Goal: Consume media (video, audio): Consume media (video, audio)

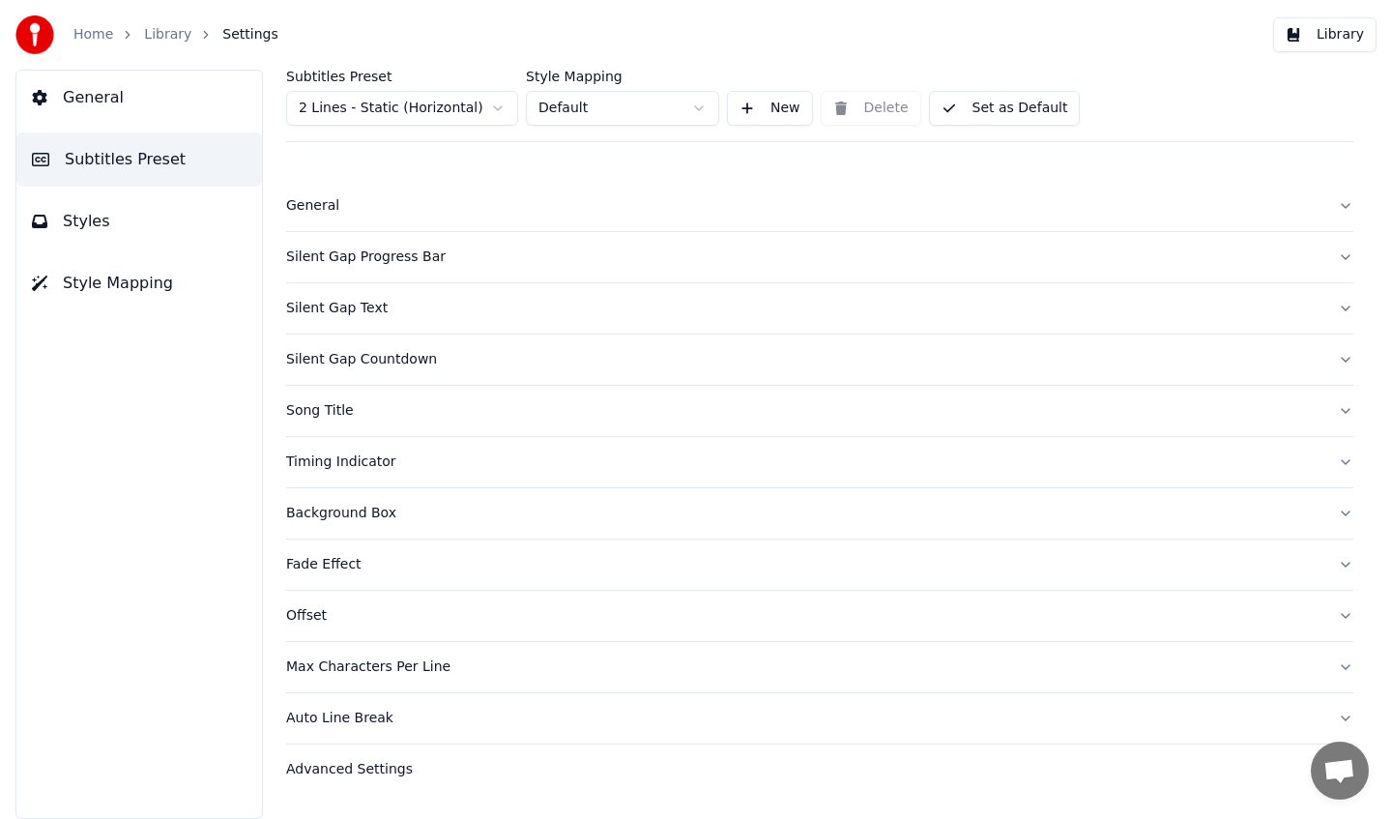
scroll to position [132, 0]
click at [156, 38] on link "Library" at bounding box center [167, 34] width 47 height 19
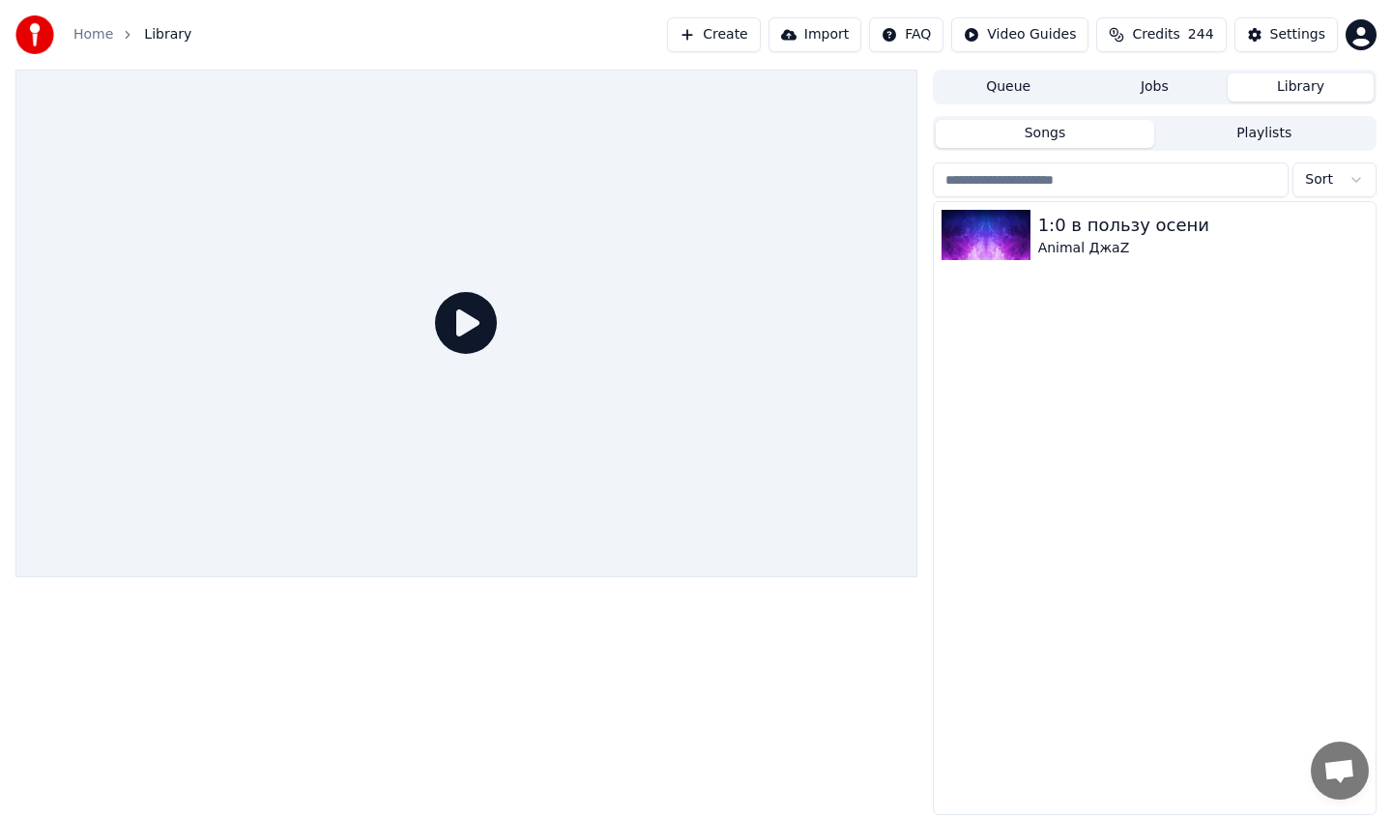
click at [733, 37] on button "Create" at bounding box center [714, 34] width 94 height 35
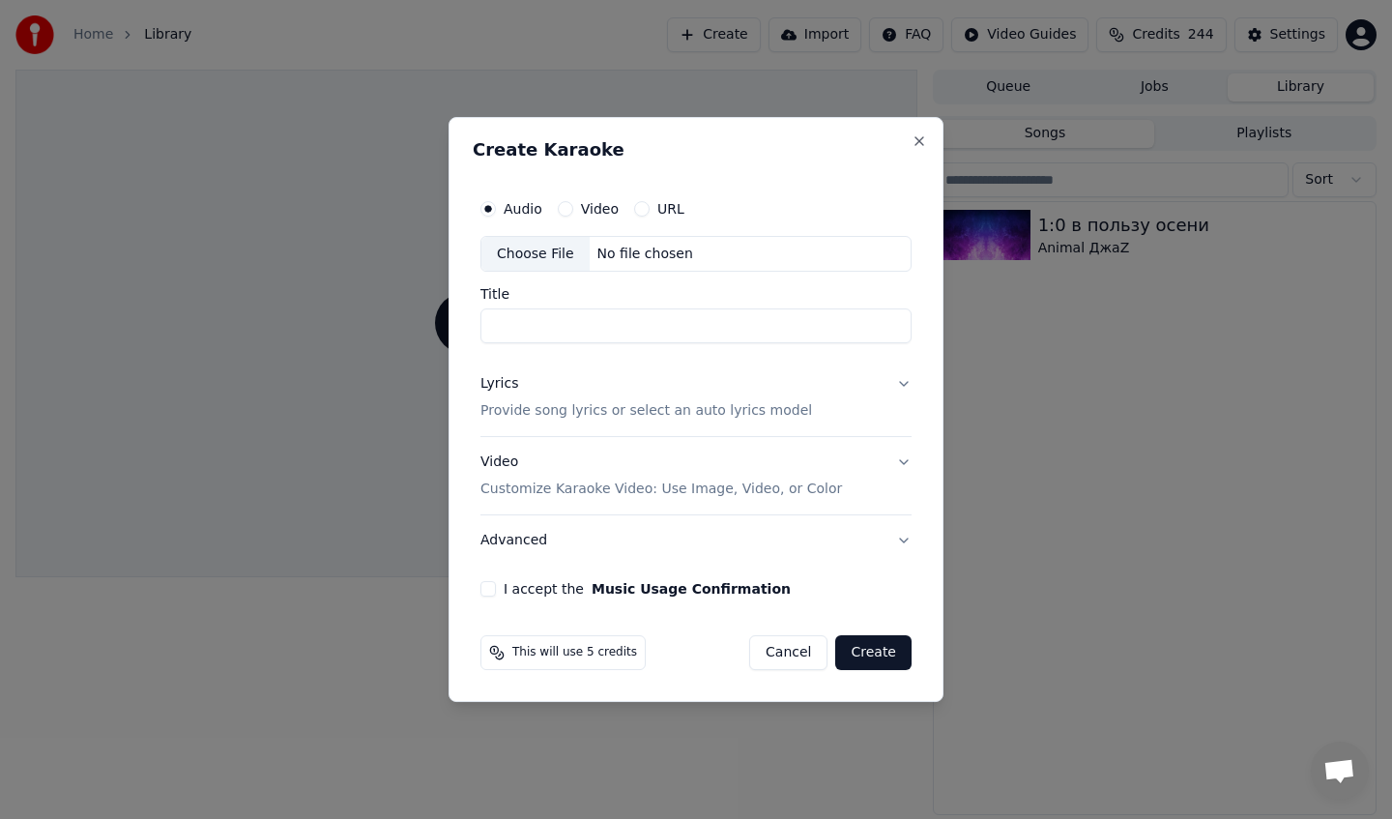
click at [533, 259] on div "Choose File" at bounding box center [536, 254] width 108 height 35
click at [486, 588] on button "I accept the Music Usage Confirmation" at bounding box center [488, 588] width 15 height 15
click at [616, 471] on div "Video Customize Karaoke Video: Use Image, Video, or Color" at bounding box center [662, 477] width 362 height 46
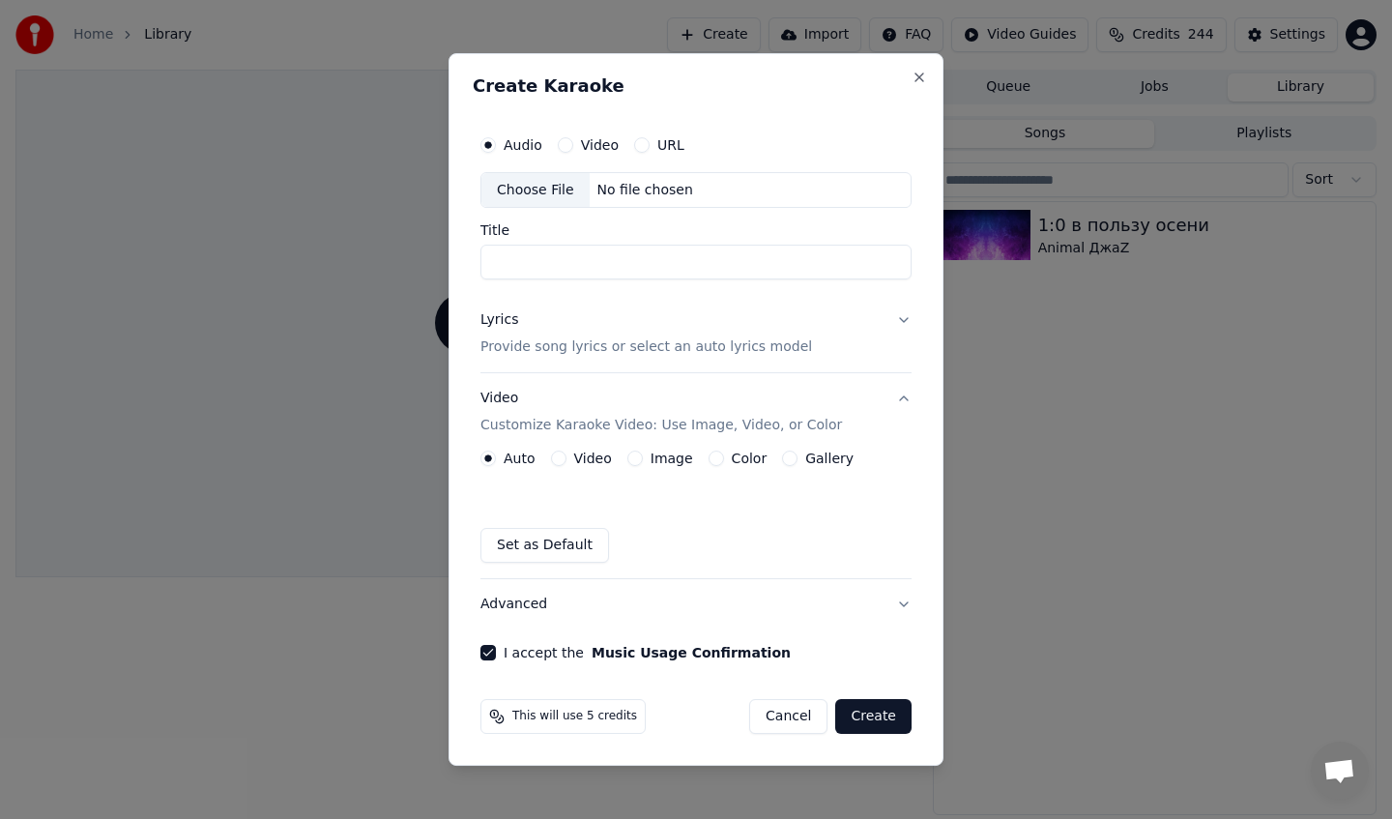
click at [655, 457] on label "Image" at bounding box center [672, 459] width 43 height 14
click at [643, 457] on button "Image" at bounding box center [635, 458] width 15 height 15
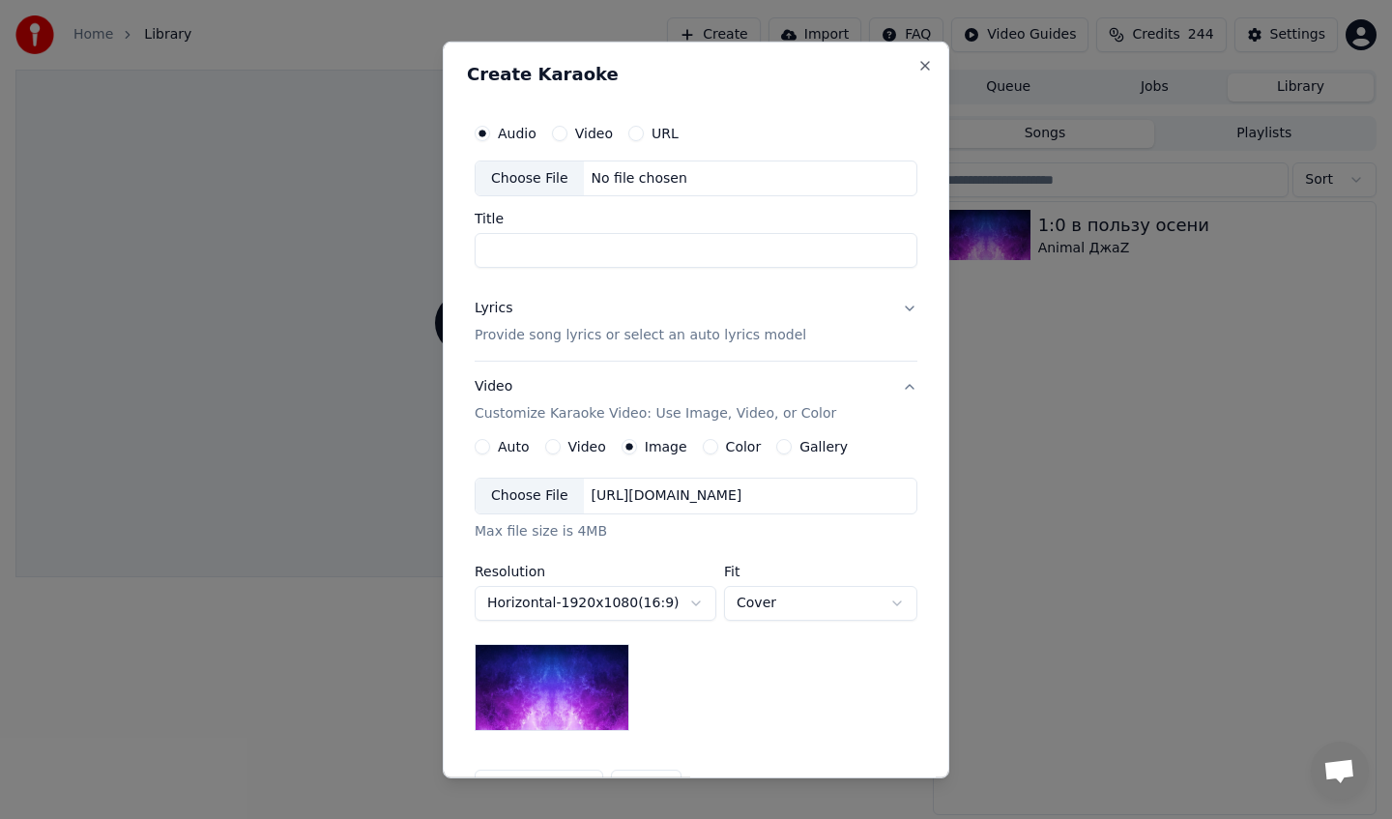
click at [553, 492] on div "Choose File" at bounding box center [530, 496] width 108 height 35
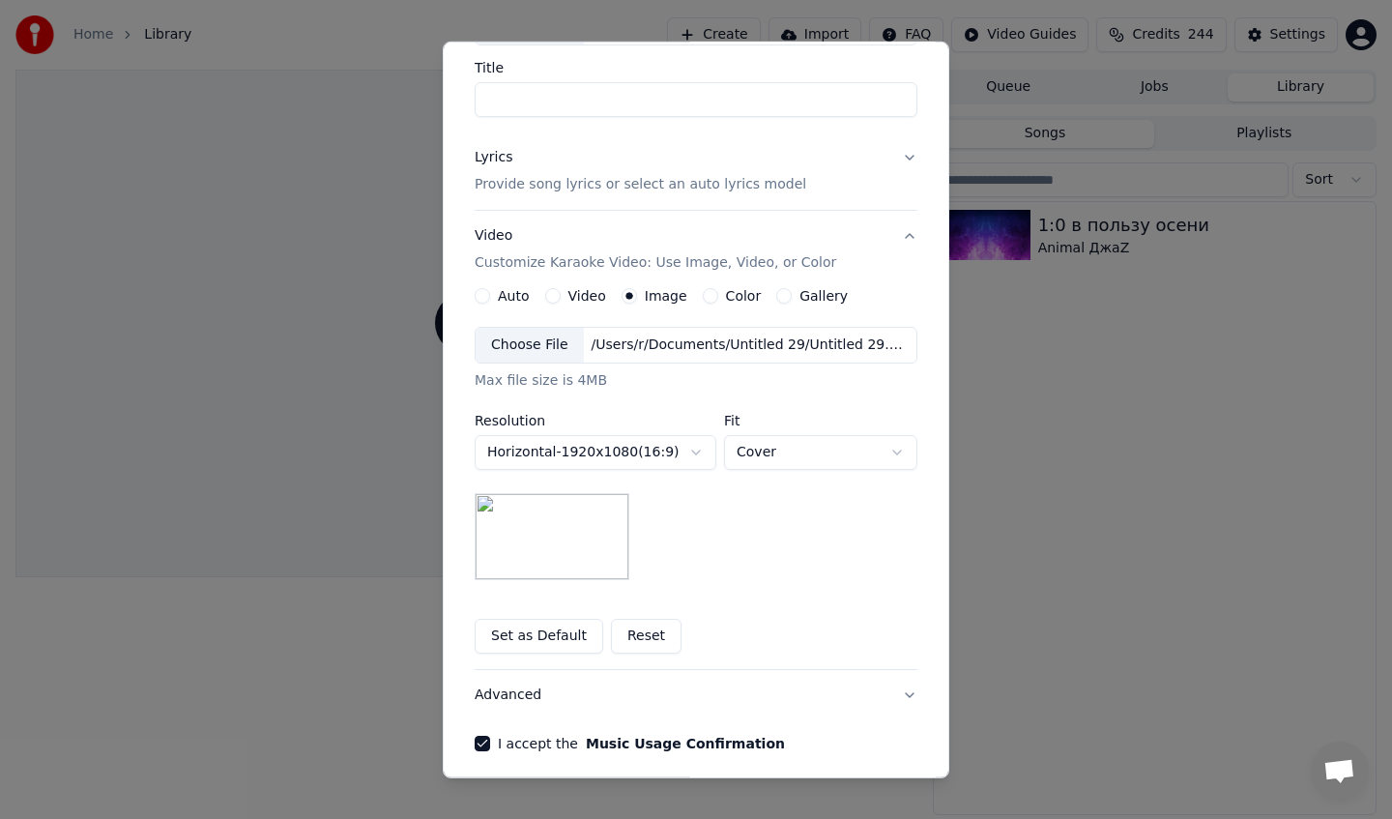
scroll to position [155, 0]
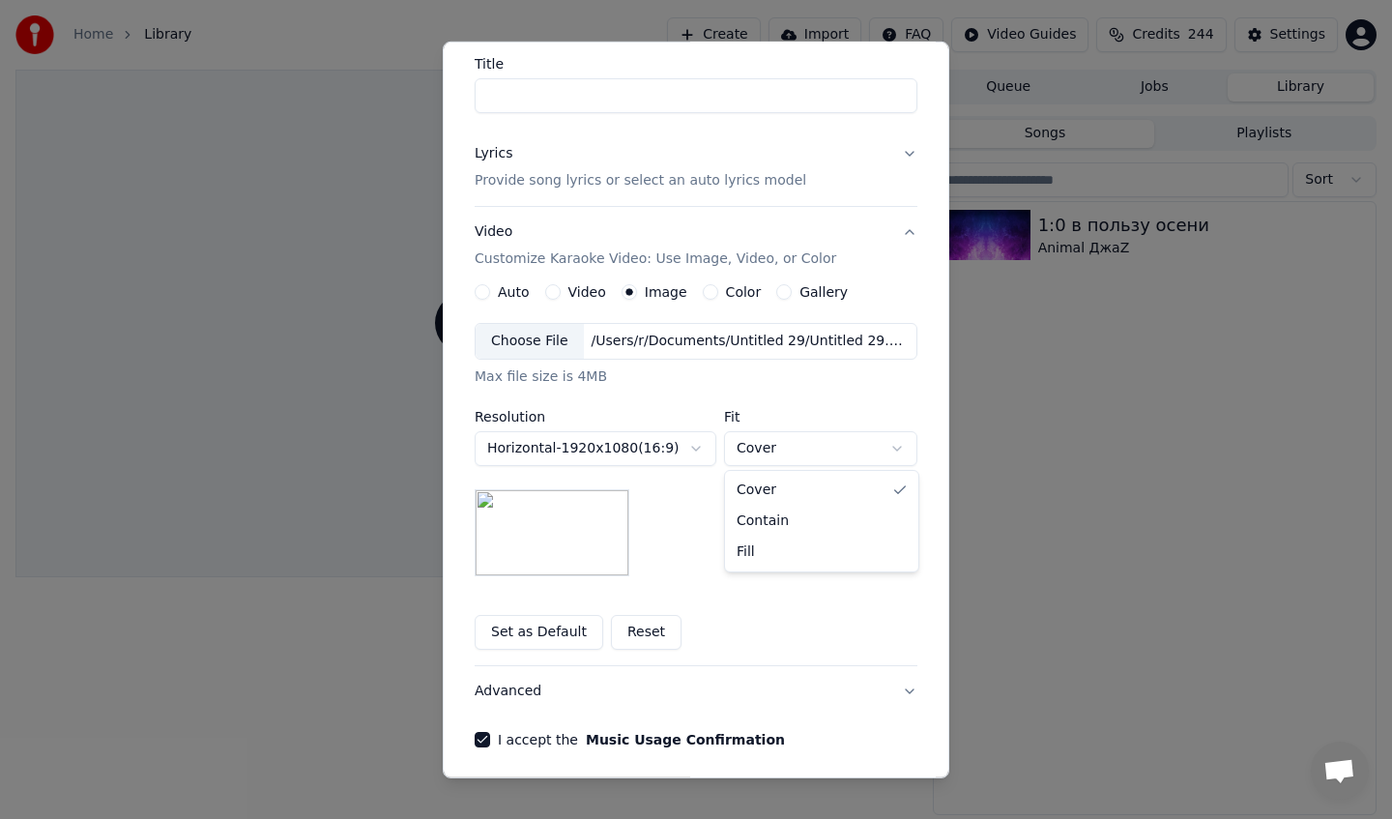
click at [825, 455] on body "Home Library Create Import FAQ Video Guides Credits 244 Settings Queue Jobs Lib…" at bounding box center [696, 409] width 1392 height 819
select select "****"
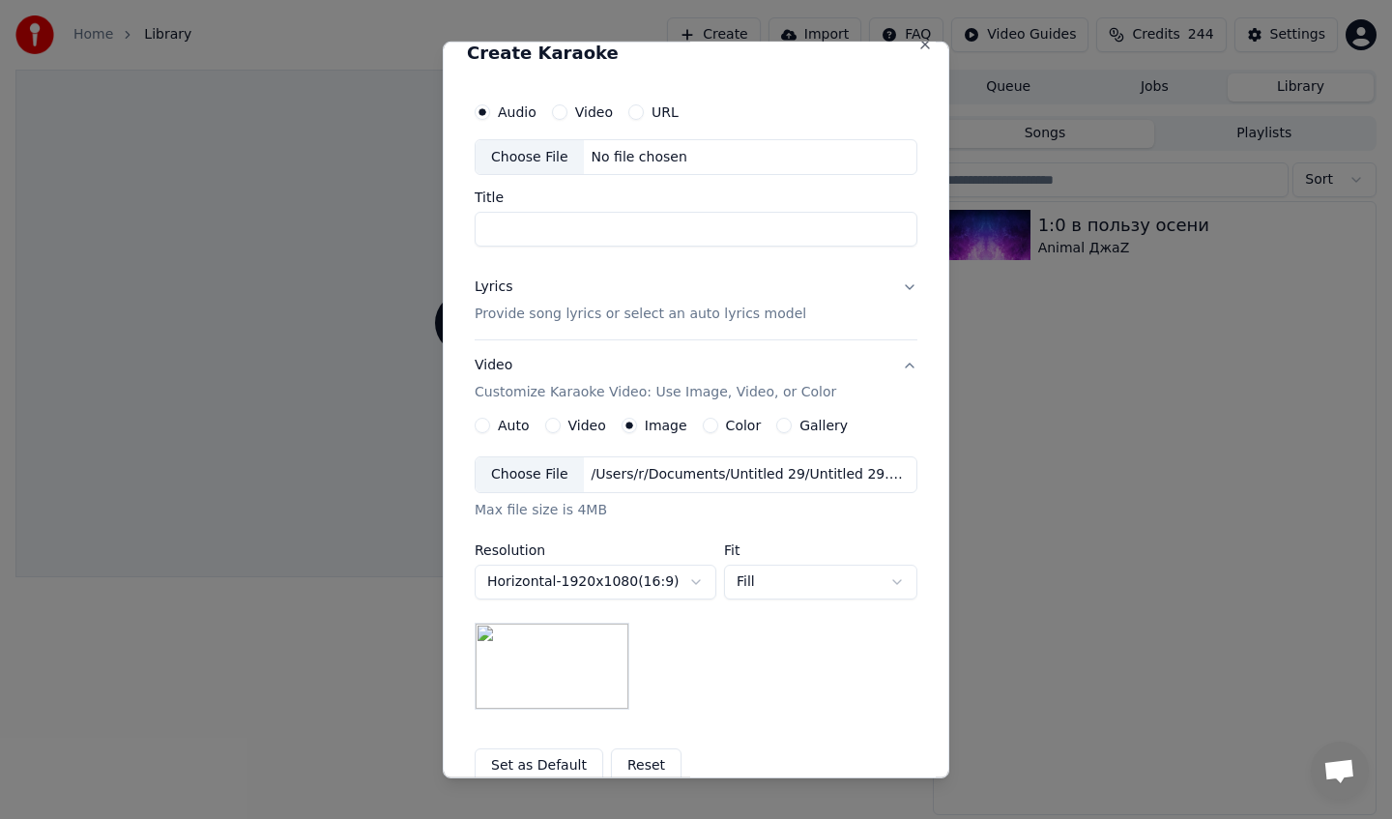
scroll to position [0, 0]
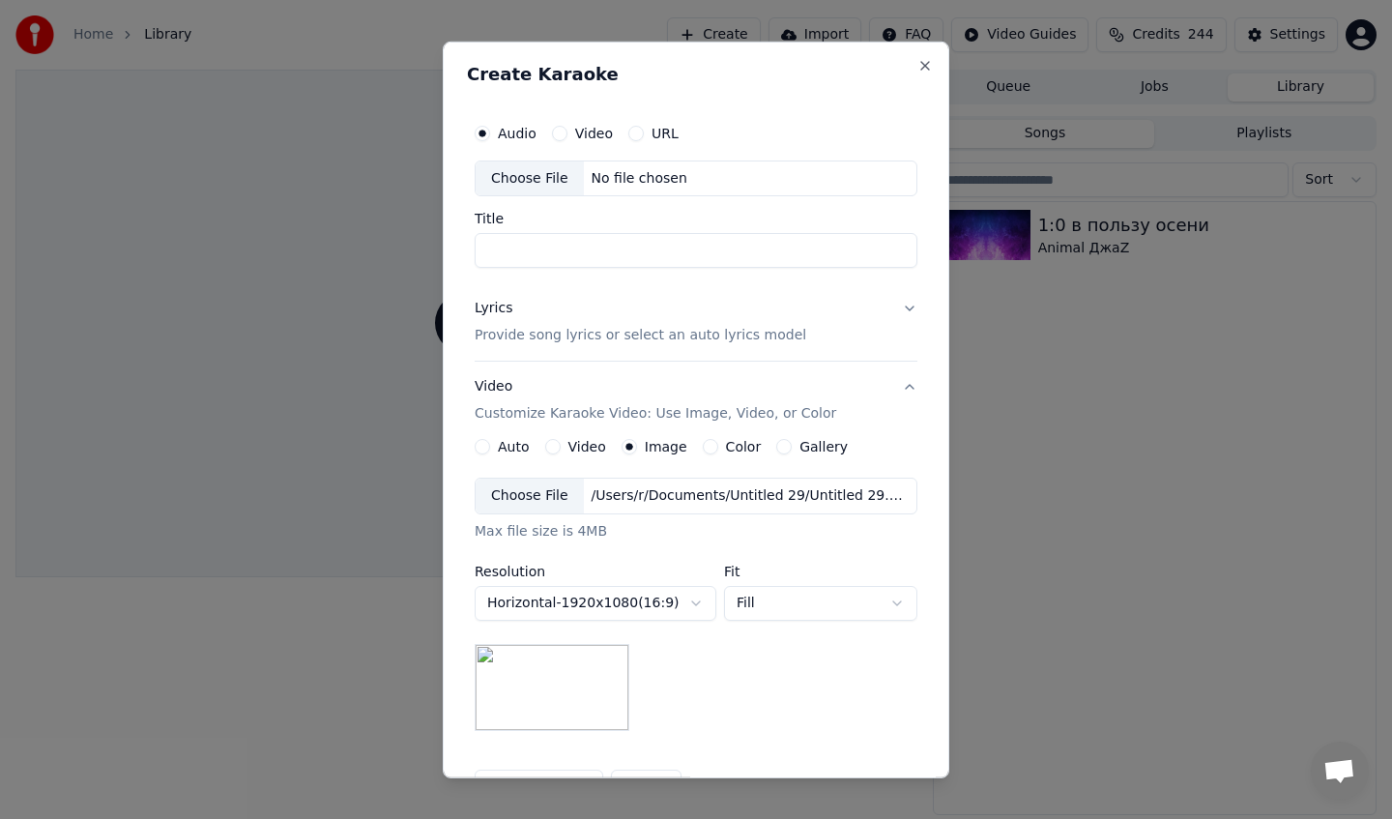
click at [654, 248] on input "Title" at bounding box center [696, 250] width 443 height 35
click at [541, 183] on div "Choose File" at bounding box center [530, 178] width 108 height 35
type input "**********"
click at [693, 326] on p "Provide song lyrics or select an auto lyrics model" at bounding box center [641, 335] width 332 height 19
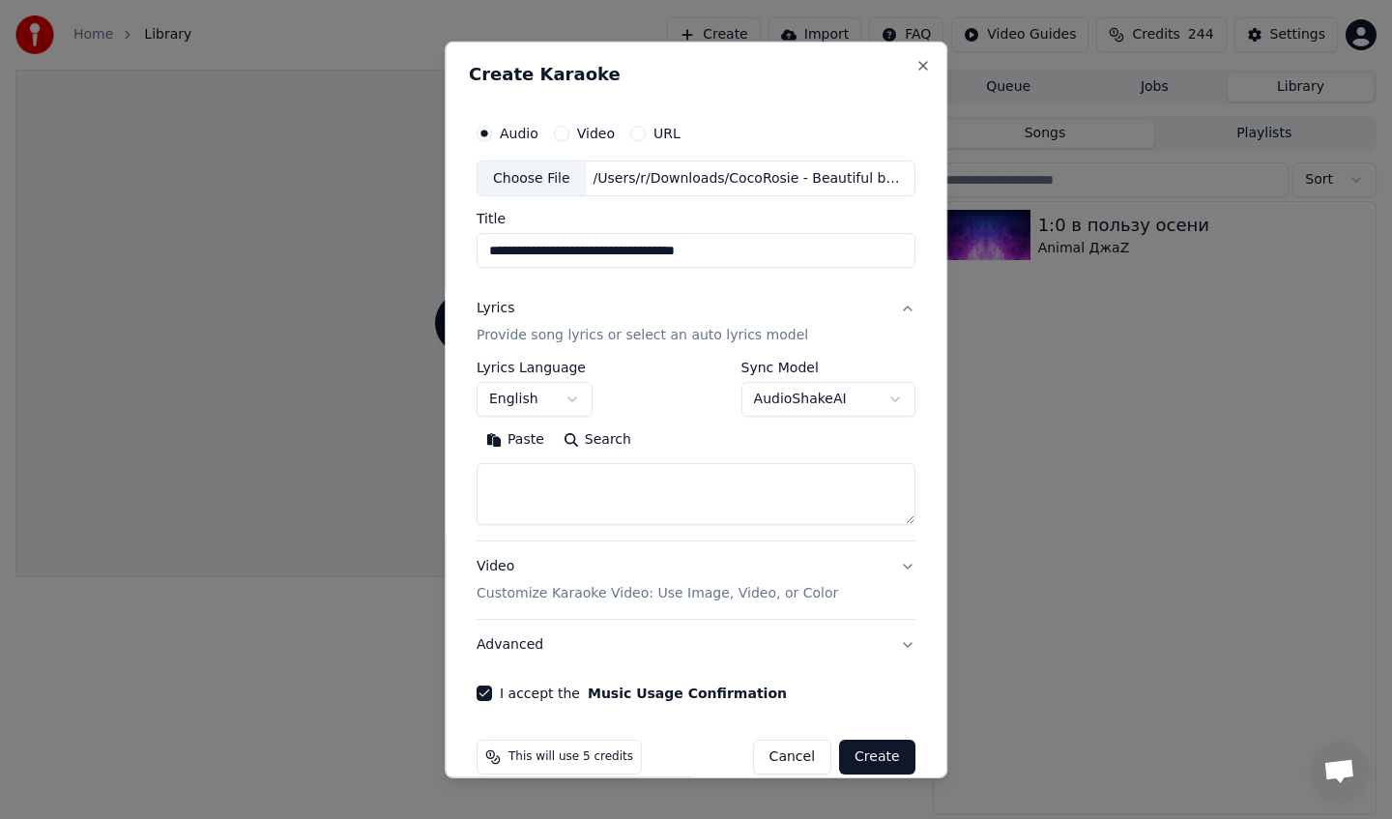
click at [617, 487] on textarea at bounding box center [696, 494] width 439 height 62
paste textarea "**********"
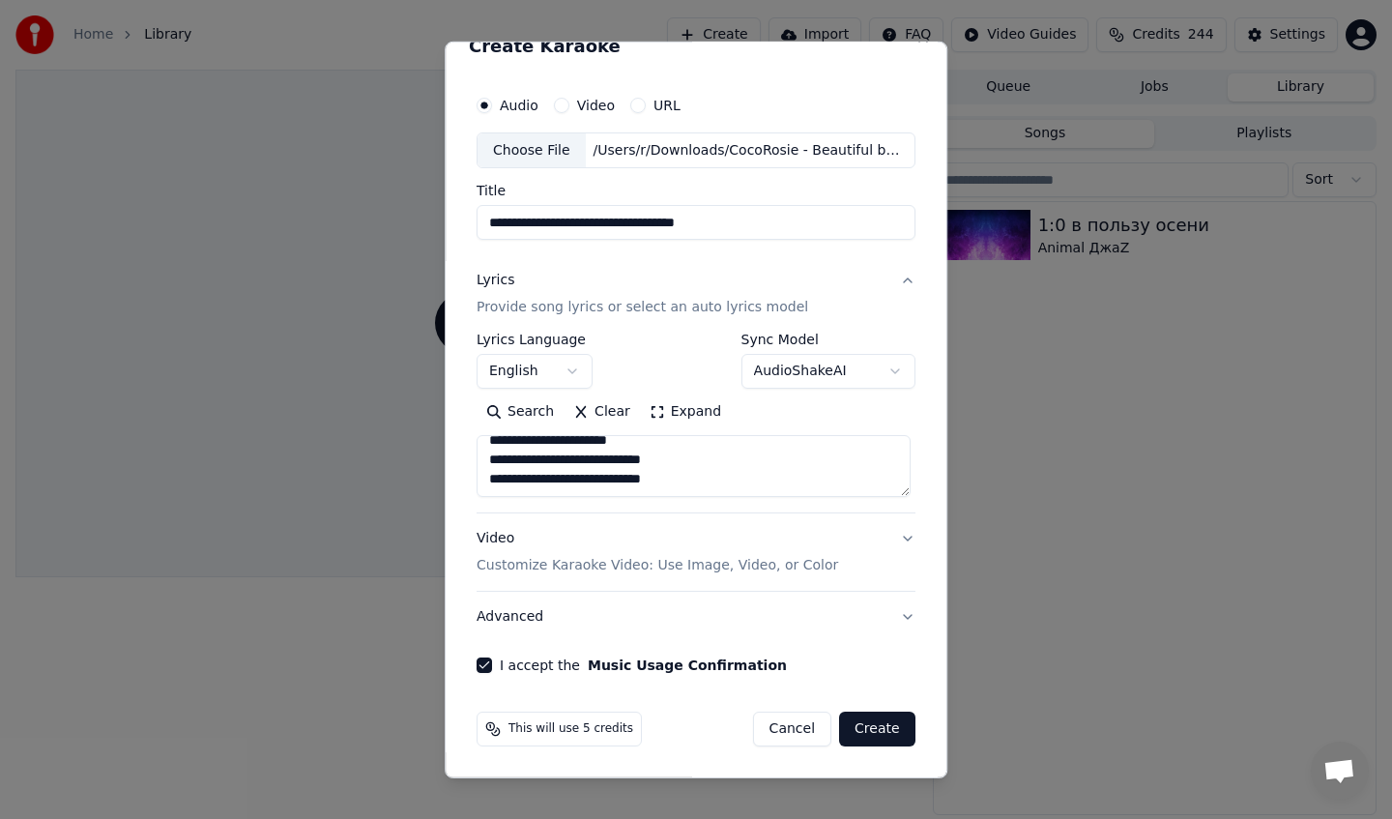
type textarea "**********"
click at [889, 533] on button "Video Customize Karaoke Video: Use Image, Video, or Color" at bounding box center [696, 551] width 439 height 77
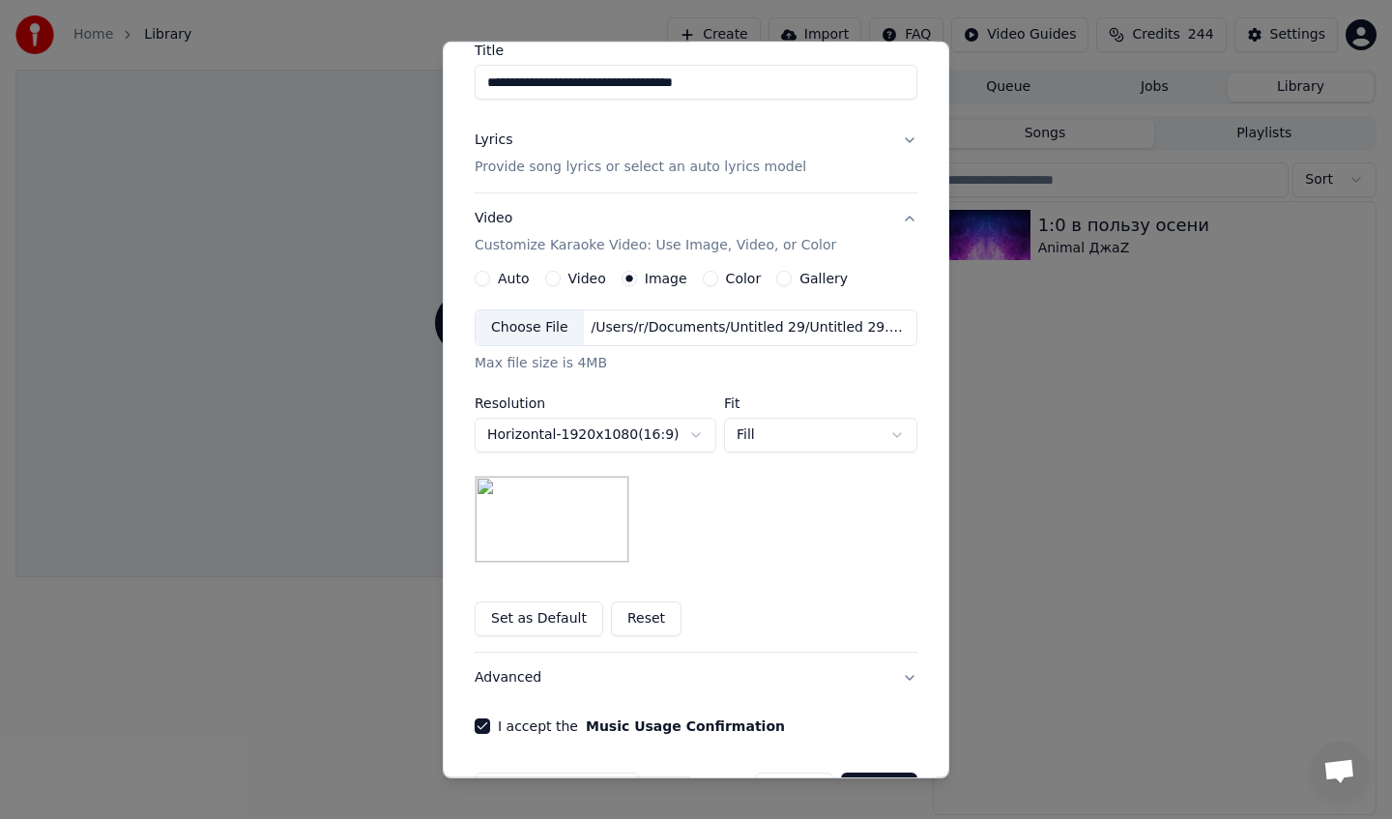
scroll to position [229, 0]
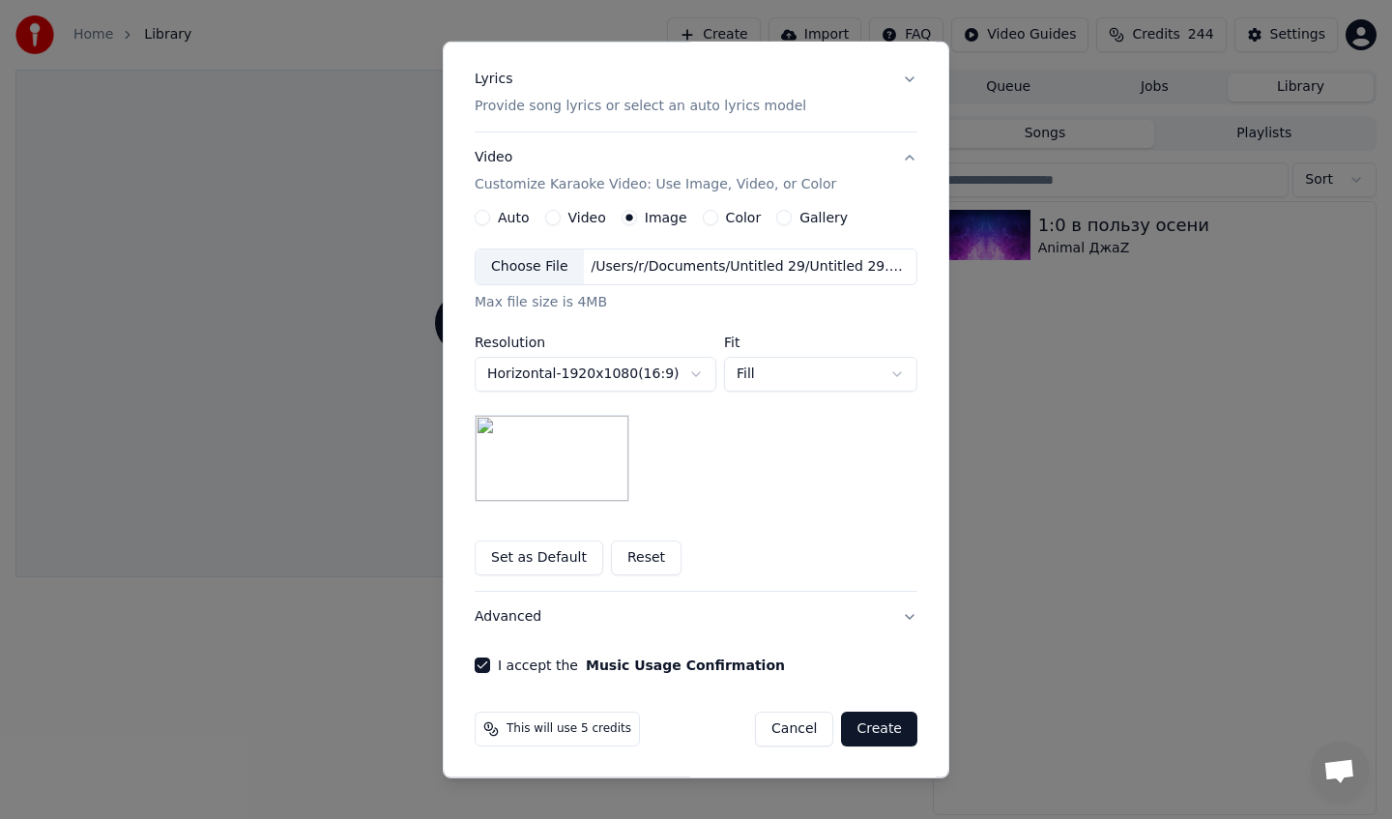
click at [884, 735] on button "Create" at bounding box center [879, 729] width 76 height 35
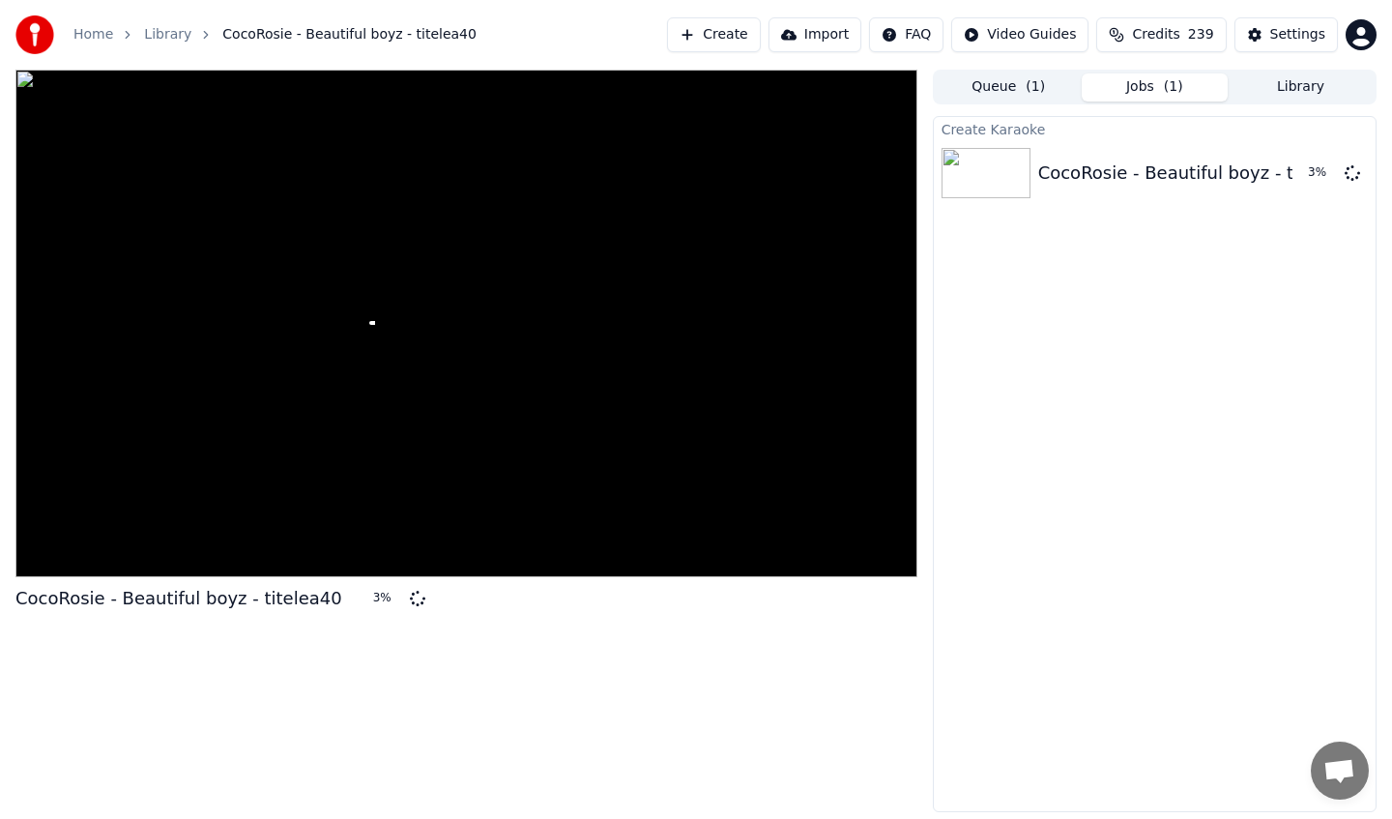
click at [1032, 96] on span "( 1 )" at bounding box center [1035, 86] width 19 height 19
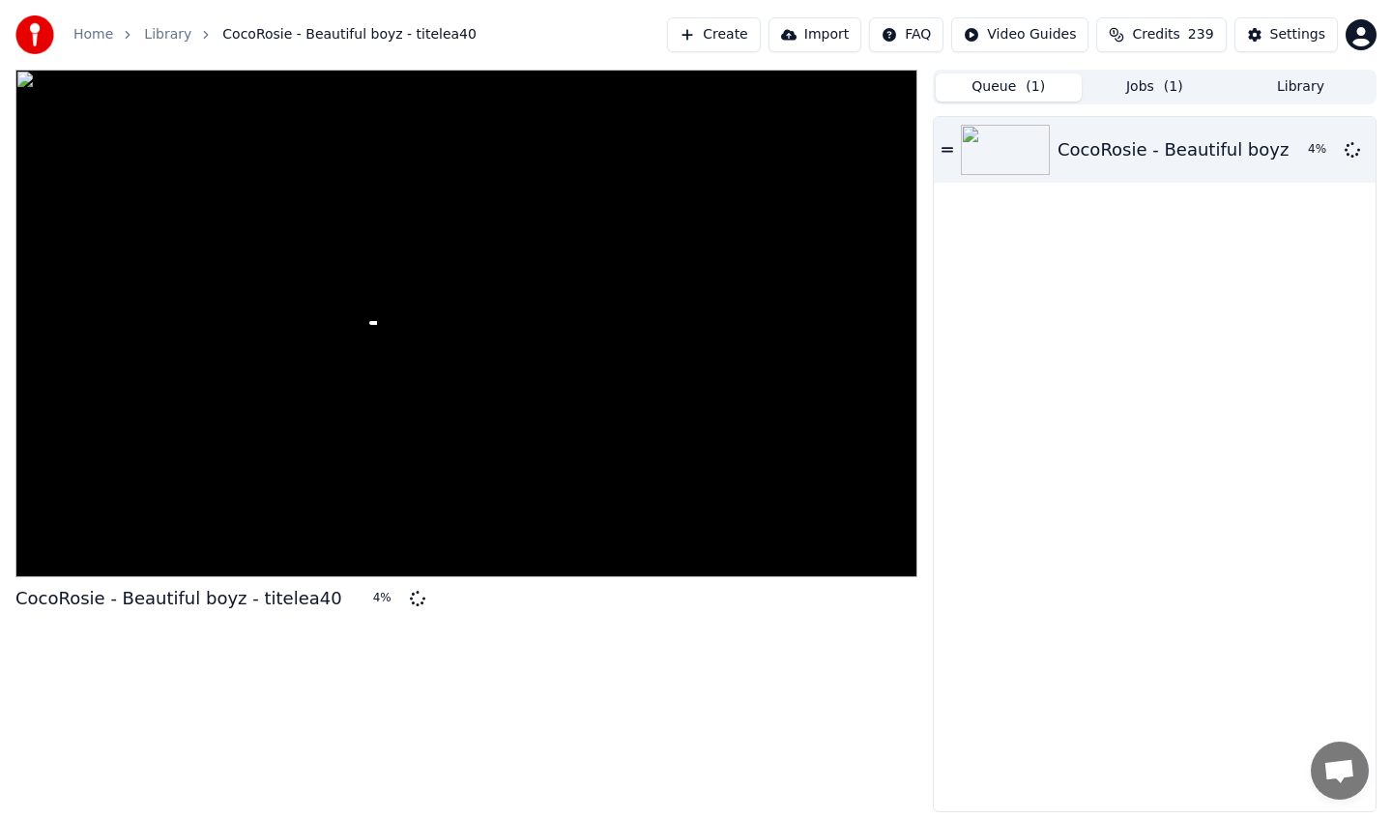
click at [1098, 97] on button "Jobs ( 1 )" at bounding box center [1155, 87] width 146 height 28
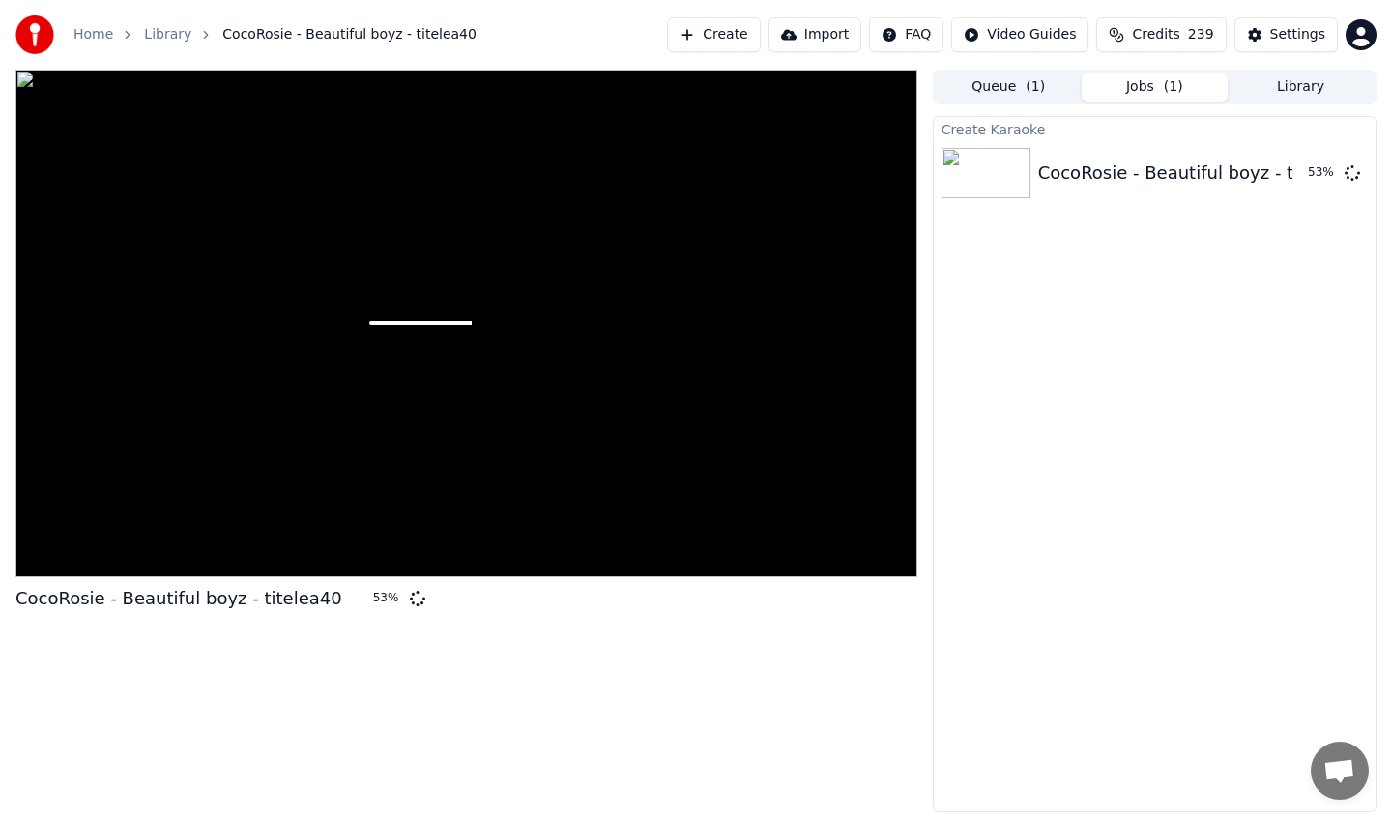
click at [994, 77] on button "Queue ( 1 )" at bounding box center [1009, 87] width 146 height 28
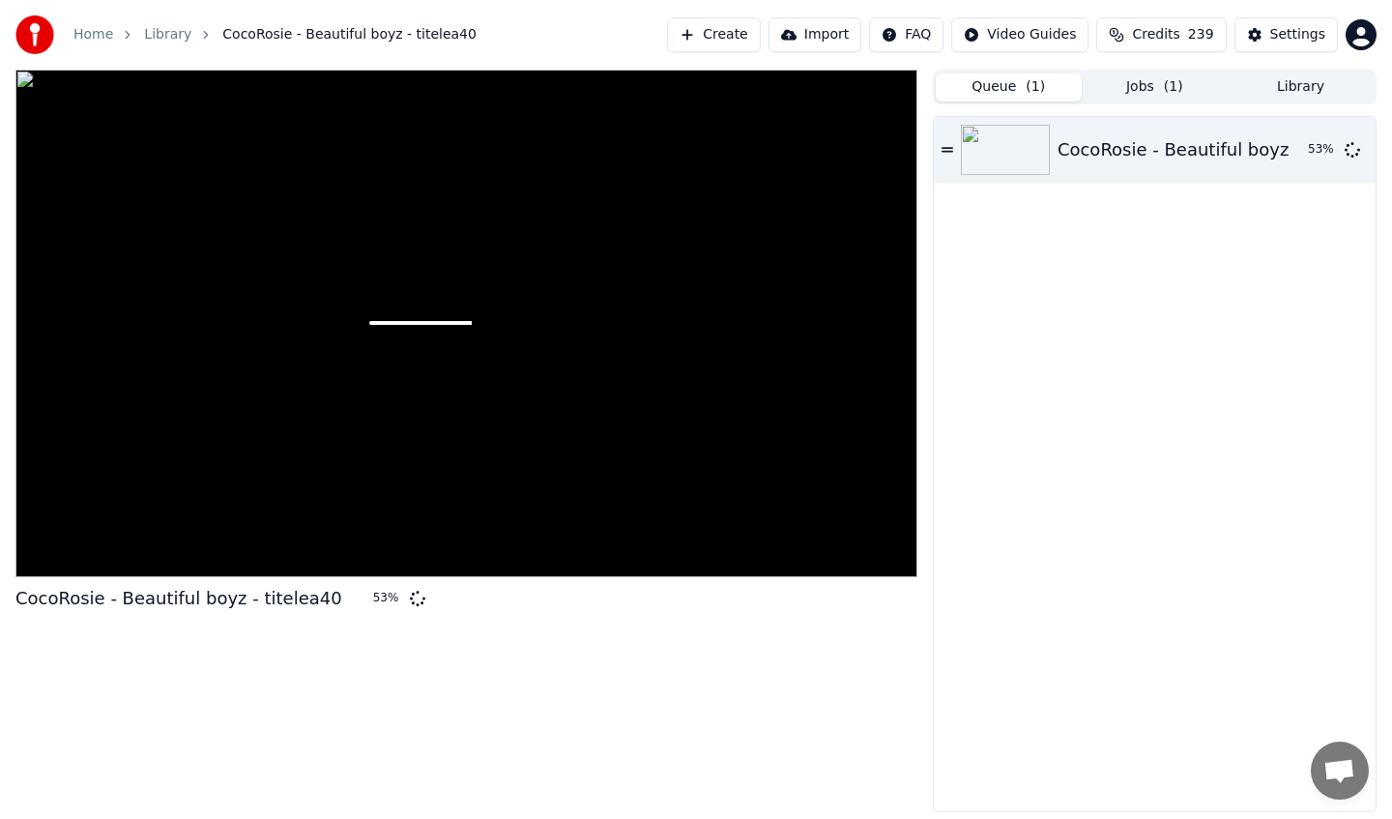
click at [1128, 88] on button "Jobs ( 1 )" at bounding box center [1155, 87] width 146 height 28
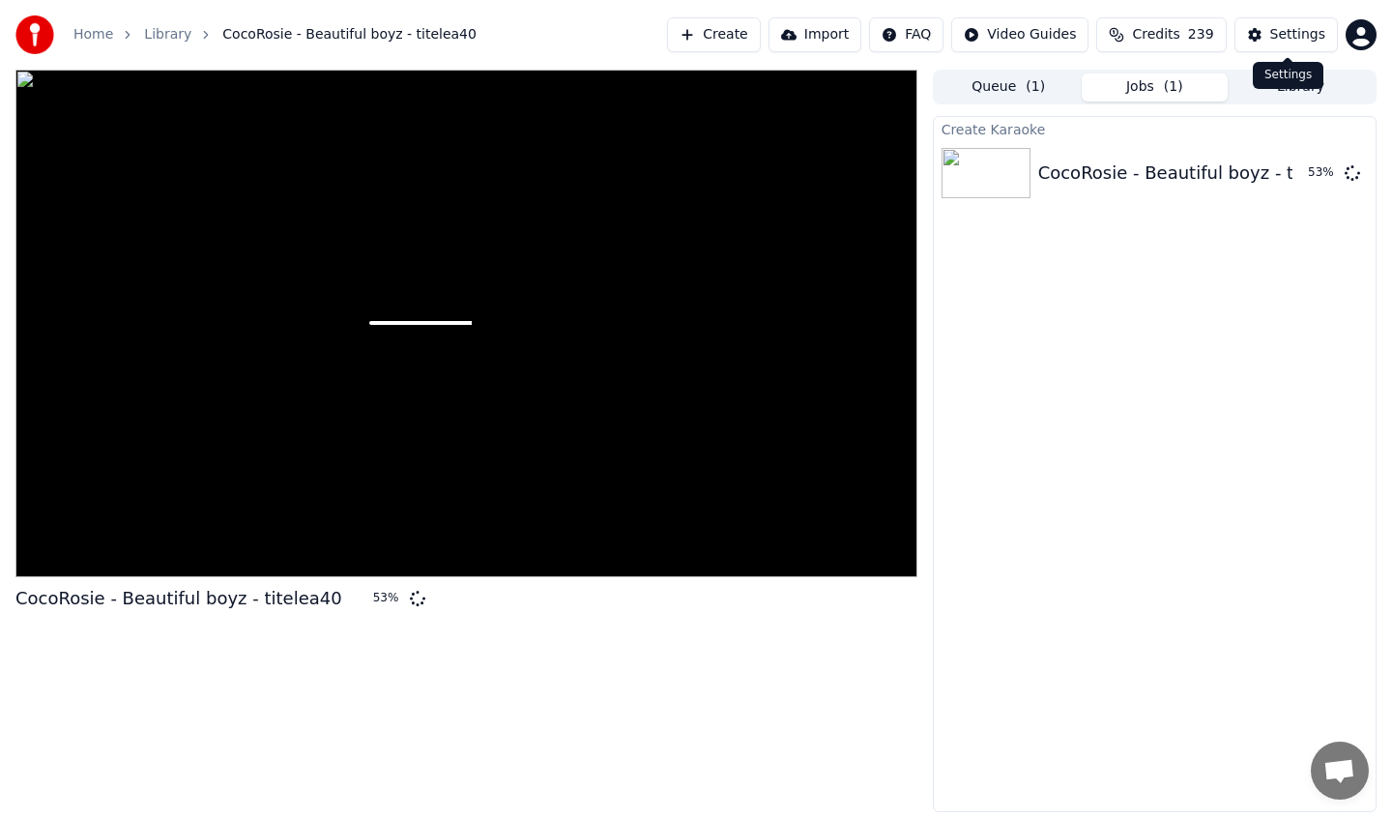
click at [1249, 30] on button "Settings" at bounding box center [1286, 34] width 103 height 35
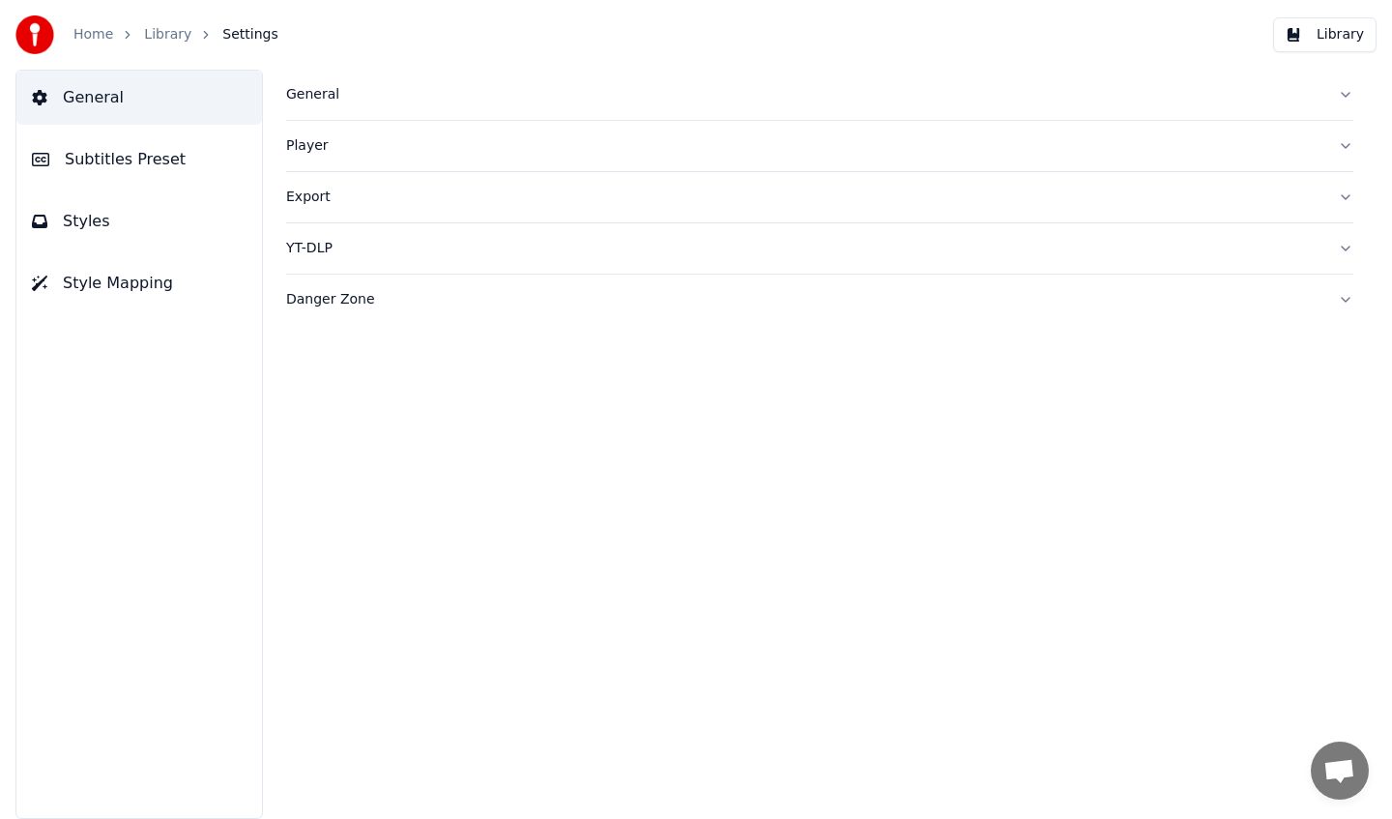
click at [168, 150] on span "Subtitles Preset" at bounding box center [125, 159] width 121 height 23
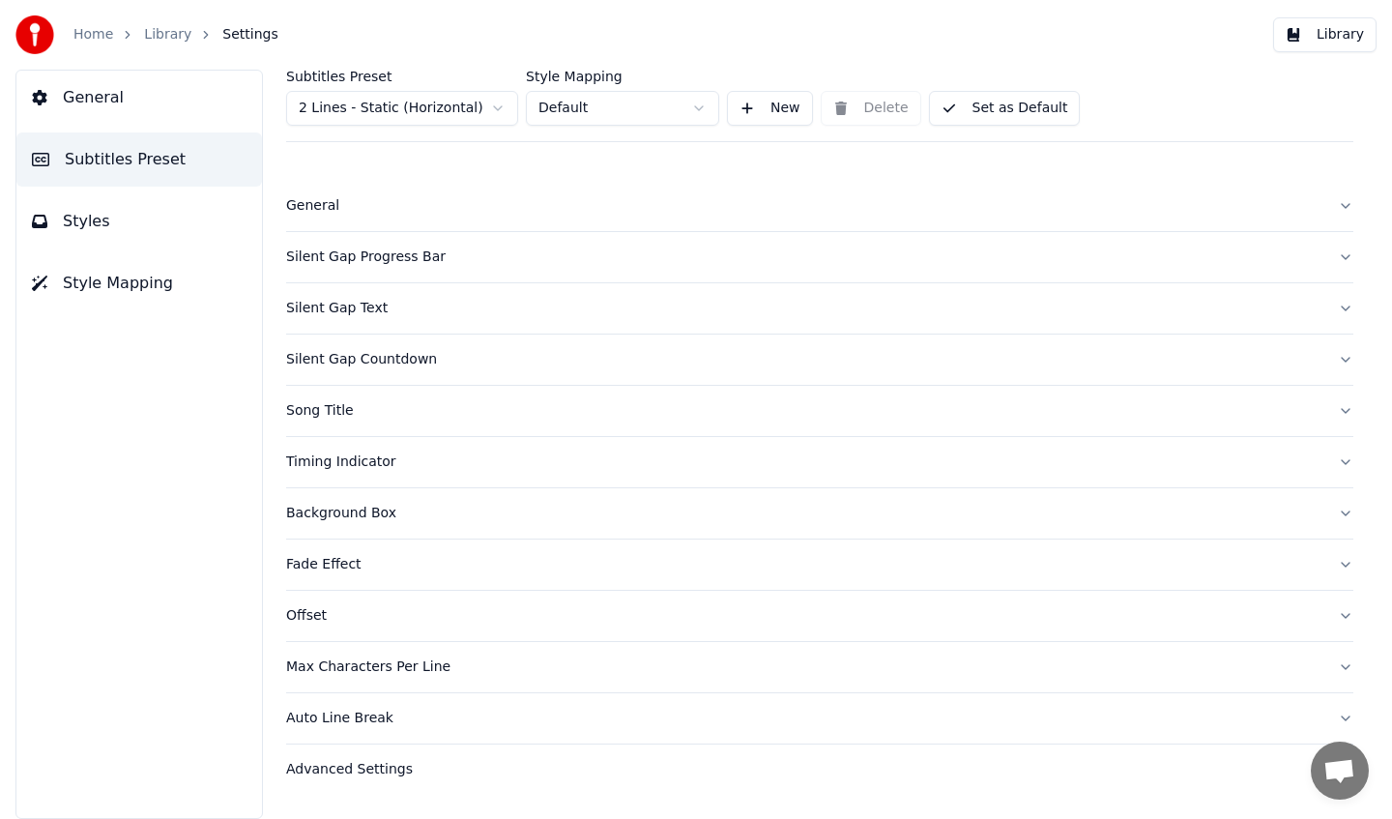
click at [476, 119] on html "Home Library Settings Library General Subtitles Preset Styles Style Mapping Sub…" at bounding box center [696, 409] width 1392 height 819
click at [172, 28] on link "Library" at bounding box center [167, 34] width 47 height 19
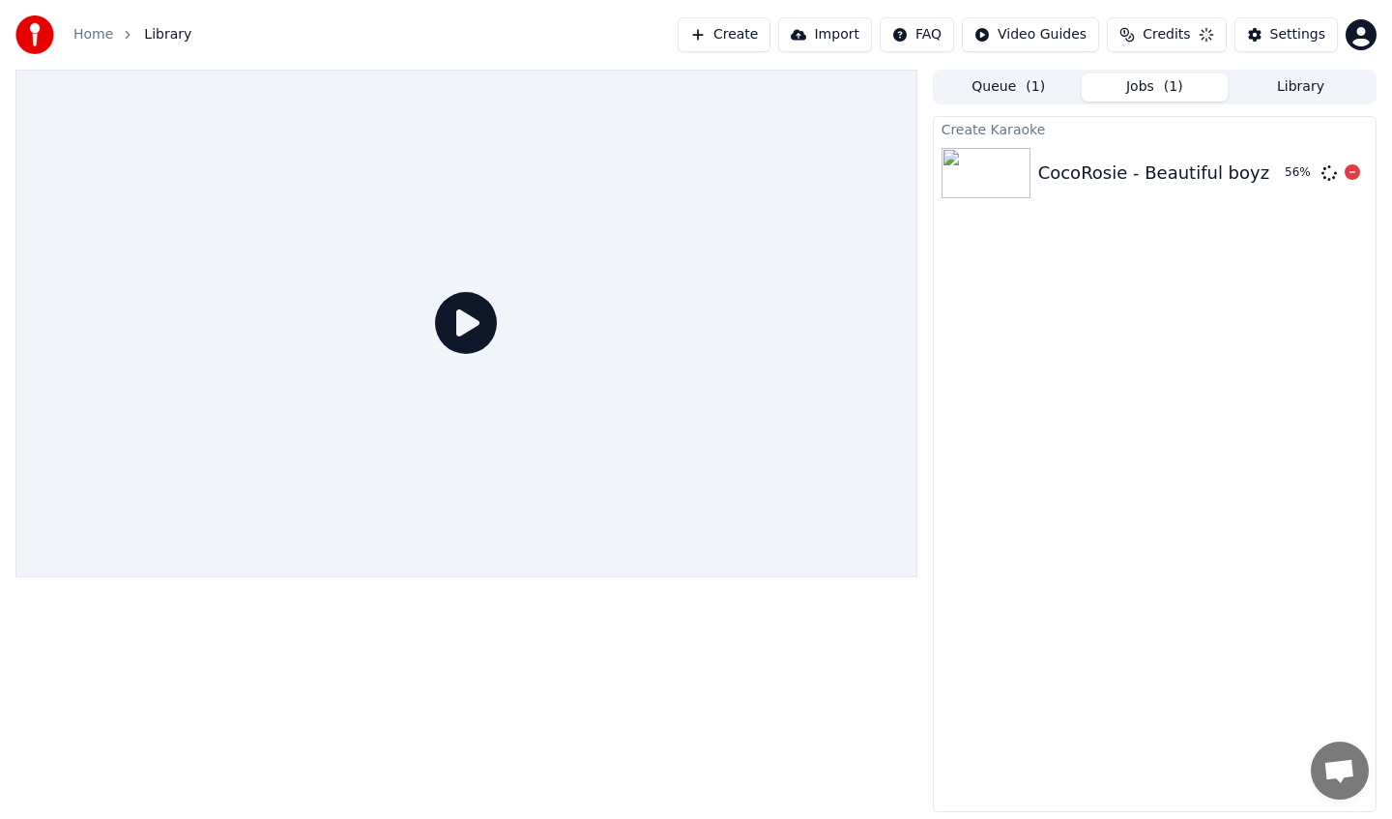
click at [1202, 173] on div "CocoRosie - Beautiful boyz - titelea40" at bounding box center [1202, 173] width 327 height 27
click at [1278, 86] on button "Library" at bounding box center [1301, 87] width 146 height 28
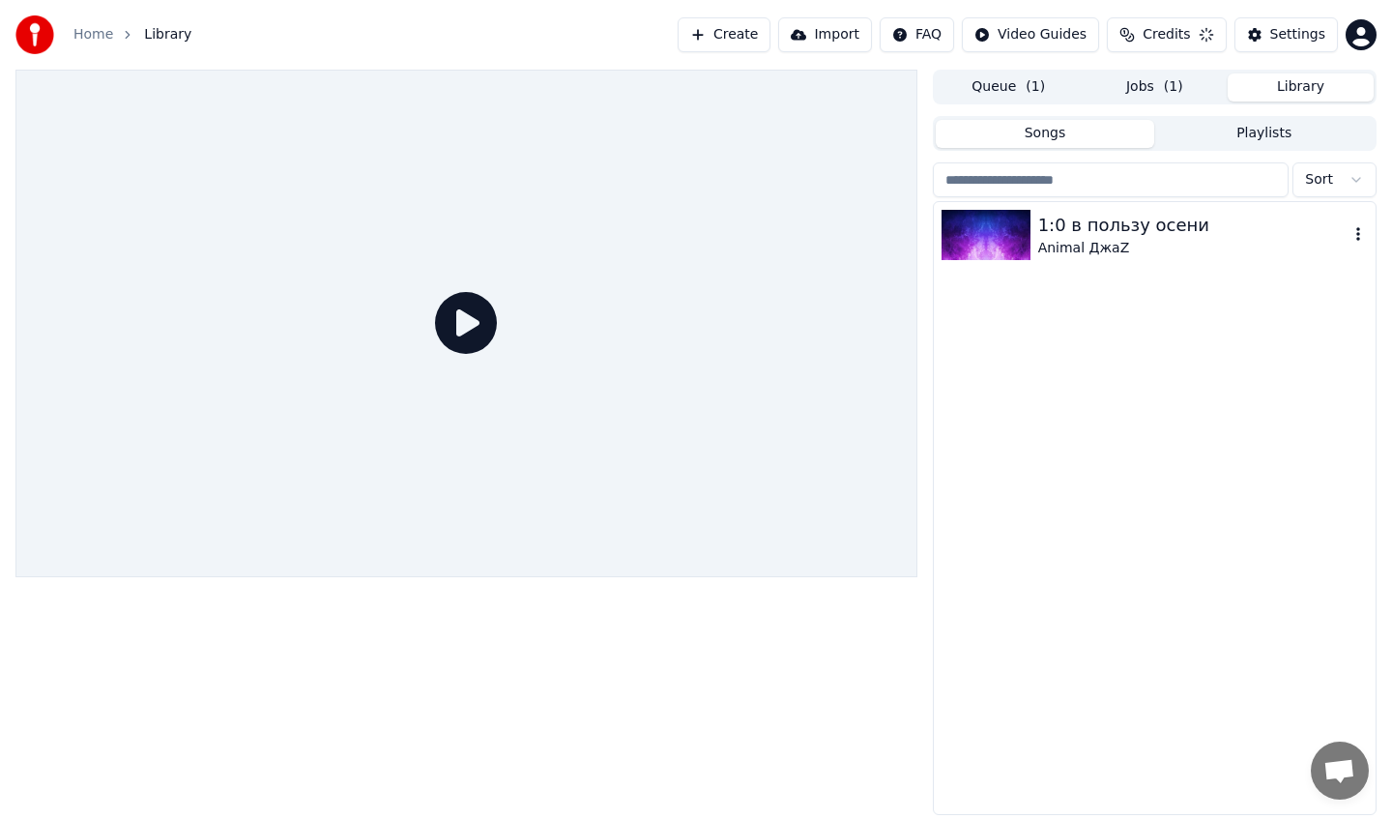
click at [1122, 219] on div "1:0 в пользу осени" at bounding box center [1194, 225] width 310 height 27
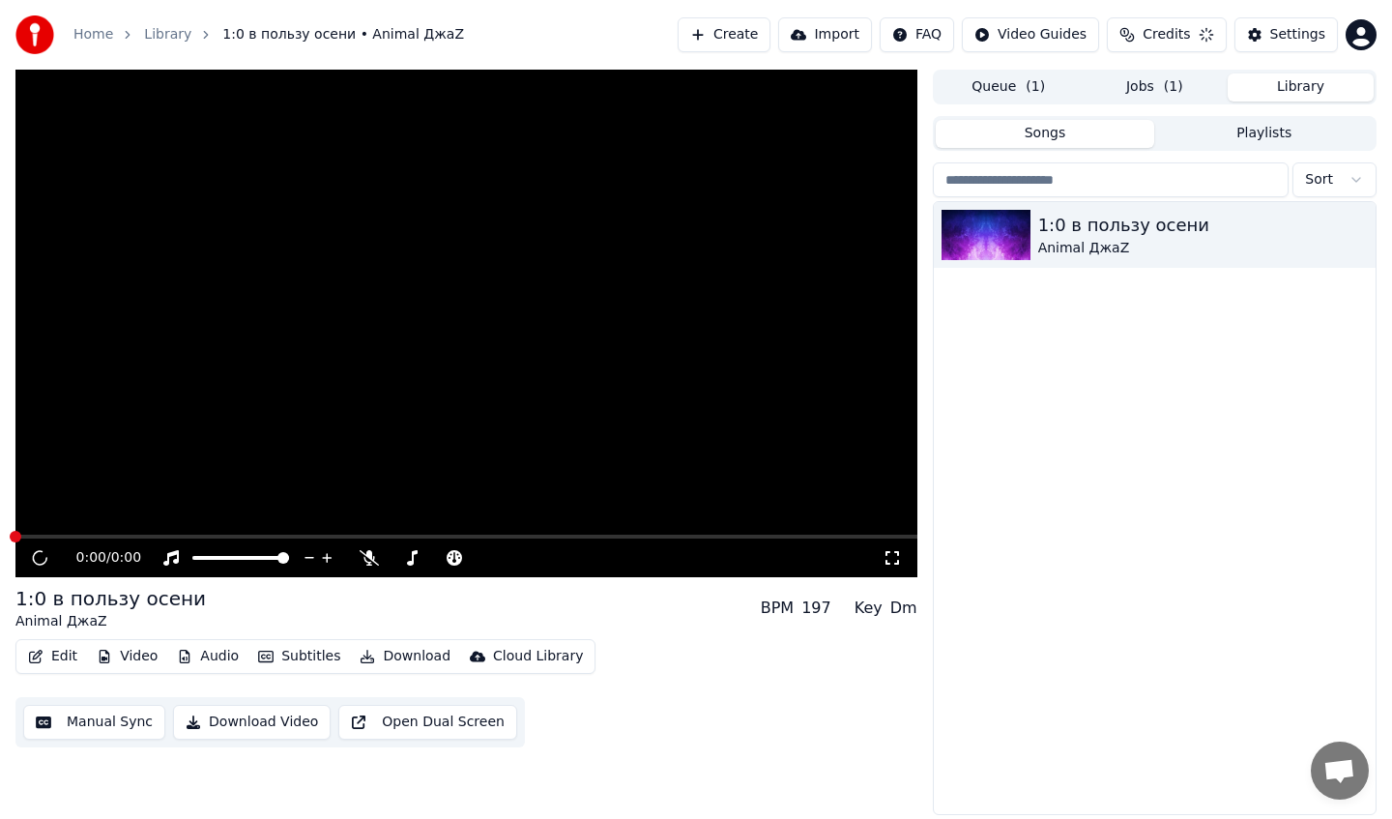
click at [636, 424] on video at bounding box center [466, 324] width 902 height 508
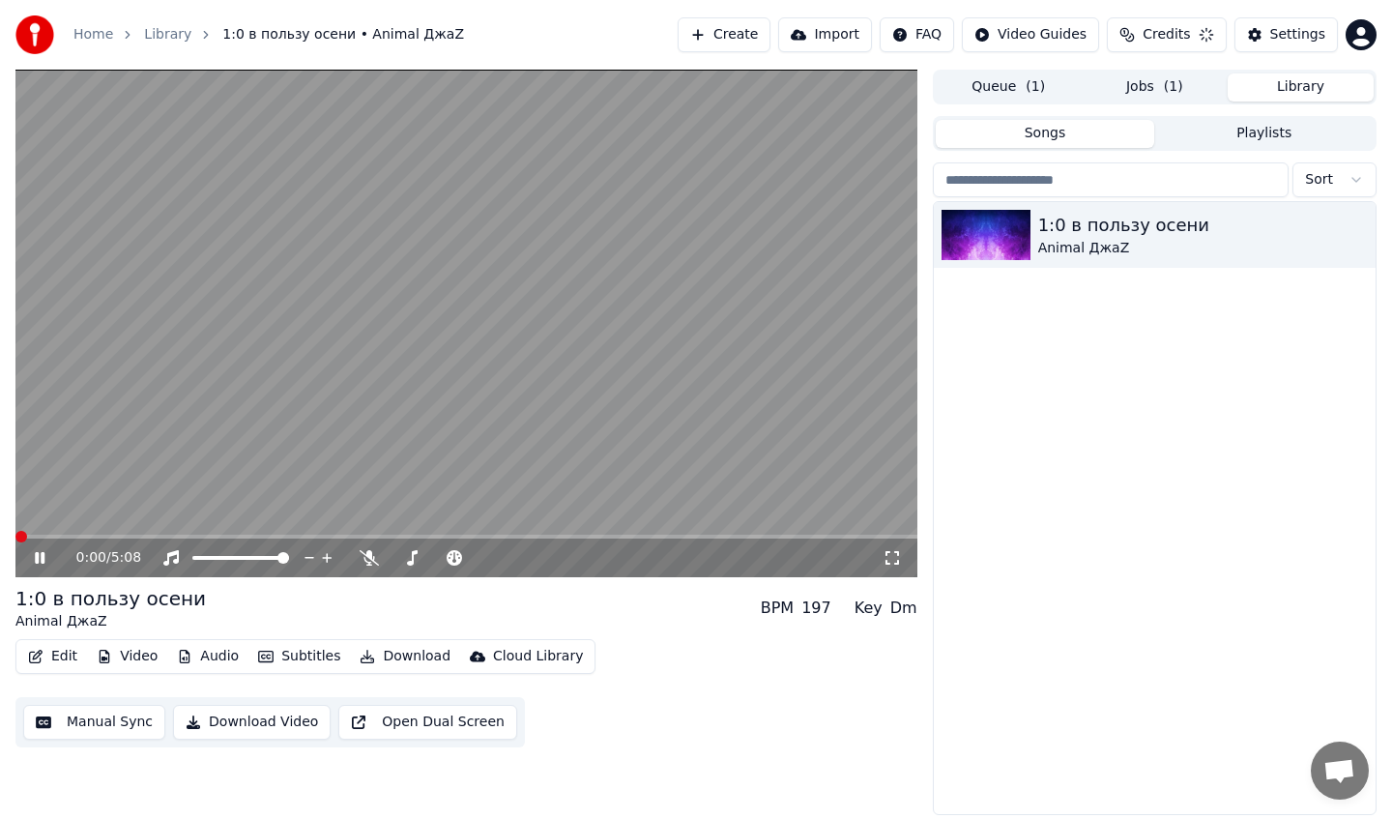
click at [61, 657] on button "Edit" at bounding box center [52, 656] width 65 height 27
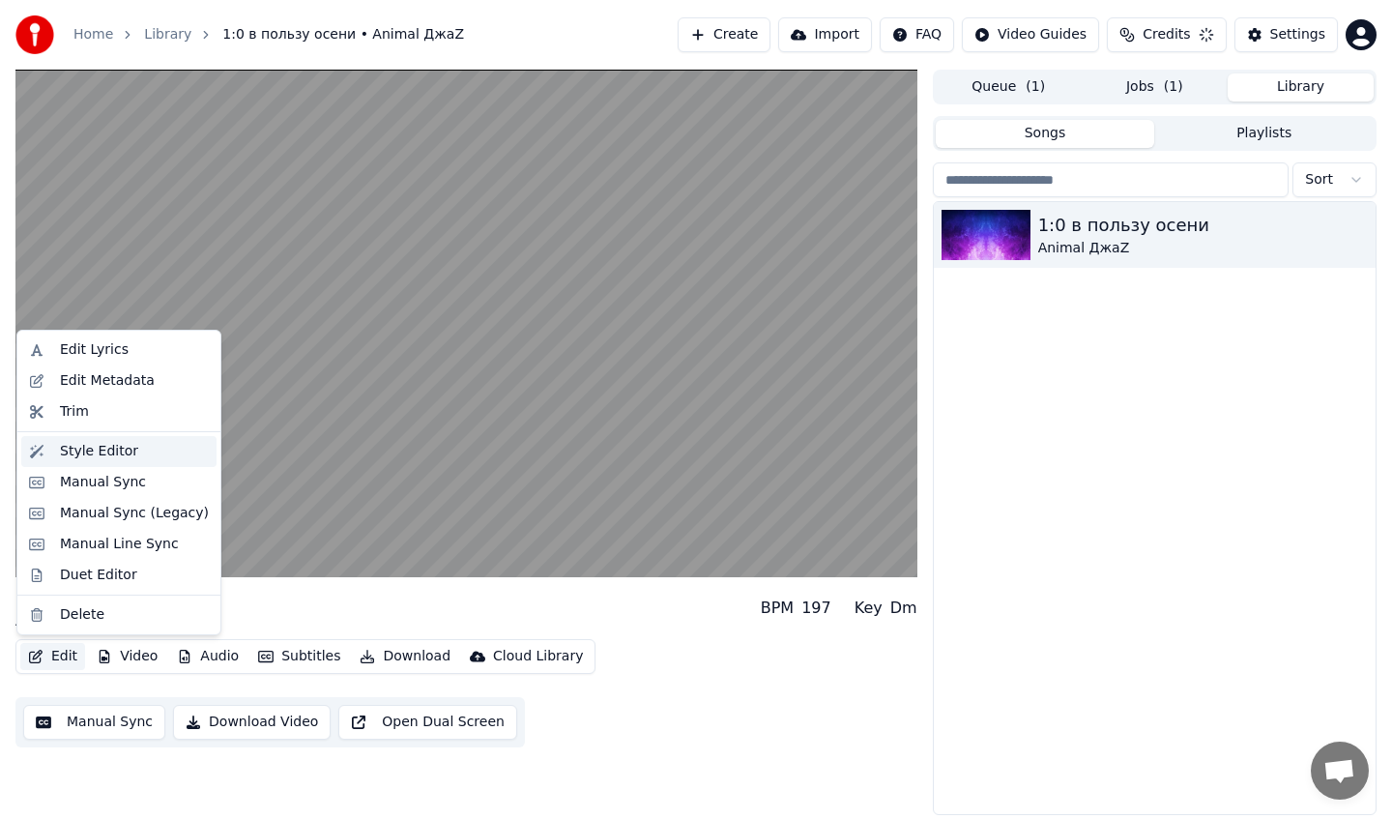
click at [132, 456] on div "Style Editor" at bounding box center [134, 451] width 149 height 19
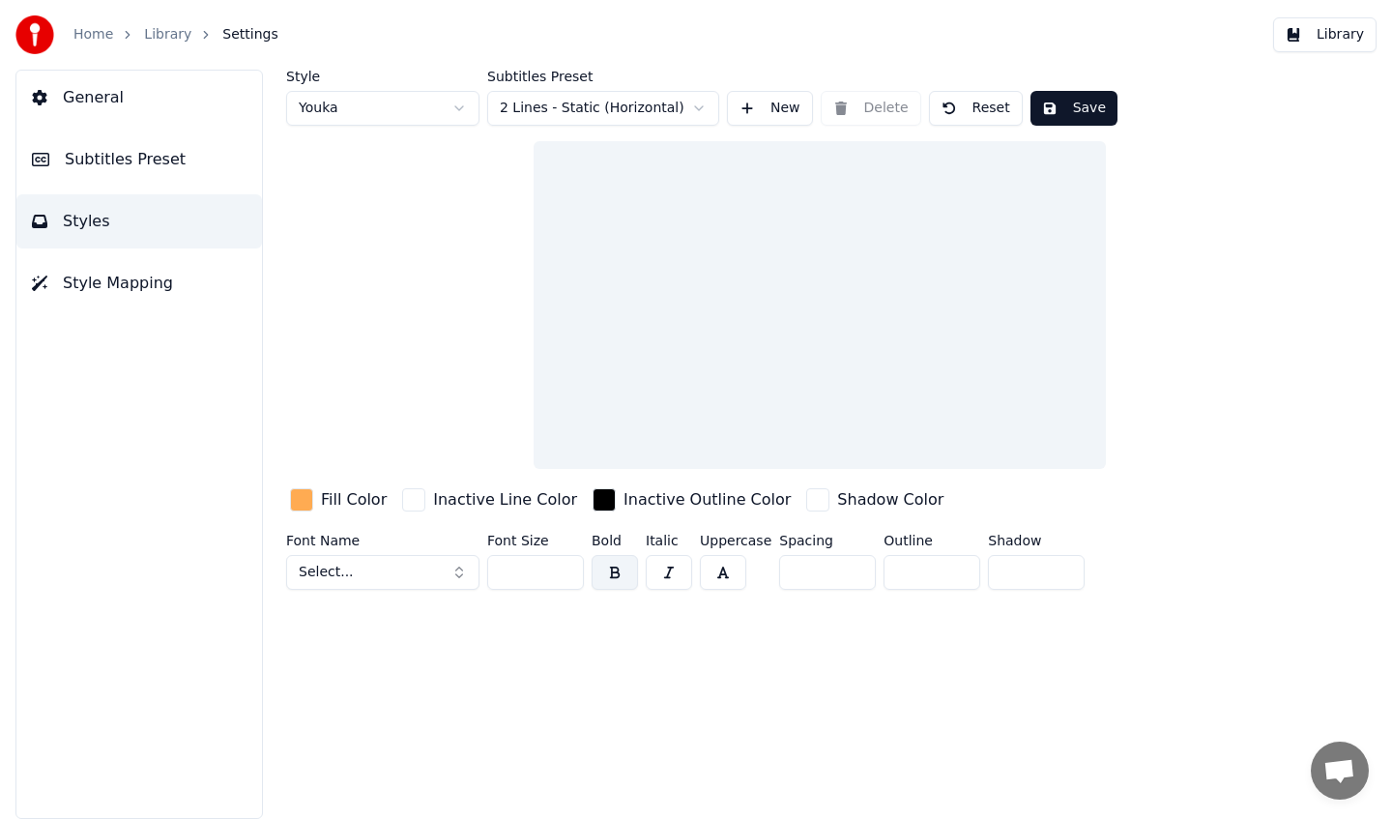
click at [435, 111] on html "Home Library Settings Library General Subtitles Preset Styles Style Mapping Sty…" at bounding box center [696, 409] width 1392 height 819
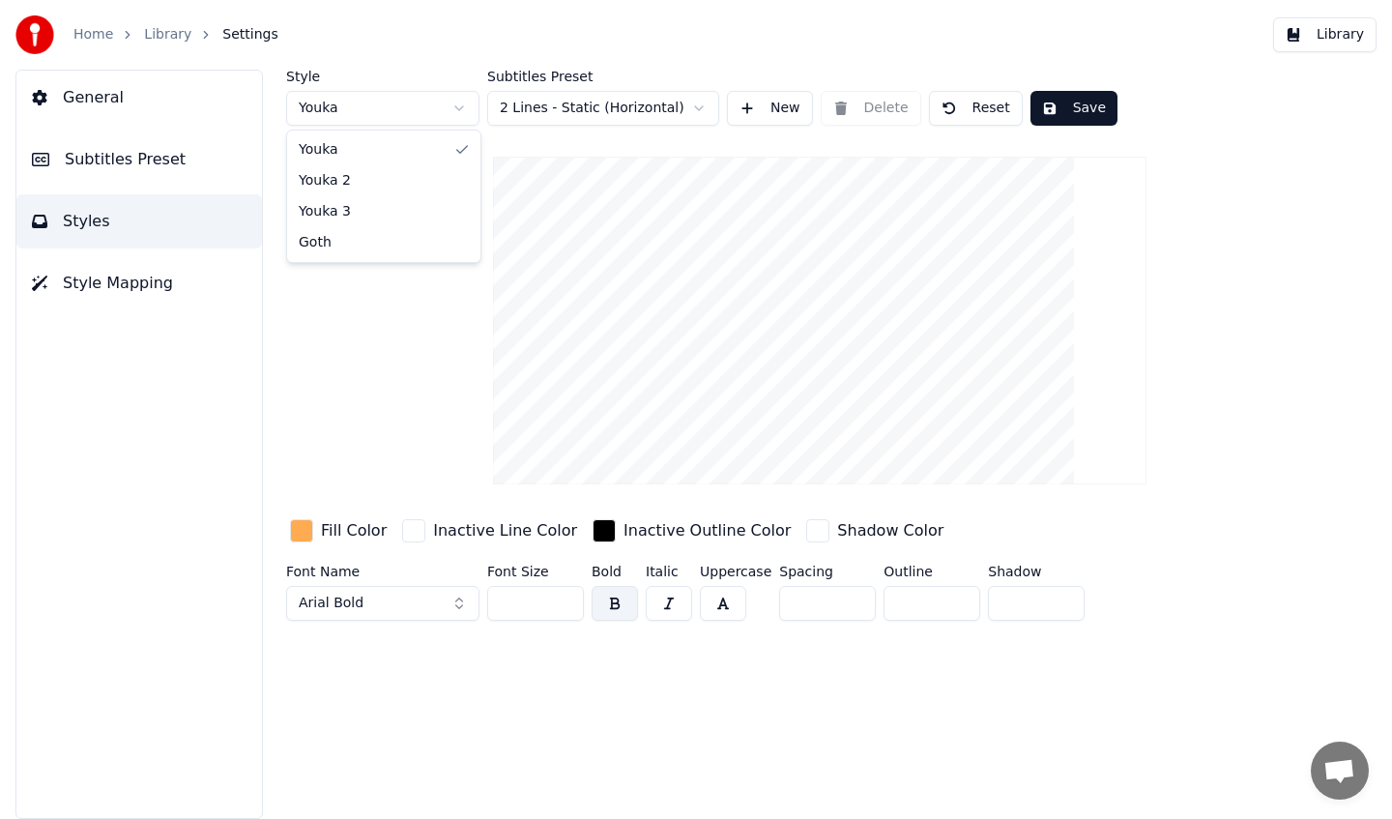
click at [742, 106] on html "Home Library Settings Library General Subtitles Preset Styles Style Mapping Sty…" at bounding box center [696, 409] width 1392 height 819
click at [643, 112] on html "Home Library Settings Library General Subtitles Preset Styles Style Mapping Sty…" at bounding box center [696, 409] width 1392 height 819
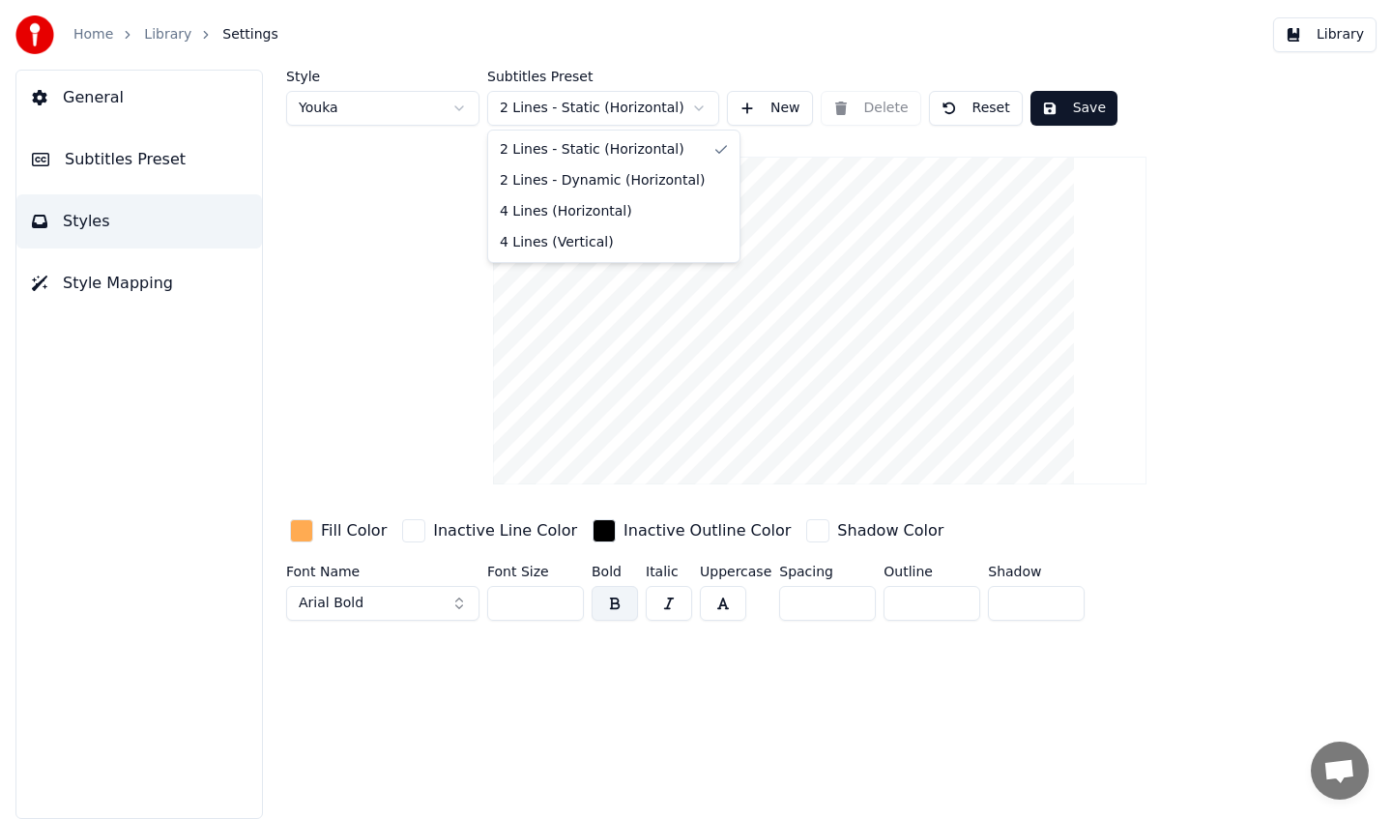
click at [737, 62] on html "Home Library Settings Library General Subtitles Preset Styles Style Mapping Sty…" at bounding box center [696, 409] width 1392 height 819
click at [766, 120] on button "New" at bounding box center [770, 108] width 86 height 35
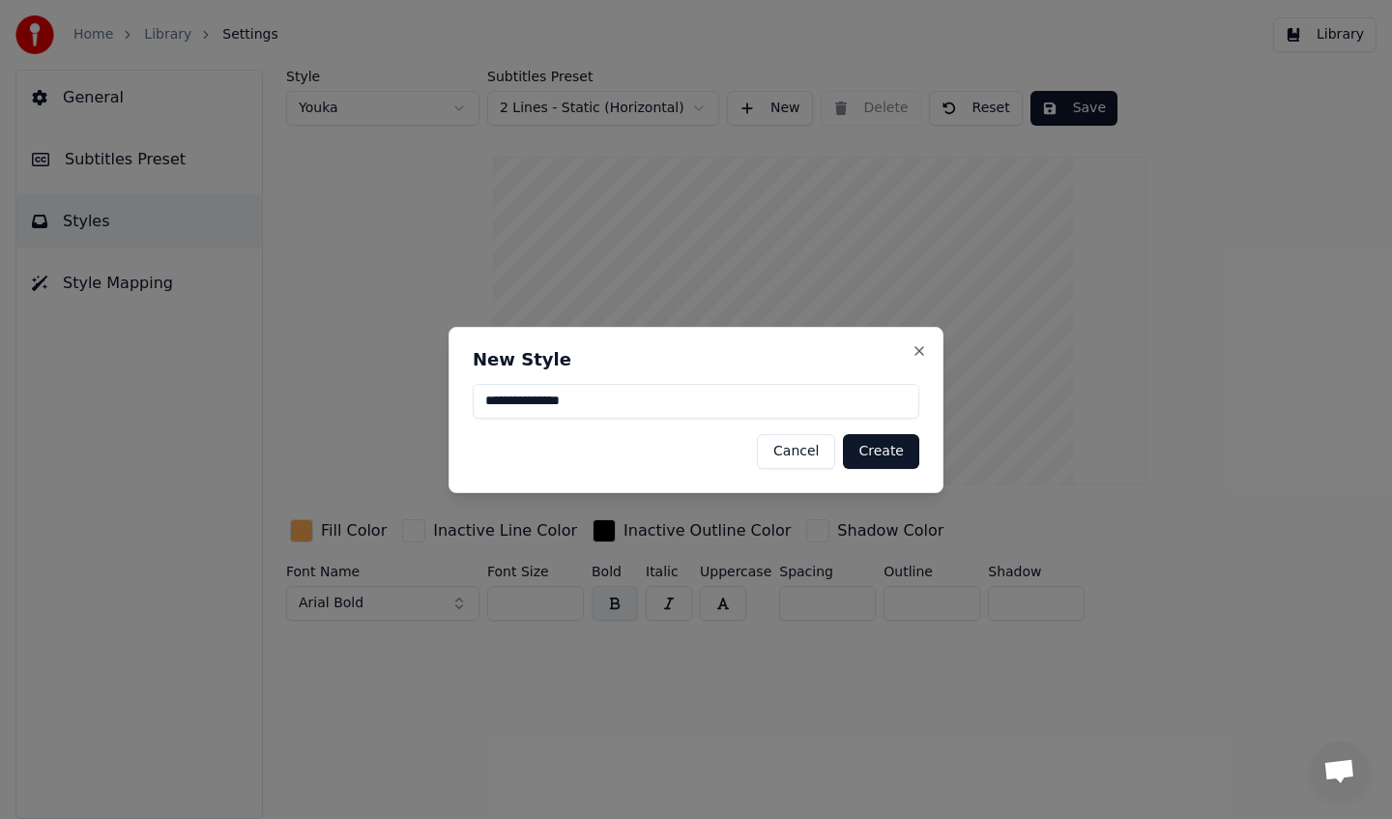
type input "**********"
click at [890, 452] on button "Create" at bounding box center [881, 451] width 76 height 35
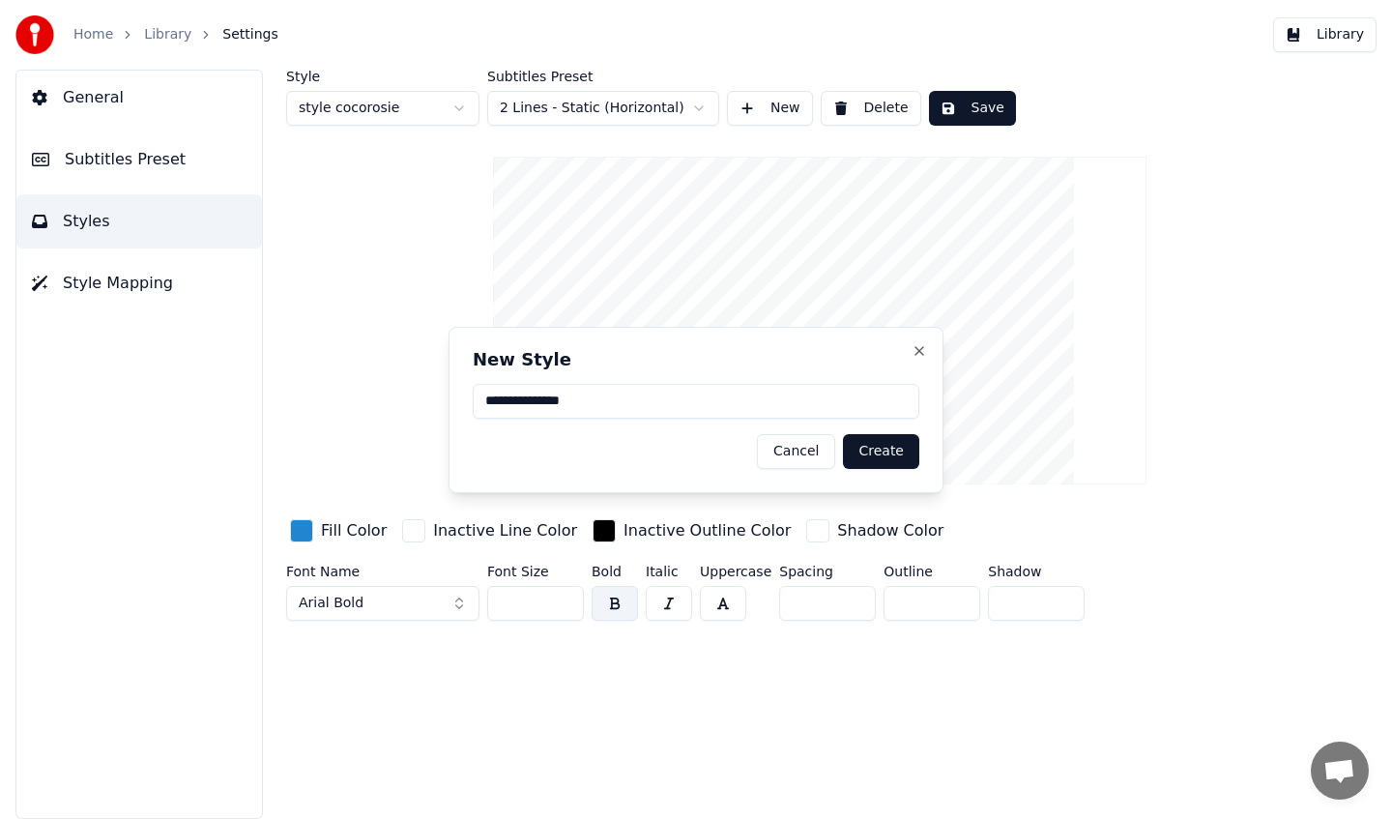
type input "**"
click at [607, 100] on html "Home Library Settings Library General Subtitles Preset Styles Style Mapping Sty…" at bounding box center [696, 409] width 1392 height 819
click at [300, 533] on div "button" at bounding box center [301, 530] width 23 height 23
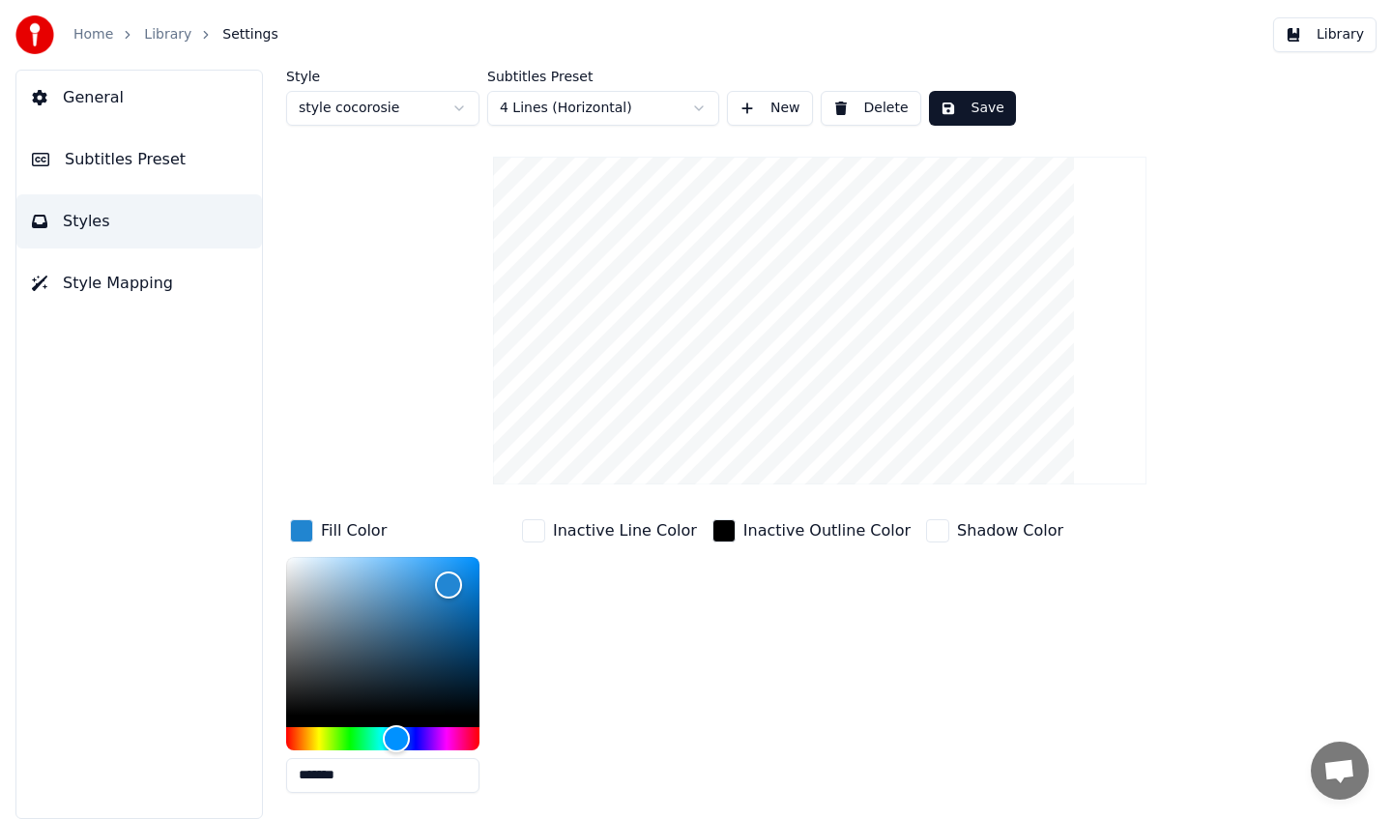
scroll to position [68, 0]
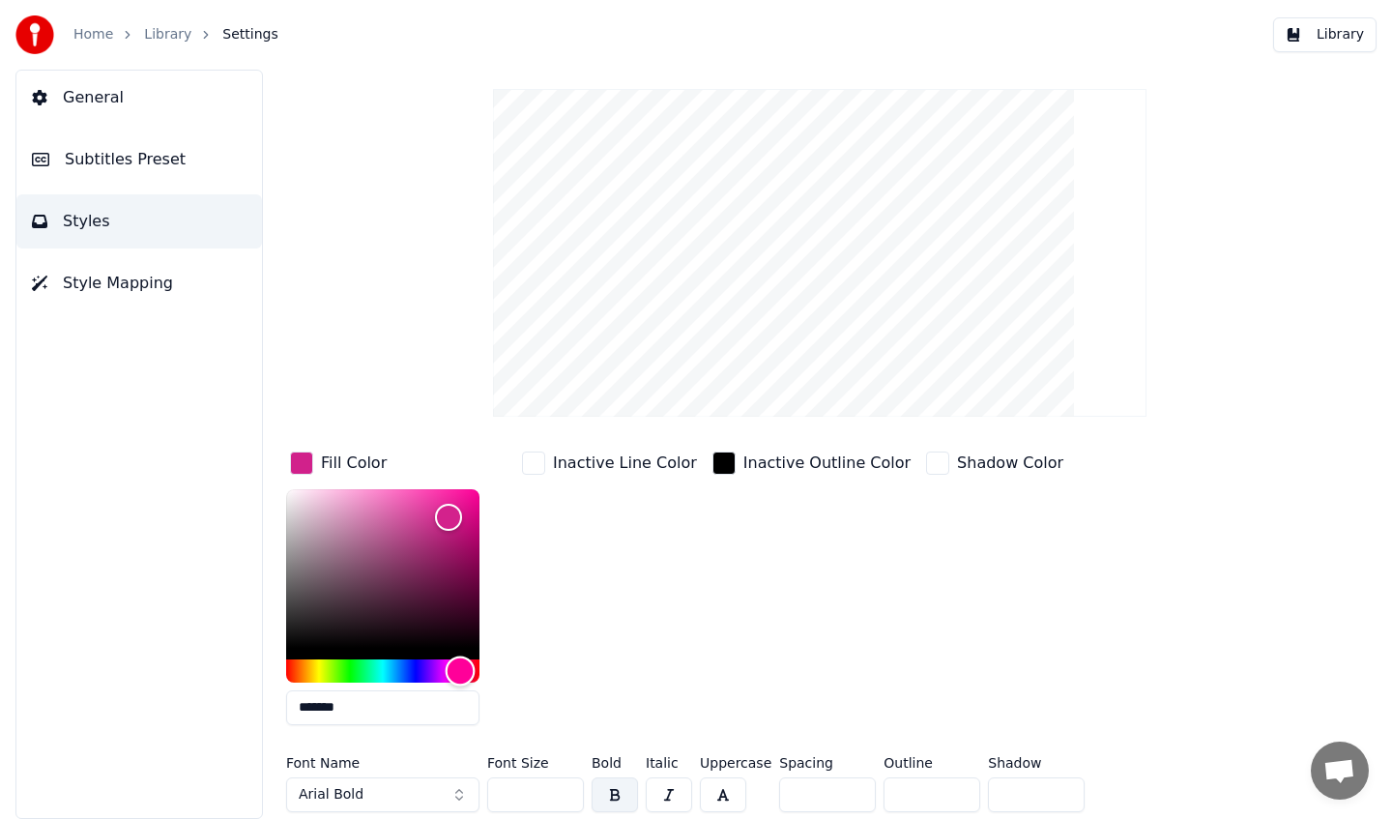
drag, startPoint x: 451, startPoint y: 670, endPoint x: 460, endPoint y: 671, distance: 9.7
click at [460, 671] on div "Hue" at bounding box center [382, 670] width 193 height 23
drag, startPoint x: 474, startPoint y: 547, endPoint x: 413, endPoint y: 505, distance: 74.3
click at [413, 505] on div "Color" at bounding box center [382, 568] width 193 height 159
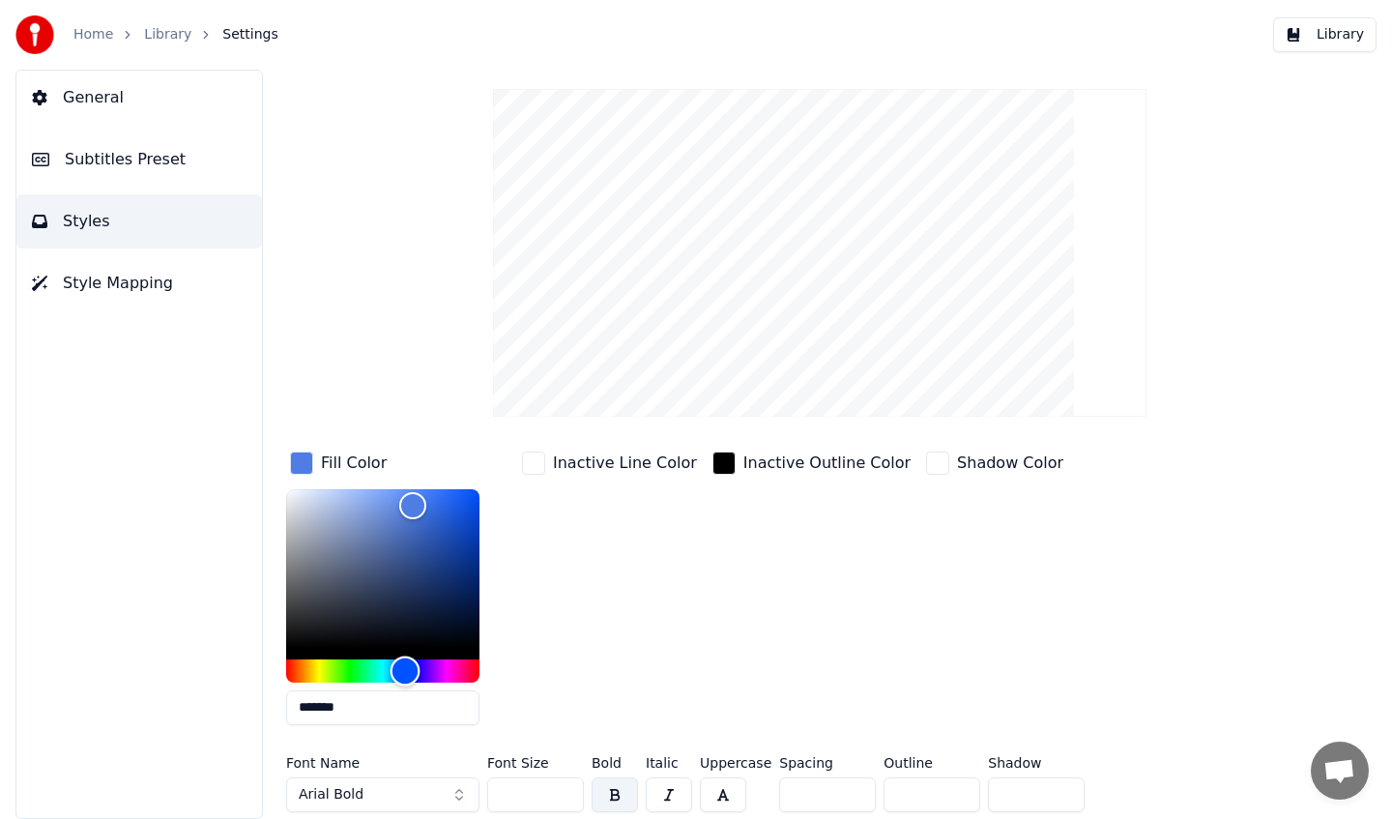
click at [405, 675] on div "Hue" at bounding box center [382, 670] width 193 height 23
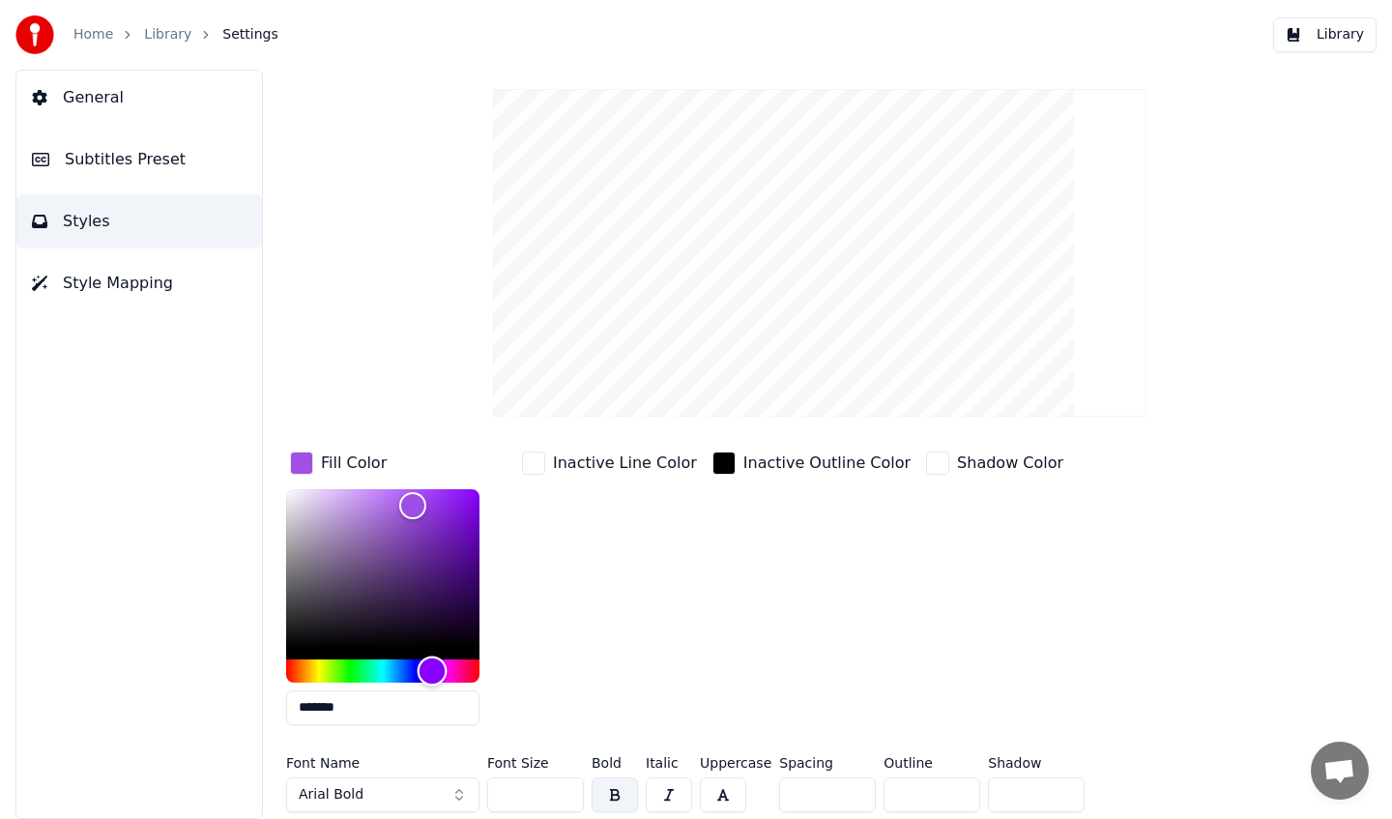
drag, startPoint x: 396, startPoint y: 671, endPoint x: 432, endPoint y: 675, distance: 36.0
click at [432, 675] on div "Hue" at bounding box center [433, 671] width 30 height 30
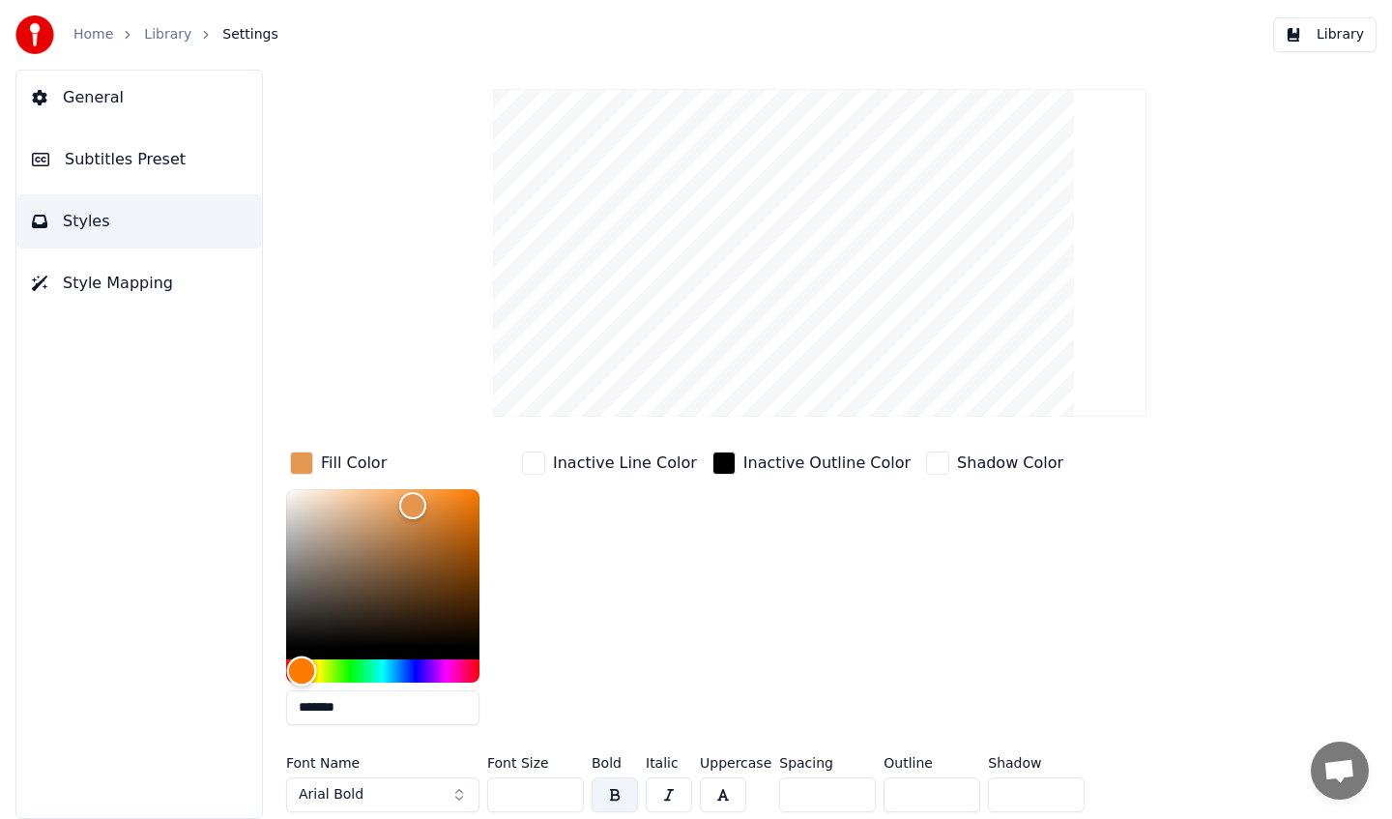
drag, startPoint x: 321, startPoint y: 671, endPoint x: 302, endPoint y: 671, distance: 19.3
click at [302, 671] on div "Hue" at bounding box center [382, 670] width 193 height 23
drag, startPoint x: 481, startPoint y: 496, endPoint x: 438, endPoint y: 500, distance: 42.7
click at [438, 500] on div "Color" at bounding box center [382, 568] width 193 height 159
type input "*******"
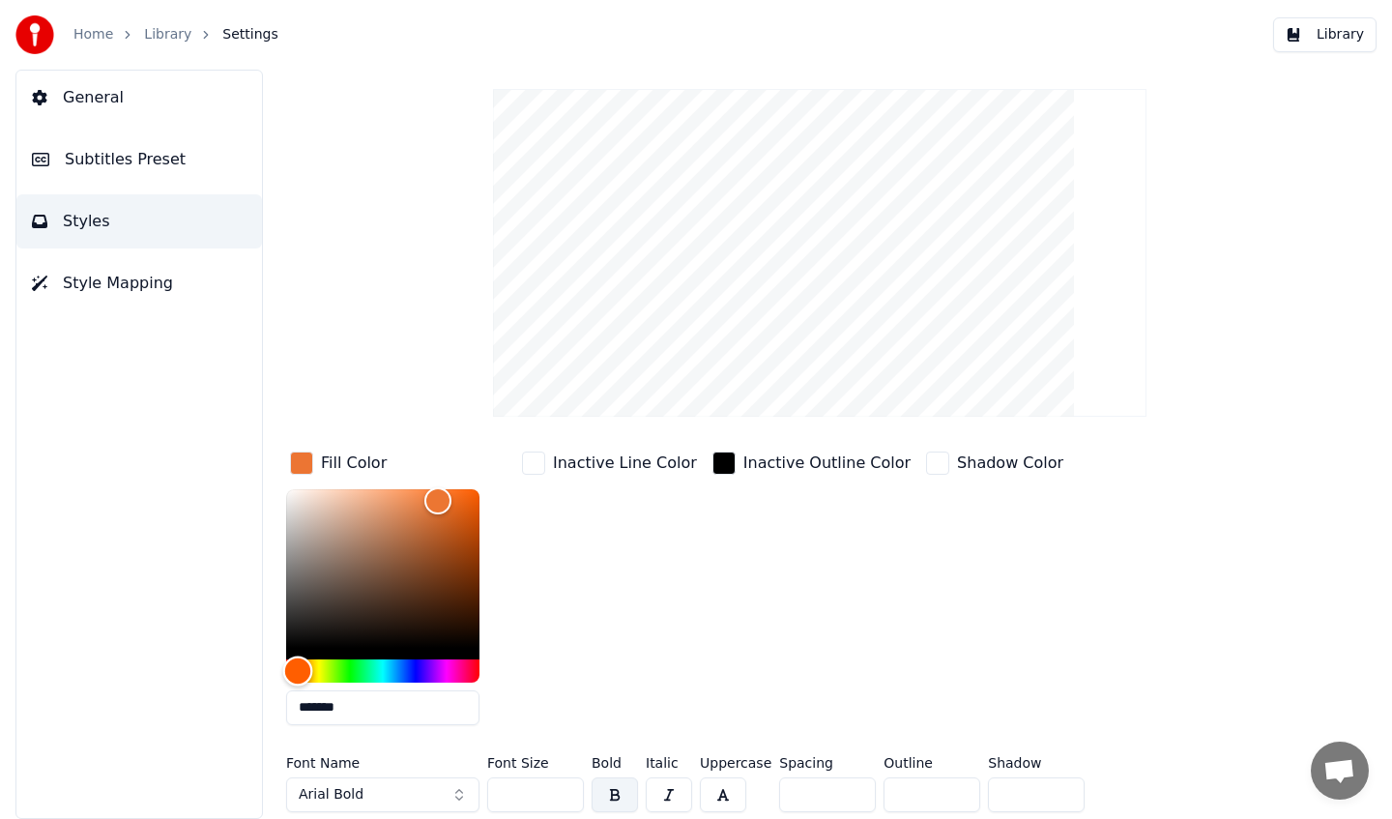
click at [298, 673] on div "Hue" at bounding box center [298, 671] width 30 height 30
click at [438, 788] on button "Arial Bold" at bounding box center [382, 794] width 193 height 35
click at [971, 108] on video at bounding box center [820, 253] width 654 height 328
click at [95, 134] on button "Subtitles Preset" at bounding box center [139, 159] width 246 height 54
click at [164, 32] on link "Library" at bounding box center [167, 34] width 47 height 19
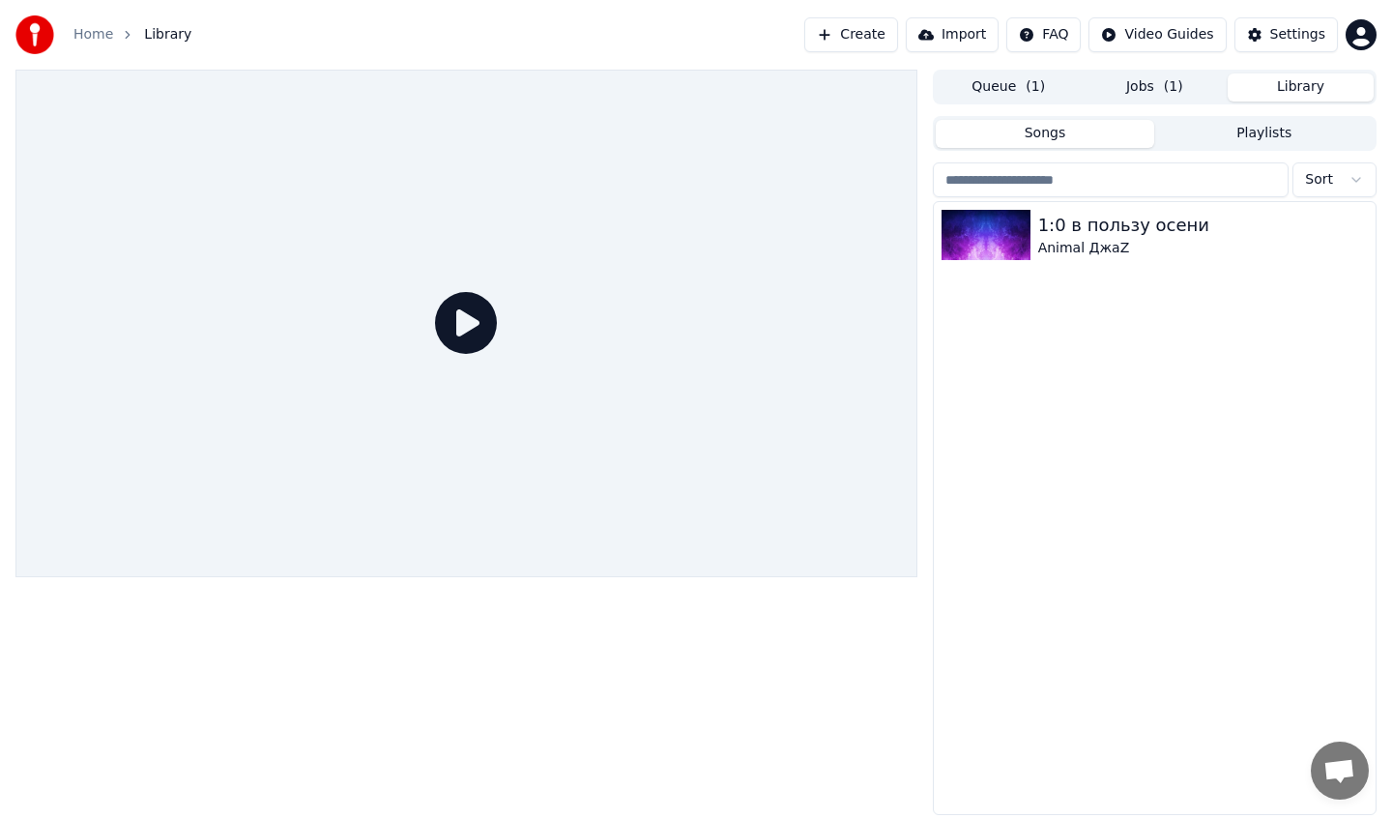
click at [1162, 90] on button "Jobs ( 1 )" at bounding box center [1155, 87] width 146 height 28
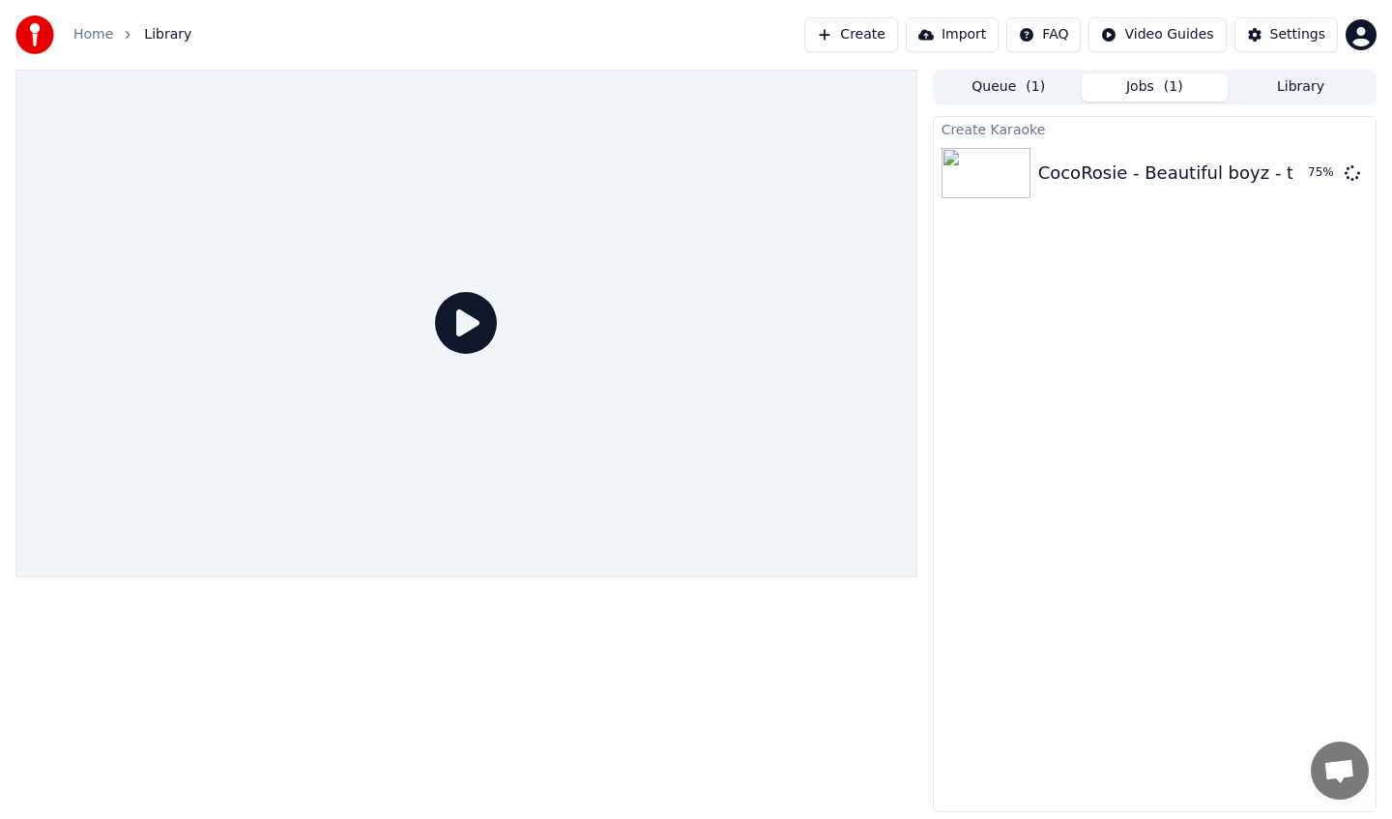
click at [1020, 78] on button "Queue ( 1 )" at bounding box center [1009, 87] width 146 height 28
click at [1101, 87] on button "Jobs ( 1 )" at bounding box center [1155, 87] width 146 height 28
click at [1160, 163] on div "CocoRosie - Beautiful boyz - titelea40" at bounding box center [1202, 173] width 327 height 27
click at [1274, 97] on button "Library" at bounding box center [1301, 87] width 146 height 28
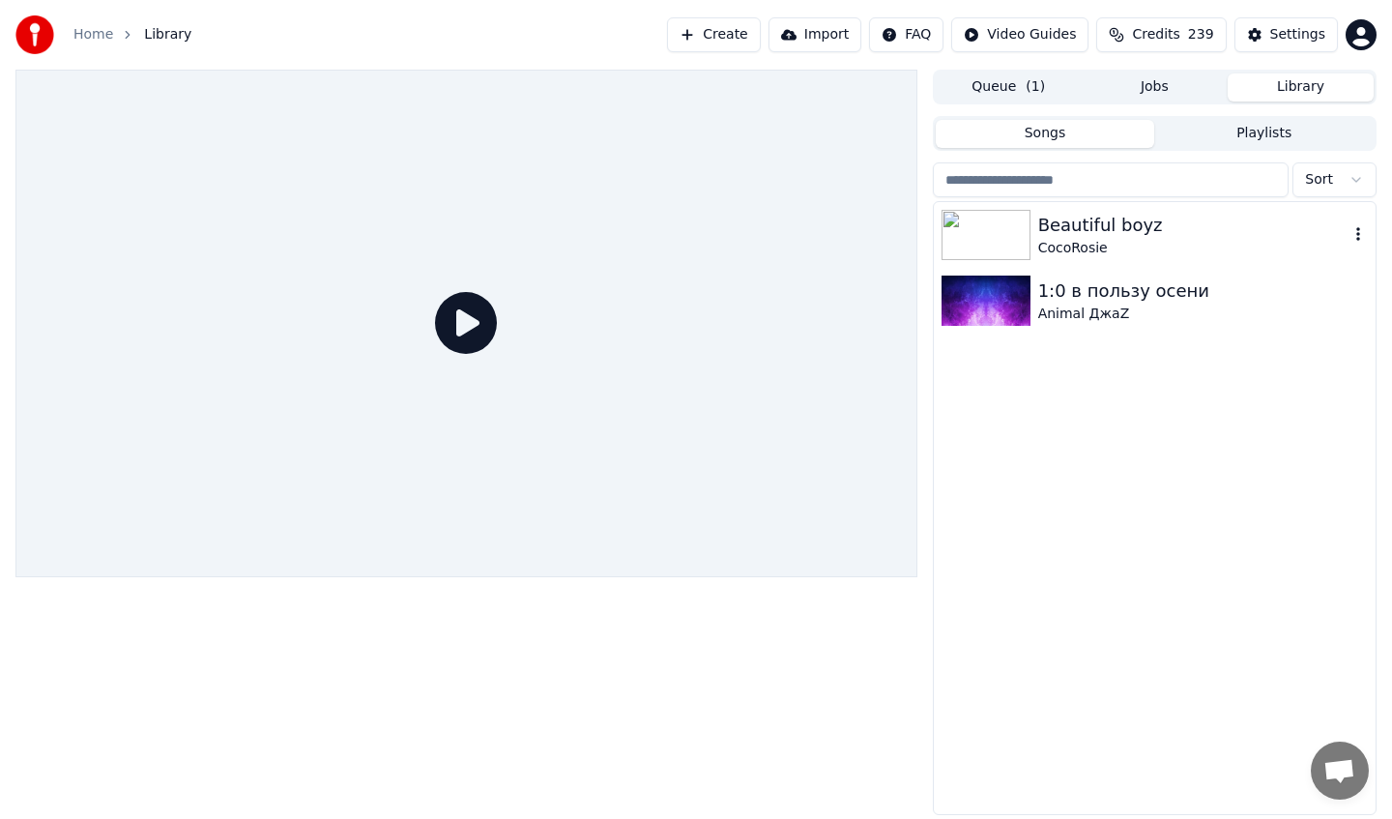
click at [1118, 227] on div "Beautiful boyz" at bounding box center [1194, 225] width 310 height 27
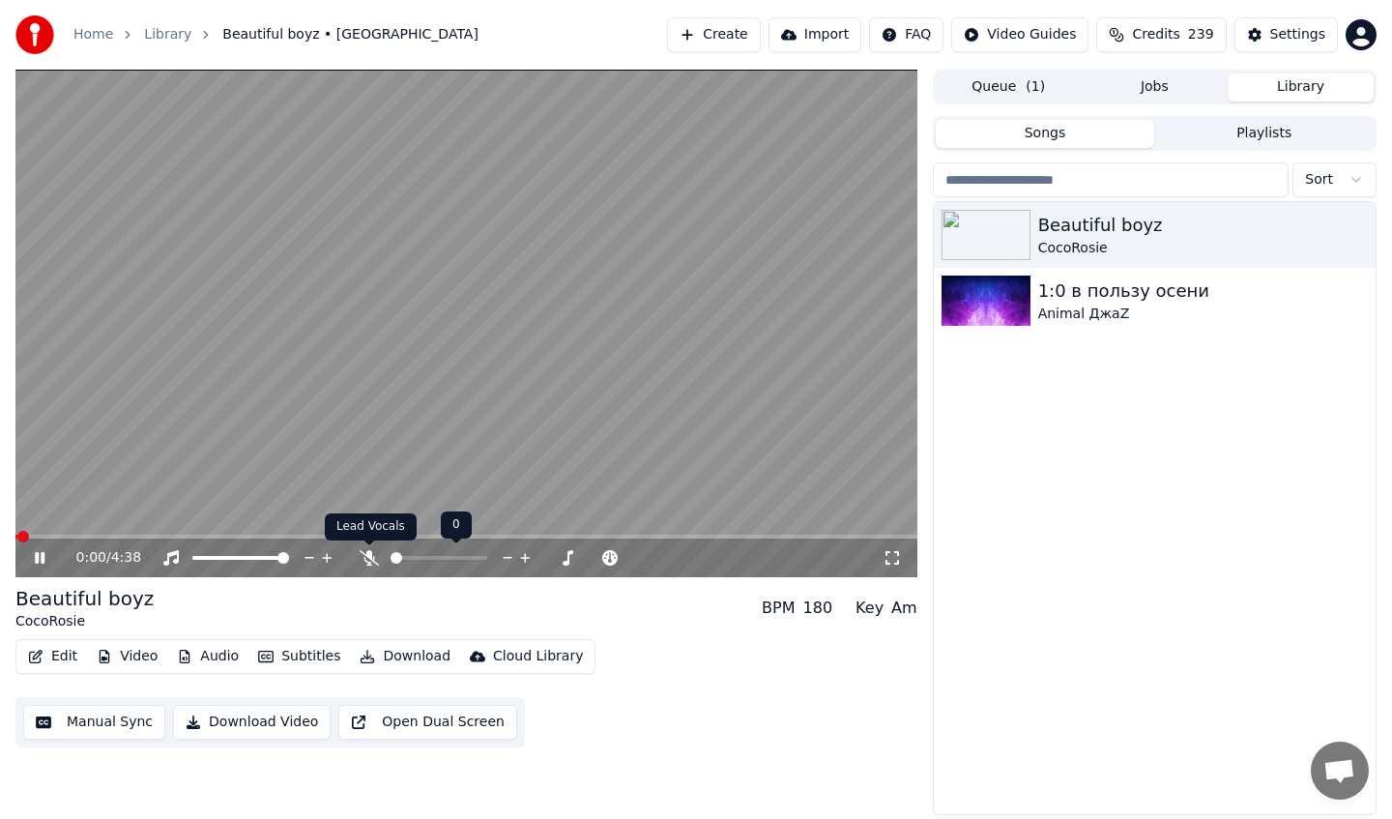
click at [370, 559] on icon at bounding box center [369, 557] width 19 height 15
click at [42, 558] on icon at bounding box center [40, 558] width 10 height 12
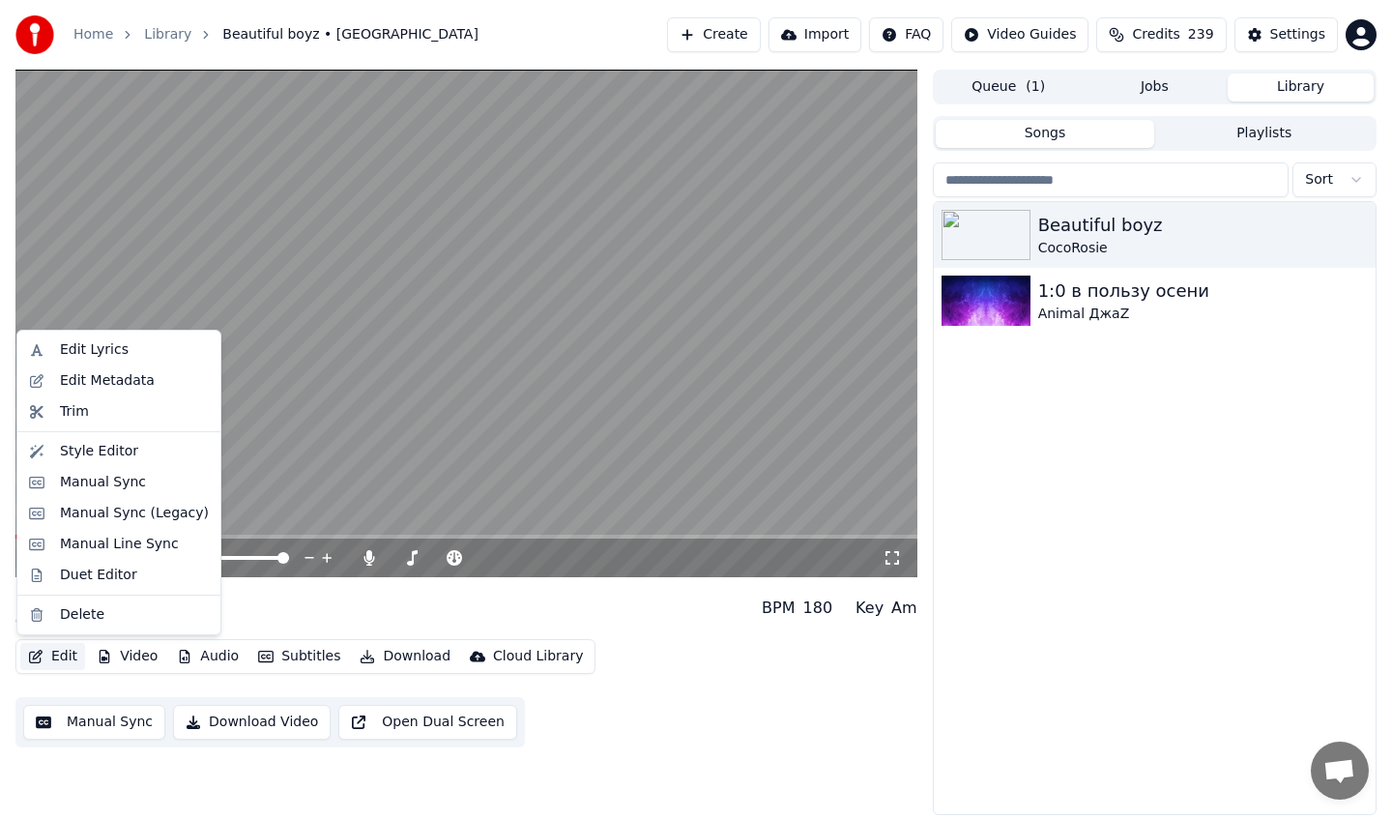
click at [64, 653] on button "Edit" at bounding box center [52, 656] width 65 height 27
click at [118, 446] on div "Style Editor" at bounding box center [99, 451] width 78 height 19
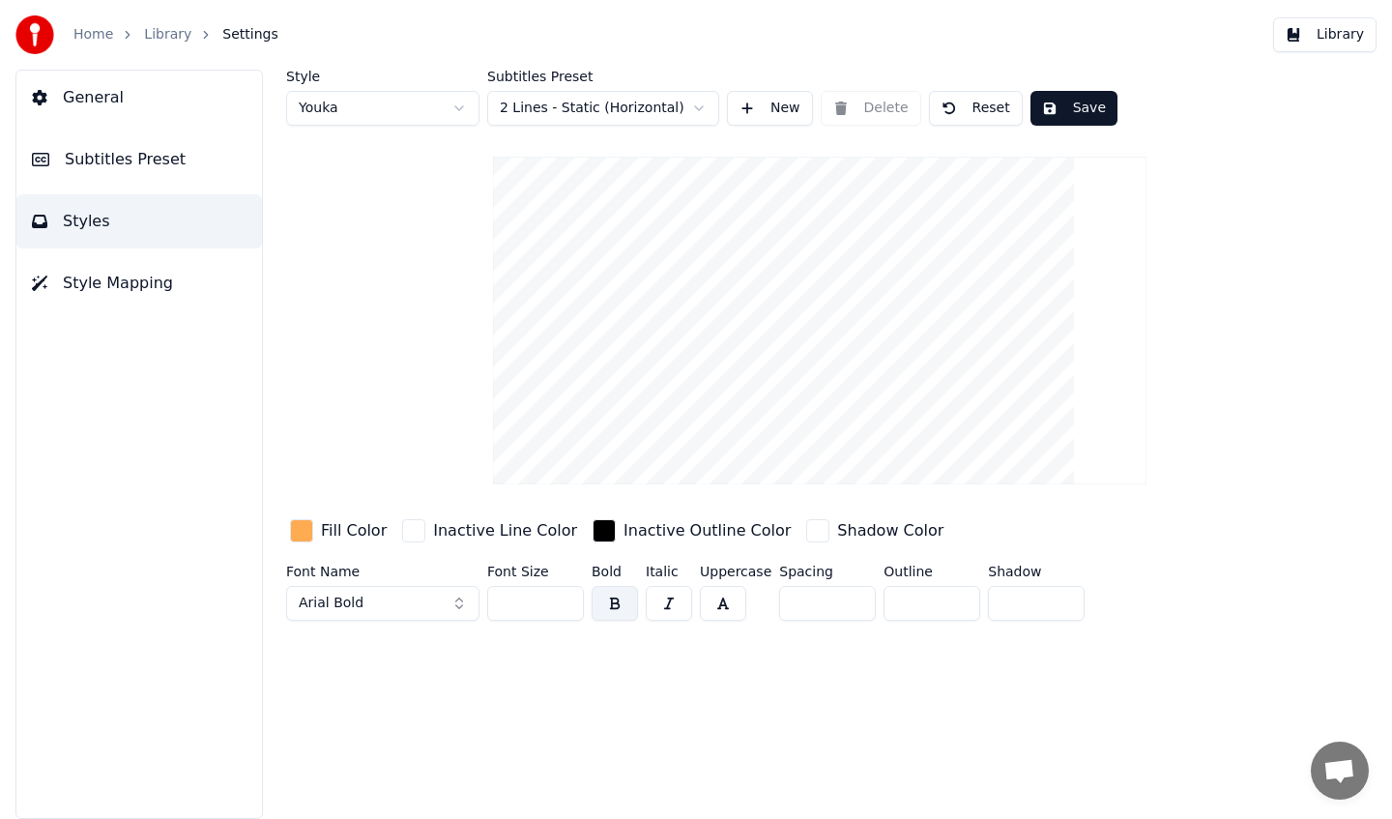
click at [423, 94] on html "Home Library Settings Library General Subtitles Preset Styles Style Mapping Sty…" at bounding box center [696, 409] width 1392 height 819
type input "**"
click at [299, 532] on div "button" at bounding box center [301, 530] width 23 height 23
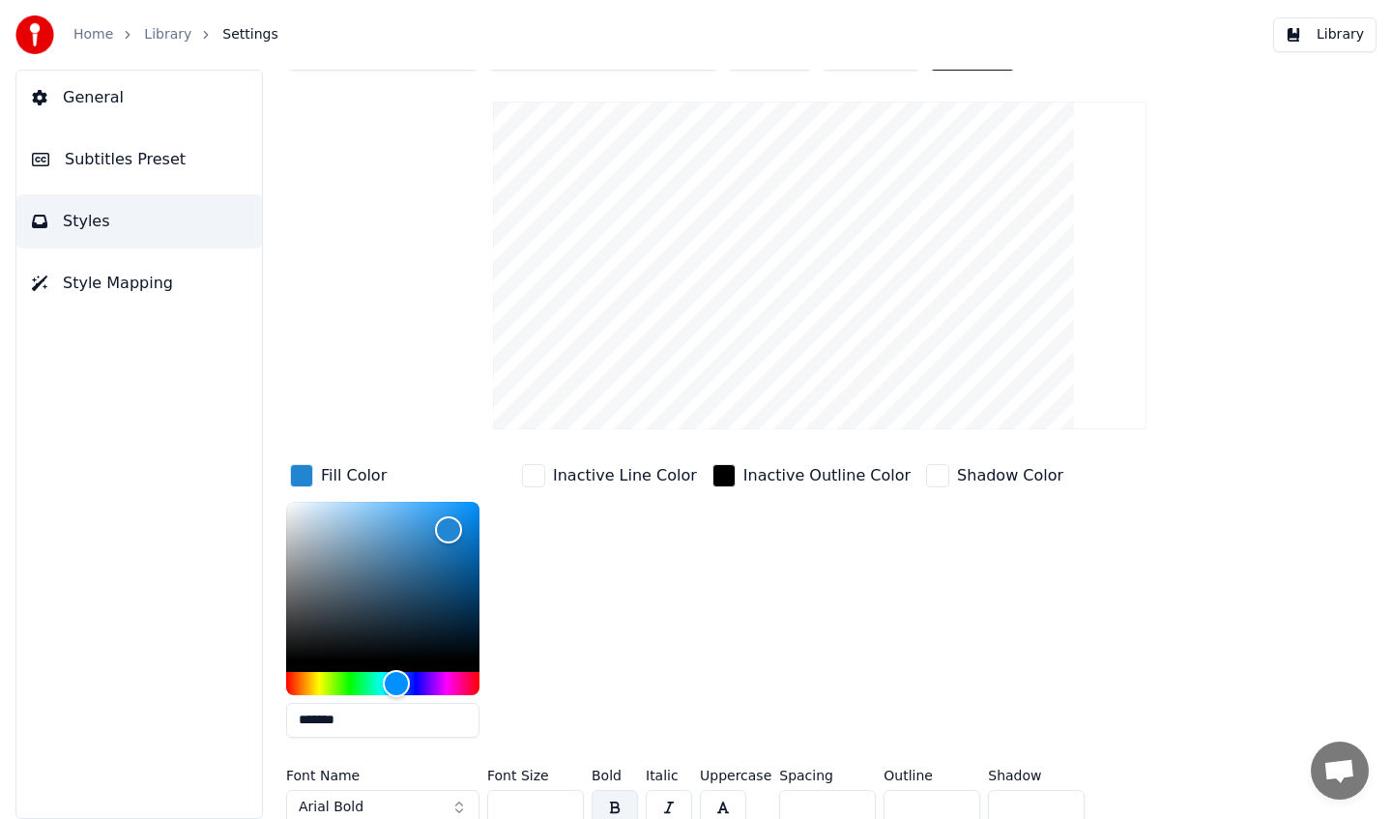
scroll to position [68, 0]
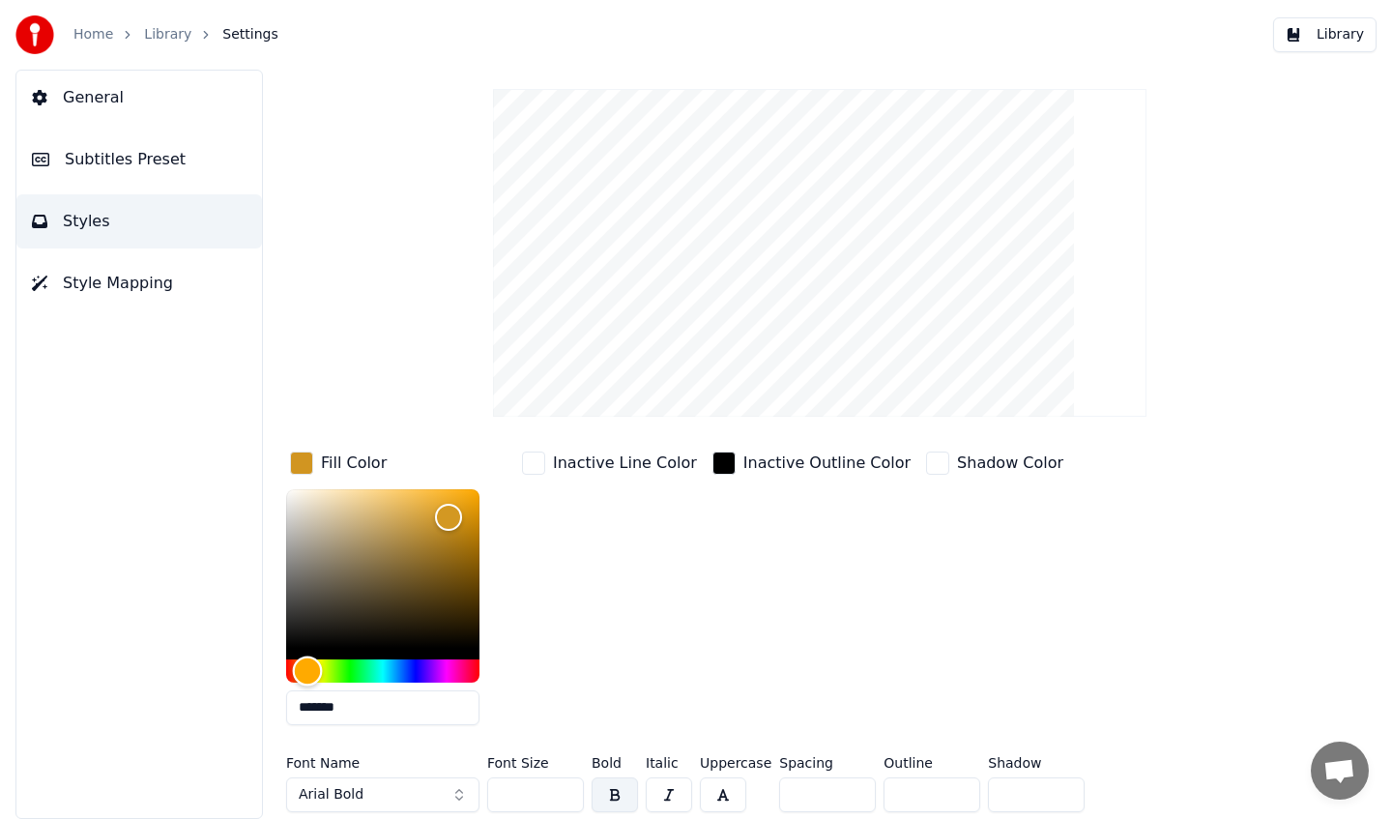
drag, startPoint x: 412, startPoint y: 671, endPoint x: 308, endPoint y: 665, distance: 103.6
click at [308, 665] on div "Hue" at bounding box center [382, 670] width 193 height 23
drag, startPoint x: 424, startPoint y: 548, endPoint x: 323, endPoint y: 527, distance: 103.7
click at [323, 527] on div "Color" at bounding box center [382, 568] width 193 height 159
click at [326, 559] on div "Color" at bounding box center [382, 568] width 193 height 159
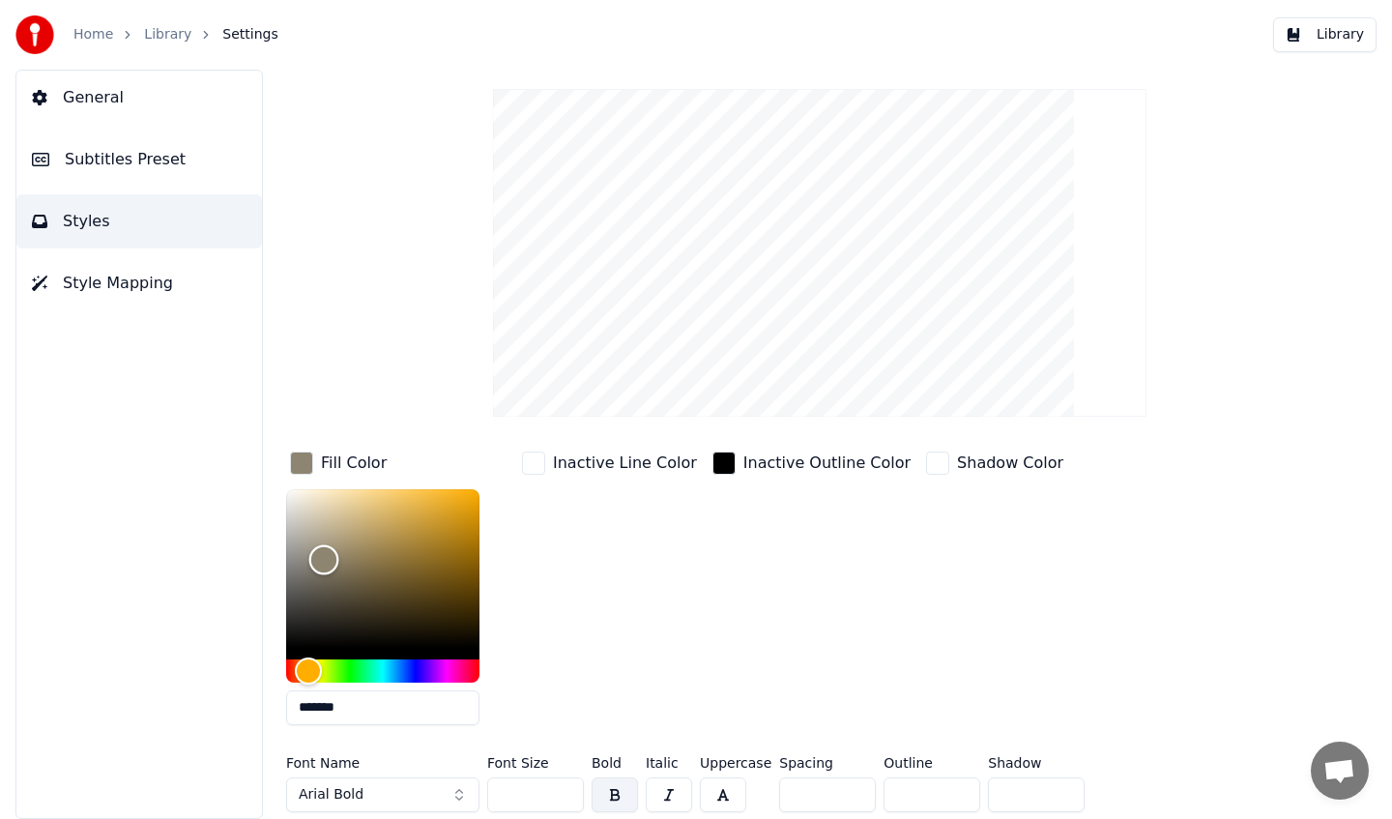
click at [320, 560] on div "Color" at bounding box center [324, 560] width 30 height 30
type input "*******"
click at [310, 539] on div "Color" at bounding box center [382, 568] width 193 height 159
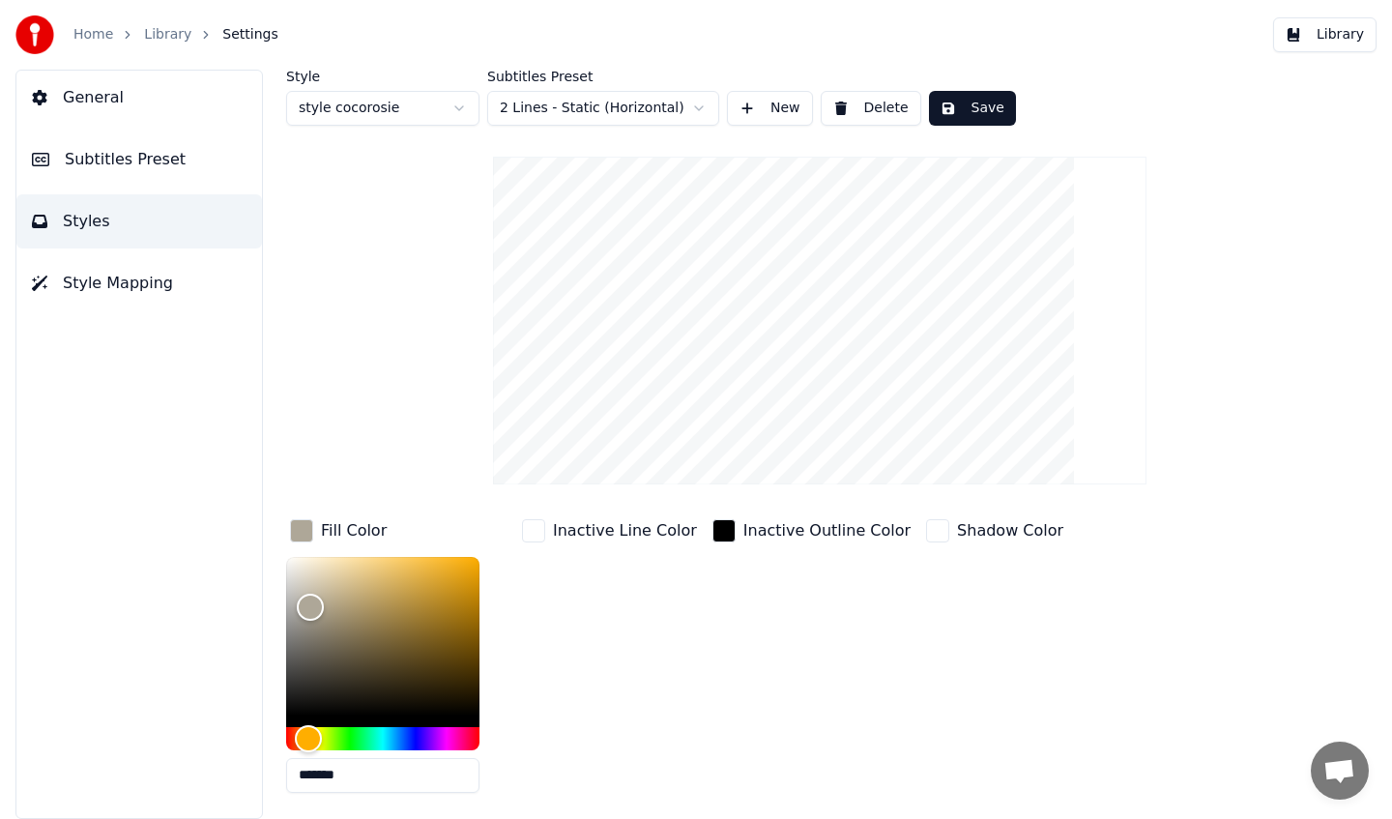
click at [668, 111] on html "Home Library Settings Library General Subtitles Preset Styles Style Mapping Sty…" at bounding box center [696, 409] width 1392 height 819
click at [992, 108] on button "Save" at bounding box center [972, 108] width 87 height 35
click at [166, 35] on link "Library" at bounding box center [167, 34] width 47 height 19
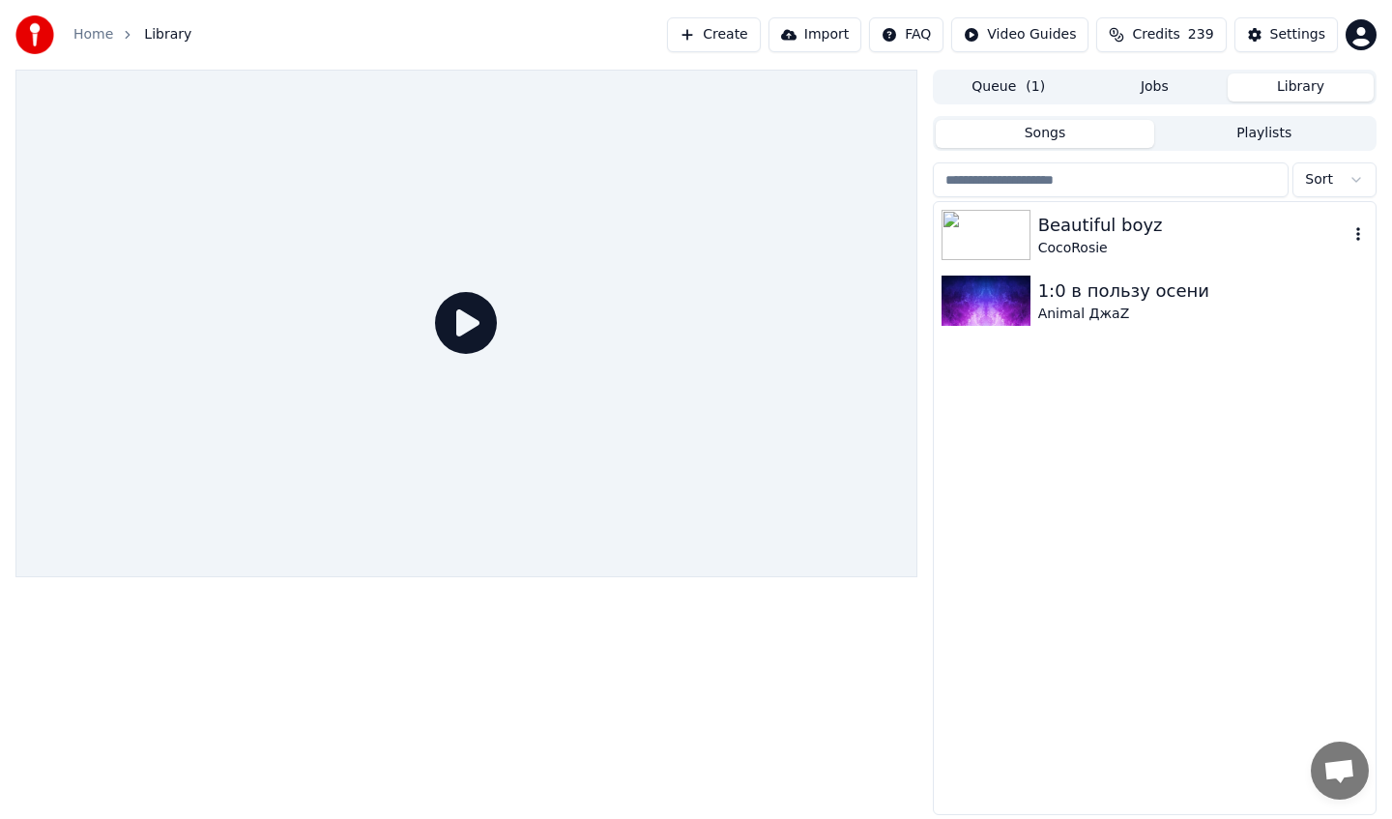
click at [1233, 255] on div "CocoRosie" at bounding box center [1194, 248] width 310 height 19
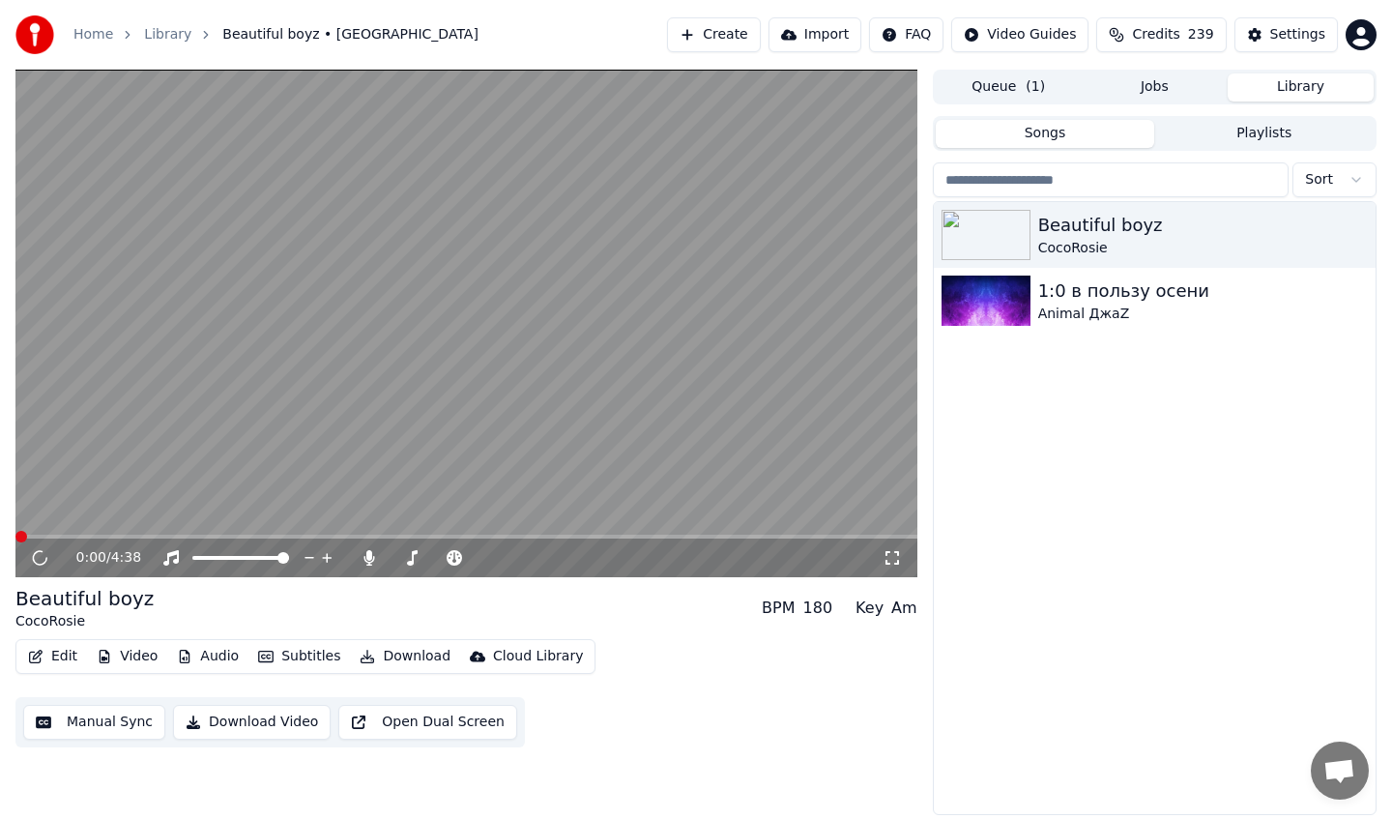
click at [303, 401] on video at bounding box center [466, 324] width 902 height 508
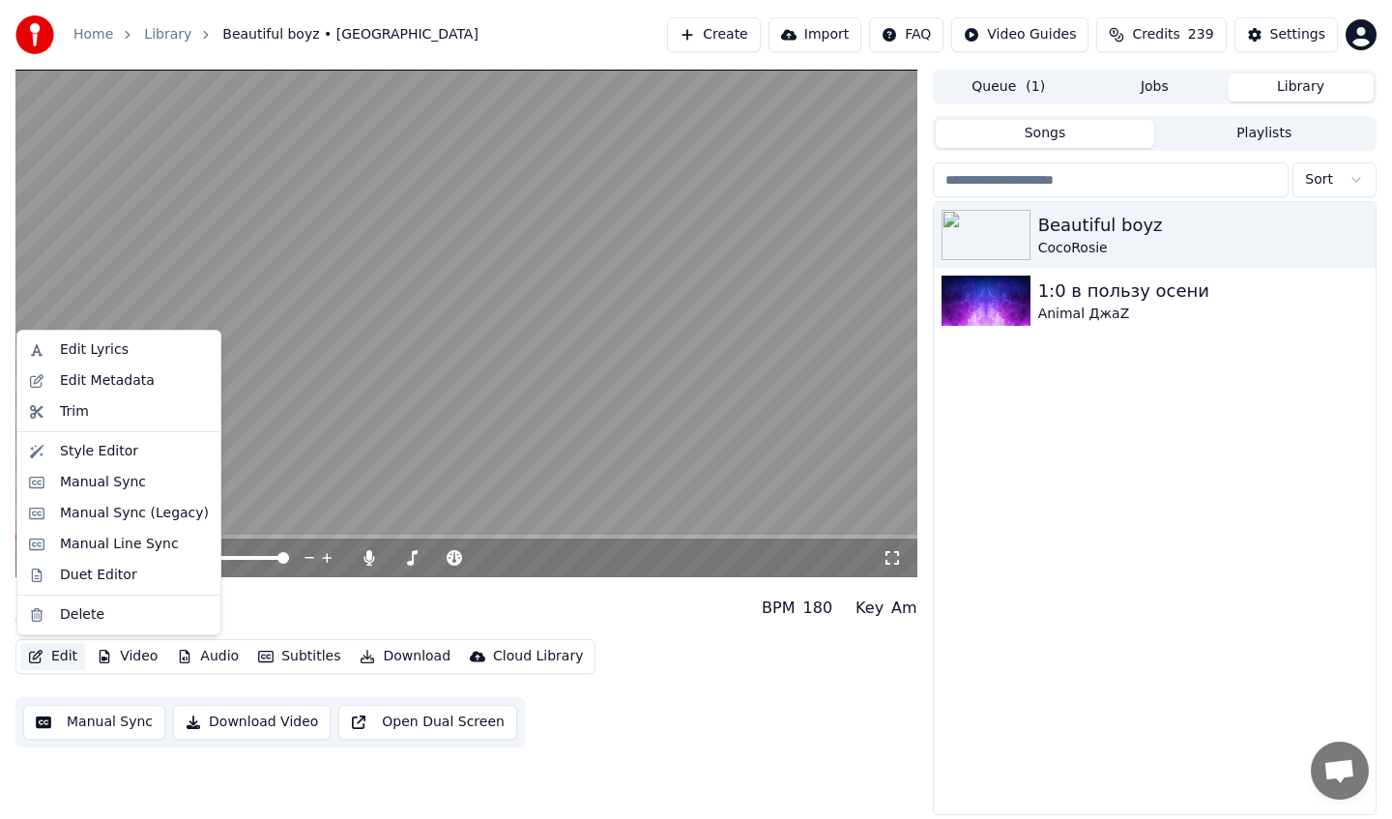
click at [49, 652] on button "Edit" at bounding box center [52, 656] width 65 height 27
click at [426, 385] on video at bounding box center [466, 324] width 902 height 508
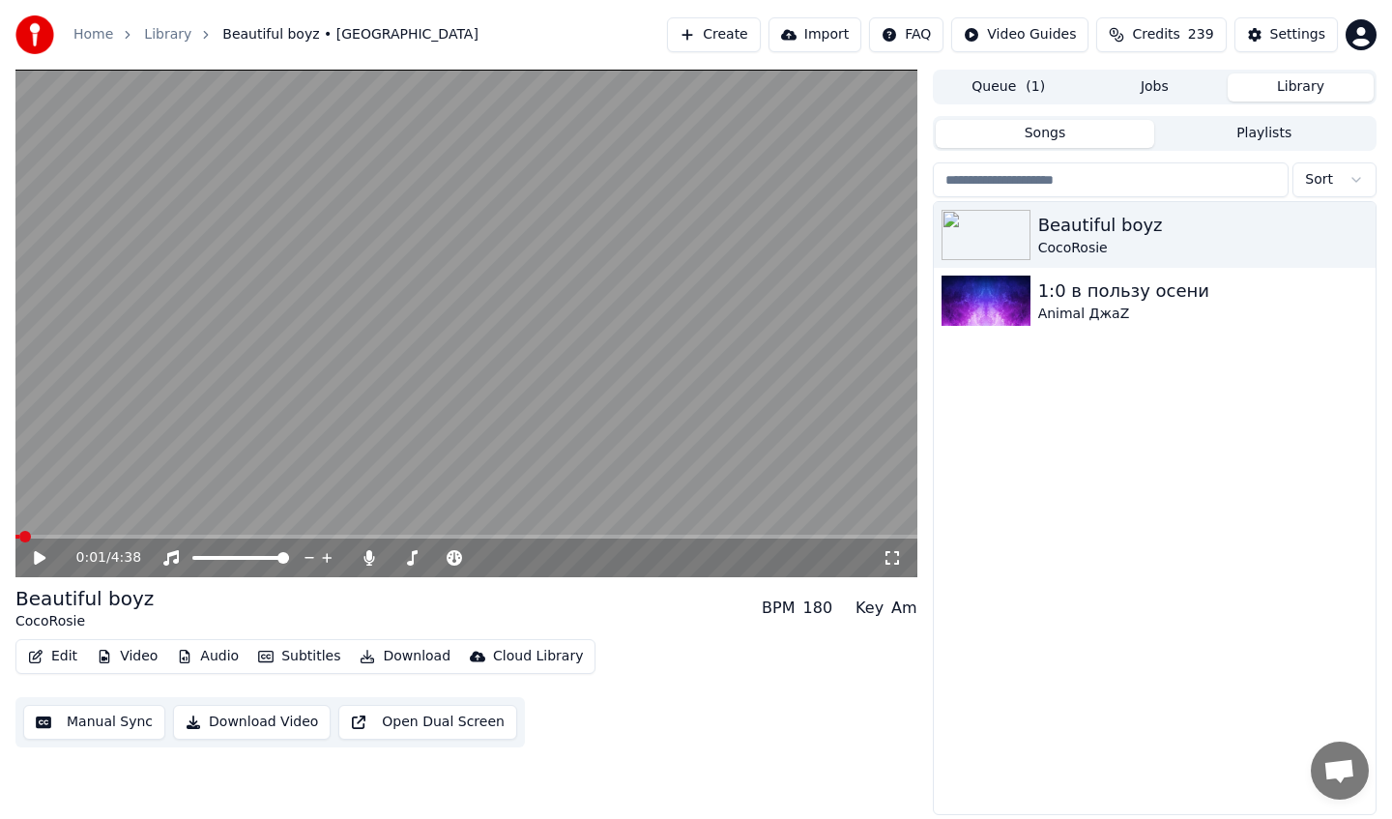
click at [46, 662] on button "Edit" at bounding box center [52, 656] width 65 height 27
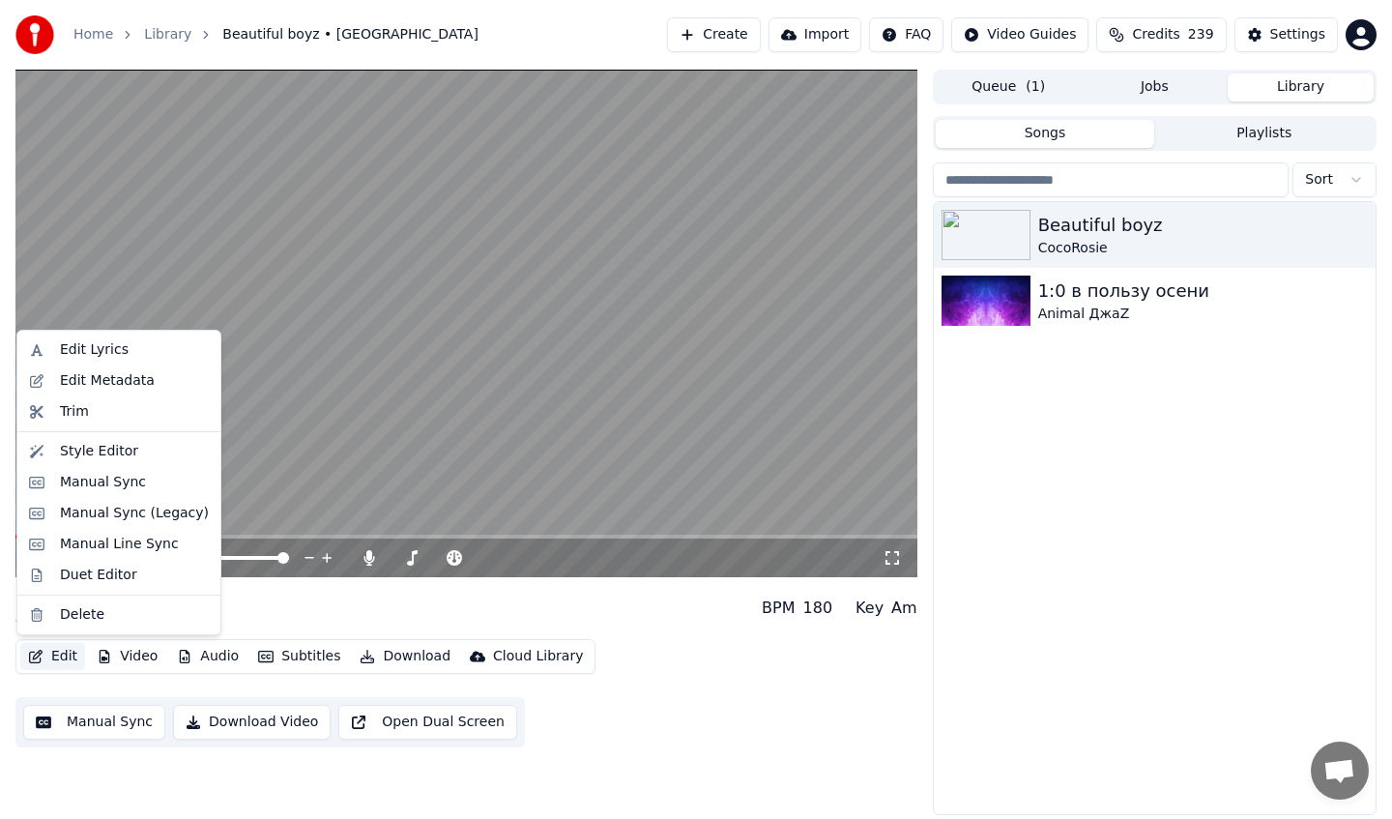
click at [394, 419] on video at bounding box center [466, 324] width 902 height 508
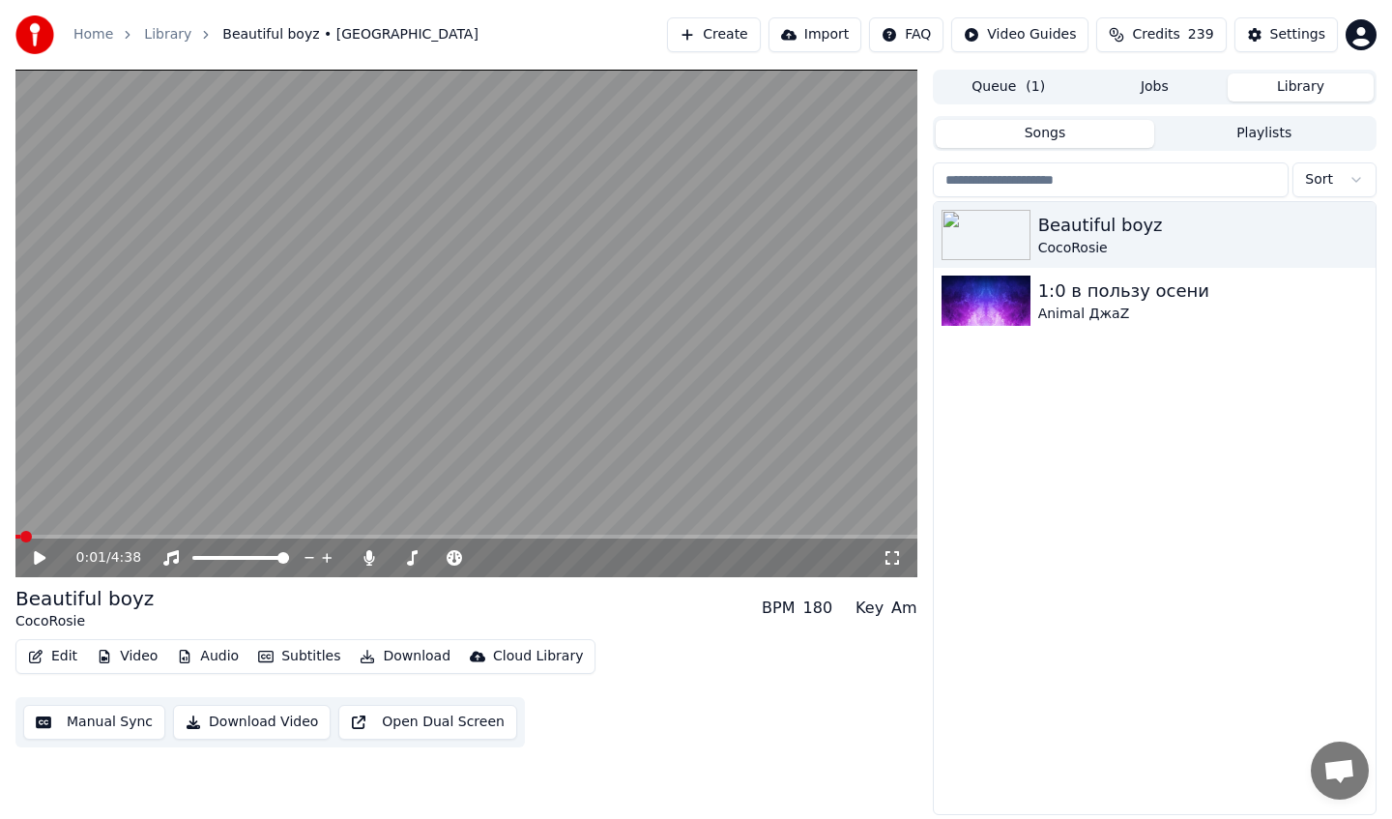
click at [66, 648] on button "Edit" at bounding box center [52, 656] width 65 height 27
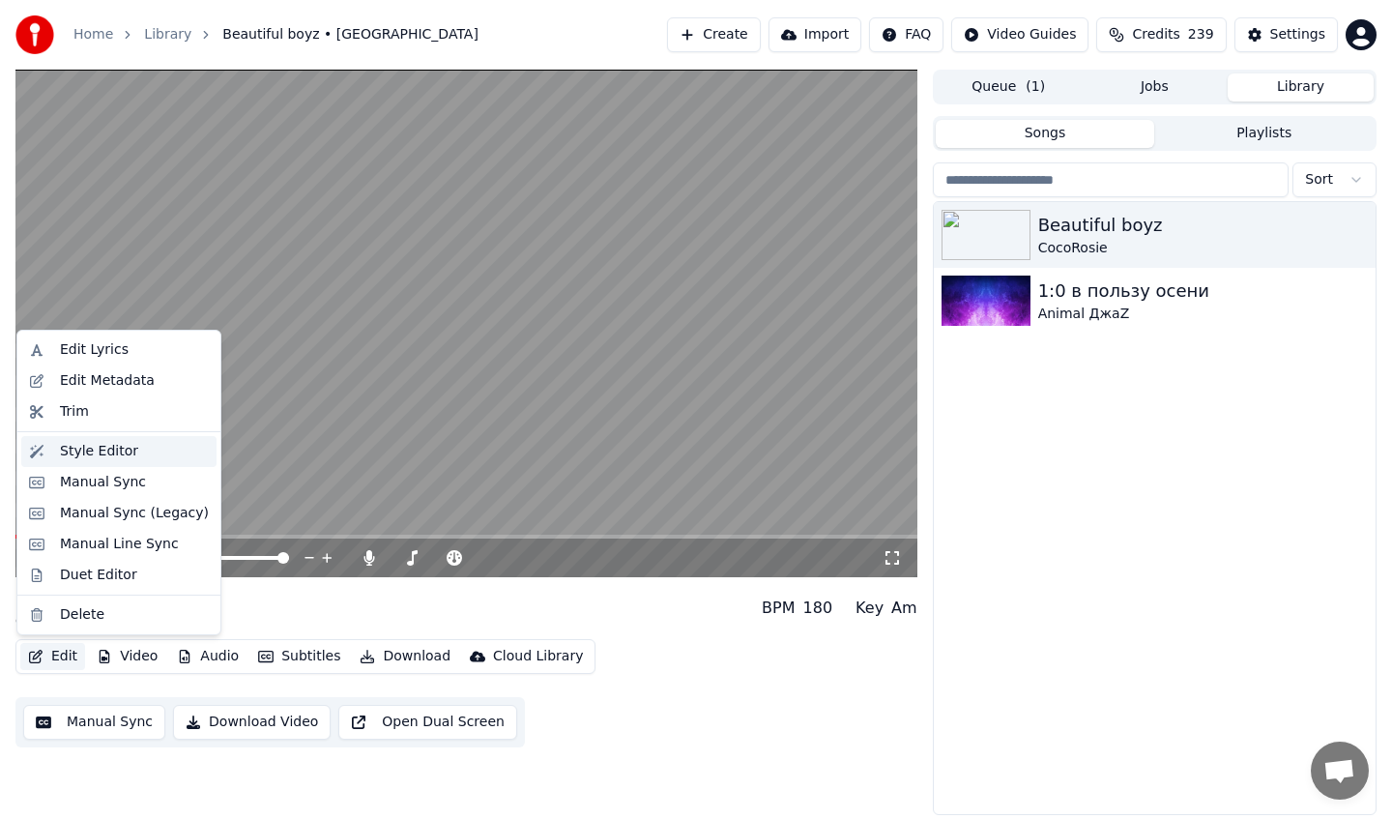
click at [134, 453] on div "Style Editor" at bounding box center [134, 451] width 149 height 19
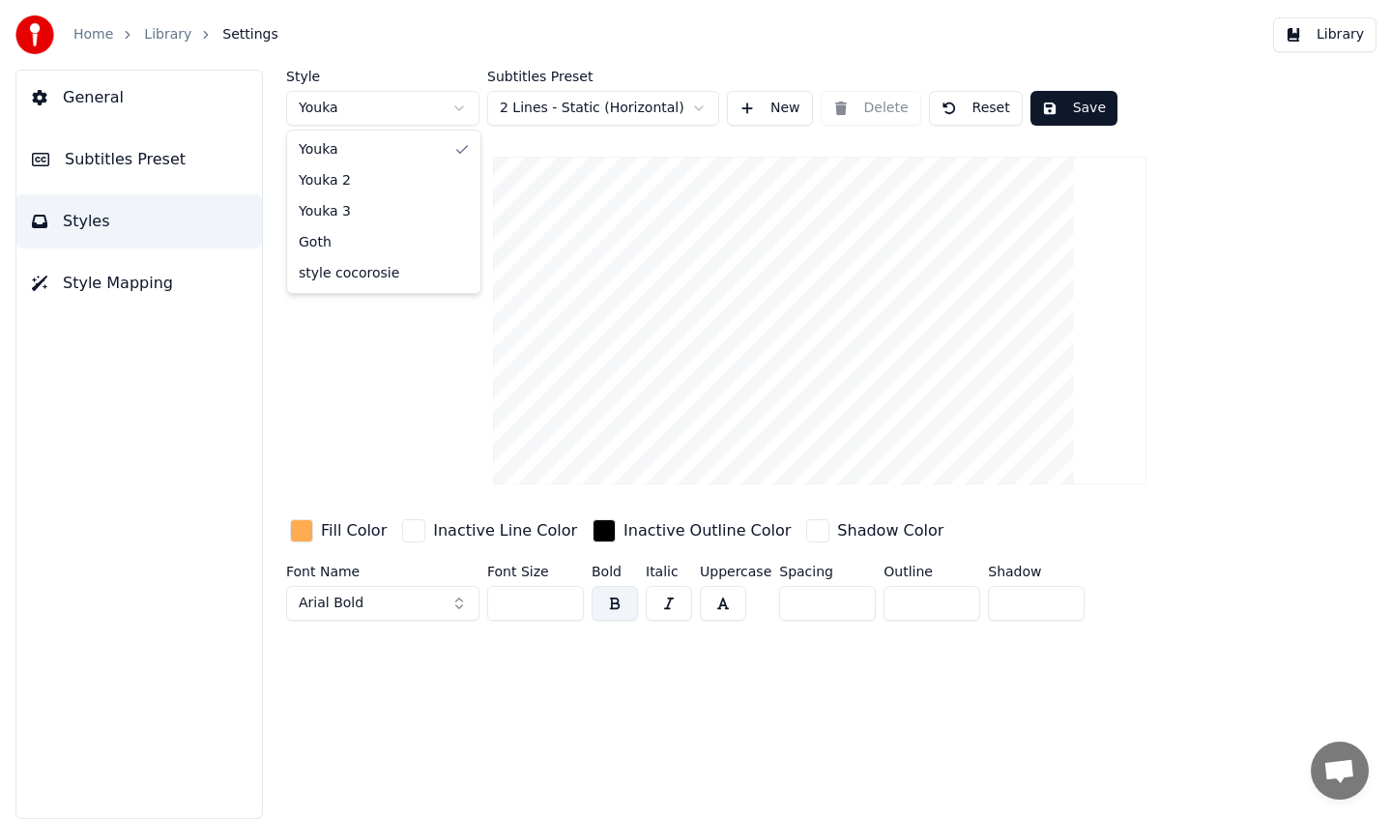
click at [407, 103] on html "Home Library Settings Library General Subtitles Preset Styles Style Mapping Sty…" at bounding box center [696, 409] width 1392 height 819
type input "**"
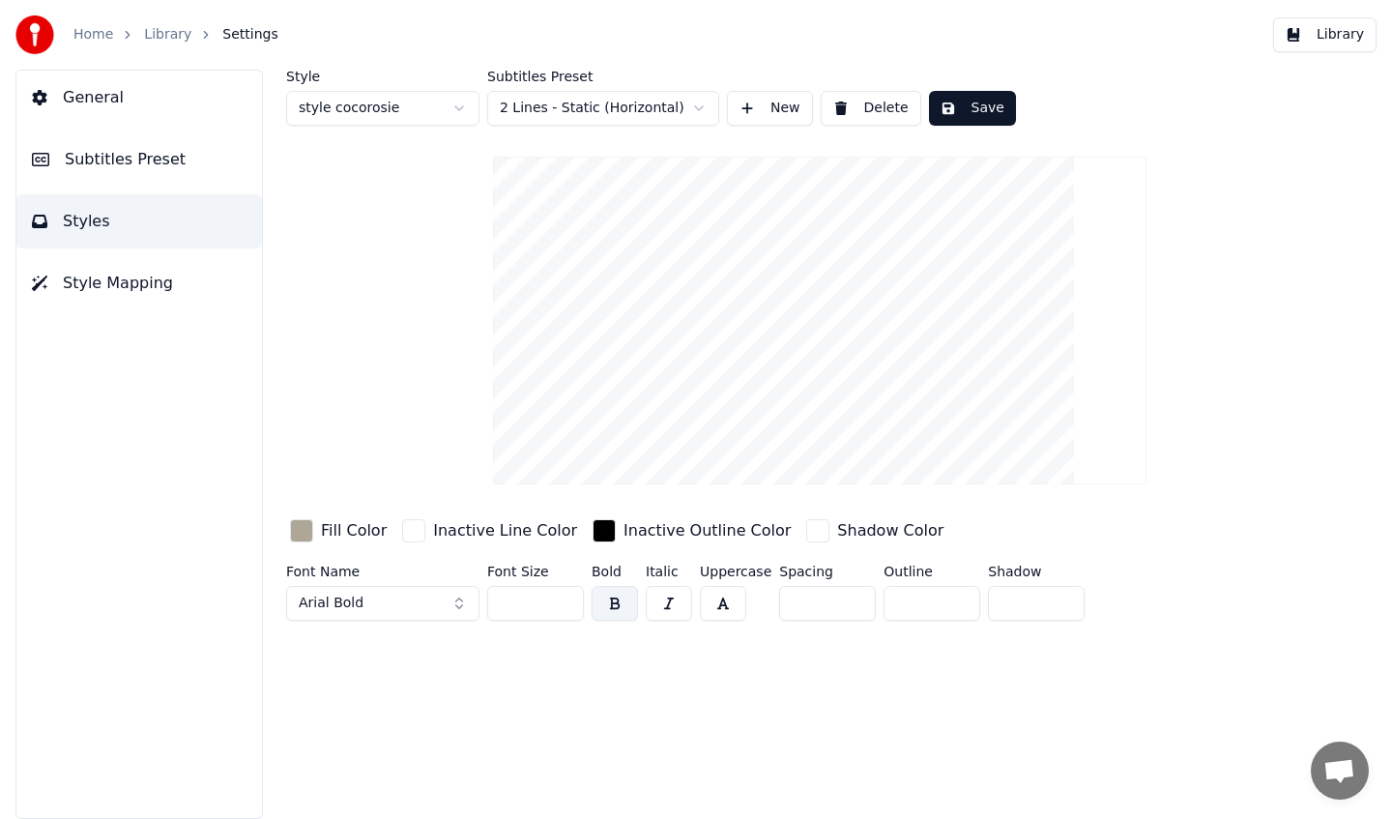
click at [378, 610] on button "Arial Bold" at bounding box center [382, 603] width 193 height 35
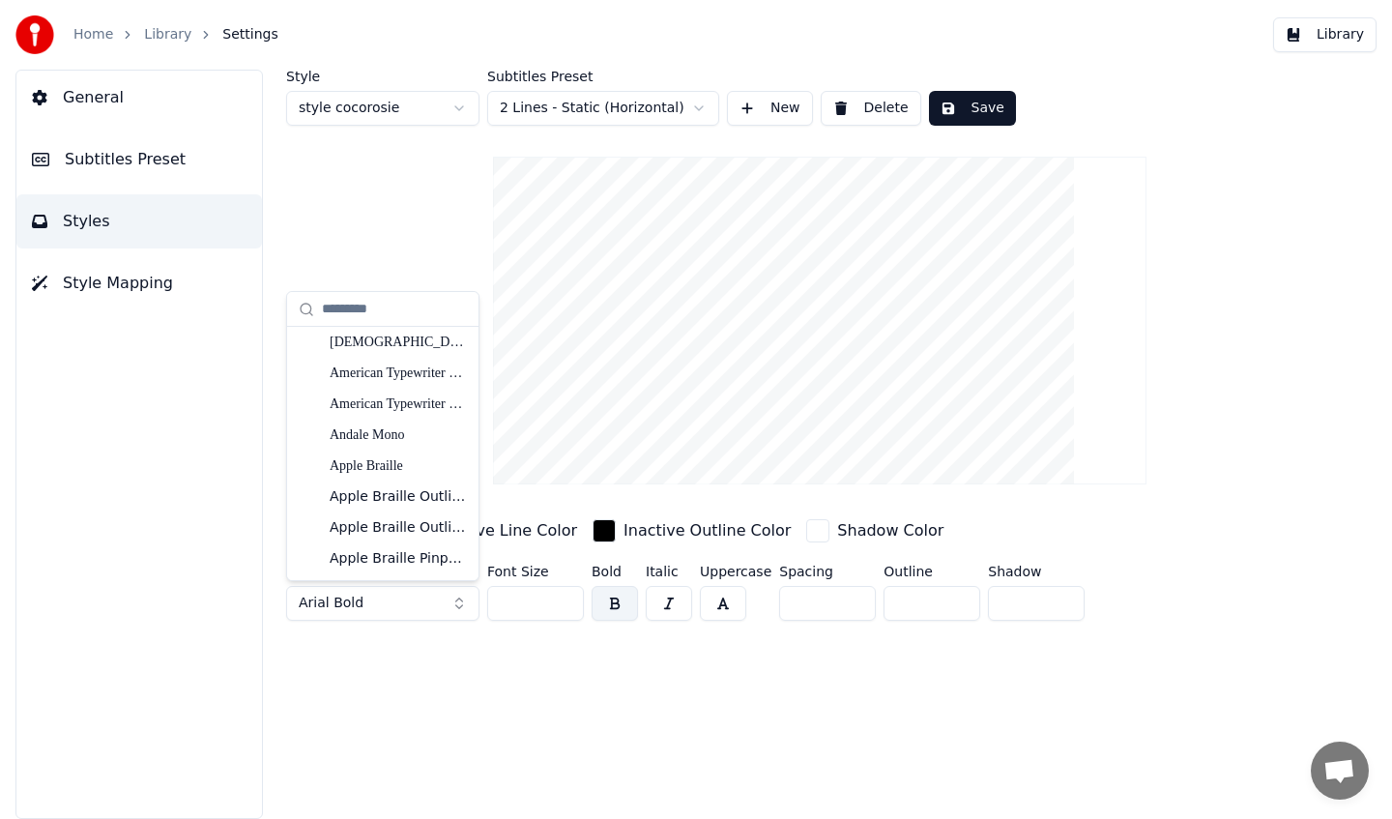
scroll to position [348, 0]
click at [388, 423] on div "Andale Mono" at bounding box center [398, 431] width 137 height 19
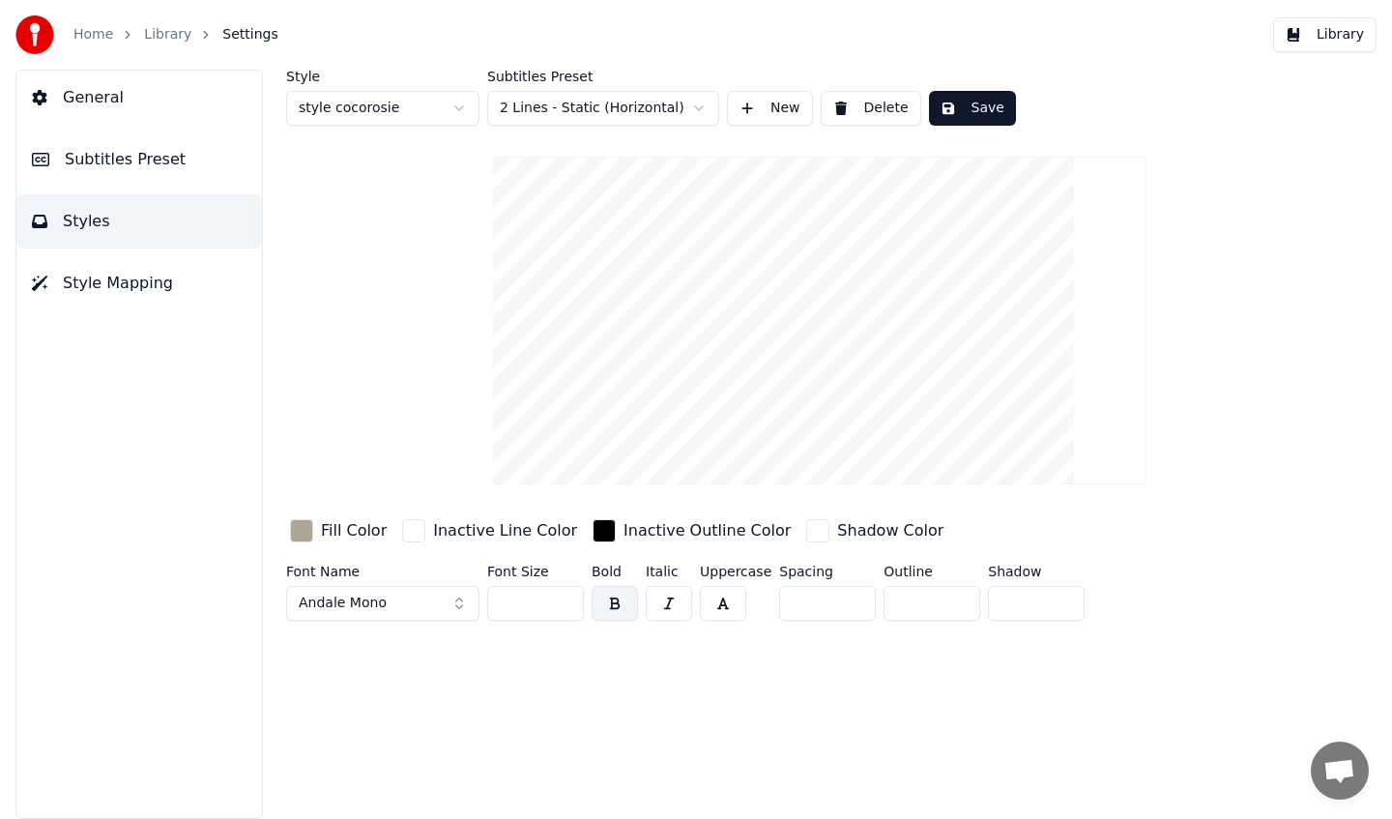
click at [370, 610] on span "Andale Mono" at bounding box center [343, 603] width 88 height 19
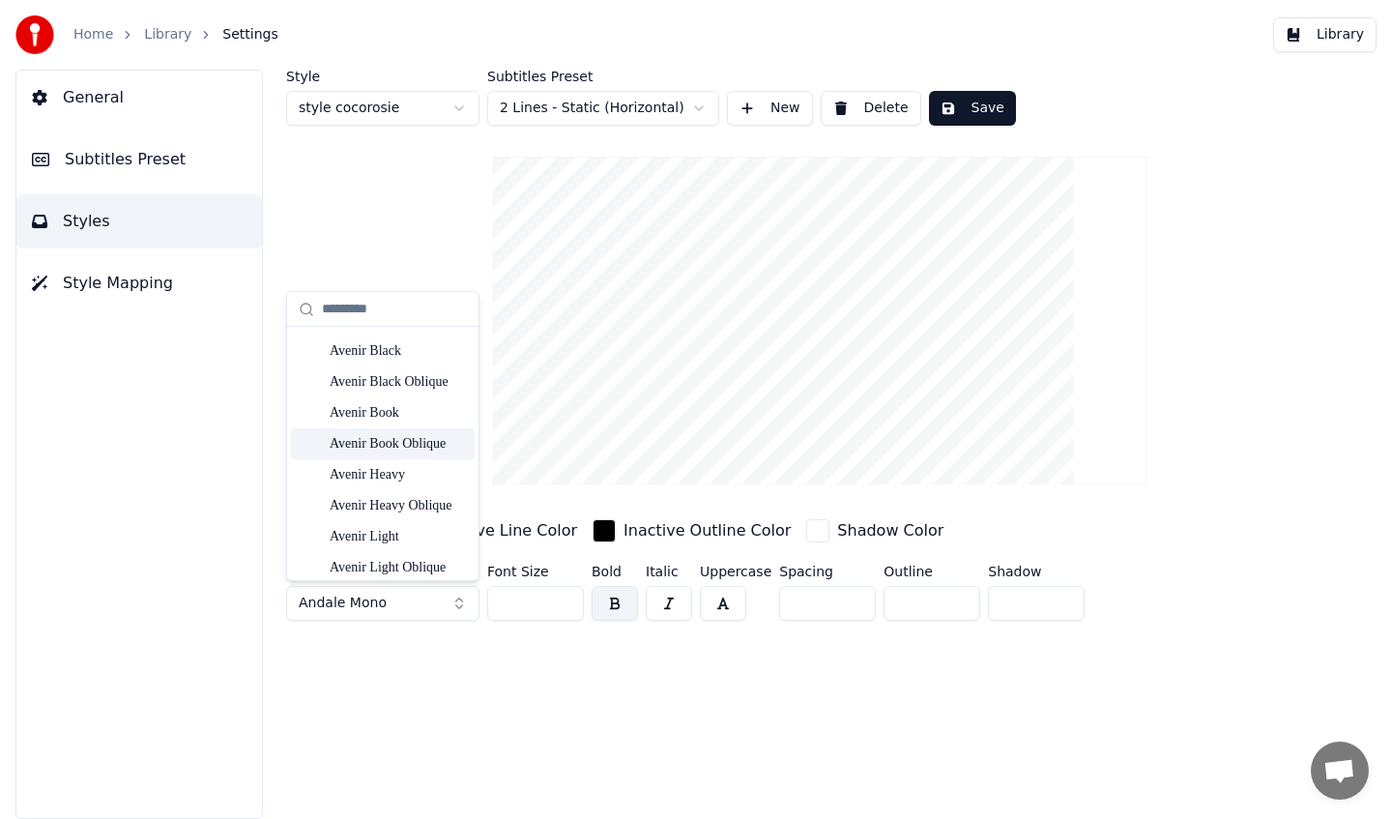
scroll to position [1761, 0]
click at [414, 474] on div "Avenir Heavy" at bounding box center [398, 471] width 137 height 19
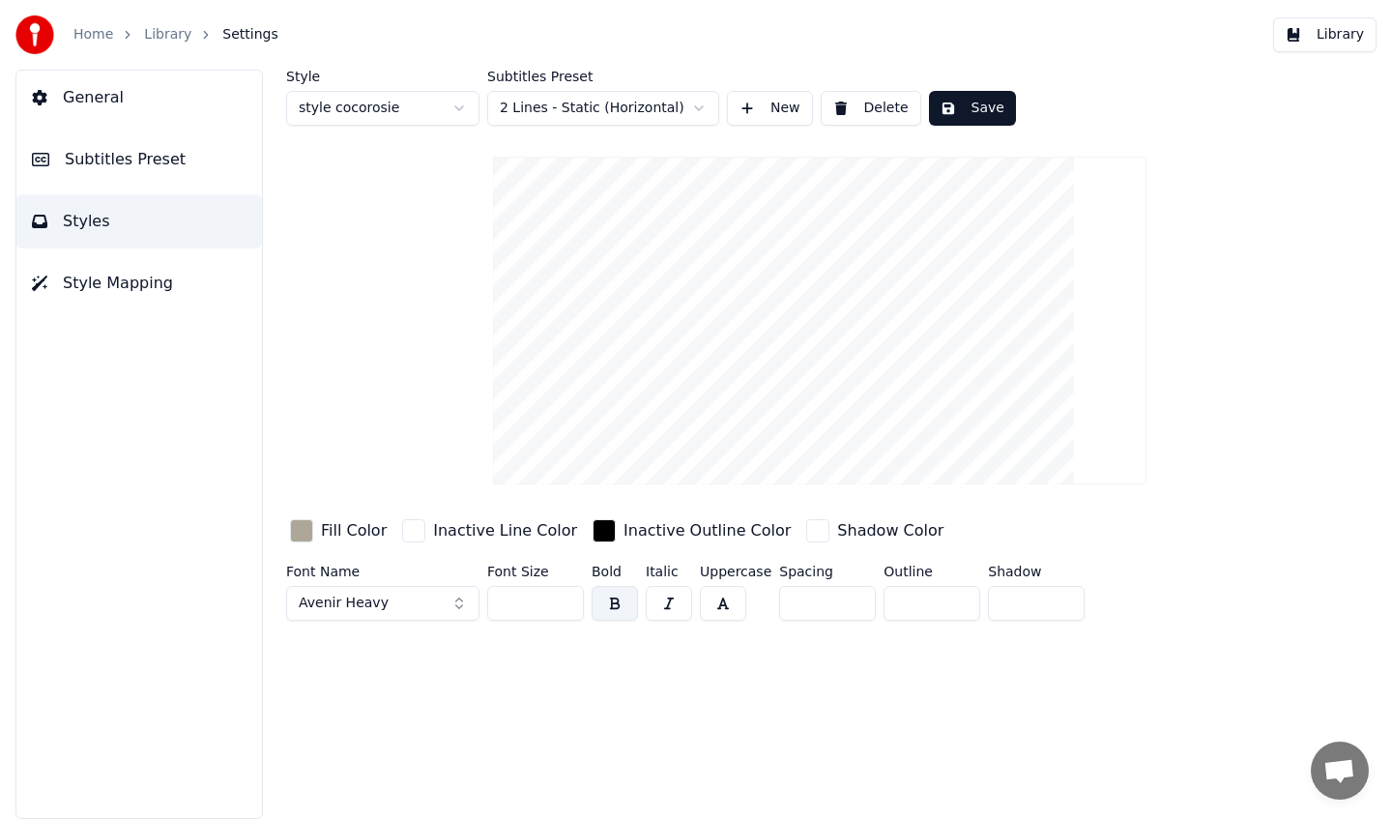
click at [966, 103] on button "Save" at bounding box center [972, 108] width 87 height 35
click at [161, 32] on link "Library" at bounding box center [167, 34] width 47 height 19
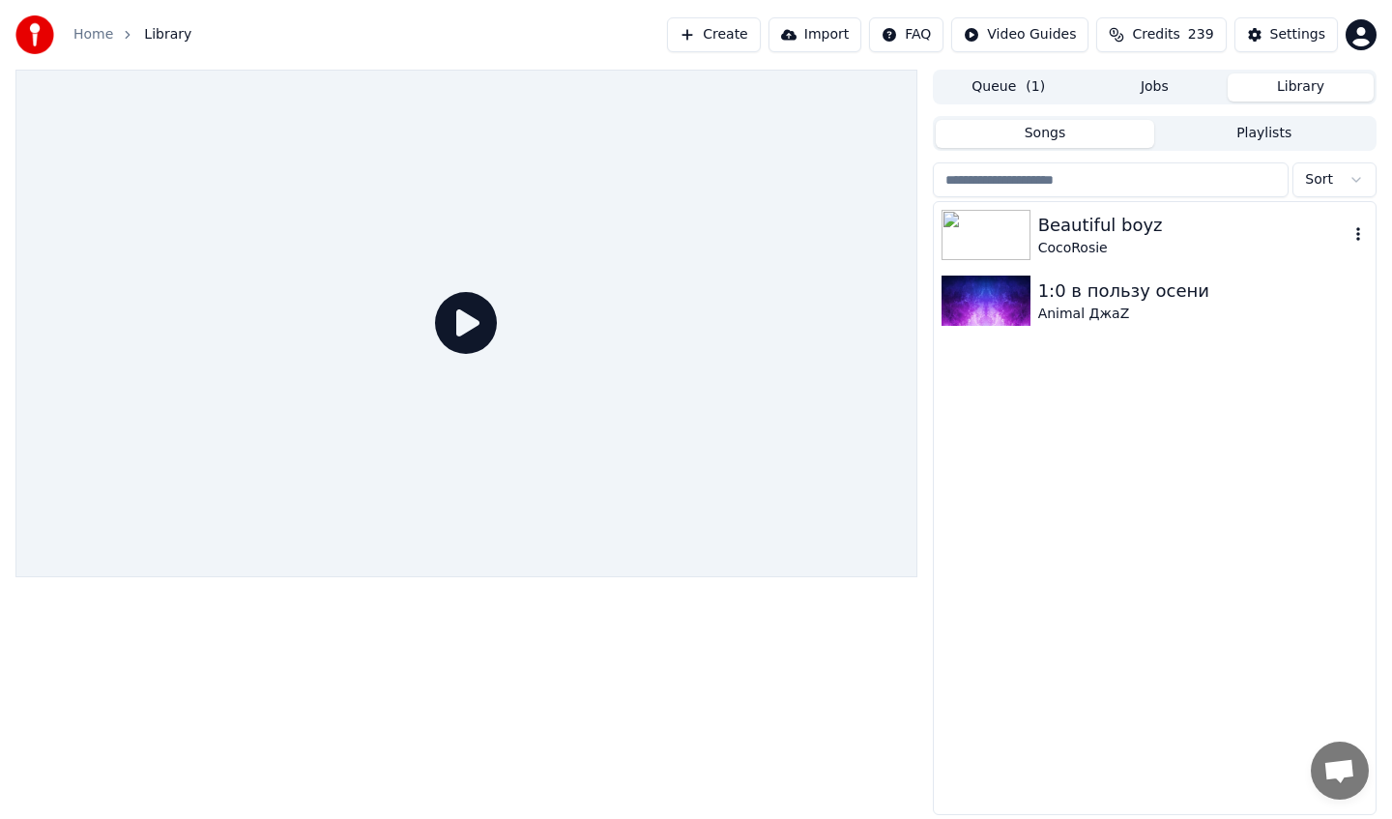
click at [1145, 219] on div "Beautiful boyz" at bounding box center [1194, 225] width 310 height 27
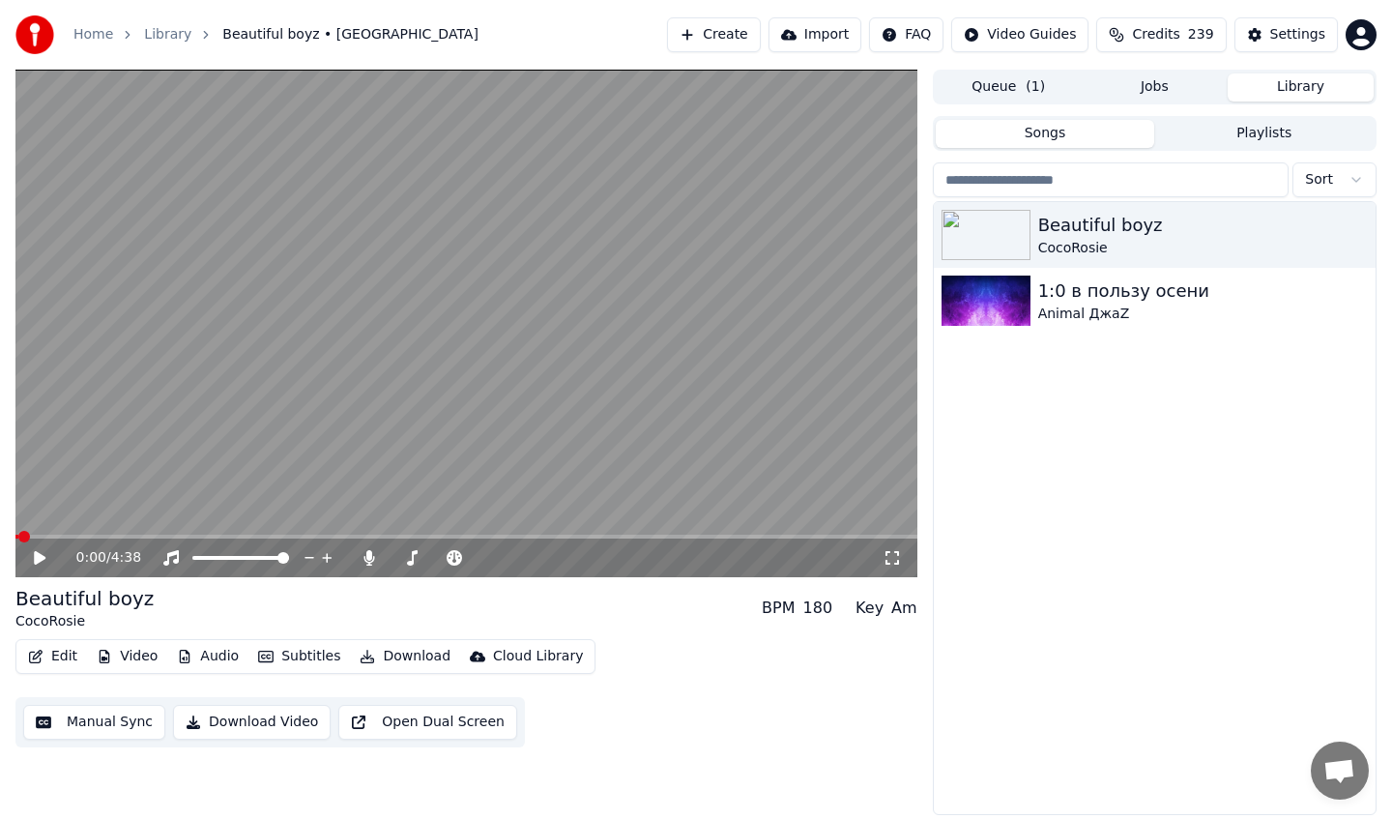
click at [45, 661] on button "Edit" at bounding box center [52, 656] width 65 height 27
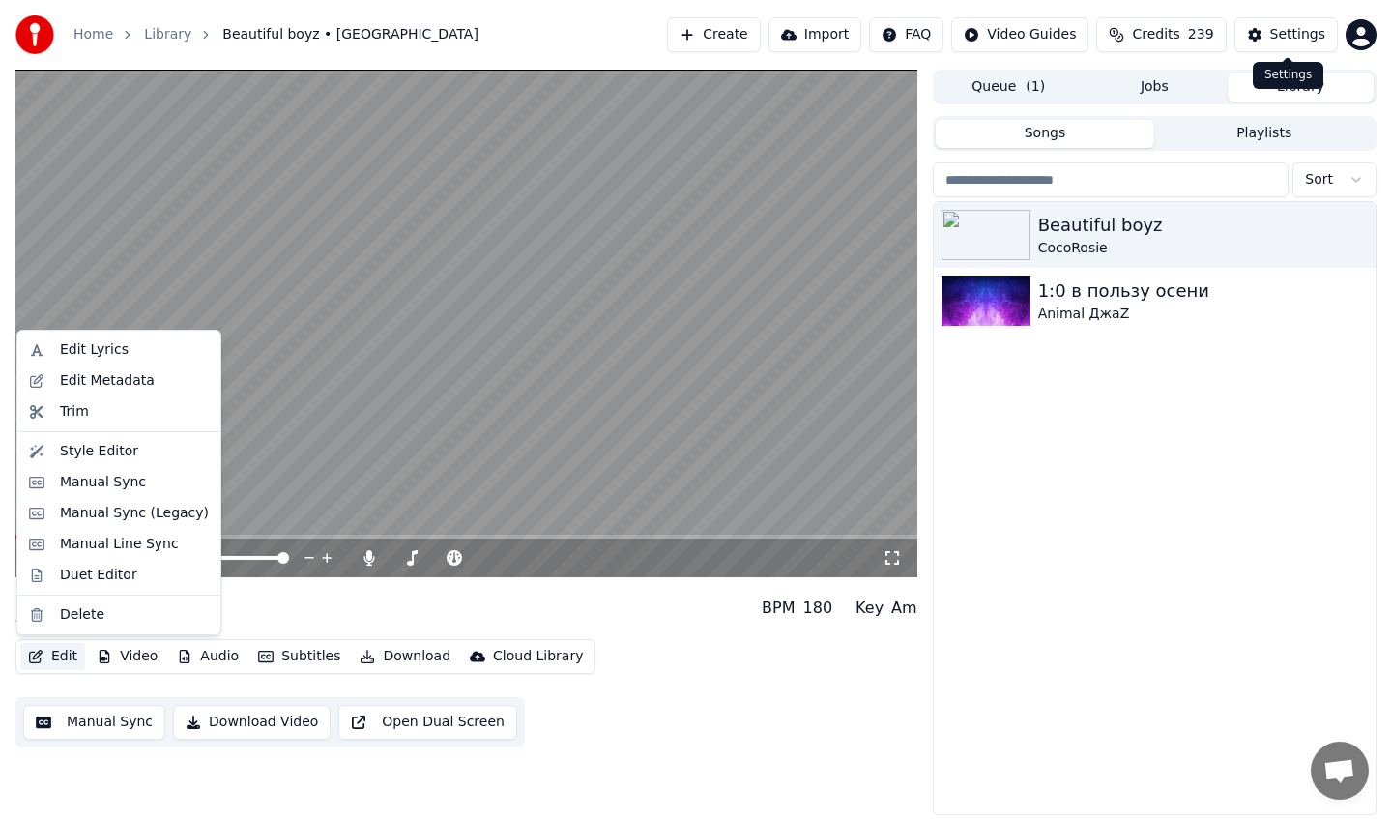
click at [1284, 37] on div "Settings" at bounding box center [1298, 34] width 55 height 19
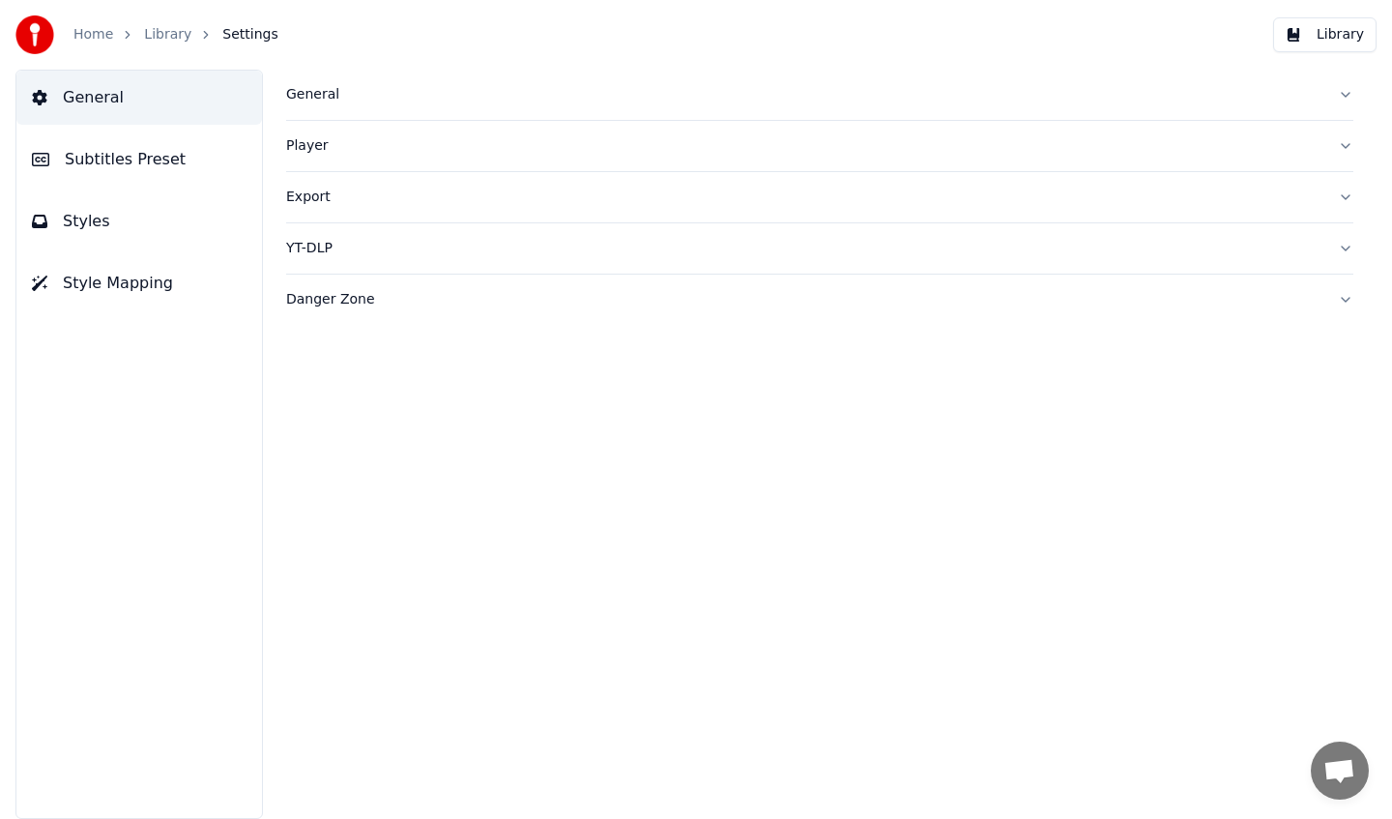
click at [153, 170] on span "Subtitles Preset" at bounding box center [125, 159] width 121 height 23
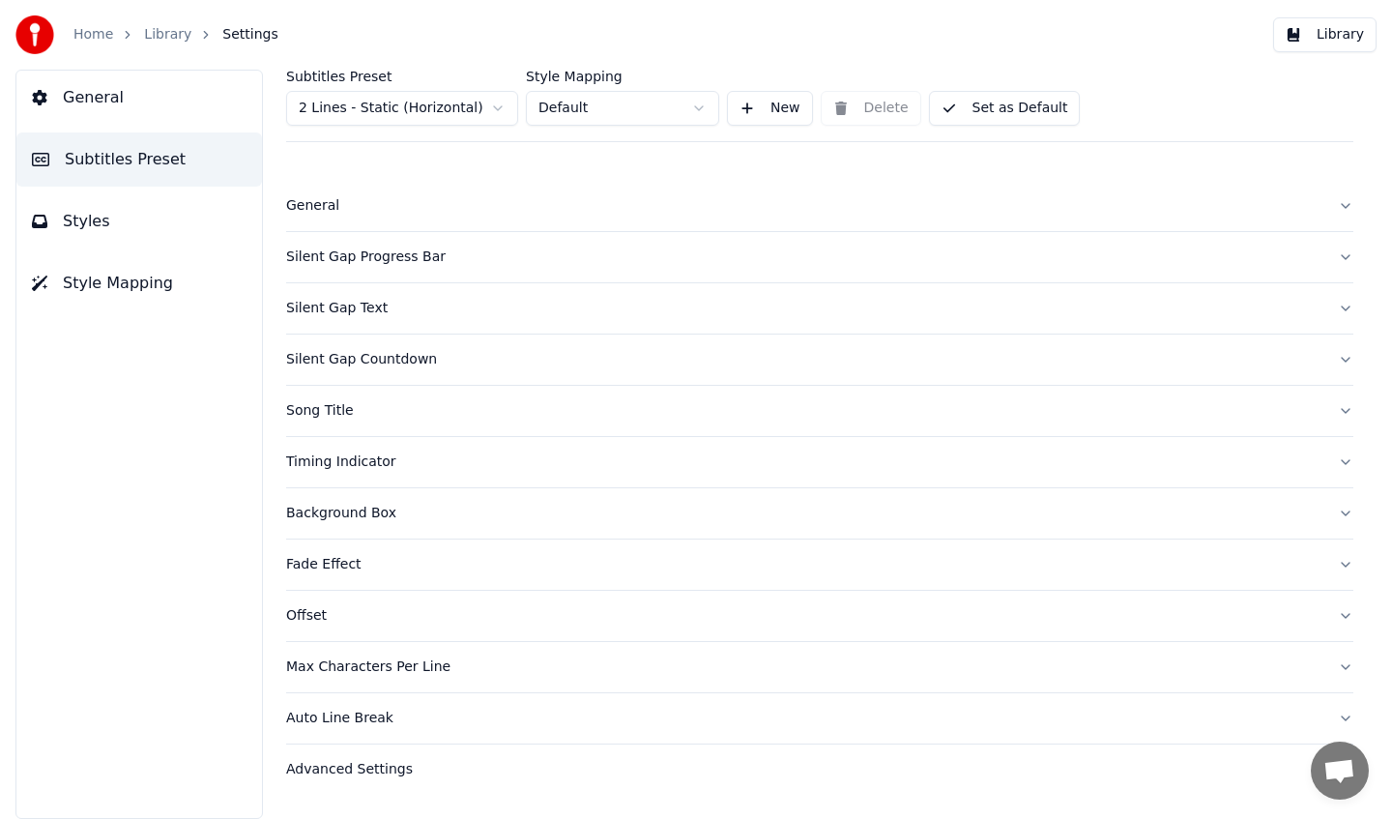
click at [396, 411] on div "Song Title" at bounding box center [804, 410] width 1037 height 19
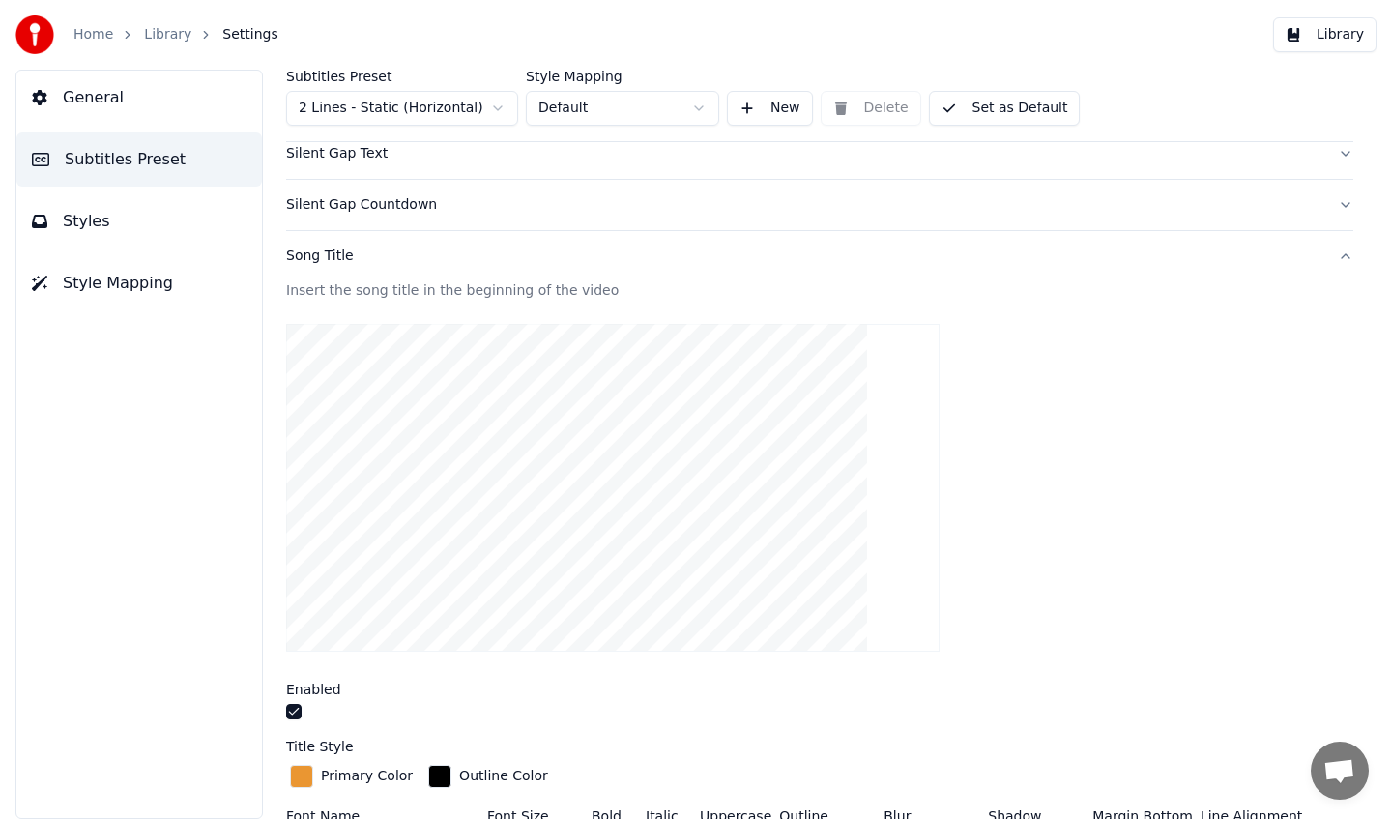
scroll to position [162, 0]
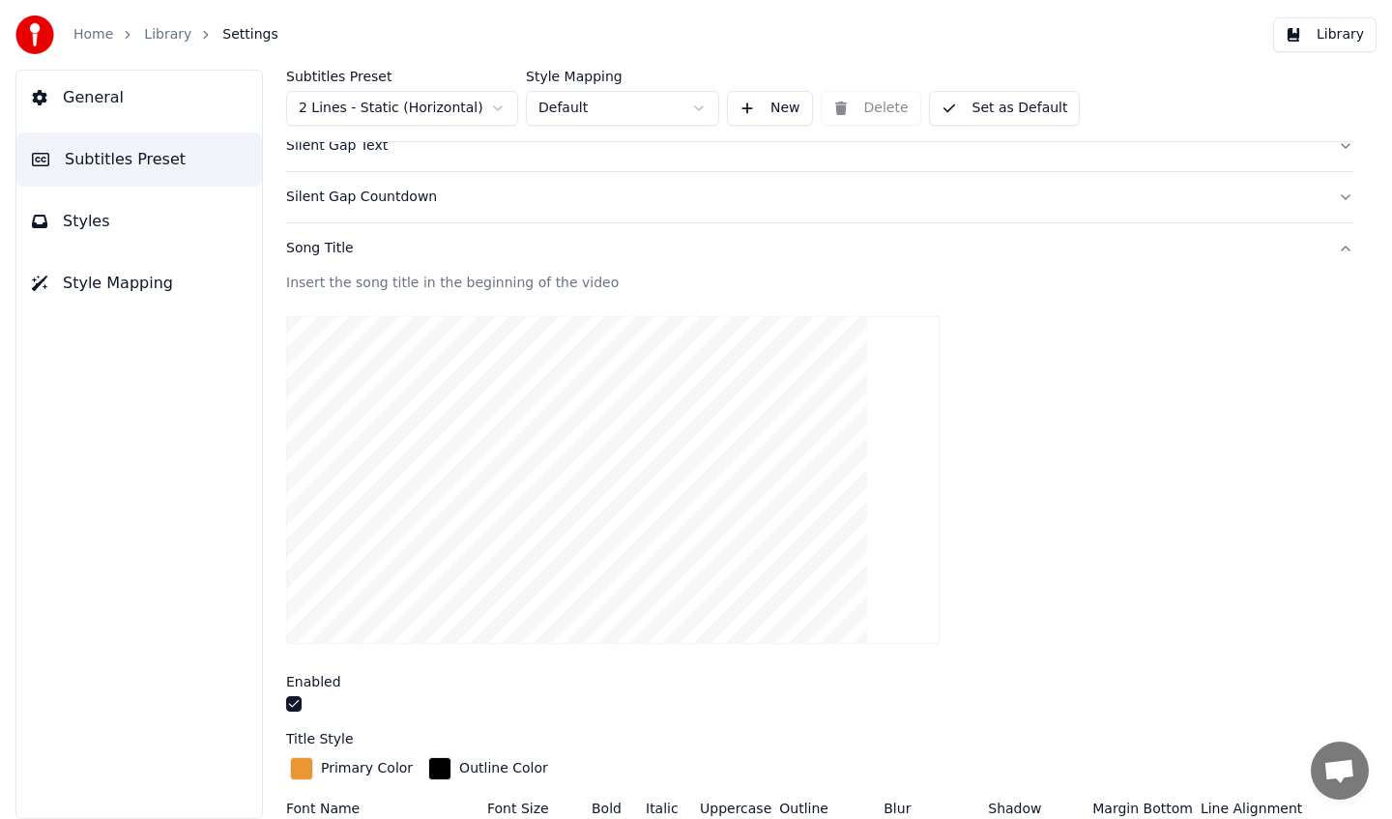
click at [292, 714] on div at bounding box center [820, 706] width 1068 height 20
click at [295, 705] on button "button" at bounding box center [293, 703] width 15 height 15
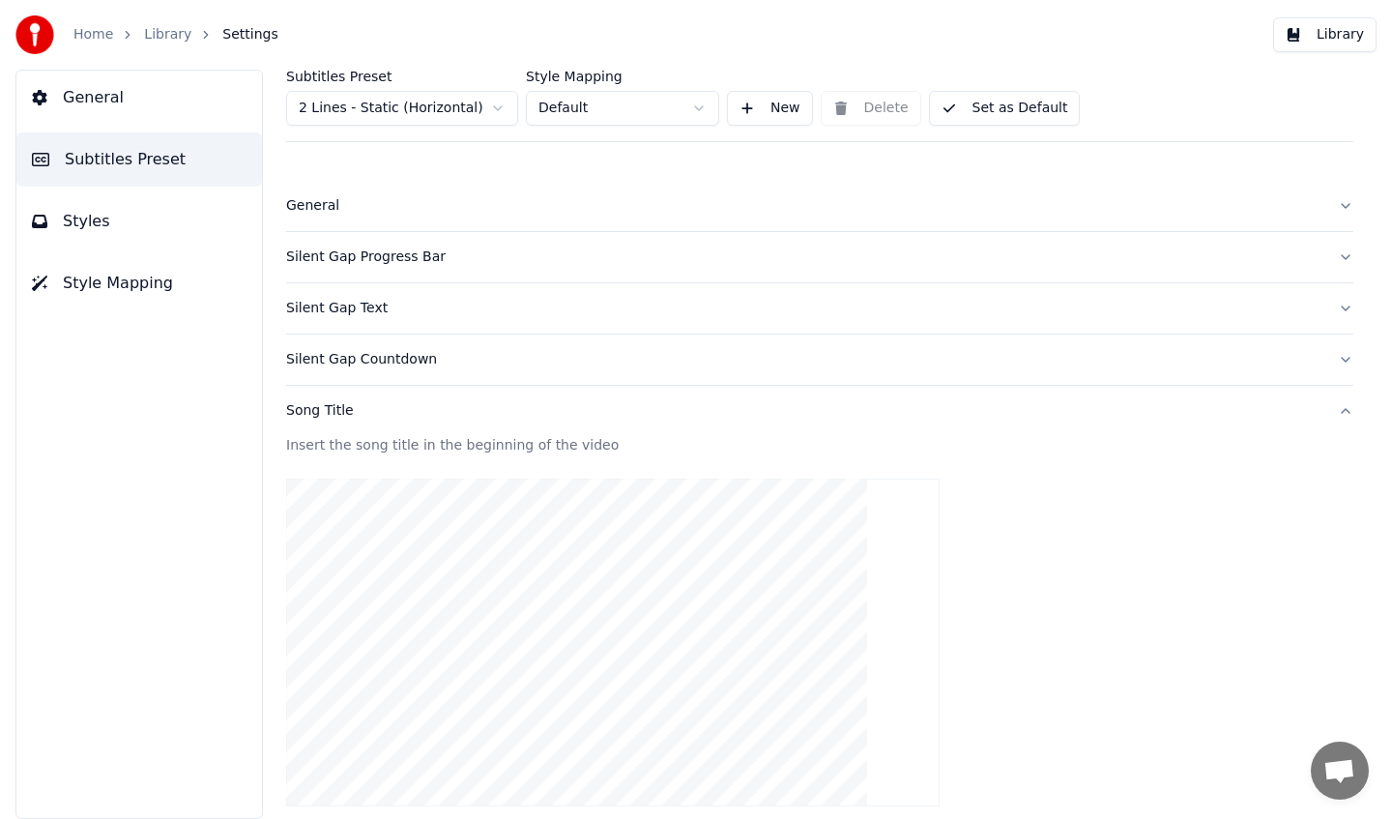
click at [968, 103] on button "Set as Default" at bounding box center [1005, 108] width 152 height 35
click at [149, 33] on link "Library" at bounding box center [167, 34] width 47 height 19
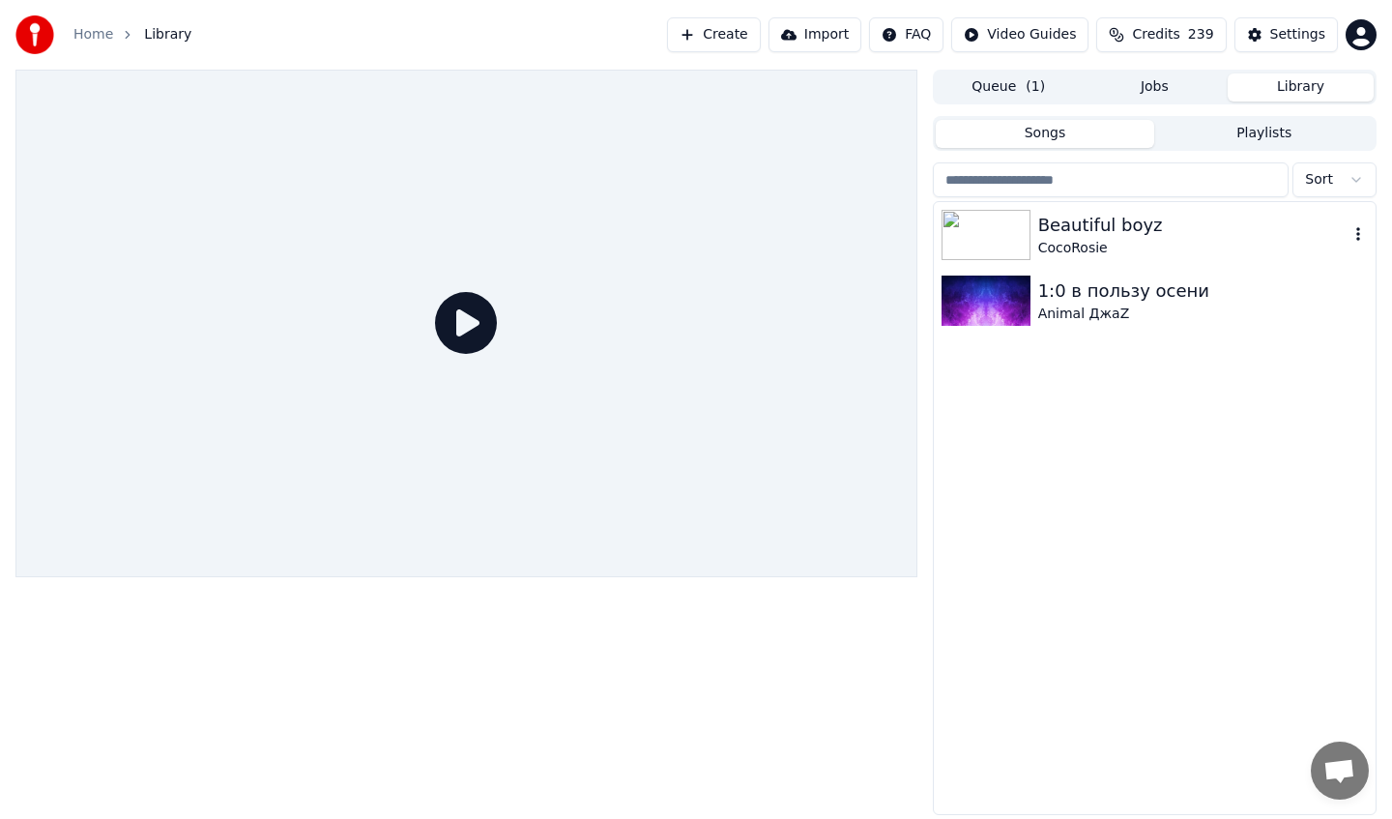
click at [1053, 227] on div "Beautiful boyz" at bounding box center [1194, 225] width 310 height 27
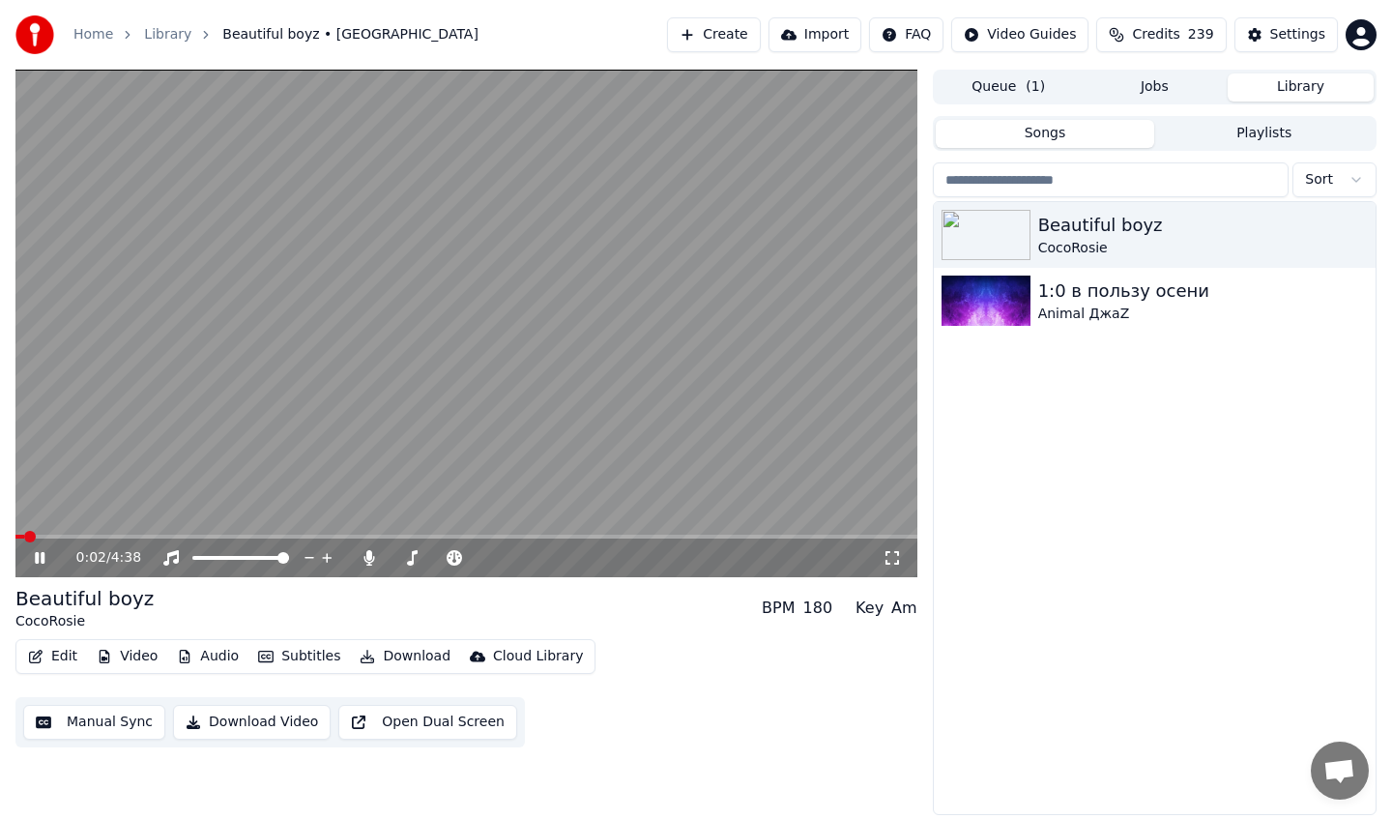
click at [39, 555] on icon at bounding box center [53, 557] width 45 height 15
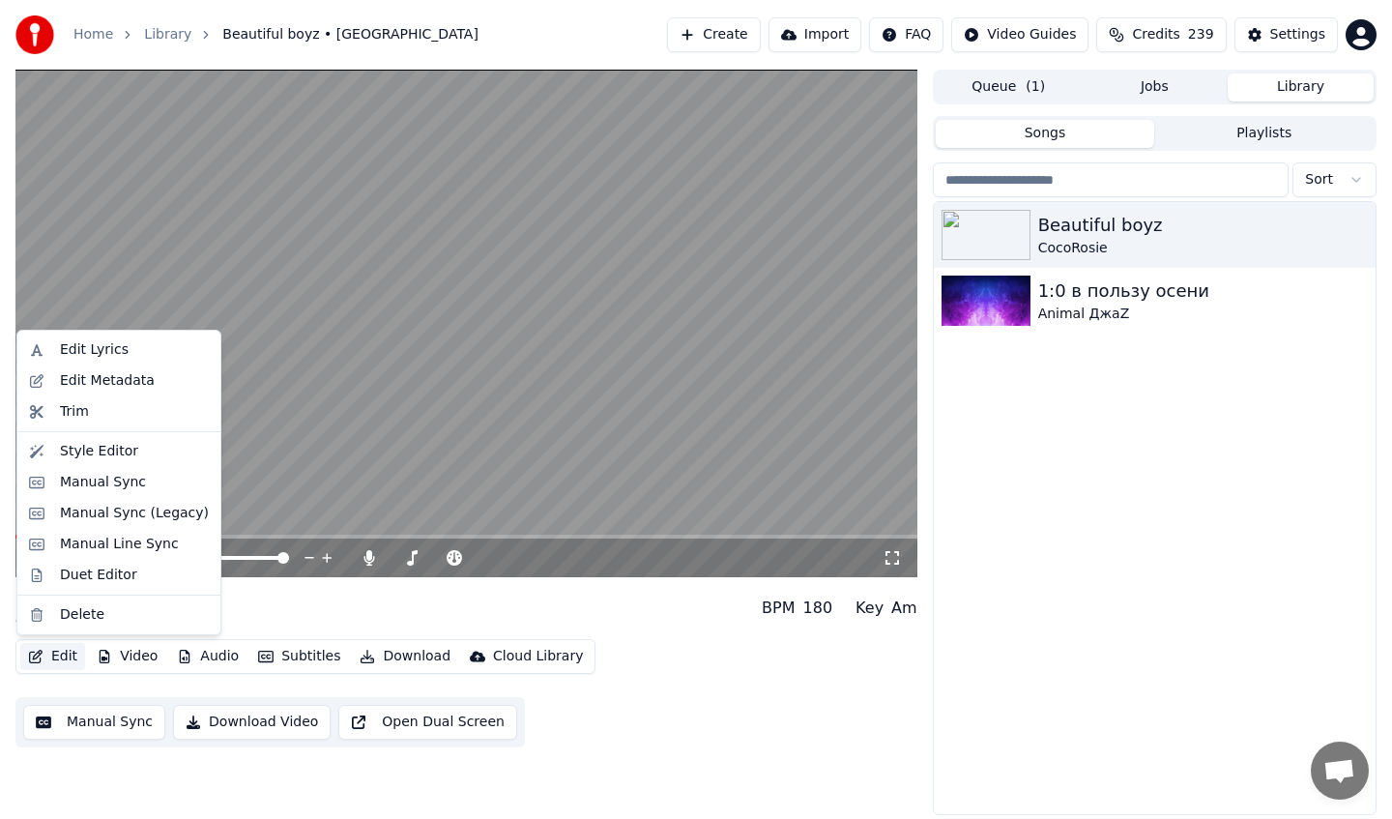
click at [44, 648] on button "Edit" at bounding box center [52, 656] width 65 height 27
click at [97, 442] on div "Style Editor" at bounding box center [99, 451] width 78 height 19
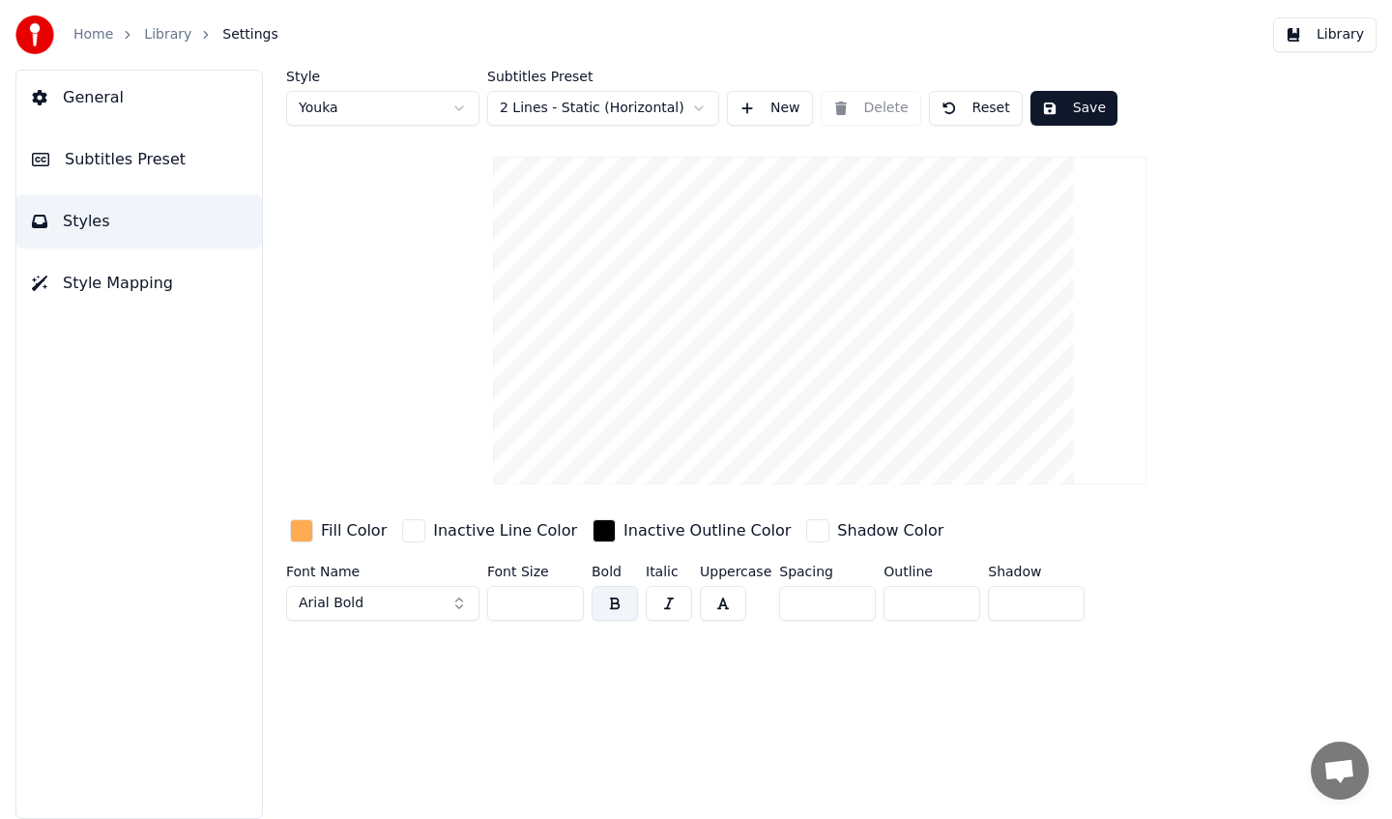
click at [359, 114] on html "Home Library Settings Library General Subtitles Preset Styles Style Mapping Sty…" at bounding box center [696, 409] width 1392 height 819
type input "**"
click at [968, 120] on button "Save" at bounding box center [972, 108] width 87 height 35
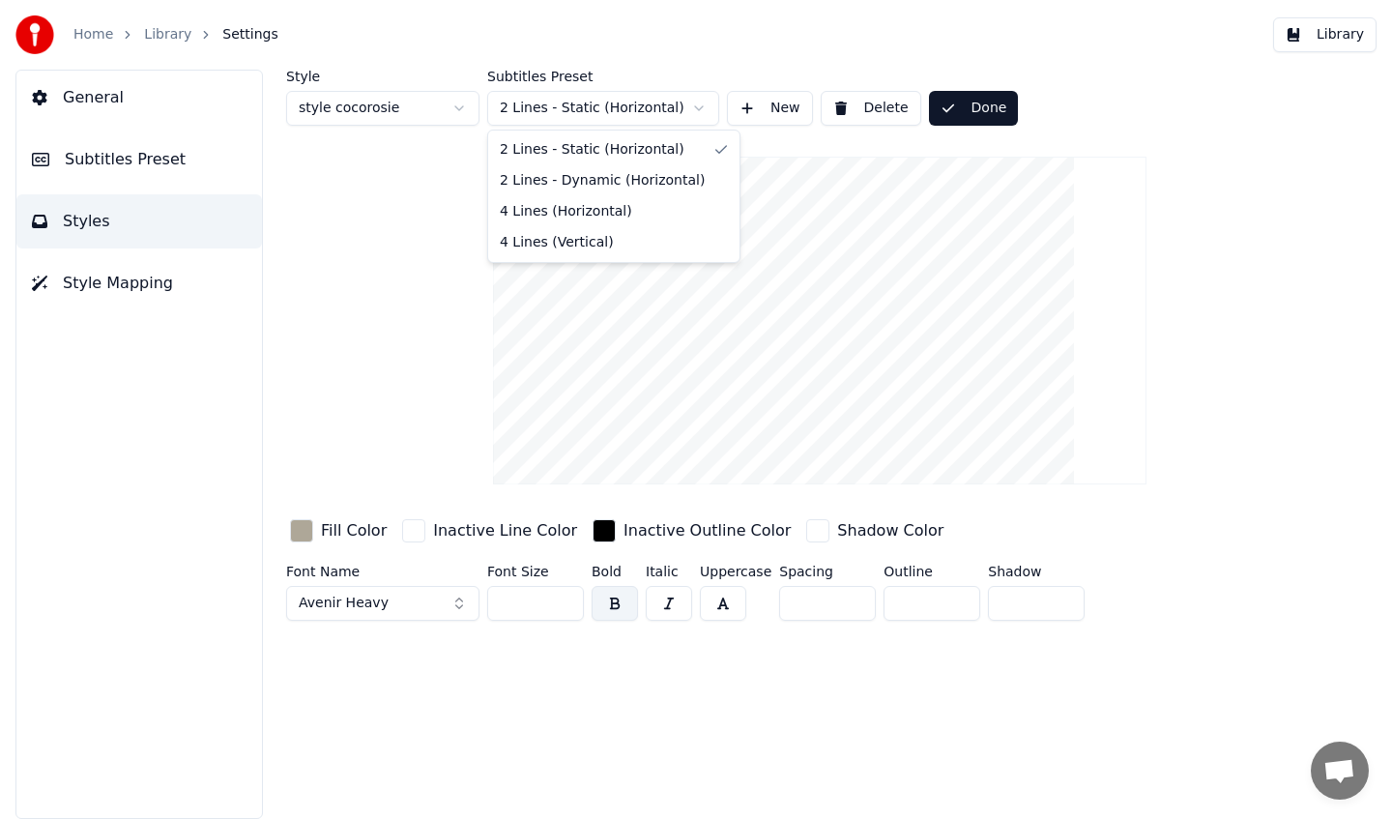
click at [628, 109] on html "Home Library Settings Library General Subtitles Preset Styles Style Mapping Sty…" at bounding box center [696, 409] width 1392 height 819
click at [971, 110] on button "Save" at bounding box center [972, 108] width 87 height 35
click at [176, 36] on link "Library" at bounding box center [167, 34] width 47 height 19
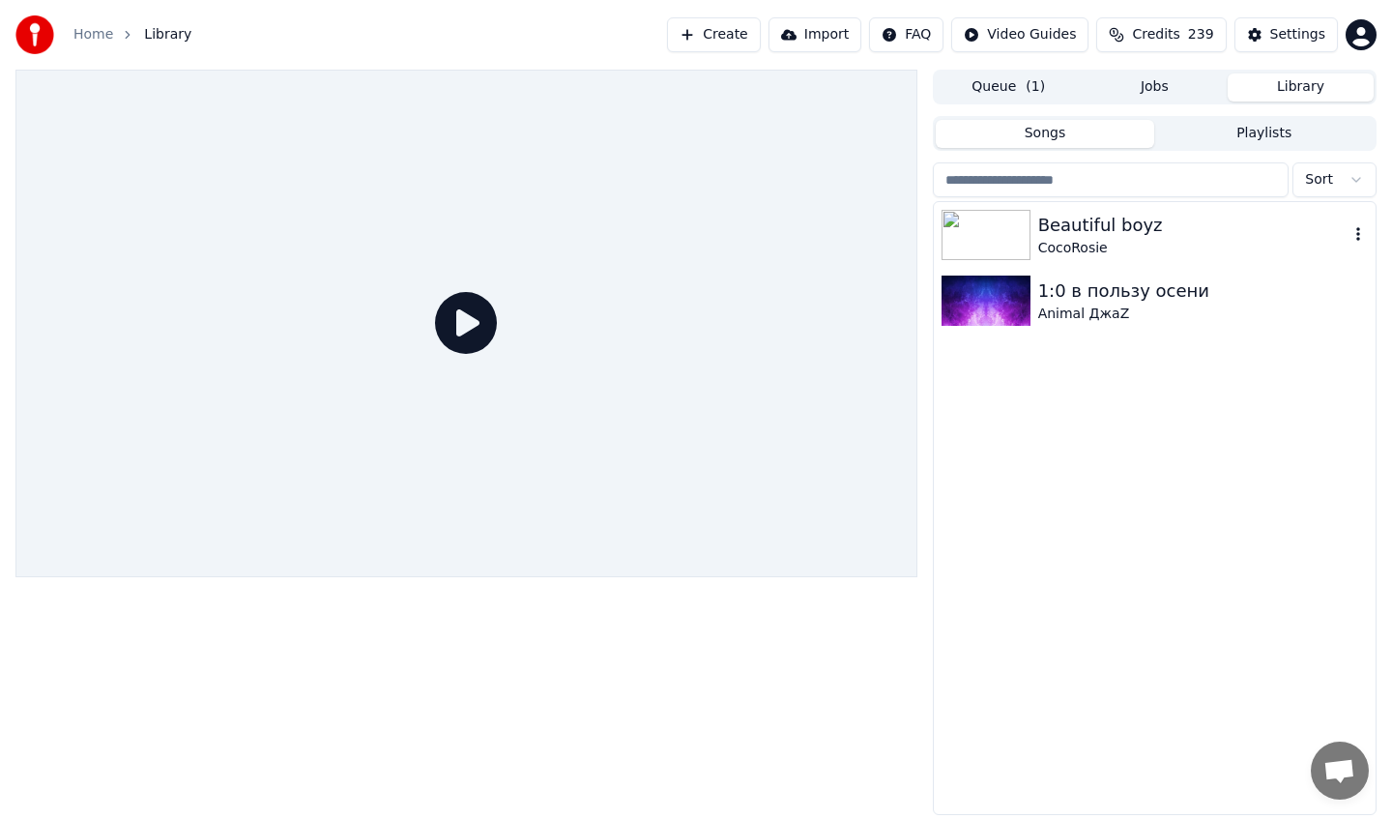
click at [1184, 245] on div "CocoRosie" at bounding box center [1194, 248] width 310 height 19
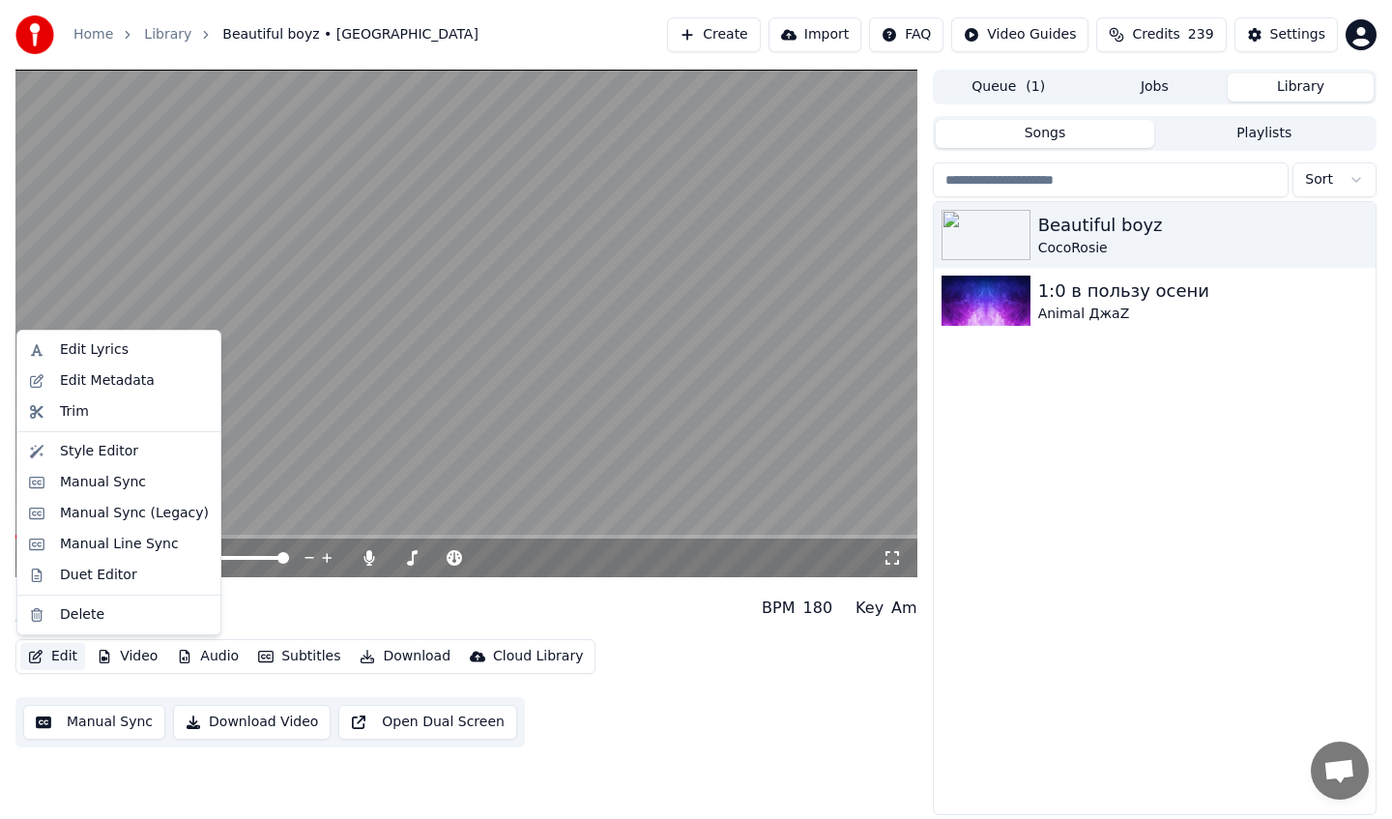
click at [56, 652] on button "Edit" at bounding box center [52, 656] width 65 height 27
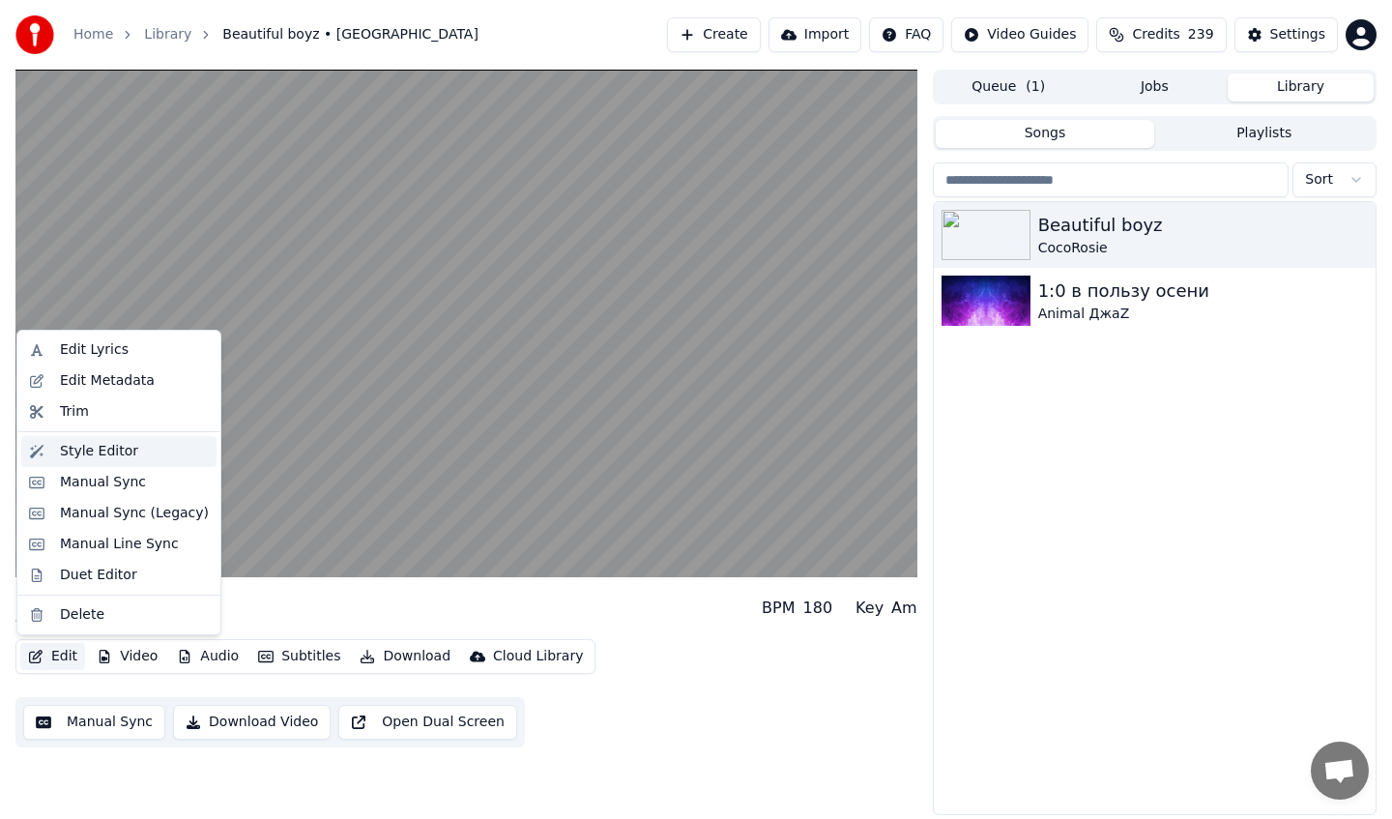
click at [149, 454] on div "Style Editor" at bounding box center [134, 451] width 149 height 19
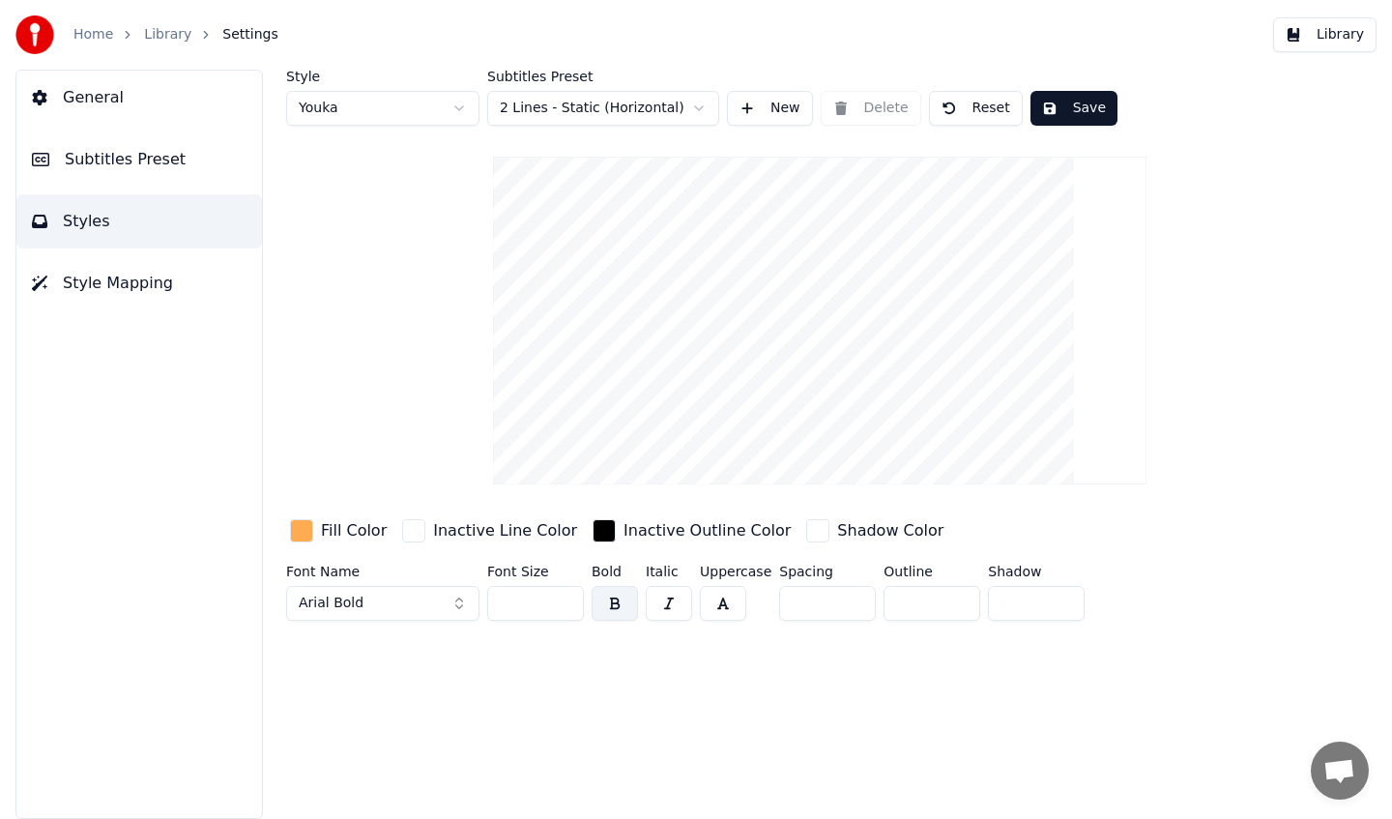
click at [158, 35] on link "Library" at bounding box center [167, 34] width 47 height 19
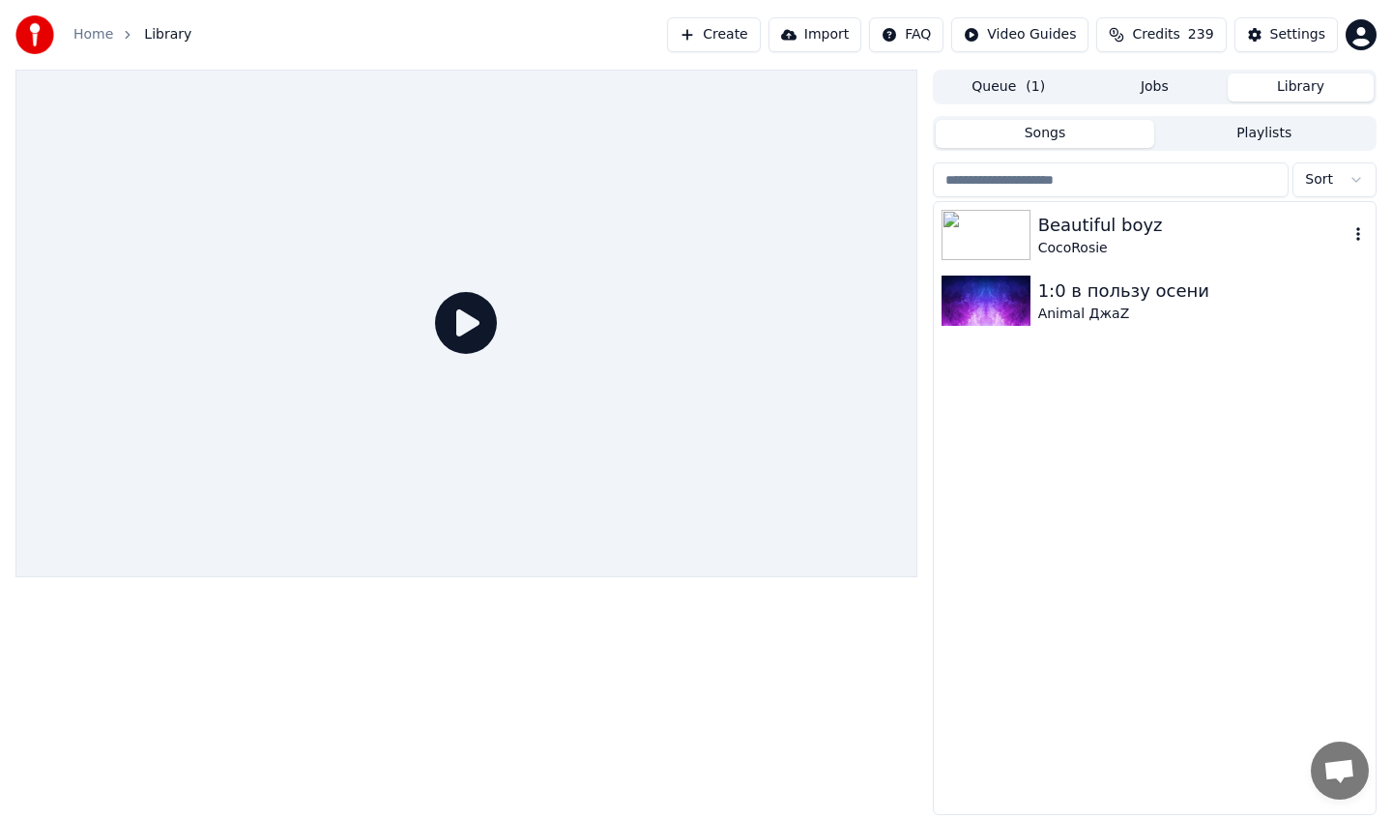
click at [1162, 219] on div "Beautiful boyz" at bounding box center [1194, 225] width 310 height 27
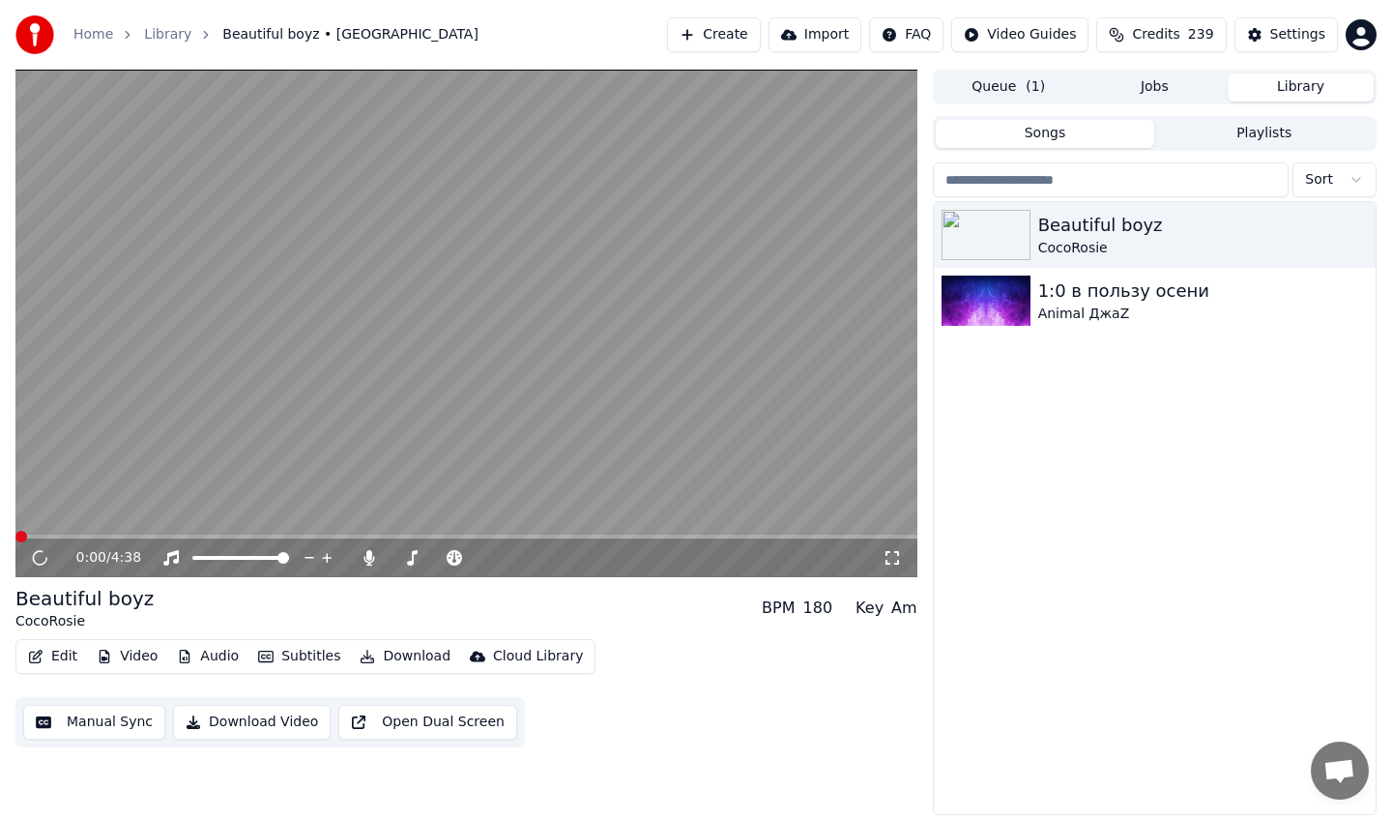
click at [269, 655] on icon "button" at bounding box center [265, 657] width 15 height 14
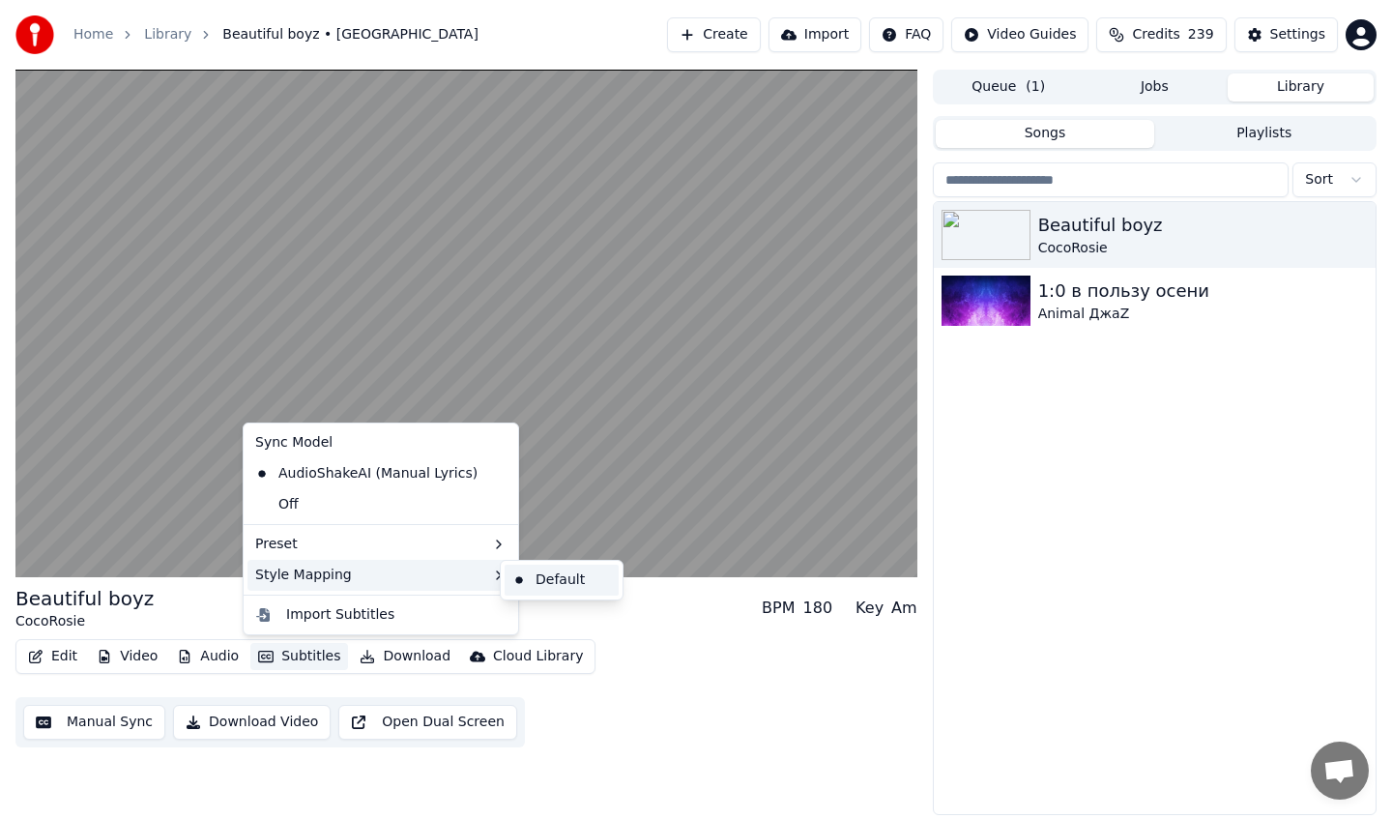
click at [540, 579] on div "Default" at bounding box center [562, 580] width 114 height 31
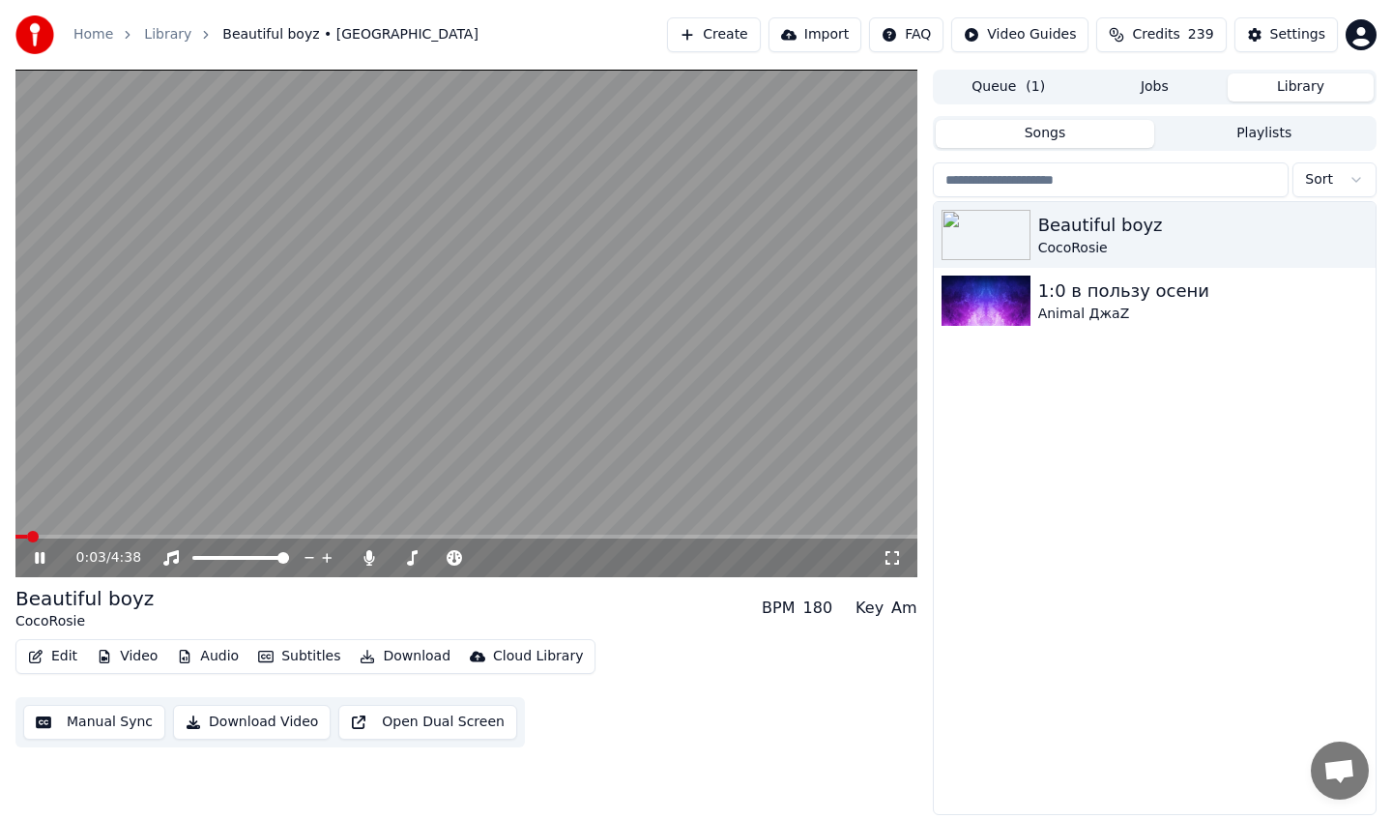
click at [286, 656] on button "Subtitles" at bounding box center [299, 656] width 98 height 27
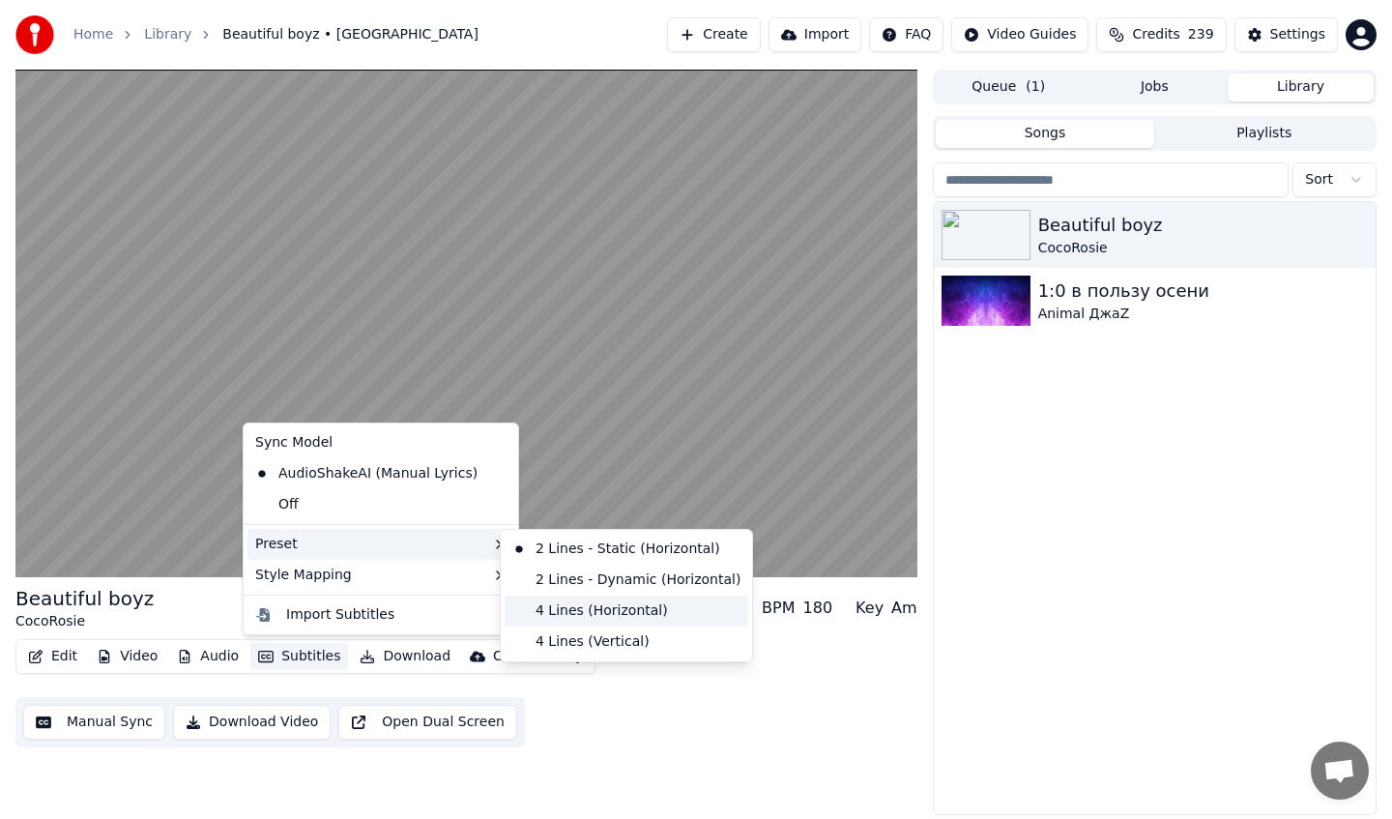
click at [553, 604] on div "4 Lines (Horizontal)" at bounding box center [627, 611] width 244 height 31
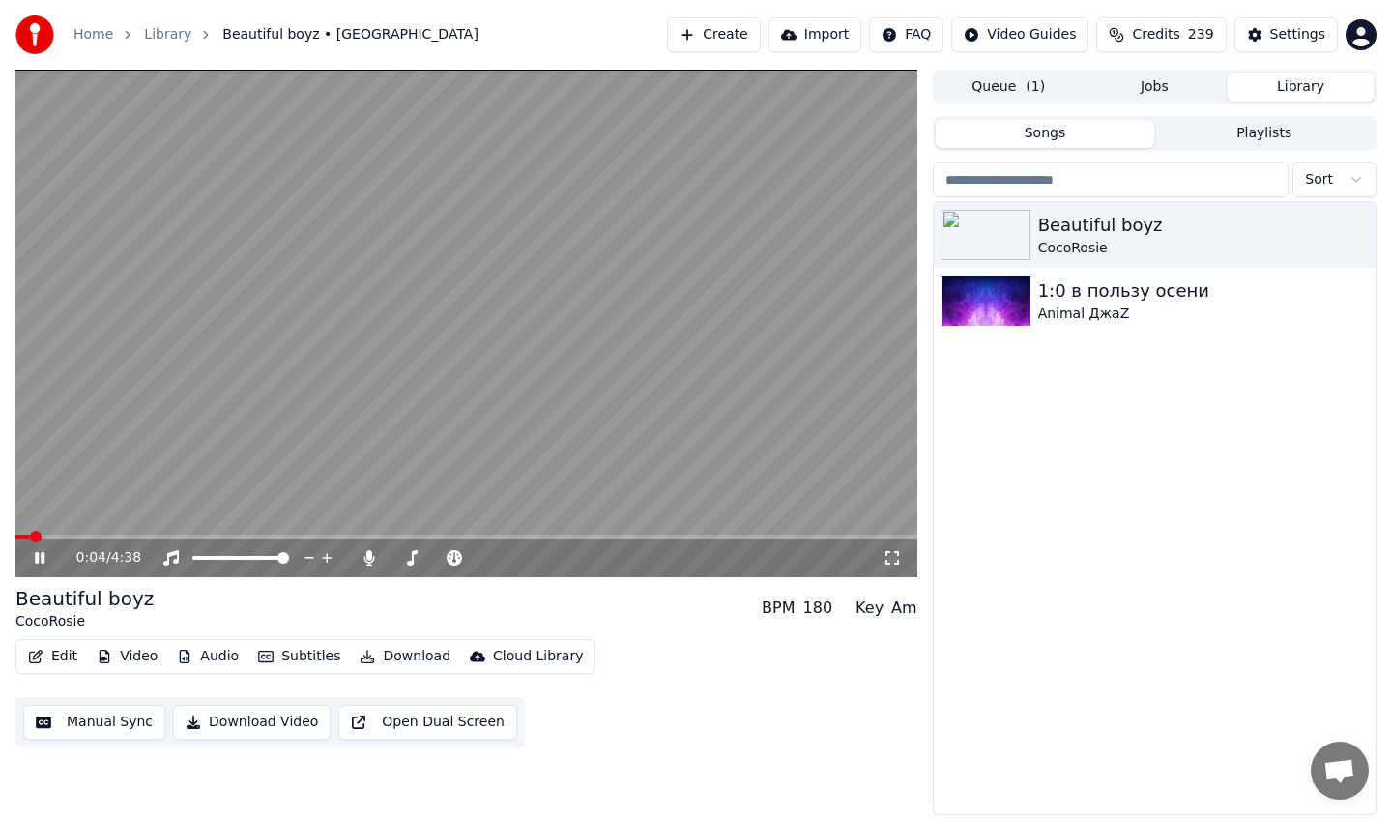
click at [404, 406] on video at bounding box center [466, 324] width 902 height 508
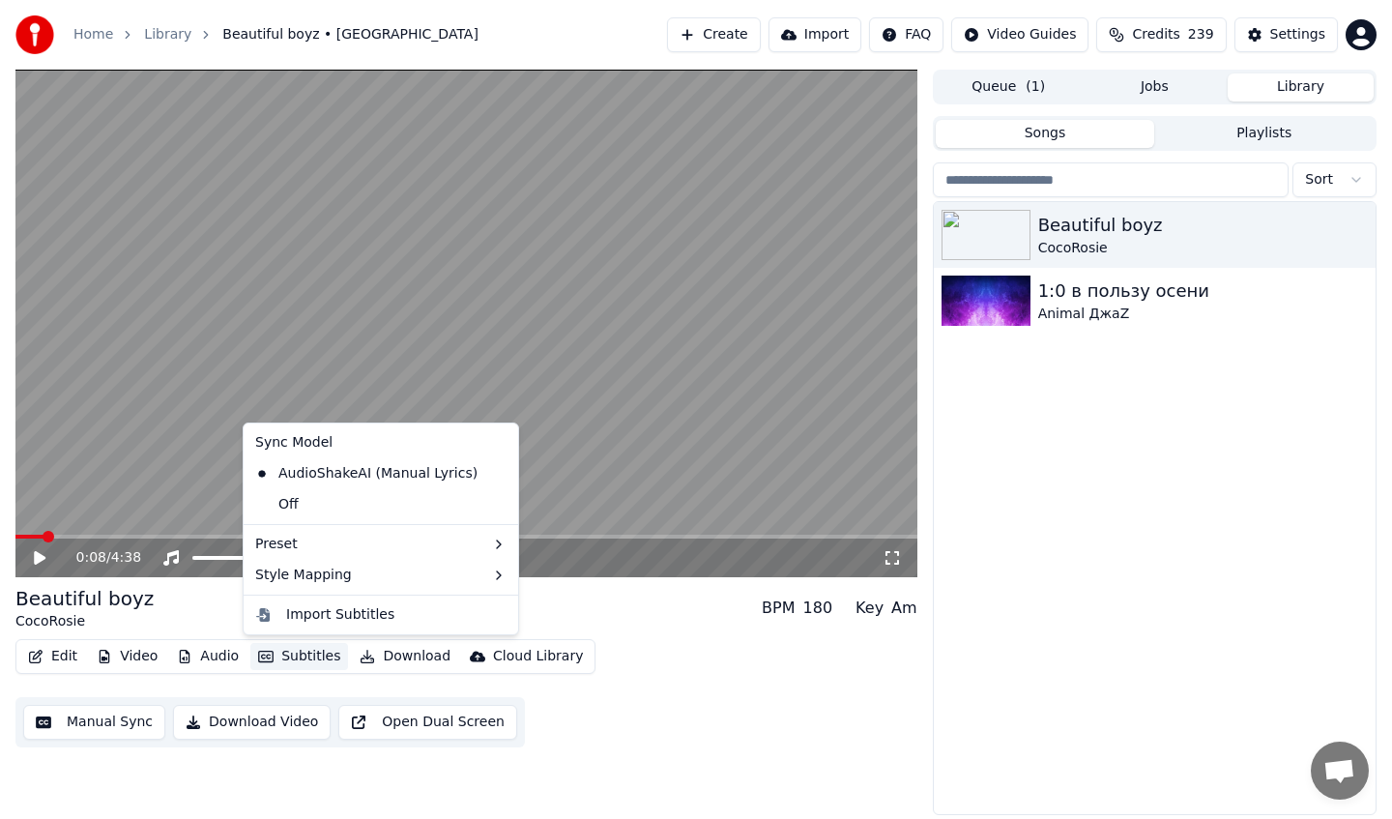
click at [301, 655] on button "Subtitles" at bounding box center [299, 656] width 98 height 27
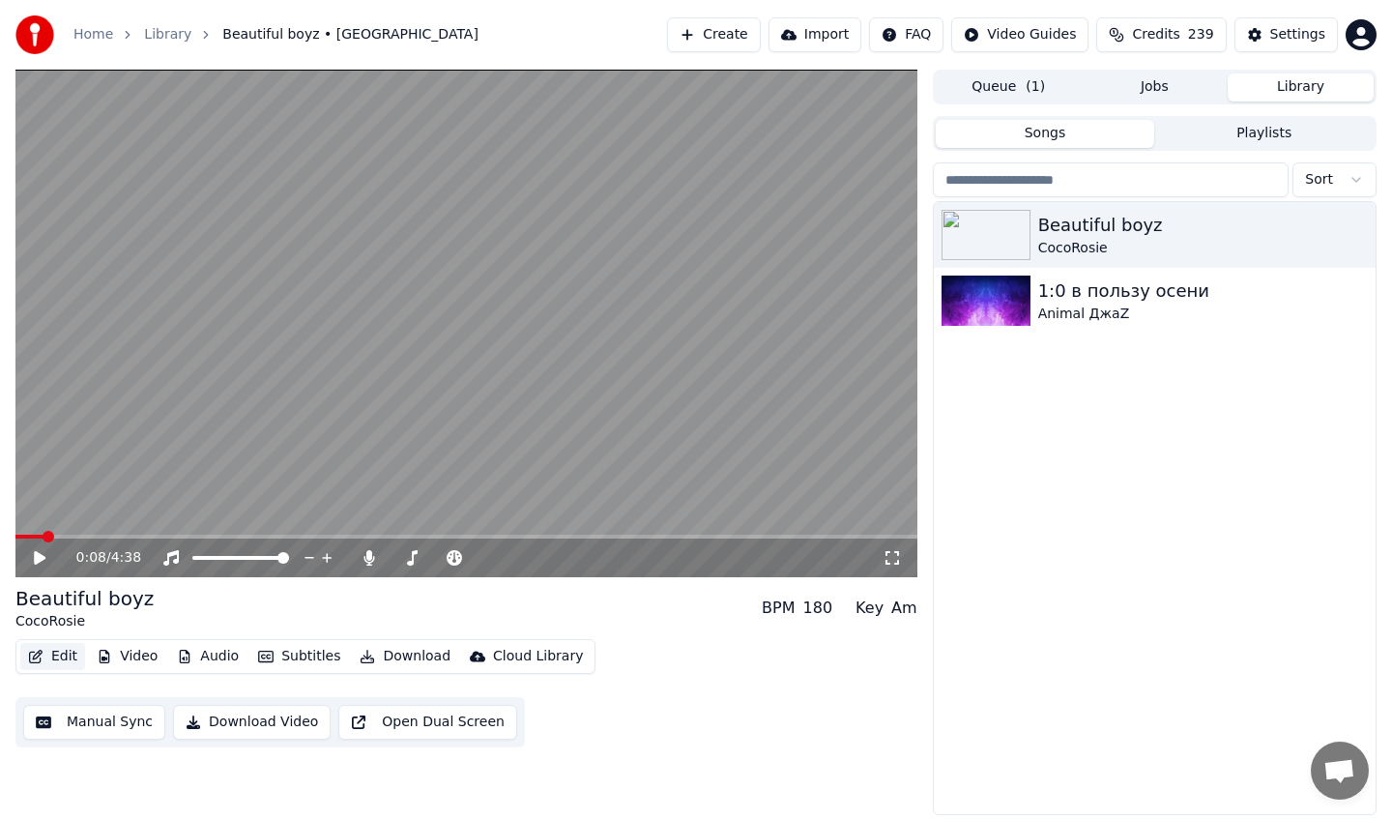
click at [57, 662] on button "Edit" at bounding box center [52, 656] width 65 height 27
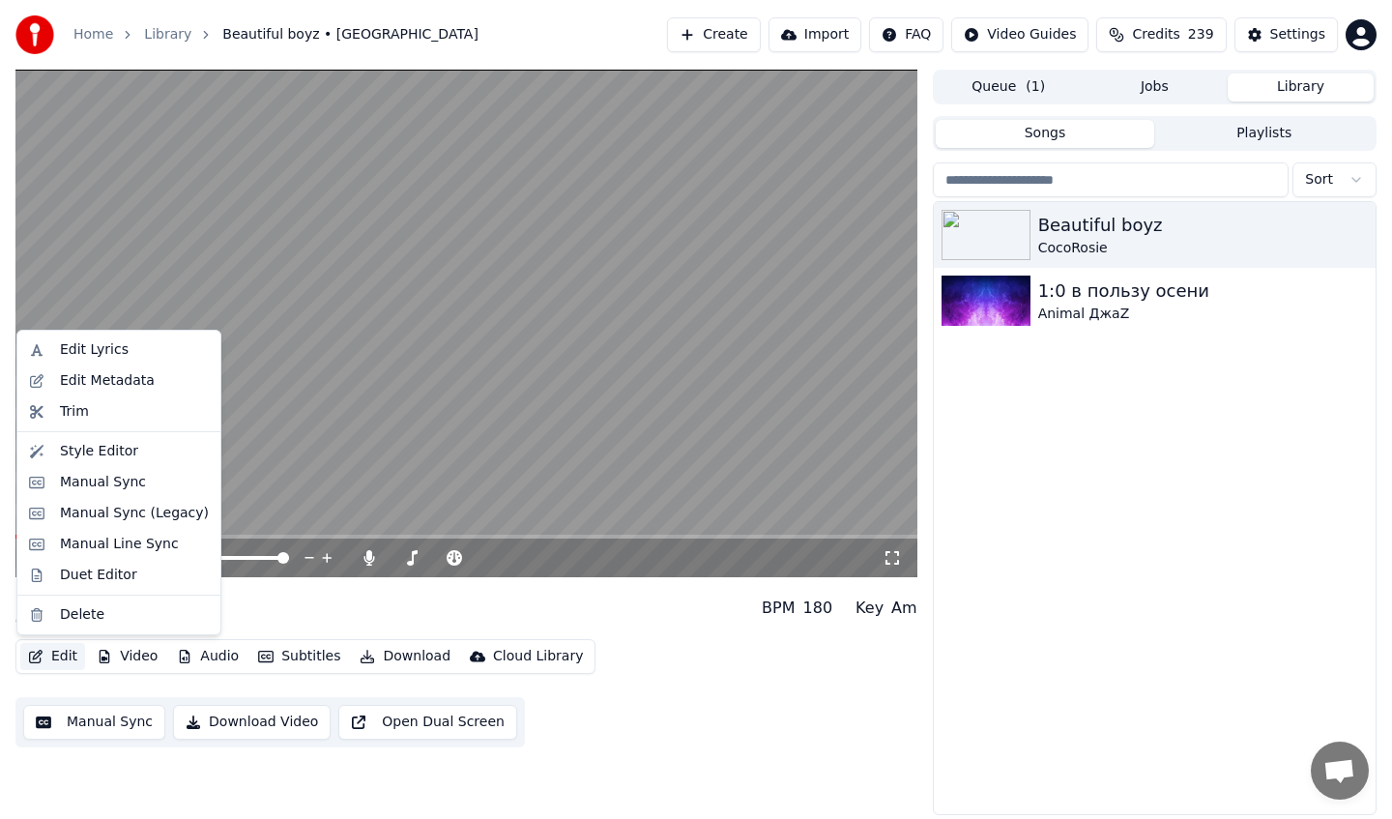
click at [57, 662] on button "Edit" at bounding box center [52, 656] width 65 height 27
click at [114, 454] on div "Style Editor" at bounding box center [99, 451] width 78 height 19
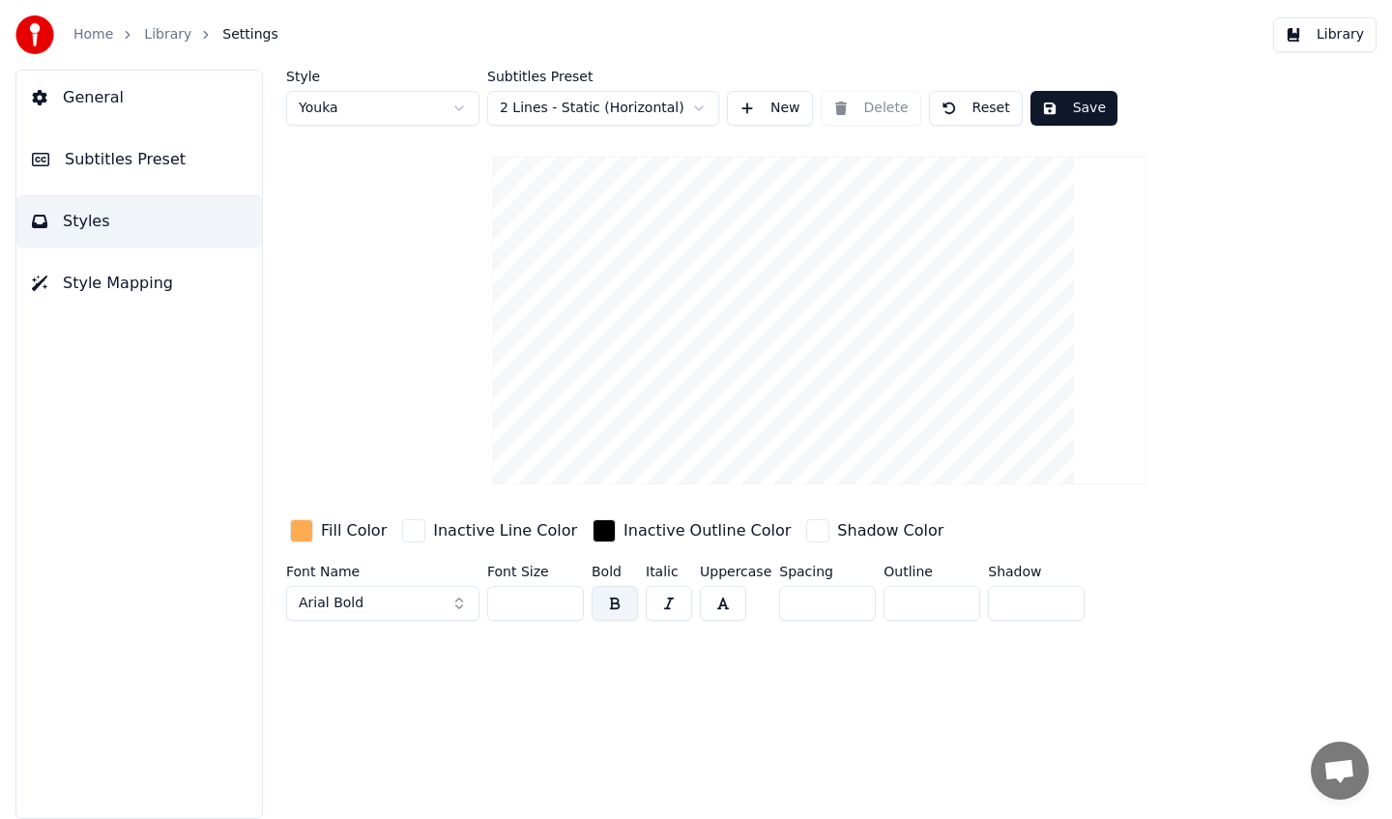
click at [384, 115] on html "Home Library Settings Library General Subtitles Preset Styles Style Mapping Sty…" at bounding box center [696, 409] width 1392 height 819
type input "**"
click at [976, 111] on button "Save" at bounding box center [972, 108] width 87 height 35
click at [150, 159] on span "Subtitles Preset" at bounding box center [125, 159] width 121 height 23
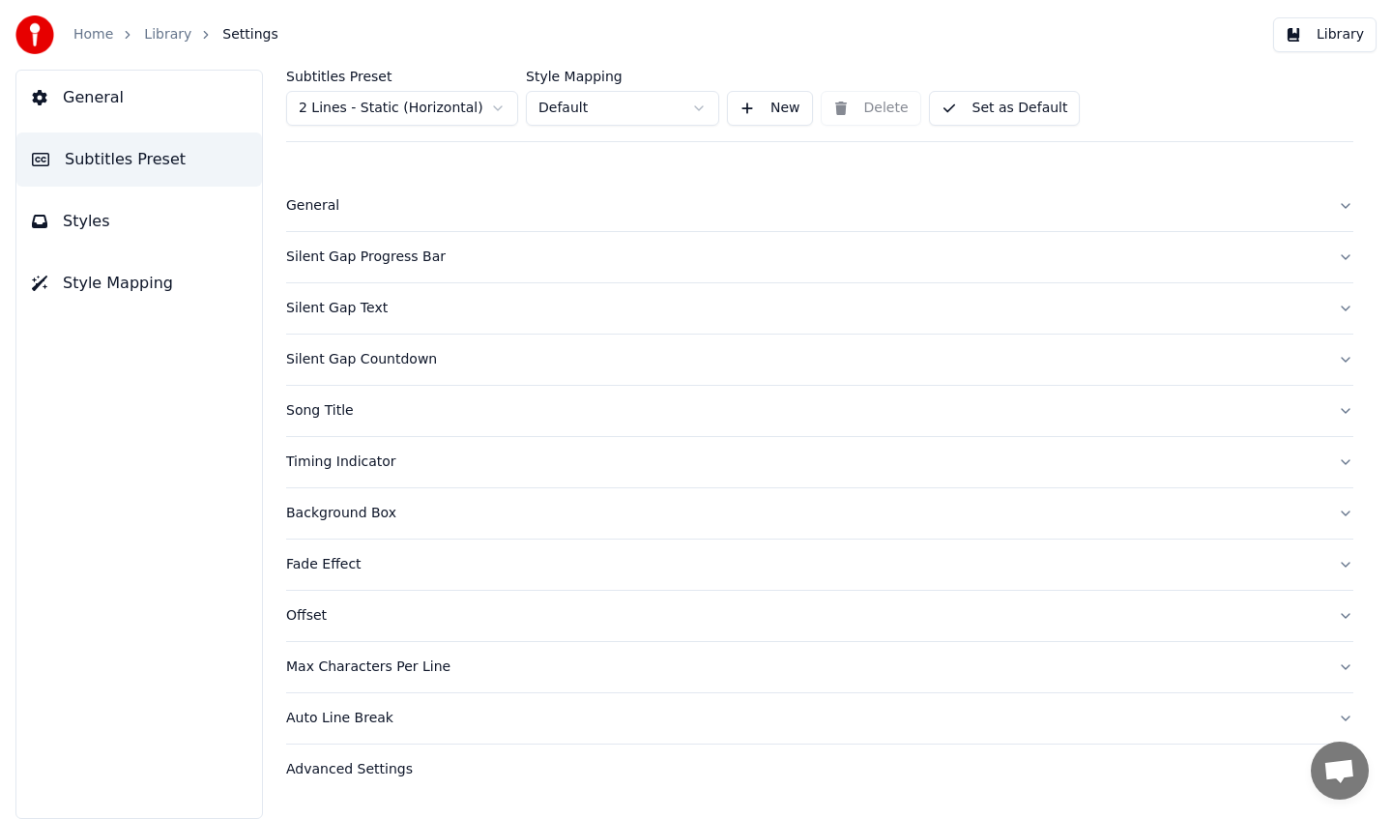
click at [427, 104] on html "Home Library Settings Library General Subtitles Preset Styles Style Mapping Sub…" at bounding box center [696, 409] width 1392 height 819
click at [163, 43] on link "Library" at bounding box center [167, 34] width 47 height 19
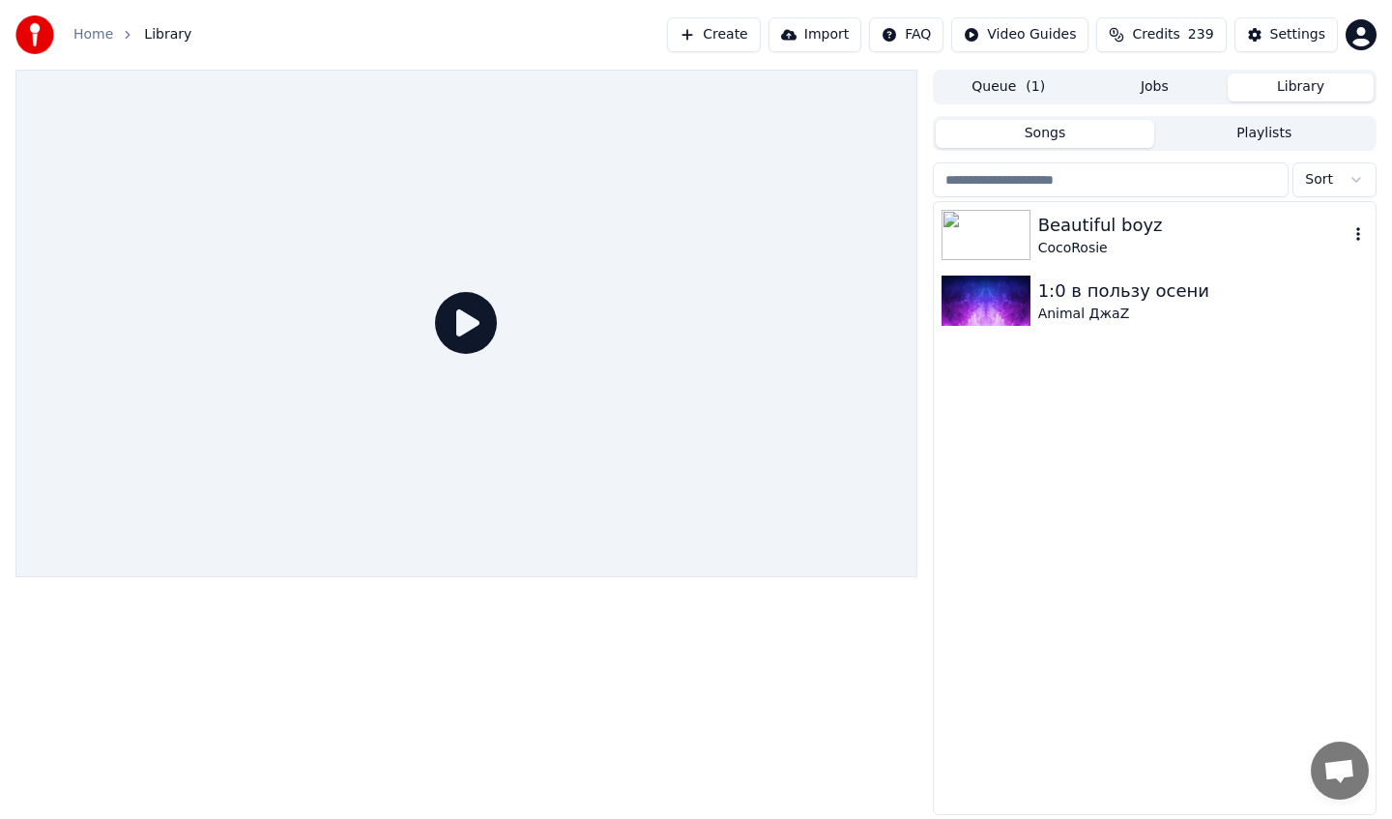
click at [1113, 239] on div "CocoRosie" at bounding box center [1194, 248] width 310 height 19
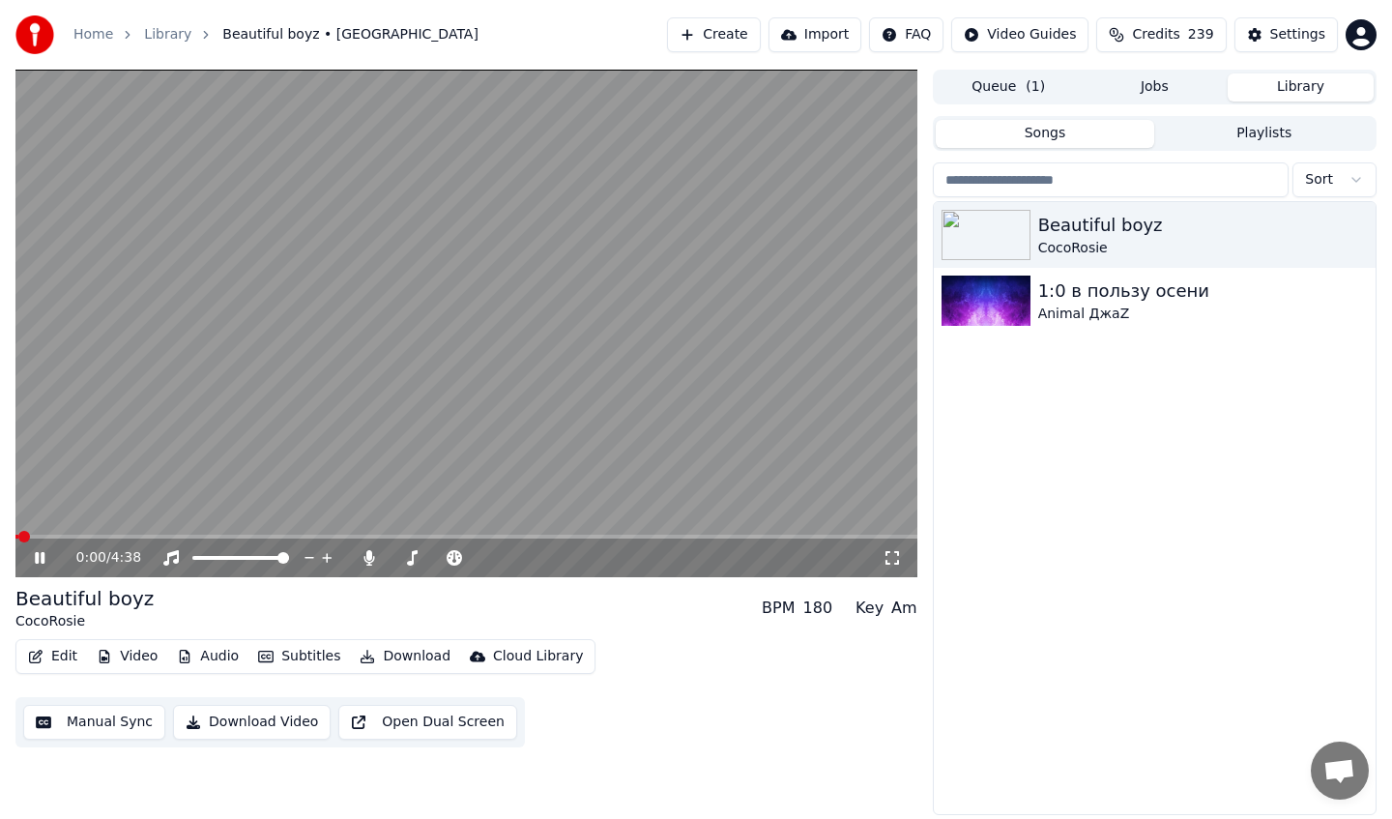
click at [392, 424] on video at bounding box center [466, 324] width 902 height 508
click at [284, 658] on button "Subtitles" at bounding box center [299, 656] width 98 height 27
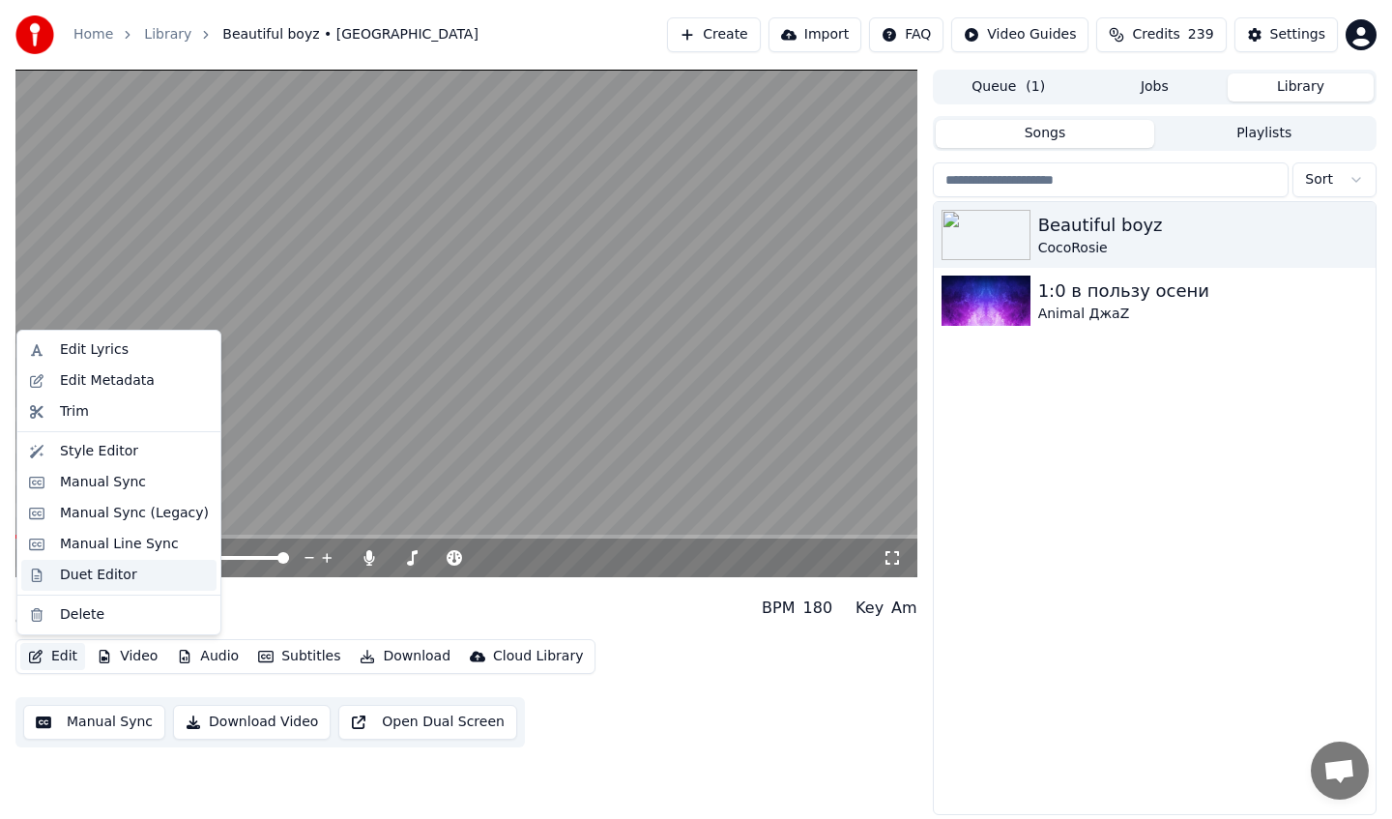
click at [105, 572] on div "Duet Editor" at bounding box center [98, 575] width 77 height 19
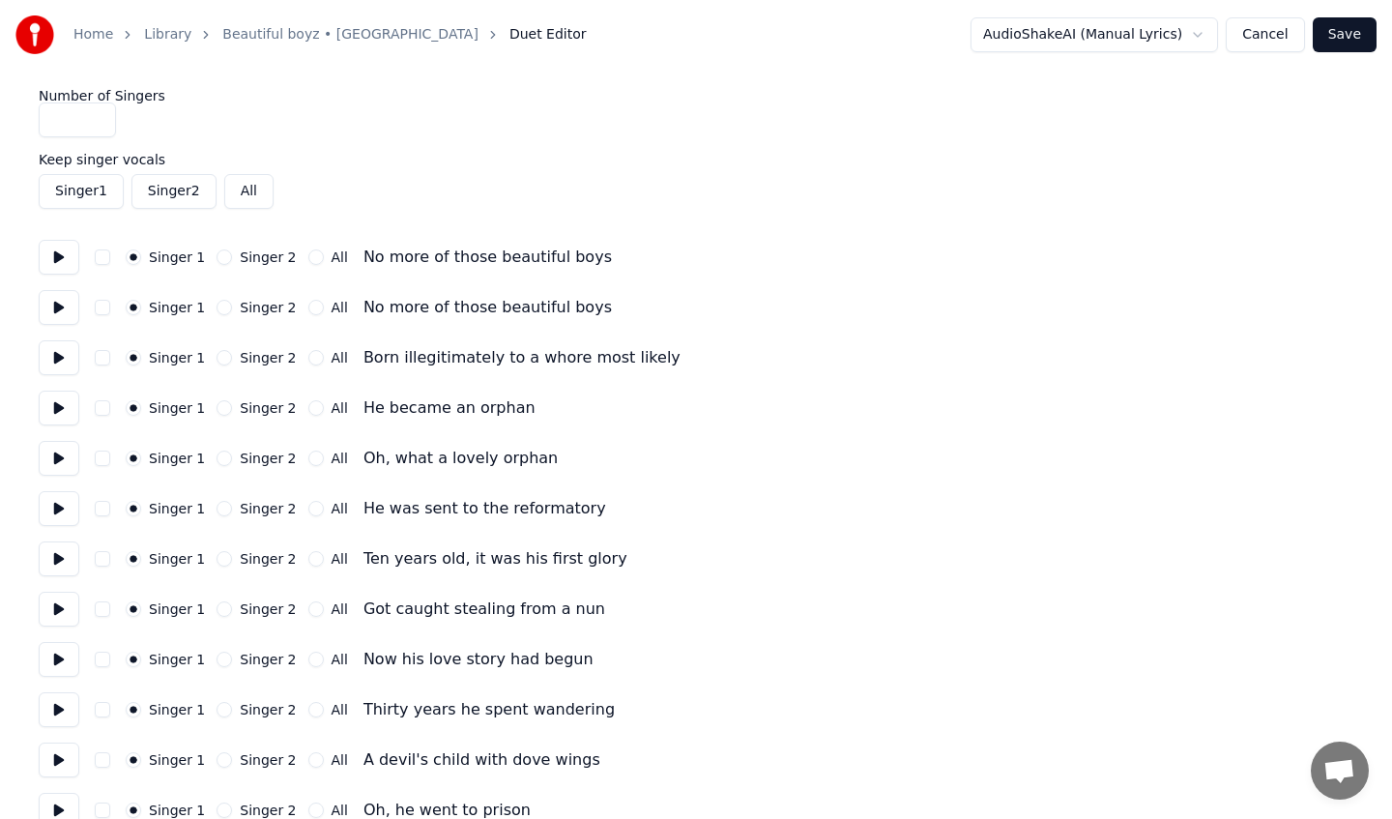
click at [99, 123] on input "*" at bounding box center [77, 119] width 77 height 35
click at [253, 189] on button "All" at bounding box center [248, 191] width 49 height 35
click at [80, 186] on button "Singer 1" at bounding box center [81, 191] width 85 height 35
click at [85, 188] on button "Singer 1" at bounding box center [81, 191] width 85 height 35
click at [1347, 39] on button "Save" at bounding box center [1345, 34] width 64 height 35
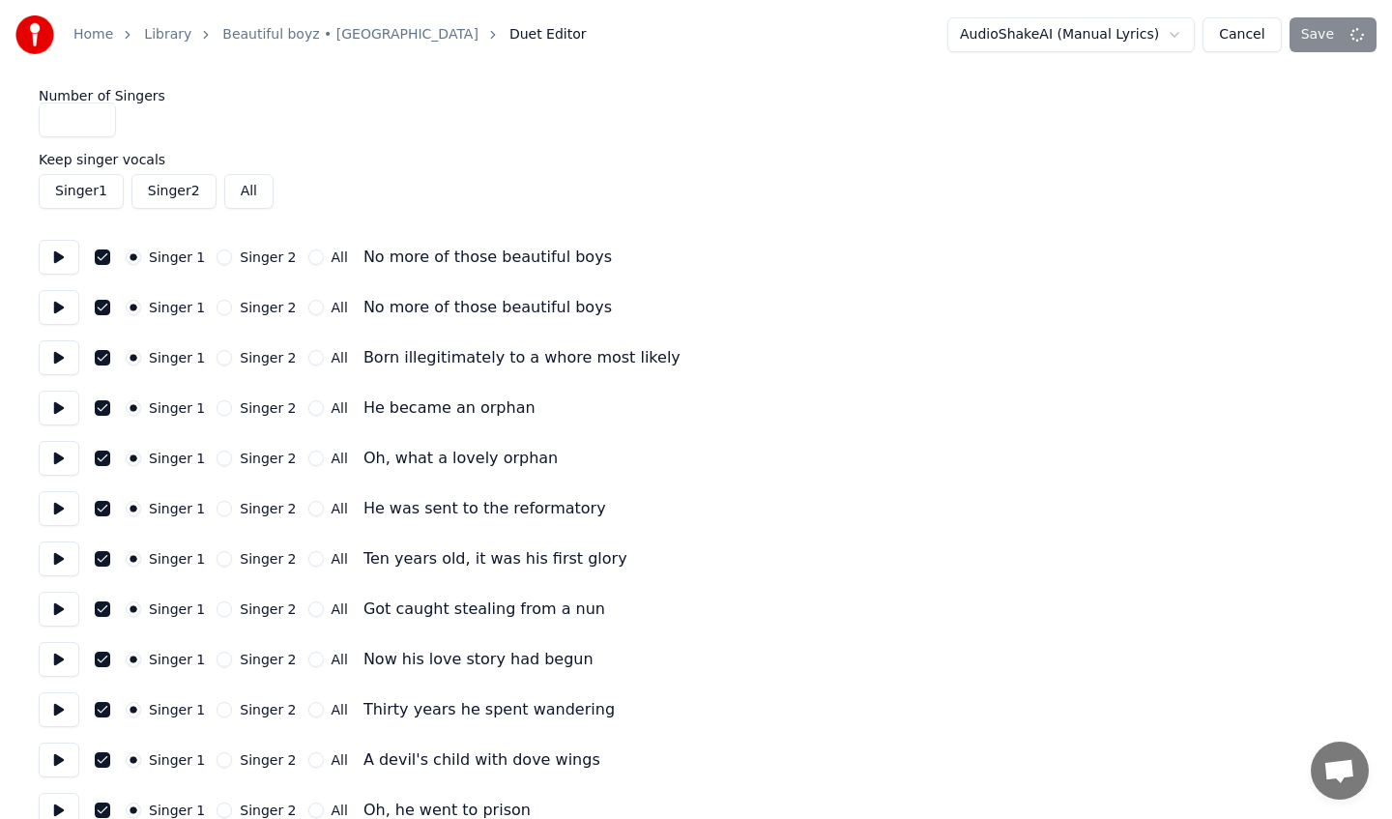
click at [332, 33] on link "Beautiful boyz • [GEOGRAPHIC_DATA]" at bounding box center [350, 34] width 256 height 19
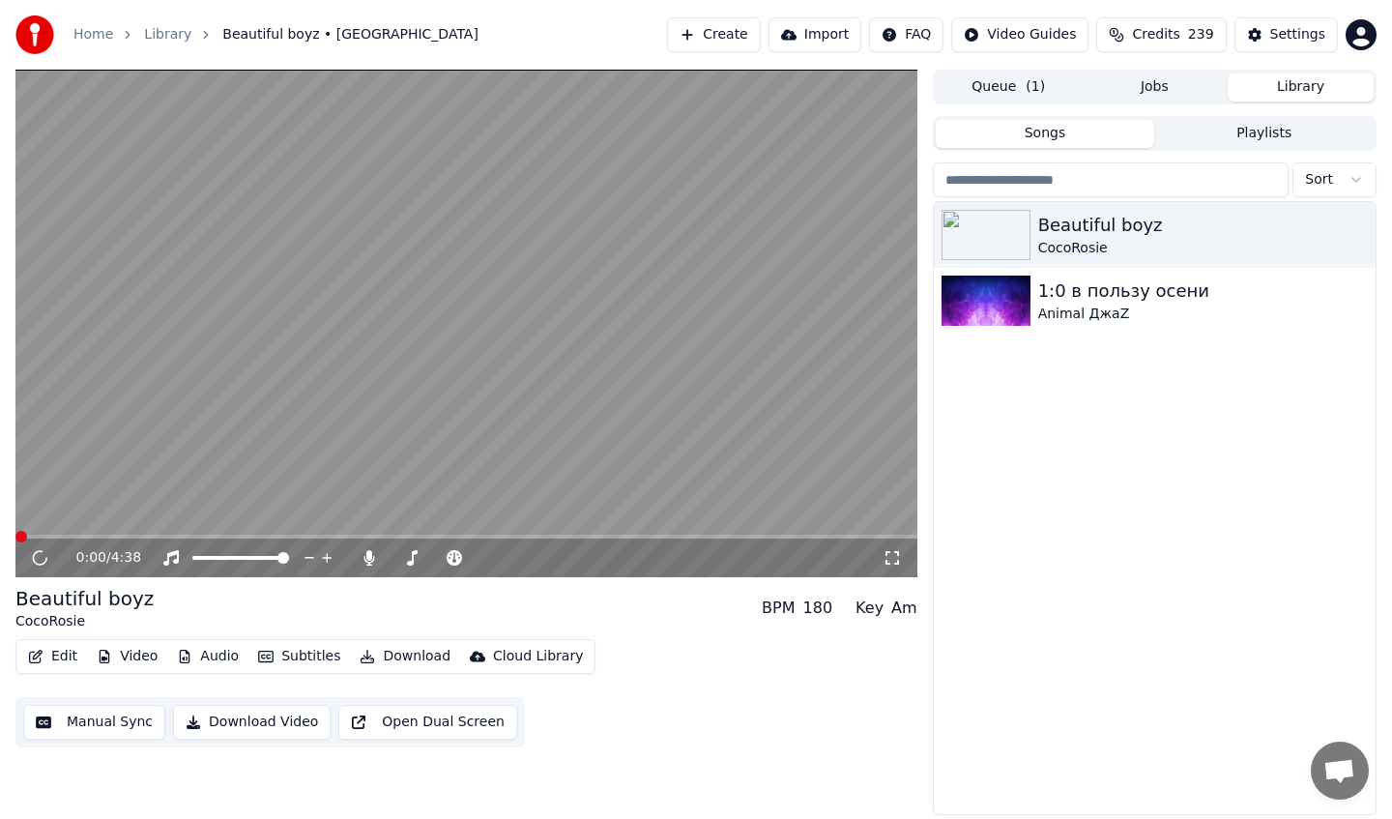
click at [37, 663] on button "Edit" at bounding box center [52, 656] width 65 height 27
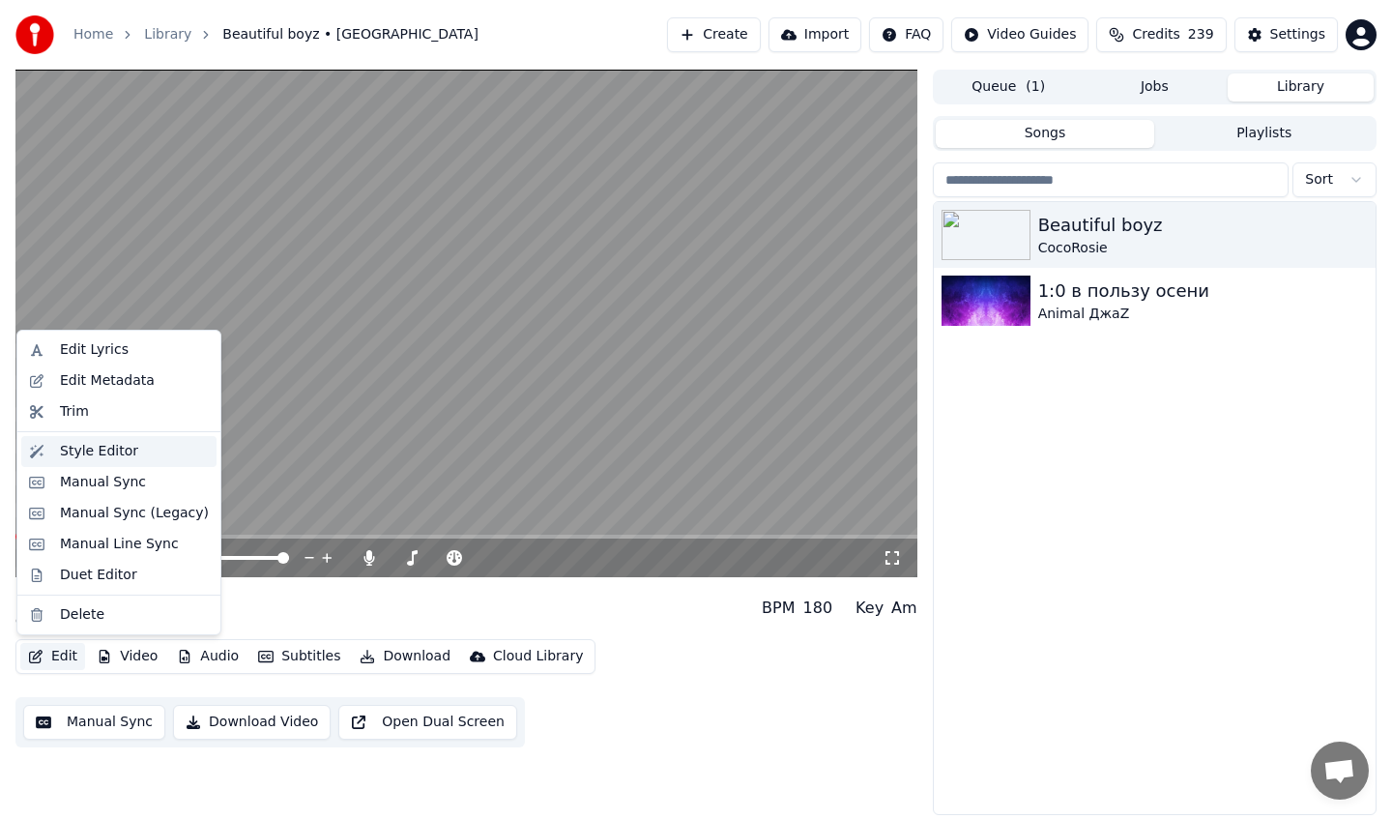
click at [124, 455] on div "Style Editor" at bounding box center [99, 451] width 78 height 19
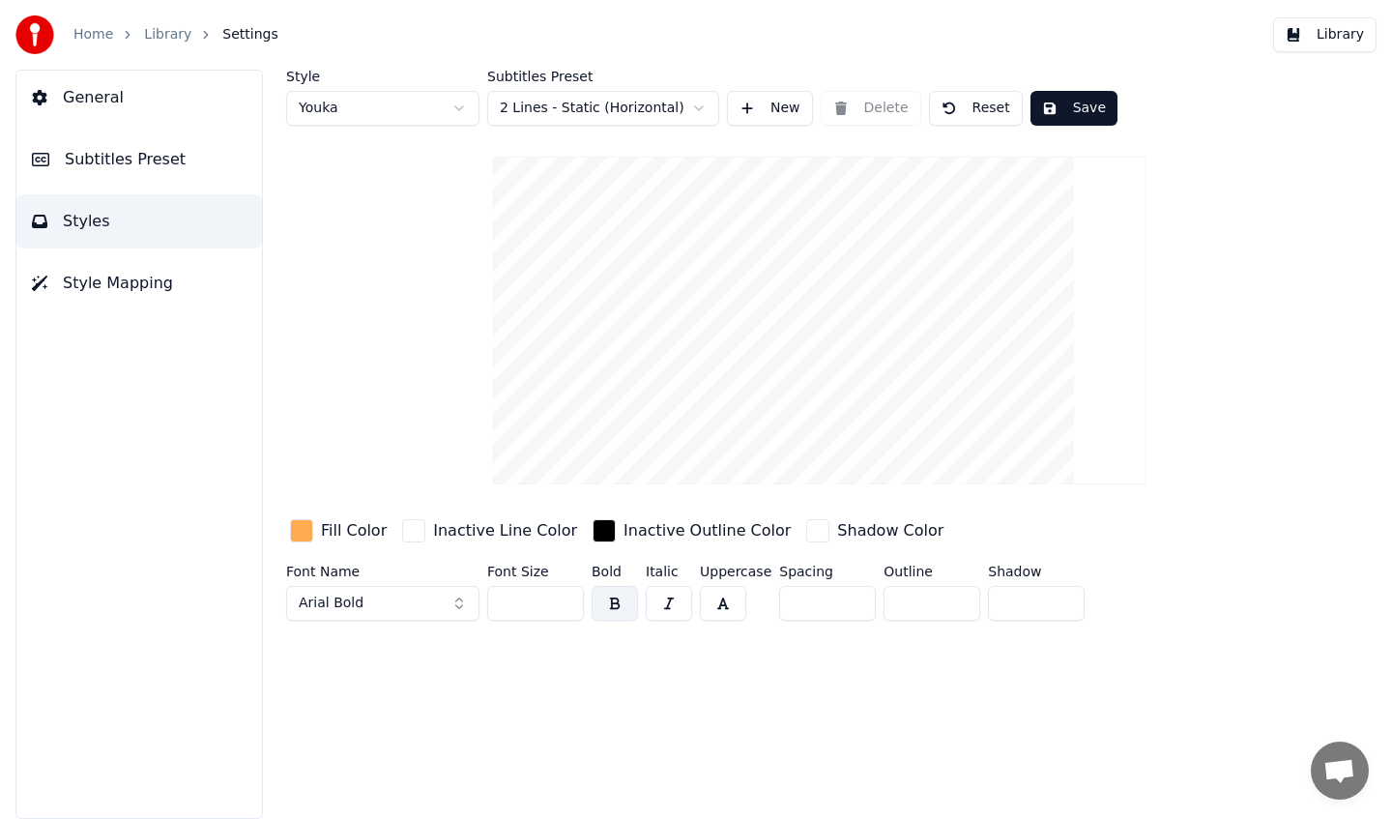
click at [340, 607] on span "Arial Bold" at bounding box center [331, 603] width 65 height 19
click at [424, 603] on button "Arial Bold" at bounding box center [382, 603] width 193 height 35
click at [384, 600] on button "Arial Bold" at bounding box center [382, 603] width 193 height 35
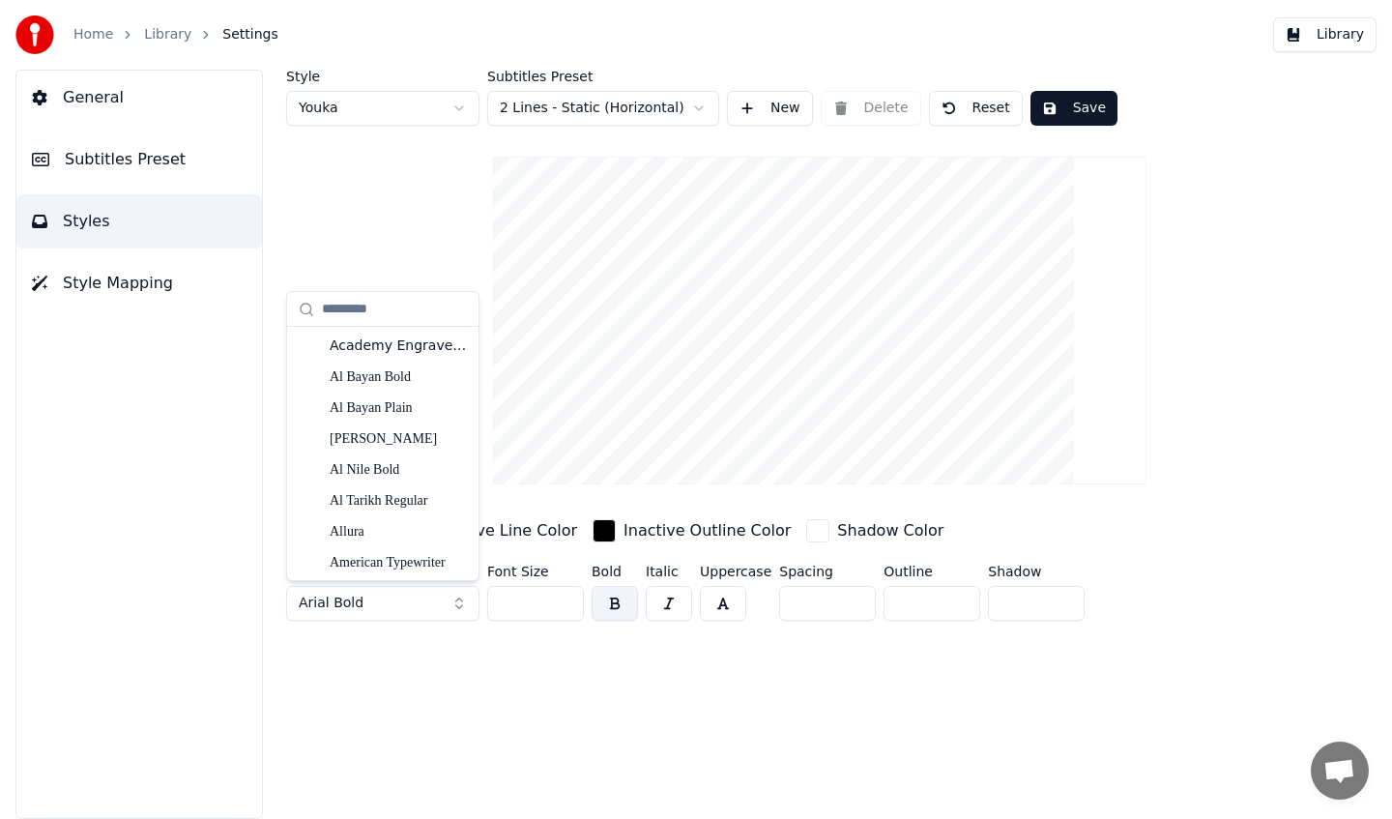
scroll to position [1670, 0]
click at [396, 553] on div "Avenir Heavy" at bounding box center [398, 562] width 137 height 19
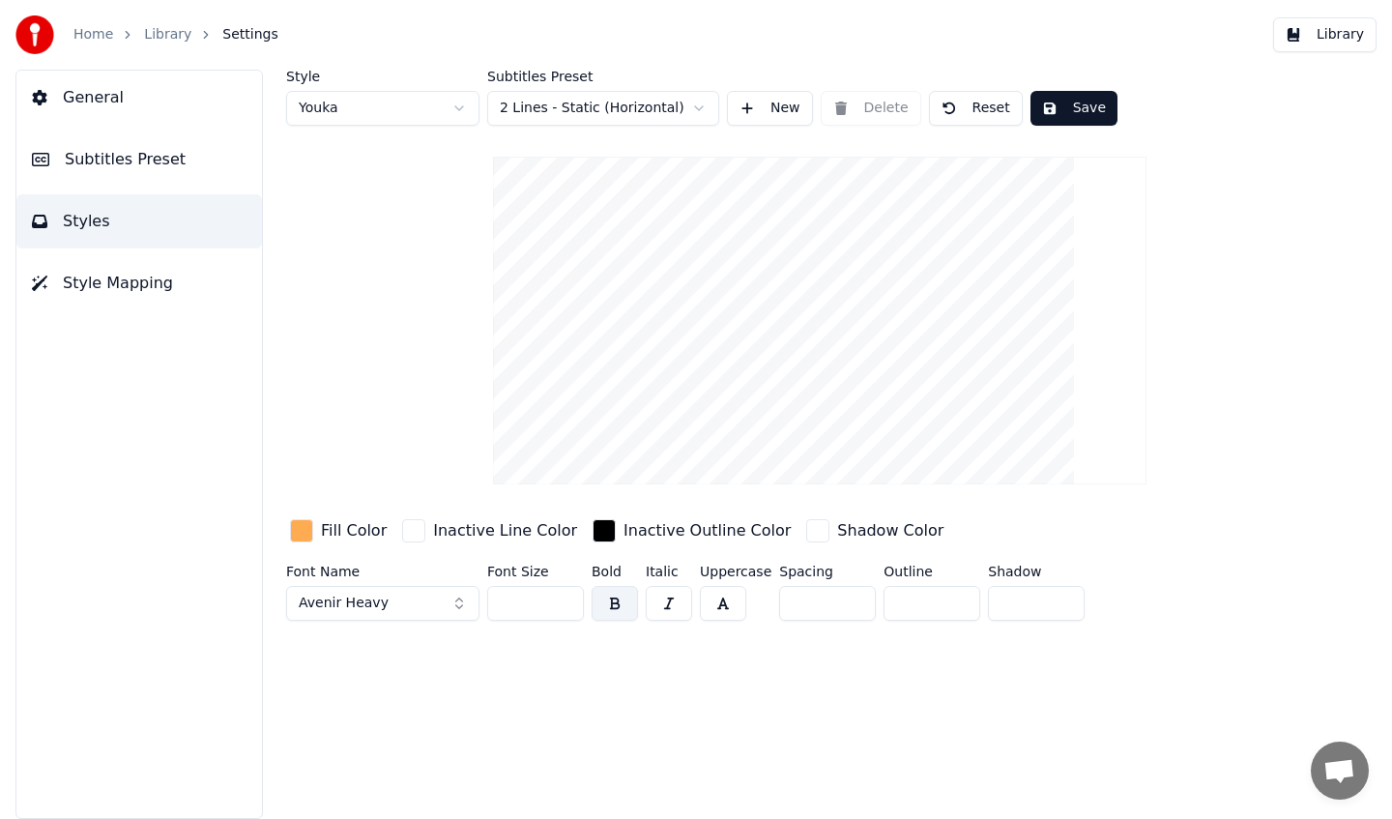
click at [298, 540] on div "button" at bounding box center [301, 530] width 23 height 23
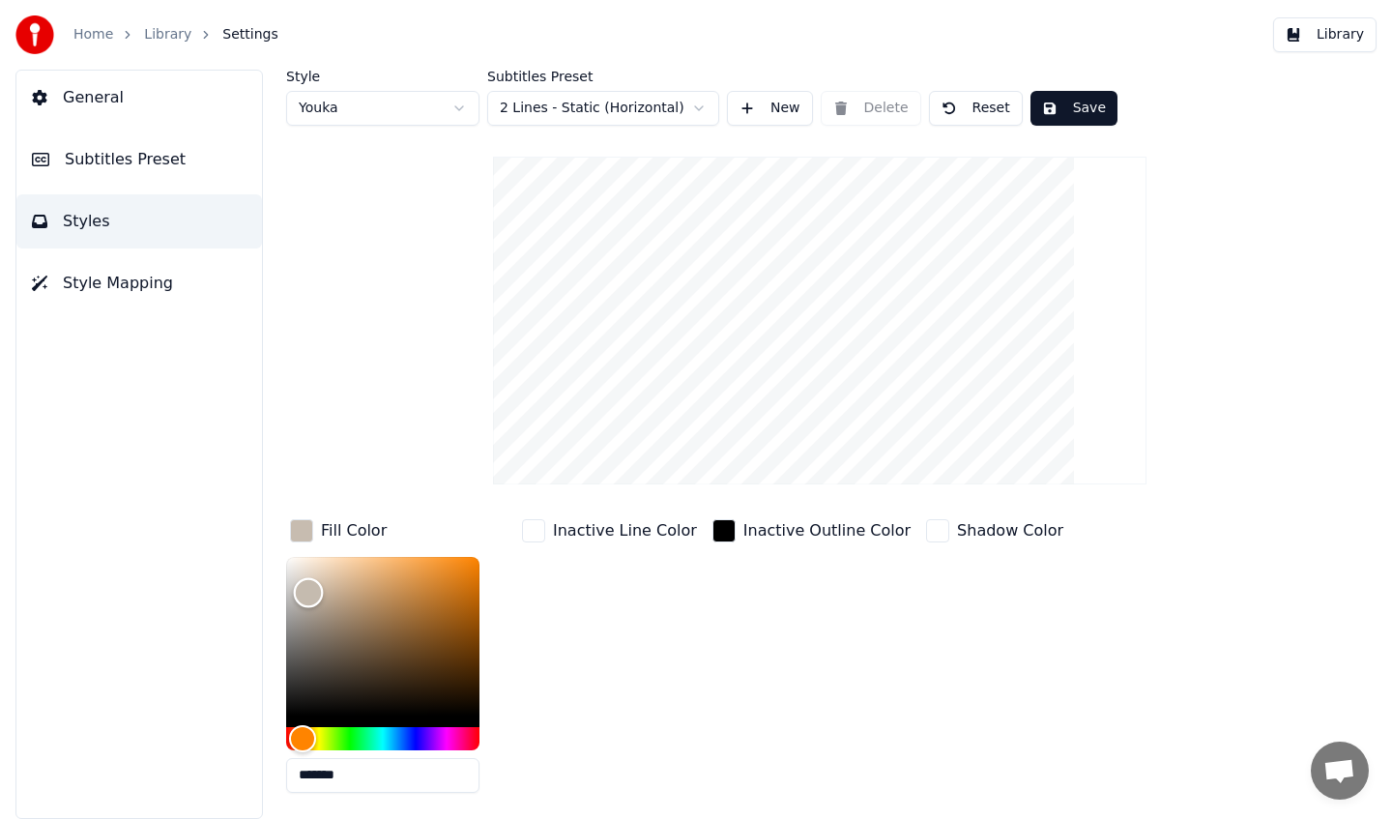
click at [308, 593] on div "Color" at bounding box center [382, 636] width 193 height 159
type input "*******"
click at [658, 112] on html "Home Library Settings Library General Subtitles Preset Styles Style Mapping Sty…" at bounding box center [696, 409] width 1392 height 819
click at [1073, 110] on button "Save" at bounding box center [1074, 108] width 87 height 35
click at [169, 40] on link "Library" at bounding box center [167, 34] width 47 height 19
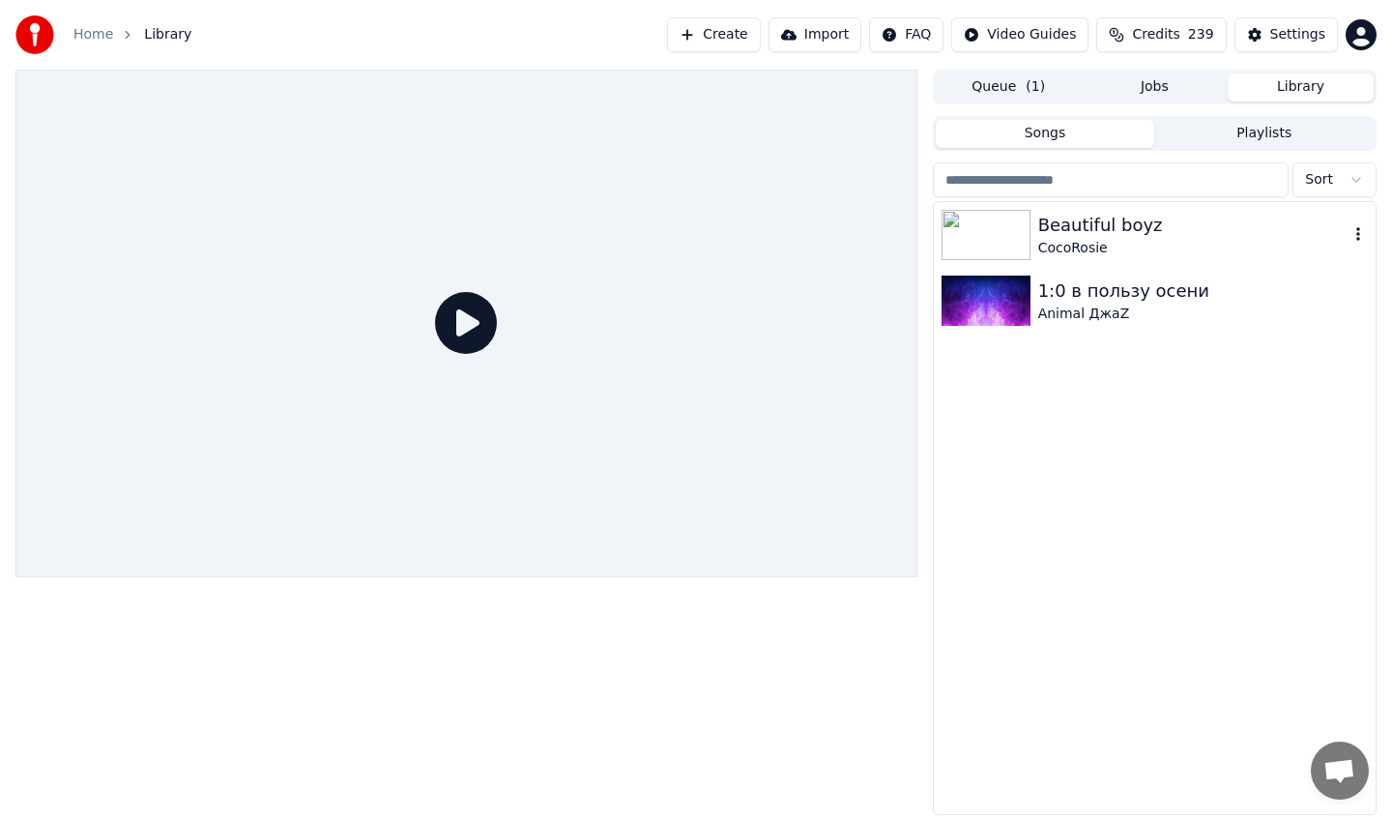
click at [1081, 242] on div "CocoRosie" at bounding box center [1194, 248] width 310 height 19
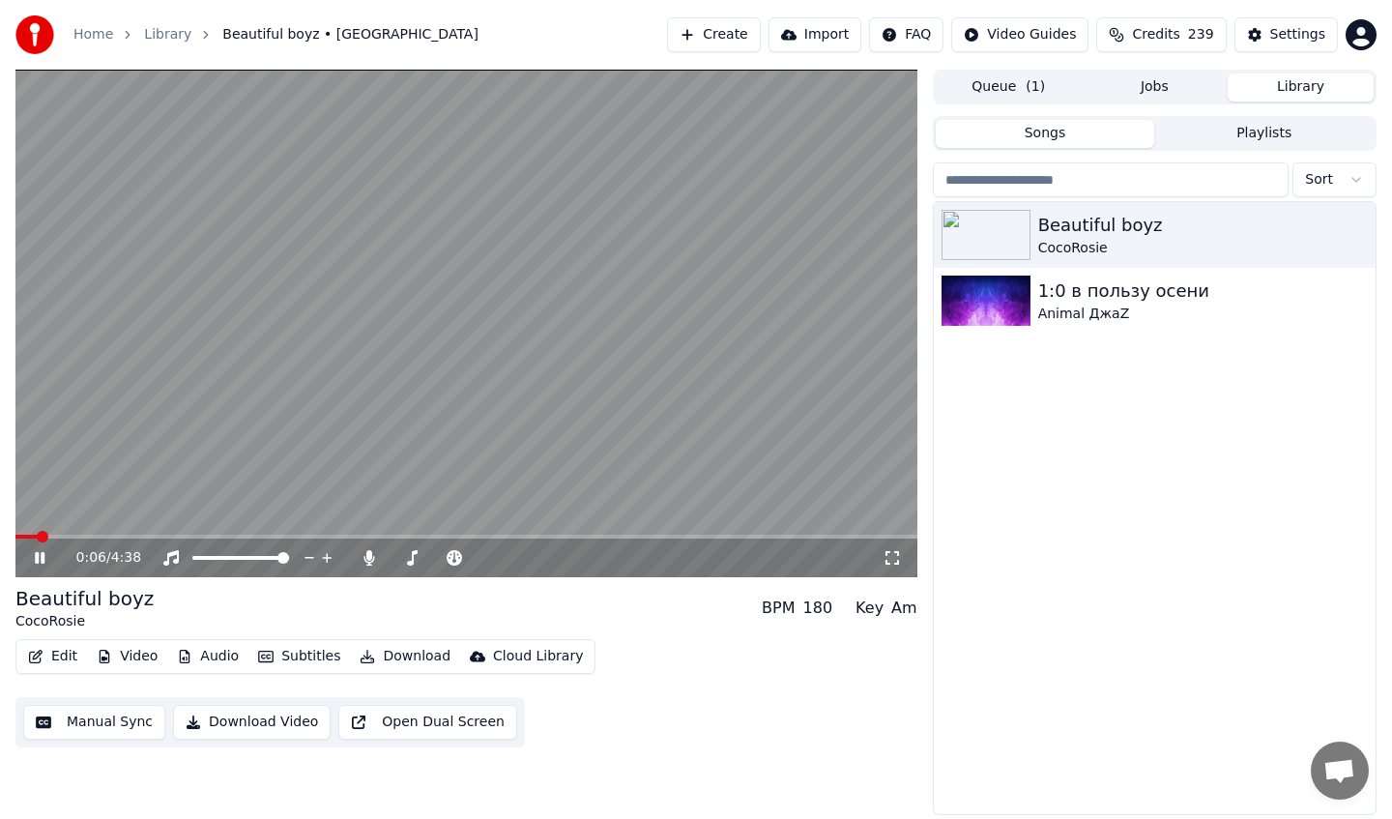
click at [44, 559] on icon at bounding box center [53, 557] width 45 height 15
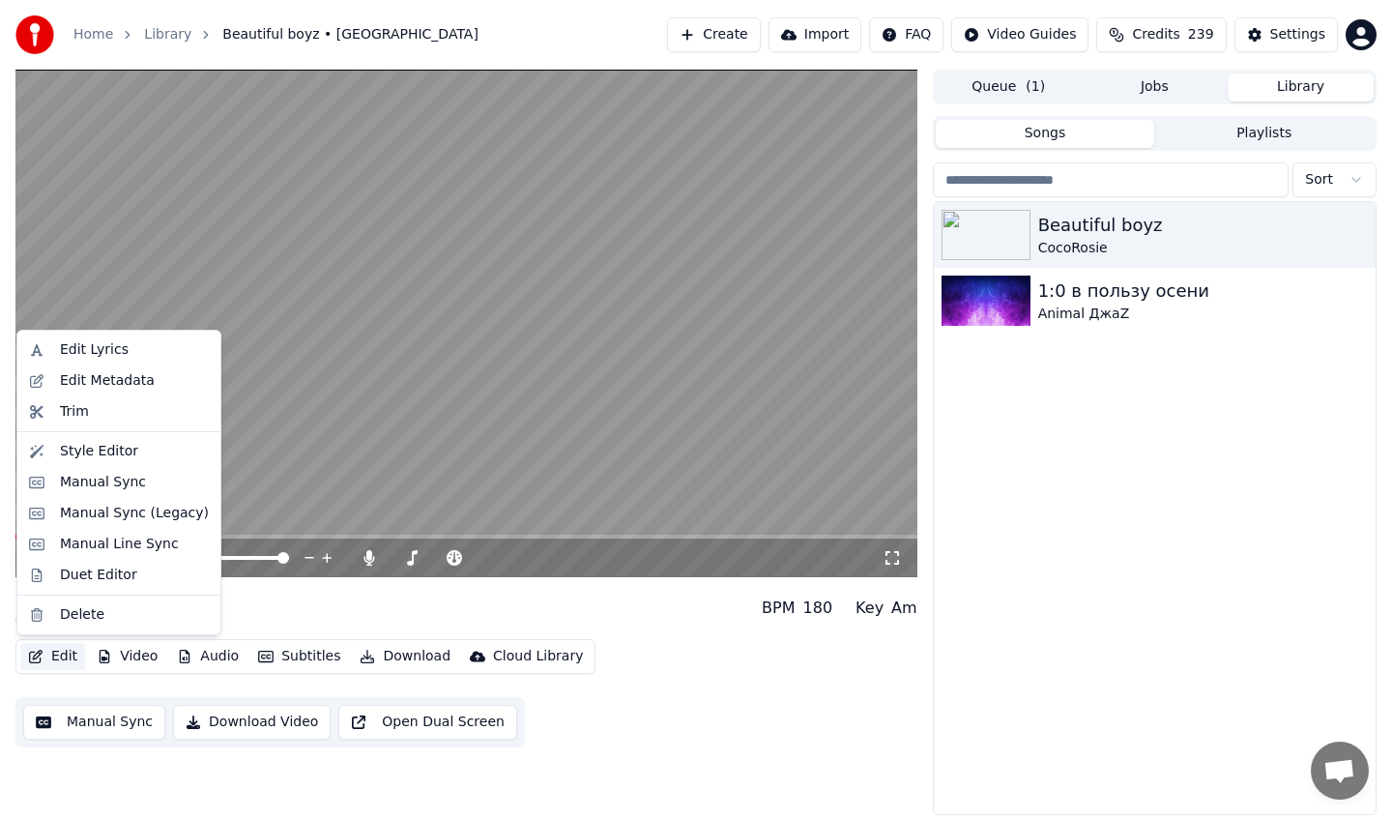
click at [62, 653] on button "Edit" at bounding box center [52, 656] width 65 height 27
click at [120, 444] on div "Style Editor" at bounding box center [99, 451] width 78 height 19
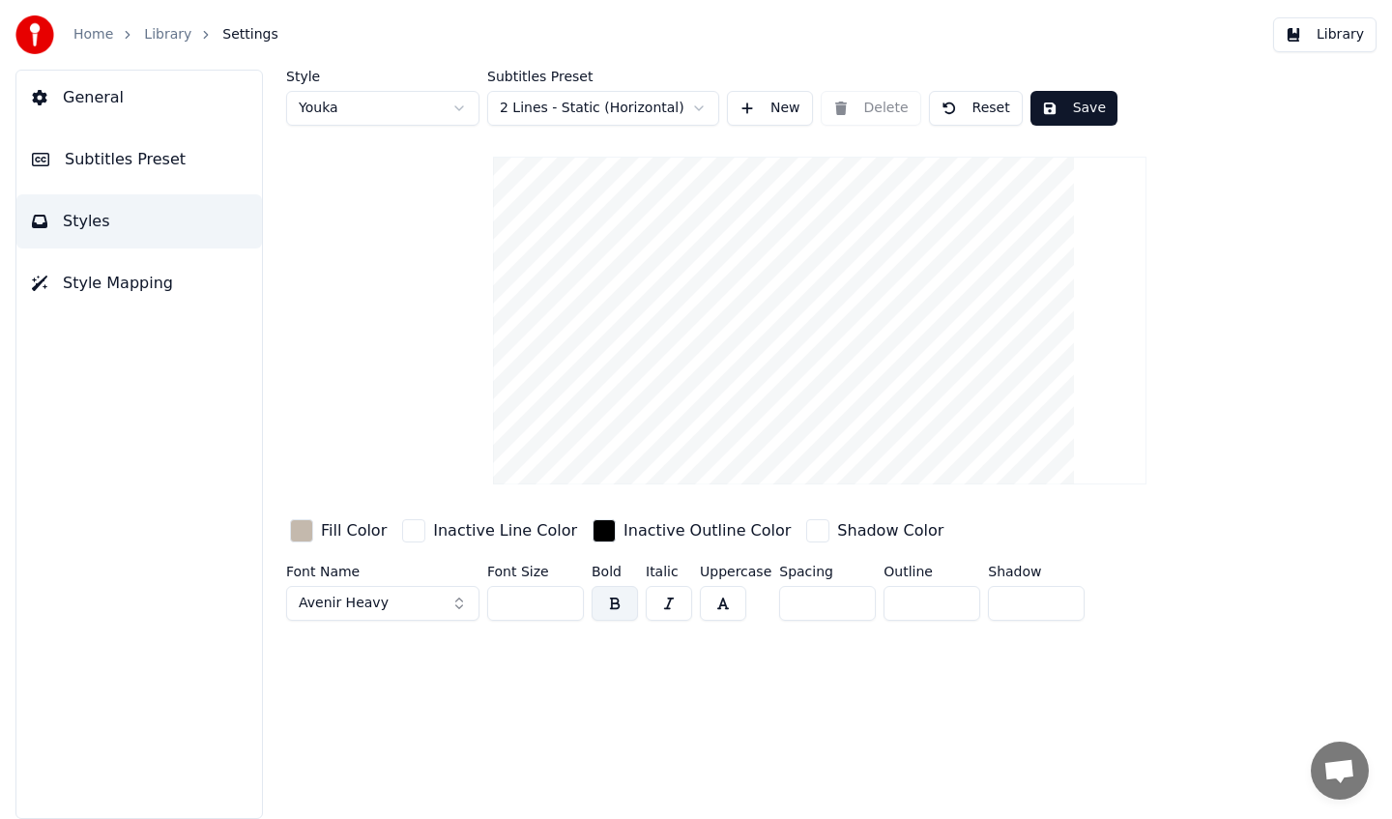
click at [297, 522] on div "button" at bounding box center [301, 530] width 23 height 23
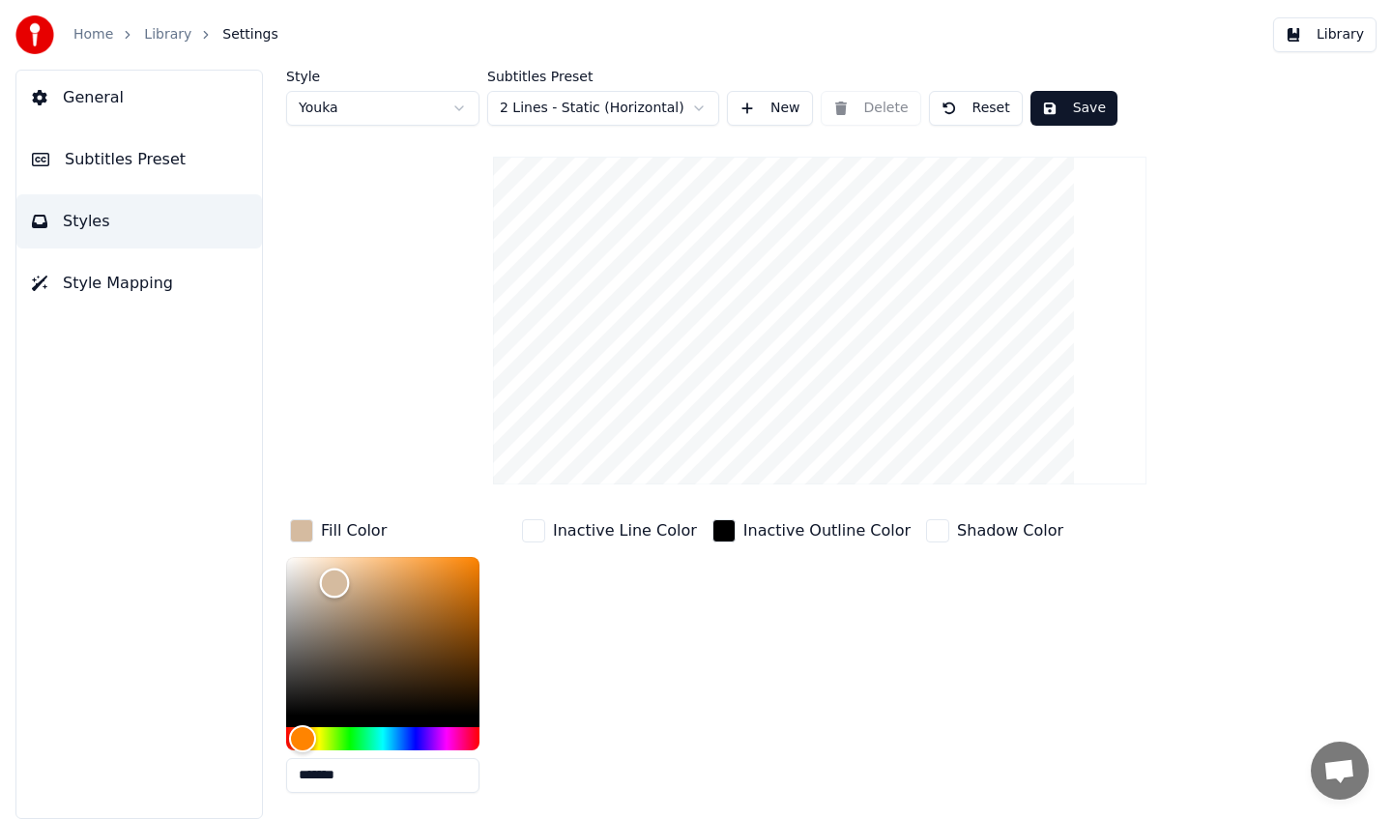
click at [335, 582] on div "Color" at bounding box center [382, 636] width 193 height 159
click at [328, 582] on div "Color" at bounding box center [328, 584] width 30 height 30
drag, startPoint x: 347, startPoint y: 583, endPoint x: 343, endPoint y: 594, distance: 11.3
click at [343, 594] on div "Color" at bounding box center [382, 636] width 193 height 159
type input "*******"
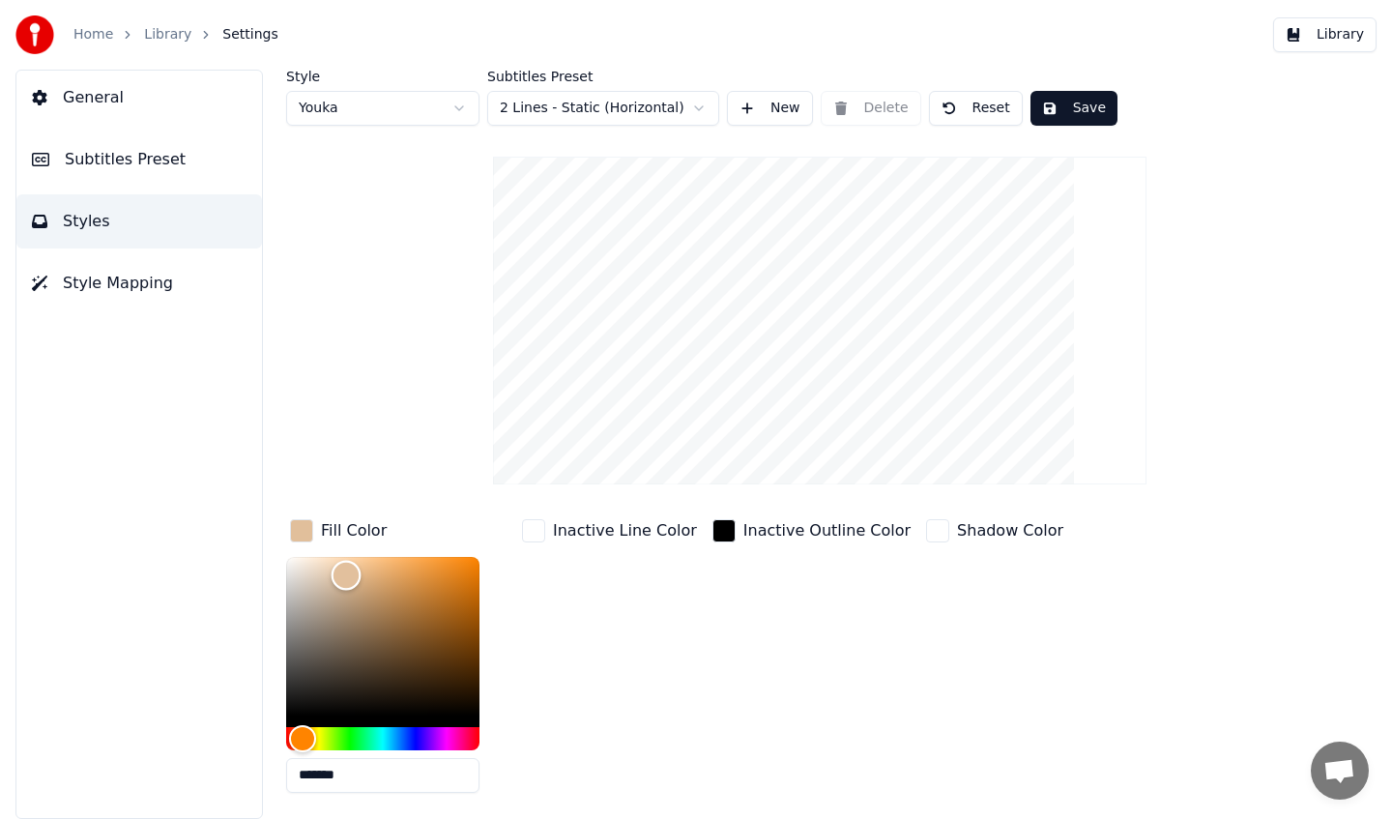
drag, startPoint x: 330, startPoint y: 592, endPoint x: 346, endPoint y: 574, distance: 23.9
click at [346, 574] on div "Color" at bounding box center [347, 576] width 30 height 30
click at [655, 106] on html "Home Library Settings Library General Subtitles Preset Styles Style Mapping Sty…" at bounding box center [696, 409] width 1392 height 819
click at [1071, 103] on button "Save" at bounding box center [1074, 108] width 87 height 35
click at [166, 34] on link "Library" at bounding box center [167, 34] width 47 height 19
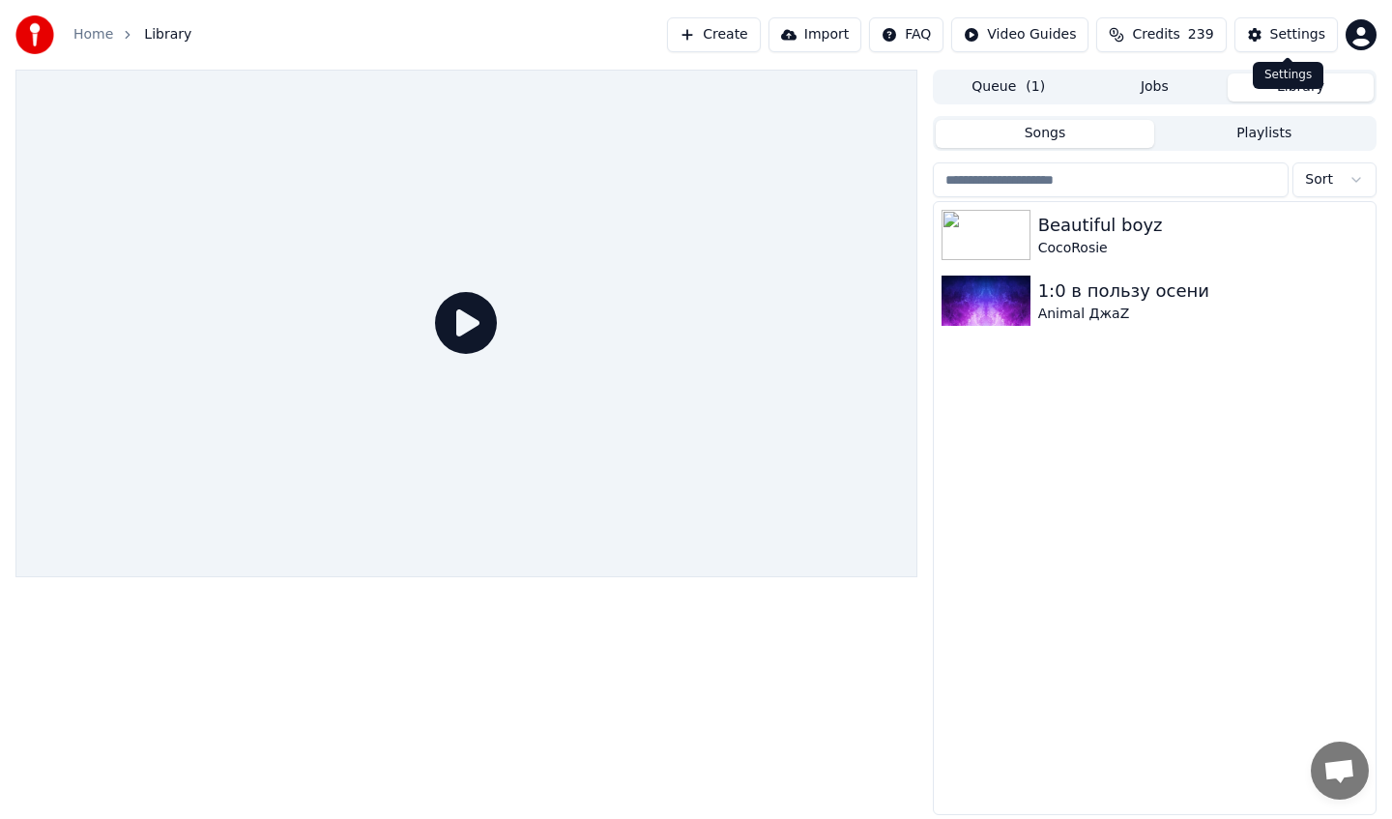
click at [1294, 41] on div "Settings" at bounding box center [1298, 34] width 55 height 19
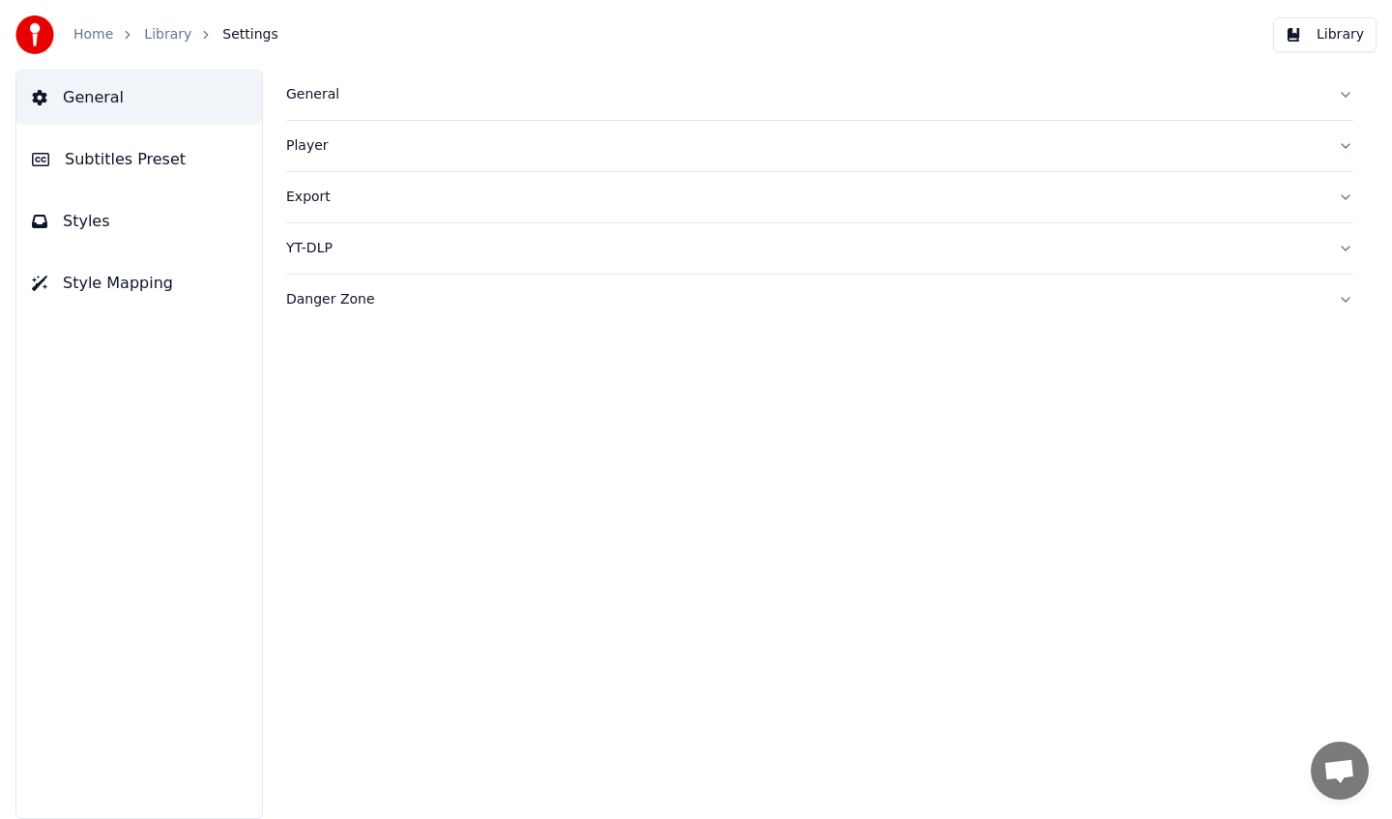
click at [171, 153] on span "Subtitles Preset" at bounding box center [125, 159] width 121 height 23
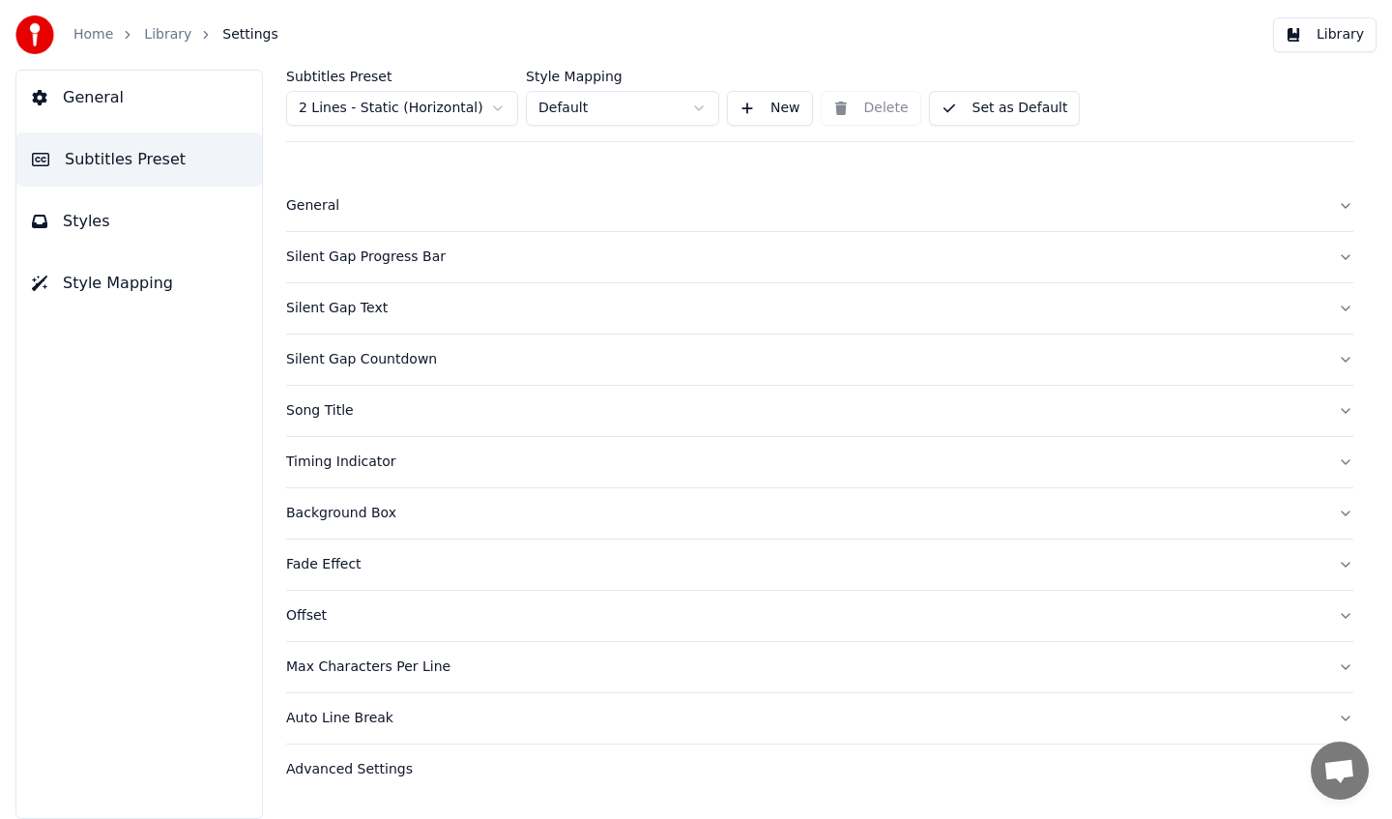
click at [407, 416] on div "Song Title" at bounding box center [804, 410] width 1037 height 19
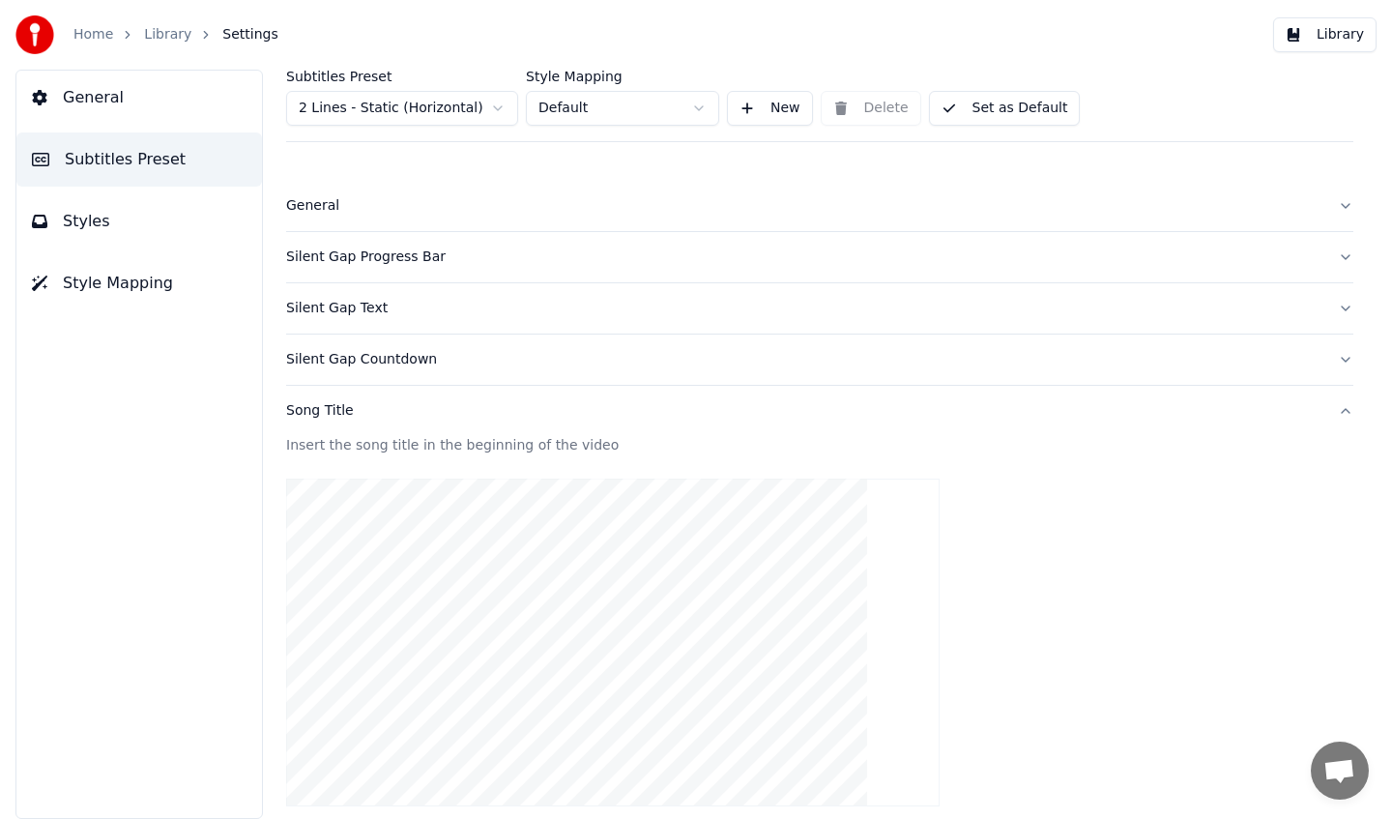
click at [394, 105] on html "Home Library Settings Library General Subtitles Preset Styles Style Mapping Sub…" at bounding box center [696, 409] width 1392 height 819
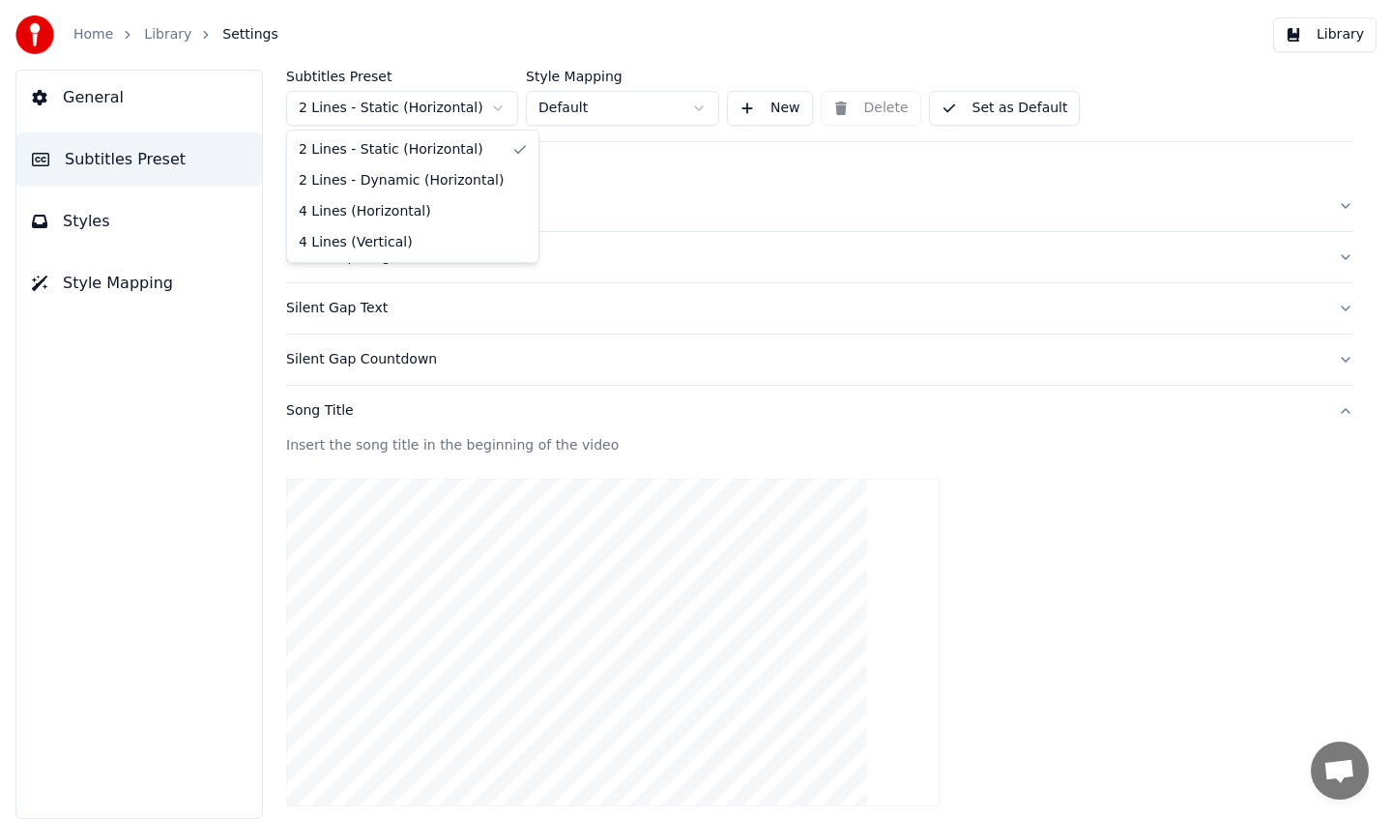
type input "***"
type input "*"
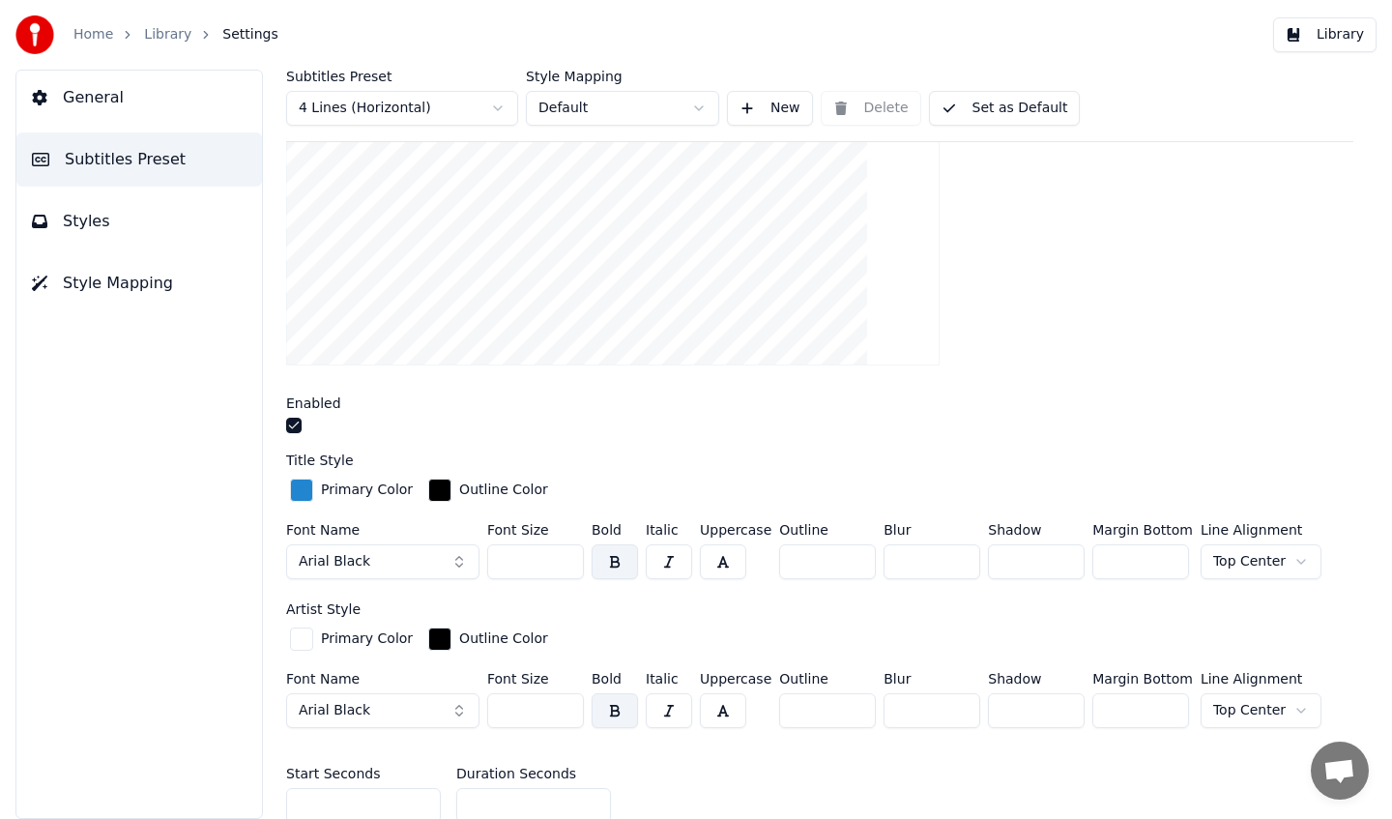
scroll to position [432, 0]
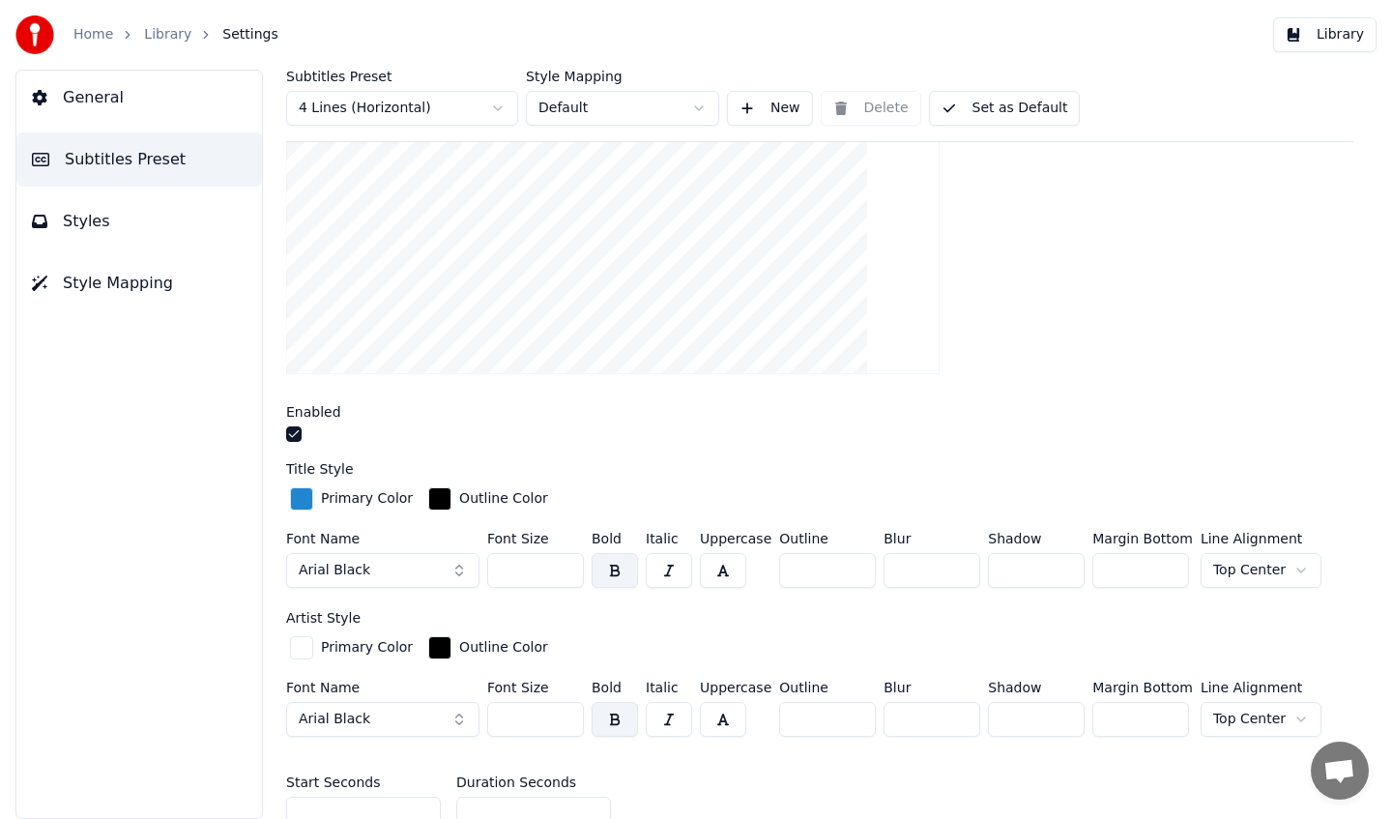
click at [294, 438] on button "button" at bounding box center [293, 433] width 15 height 15
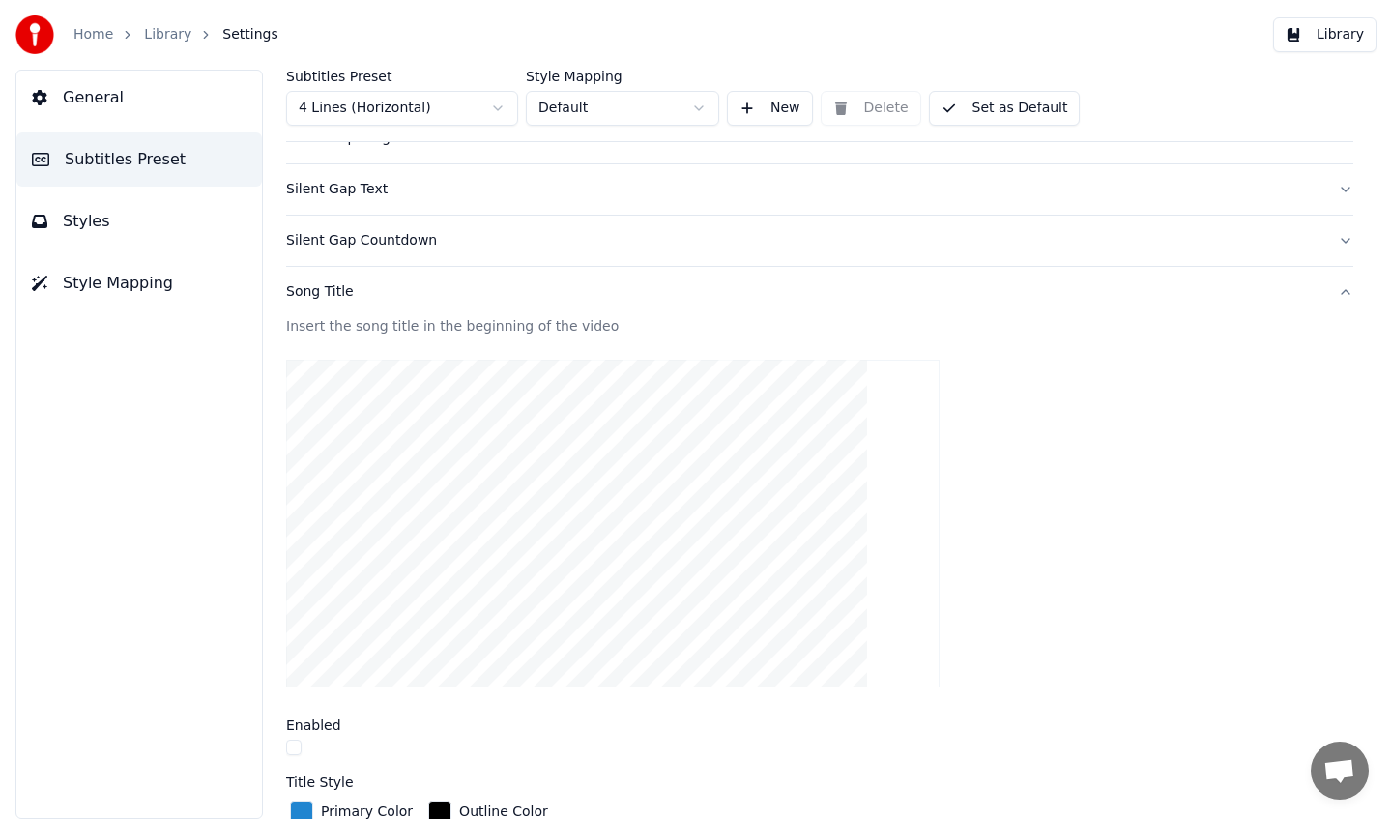
scroll to position [0, 0]
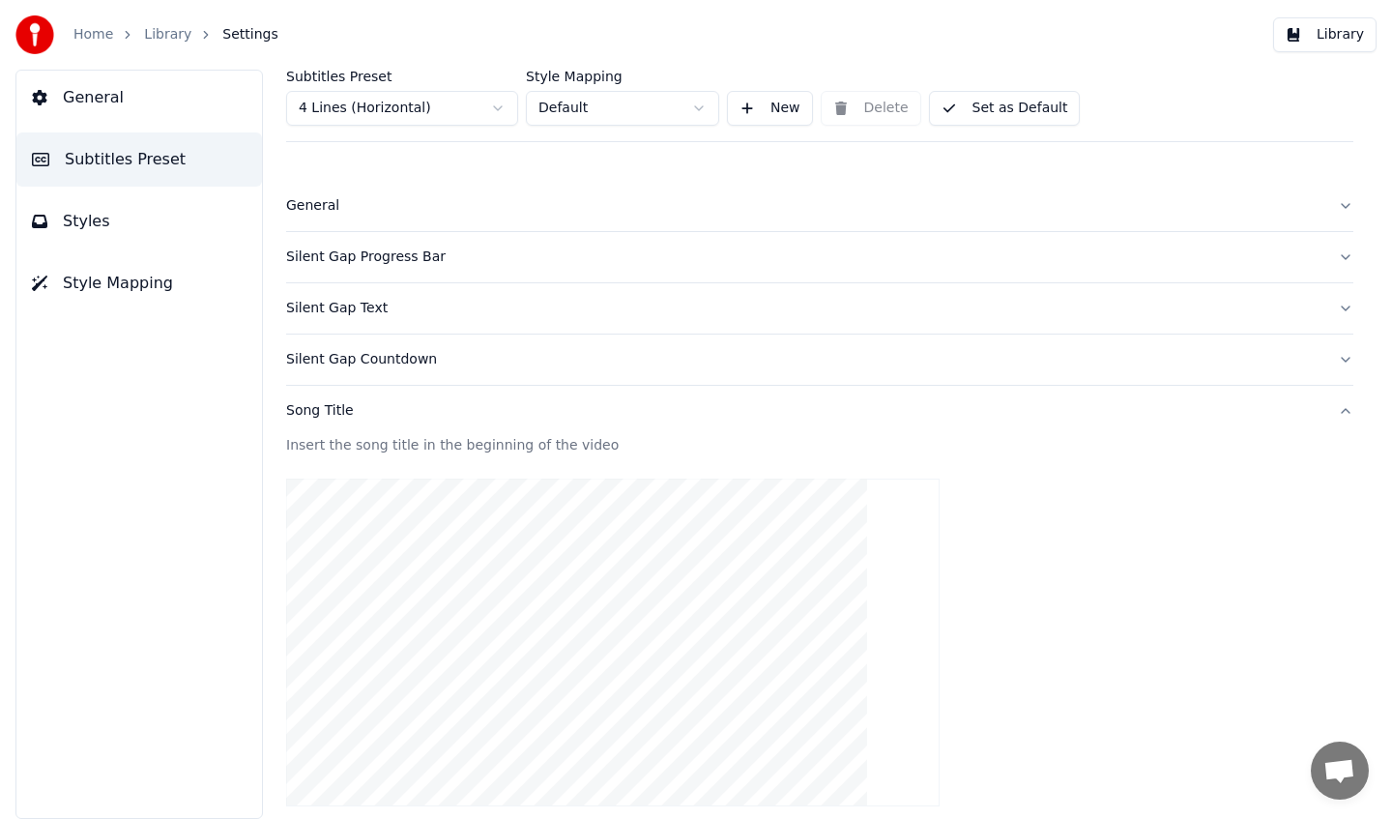
click at [993, 103] on button "Set as Default" at bounding box center [1005, 108] width 152 height 35
click at [601, 101] on html "Home Library Settings Library General Subtitles Preset Styles Style Mapping Sub…" at bounding box center [696, 409] width 1392 height 819
click at [160, 33] on link "Library" at bounding box center [167, 34] width 47 height 19
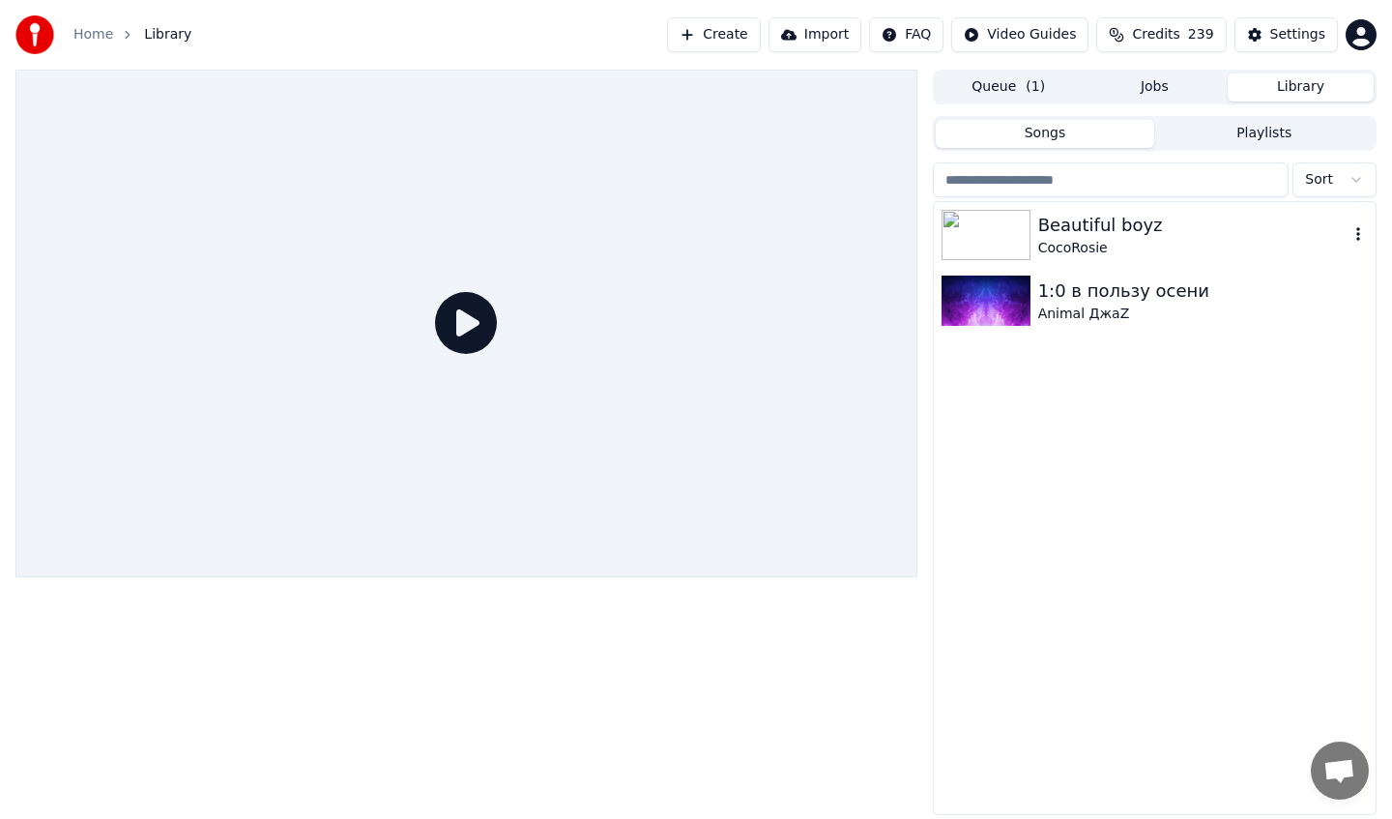
click at [1156, 227] on div "Beautiful boyz" at bounding box center [1194, 225] width 310 height 27
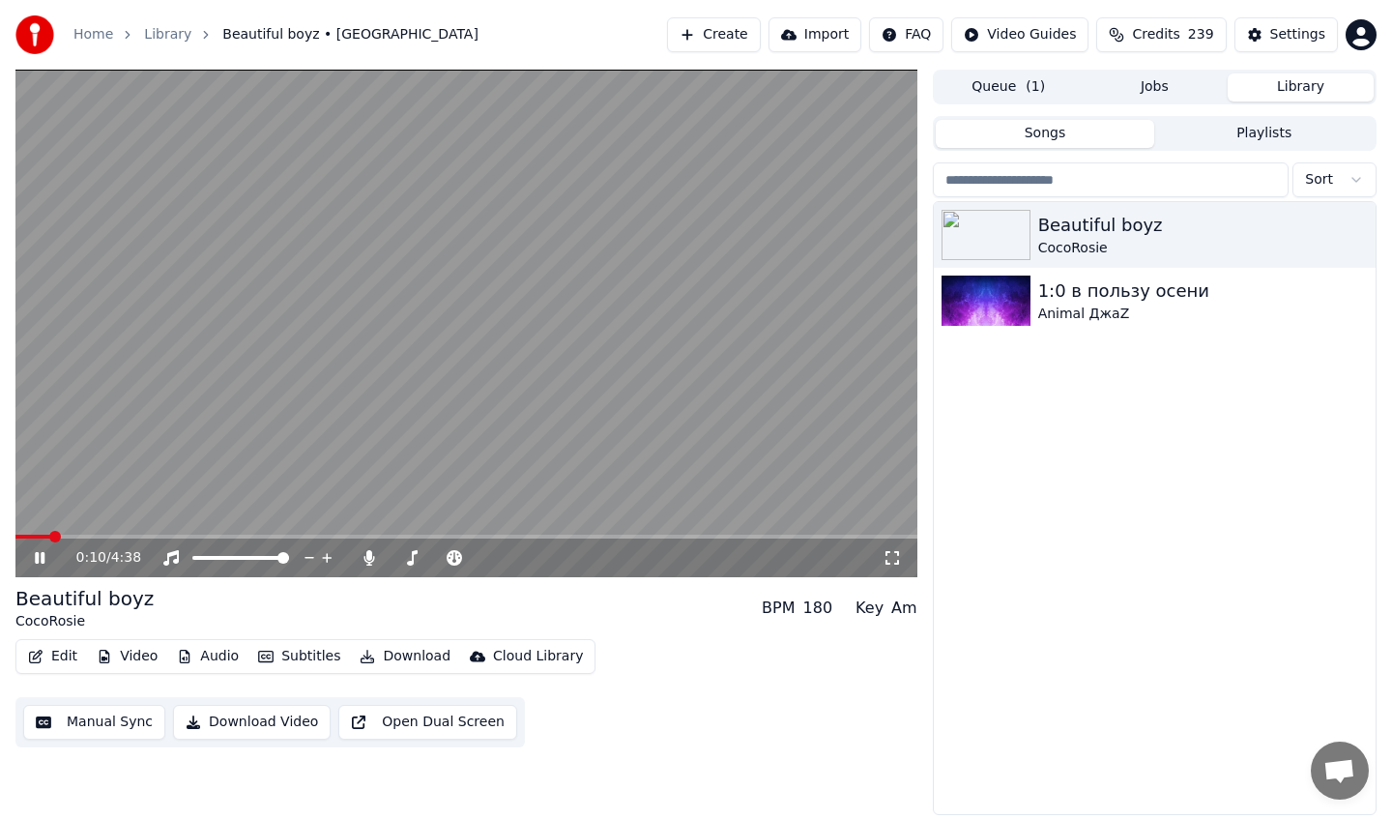
click at [35, 554] on icon at bounding box center [40, 558] width 10 height 12
click at [63, 664] on button "Edit" at bounding box center [52, 656] width 65 height 27
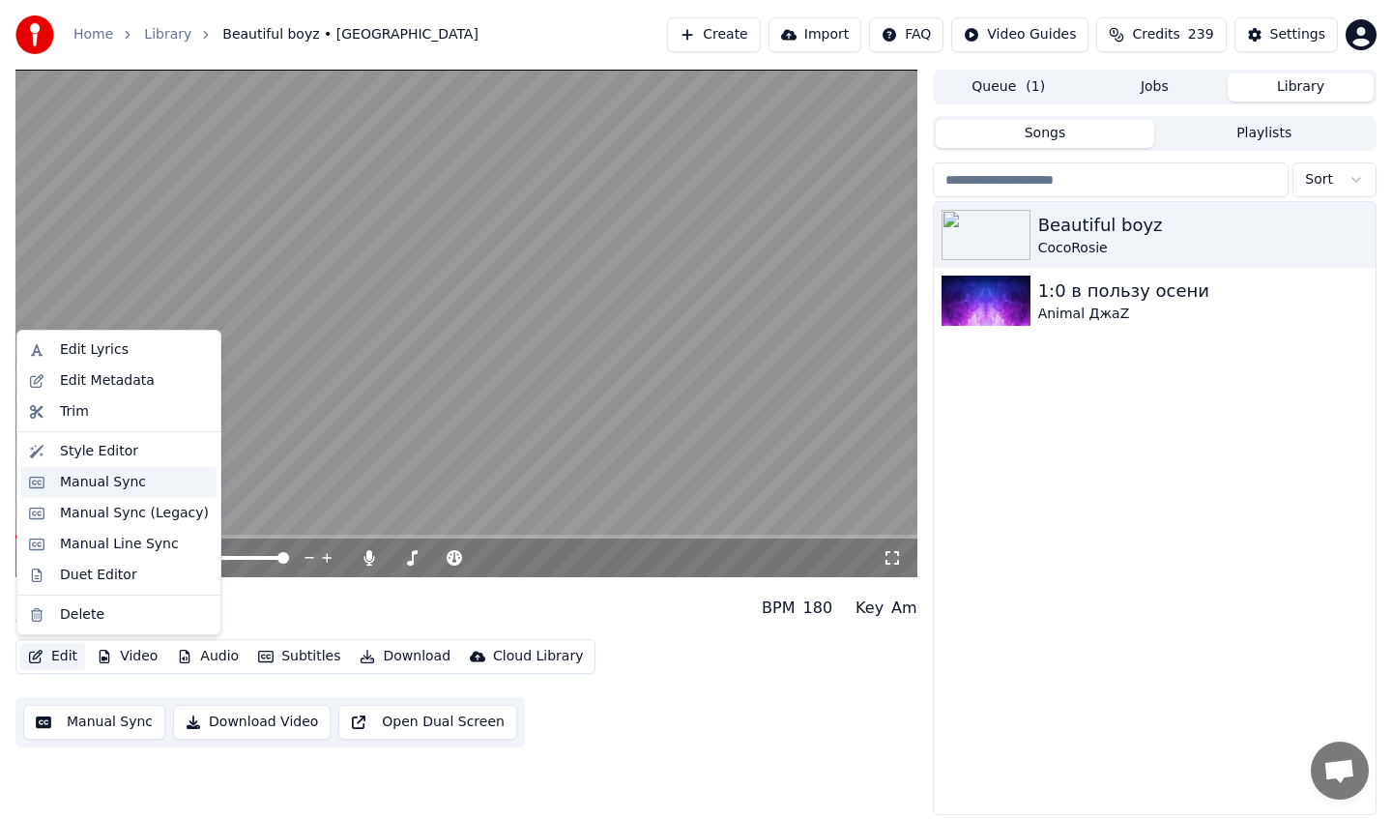
click at [146, 490] on div "Manual Sync" at bounding box center [134, 482] width 149 height 19
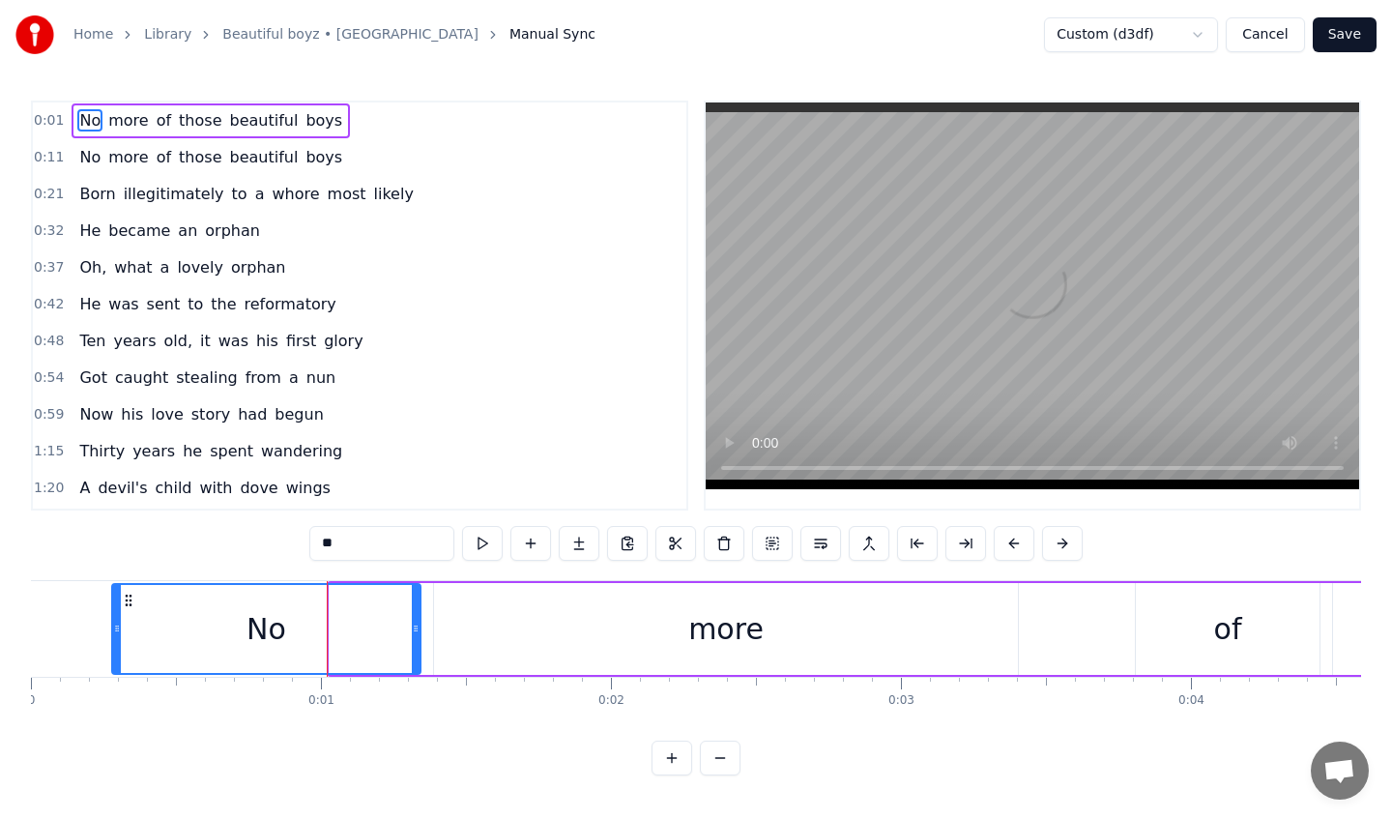
drag, startPoint x: 333, startPoint y: 622, endPoint x: 49, endPoint y: 614, distance: 283.4
click at [113, 621] on icon at bounding box center [117, 628] width 8 height 15
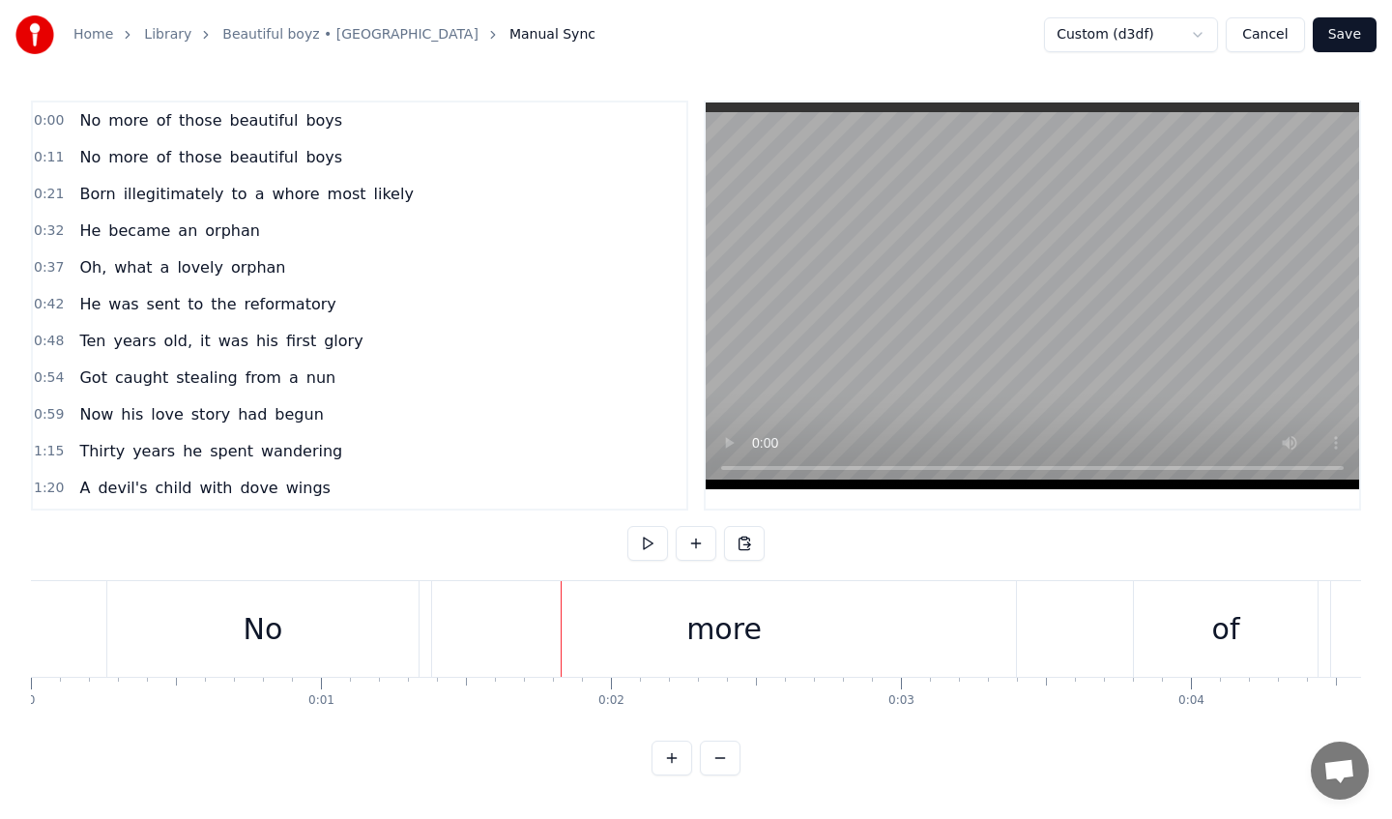
click at [128, 638] on div "No" at bounding box center [262, 629] width 311 height 96
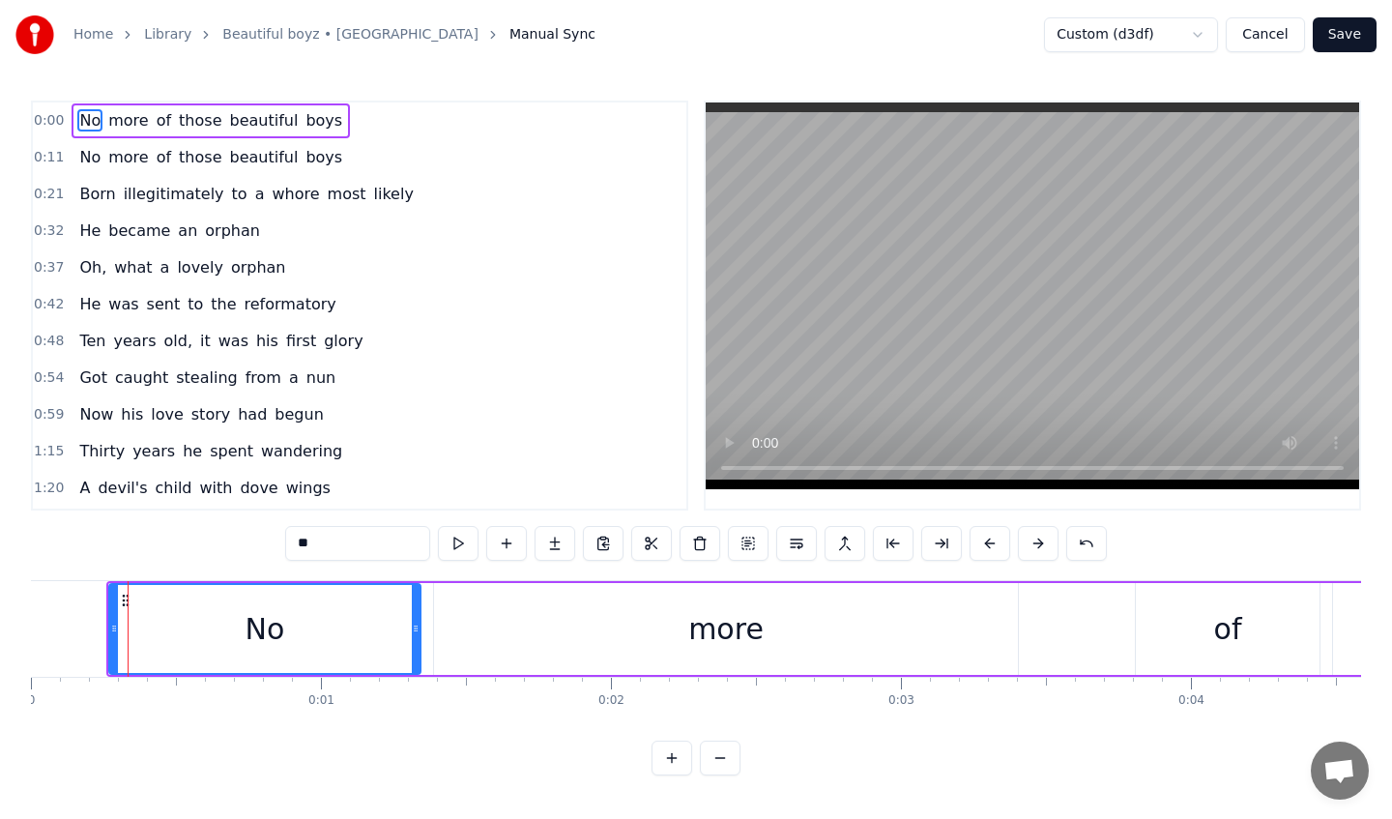
click at [108, 628] on div "No" at bounding box center [264, 629] width 313 height 92
drag, startPoint x: 113, startPoint y: 628, endPoint x: 192, endPoint y: 616, distance: 80.1
click at [222, 624] on div "No" at bounding box center [267, 629] width 306 height 88
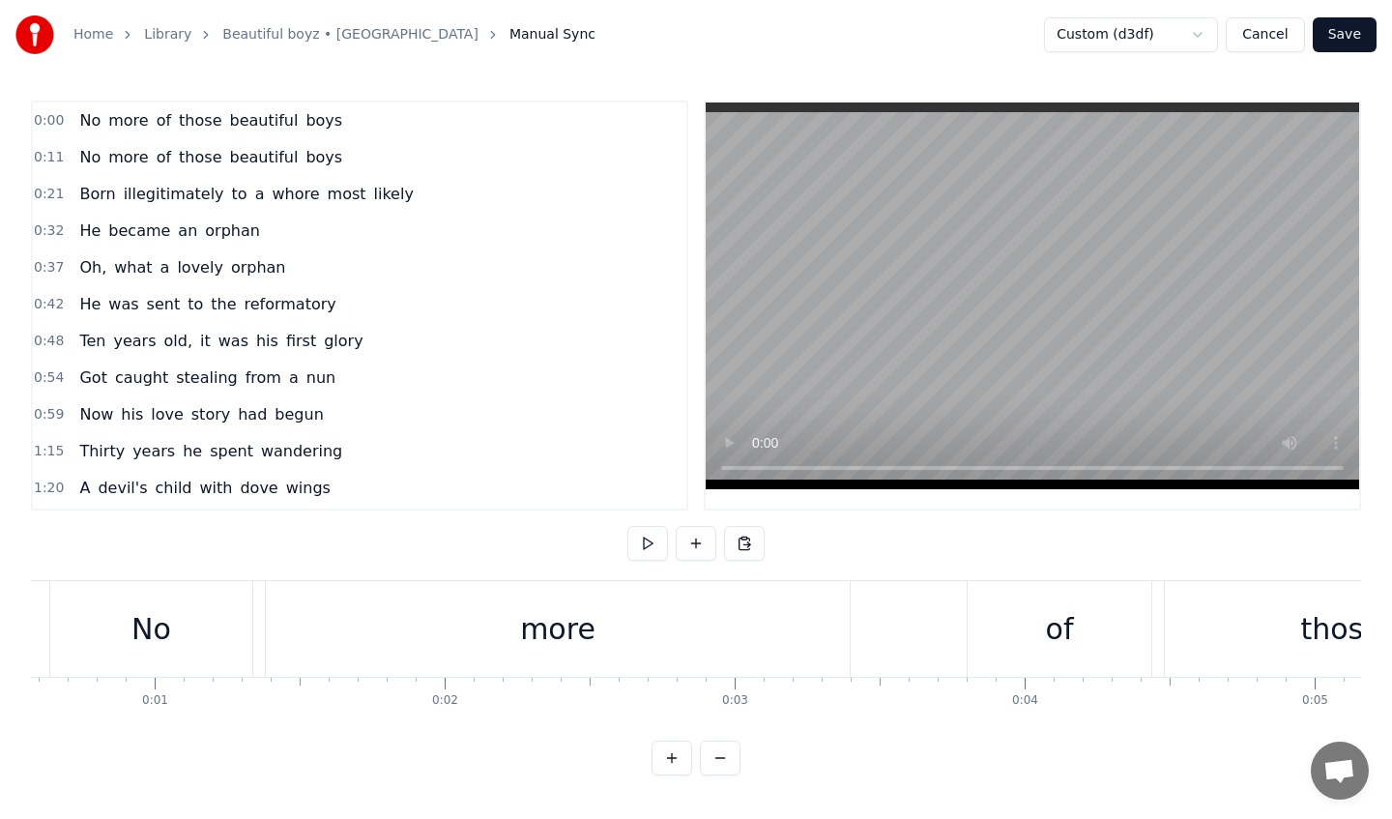
scroll to position [0, 58]
click at [636, 641] on div "more" at bounding box center [666, 629] width 75 height 44
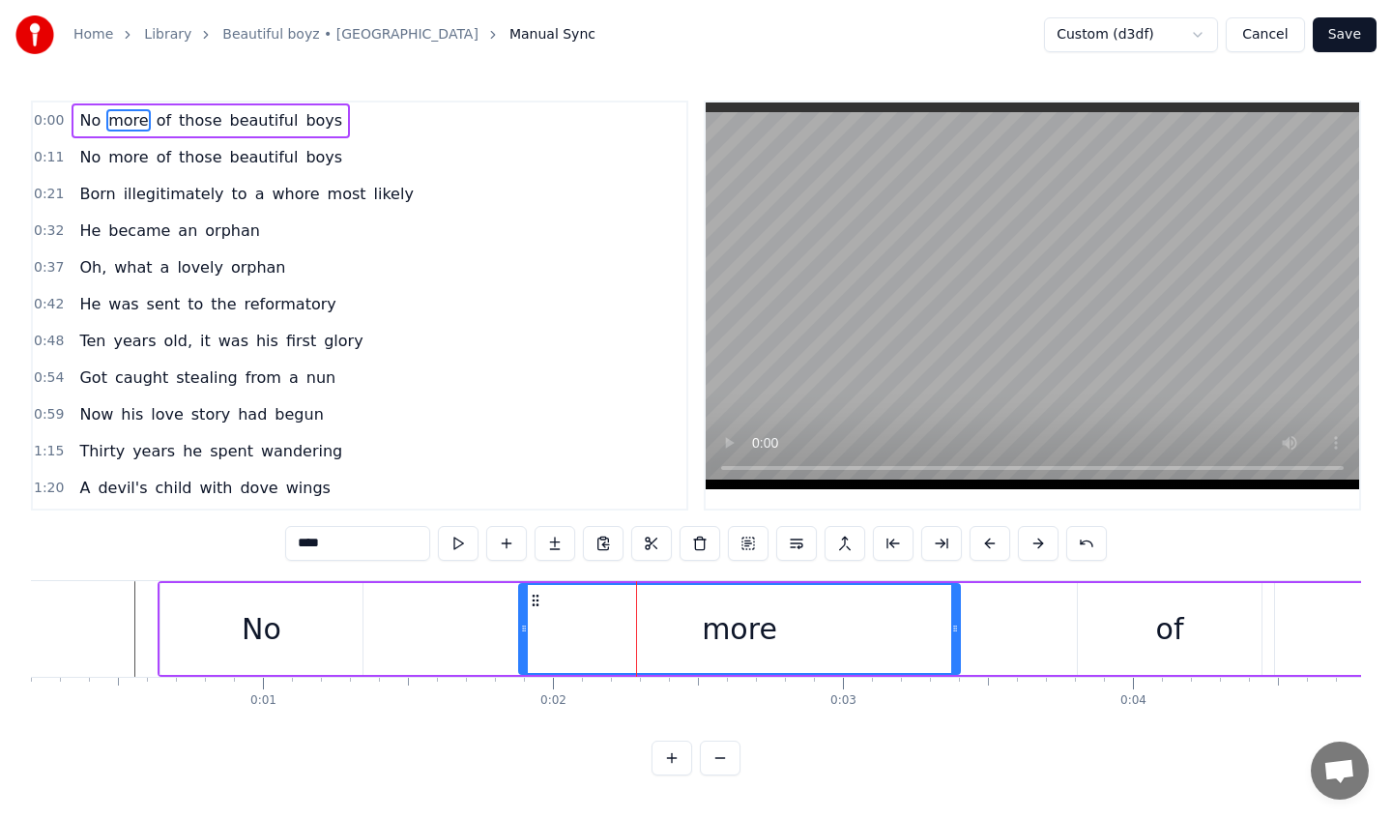
drag, startPoint x: 380, startPoint y: 631, endPoint x: 523, endPoint y: 625, distance: 143.3
click at [523, 625] on icon at bounding box center [524, 628] width 8 height 15
click at [349, 626] on div "No" at bounding box center [262, 629] width 202 height 92
type input "**"
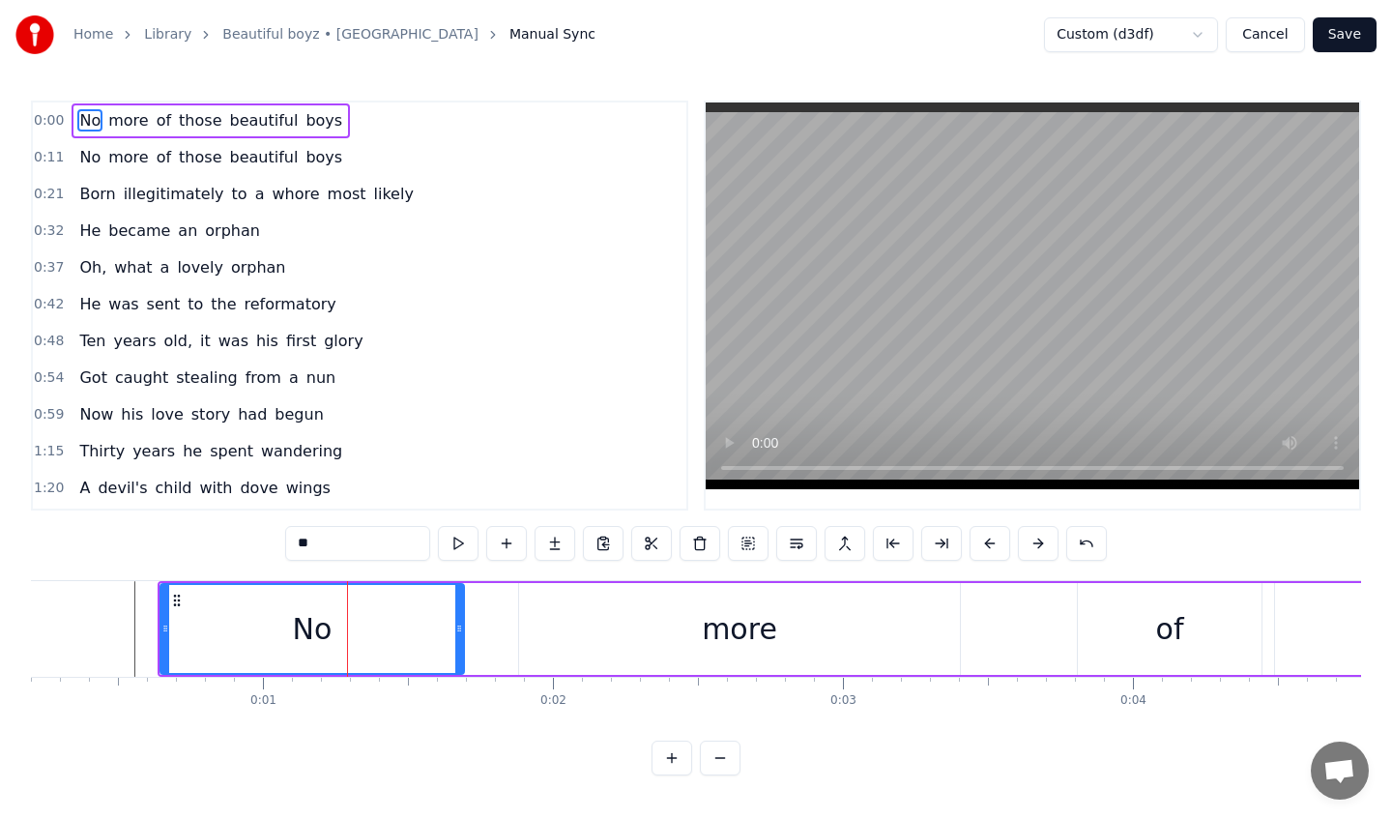
drag, startPoint x: 359, startPoint y: 626, endPoint x: 463, endPoint y: 626, distance: 104.4
click at [463, 626] on icon at bounding box center [459, 628] width 8 height 15
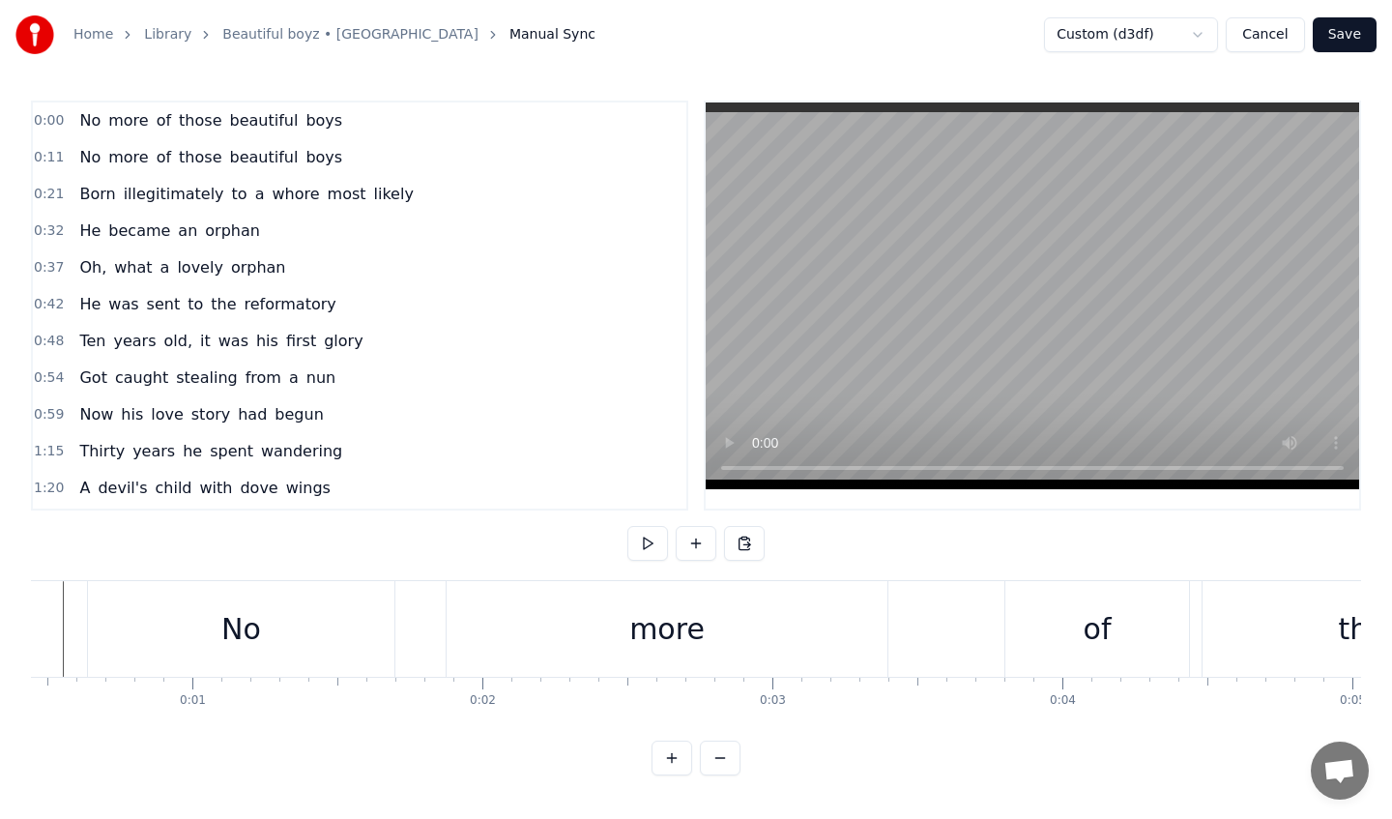
scroll to position [0, 0]
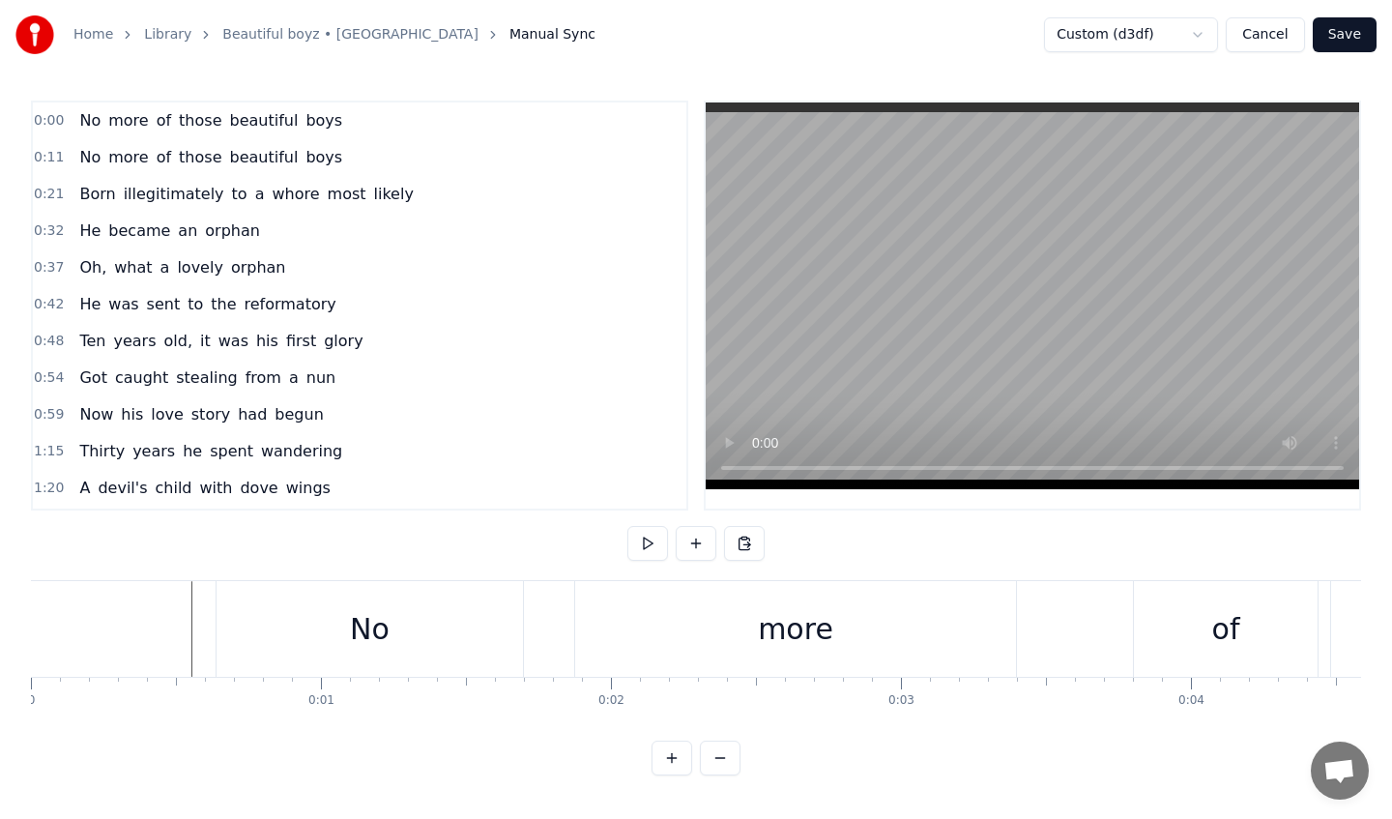
click at [419, 627] on div "No" at bounding box center [370, 629] width 307 height 96
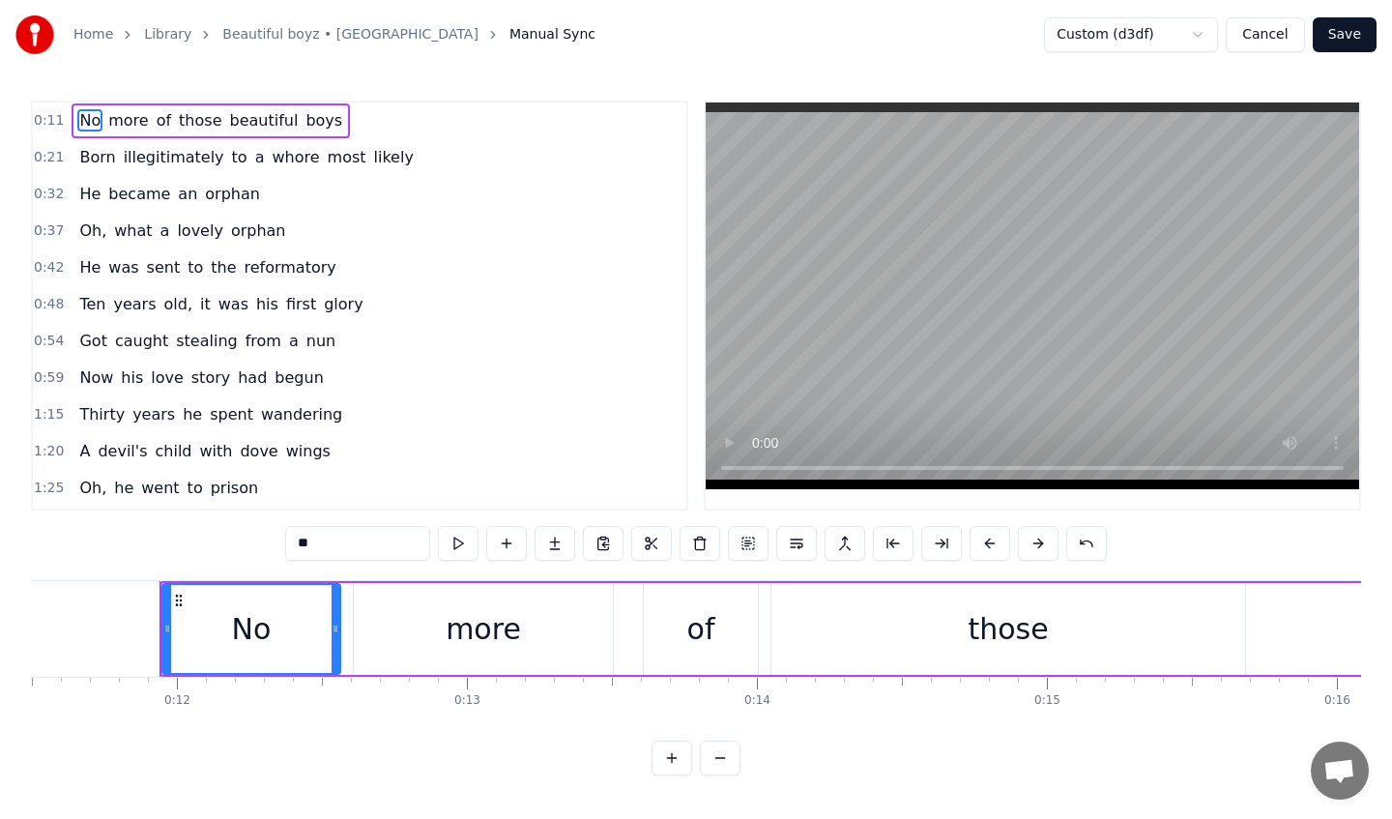
scroll to position [0, 3465]
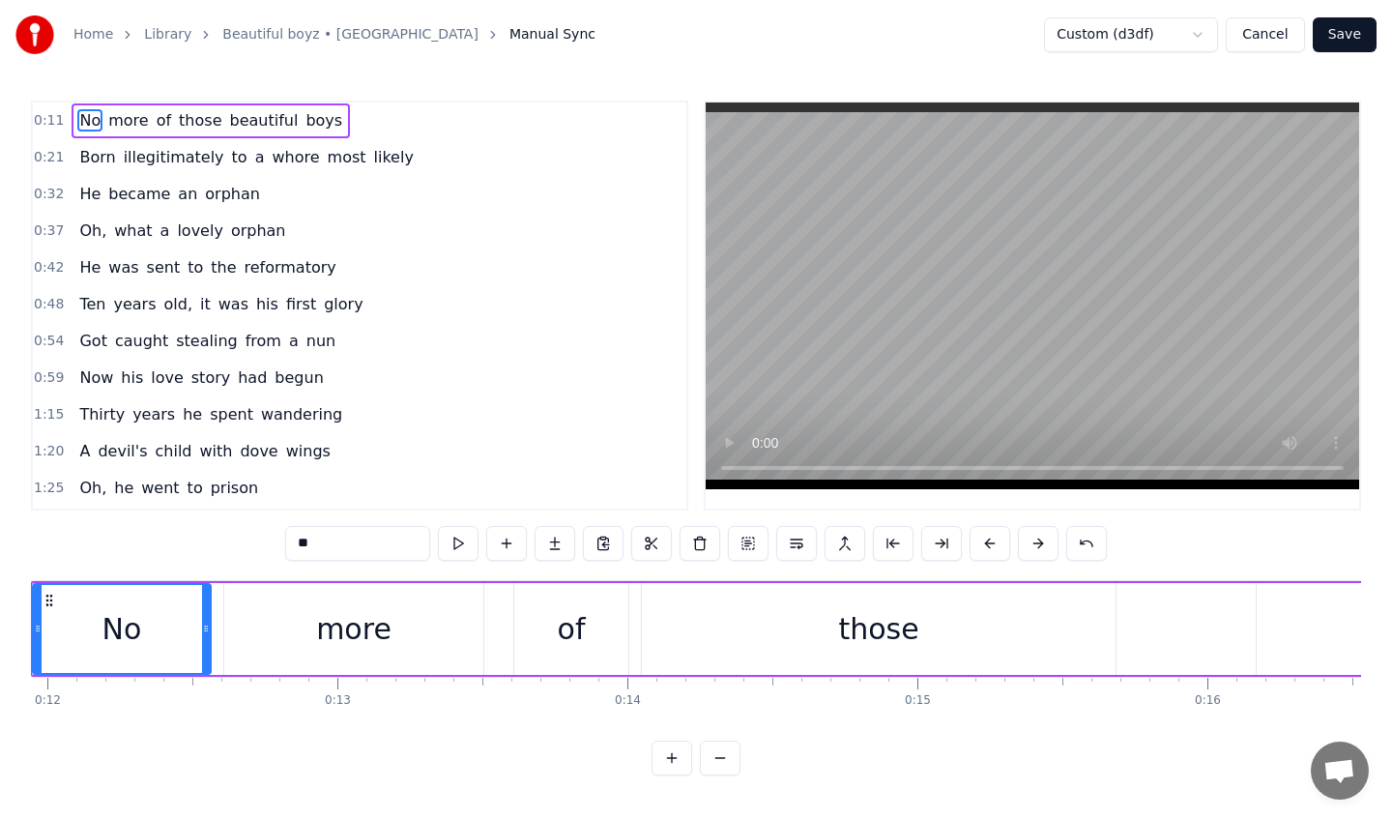
click at [633, 610] on div "No more of those beautiful boys" at bounding box center [1183, 629] width 2307 height 96
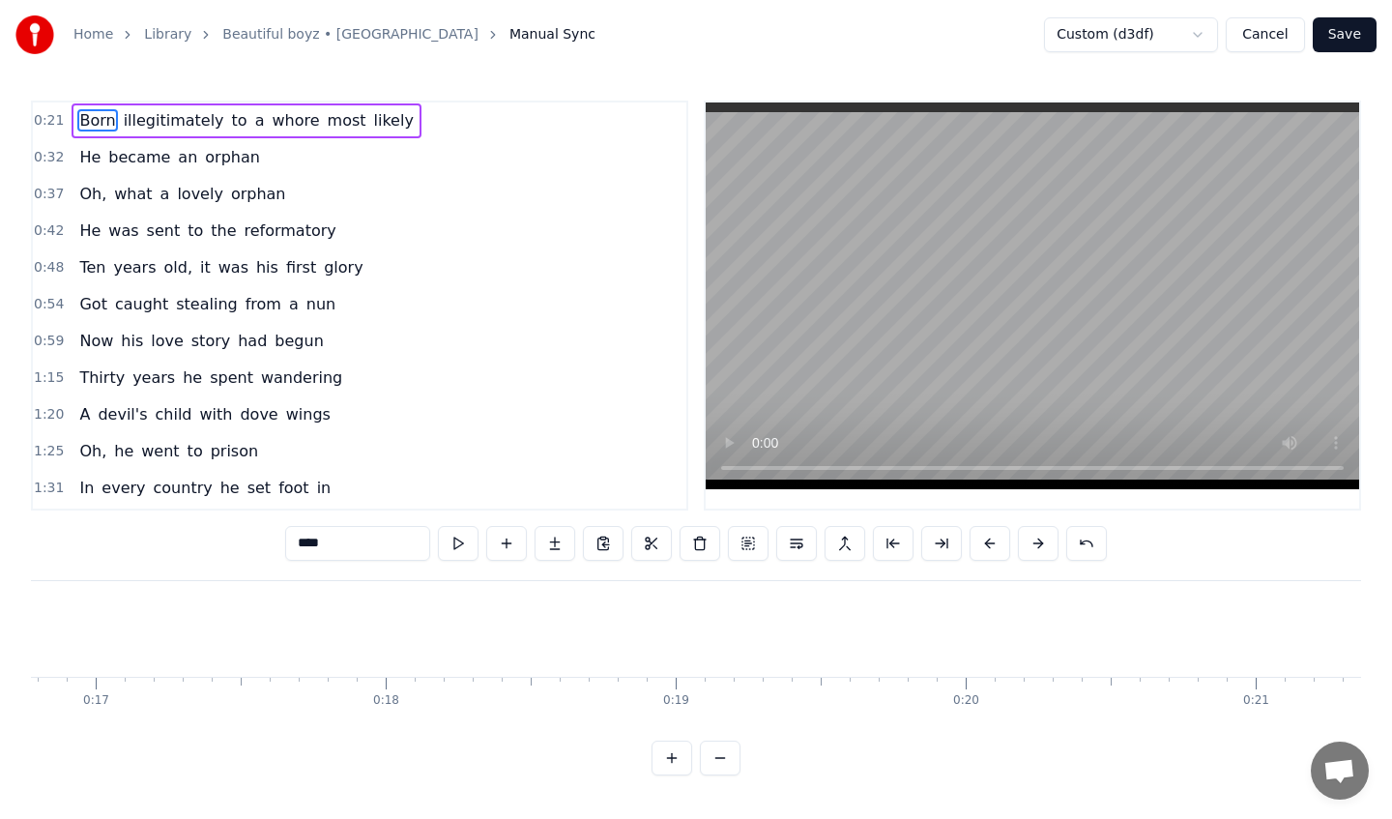
scroll to position [0, 6268]
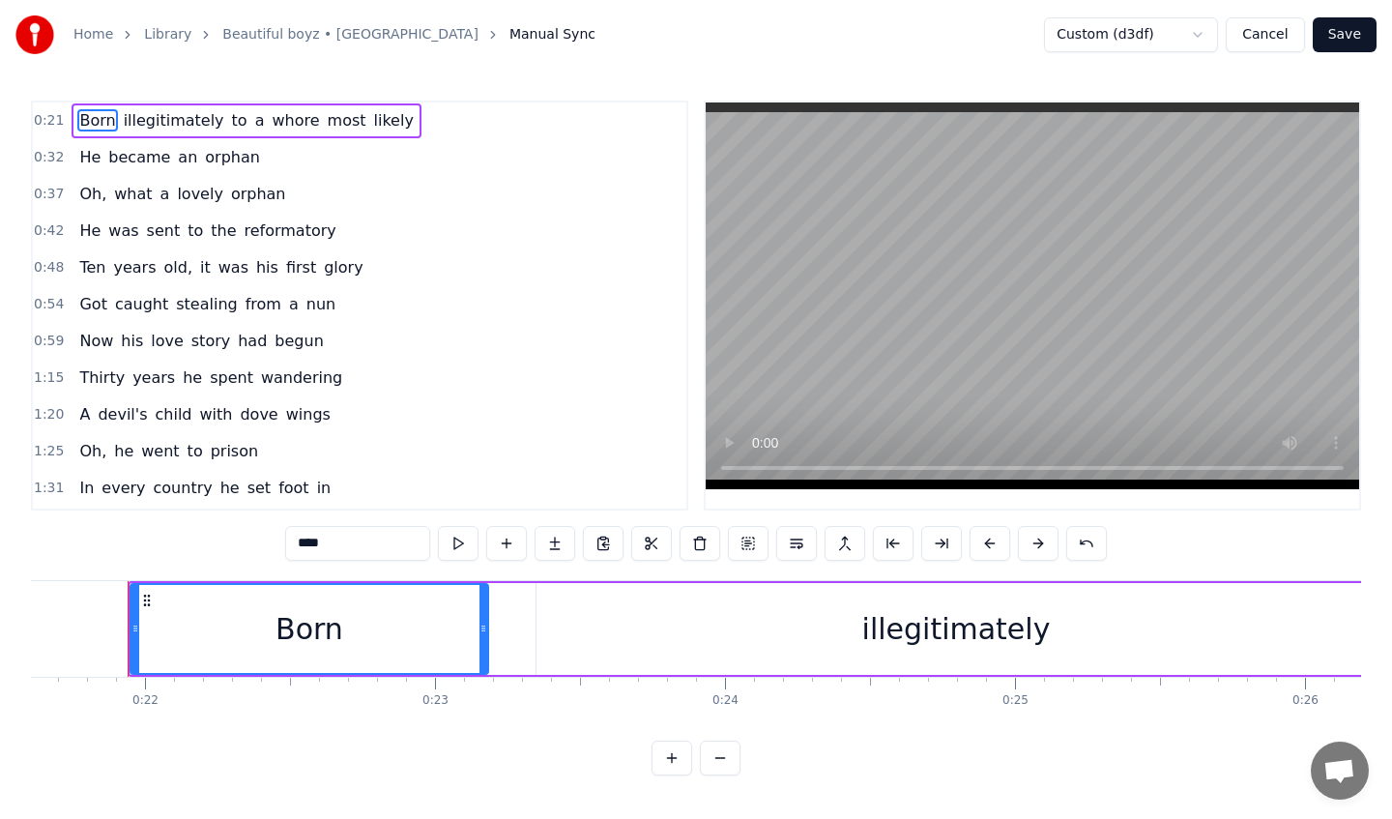
click at [1338, 44] on button "Save" at bounding box center [1345, 34] width 64 height 35
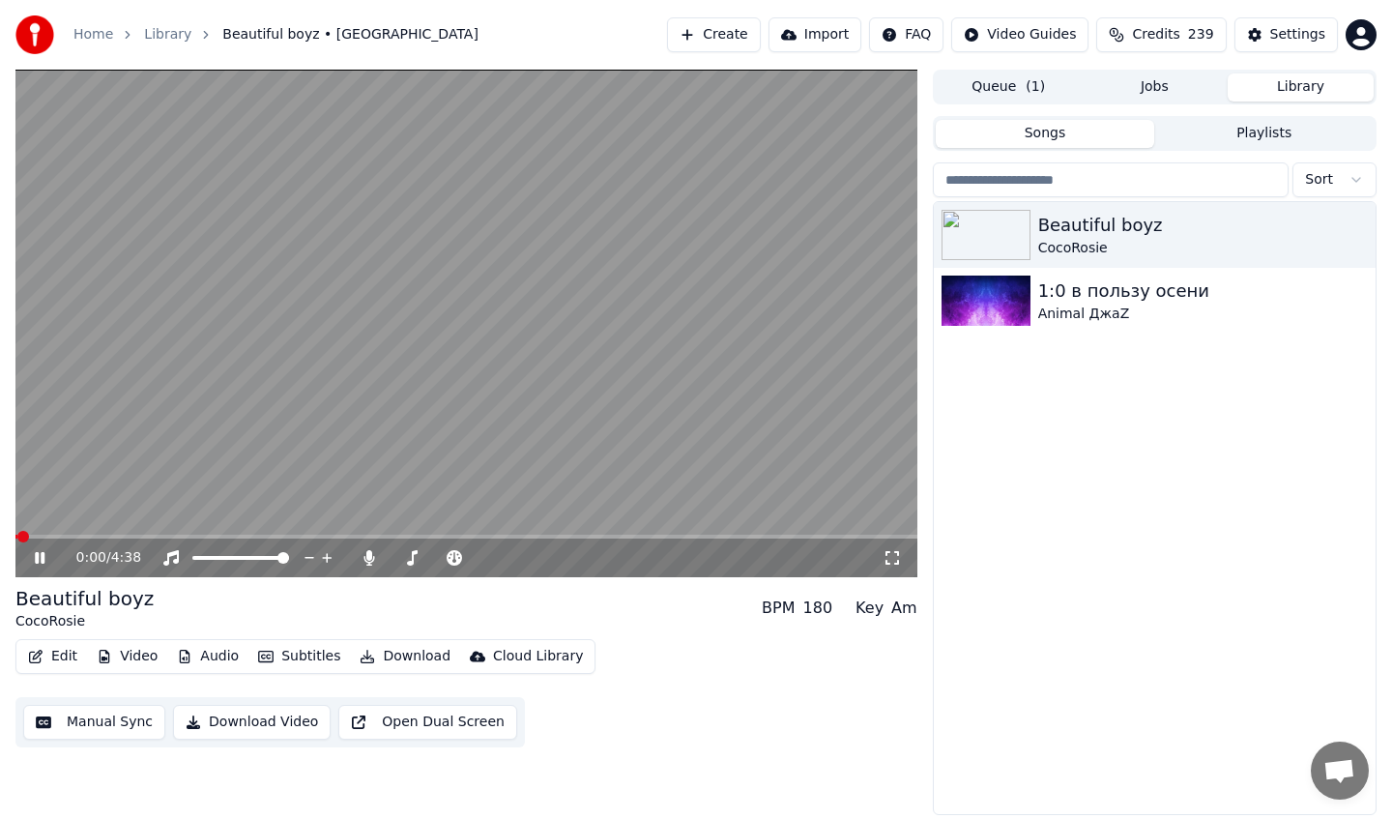
click at [39, 560] on icon at bounding box center [53, 557] width 45 height 15
click at [411, 660] on button "Download" at bounding box center [405, 656] width 106 height 27
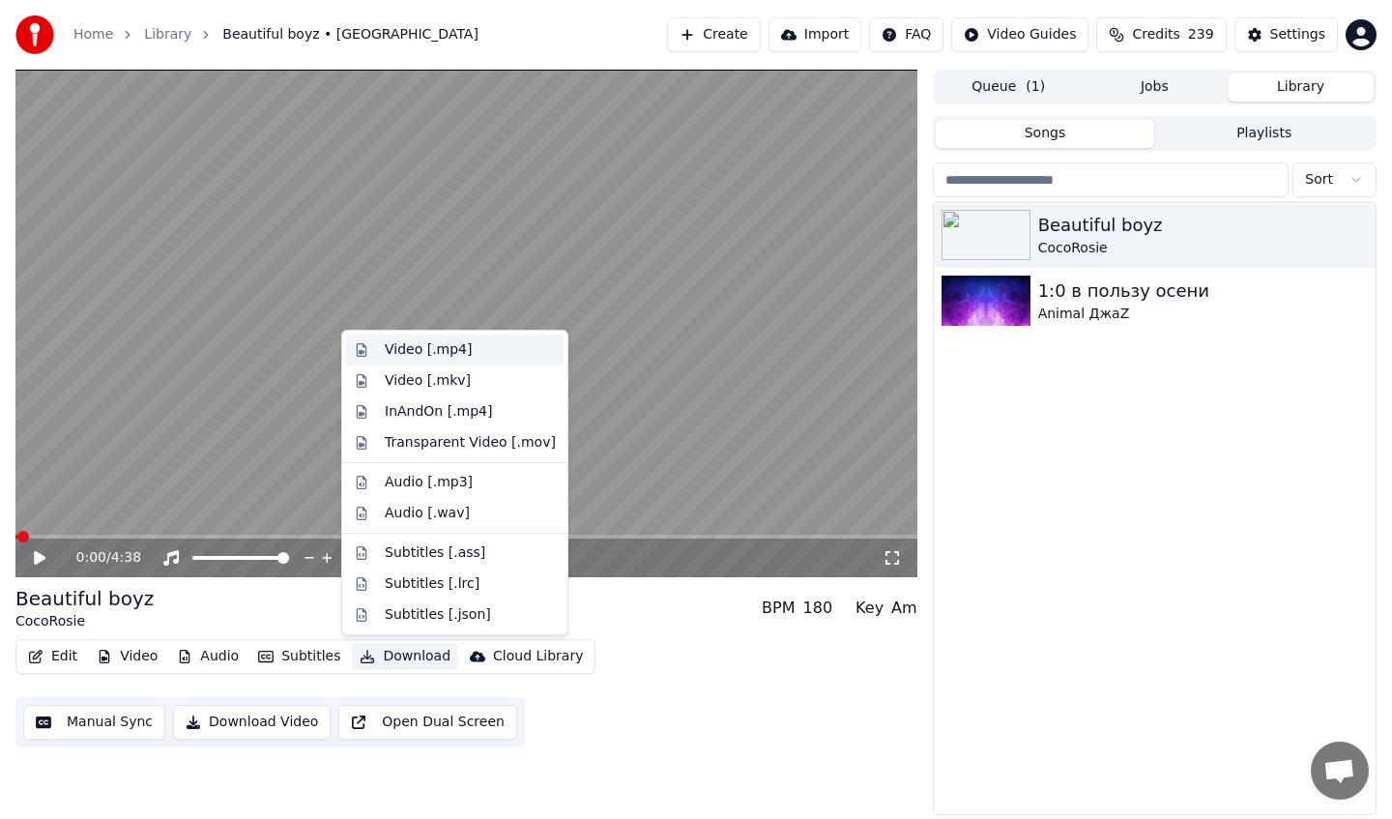
click at [478, 361] on div "Video [.mp4]" at bounding box center [455, 350] width 218 height 31
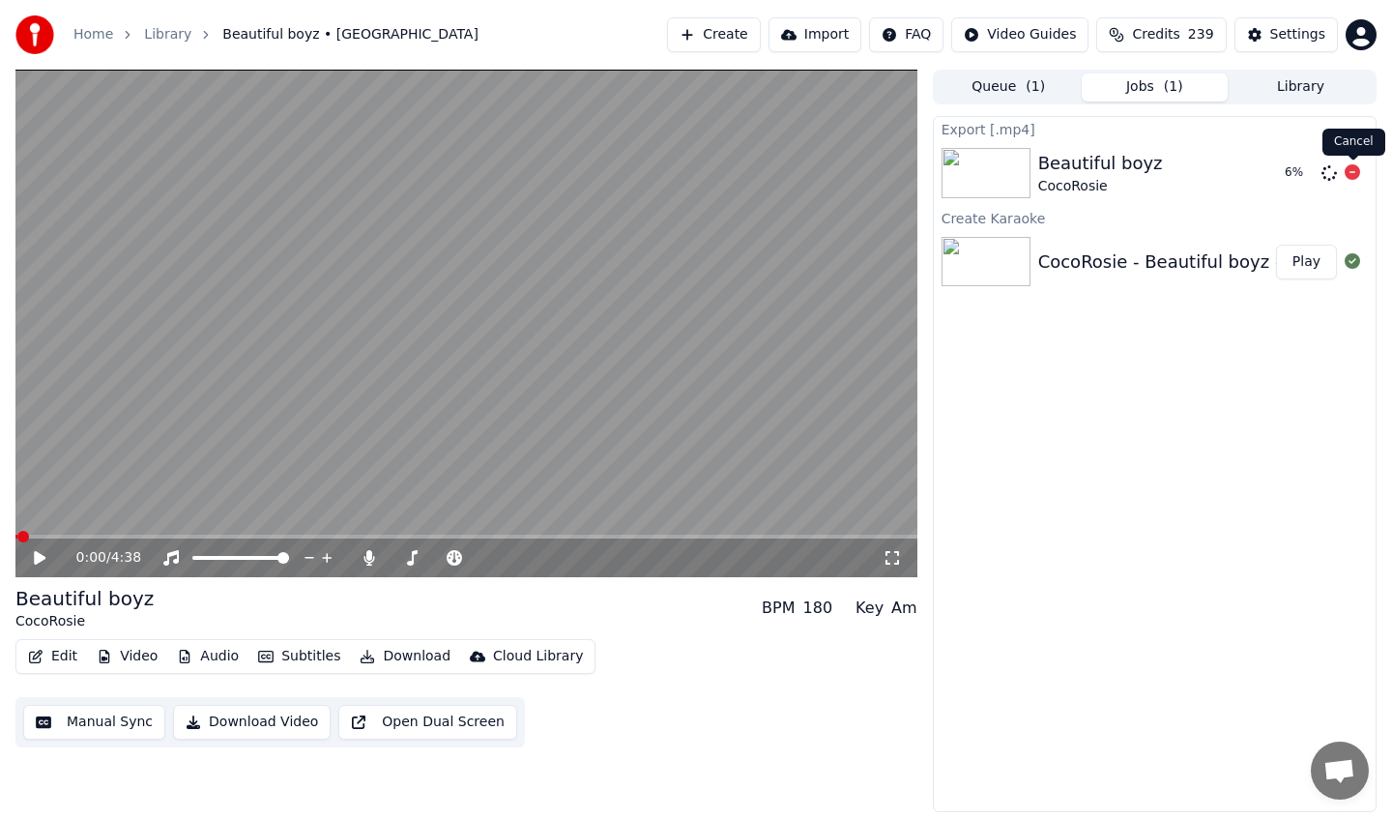
click at [1351, 179] on icon at bounding box center [1352, 171] width 15 height 15
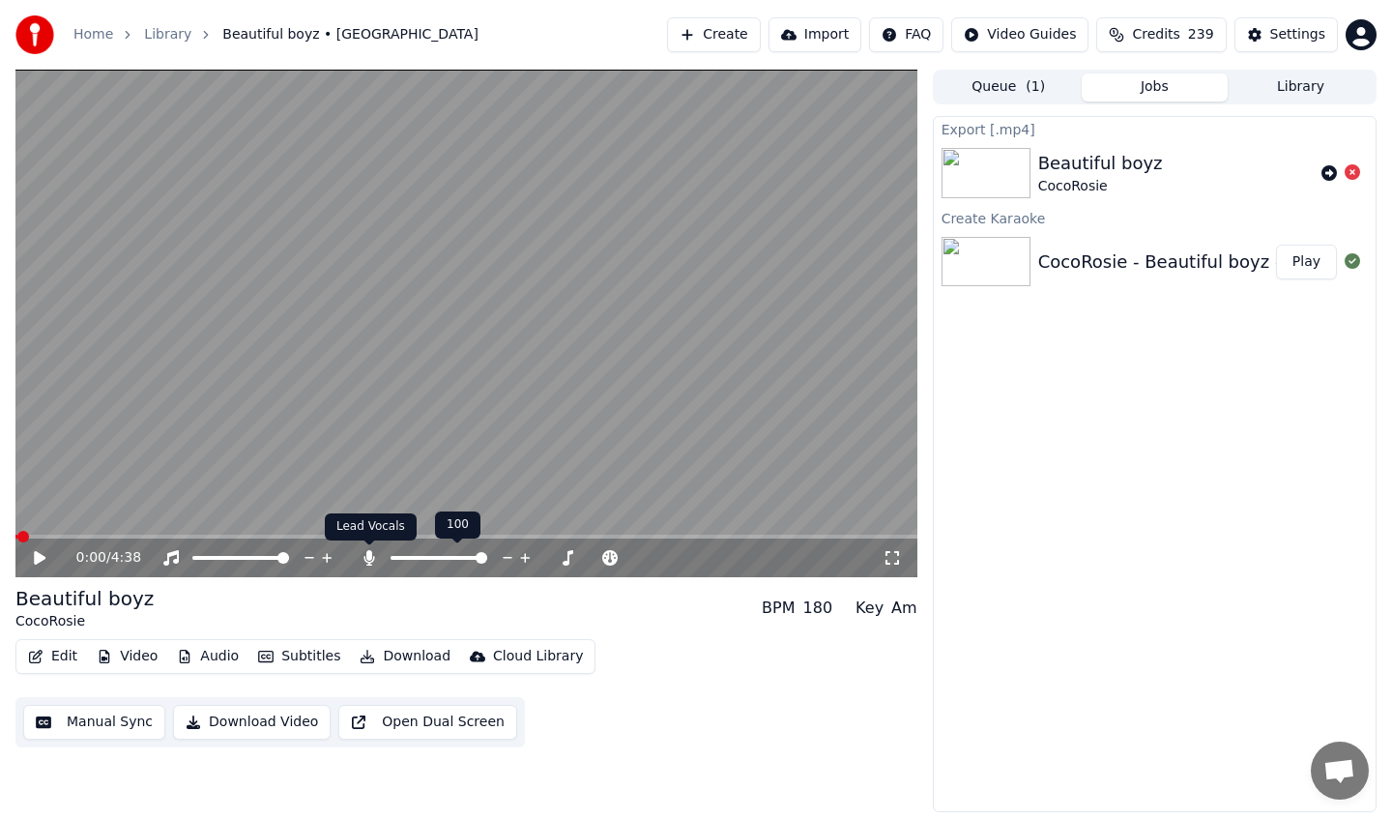
click at [369, 558] on icon at bounding box center [369, 557] width 11 height 15
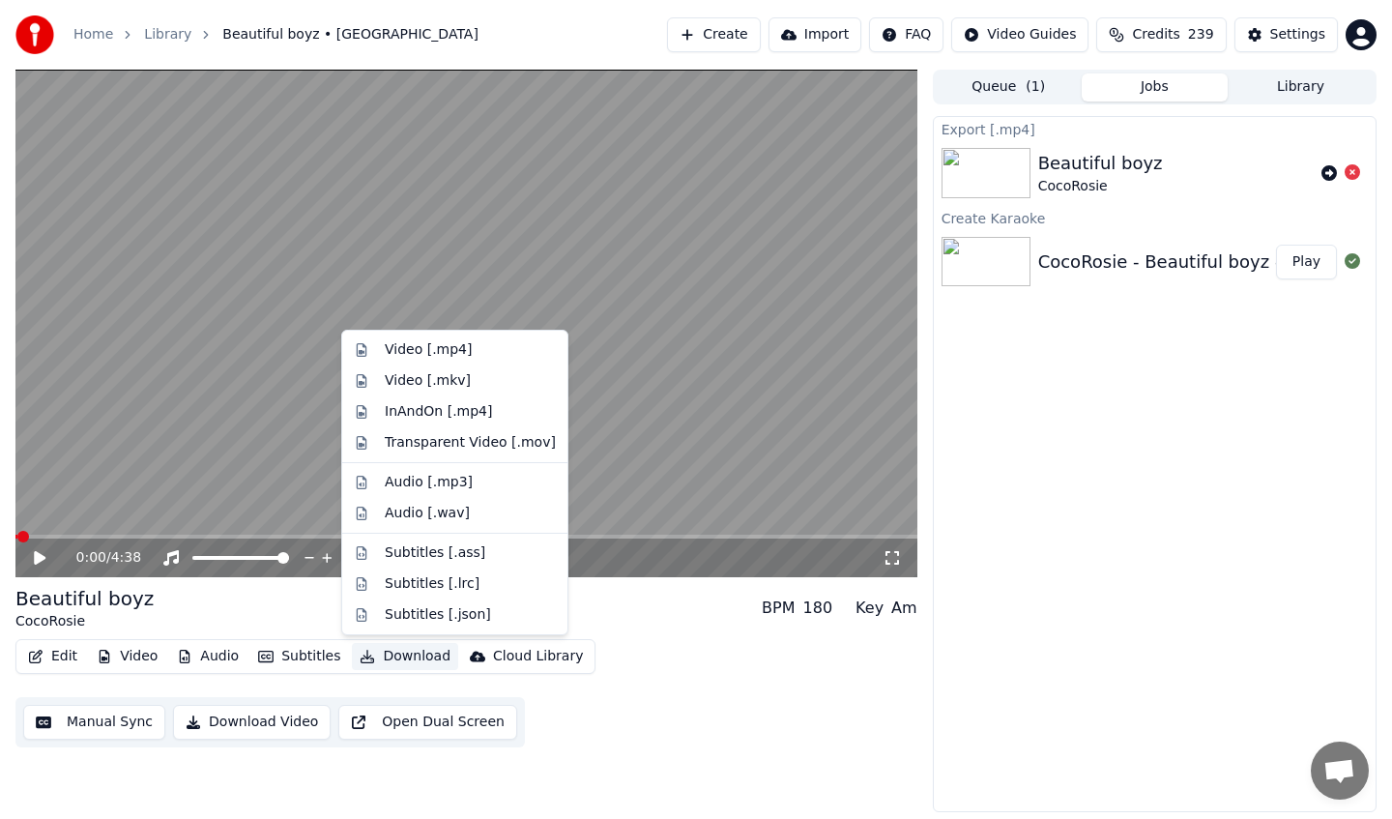
click at [409, 648] on button "Download" at bounding box center [405, 656] width 106 height 27
click at [488, 362] on div "Video [.mp4]" at bounding box center [455, 350] width 218 height 31
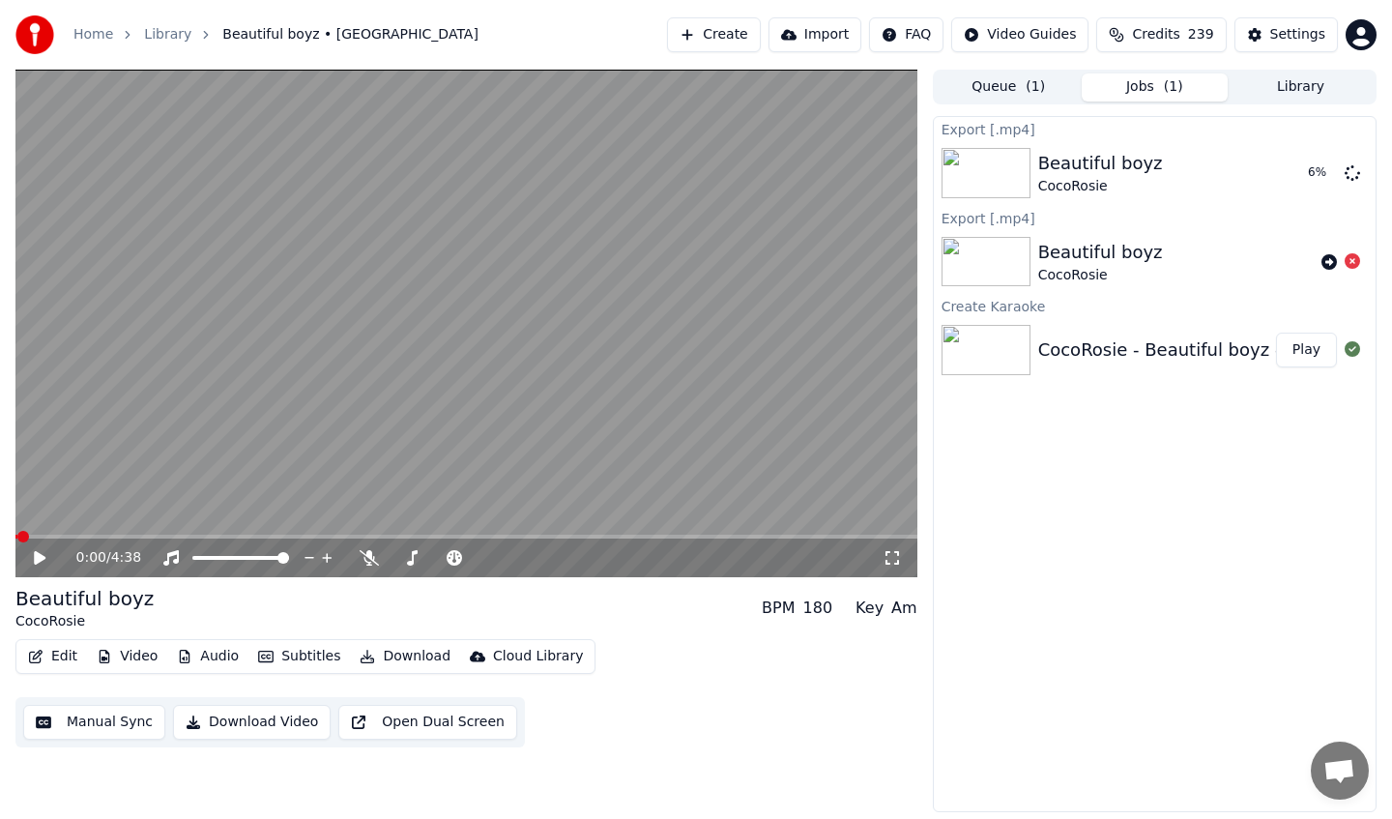
click at [295, 541] on div "0:00 / 4:38" at bounding box center [466, 558] width 902 height 39
click at [37, 553] on icon at bounding box center [40, 558] width 12 height 14
click at [40, 564] on icon at bounding box center [53, 557] width 45 height 15
click at [44, 559] on icon at bounding box center [53, 557] width 45 height 15
click at [31, 558] on icon at bounding box center [53, 557] width 45 height 15
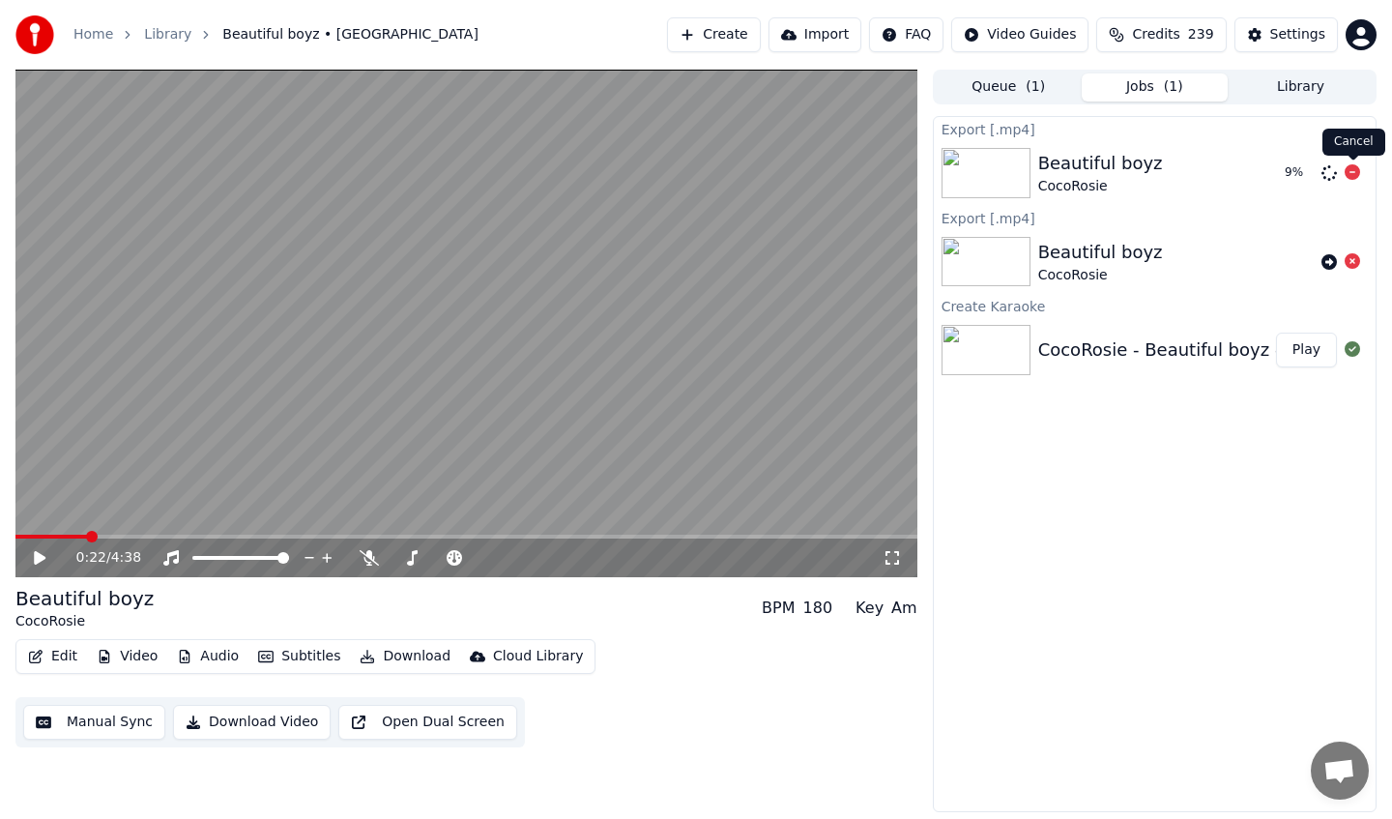
click at [1355, 174] on icon at bounding box center [1352, 171] width 15 height 15
click at [1294, 35] on div "Settings" at bounding box center [1298, 34] width 55 height 19
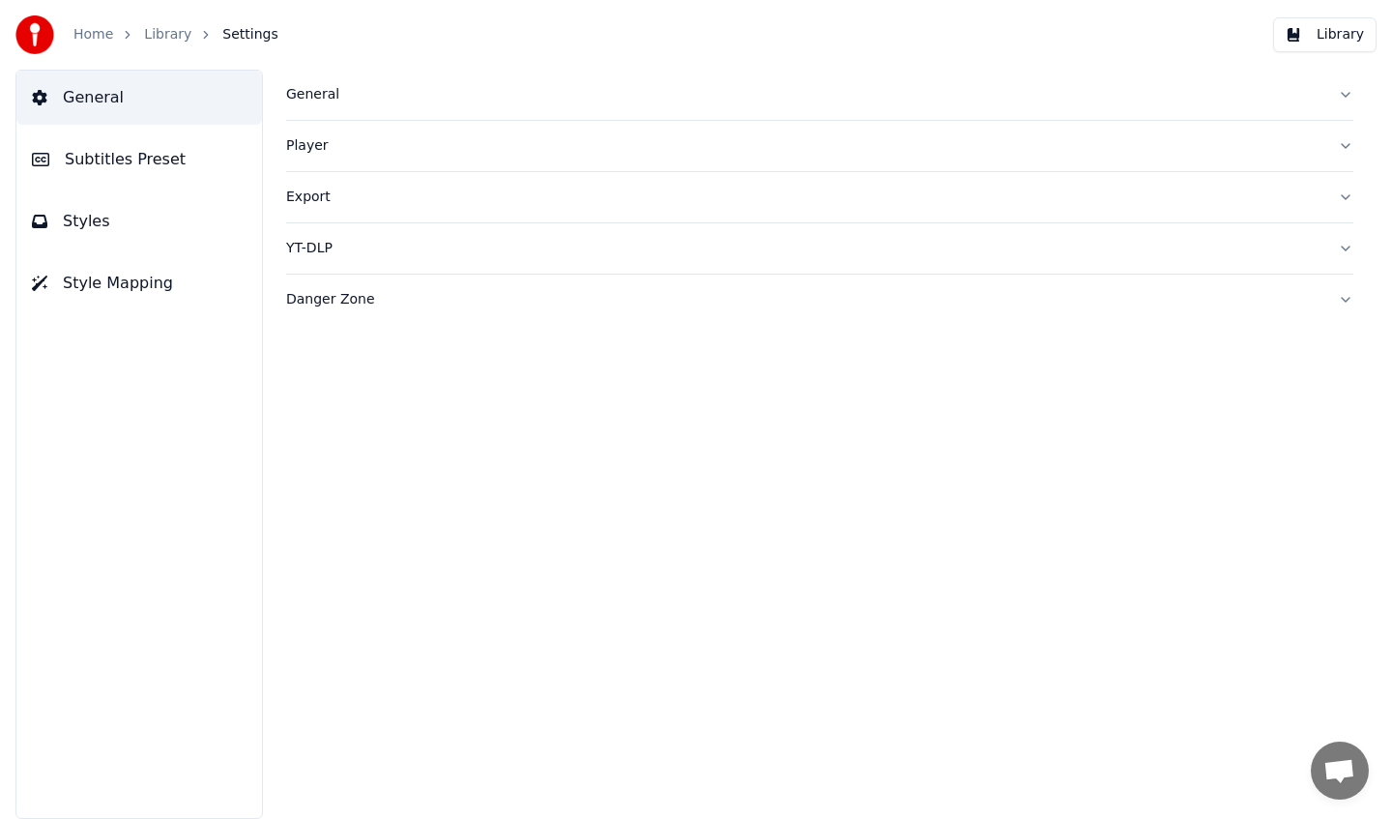
click at [170, 163] on span "Subtitles Preset" at bounding box center [125, 159] width 121 height 23
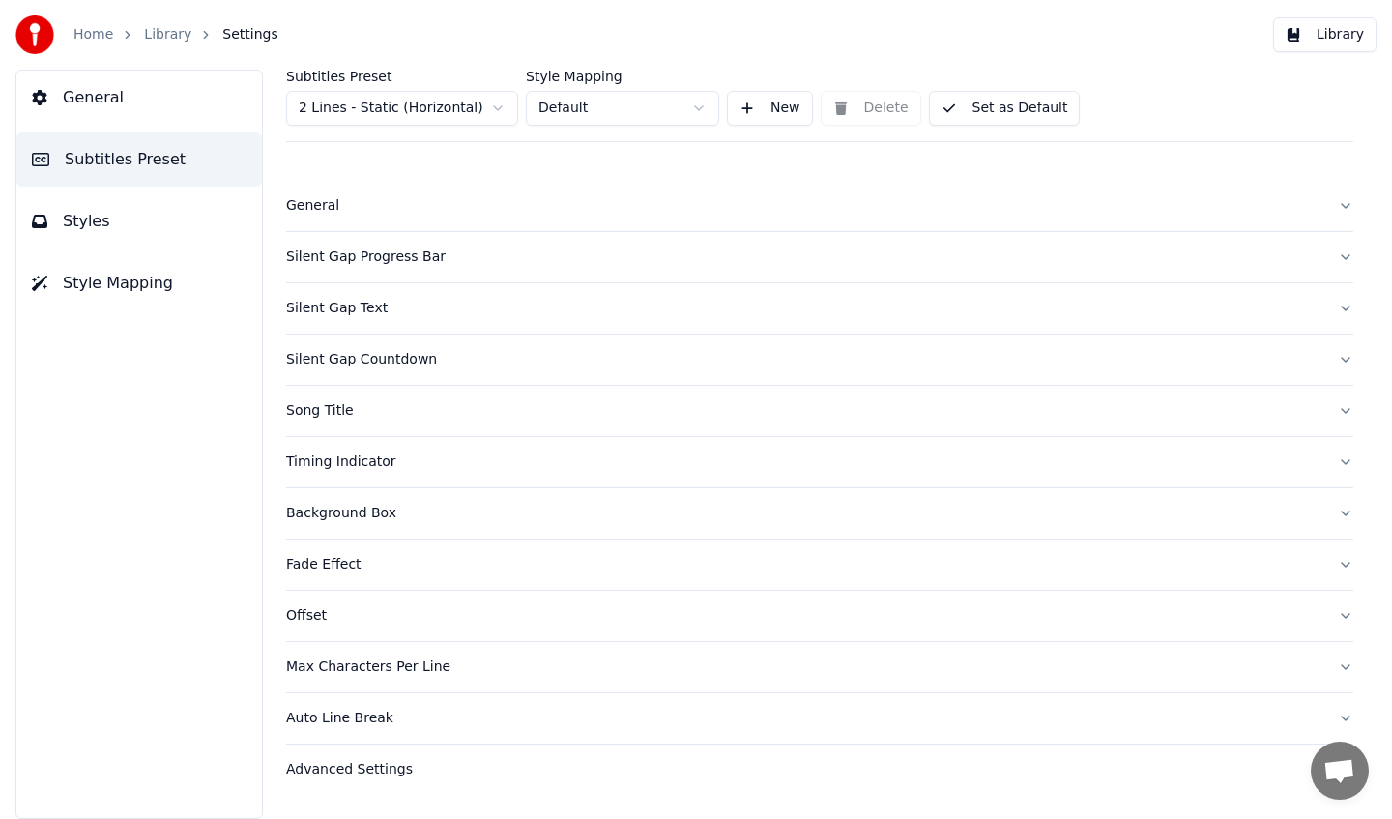
click at [414, 460] on div "Timing Indicator" at bounding box center [804, 462] width 1037 height 19
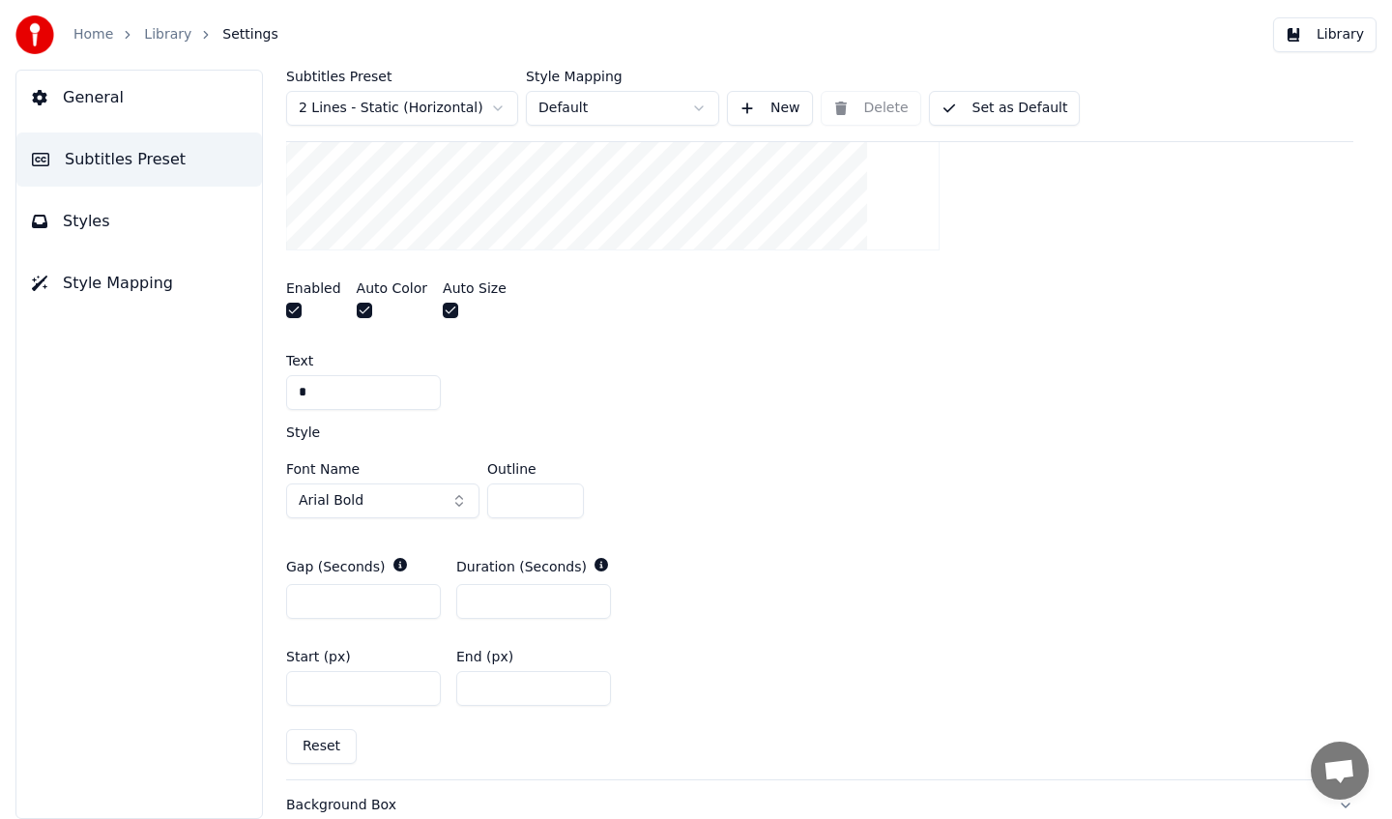
scroll to position [576, 0]
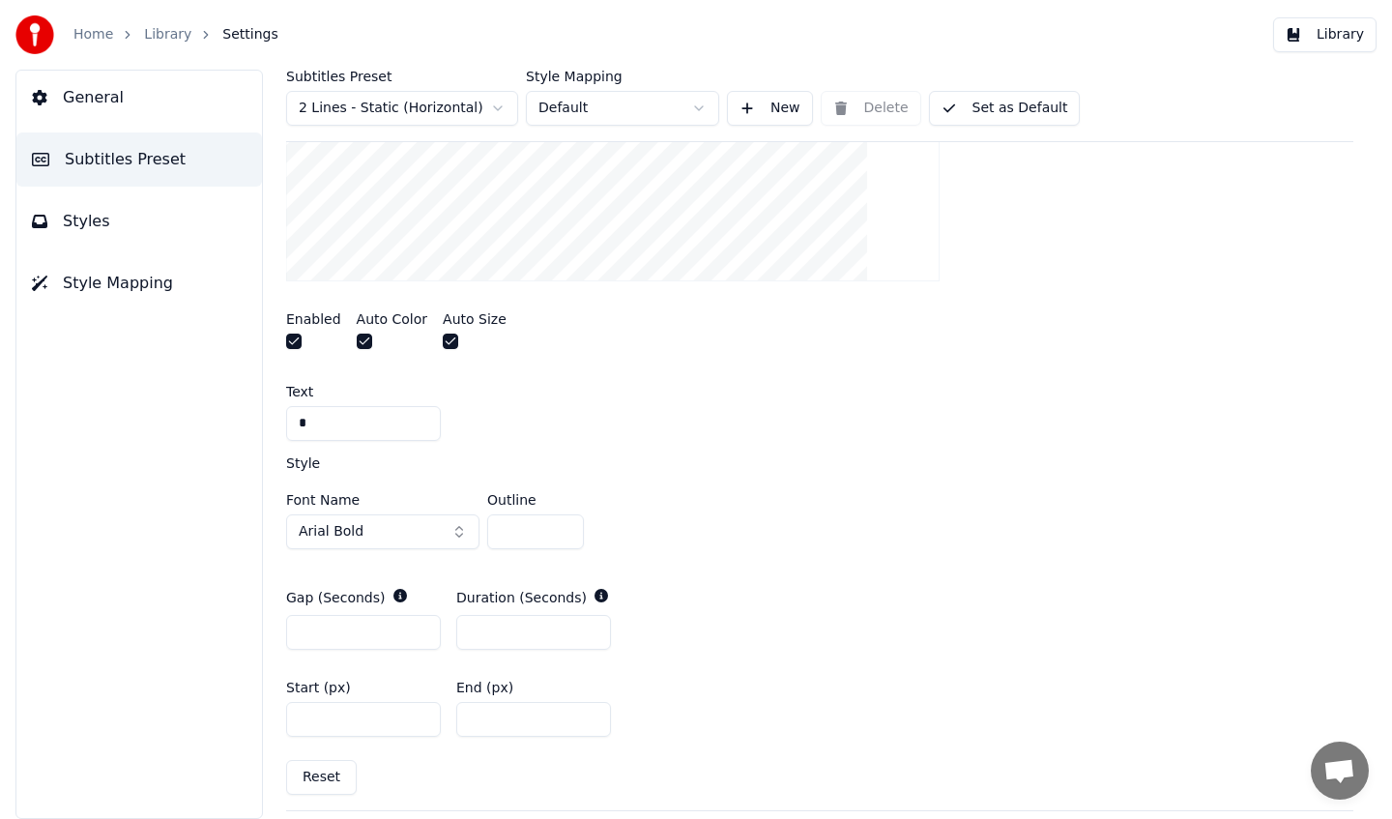
click at [296, 345] on button "button" at bounding box center [293, 341] width 15 height 15
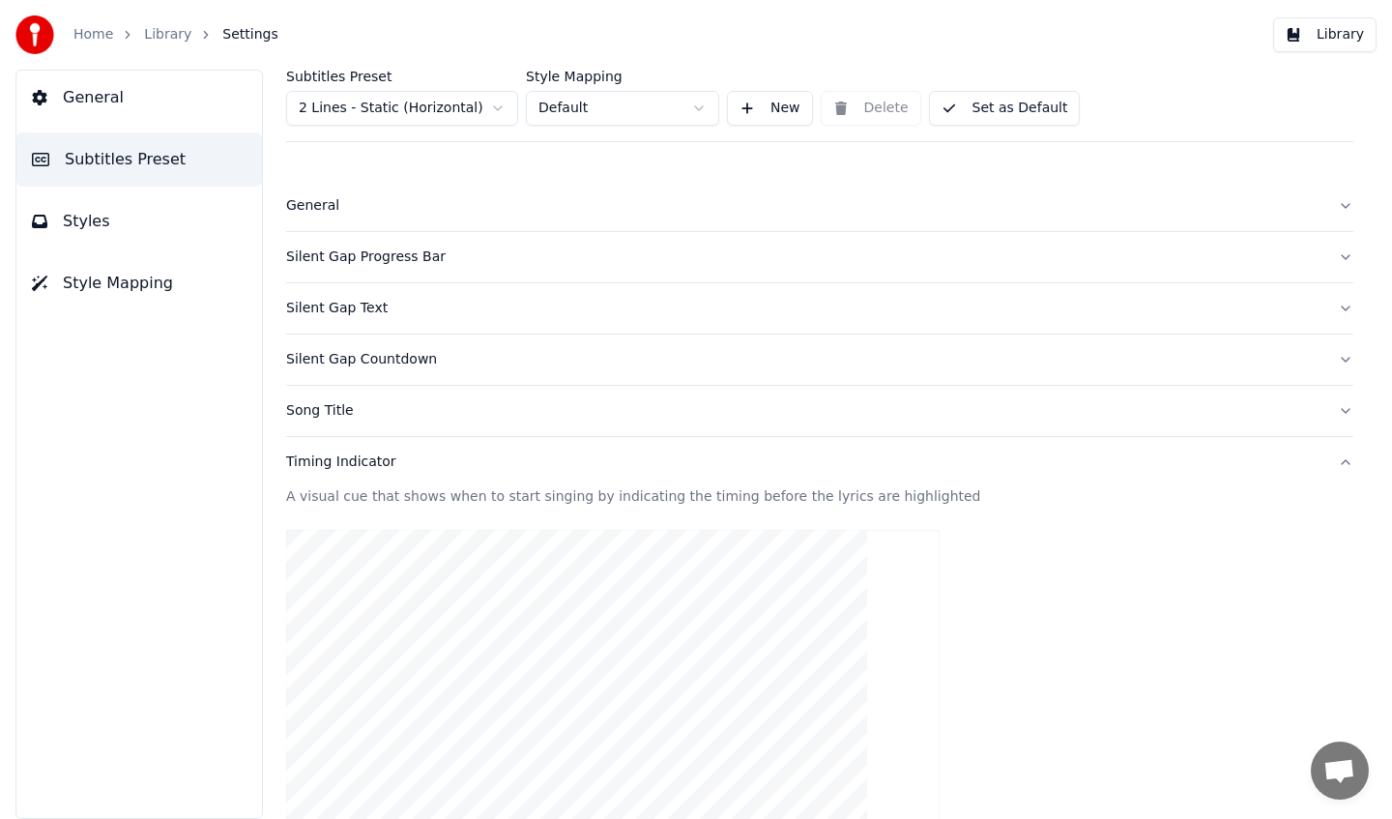
click at [439, 459] on div "Timing Indicator" at bounding box center [804, 462] width 1037 height 19
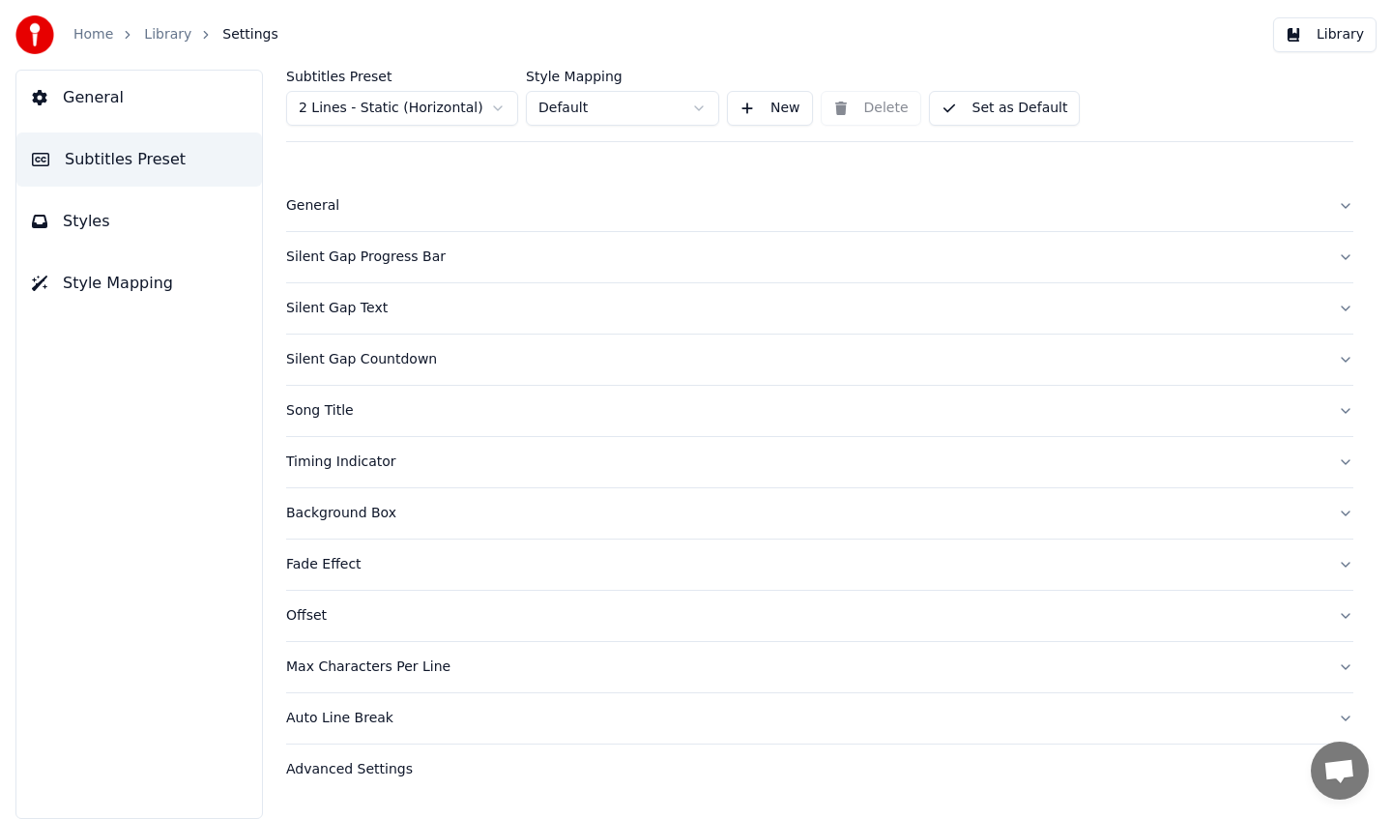
click at [487, 275] on button "Silent Gap Progress Bar" at bounding box center [820, 257] width 1068 height 50
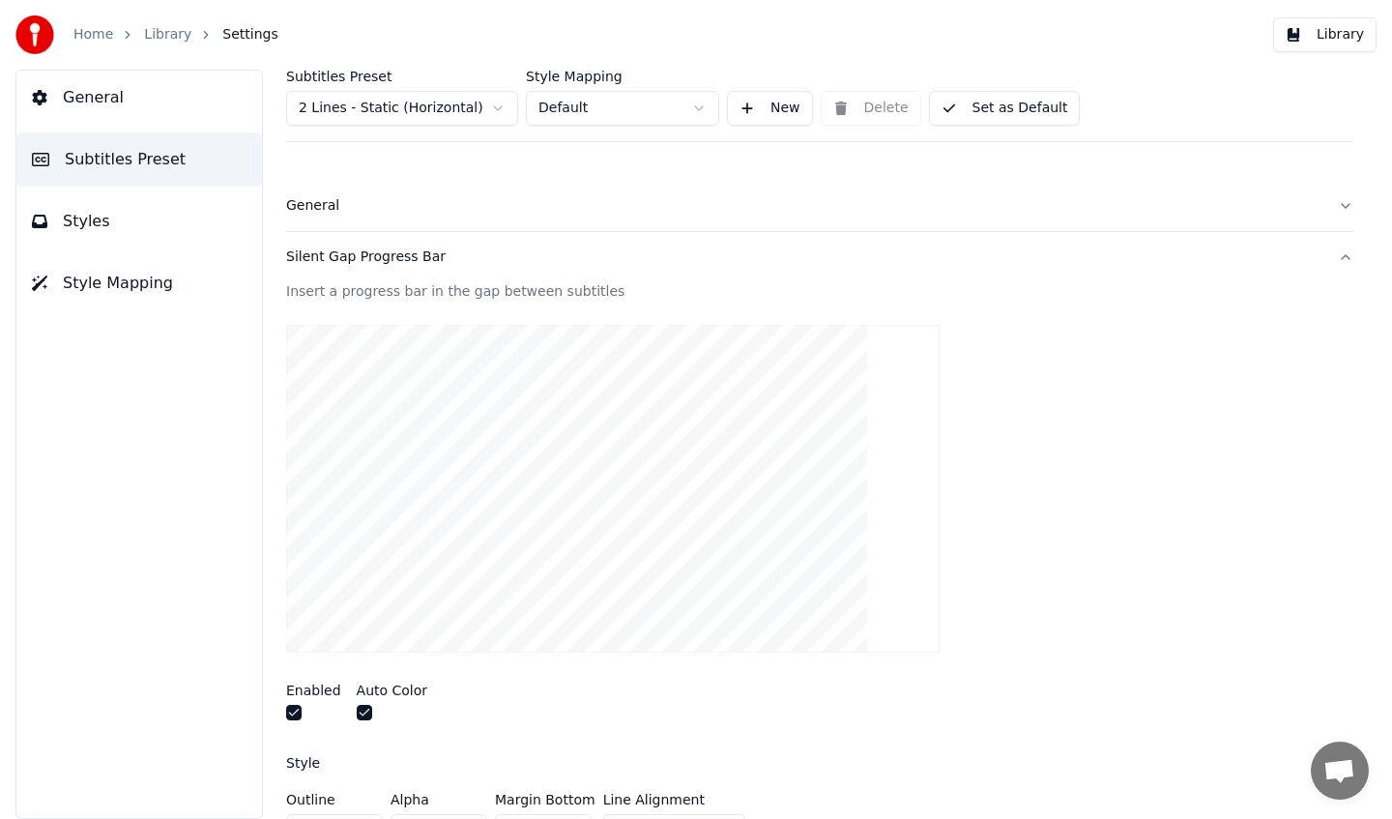
click at [487, 275] on button "Silent Gap Progress Bar" at bounding box center [820, 257] width 1068 height 50
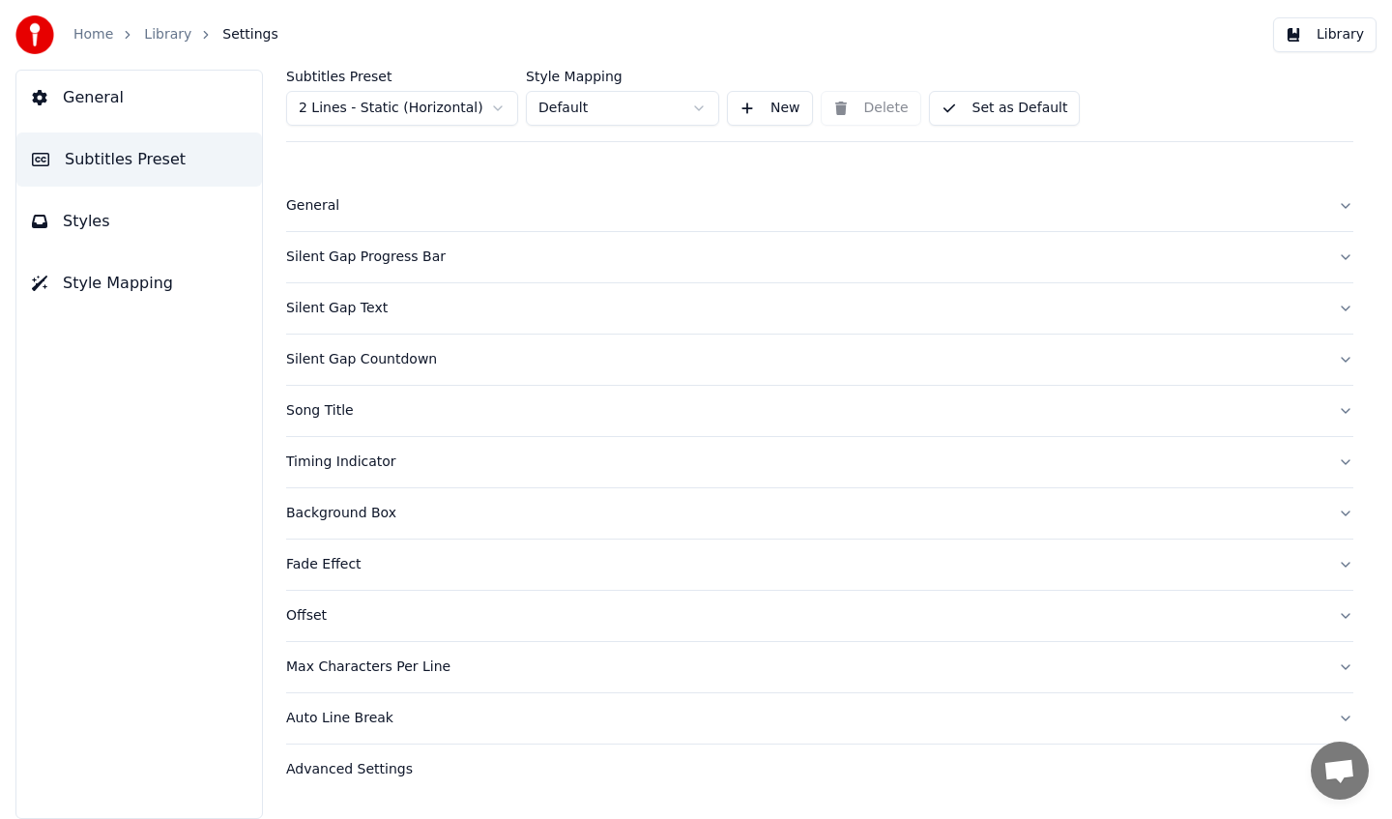
click at [440, 383] on button "Silent Gap Countdown" at bounding box center [820, 360] width 1068 height 50
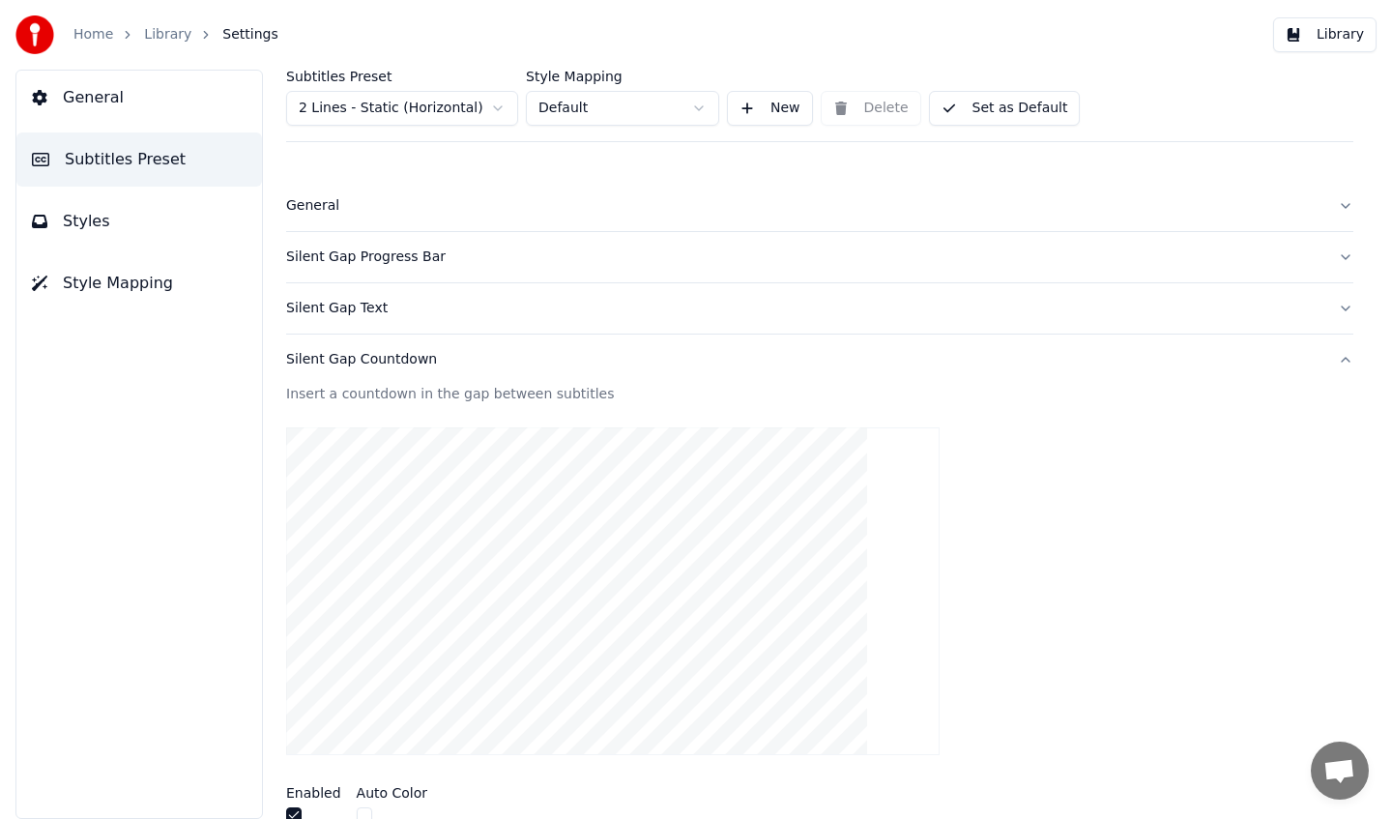
click at [298, 809] on button "button" at bounding box center [293, 814] width 15 height 15
click at [501, 371] on button "Silent Gap Countdown" at bounding box center [820, 360] width 1068 height 50
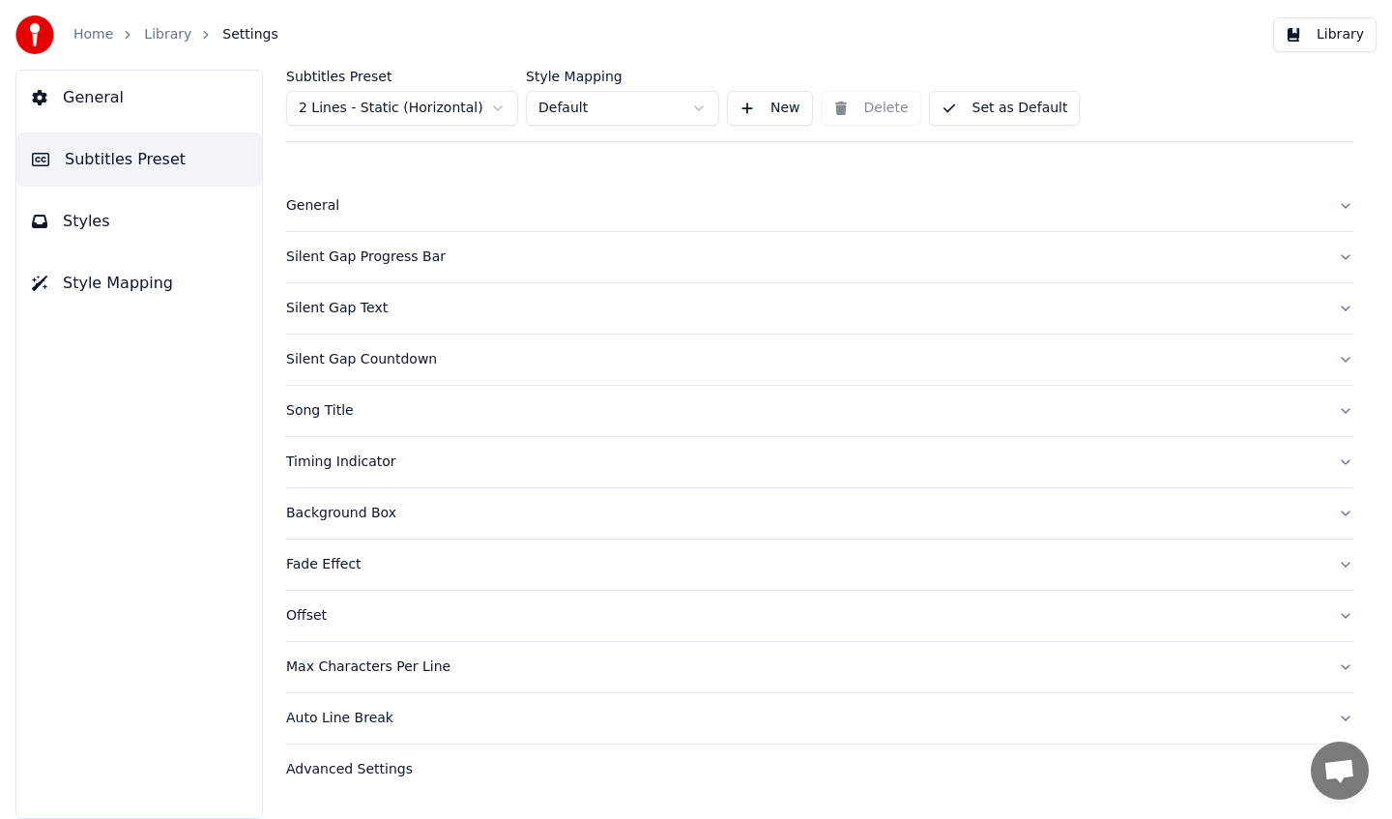
click at [409, 463] on div "Timing Indicator" at bounding box center [804, 462] width 1037 height 19
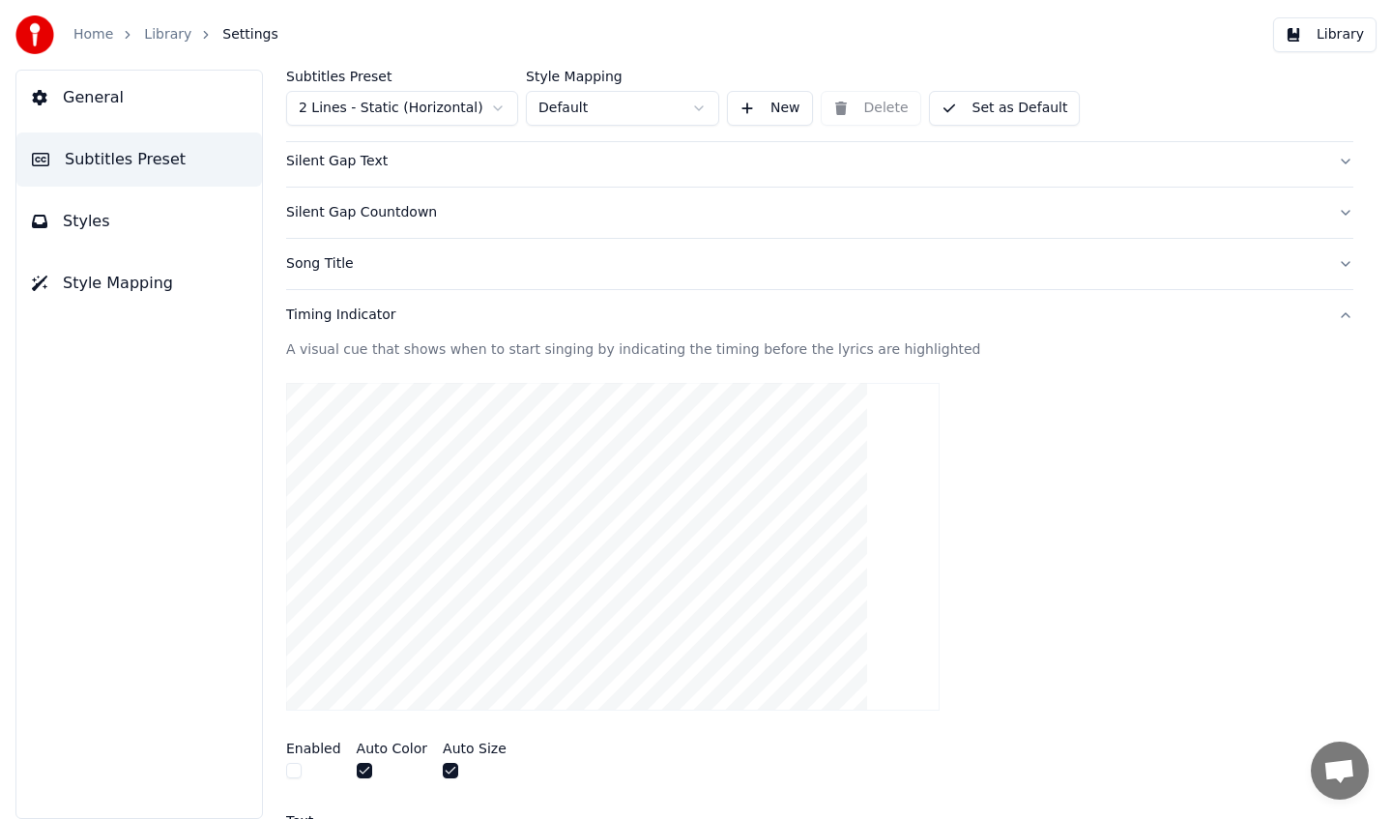
scroll to position [176, 0]
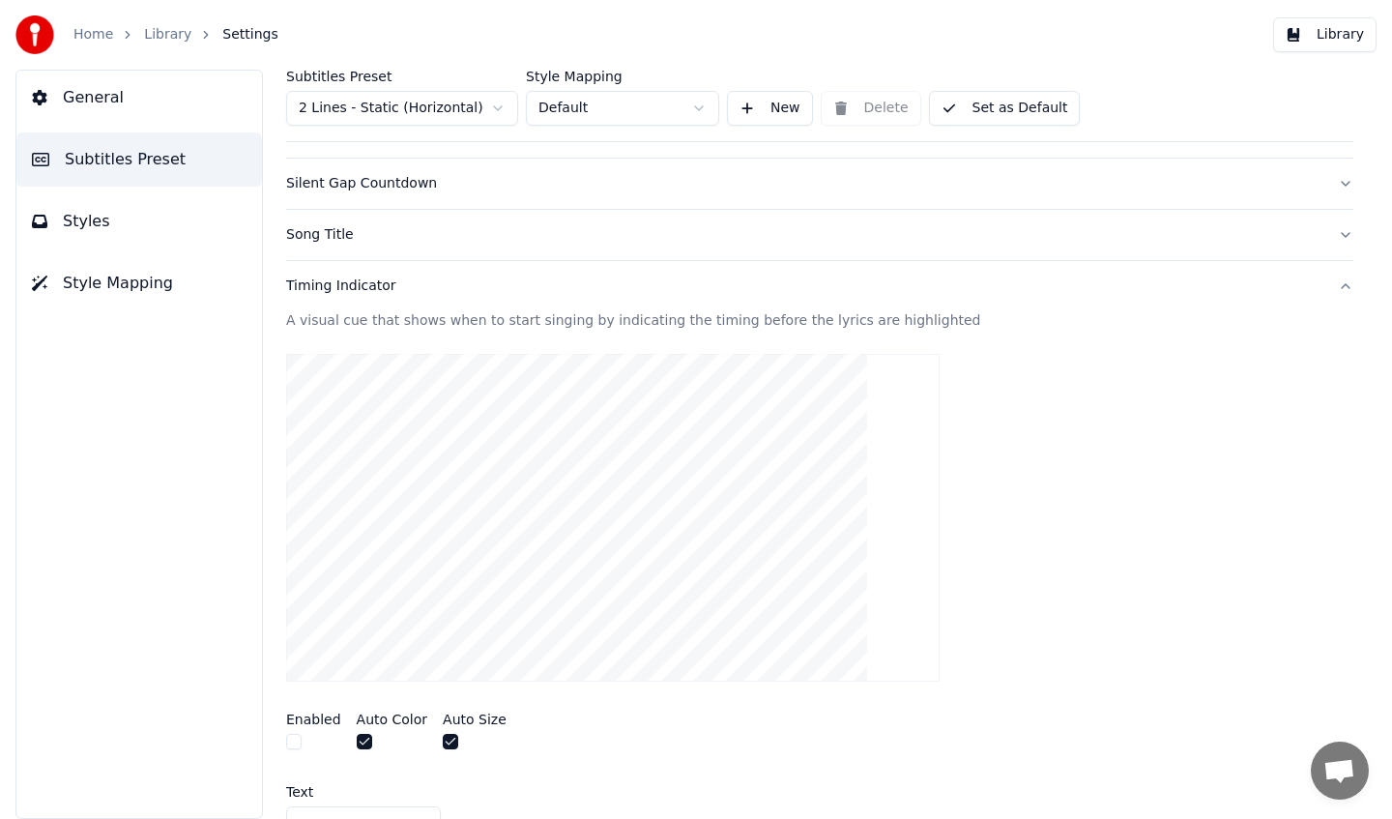
click at [290, 734] on button "button" at bounding box center [293, 741] width 15 height 15
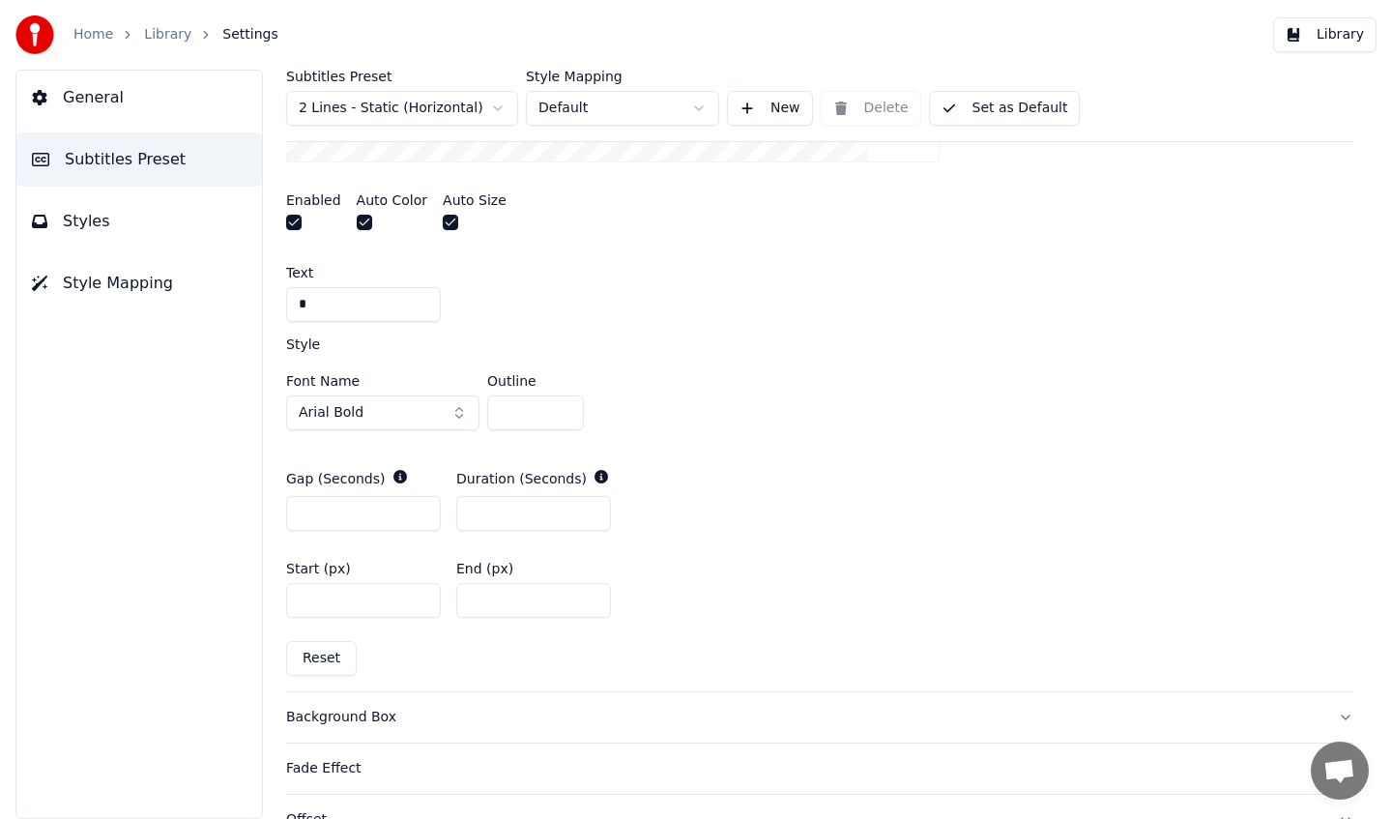
scroll to position [549, 0]
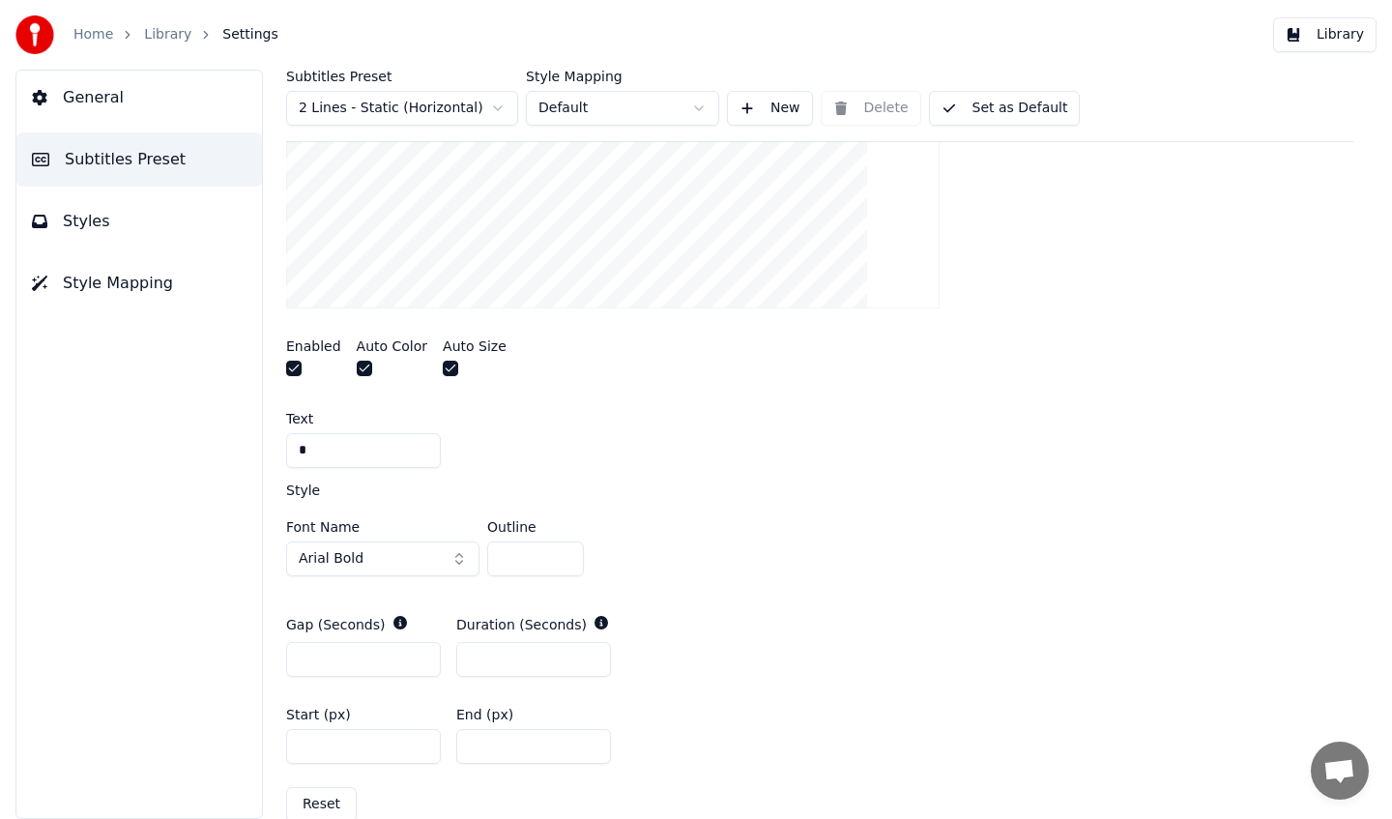
click at [375, 566] on button "Arial Bold" at bounding box center [382, 558] width 193 height 35
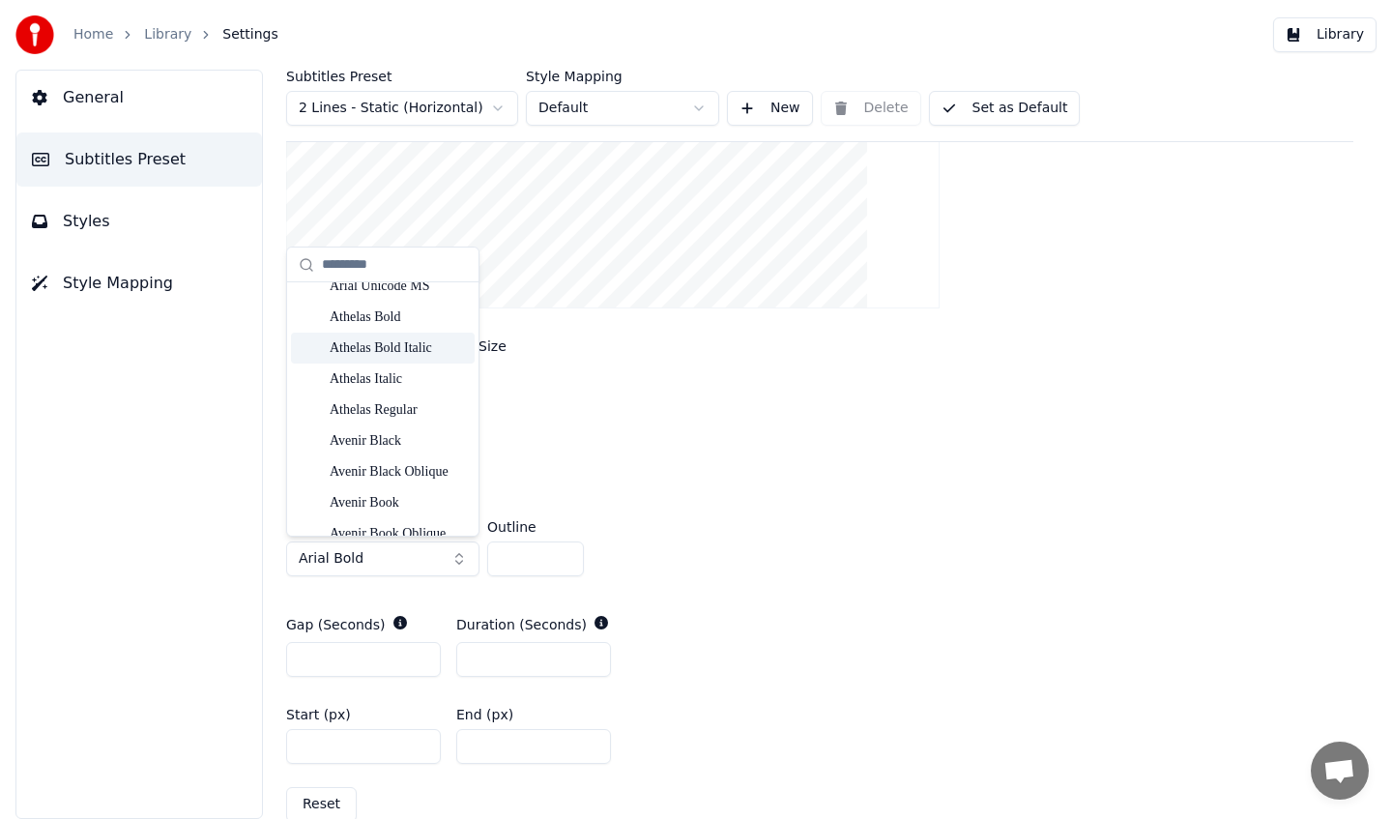
scroll to position [1714, 0]
click at [397, 470] on div "Avenir Heavy" at bounding box center [398, 473] width 137 height 19
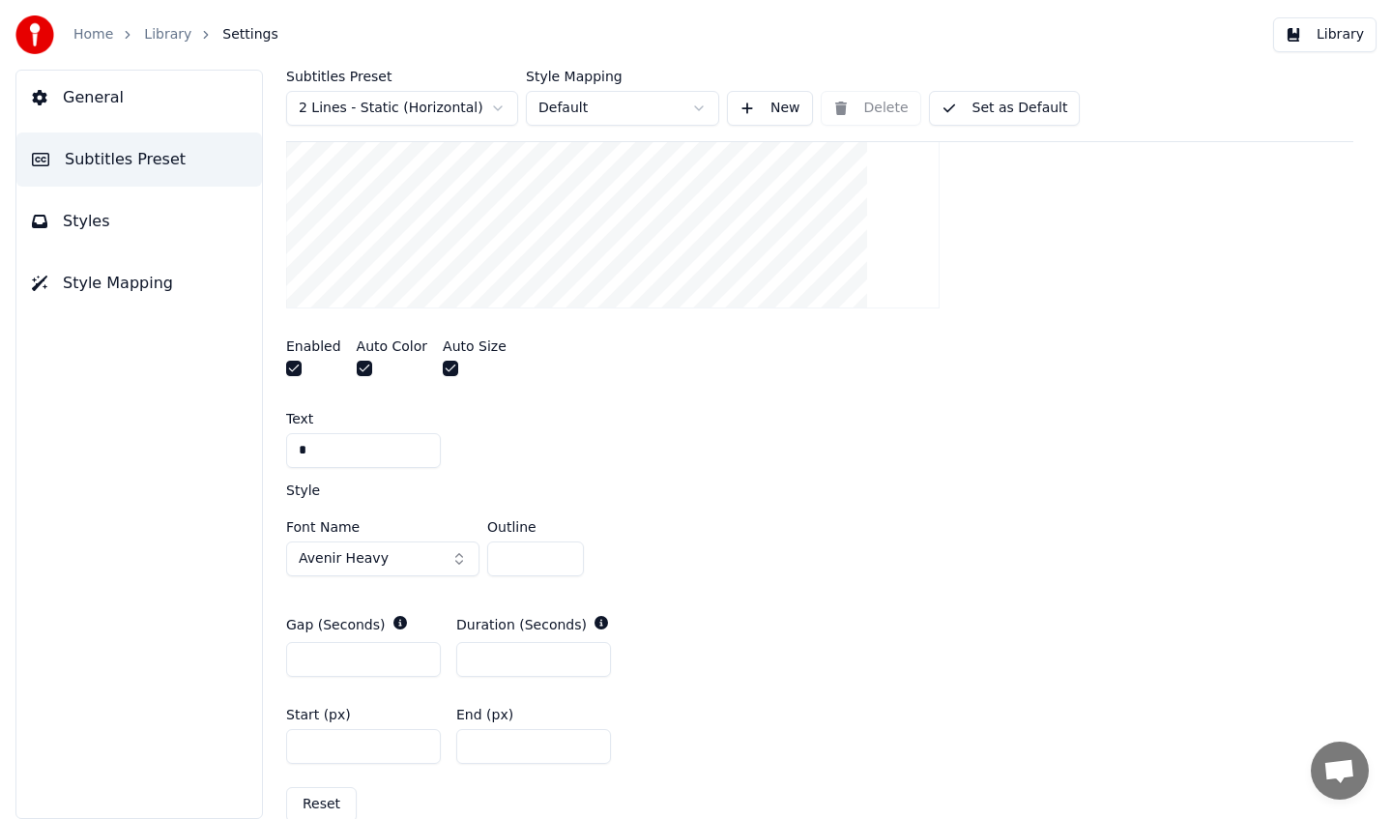
scroll to position [0, 0]
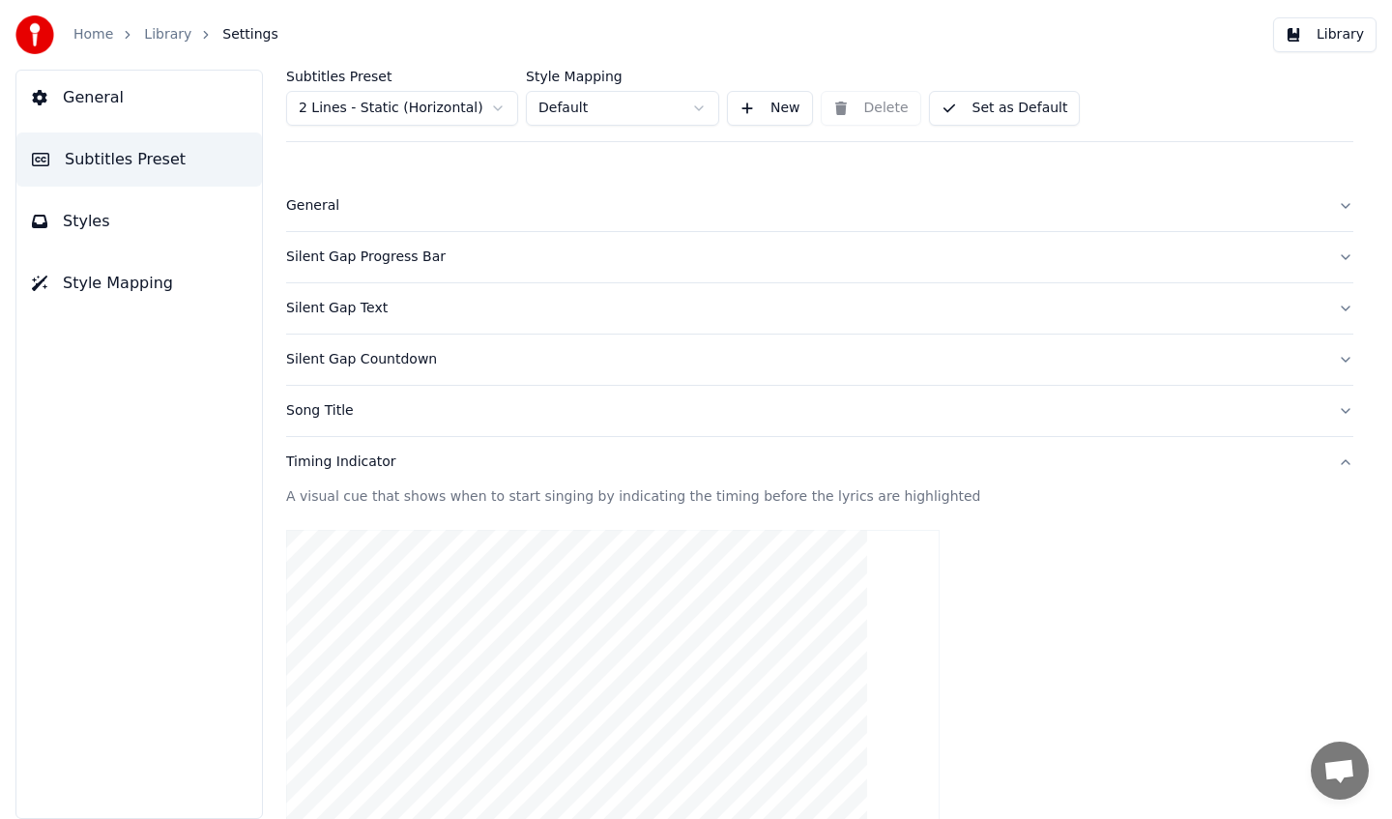
click at [421, 454] on div "Timing Indicator" at bounding box center [804, 462] width 1037 height 19
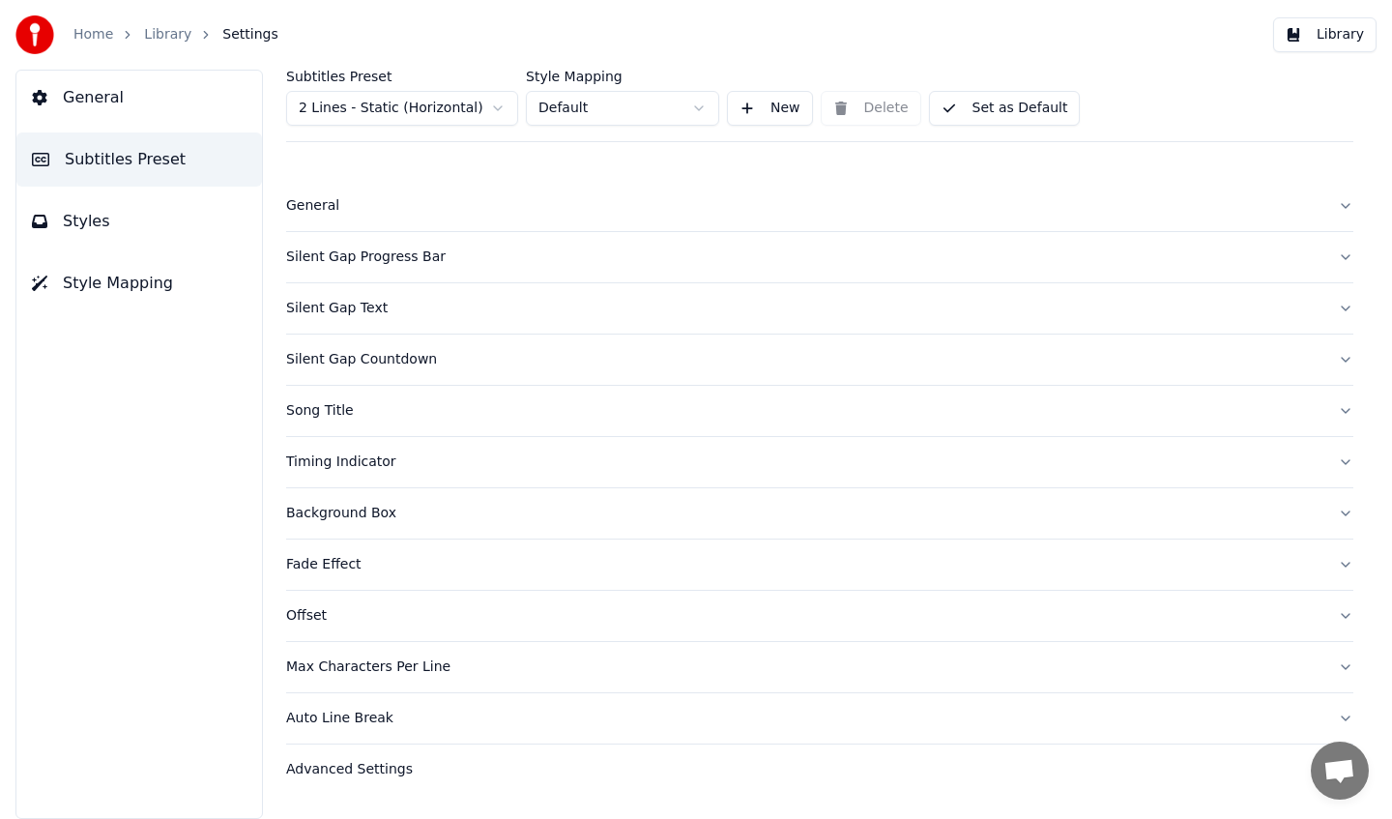
click at [440, 299] on div "Silent Gap Text" at bounding box center [804, 308] width 1037 height 19
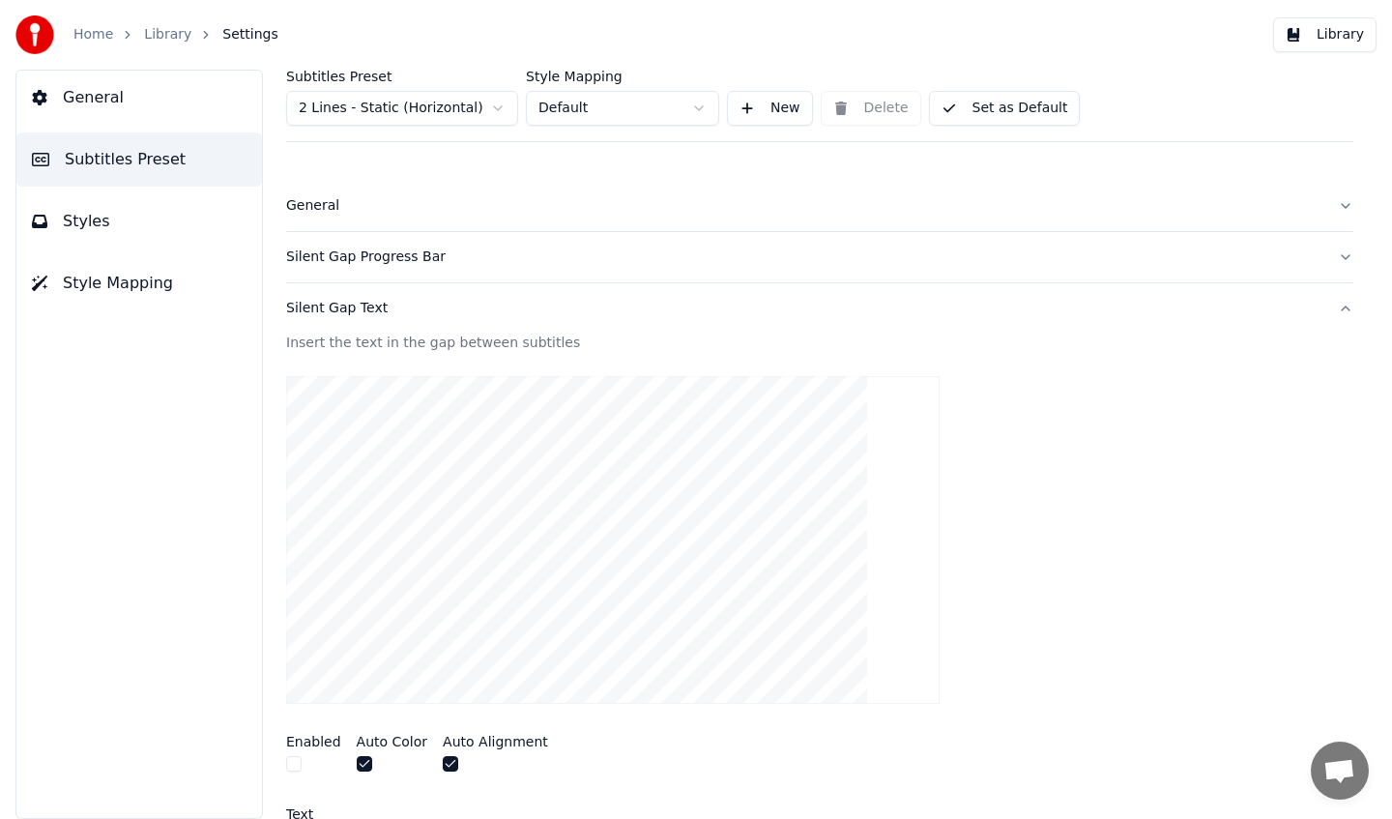
click at [440, 299] on div "Silent Gap Text" at bounding box center [804, 308] width 1037 height 19
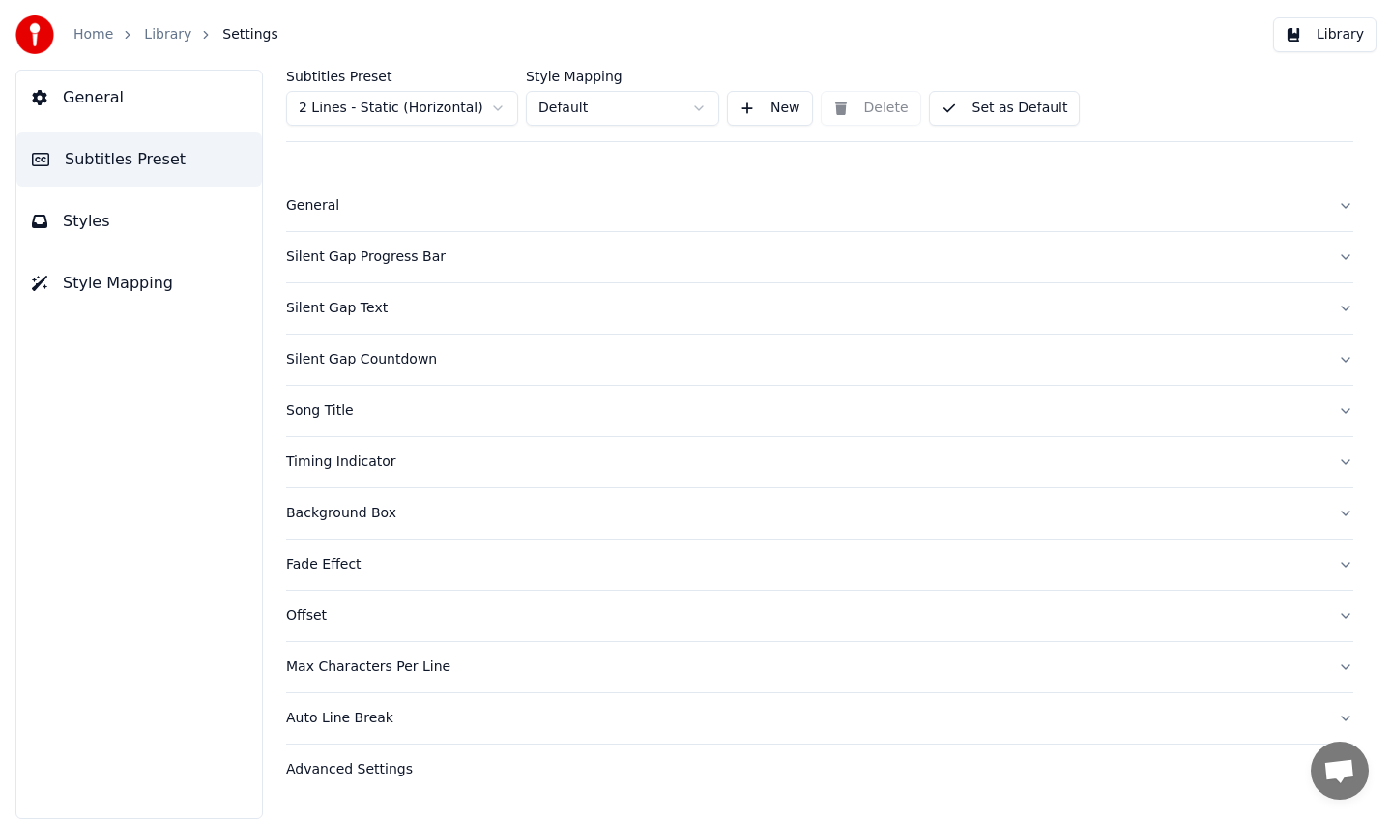
click at [478, 245] on button "Silent Gap Progress Bar" at bounding box center [820, 257] width 1068 height 50
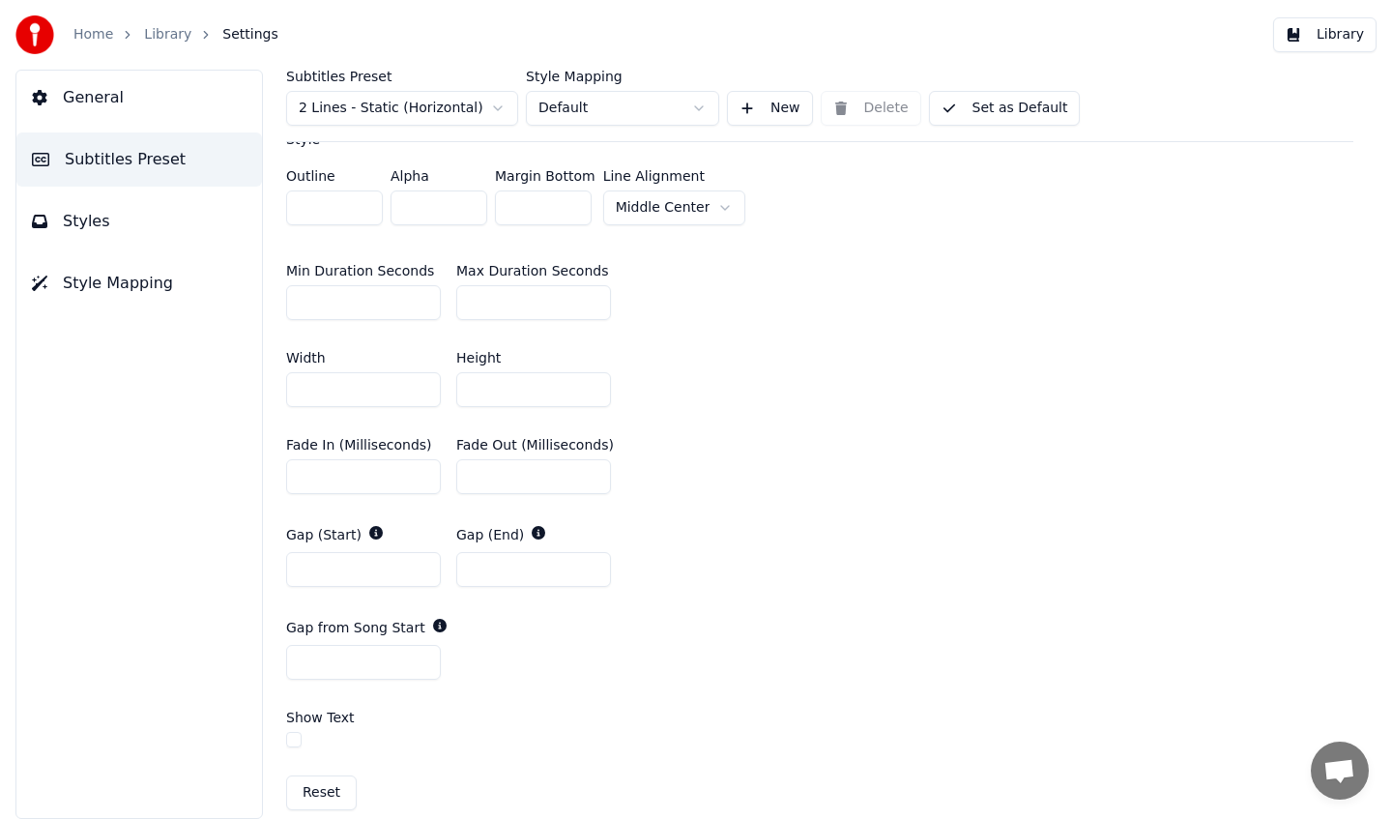
scroll to position [625, 0]
click at [423, 562] on input "*" at bounding box center [363, 568] width 155 height 35
type input "*"
click at [423, 562] on input "*" at bounding box center [363, 568] width 155 height 35
click at [592, 562] on input "*" at bounding box center [533, 568] width 155 height 35
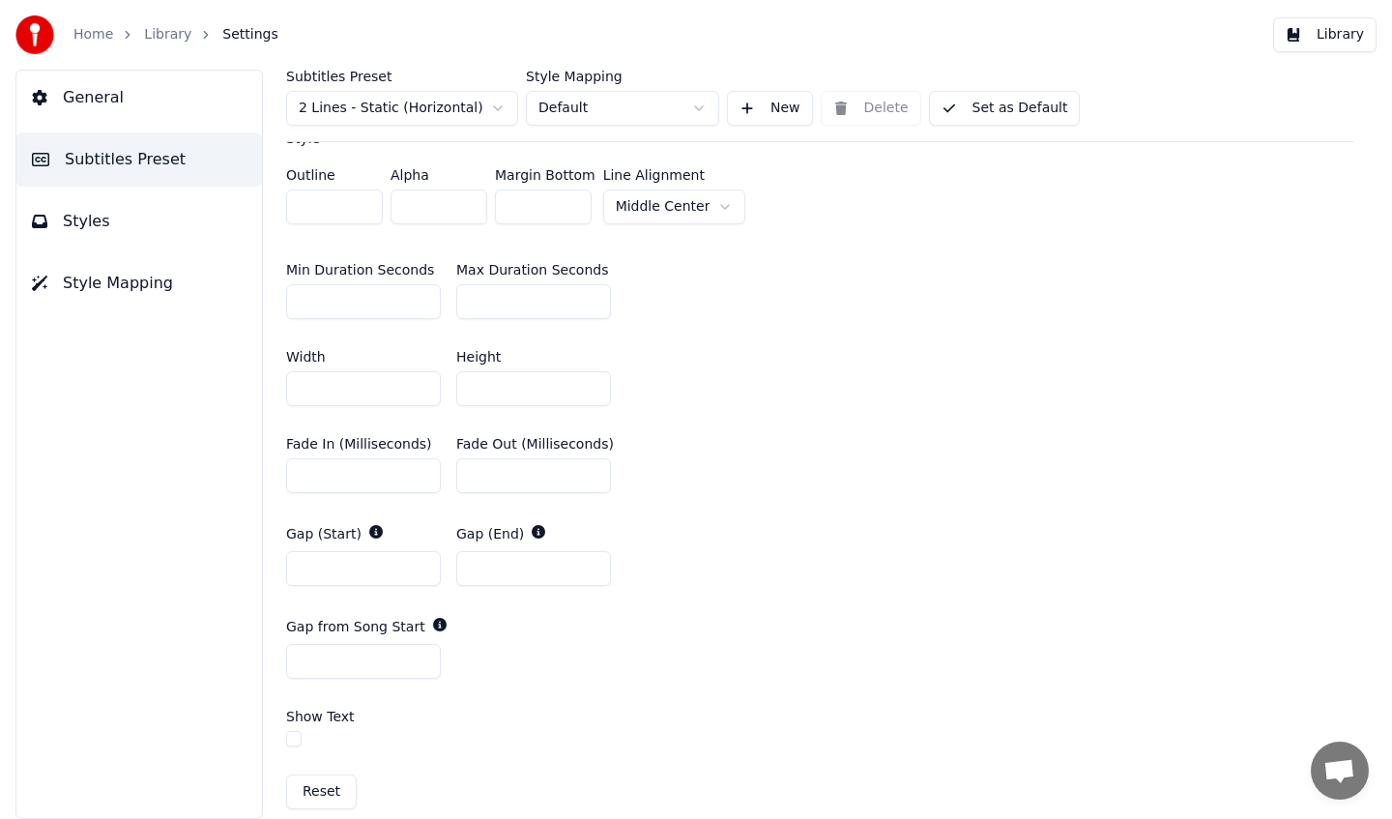
type input "*"
click at [592, 562] on input "*" at bounding box center [533, 568] width 155 height 35
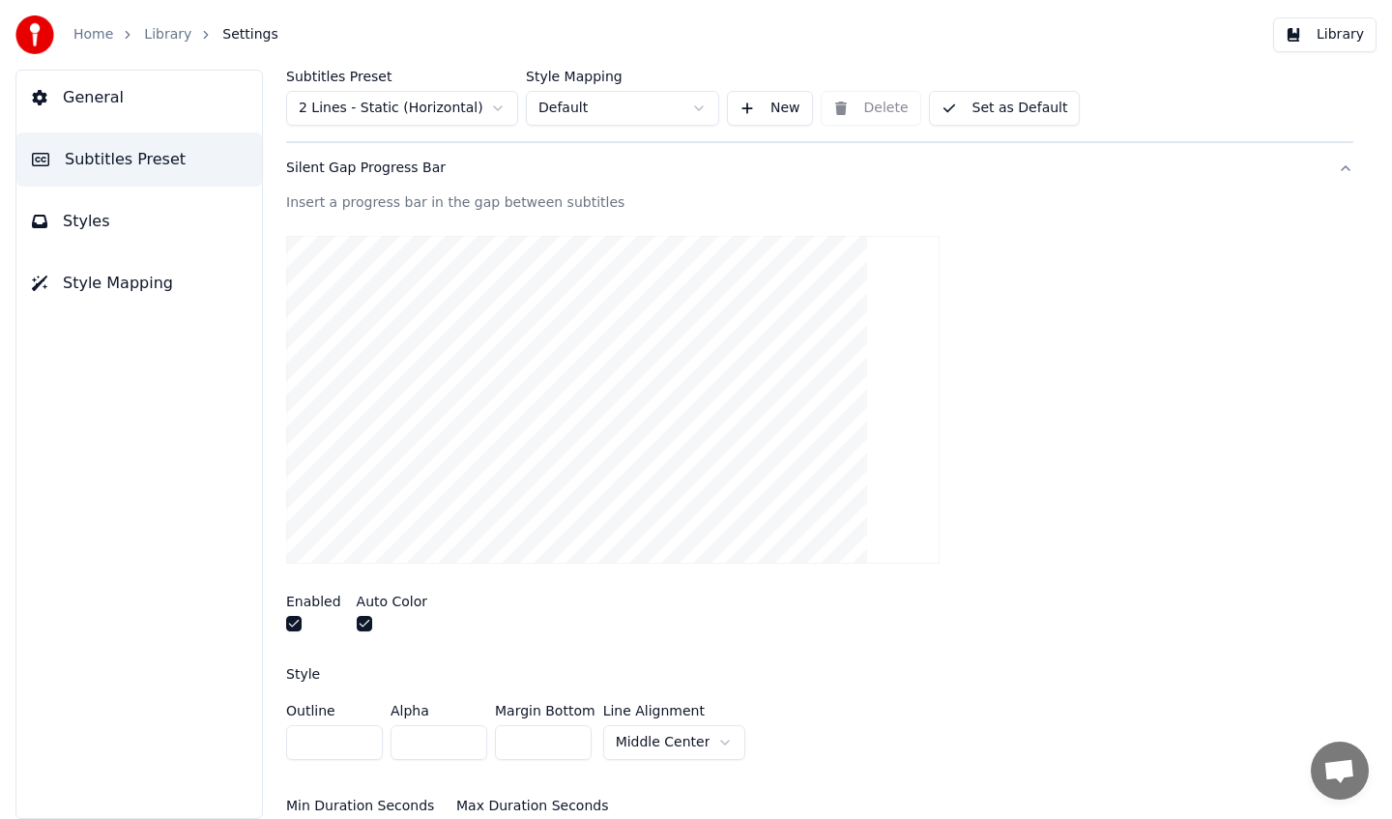
scroll to position [0, 0]
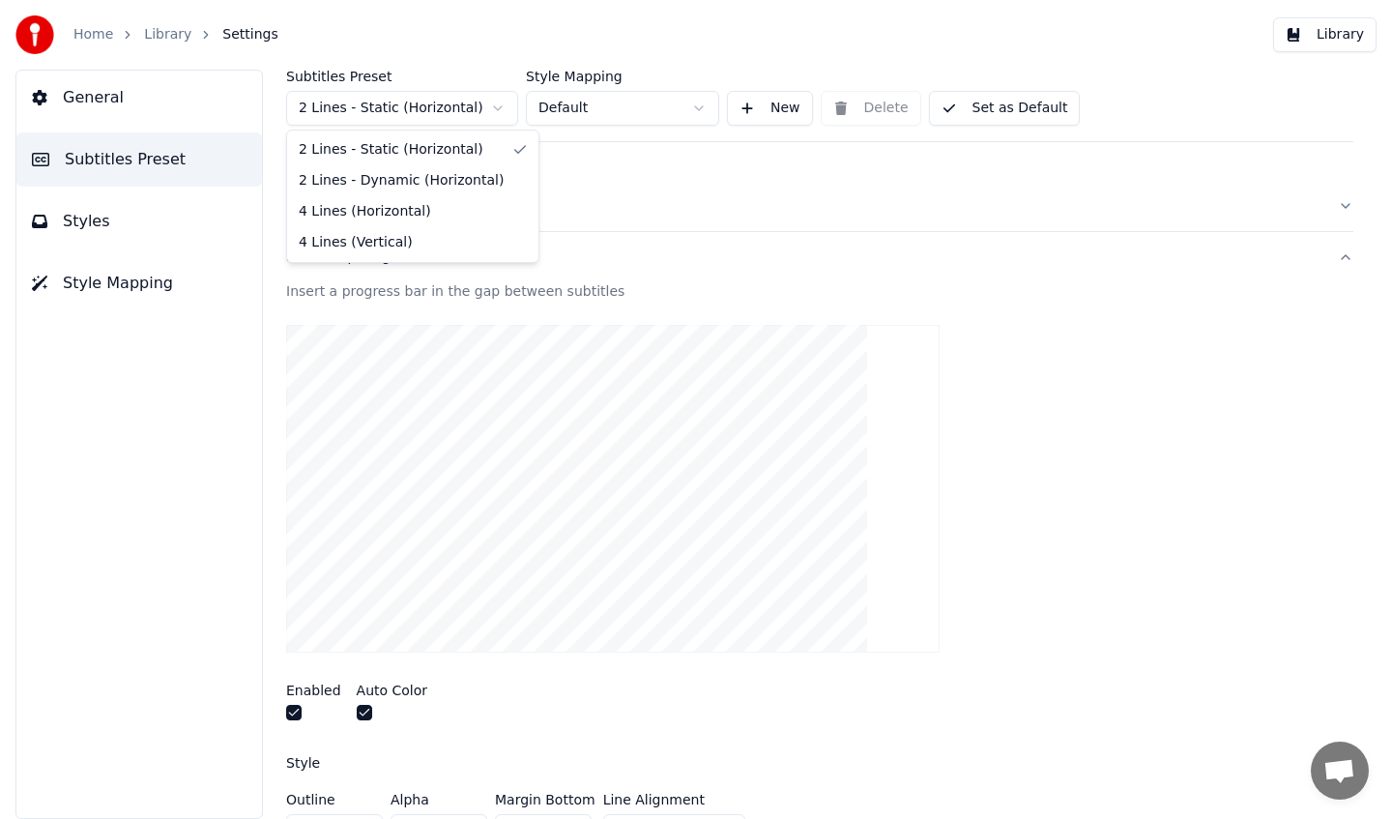
click at [432, 107] on html "Home Library Settings Library General Subtitles Preset Styles Style Mapping Sub…" at bounding box center [696, 409] width 1392 height 819
type input "*"
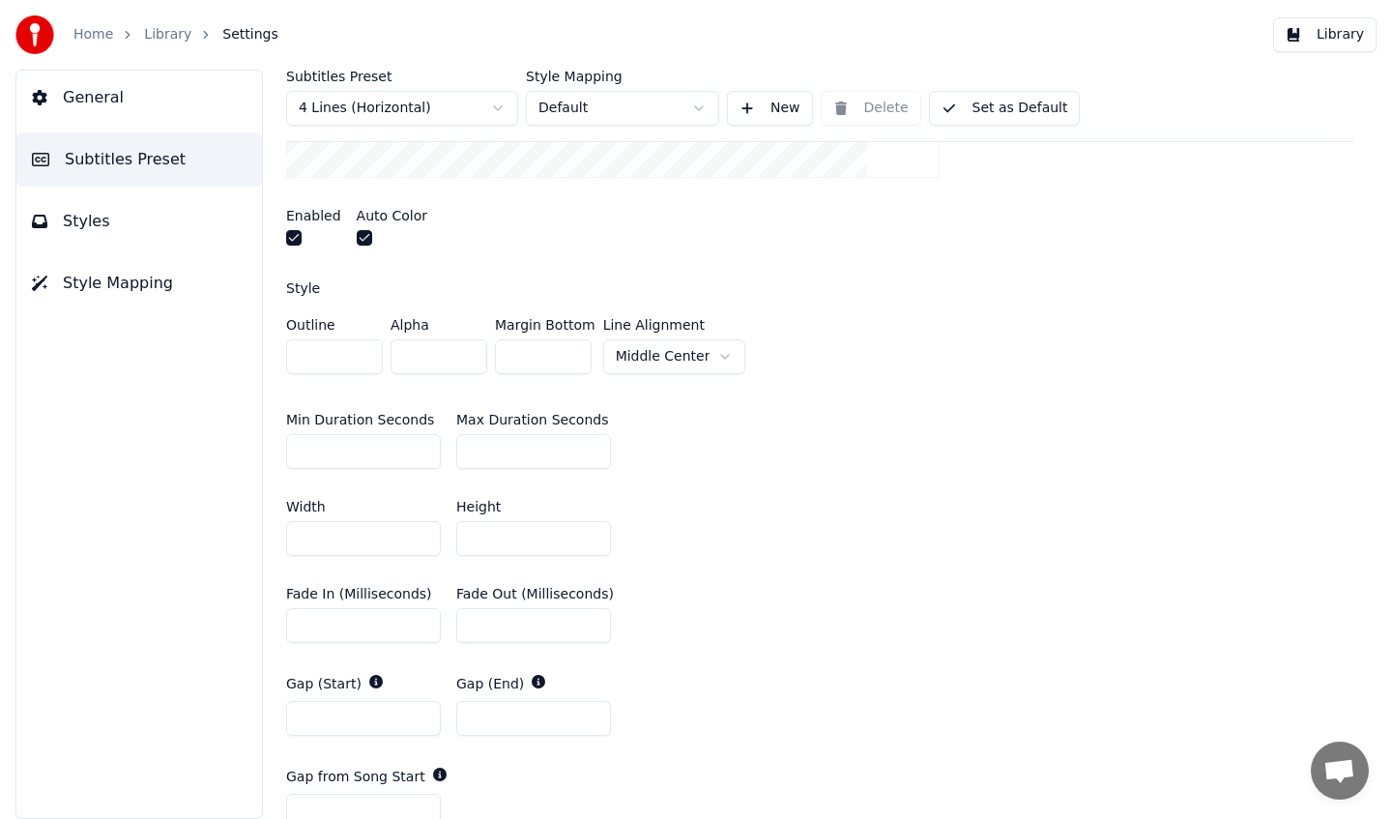
scroll to position [486, 0]
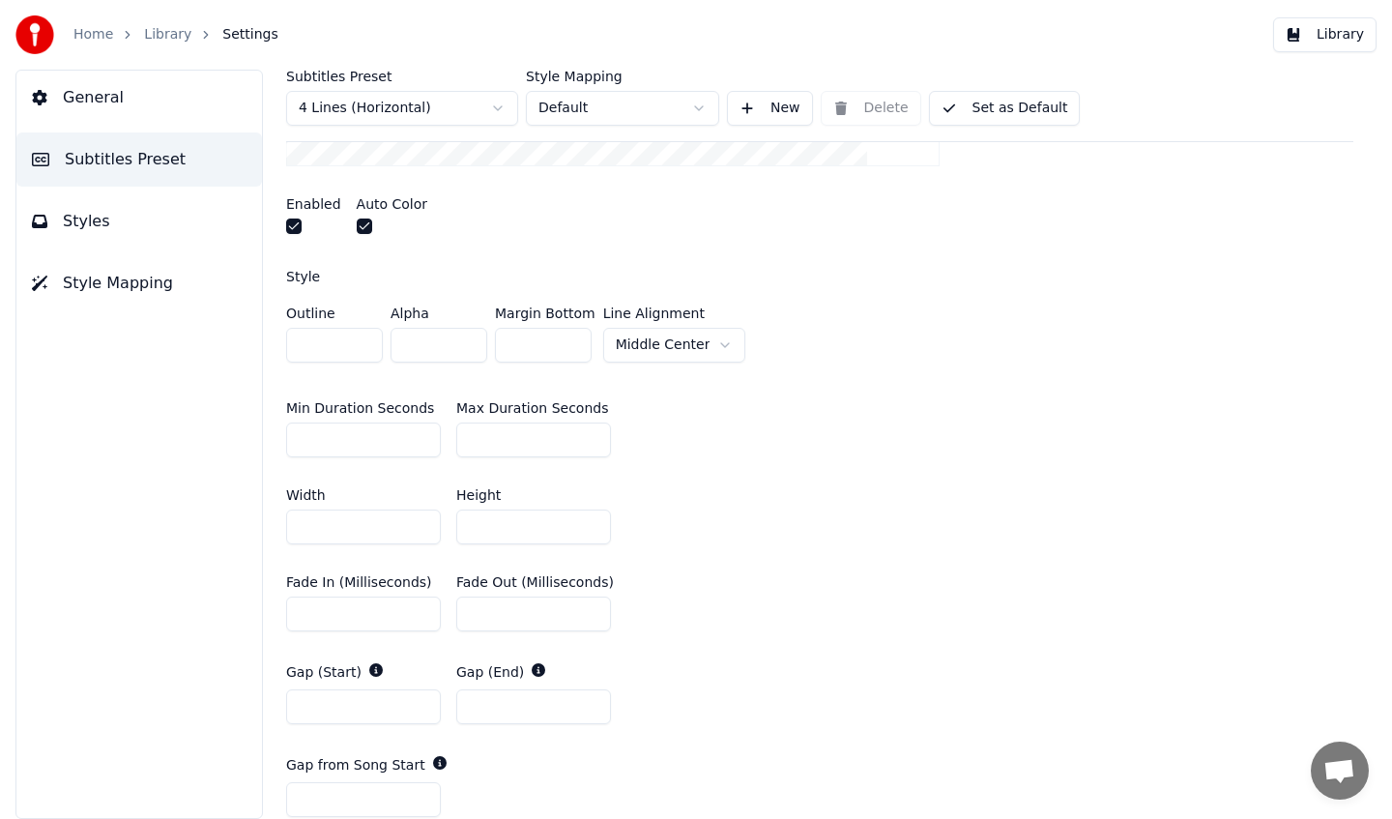
click at [422, 703] on input "*" at bounding box center [363, 706] width 155 height 35
type input "*"
click at [422, 703] on input "*" at bounding box center [363, 706] width 155 height 35
click at [590, 702] on input "*" at bounding box center [533, 706] width 155 height 35
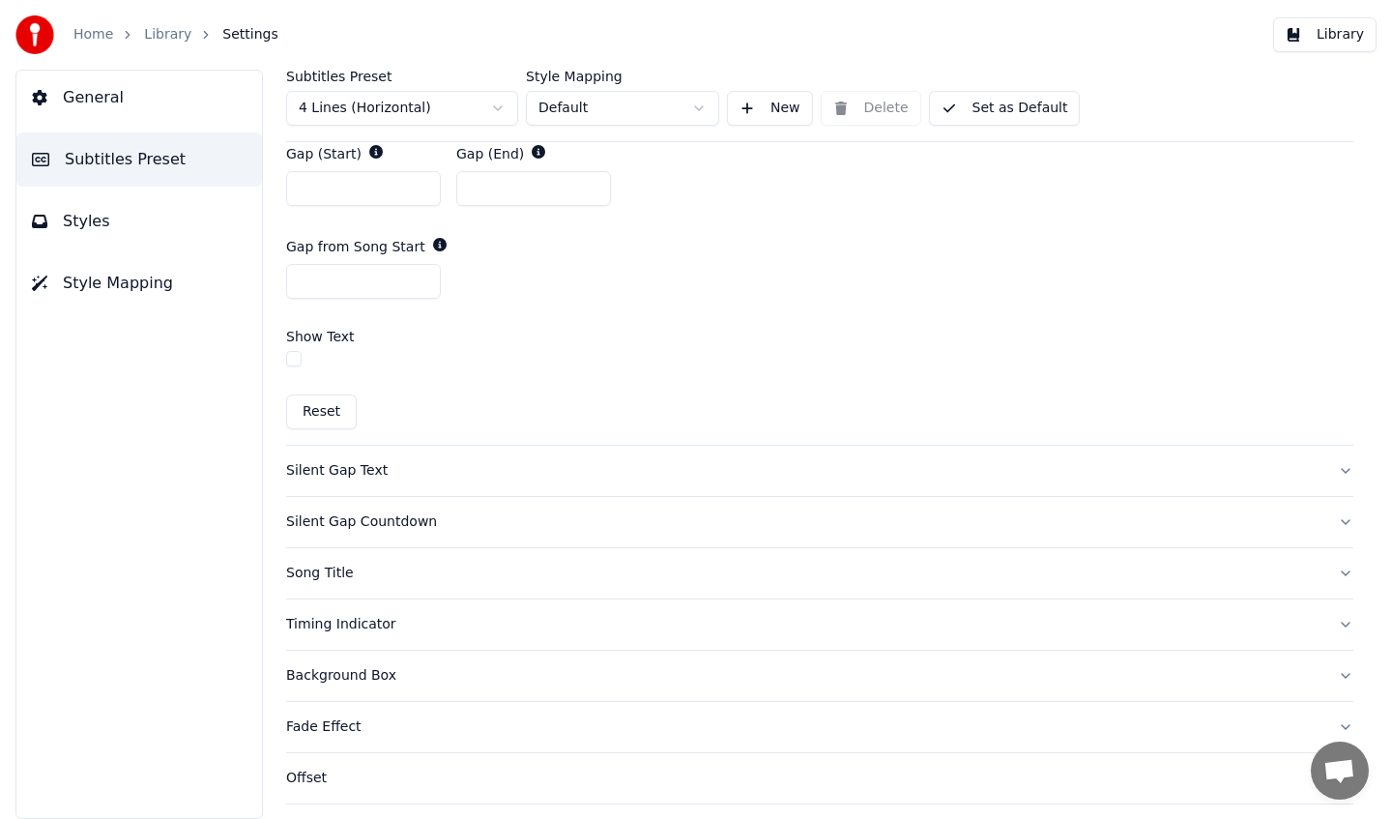
scroll to position [1006, 0]
type input "*"
click at [492, 476] on div "Silent Gap Text" at bounding box center [804, 469] width 1037 height 19
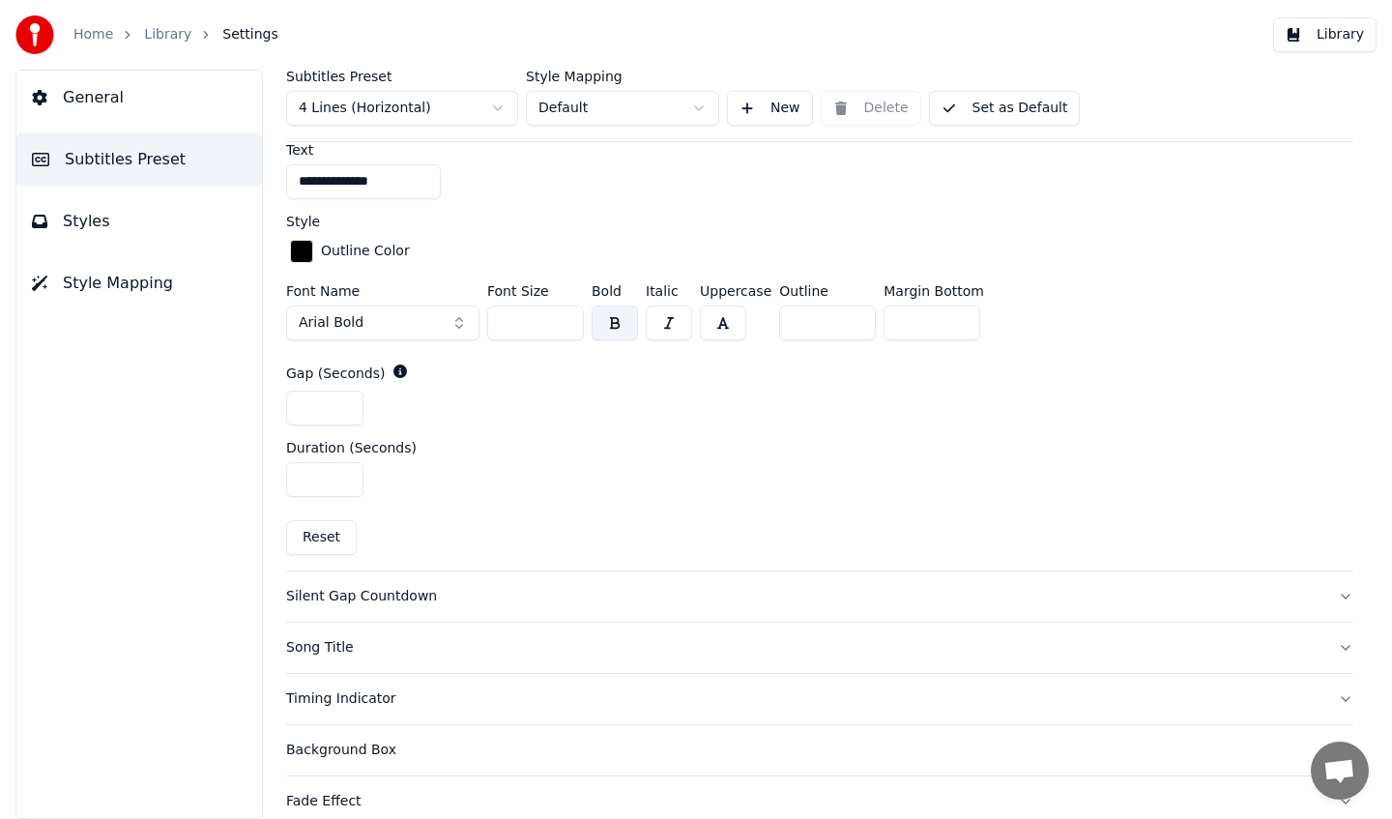
scroll to position [676, 0]
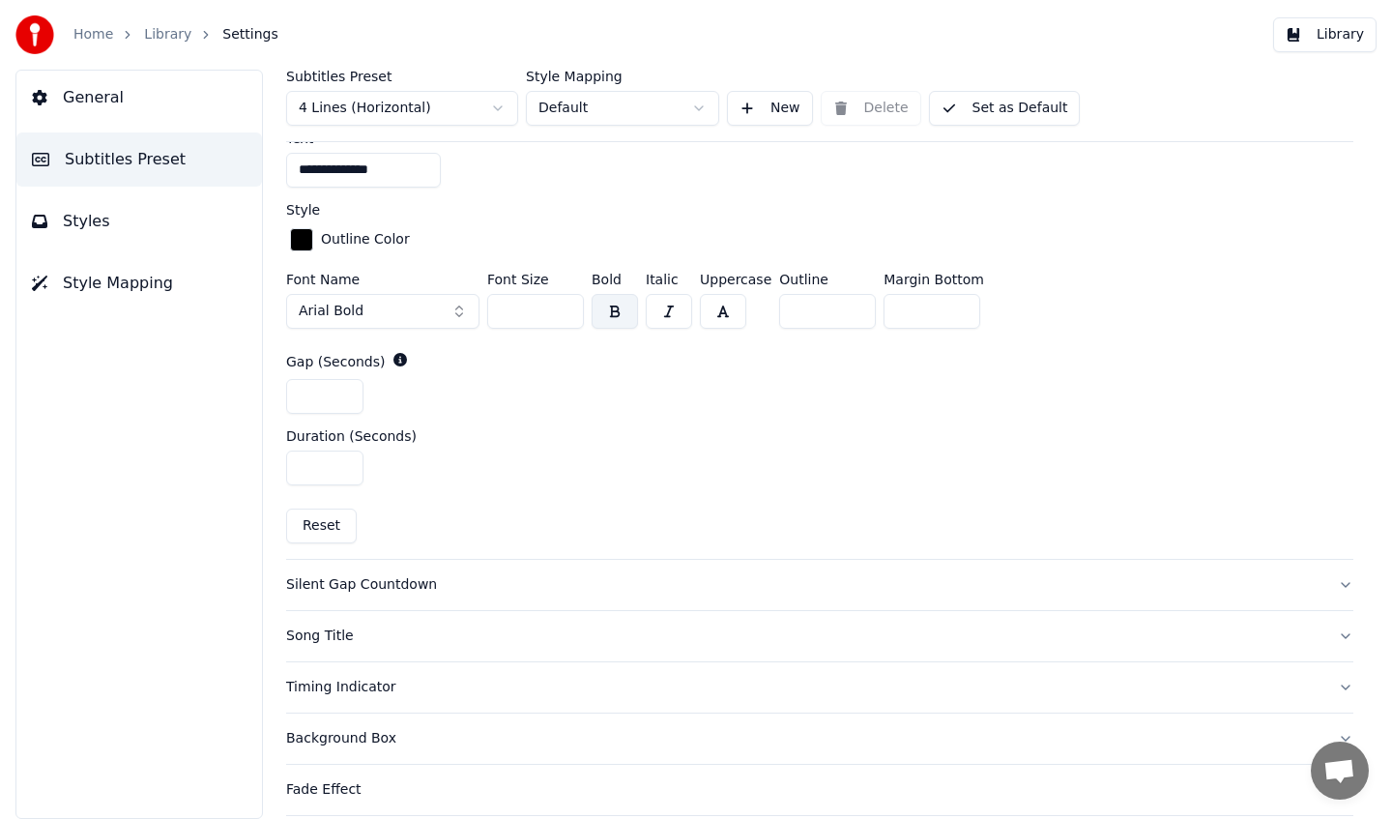
click at [456, 588] on div "Silent Gap Countdown" at bounding box center [804, 584] width 1037 height 19
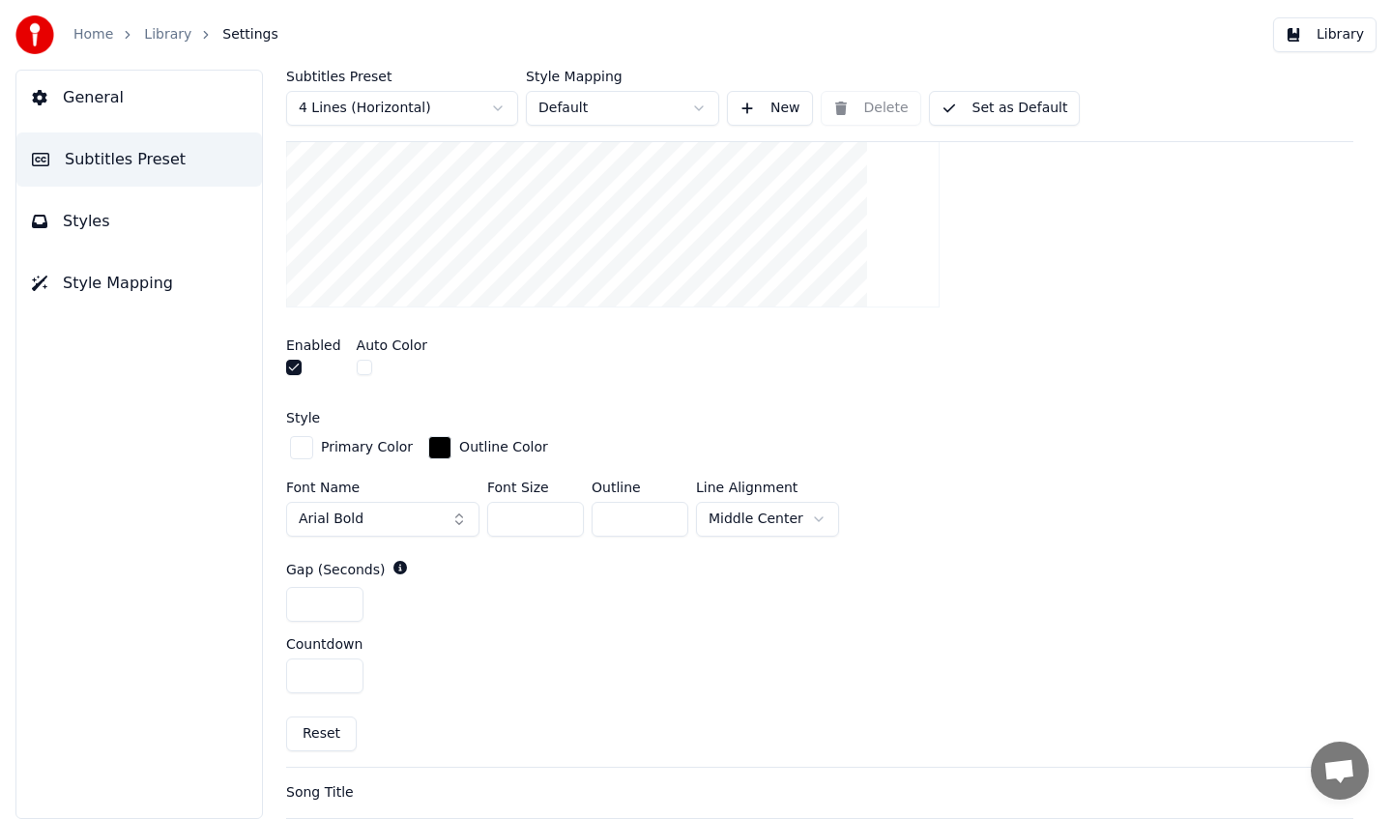
scroll to position [444, 0]
click at [398, 523] on button "Arial Bold" at bounding box center [382, 523] width 193 height 35
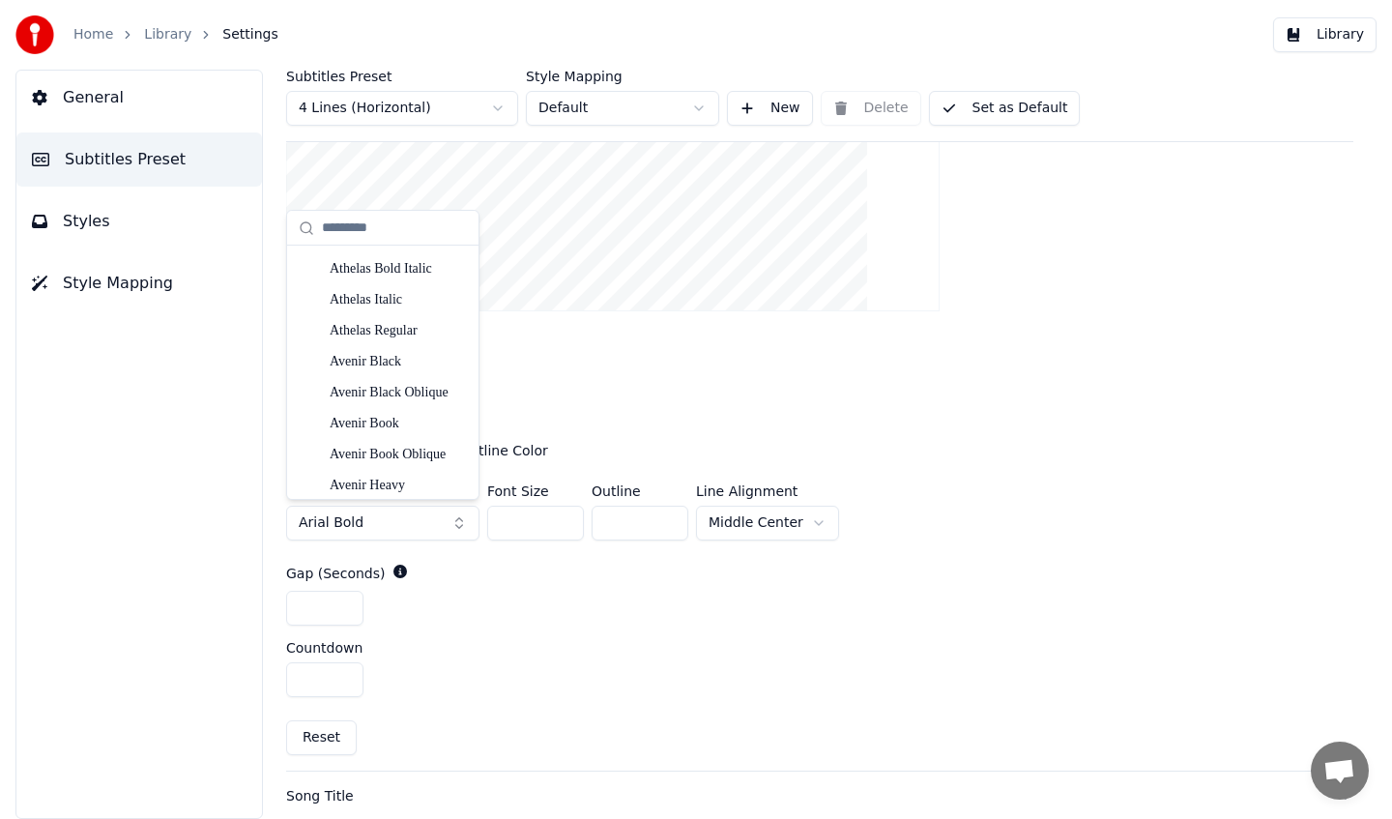
scroll to position [1688, 0]
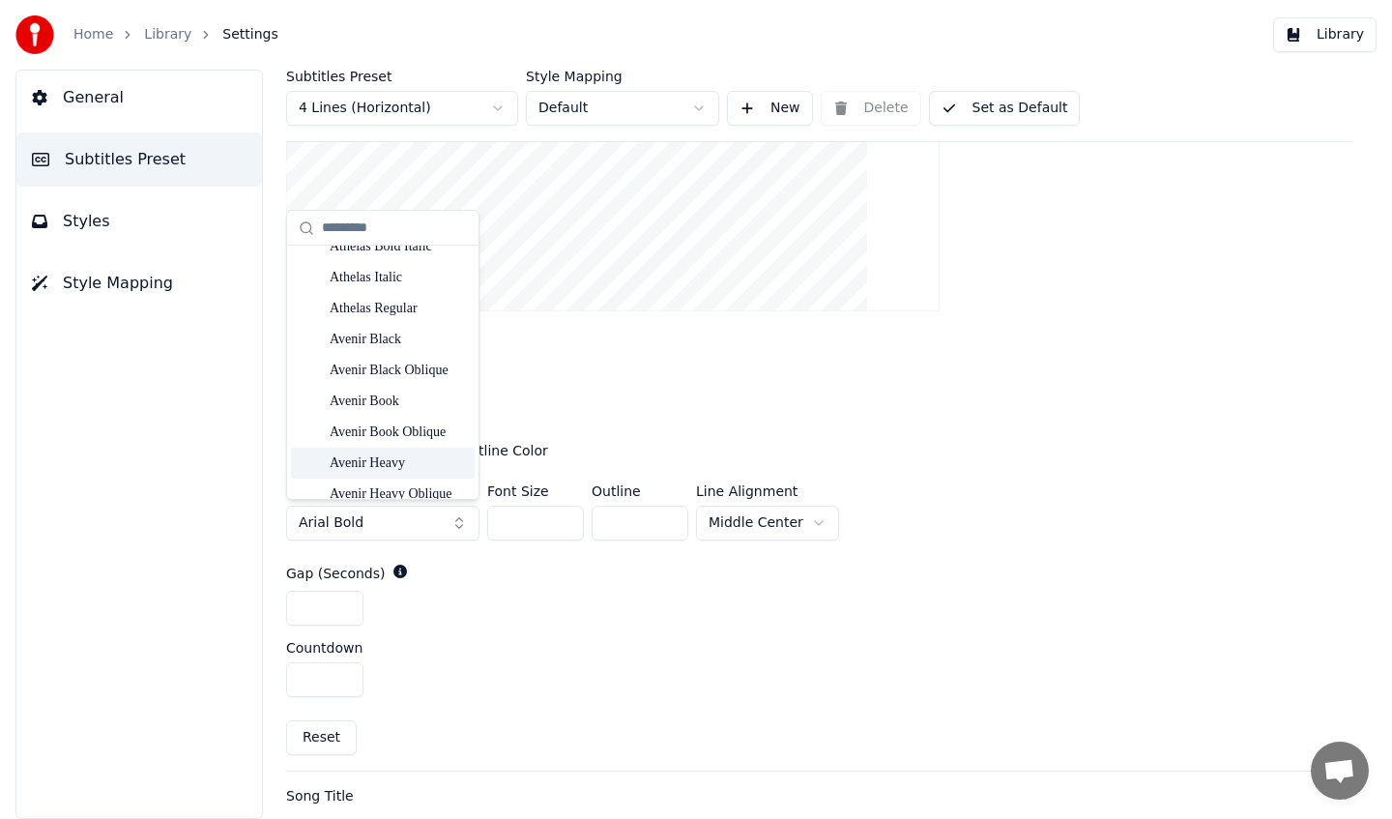
click at [405, 462] on div "Avenir Heavy" at bounding box center [398, 463] width 137 height 19
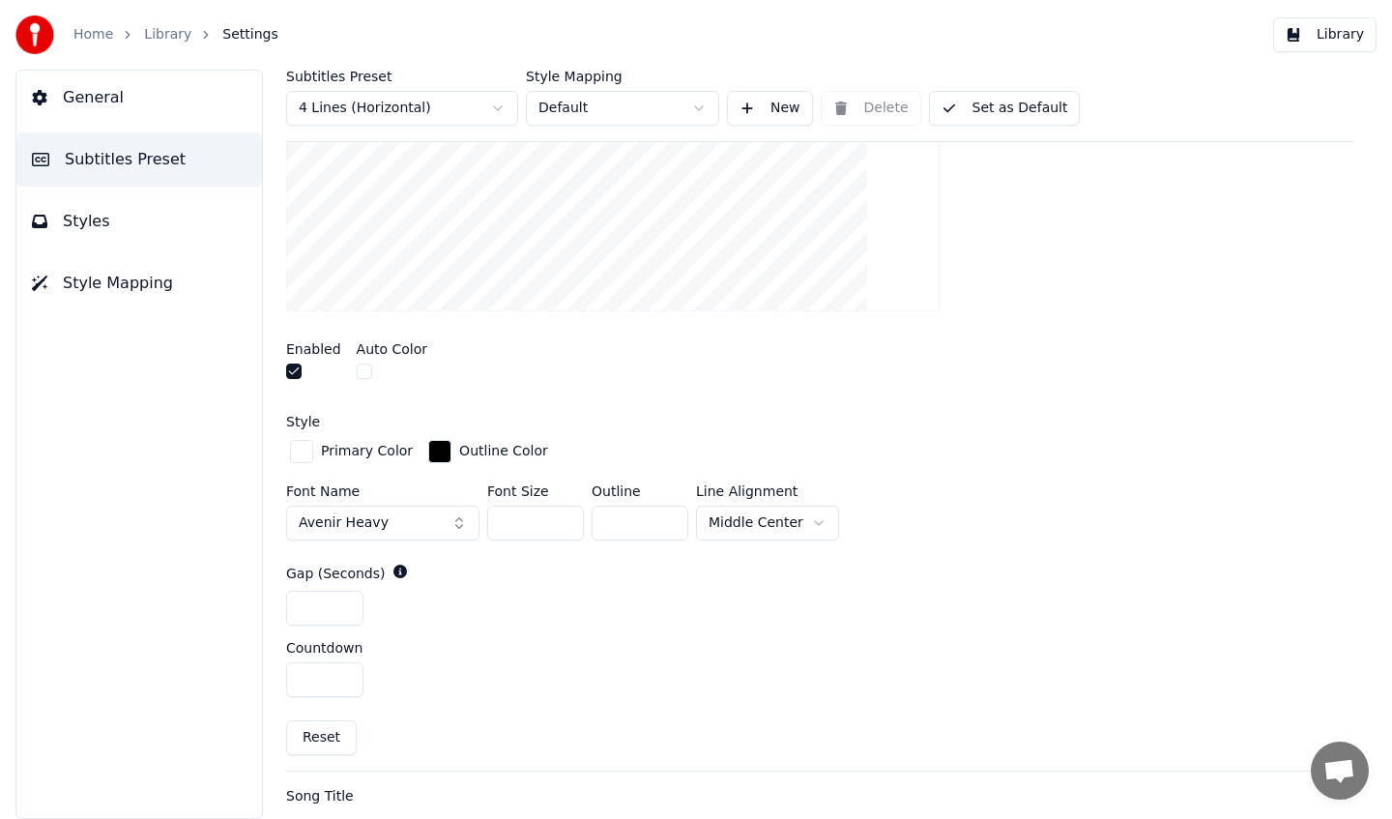
click at [402, 532] on button "Avenir Heavy" at bounding box center [382, 523] width 193 height 35
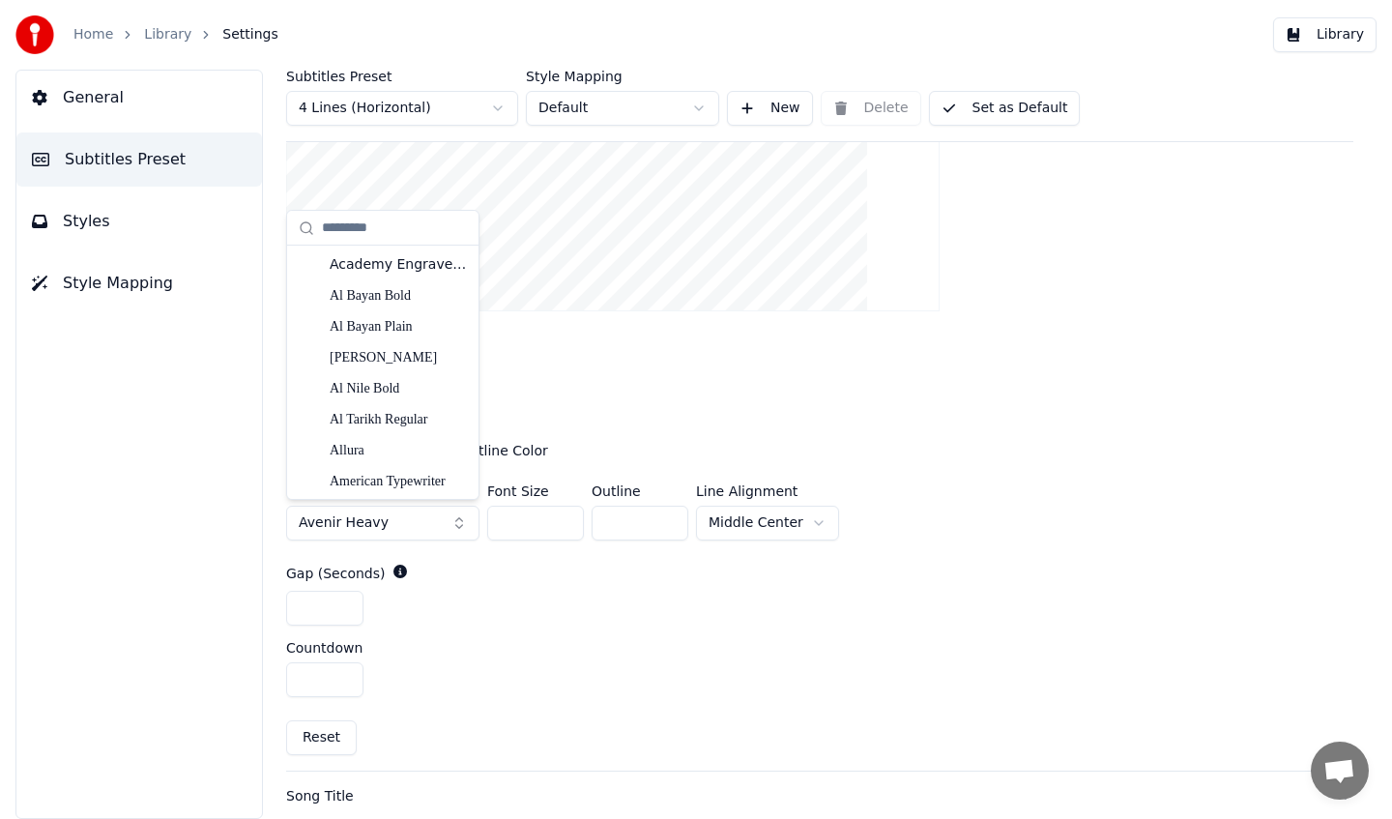
click at [1026, 101] on button "Set as Default" at bounding box center [1005, 108] width 152 height 35
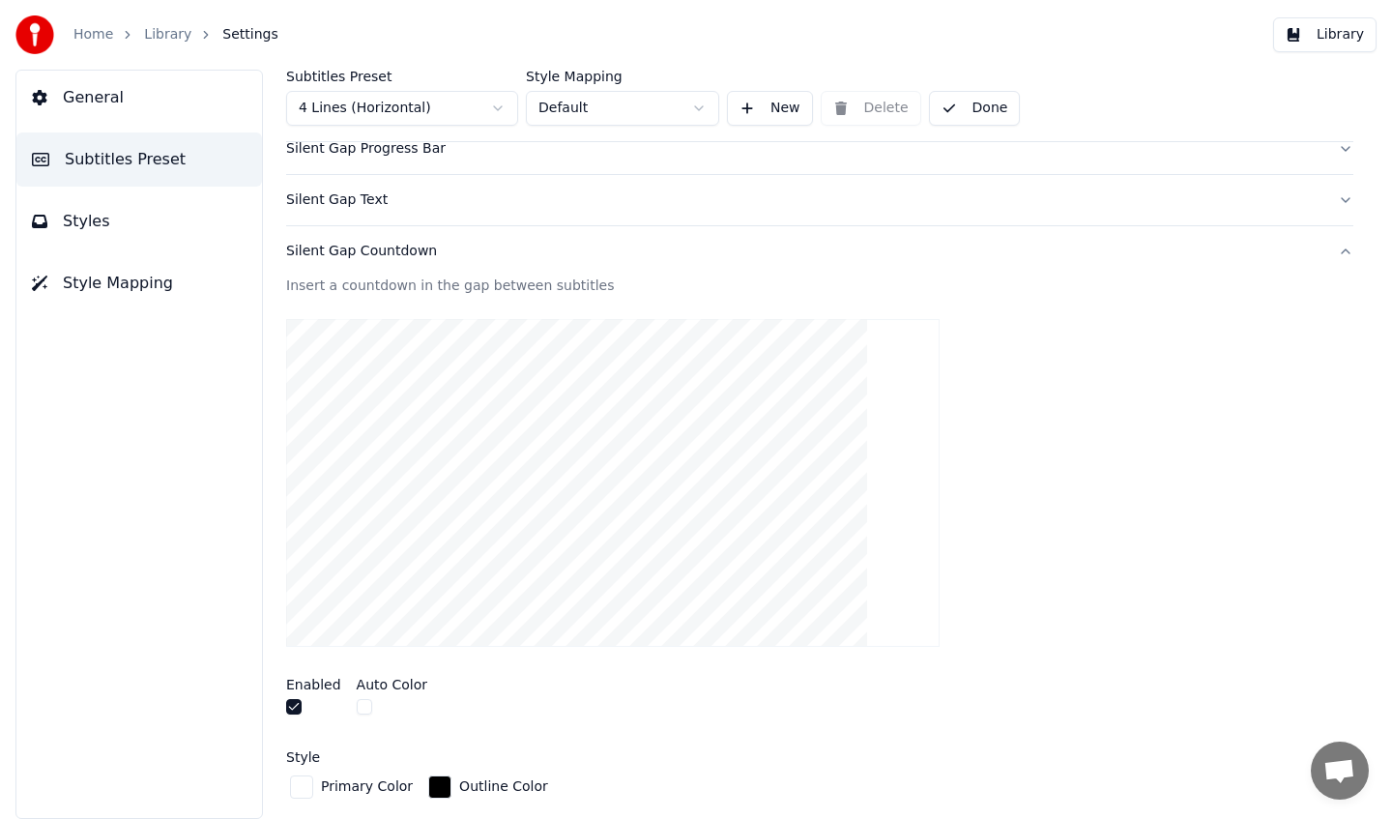
scroll to position [0, 0]
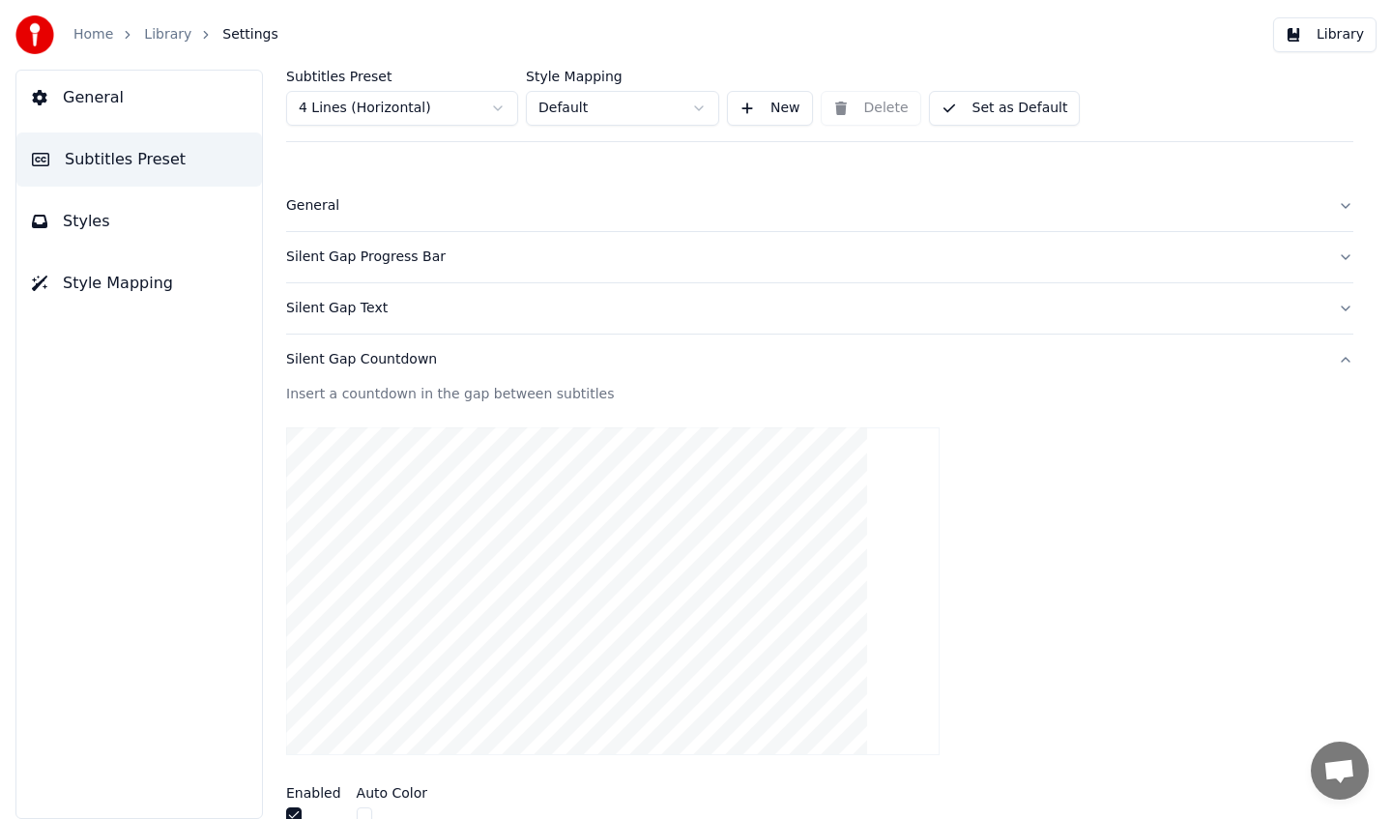
click at [170, 37] on link "Library" at bounding box center [167, 34] width 47 height 19
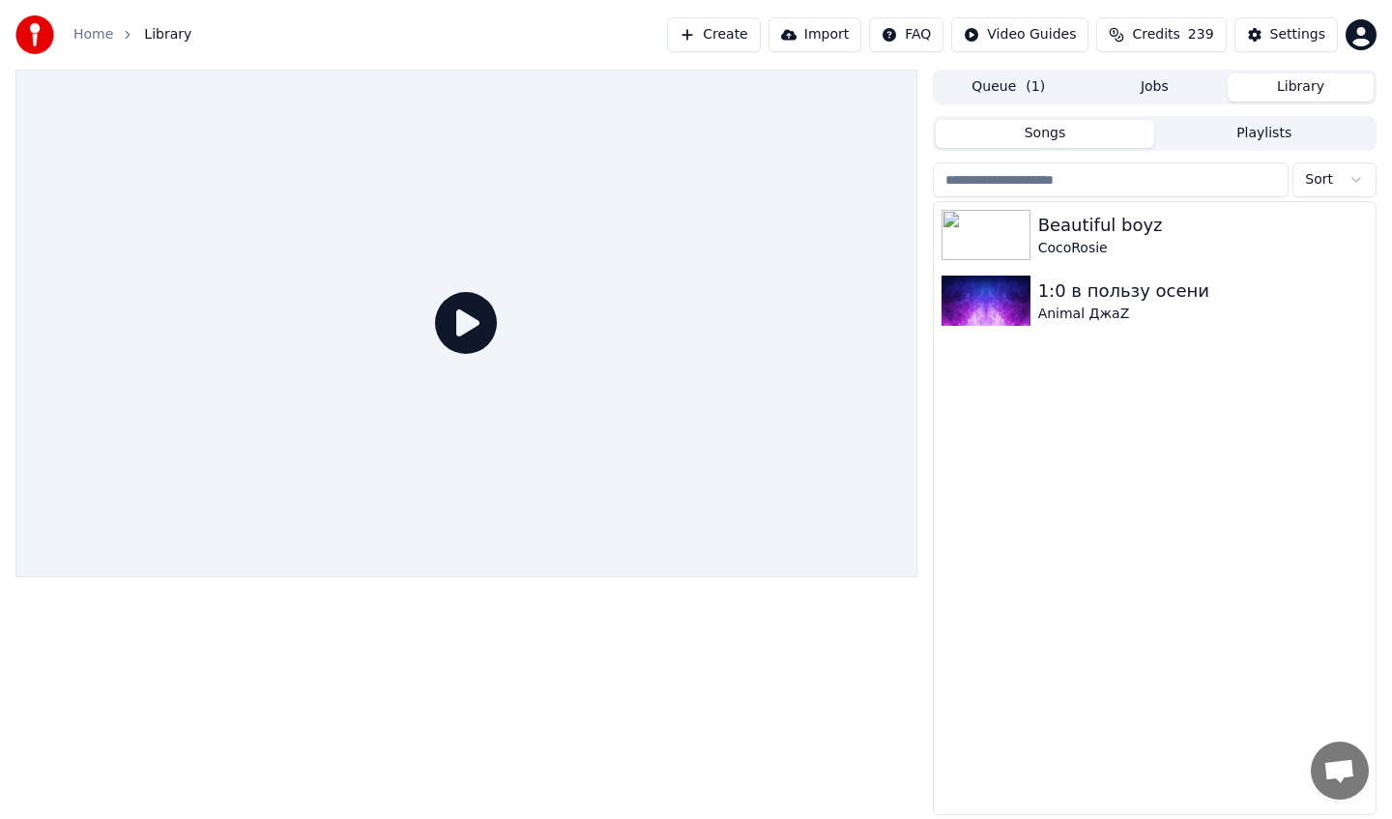
click at [1296, 83] on button "Library" at bounding box center [1301, 87] width 146 height 28
click at [1111, 245] on div "CocoRosie" at bounding box center [1194, 248] width 310 height 19
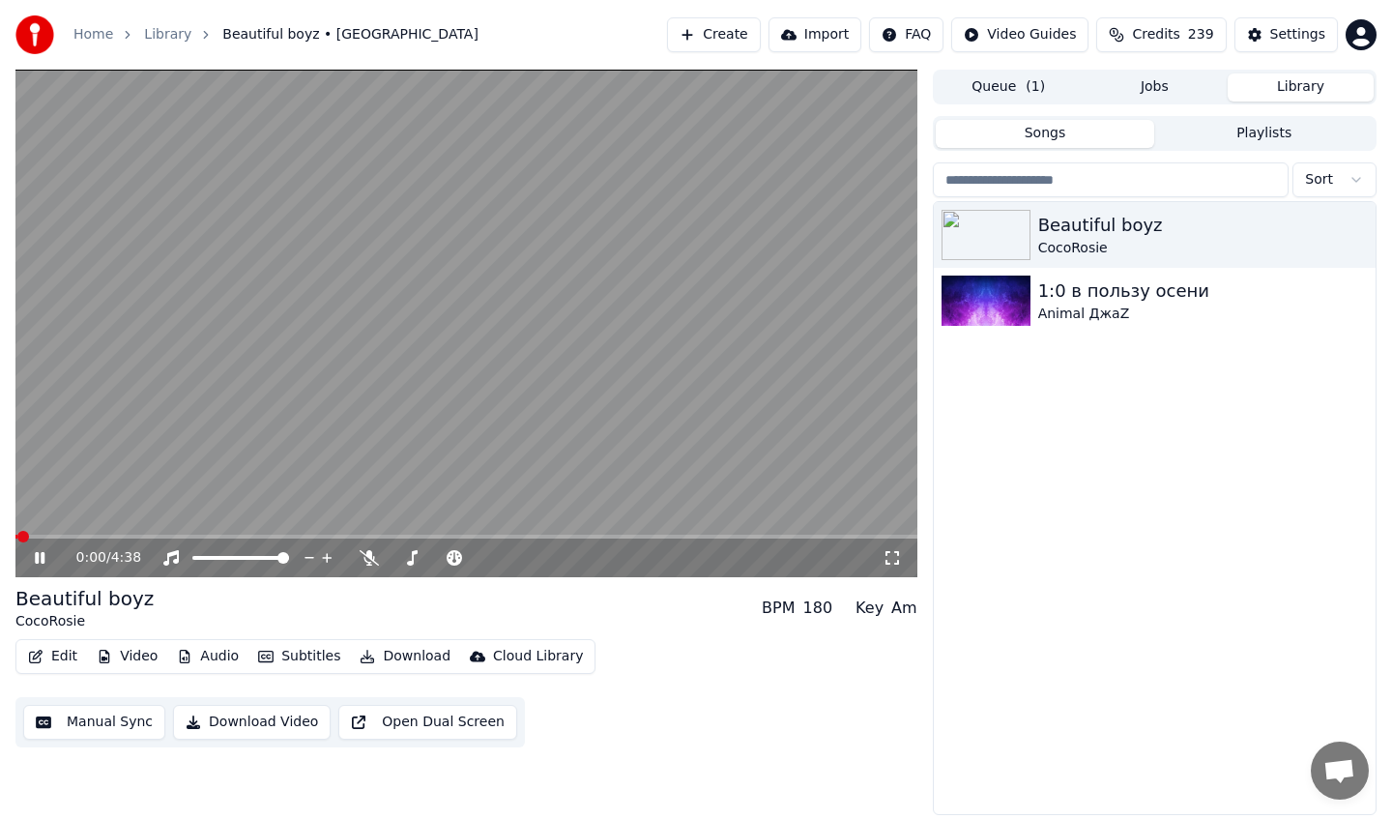
click at [37, 558] on icon at bounding box center [40, 558] width 10 height 12
click at [37, 557] on icon at bounding box center [40, 558] width 12 height 14
click at [484, 350] on video at bounding box center [466, 324] width 902 height 508
click at [1267, 36] on button "Settings" at bounding box center [1286, 34] width 103 height 35
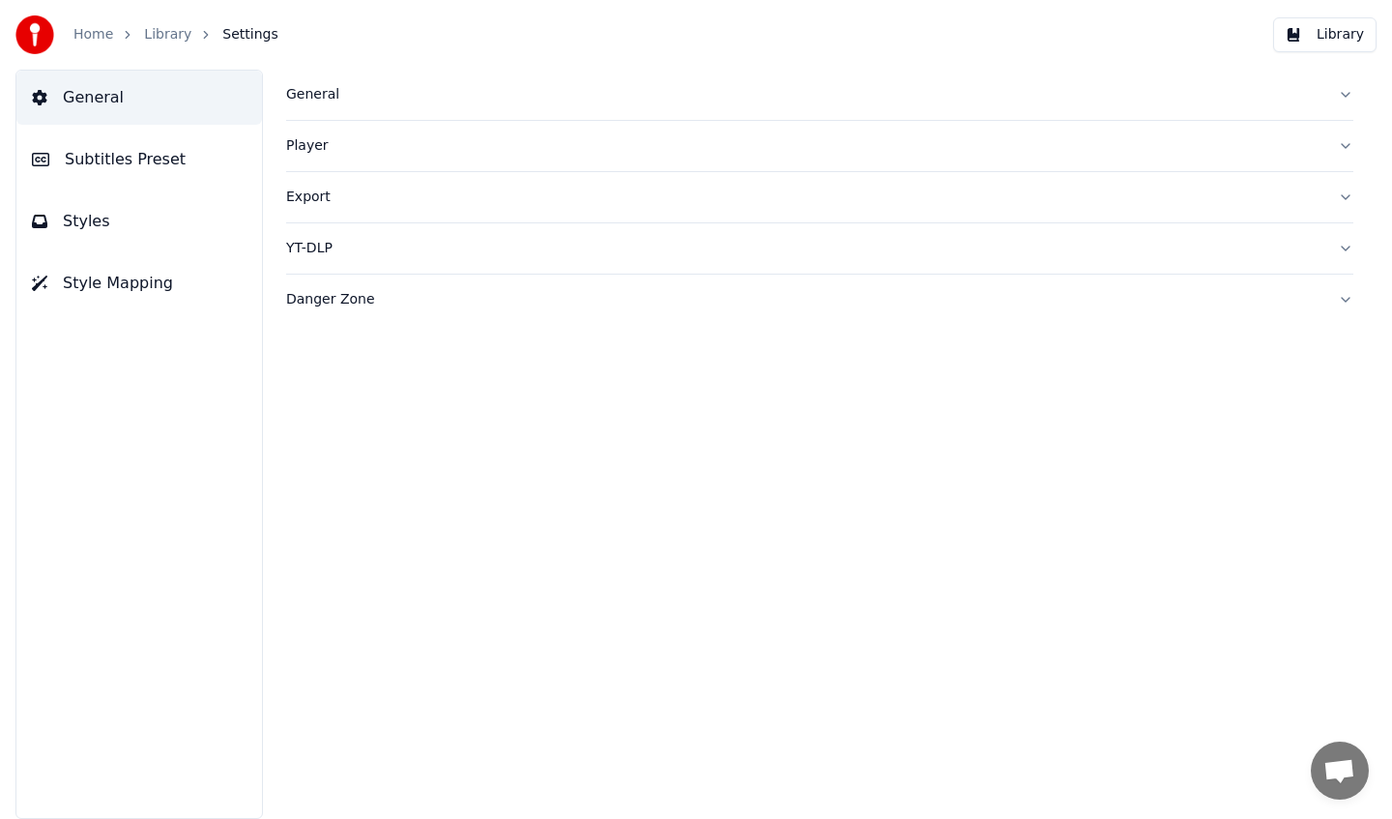
click at [166, 170] on span "Subtitles Preset" at bounding box center [125, 159] width 121 height 23
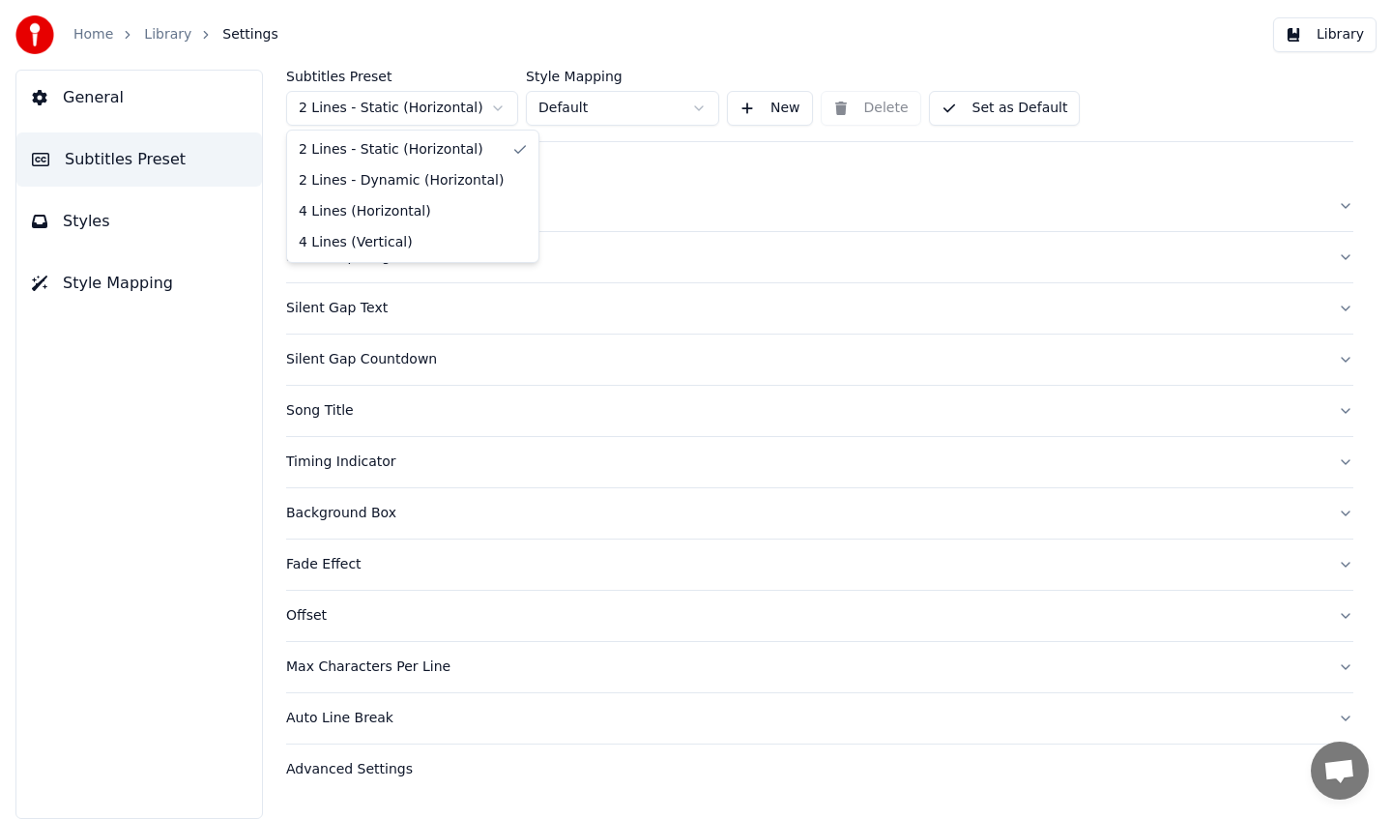
click at [478, 110] on html "Home Library Settings Library General Subtitles Preset Styles Style Mapping Sub…" at bounding box center [696, 409] width 1392 height 819
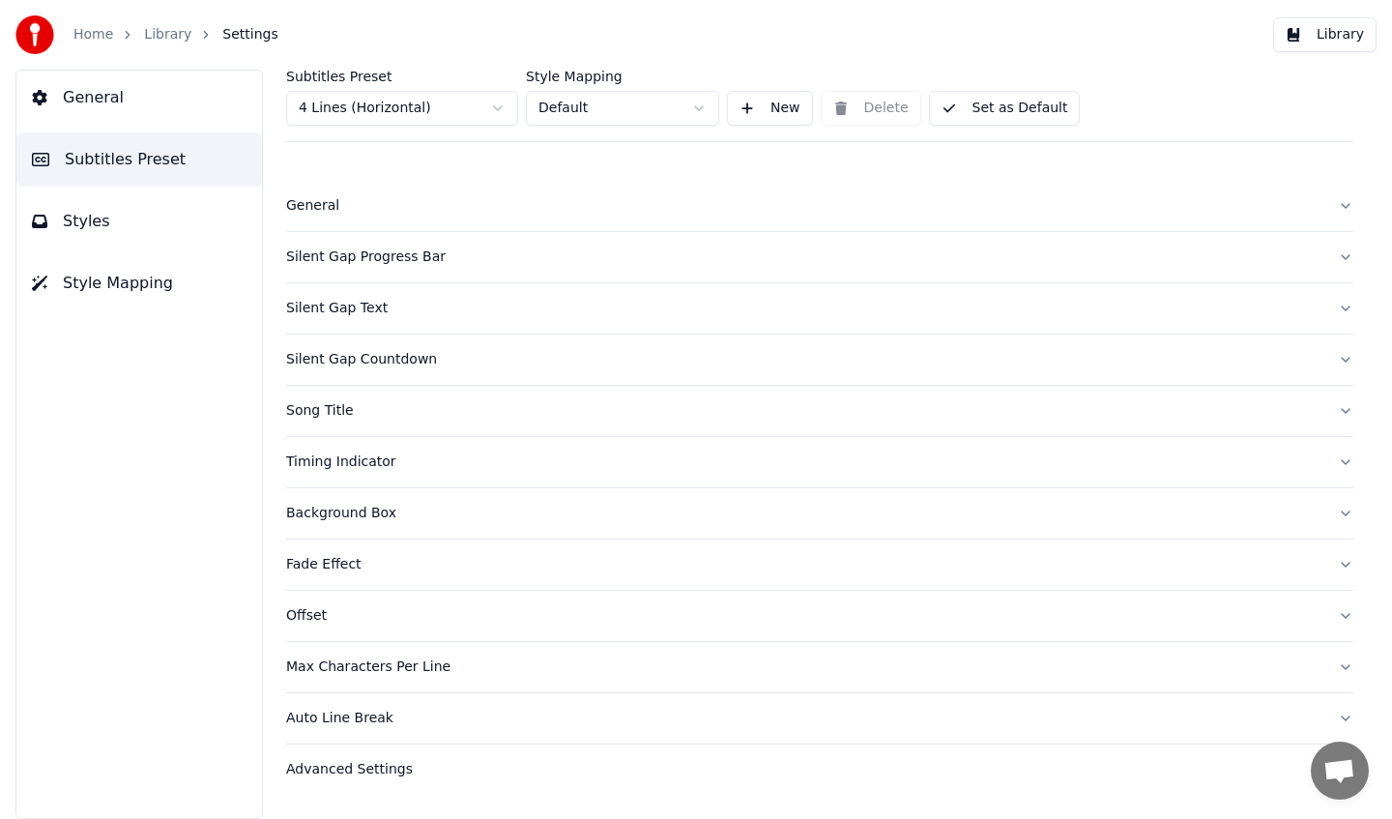
click at [420, 446] on button "Timing Indicator" at bounding box center [820, 462] width 1068 height 50
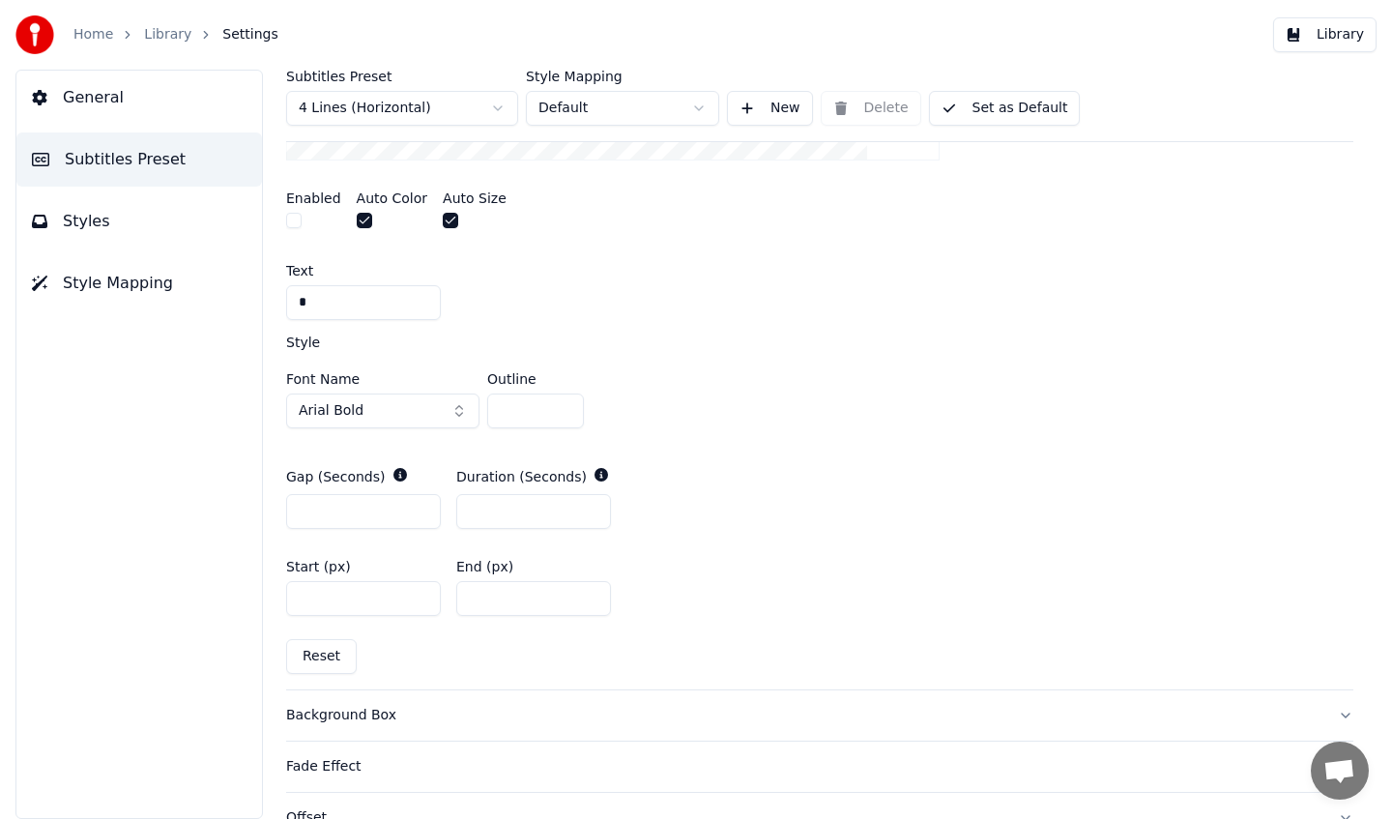
scroll to position [659, 0]
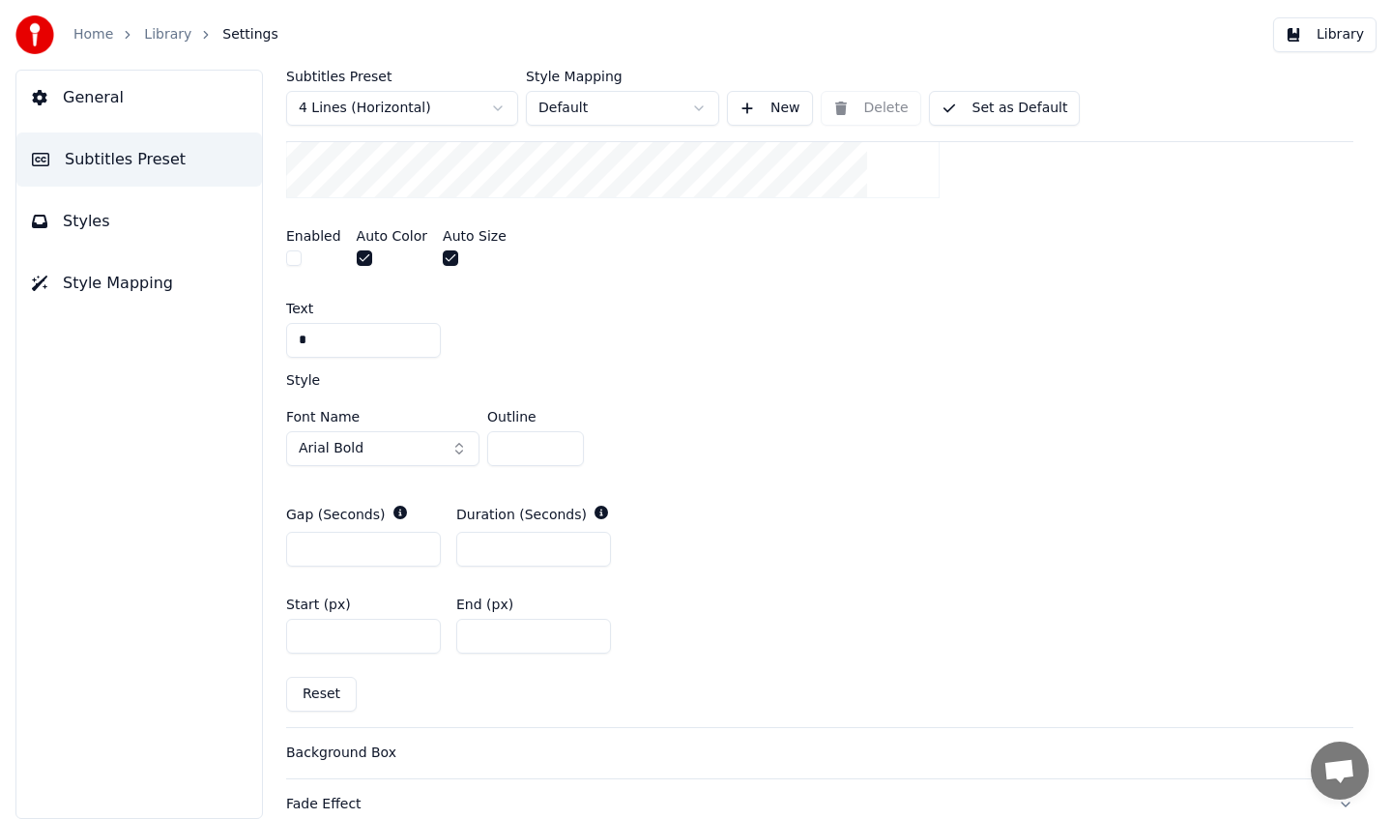
click at [298, 253] on button "button" at bounding box center [293, 257] width 15 height 15
click at [368, 442] on button "Arial Bold" at bounding box center [382, 448] width 193 height 35
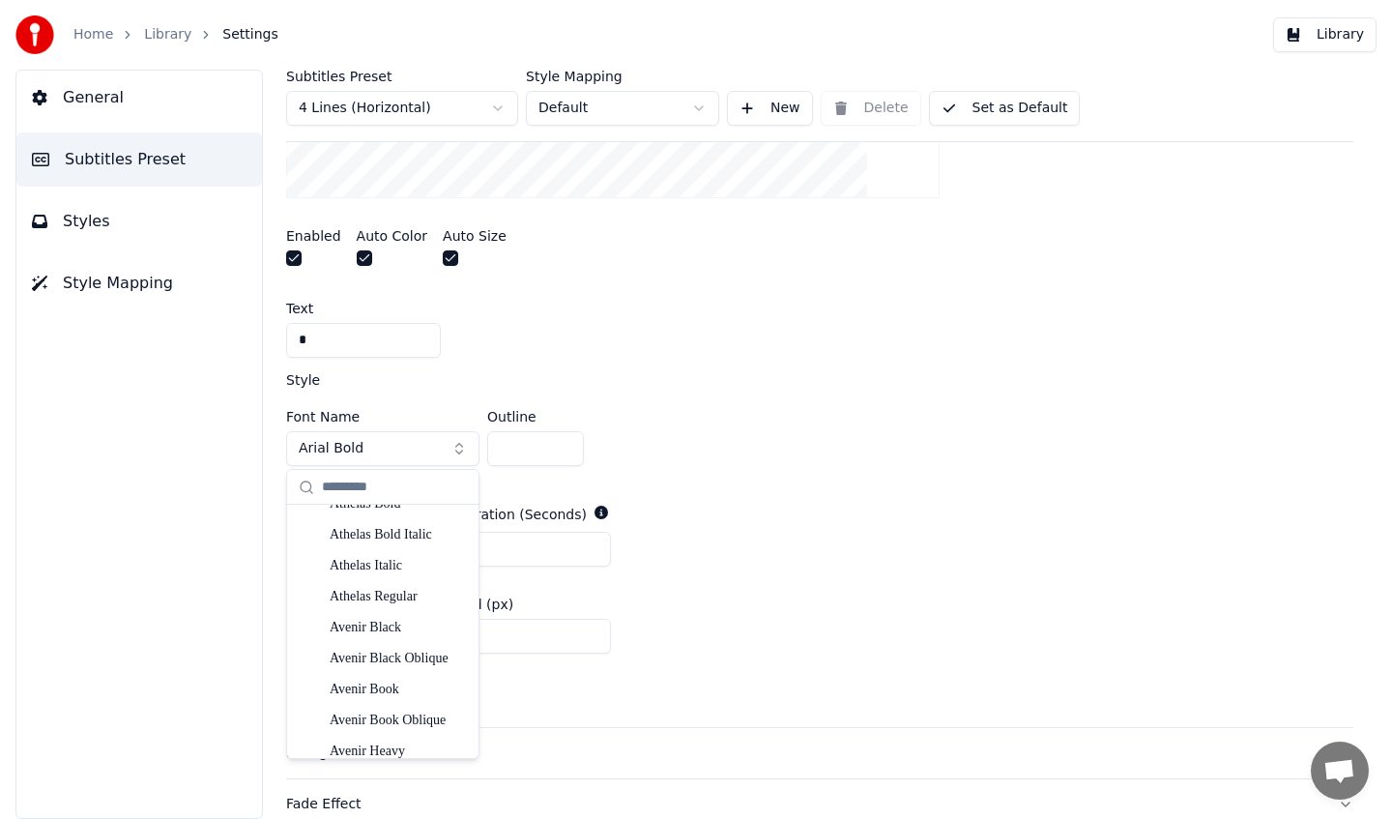
scroll to position [1668, 0]
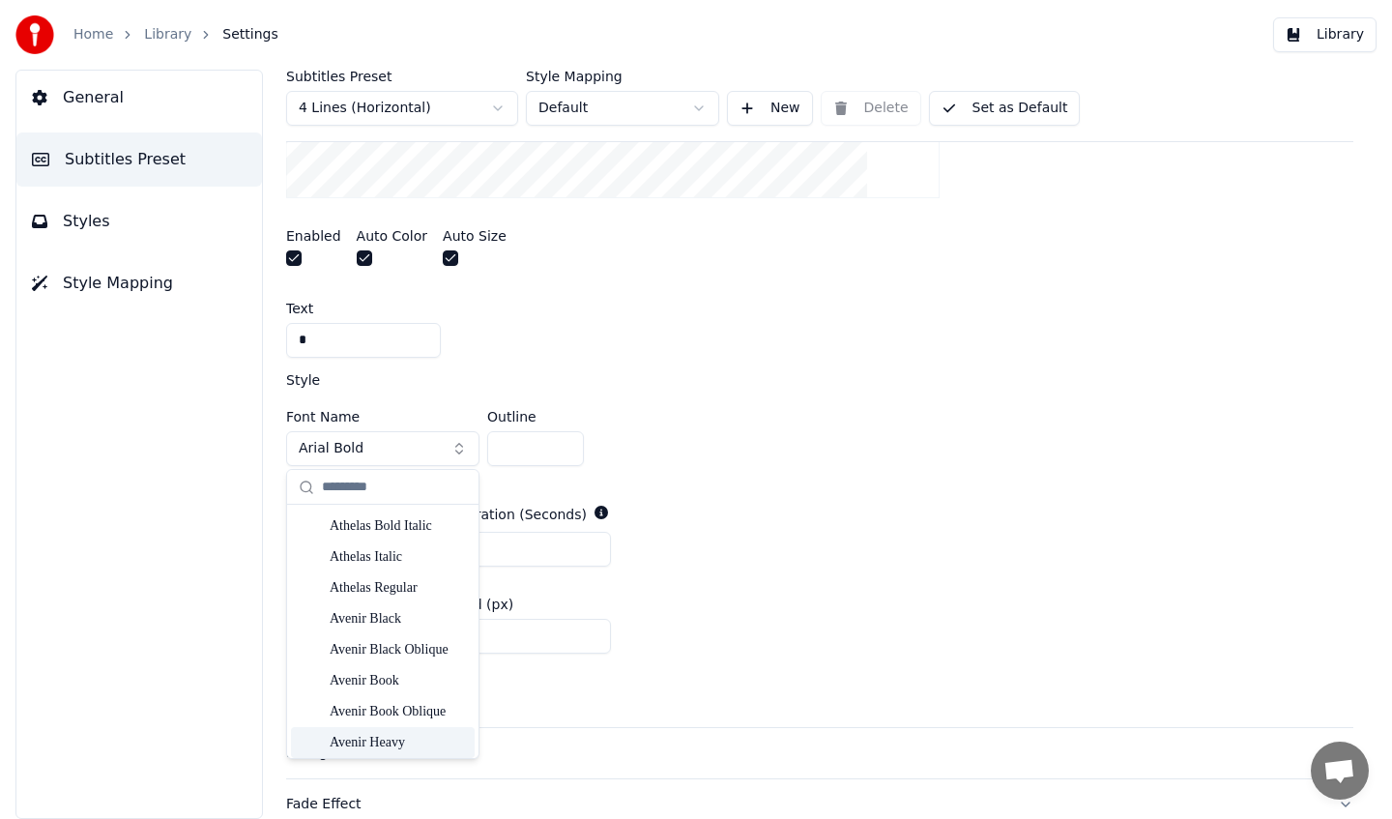
click at [387, 741] on div "Avenir Heavy" at bounding box center [398, 742] width 137 height 19
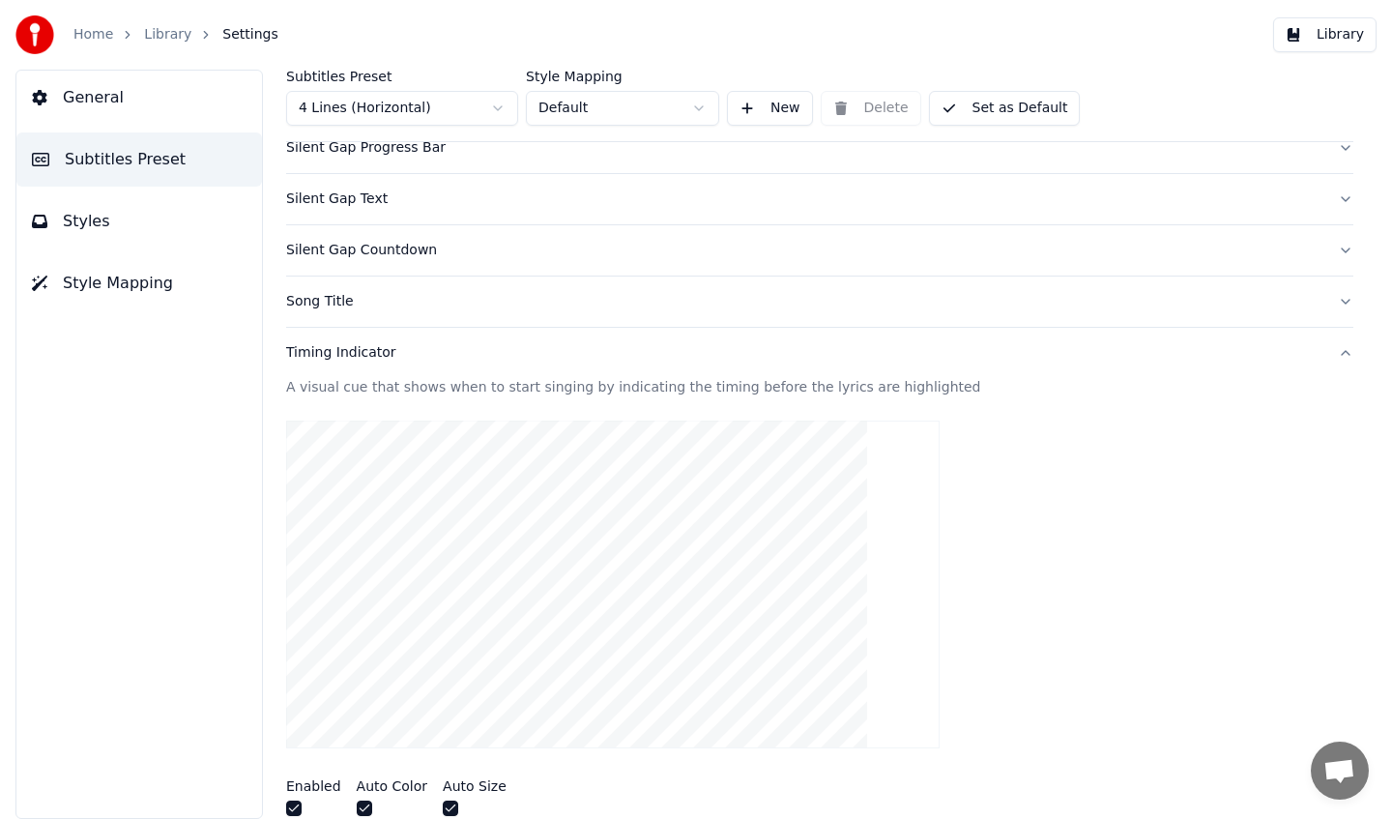
scroll to position [107, 0]
click at [503, 301] on div "Song Title" at bounding box center [804, 303] width 1037 height 19
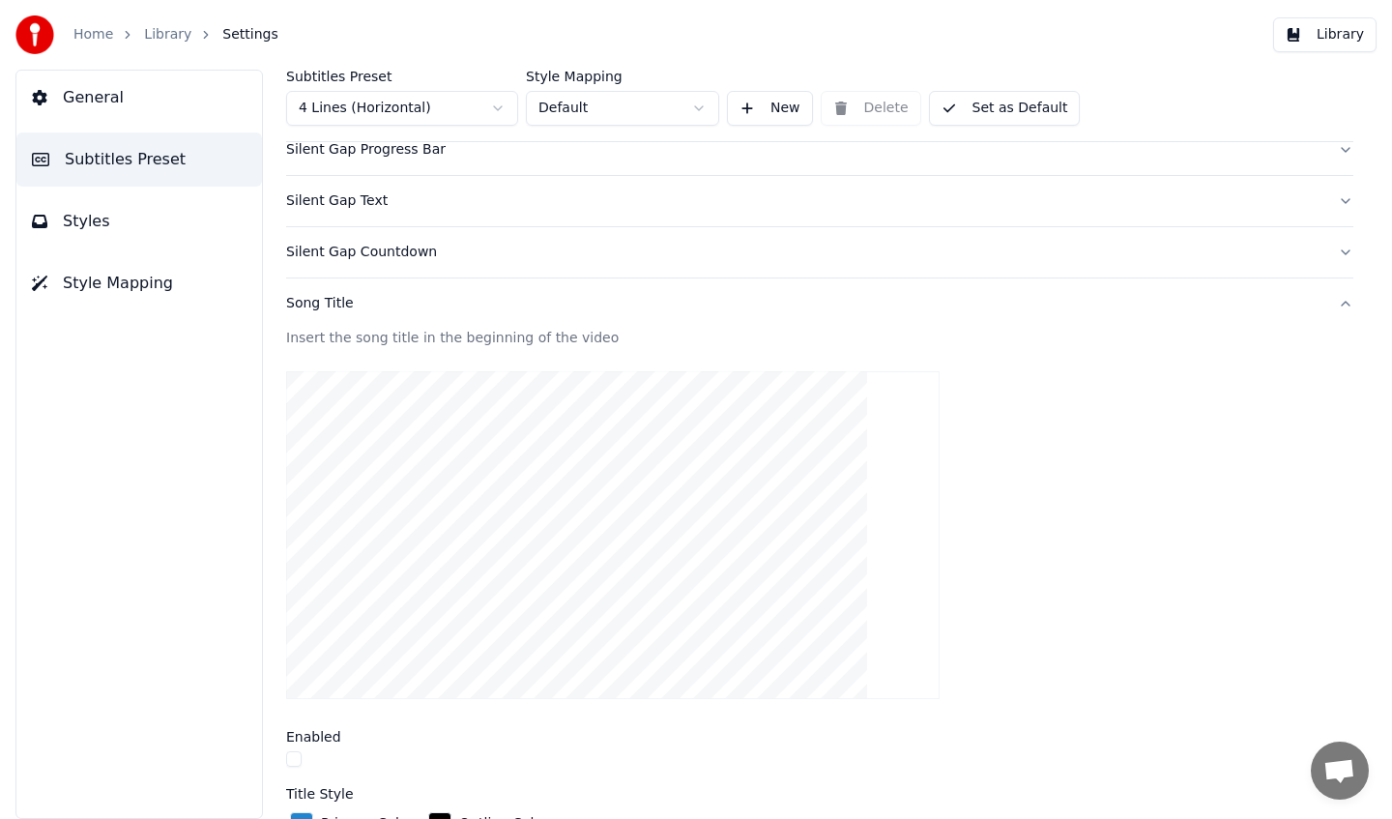
click at [480, 304] on div "Song Title" at bounding box center [804, 303] width 1037 height 19
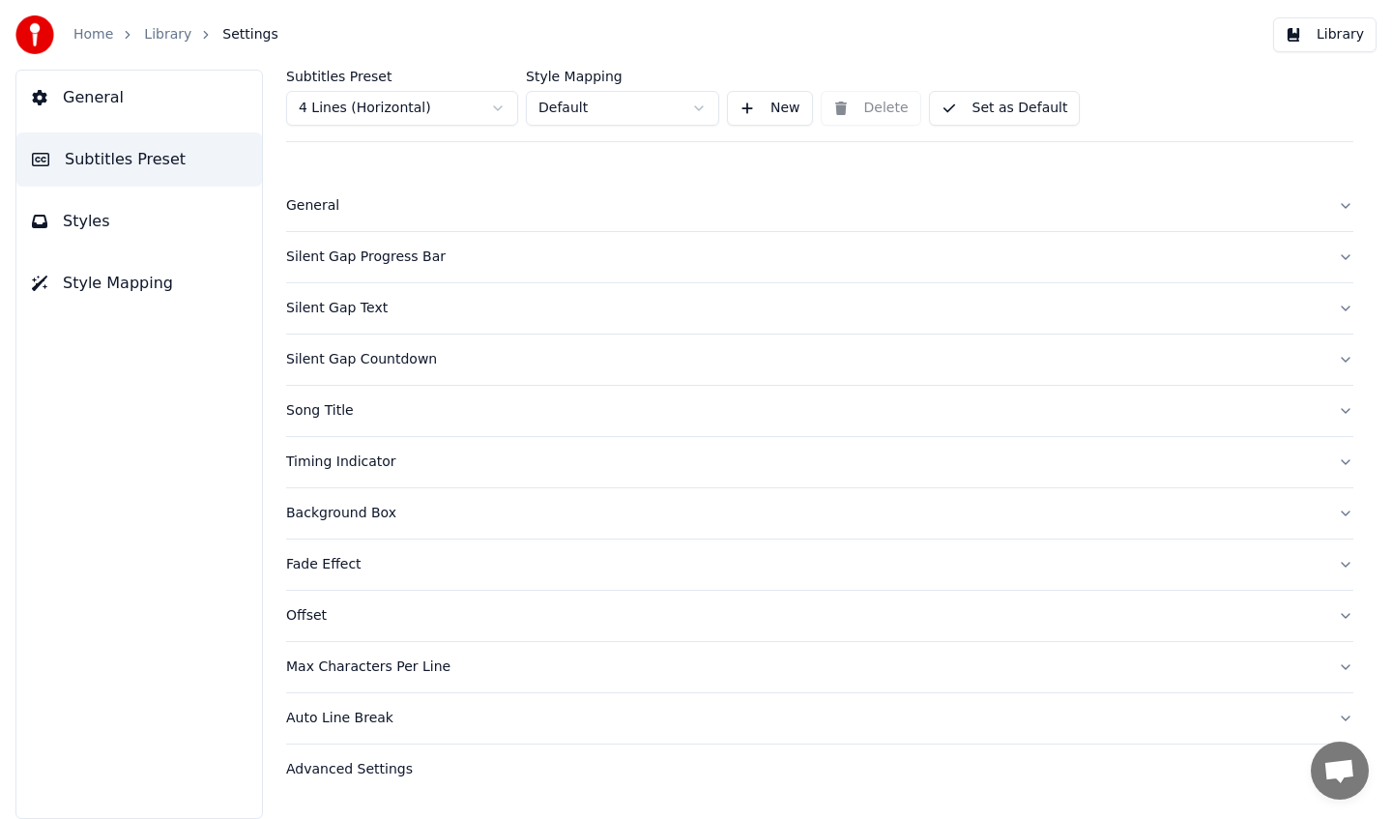
click at [426, 408] on div "Song Title" at bounding box center [804, 410] width 1037 height 19
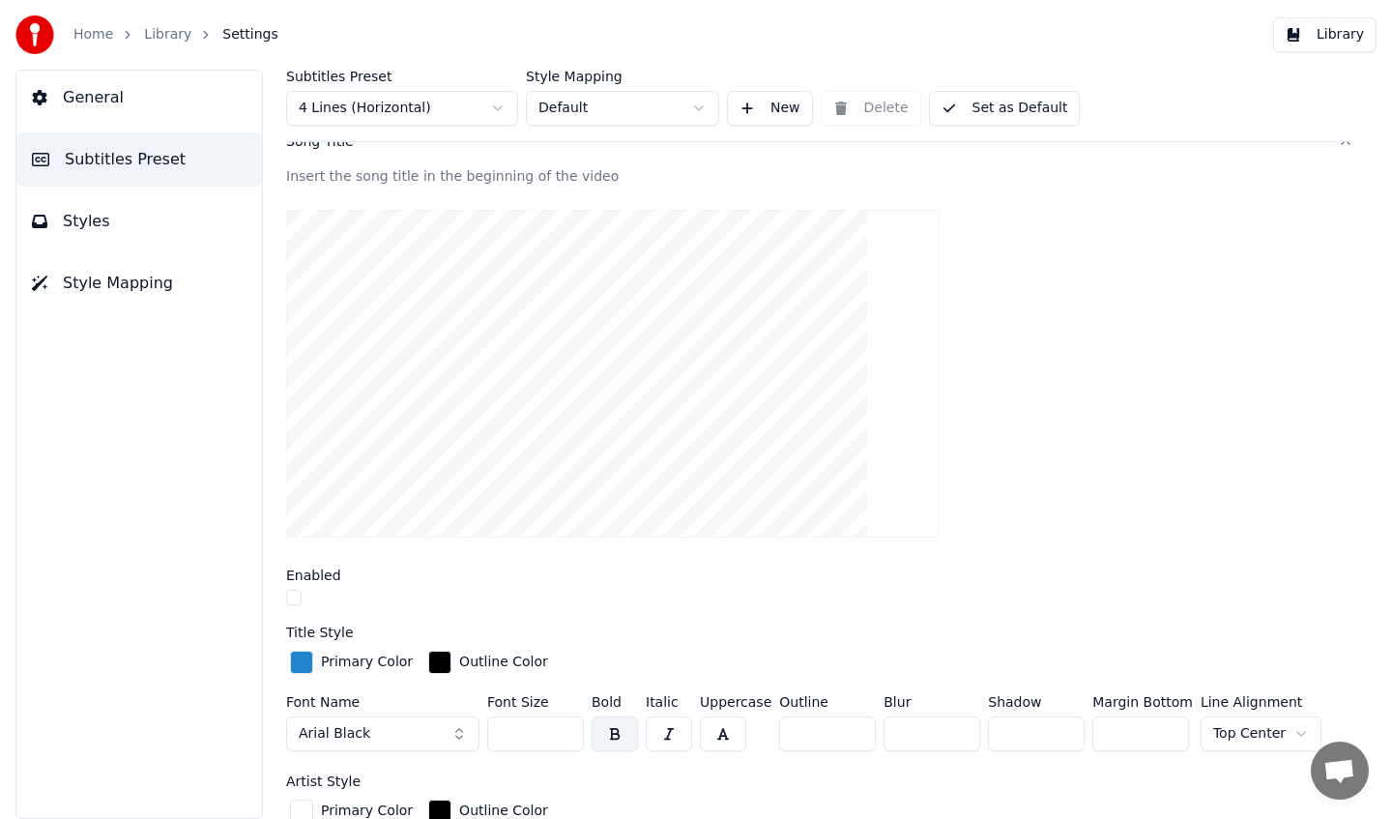
scroll to position [265, 0]
click at [301, 601] on div at bounding box center [820, 604] width 1068 height 20
click at [295, 602] on button "button" at bounding box center [293, 601] width 15 height 15
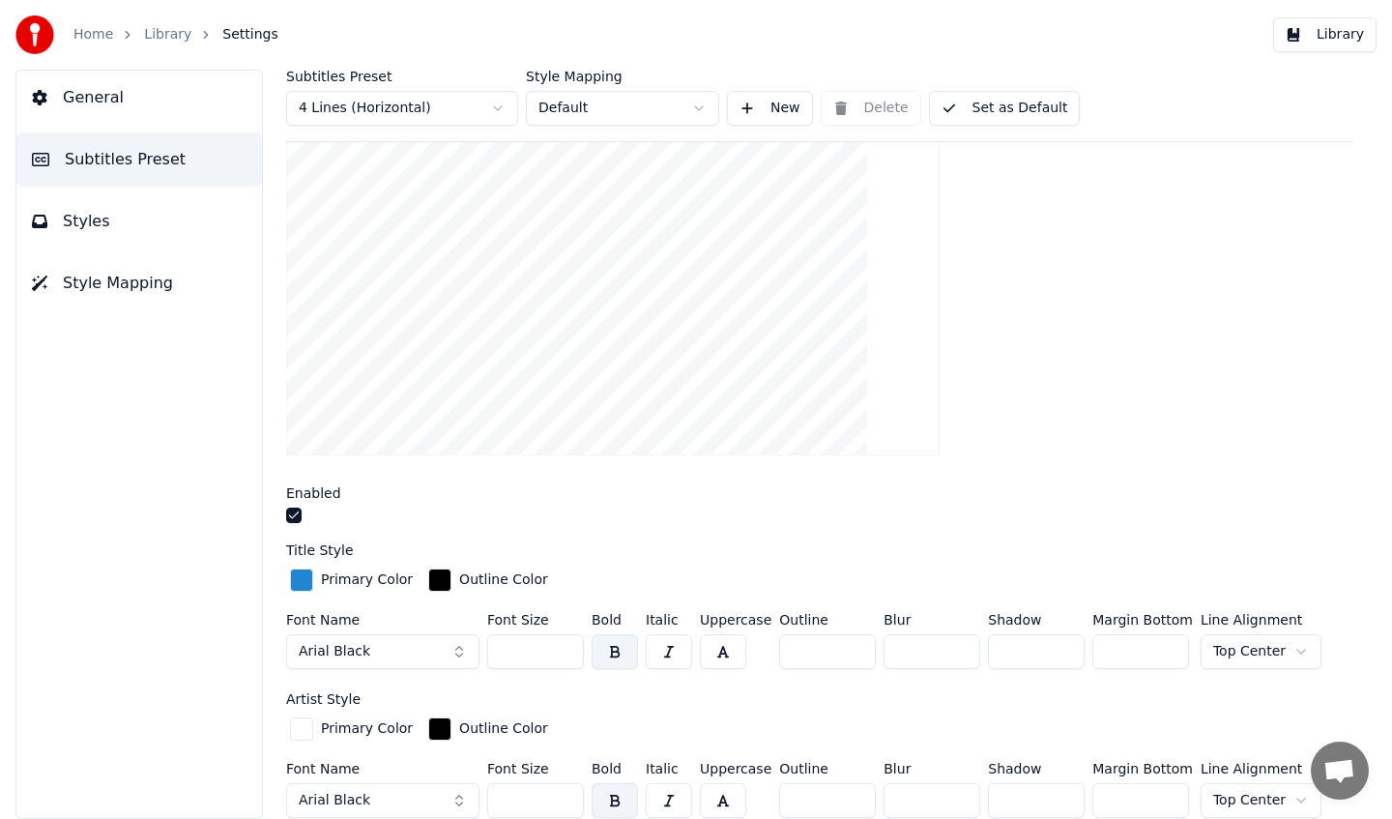
scroll to position [352, 0]
click at [334, 641] on span "Arial Black" at bounding box center [335, 650] width 72 height 19
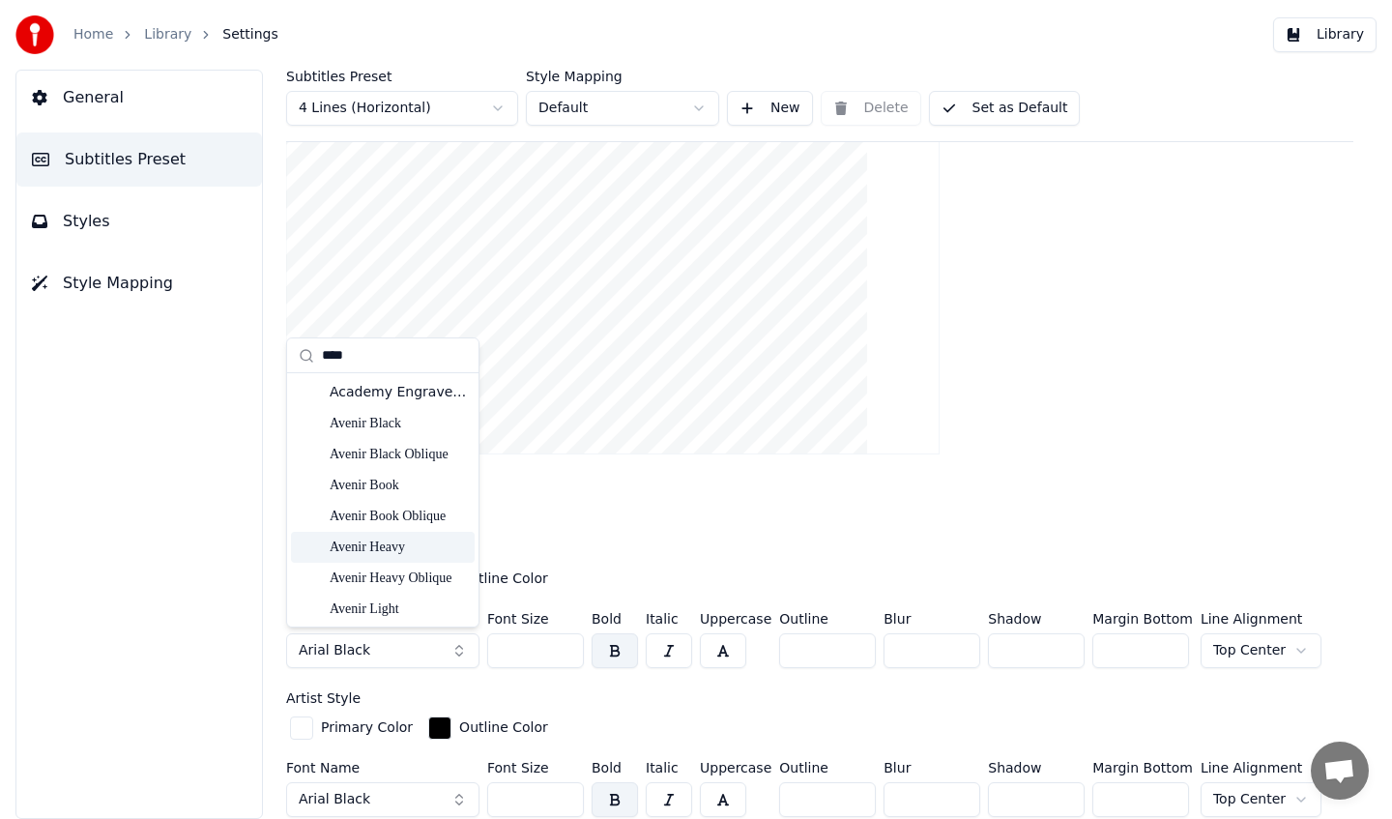
type input "****"
click at [406, 542] on div "Avenir Heavy" at bounding box center [398, 547] width 137 height 19
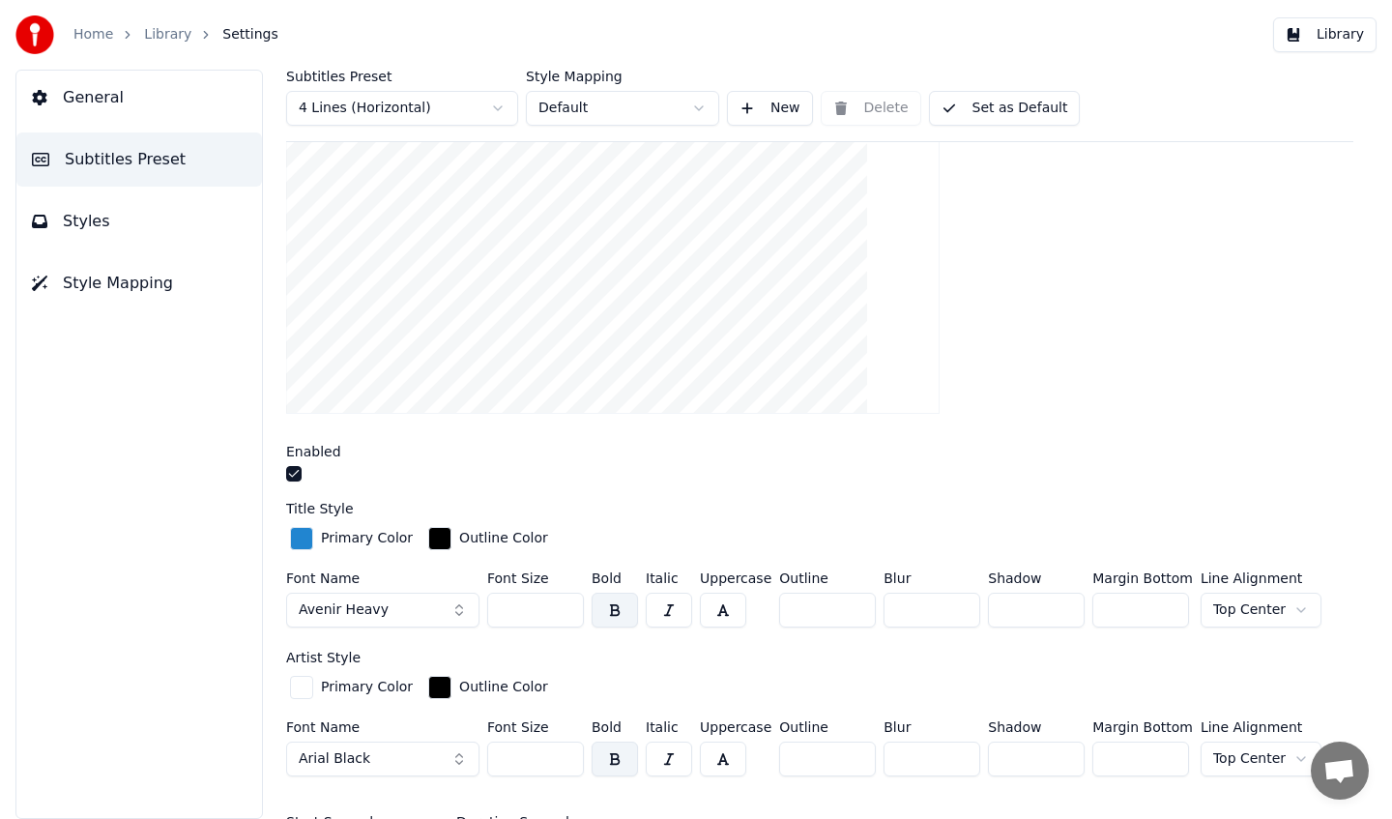
scroll to position [429, 0]
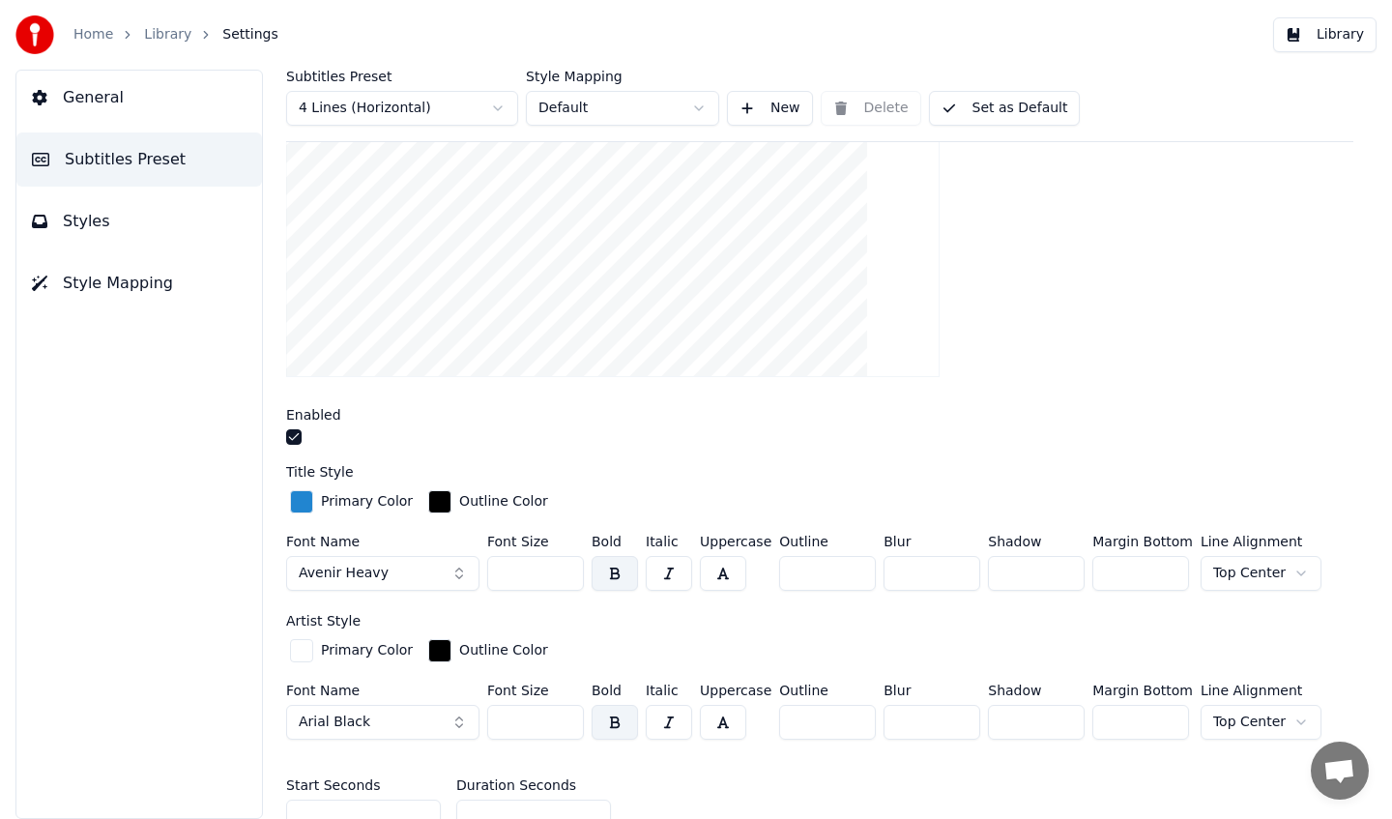
click at [329, 705] on button "Arial Black" at bounding box center [382, 722] width 193 height 35
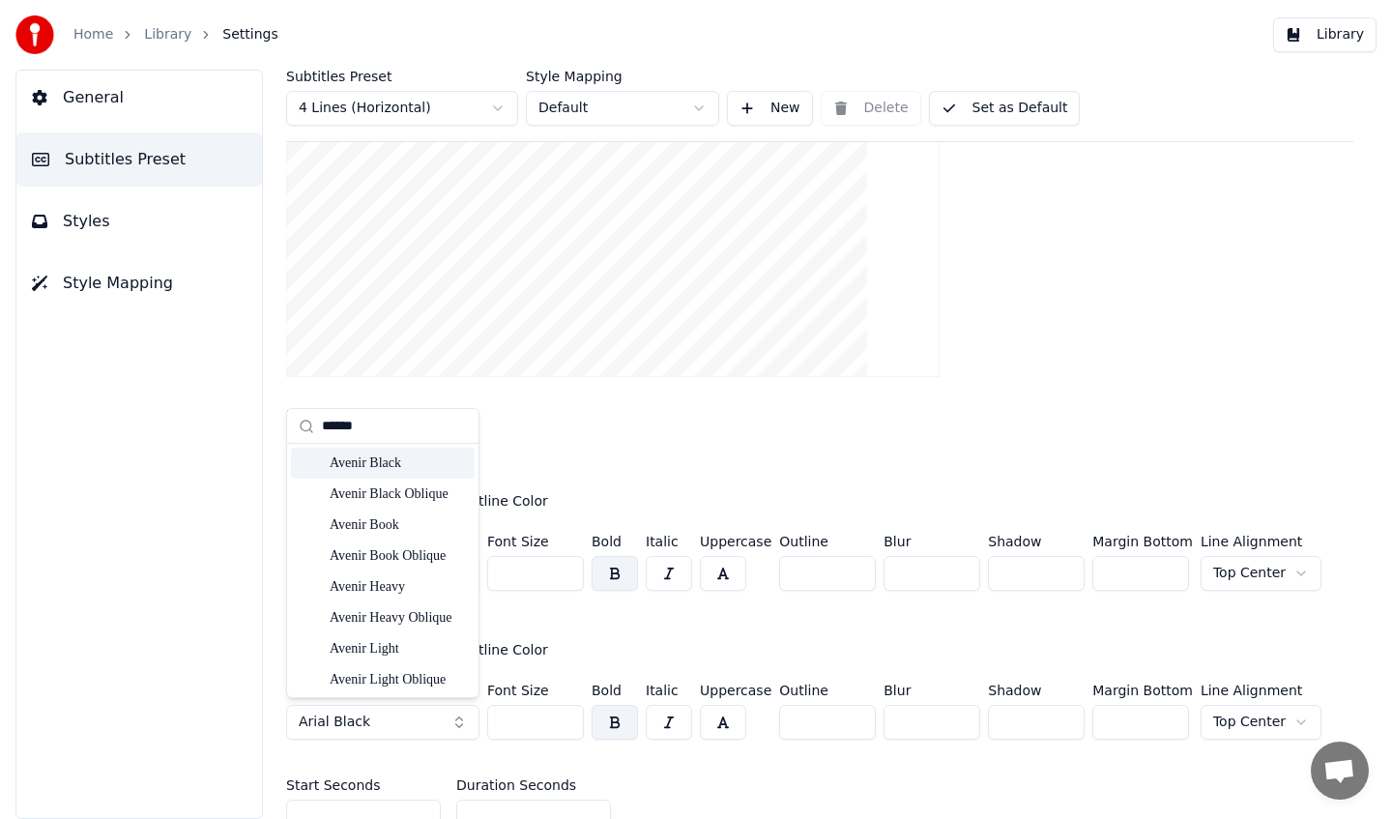
type input "******"
click at [424, 463] on div "Avenir Black" at bounding box center [398, 463] width 137 height 19
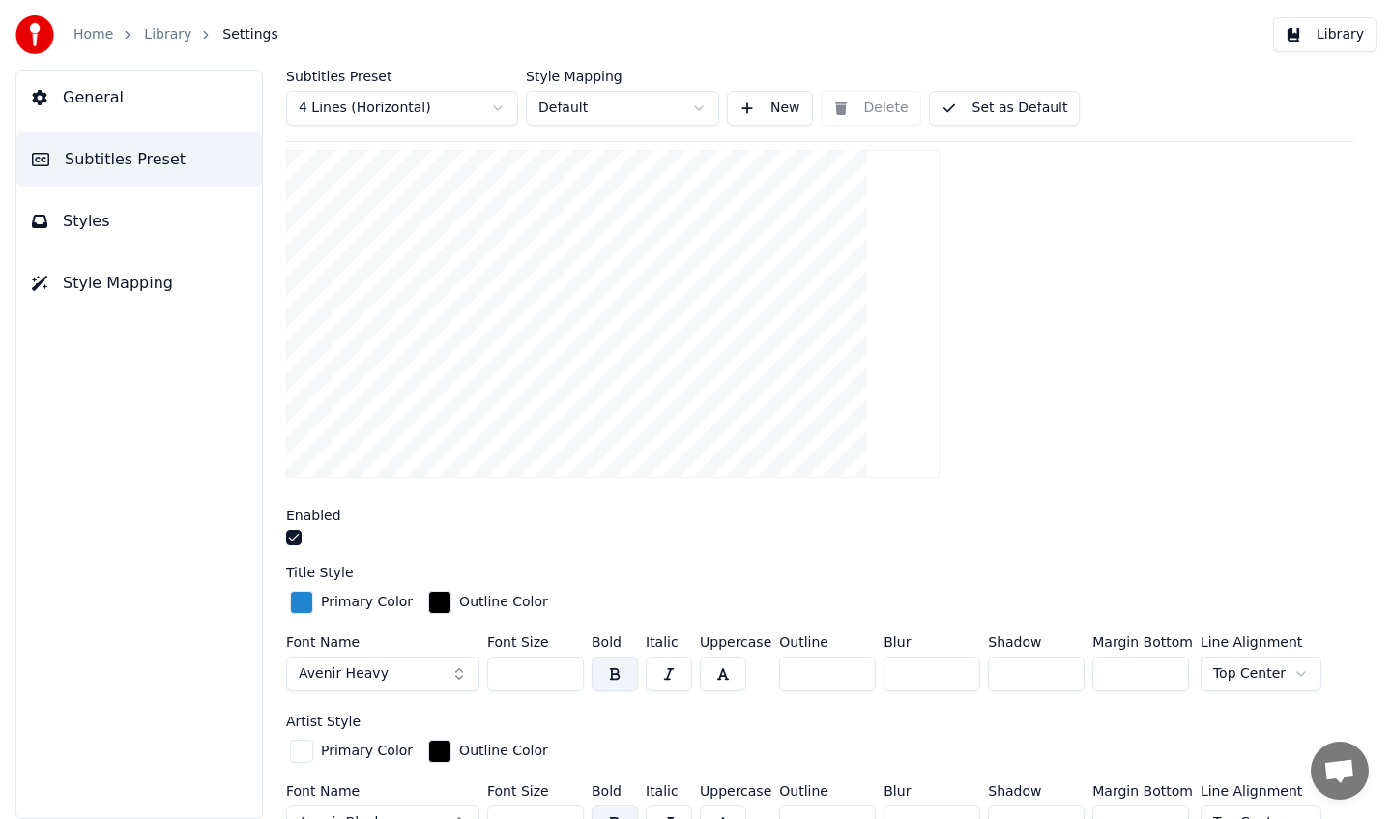
scroll to position [324, 0]
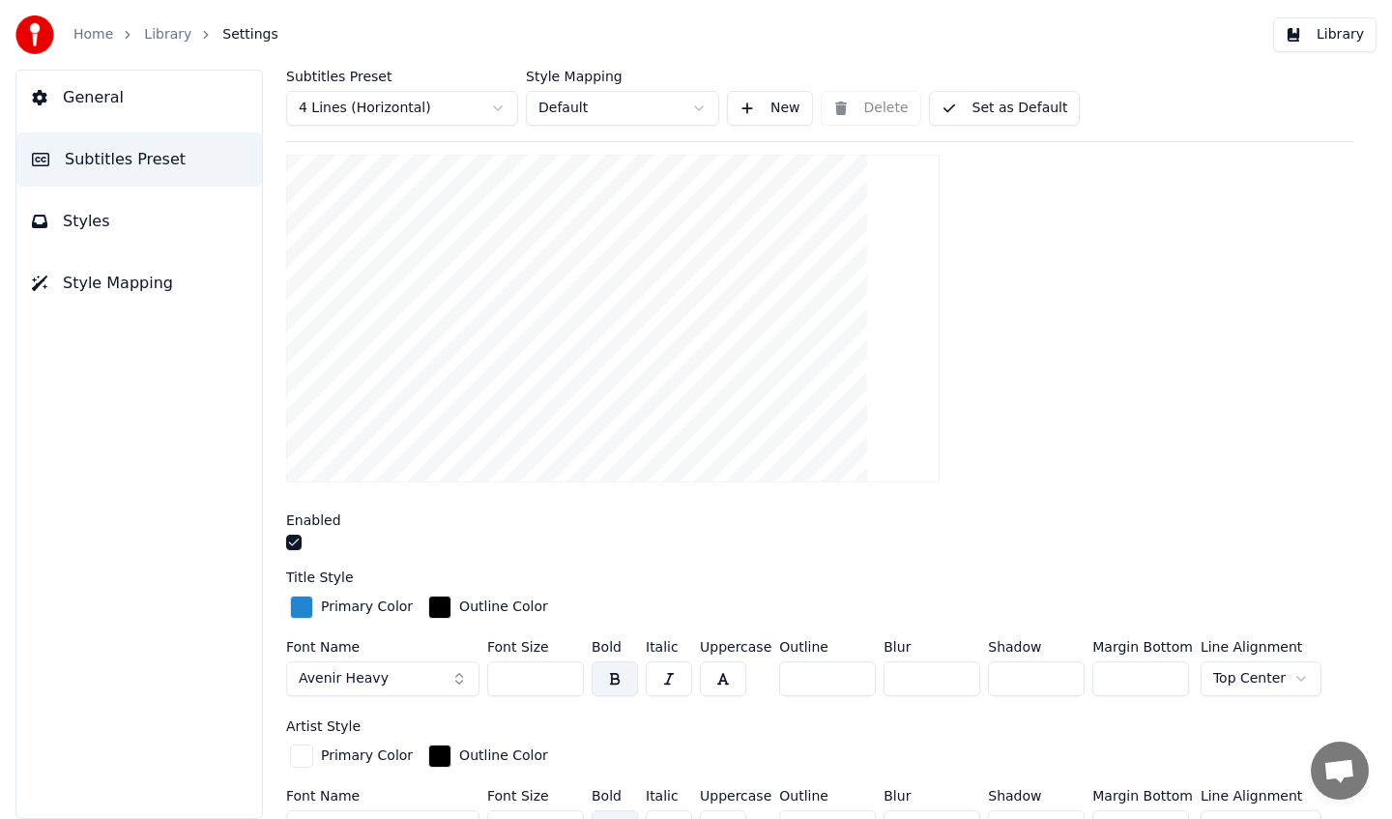
click at [301, 600] on div "button" at bounding box center [301, 607] width 23 height 23
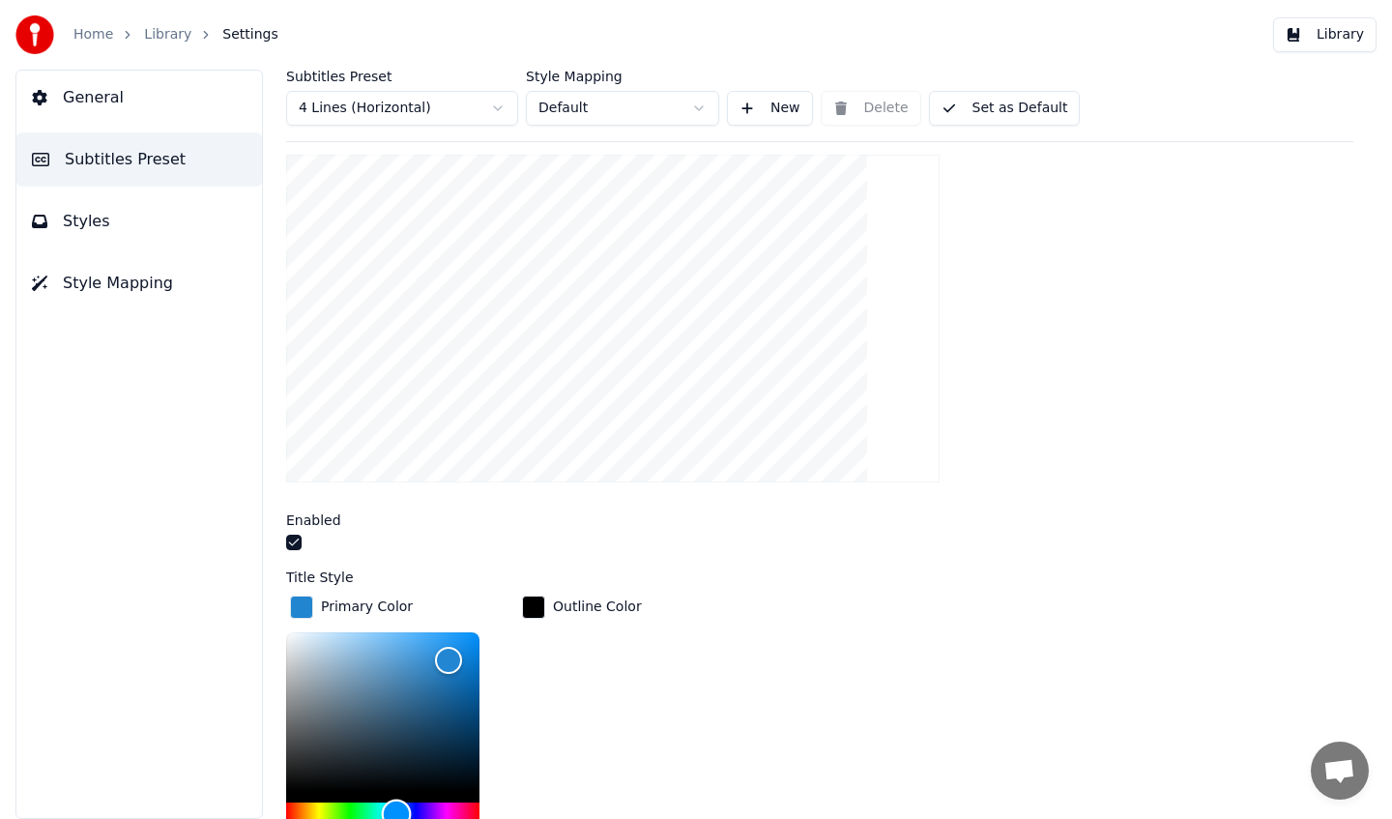
scroll to position [329, 0]
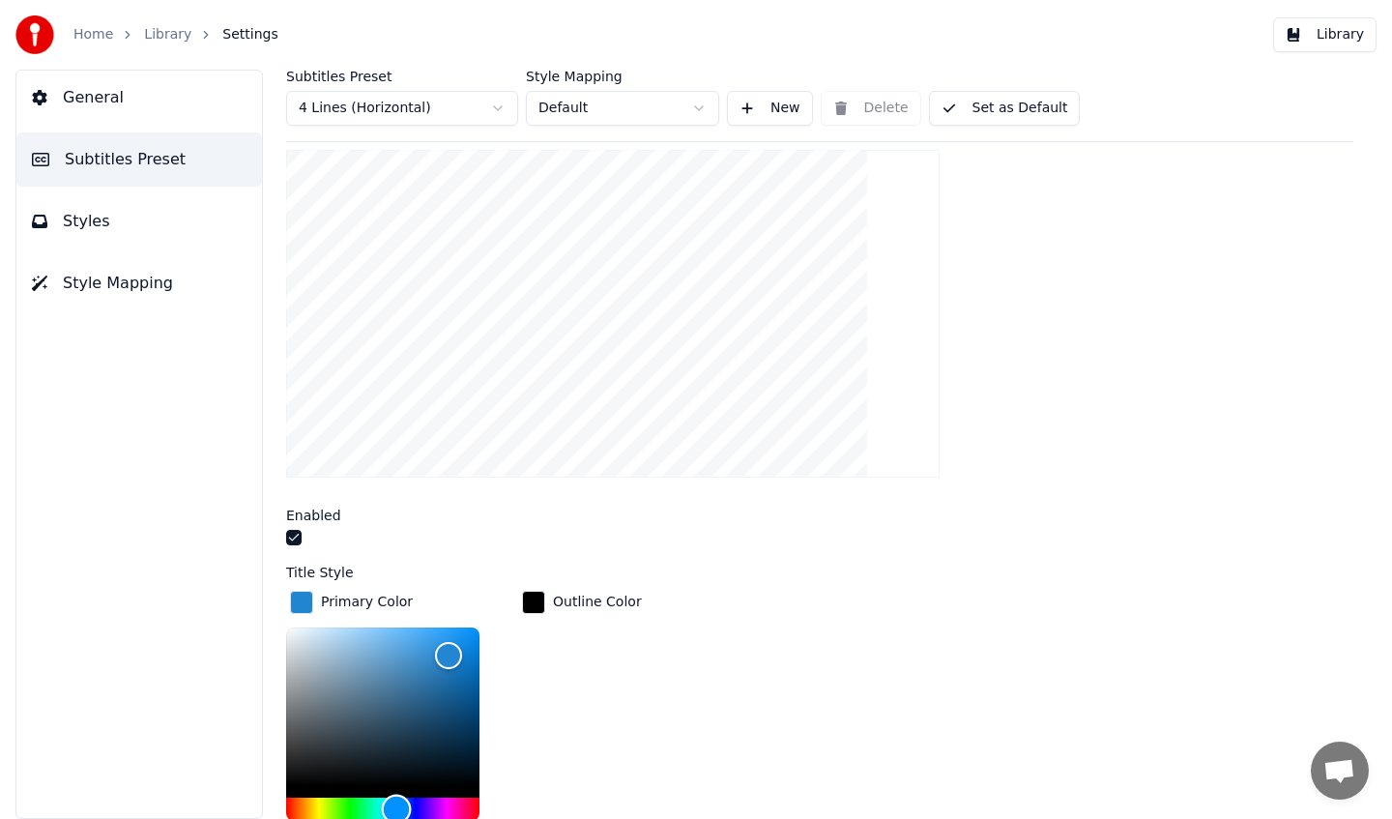
click at [307, 815] on div "Hue" at bounding box center [382, 809] width 193 height 23
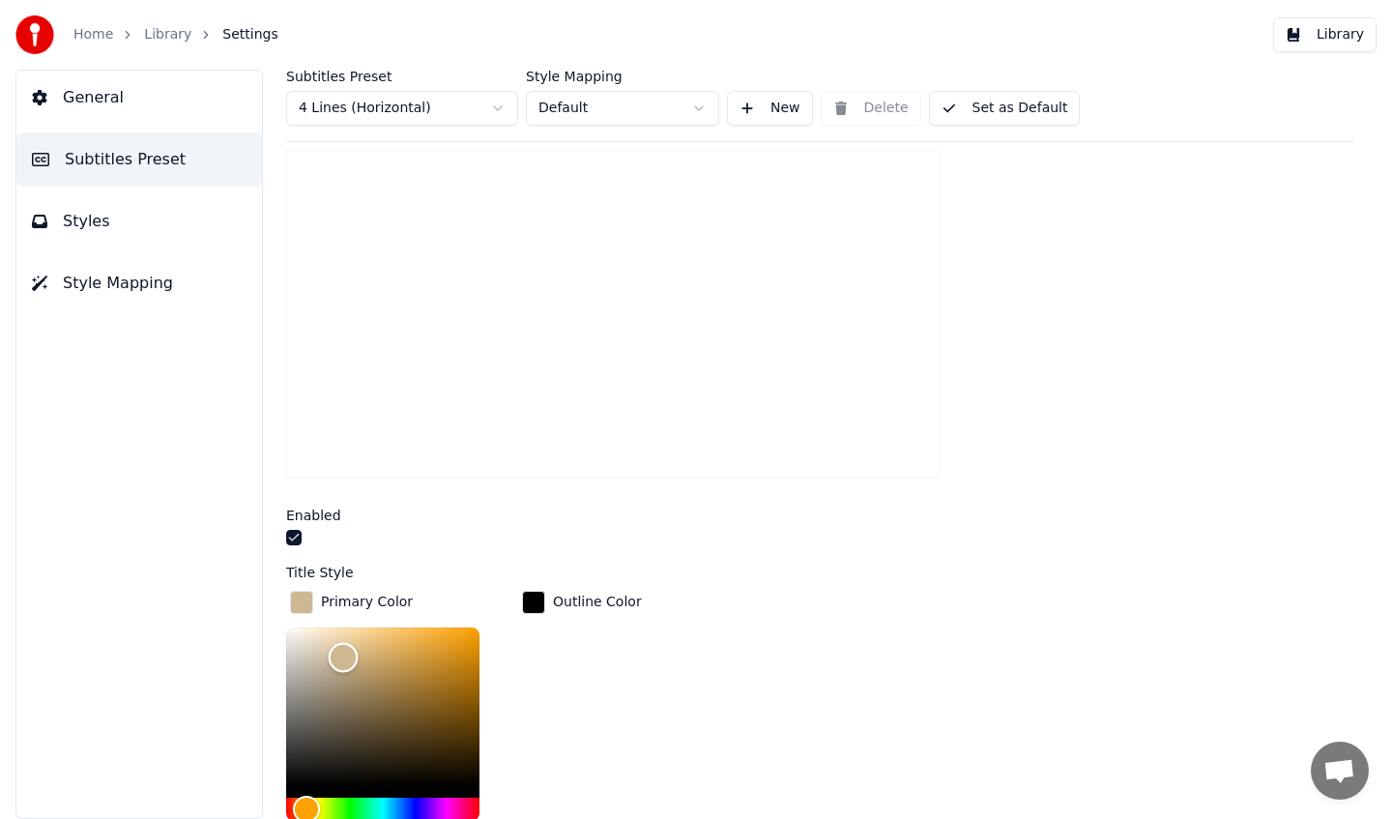
type input "*******"
drag, startPoint x: 348, startPoint y: 667, endPoint x: 343, endPoint y: 657, distance: 11.7
click at [343, 657] on div "Color" at bounding box center [382, 707] width 193 height 159
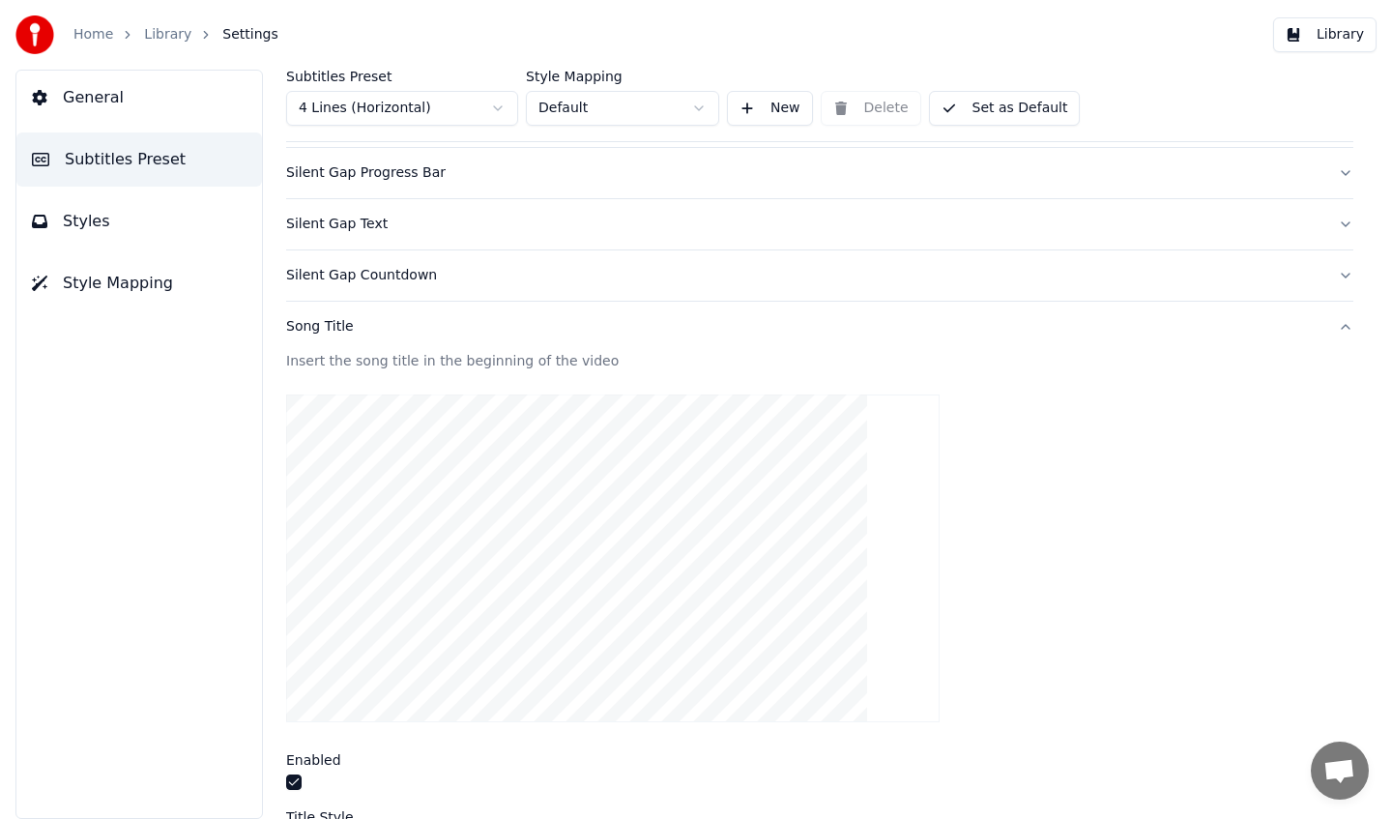
scroll to position [0, 0]
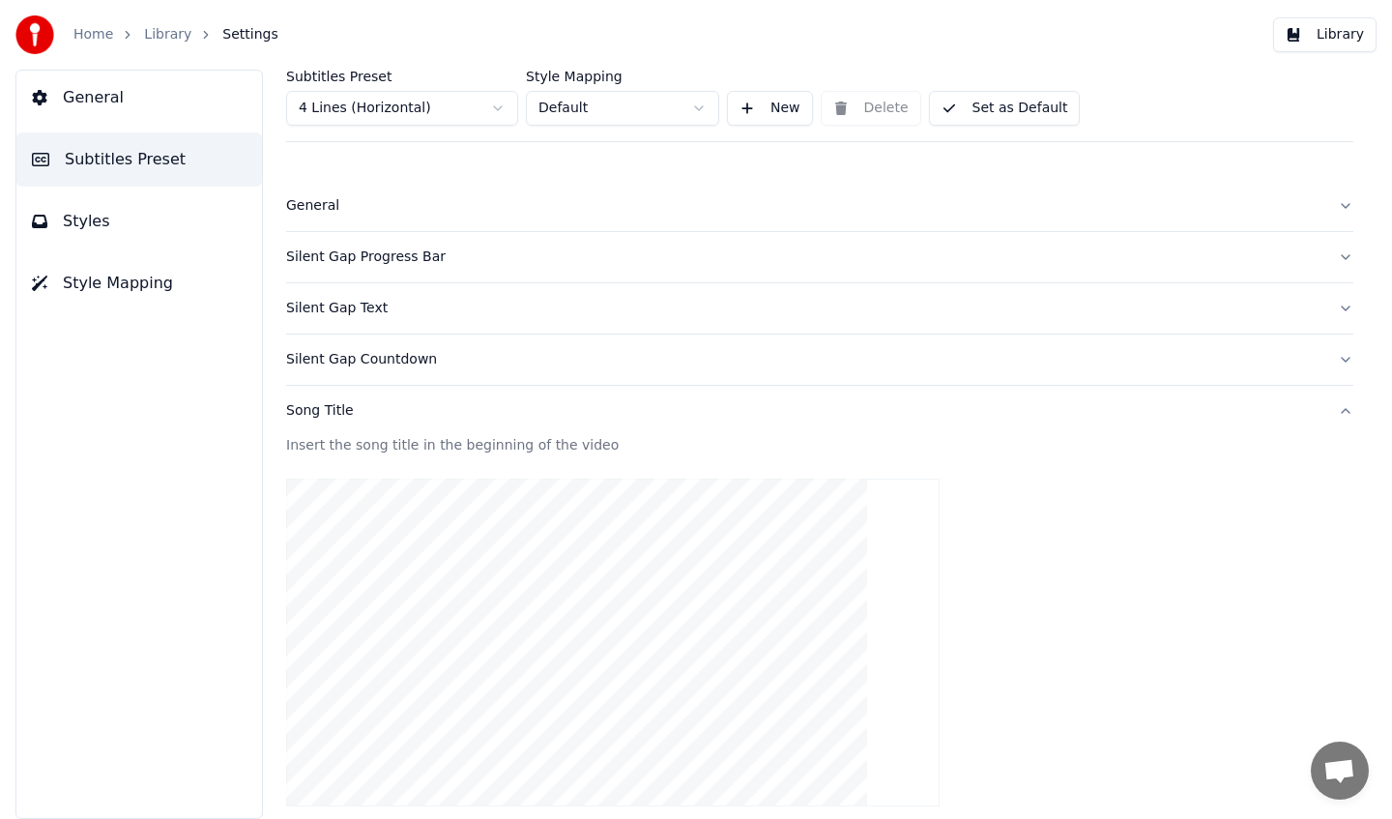
click at [451, 361] on div "Silent Gap Countdown" at bounding box center [804, 359] width 1037 height 19
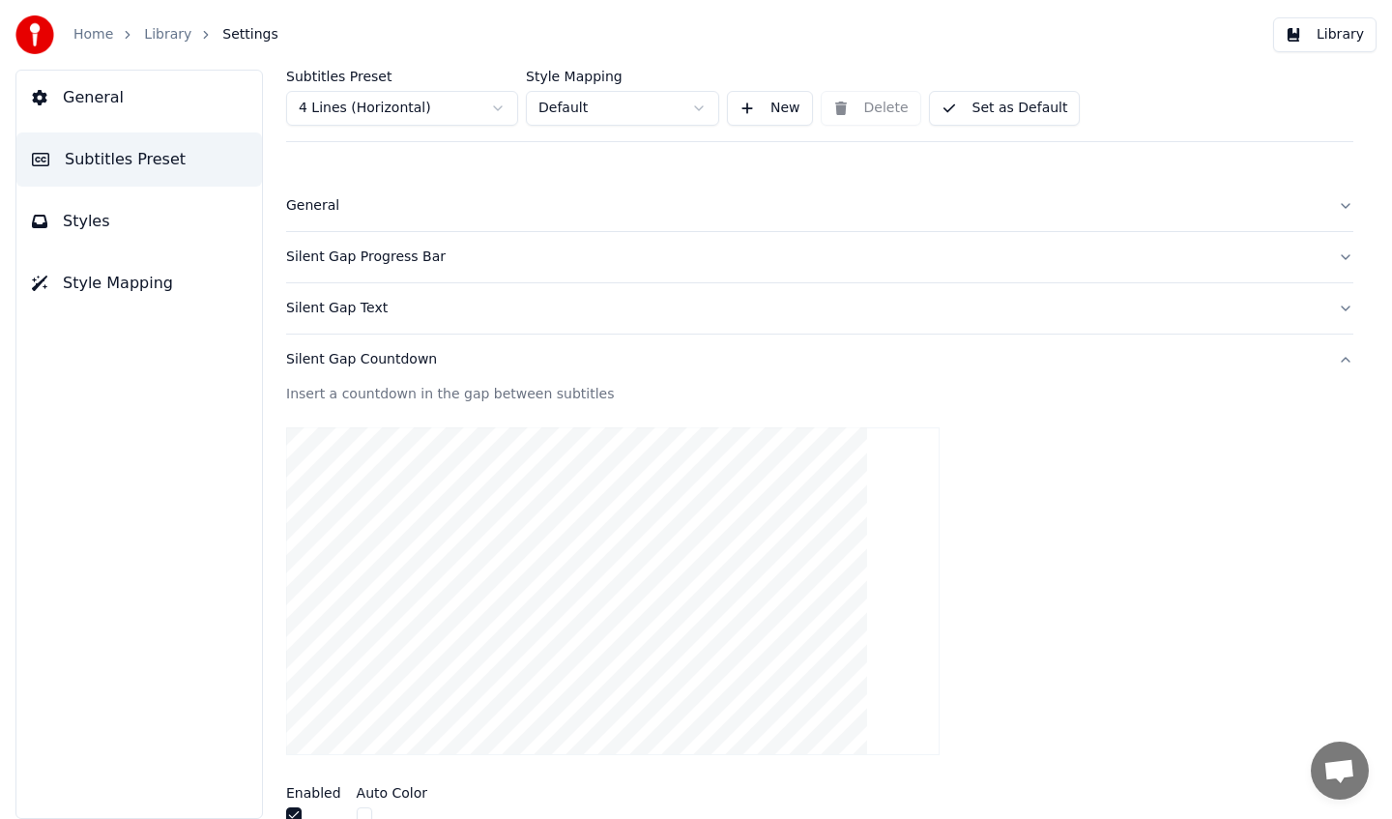
scroll to position [56, 0]
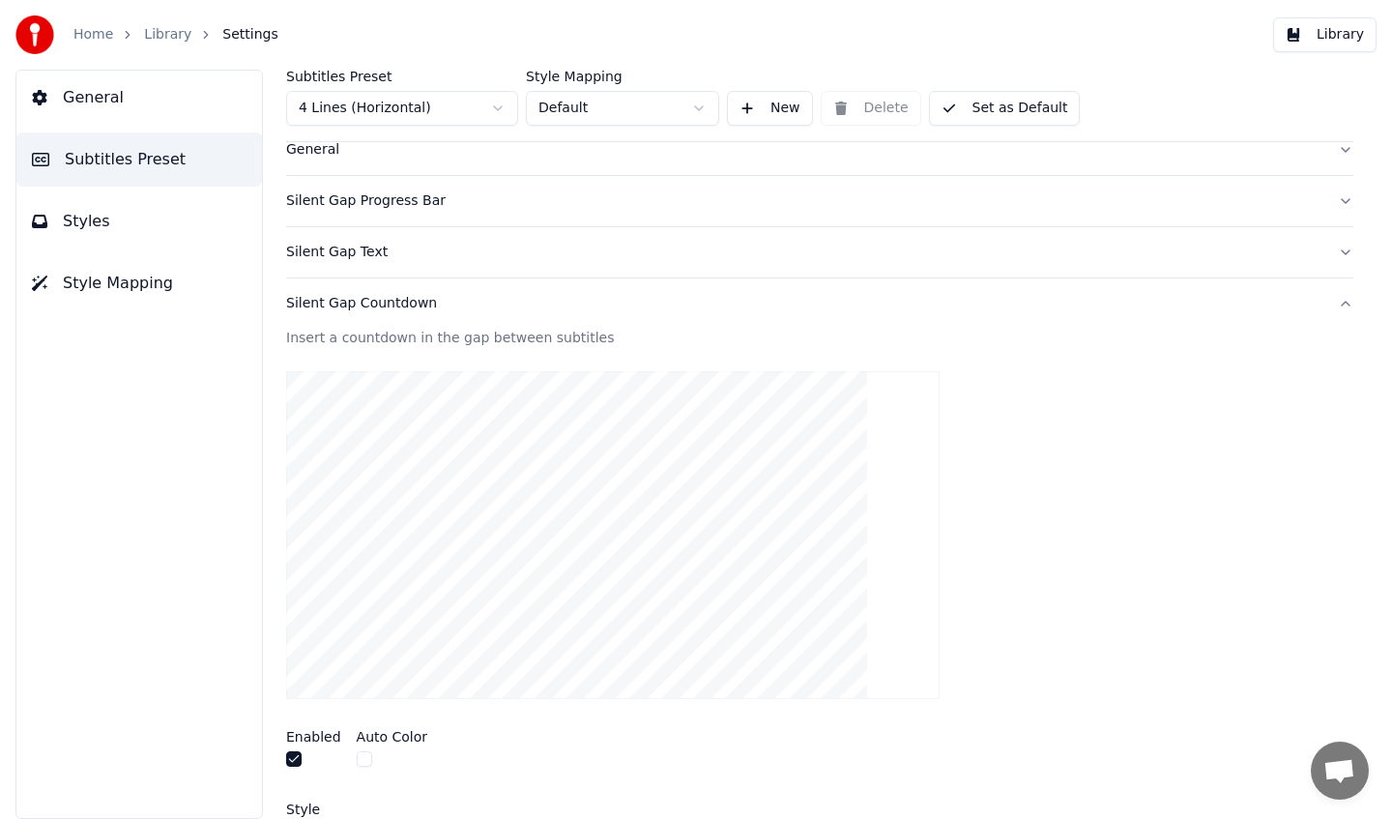
click at [292, 760] on button "button" at bounding box center [293, 758] width 15 height 15
click at [512, 245] on div "Silent Gap Text" at bounding box center [804, 252] width 1037 height 19
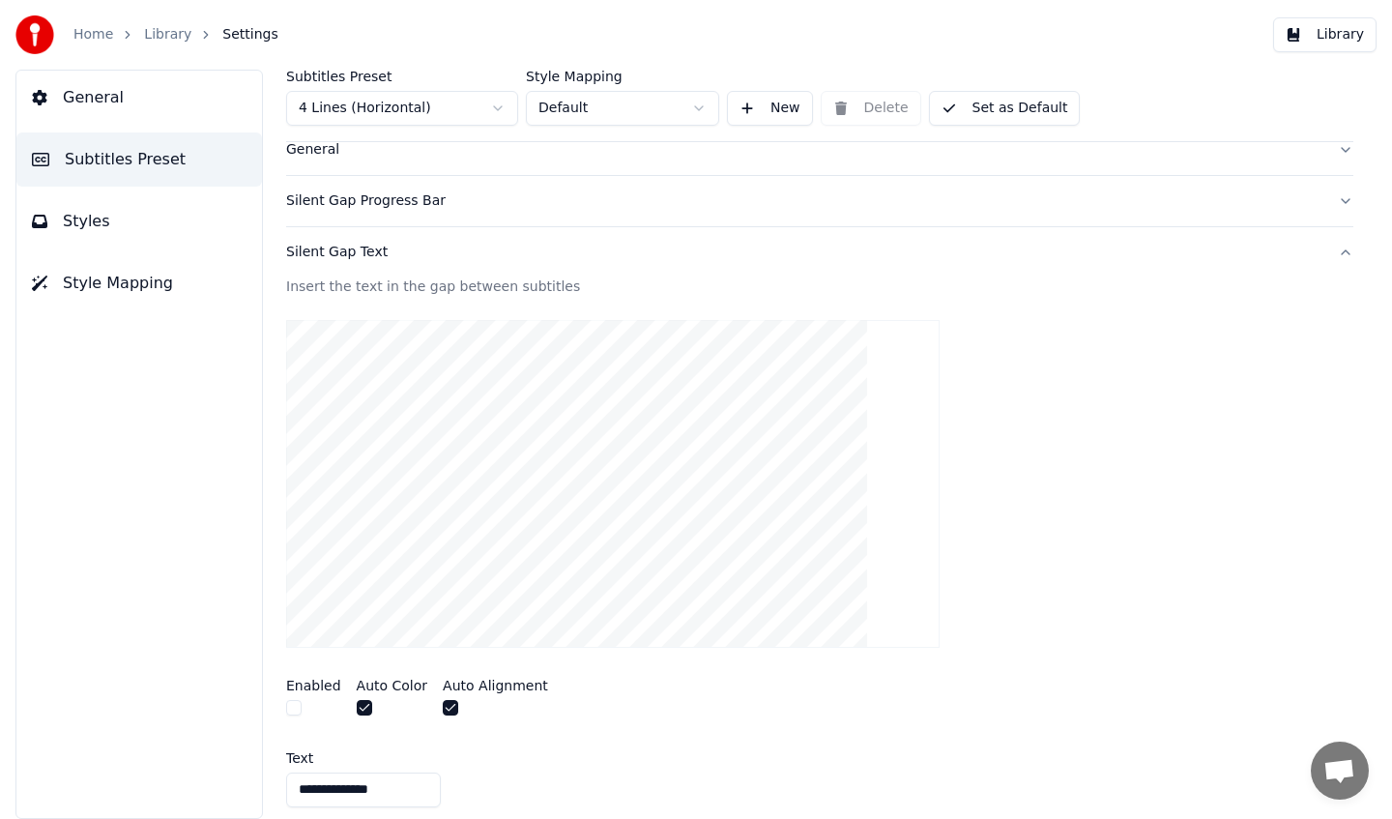
click at [575, 240] on button "Silent Gap Text" at bounding box center [820, 252] width 1068 height 50
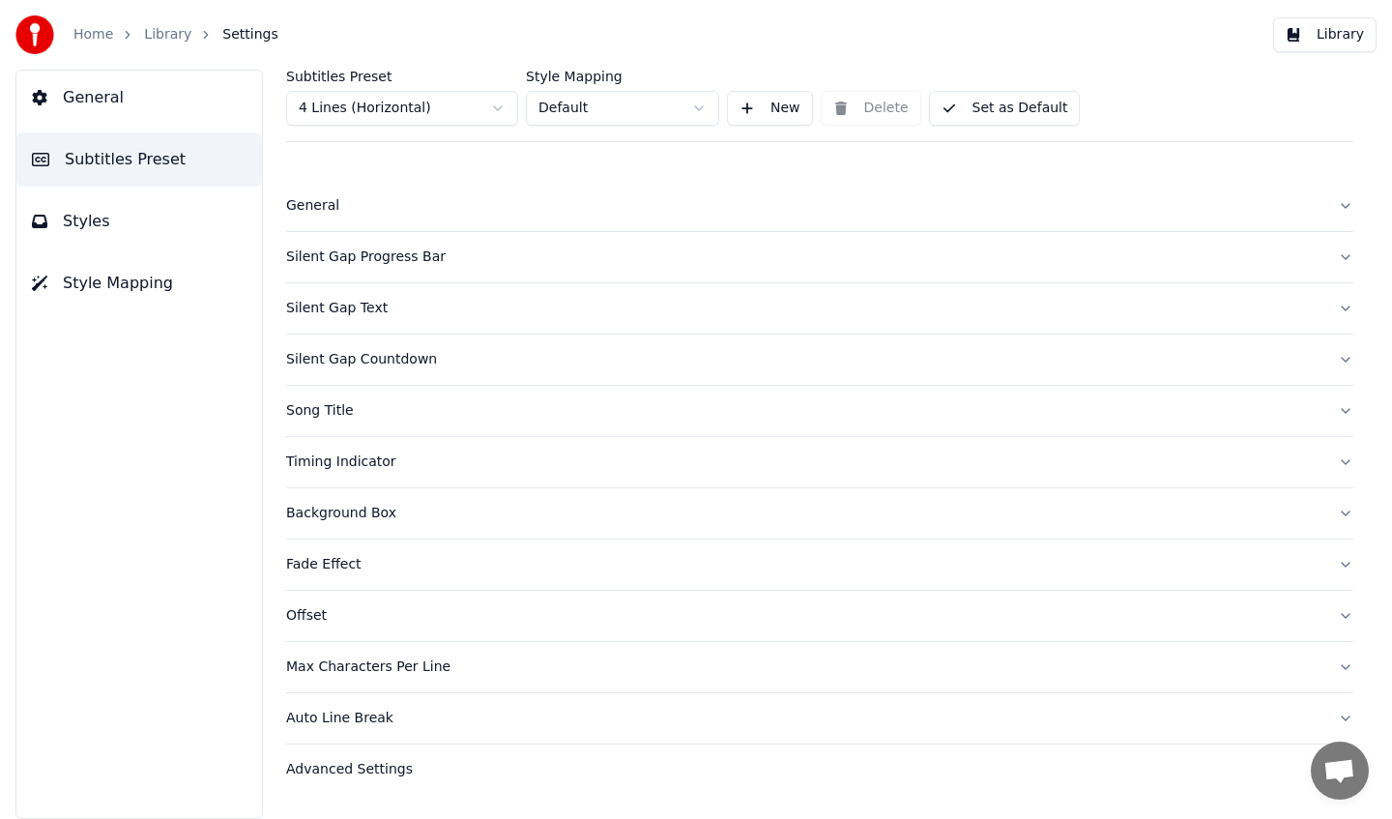
click at [576, 197] on div "General" at bounding box center [804, 205] width 1037 height 19
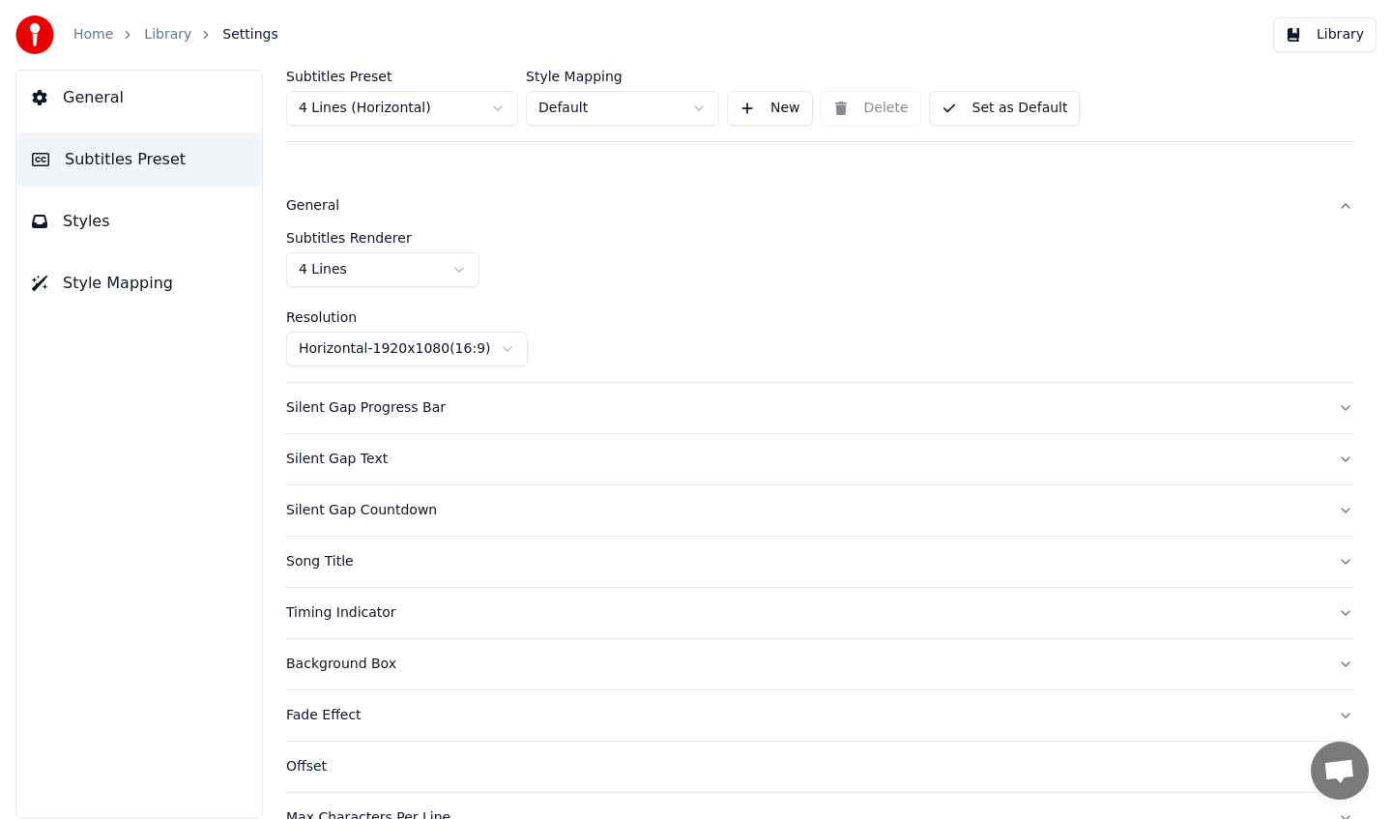
click at [526, 202] on div "General" at bounding box center [804, 205] width 1037 height 19
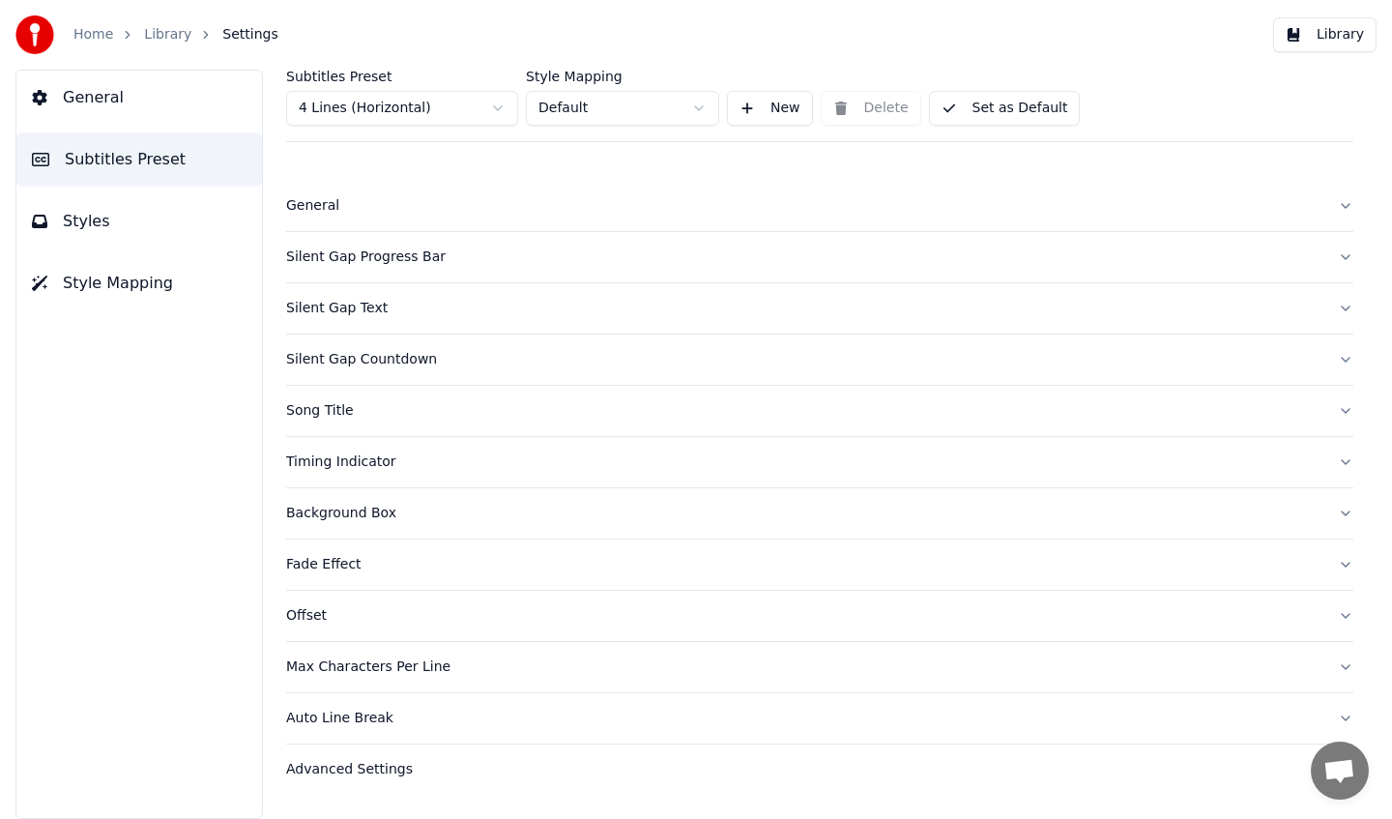
click at [496, 259] on div "Silent Gap Progress Bar" at bounding box center [804, 257] width 1037 height 19
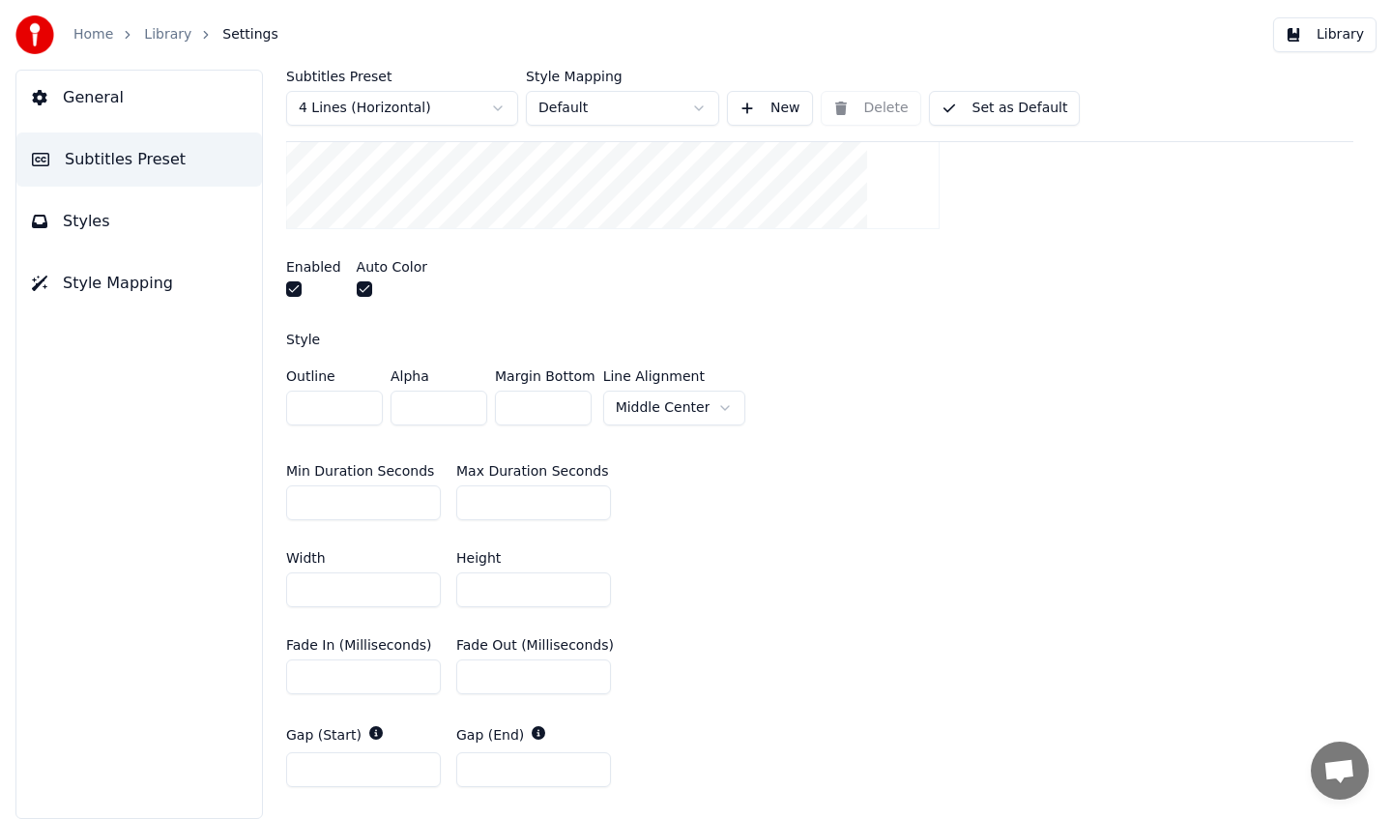
scroll to position [424, 0]
click at [594, 762] on input "*" at bounding box center [533, 768] width 155 height 35
type input "*"
click at [594, 762] on input "*" at bounding box center [533, 768] width 155 height 35
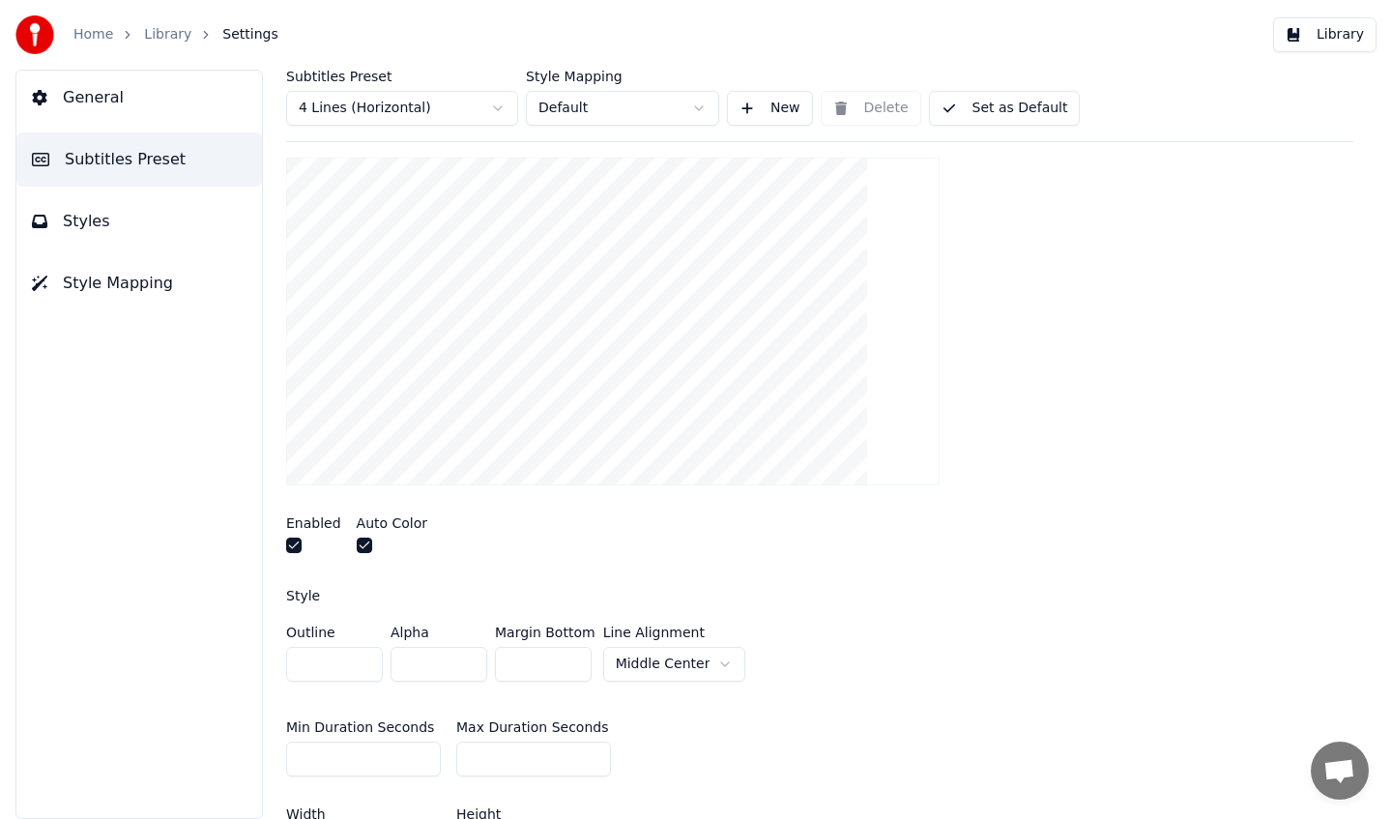
scroll to position [0, 0]
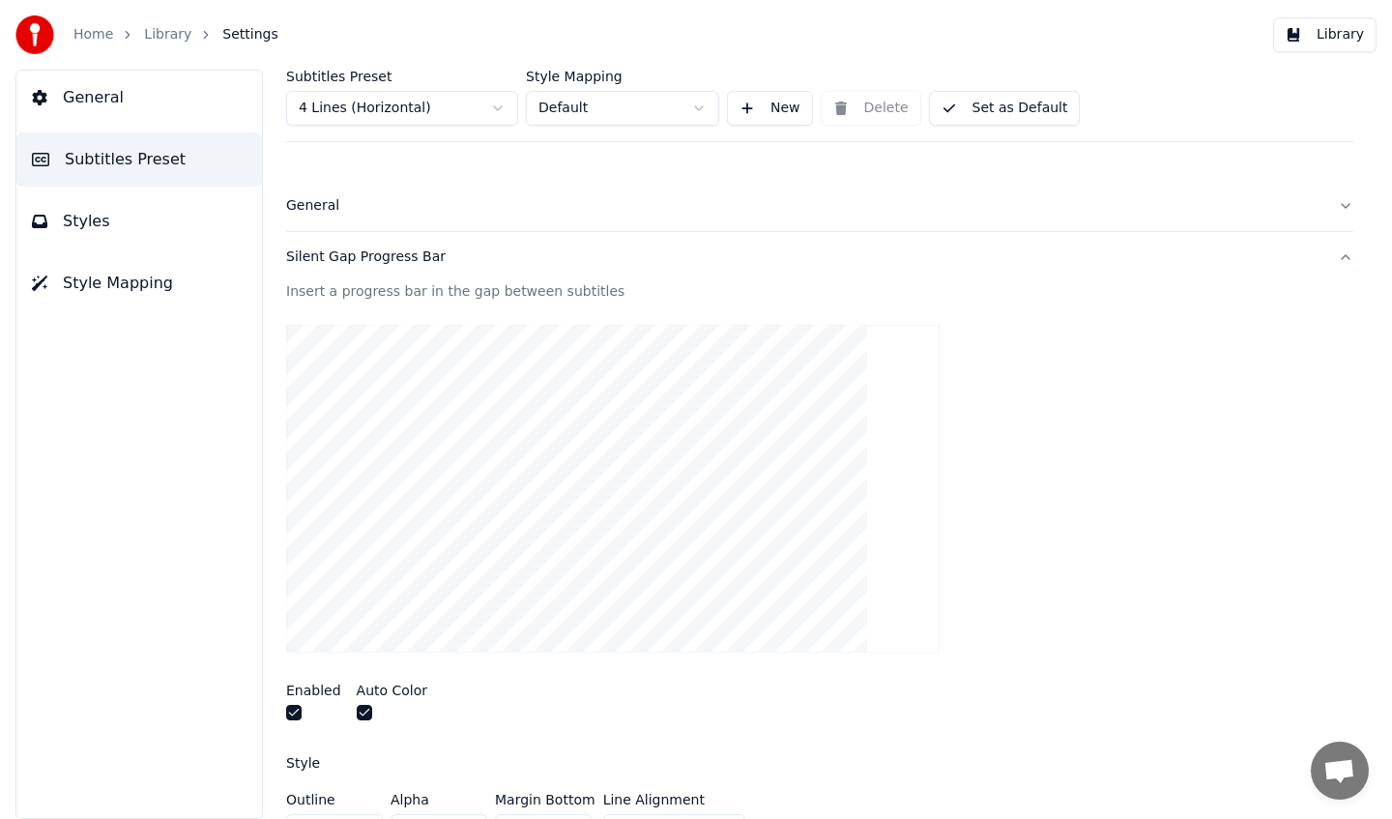
click at [1015, 102] on button "Set as Default" at bounding box center [1005, 108] width 152 height 35
click at [163, 35] on link "Library" at bounding box center [167, 34] width 47 height 19
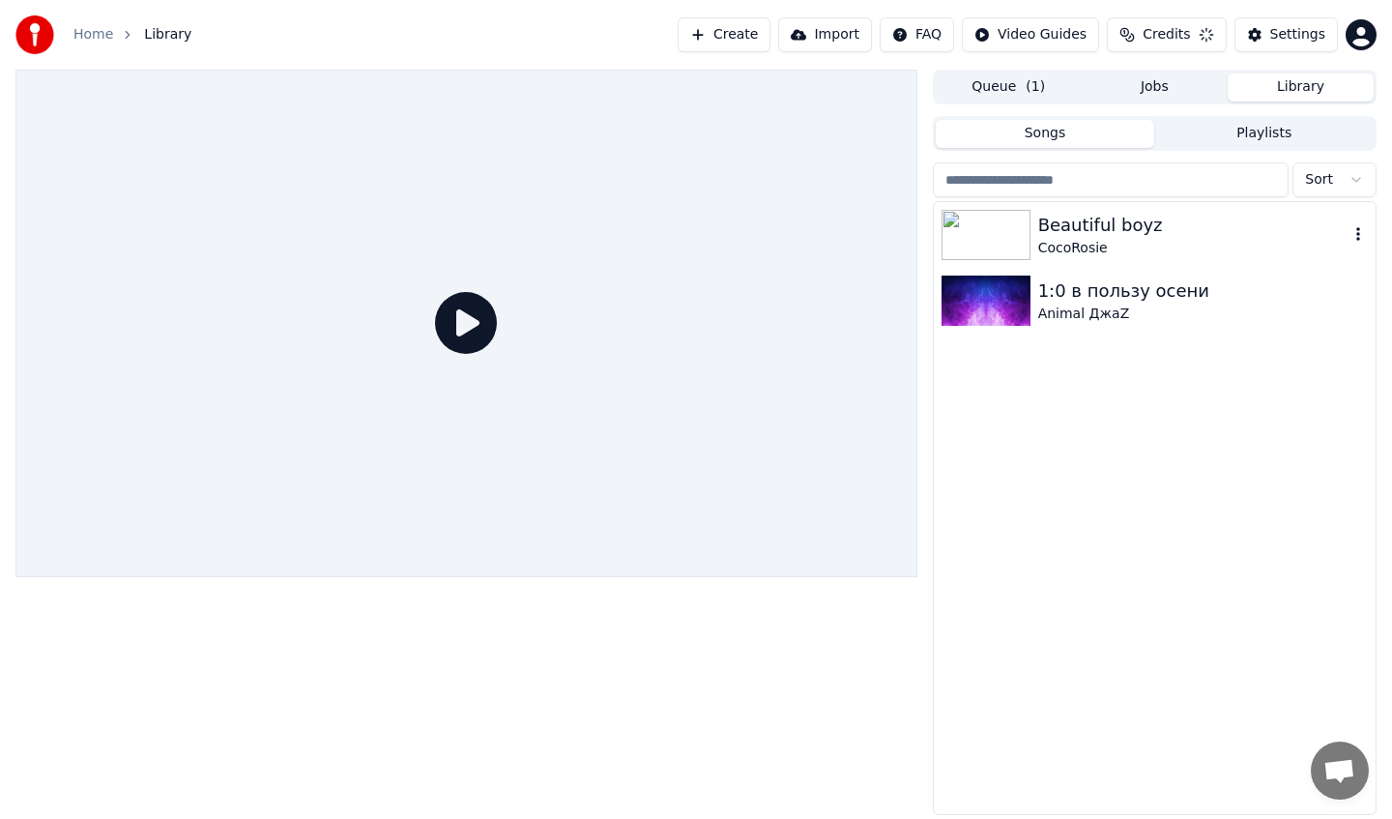
click at [1170, 223] on div "Beautiful boyz" at bounding box center [1194, 225] width 310 height 27
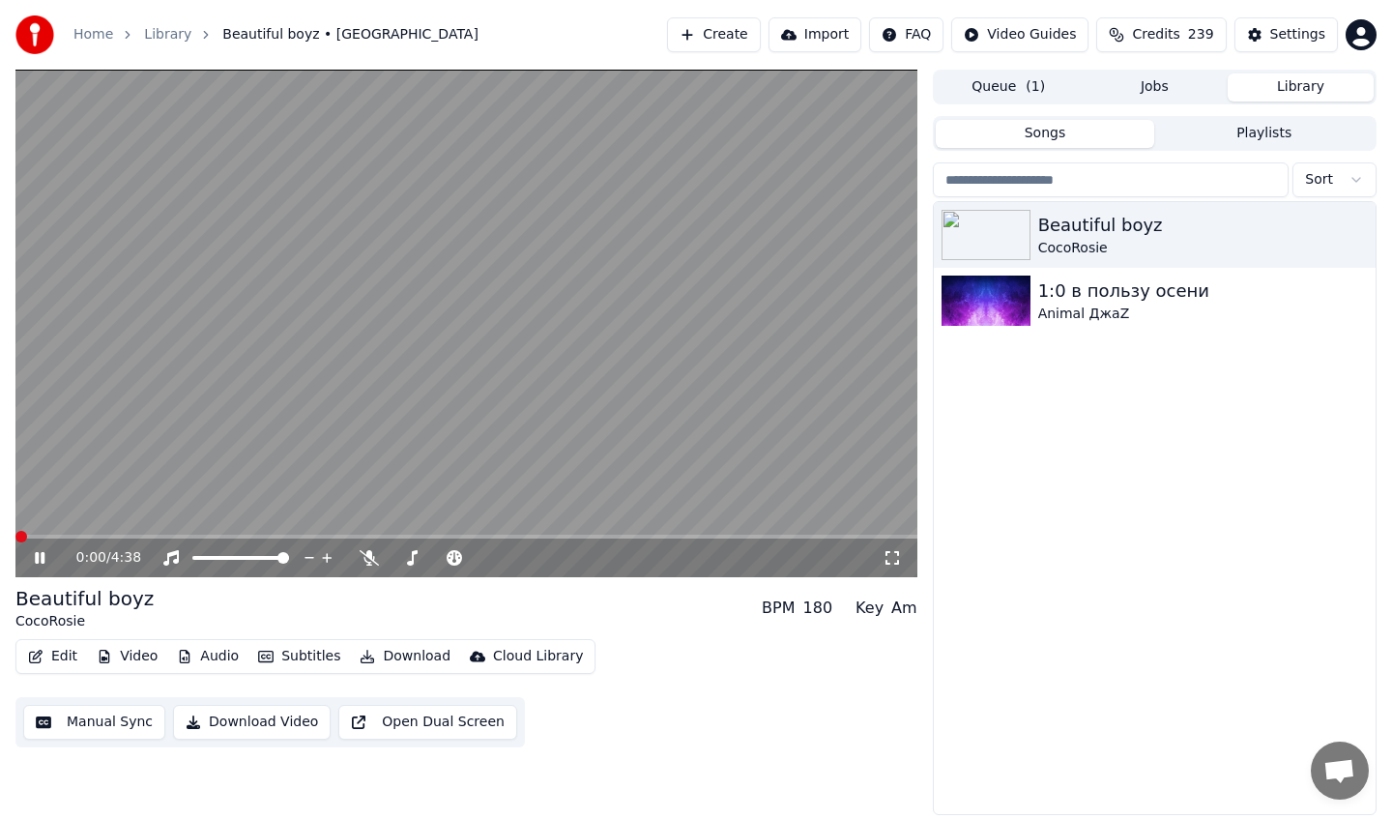
click at [15, 537] on span at bounding box center [21, 537] width 12 height 12
click at [366, 562] on icon at bounding box center [369, 557] width 19 height 15
click at [366, 562] on icon at bounding box center [369, 557] width 11 height 15
click at [40, 557] on icon at bounding box center [53, 557] width 45 height 15
click at [406, 559] on div at bounding box center [457, 557] width 156 height 19
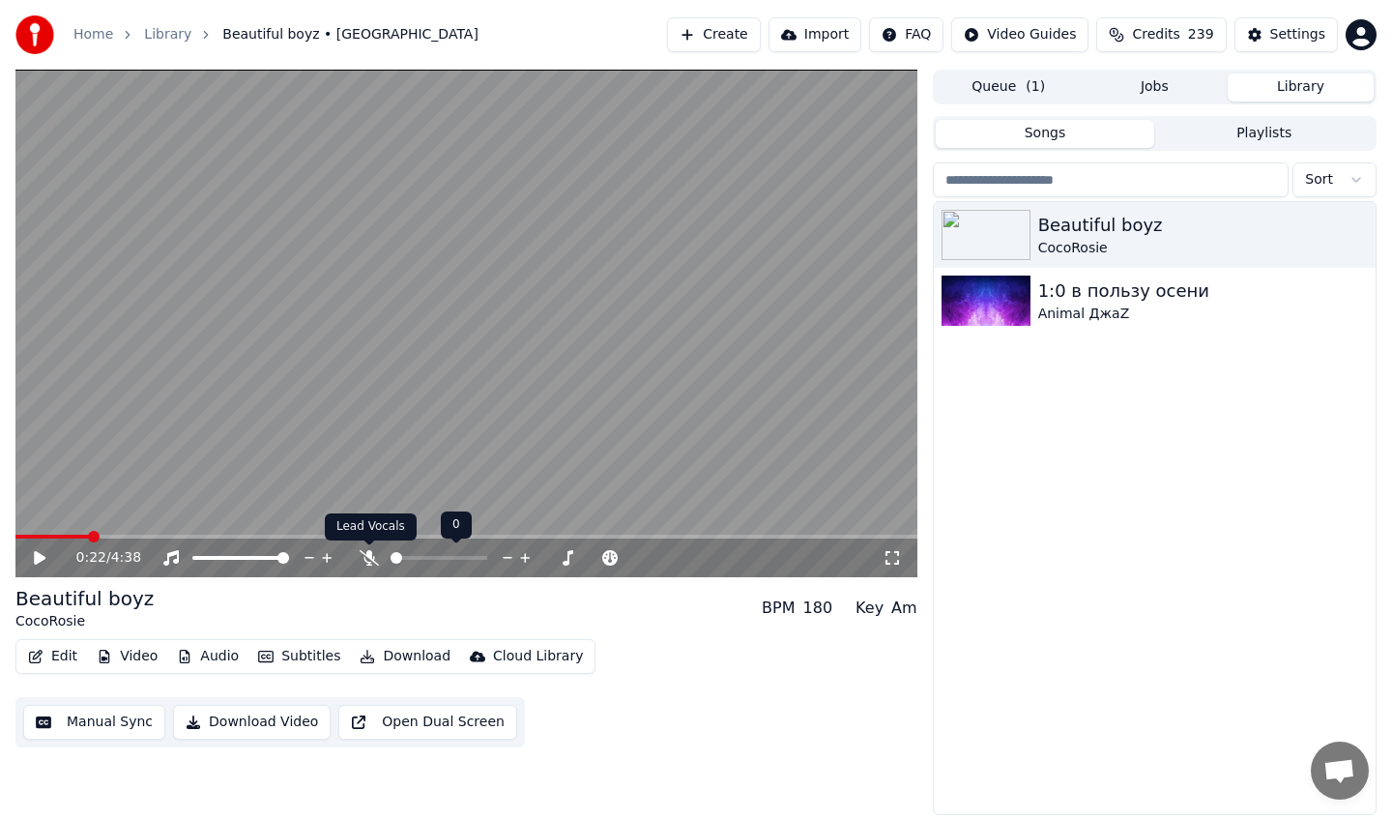
click at [371, 554] on icon at bounding box center [369, 557] width 19 height 15
click at [308, 439] on video at bounding box center [466, 324] width 902 height 508
click at [370, 550] on icon at bounding box center [369, 557] width 11 height 15
click at [396, 402] on video at bounding box center [466, 324] width 902 height 508
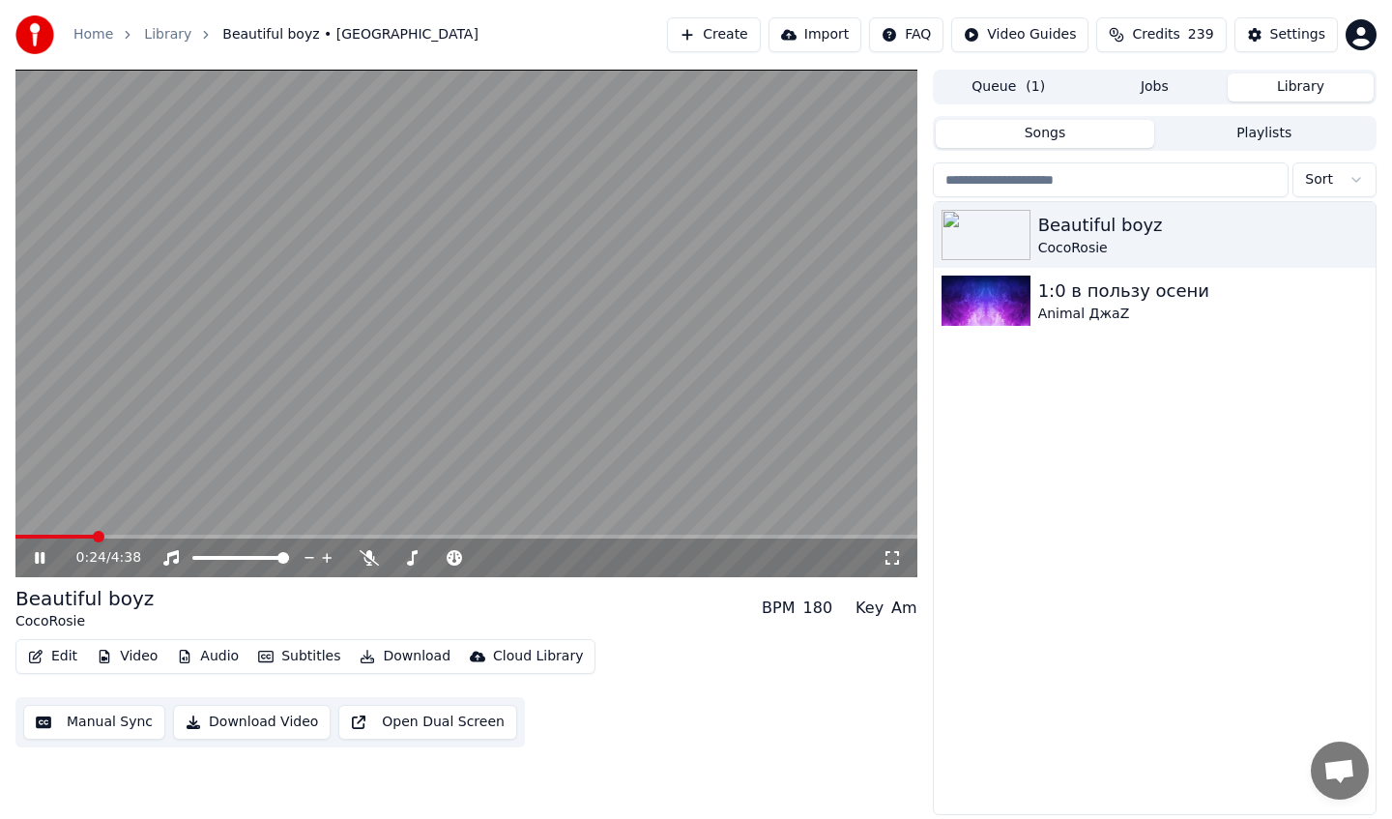
click at [396, 402] on video at bounding box center [466, 324] width 902 height 508
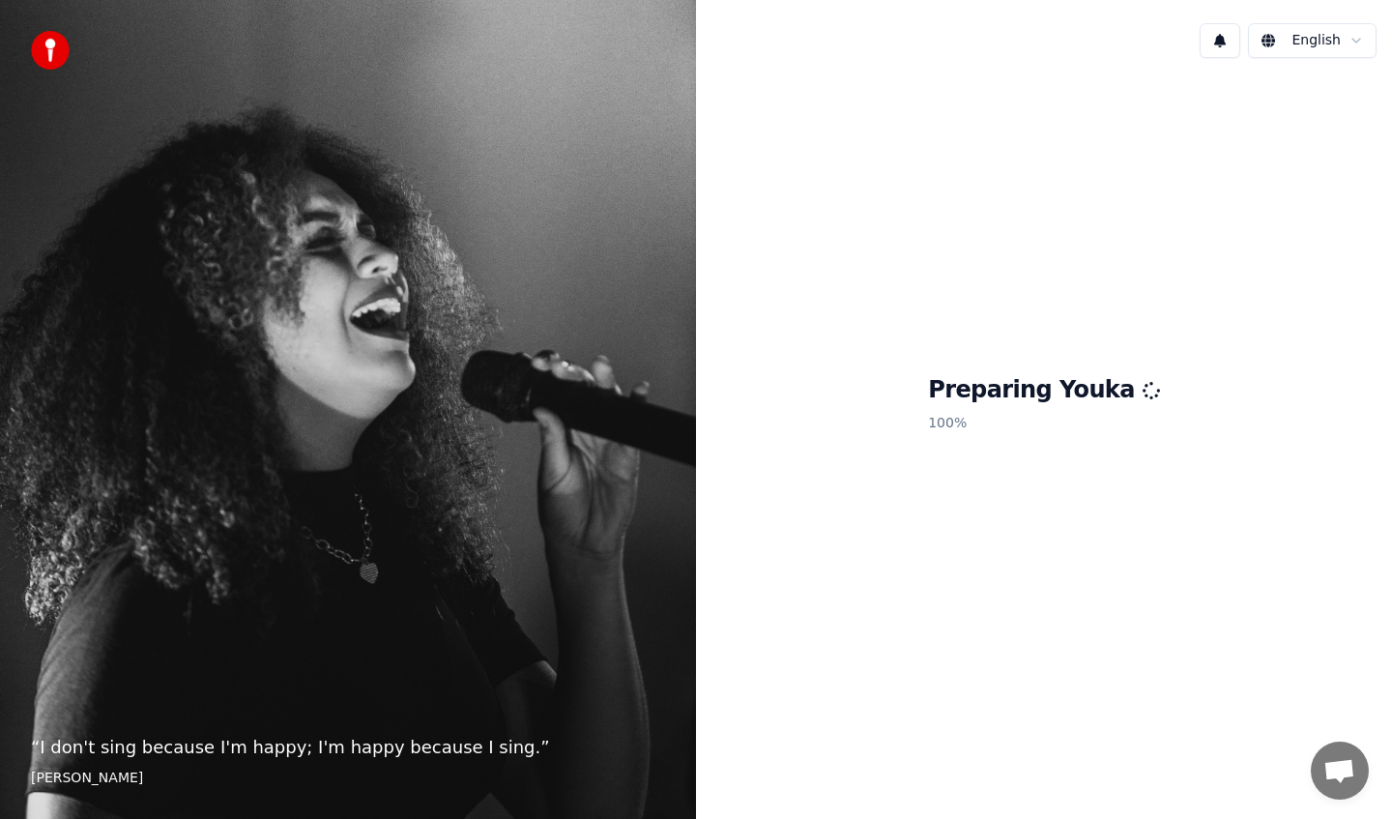
scroll to position [132, 0]
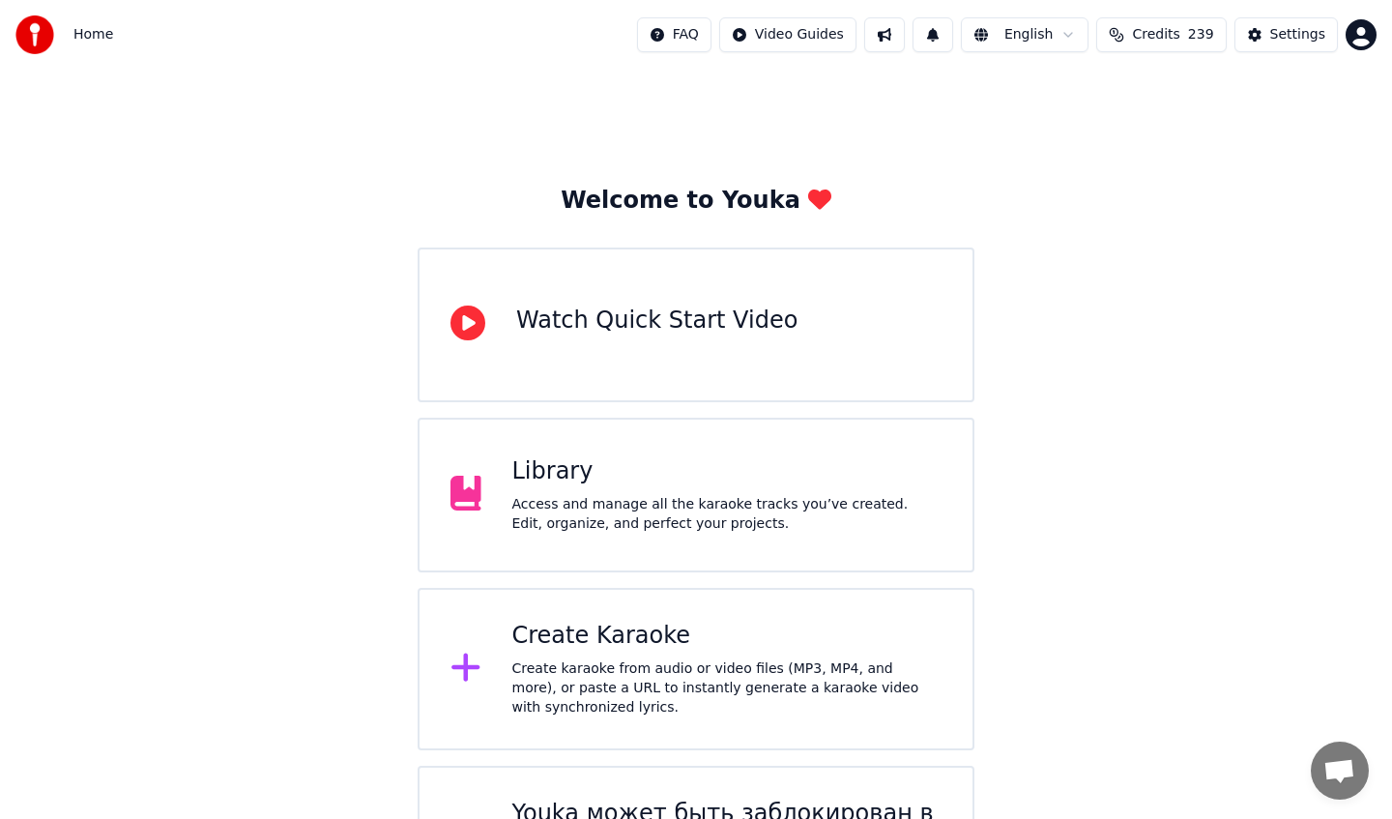
click at [803, 489] on div "Library Access and manage all the karaoke tracks you’ve created. Edit, organize…" at bounding box center [727, 494] width 430 height 77
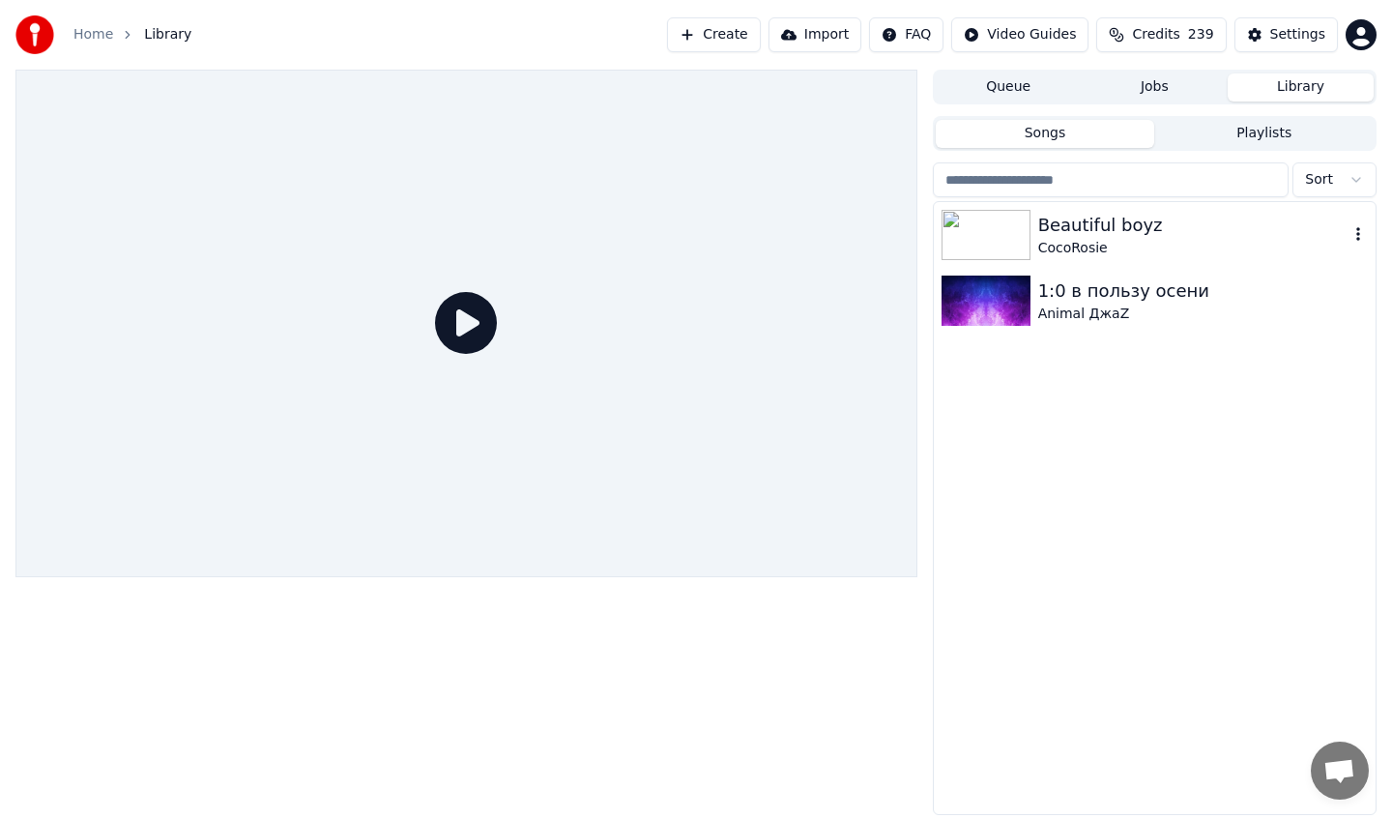
click at [1153, 243] on div "CocoRosie" at bounding box center [1194, 248] width 310 height 19
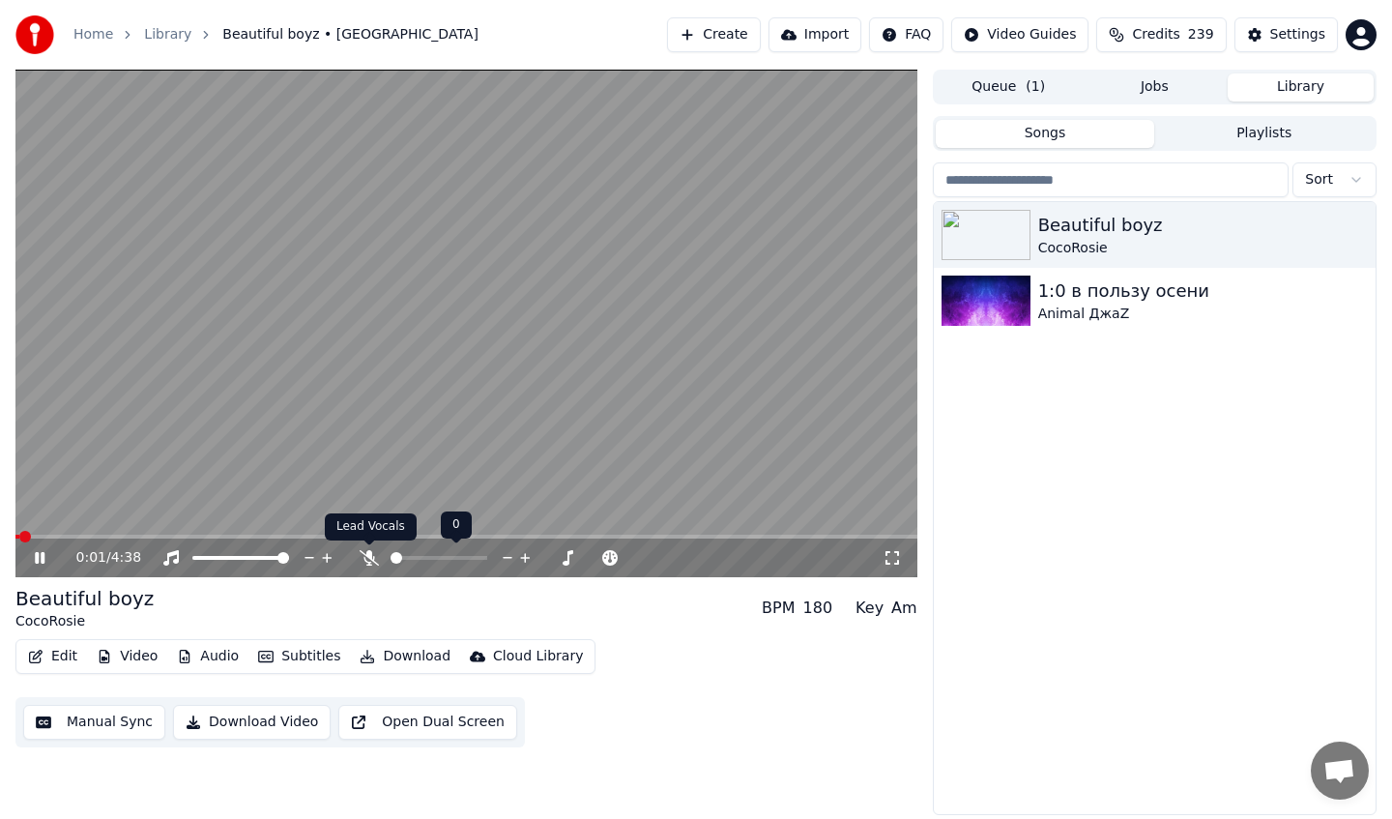
click at [373, 559] on icon at bounding box center [369, 557] width 19 height 15
click at [373, 559] on icon at bounding box center [369, 557] width 11 height 15
click at [366, 326] on video at bounding box center [466, 324] width 902 height 508
click at [188, 535] on span at bounding box center [466, 537] width 902 height 4
click at [296, 424] on video at bounding box center [466, 324] width 902 height 508
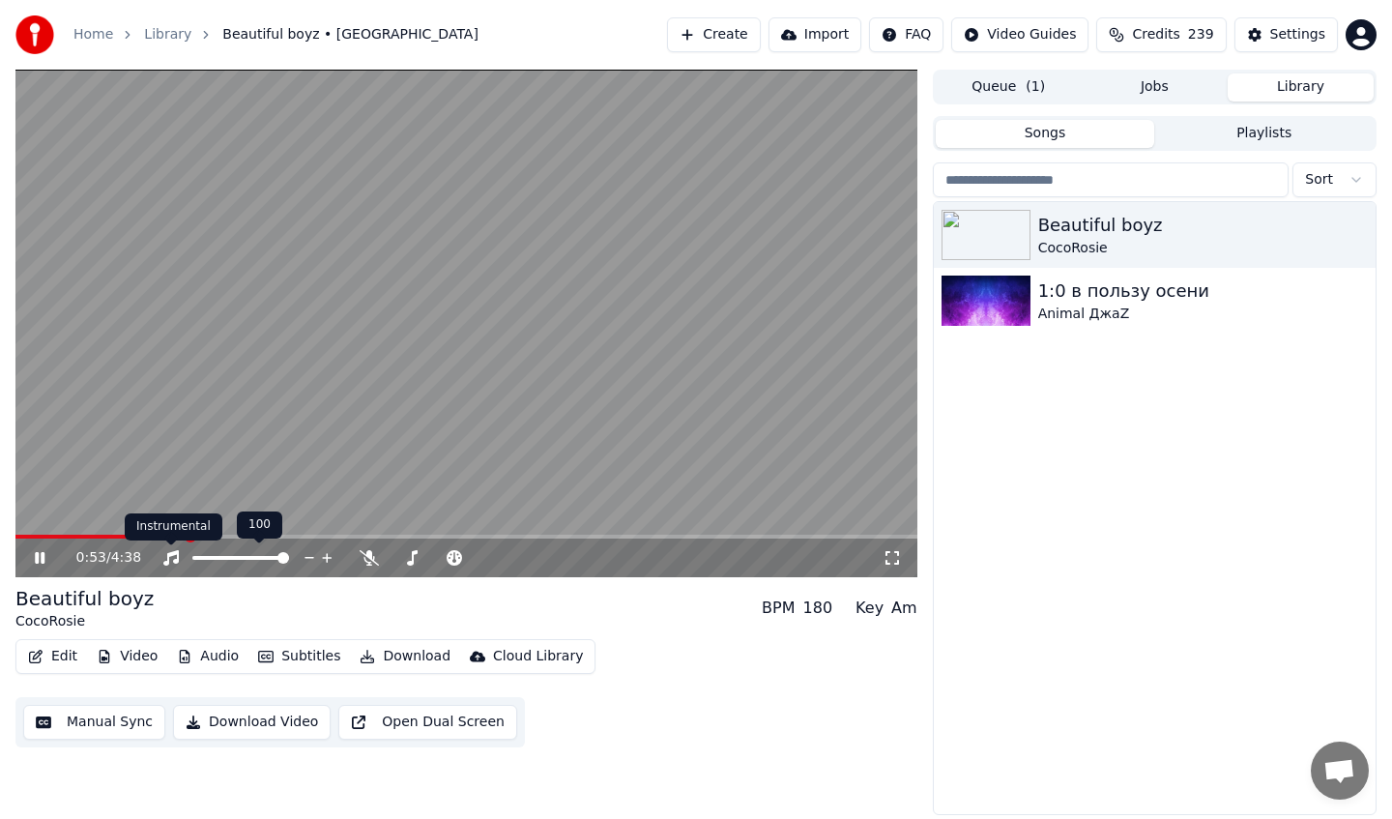
click at [170, 559] on icon at bounding box center [170, 557] width 19 height 15
click at [600, 189] on video at bounding box center [466, 324] width 902 height 508
click at [1343, 768] on span "Open chat" at bounding box center [1340, 772] width 32 height 27
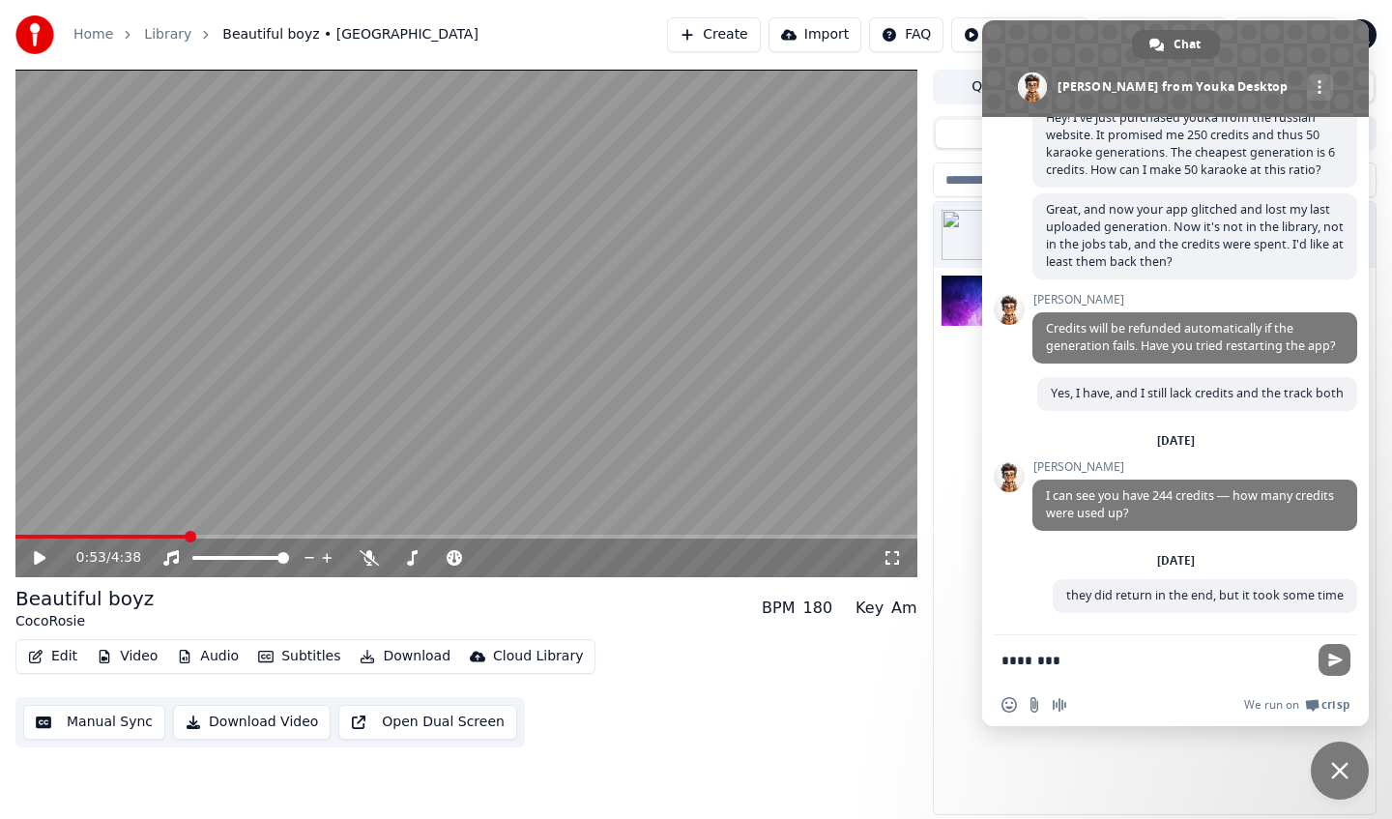
type textarea "*"
click at [649, 663] on div "Edit Video Audio Subtitles Download Cloud Library Manual Sync Download Video Op…" at bounding box center [466, 693] width 902 height 108
click at [688, 751] on div "0:53 / 4:38 Beautiful boyz CocoRosie BPM 180 Key Am Edit Video Audio Subtitles …" at bounding box center [466, 443] width 902 height 746
click at [44, 563] on icon at bounding box center [53, 557] width 45 height 15
click at [39, 559] on icon at bounding box center [53, 557] width 45 height 15
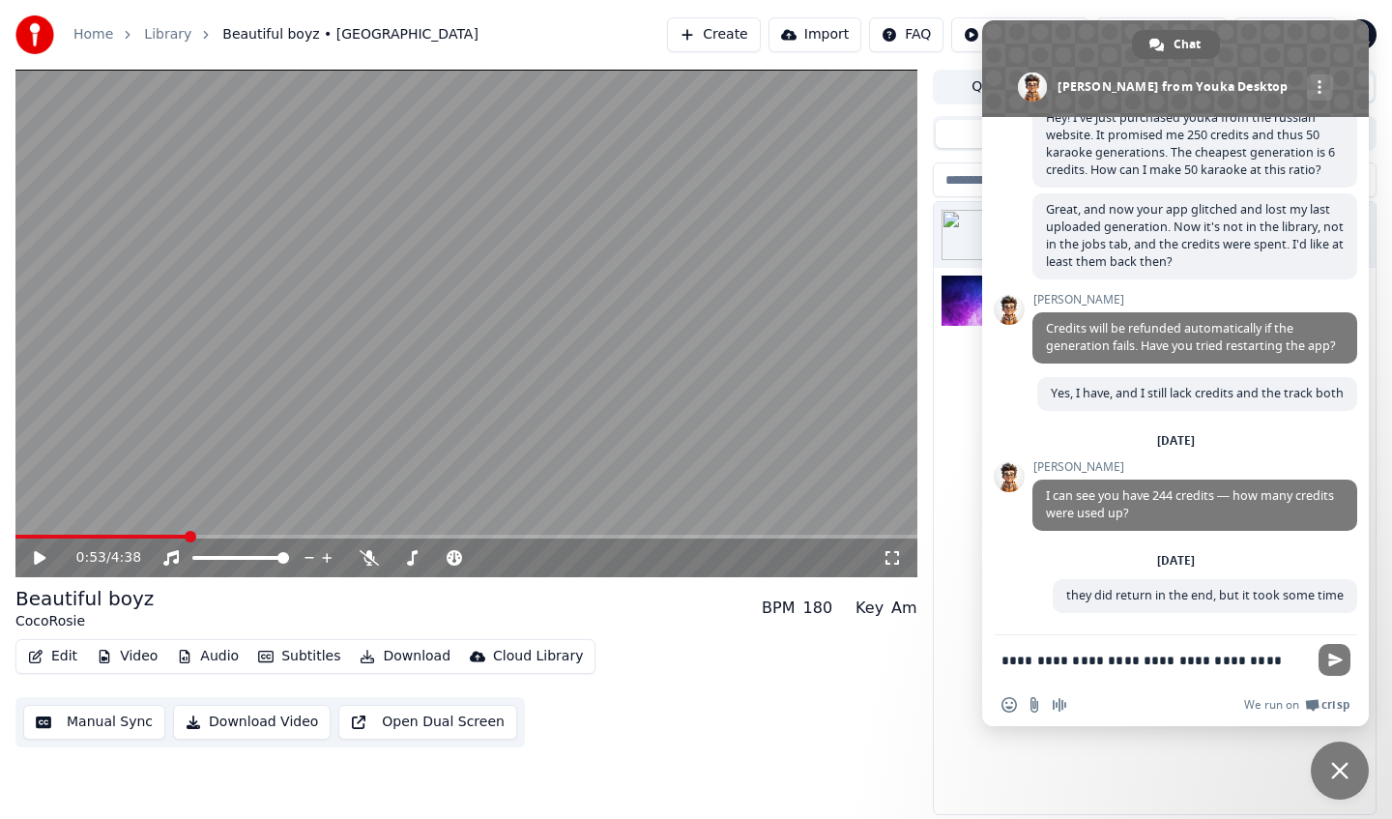
click at [39, 559] on icon at bounding box center [40, 558] width 12 height 14
click at [138, 541] on div "0:18 / 4:38" at bounding box center [466, 558] width 902 height 39
click at [139, 535] on span at bounding box center [466, 537] width 902 height 4
click at [40, 560] on icon at bounding box center [53, 557] width 45 height 15
click at [43, 555] on icon at bounding box center [40, 558] width 12 height 14
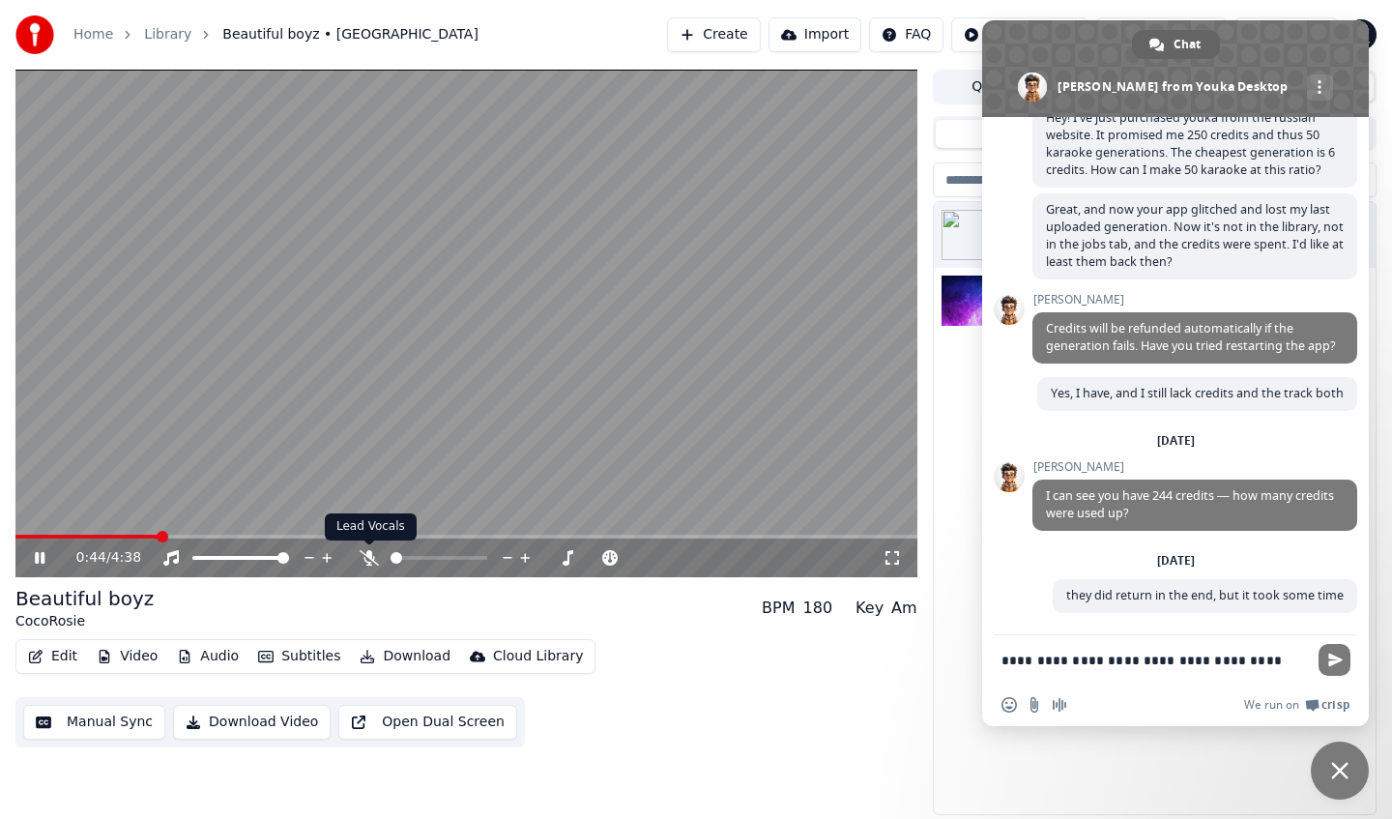
click at [371, 557] on body "Home Library Beautiful boyz • CocoRosie Create Import FAQ Video Guides Credits …" at bounding box center [696, 409] width 1392 height 819
click at [371, 557] on icon at bounding box center [369, 557] width 19 height 15
click at [374, 556] on icon at bounding box center [369, 557] width 19 height 15
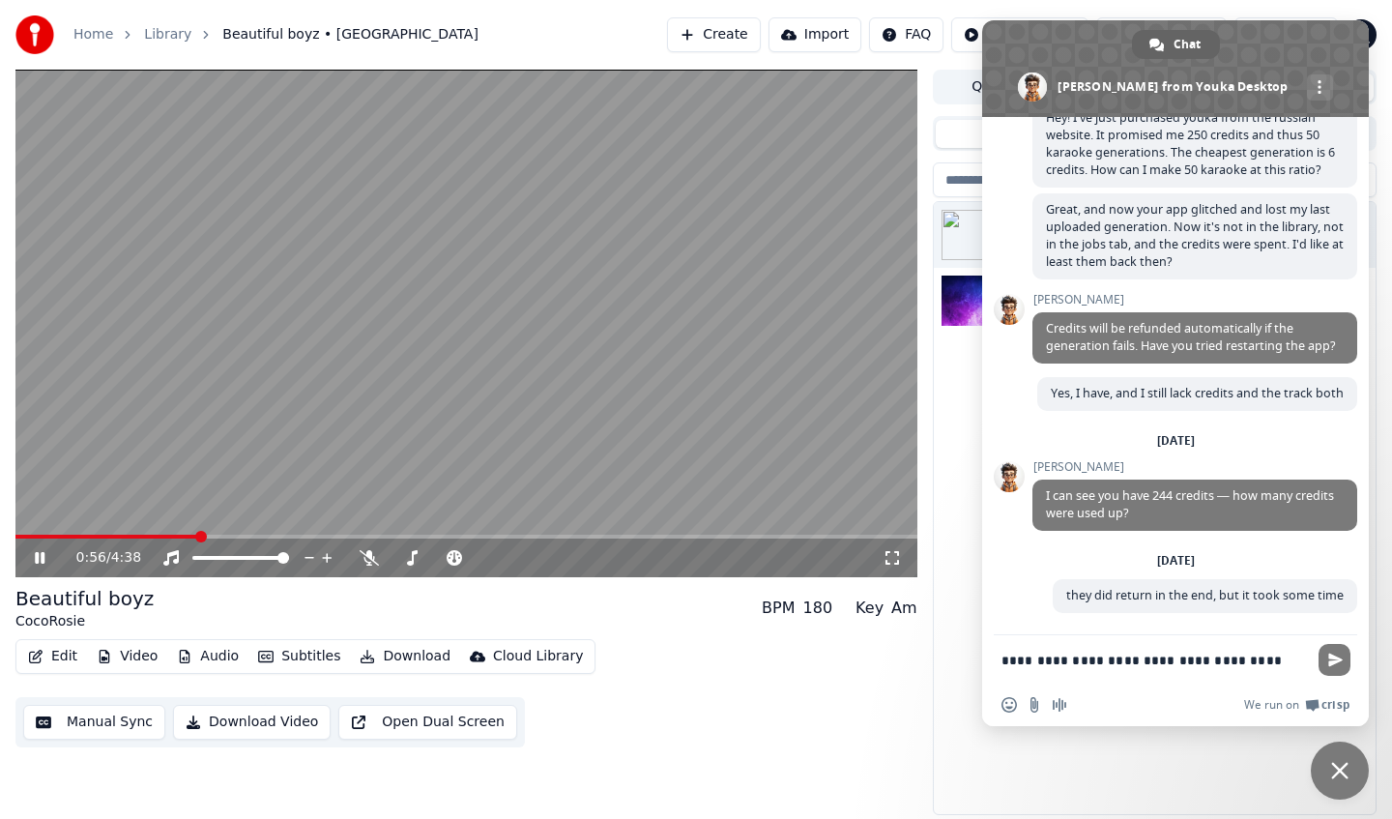
click at [43, 558] on icon at bounding box center [40, 558] width 10 height 12
click at [399, 653] on button "Download" at bounding box center [405, 656] width 106 height 27
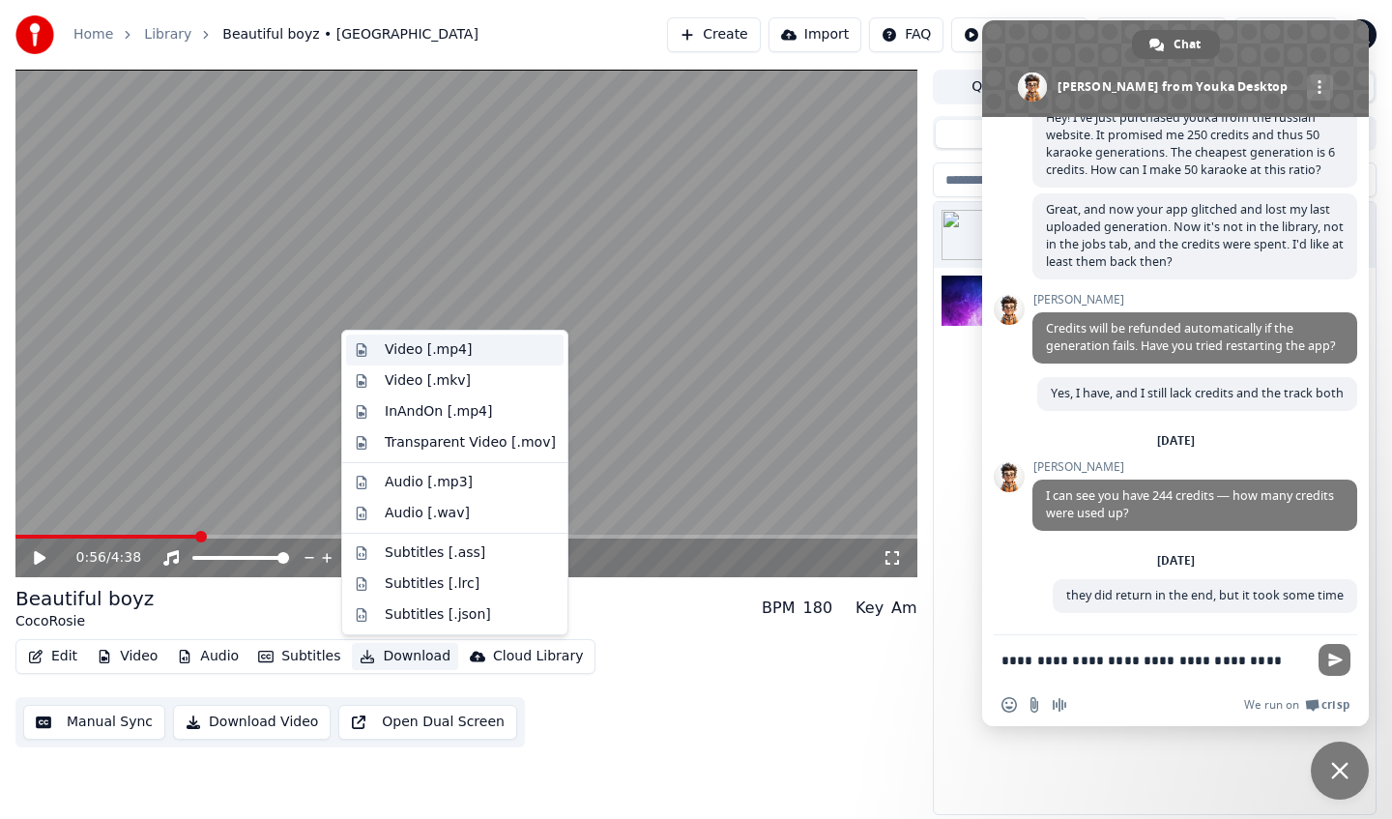
click at [467, 358] on div "Video [.mp4]" at bounding box center [470, 349] width 171 height 19
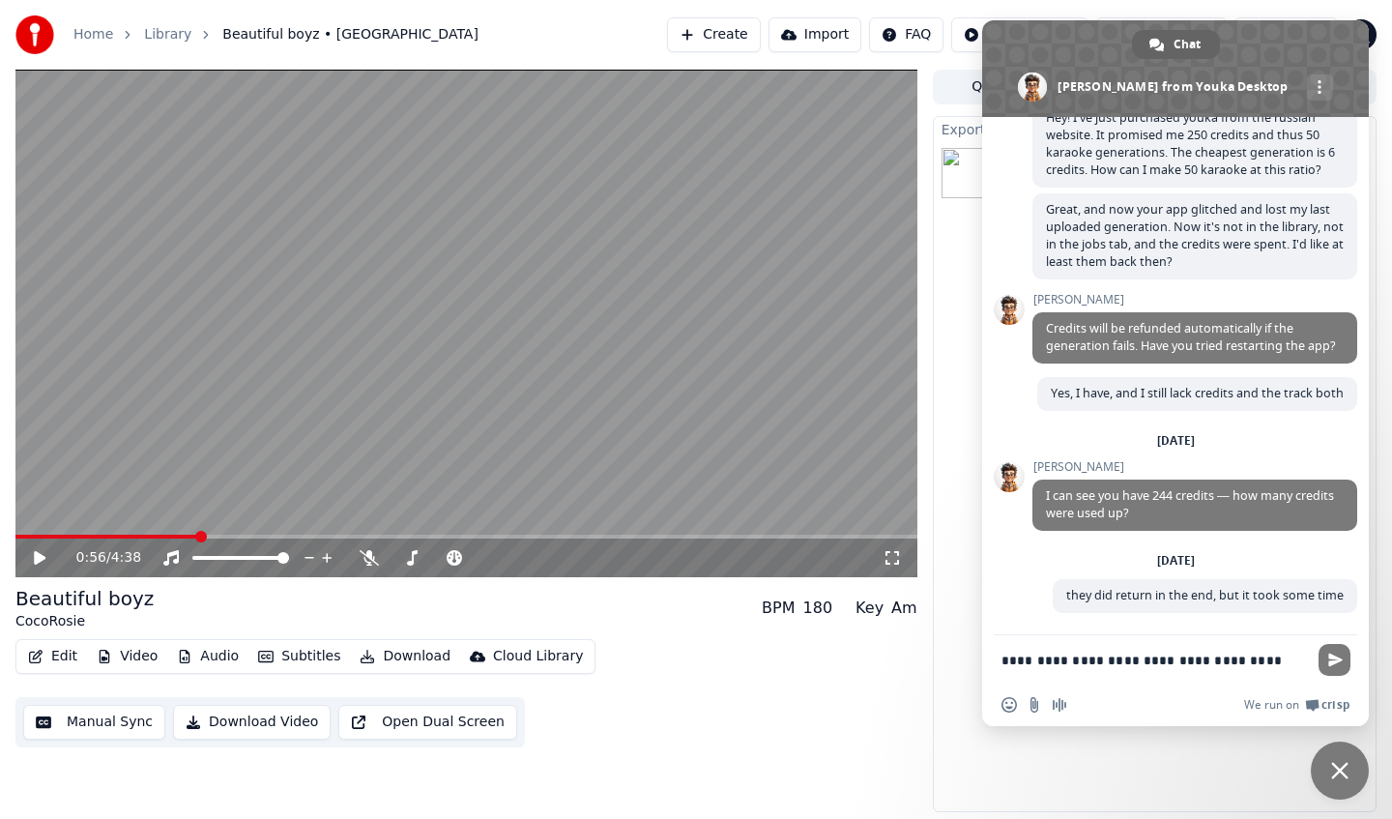
click at [1273, 655] on textarea "**********" at bounding box center [1155, 660] width 306 height 17
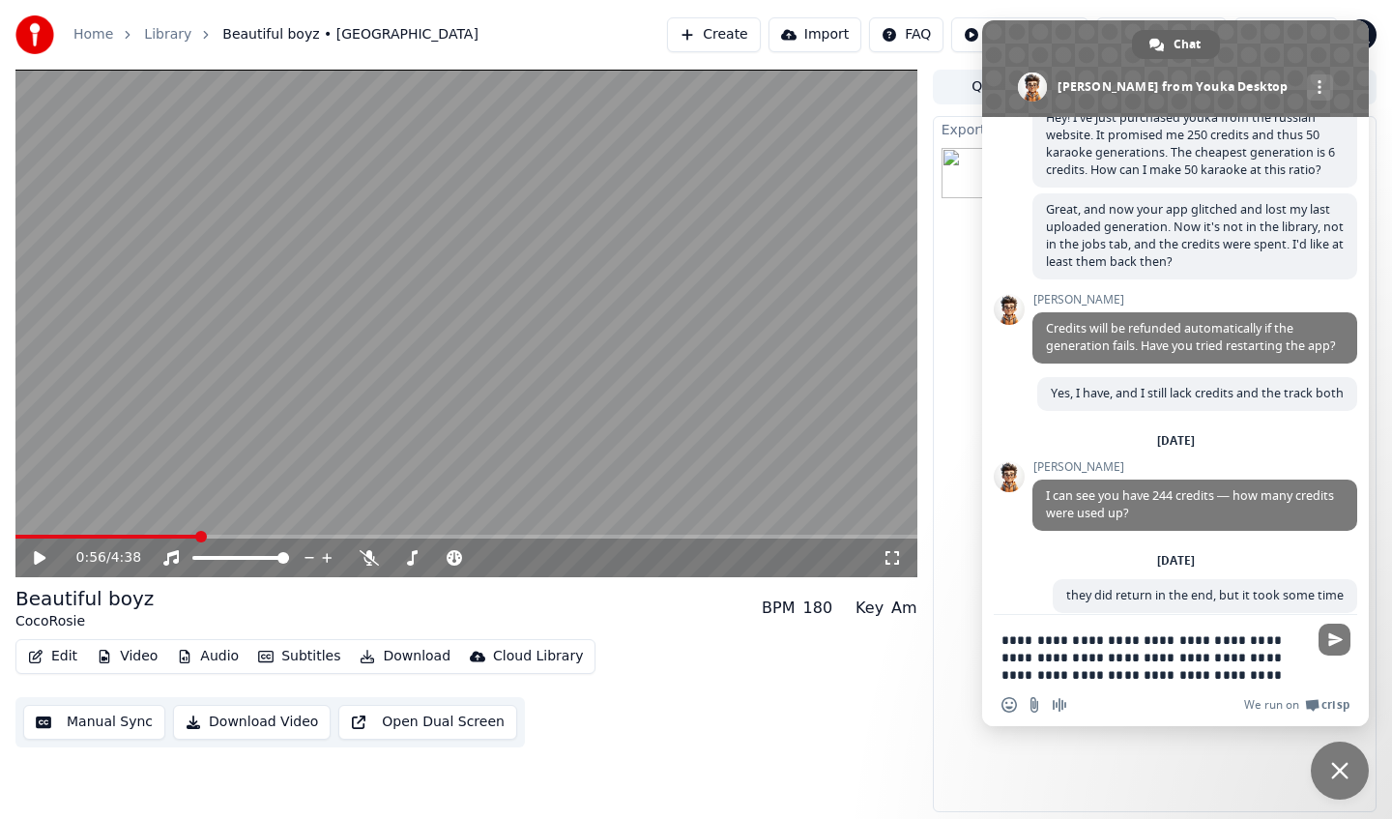
click at [1105, 673] on textarea "**********" at bounding box center [1155, 657] width 306 height 52
click at [1297, 673] on textarea "**********" at bounding box center [1155, 657] width 306 height 52
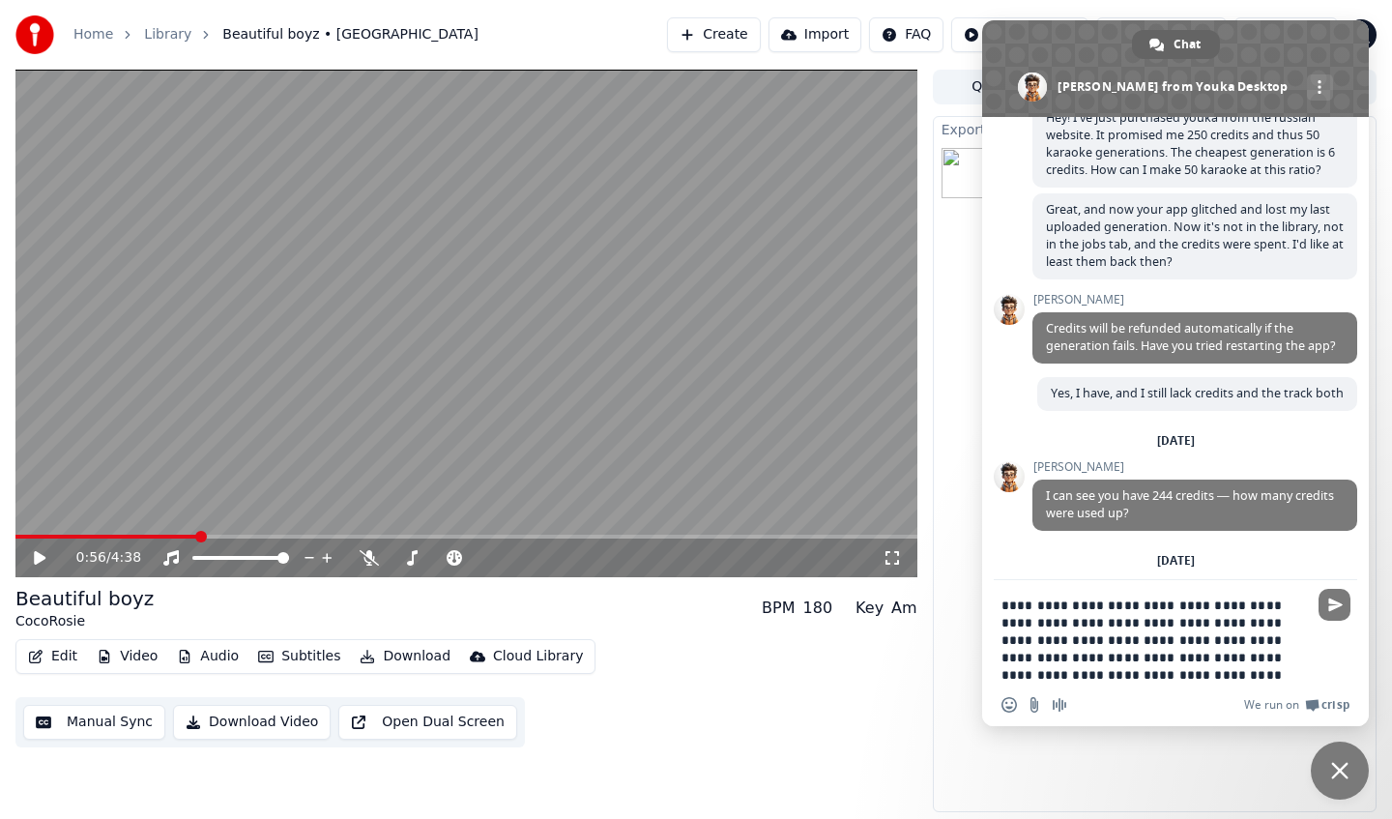
type textarea "**********"
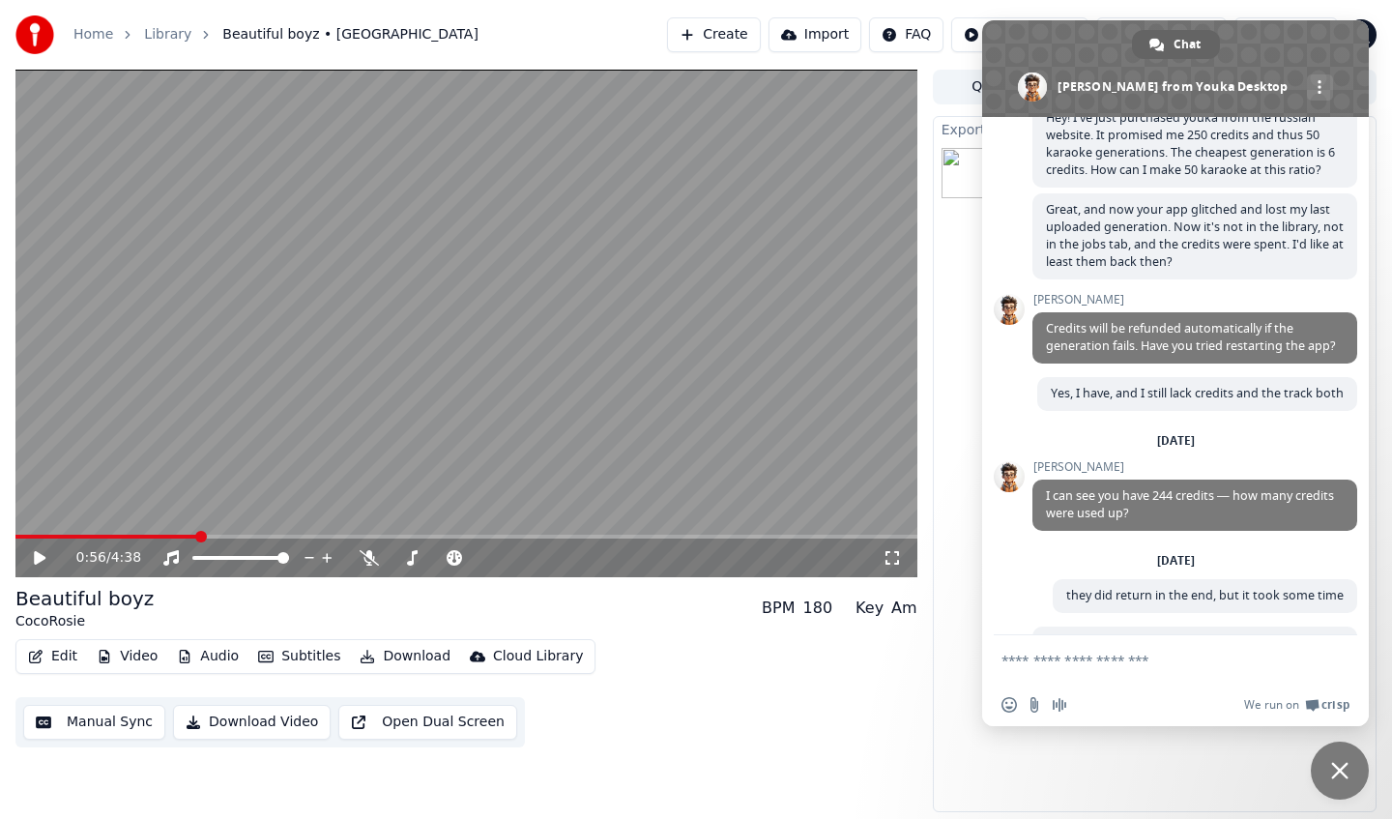
scroll to position [254, 0]
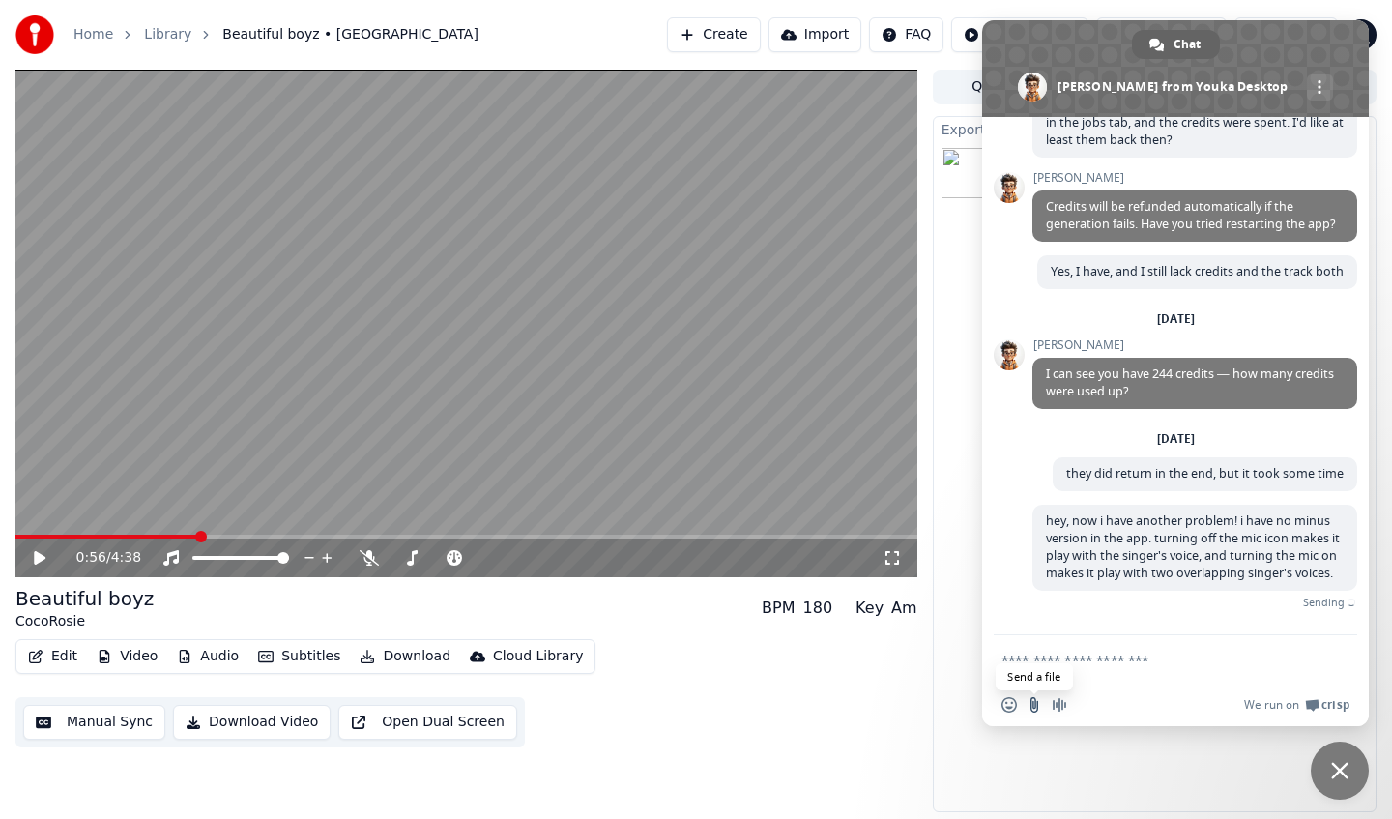
click at [1030, 704] on input "Send a file" at bounding box center [1034, 704] width 15 height 15
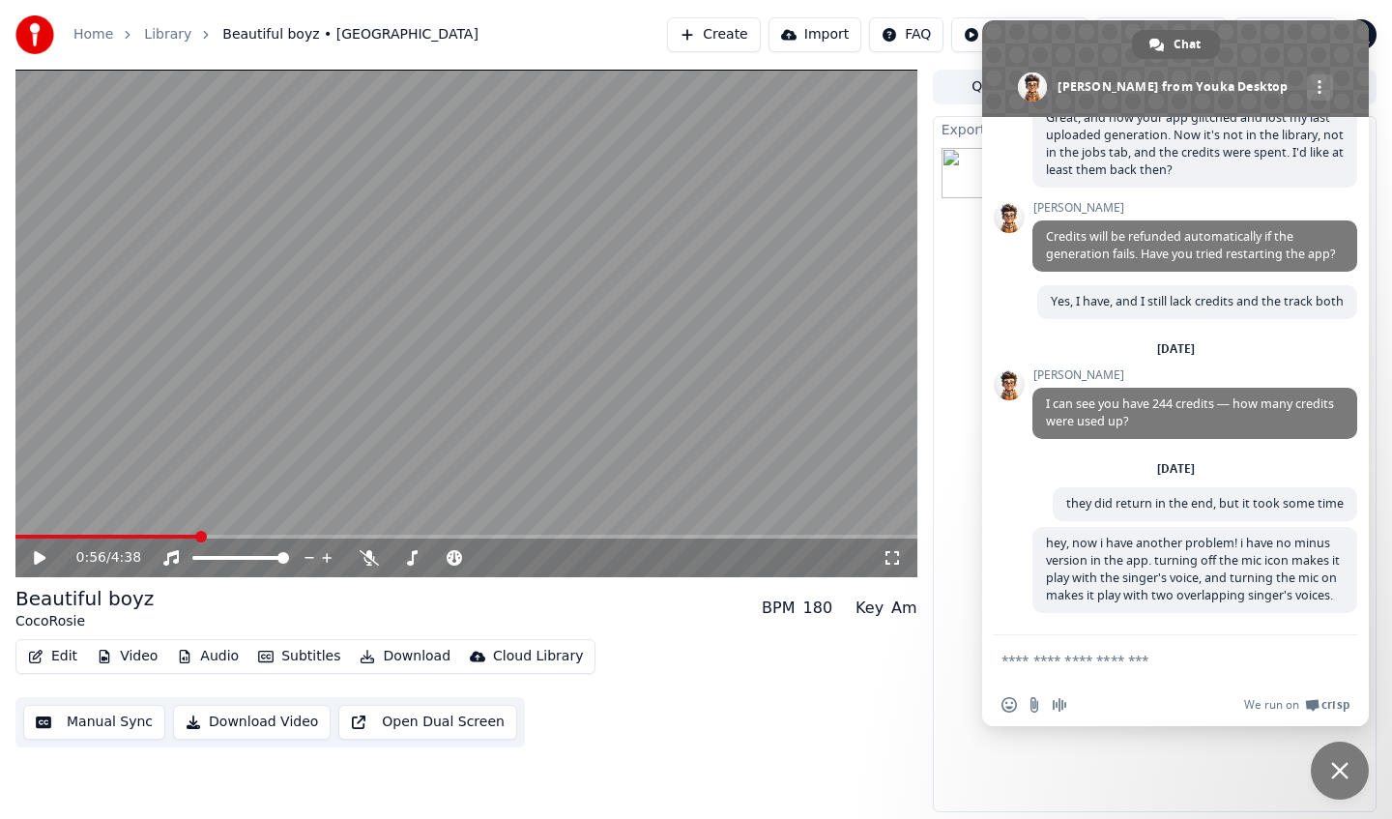
click at [1056, 663] on textarea "Compose your message..." at bounding box center [1155, 660] width 306 height 17
paste textarea "**********"
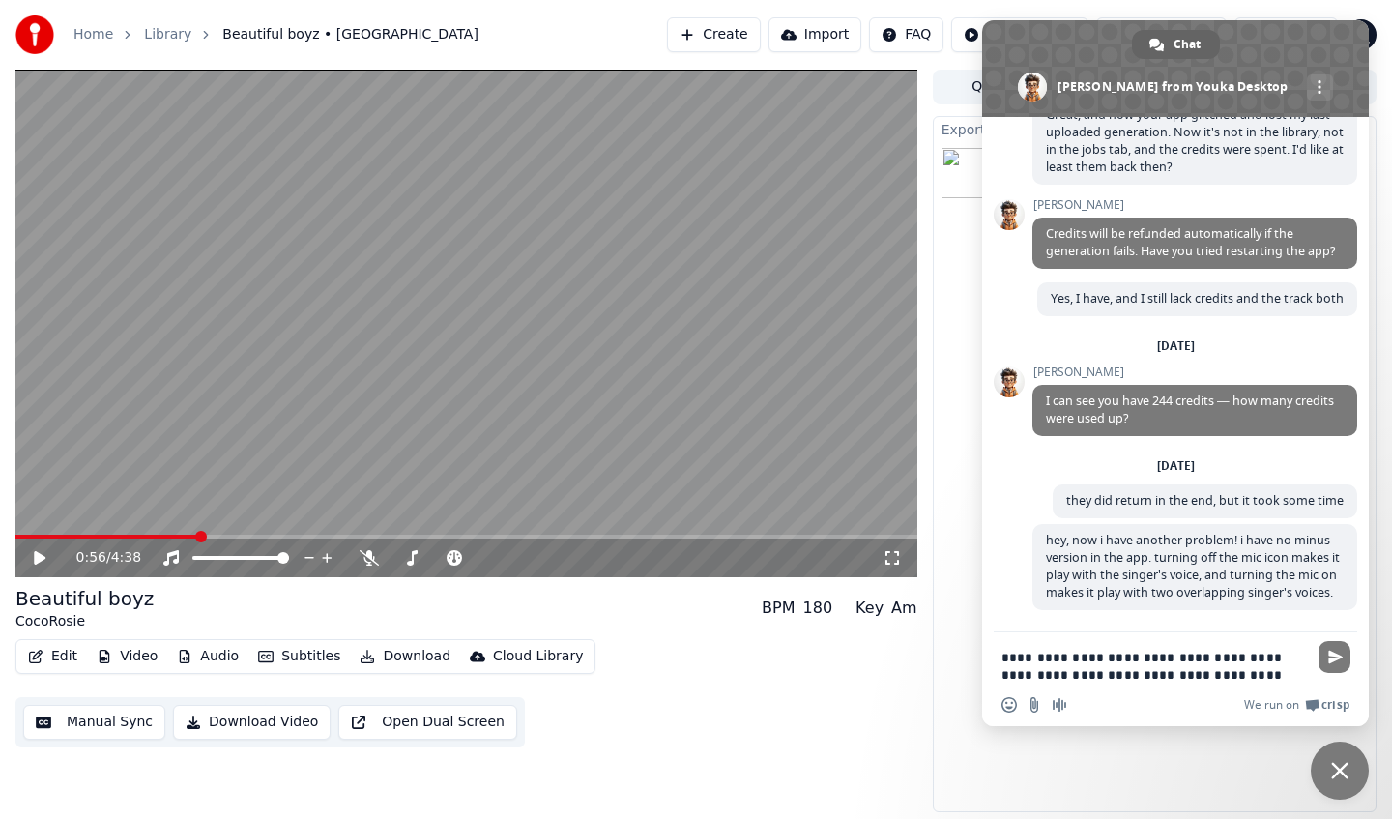
scroll to position [245, 0]
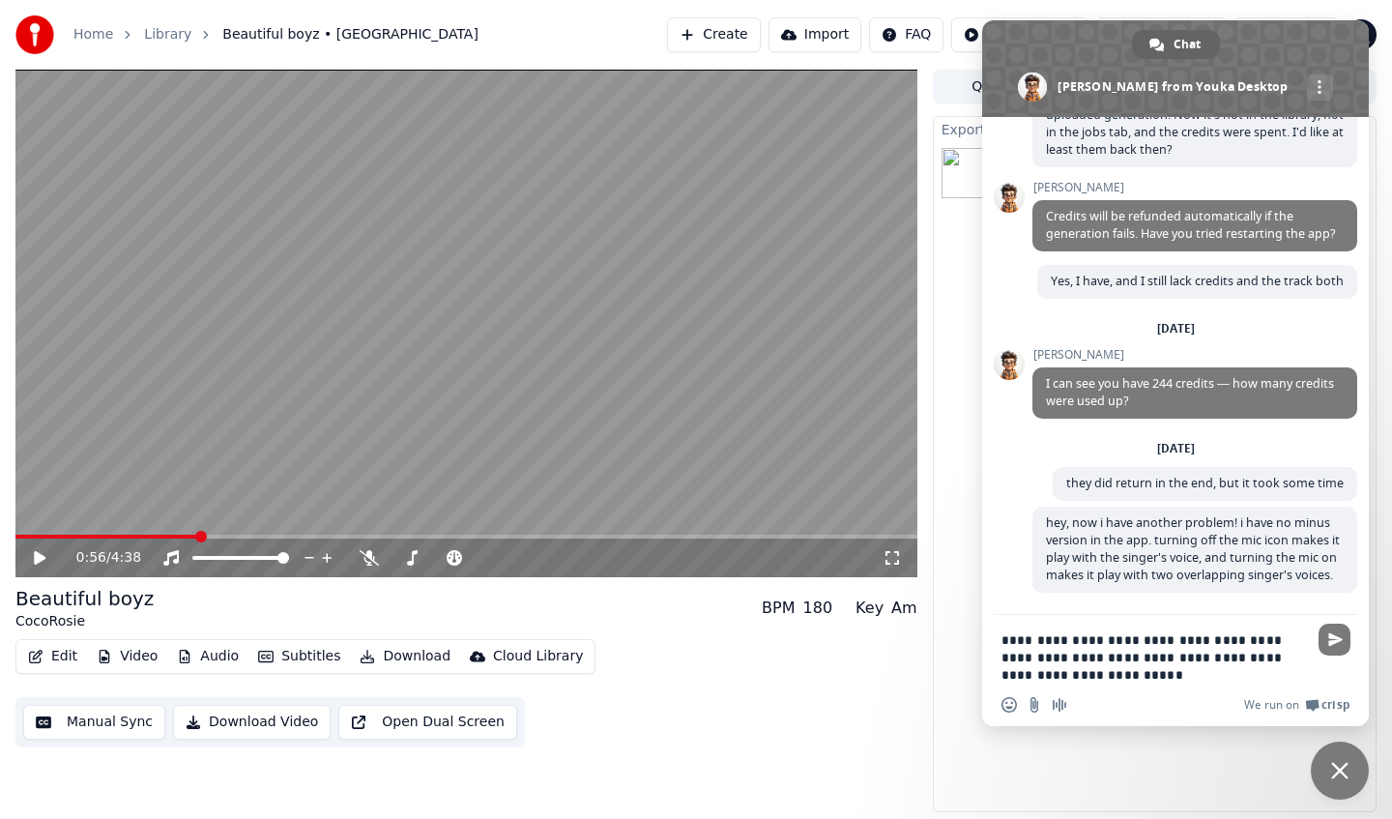
type textarea "**********"
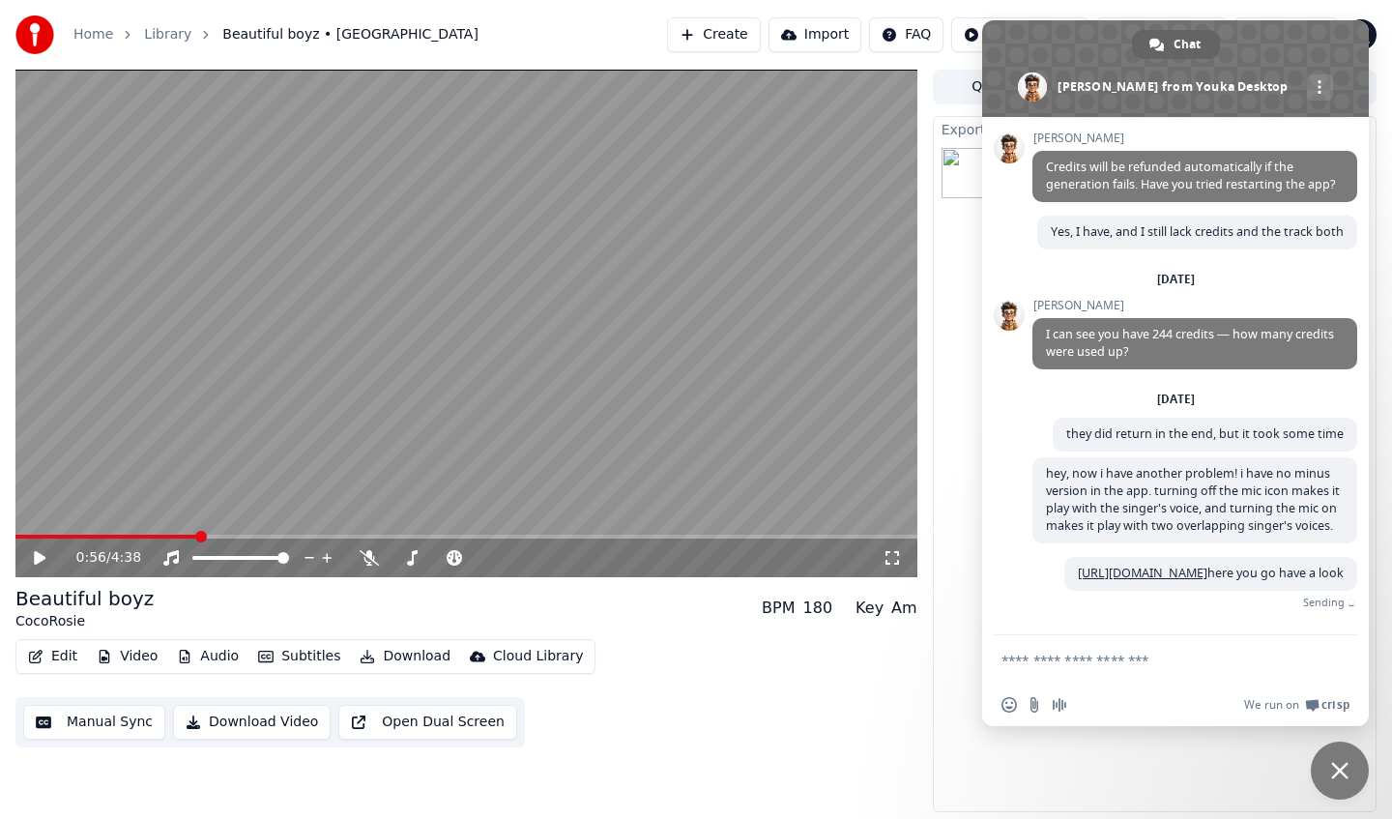
scroll to position [339, 0]
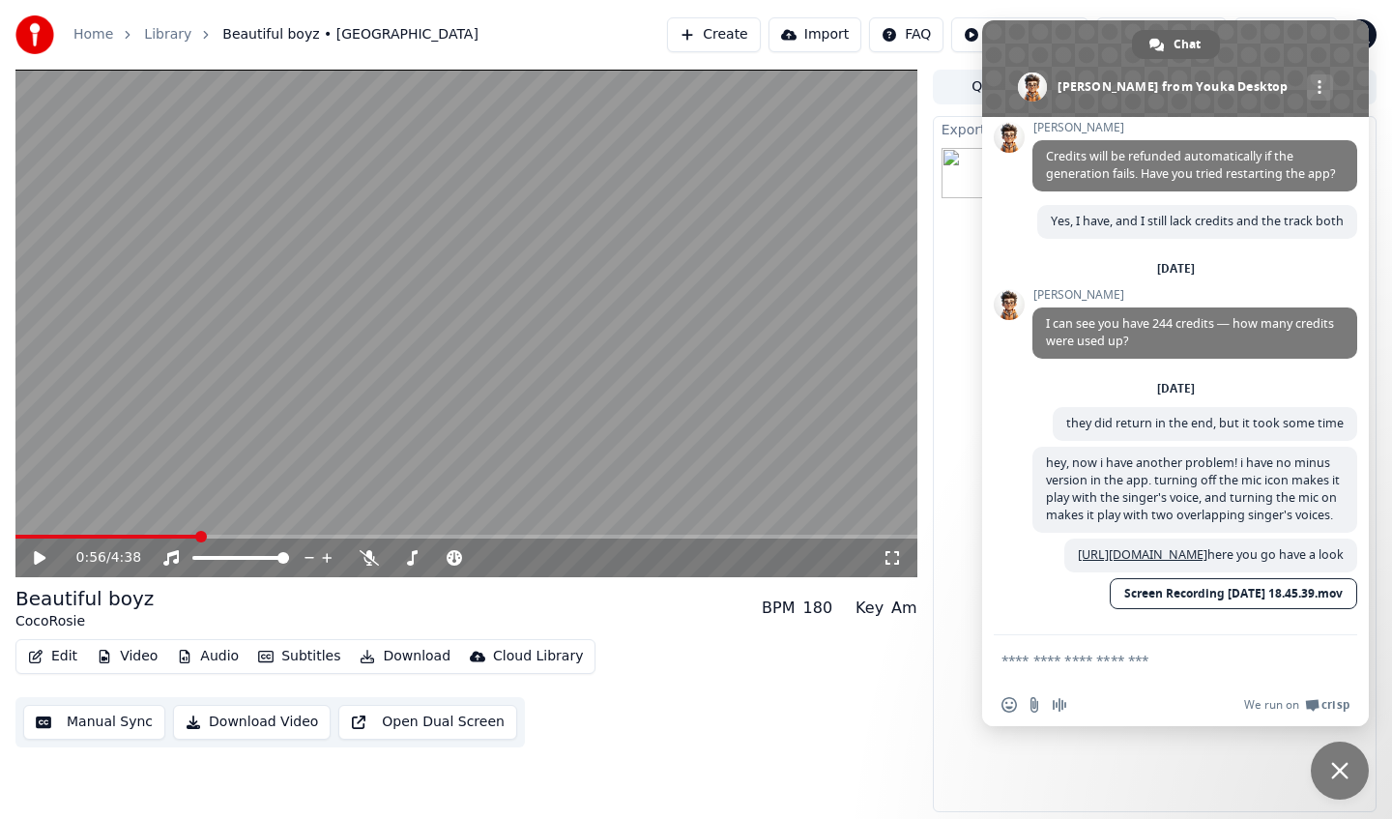
click at [689, 705] on div "Edit Video Audio Subtitles Download Cloud Library Manual Sync Download Video Op…" at bounding box center [466, 693] width 902 height 108
click at [1146, 672] on form at bounding box center [1155, 661] width 306 height 52
click at [1099, 664] on textarea "Compose your message..." at bounding box center [1155, 660] width 306 height 17
type textarea "*"
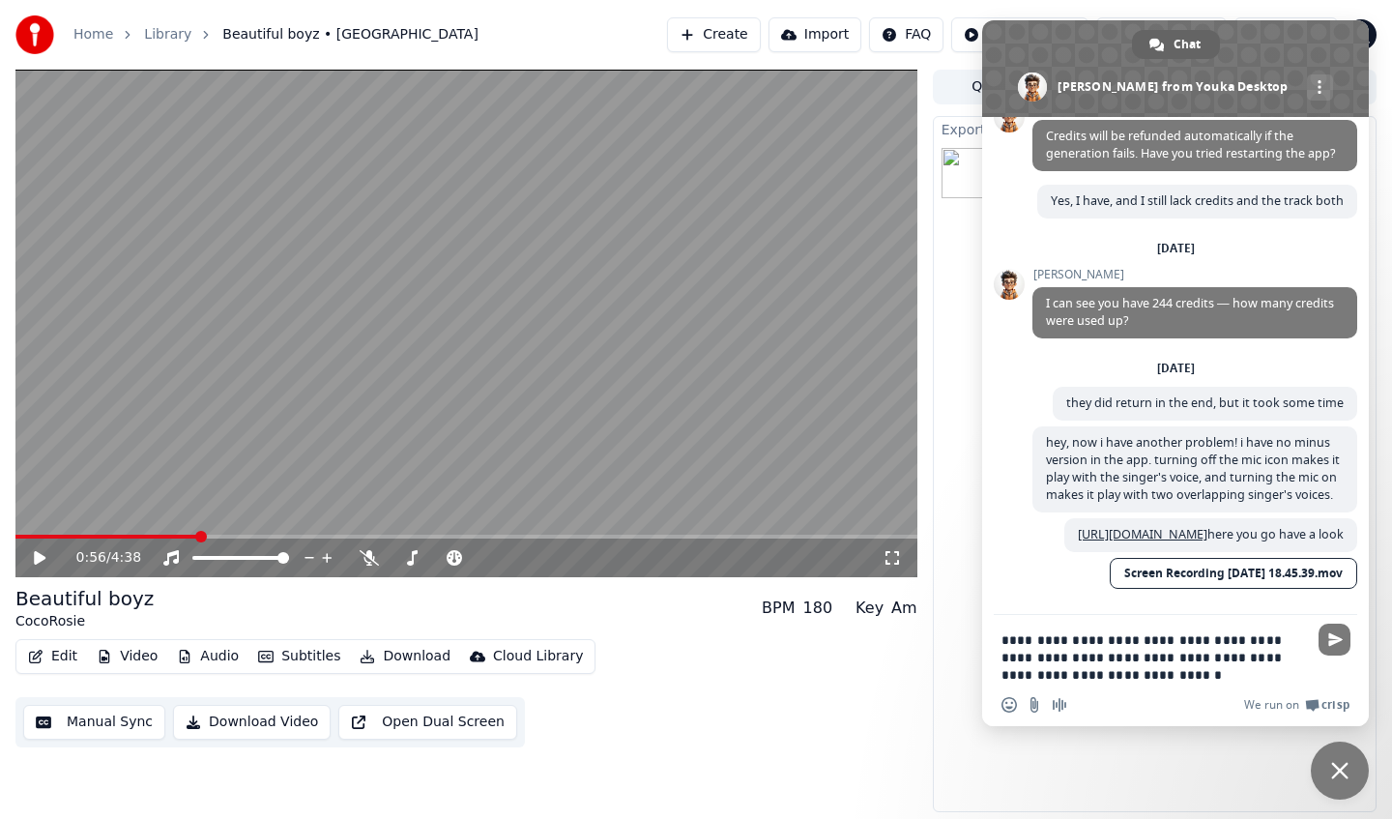
type textarea "**********"
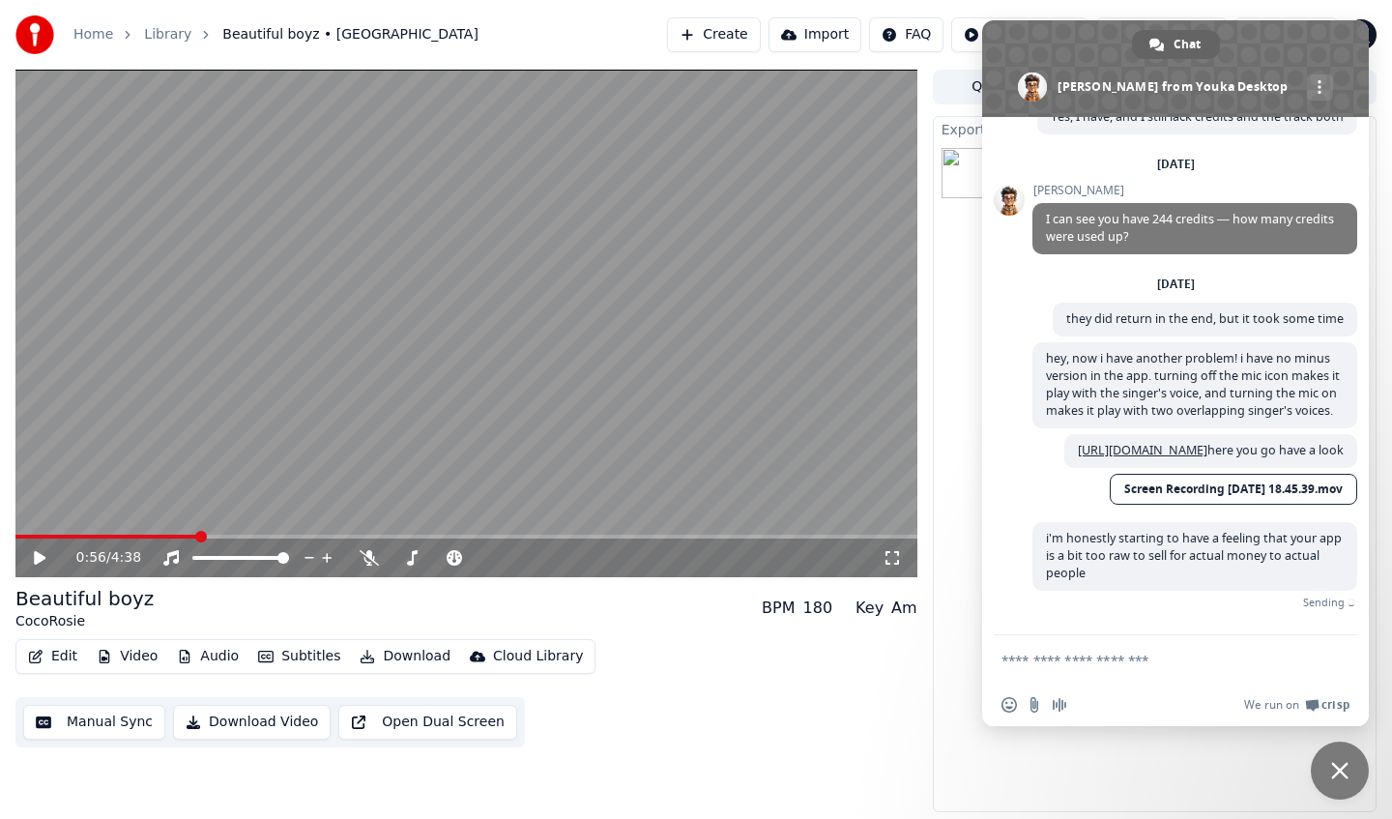
scroll to position [414, 0]
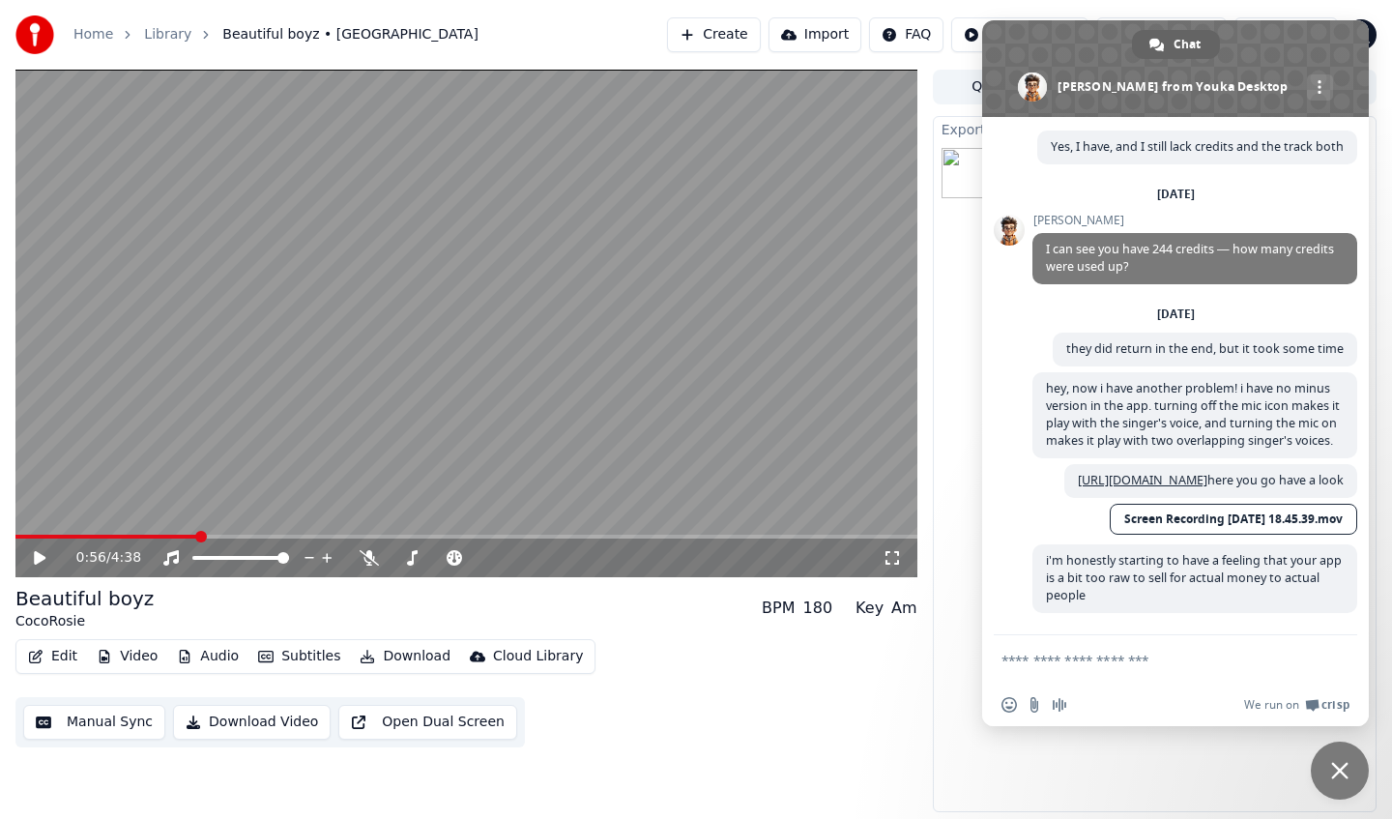
click at [1066, 664] on textarea "Compose your message..." at bounding box center [1155, 660] width 306 height 17
click at [1335, 768] on span "Close chat" at bounding box center [1339, 770] width 17 height 17
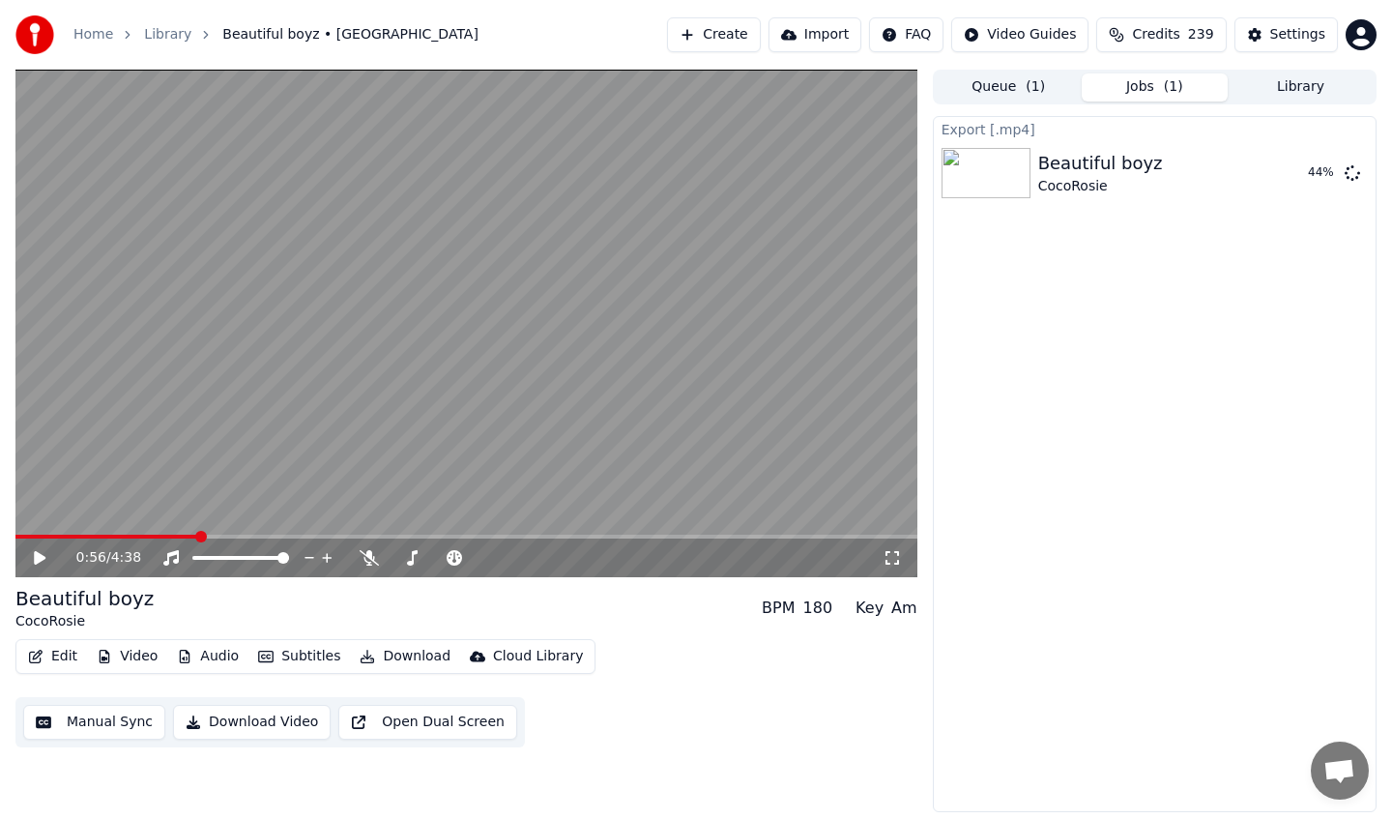
click at [21, 539] on div "0:56 / 4:38" at bounding box center [466, 558] width 902 height 39
click at [15, 541] on span at bounding box center [21, 537] width 12 height 12
click at [45, 558] on icon at bounding box center [53, 557] width 45 height 15
click at [373, 561] on icon at bounding box center [369, 557] width 19 height 15
click at [366, 563] on icon at bounding box center [369, 557] width 19 height 15
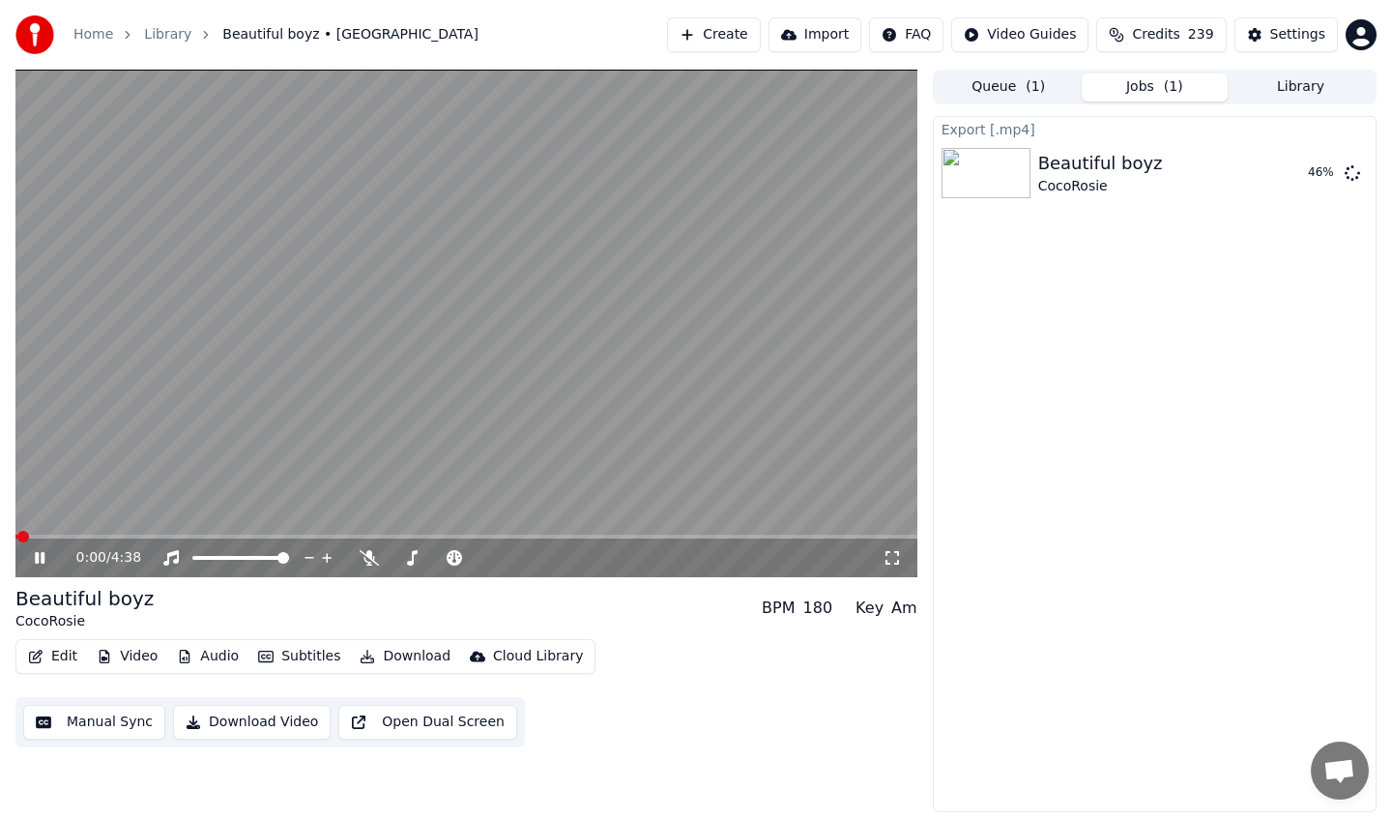
click at [36, 557] on icon at bounding box center [40, 558] width 10 height 12
click at [1317, 177] on button "Show" at bounding box center [1303, 173] width 70 height 35
click at [1360, 778] on span "Open chat" at bounding box center [1340, 771] width 58 height 58
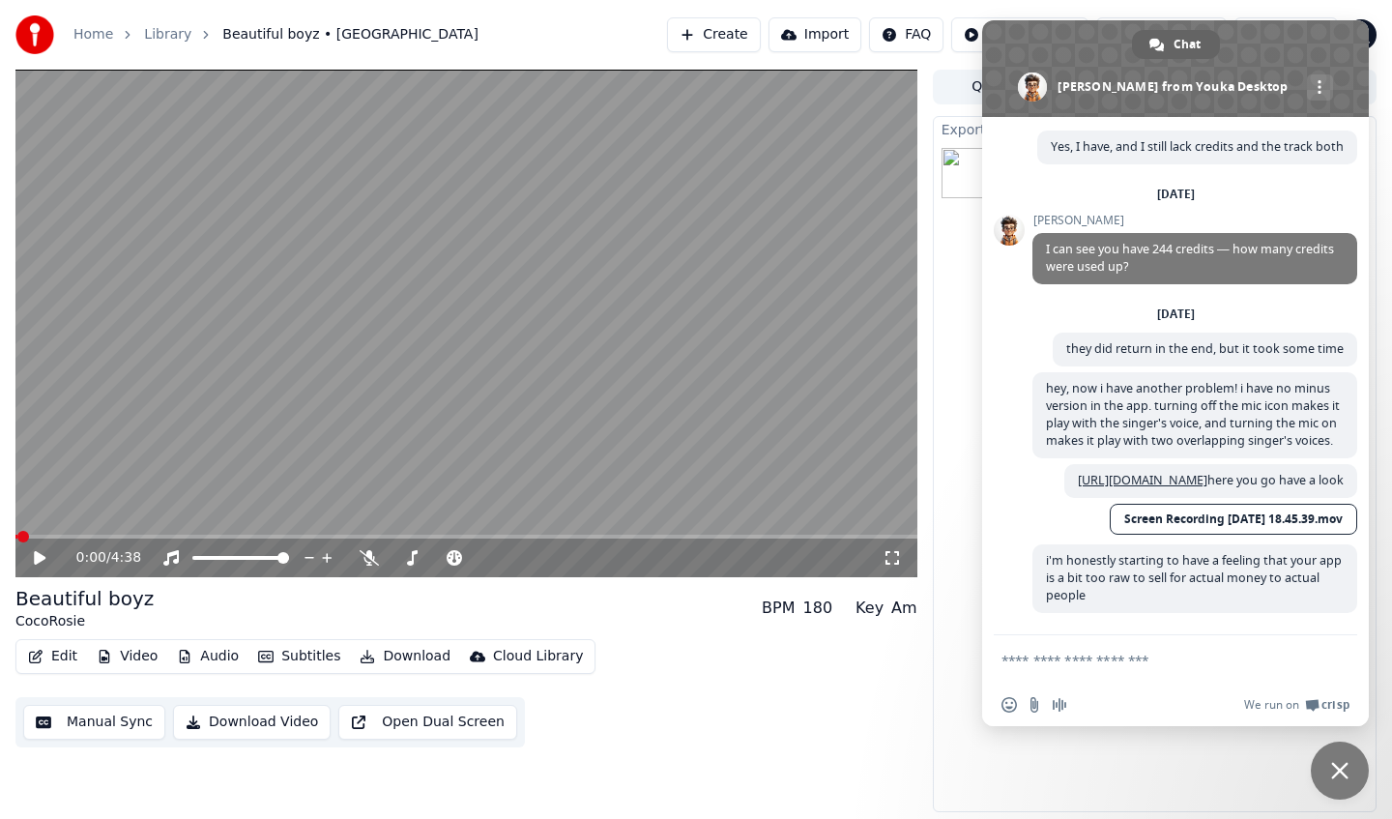
click at [1197, 662] on textarea "Compose your message..." at bounding box center [1155, 660] width 306 height 17
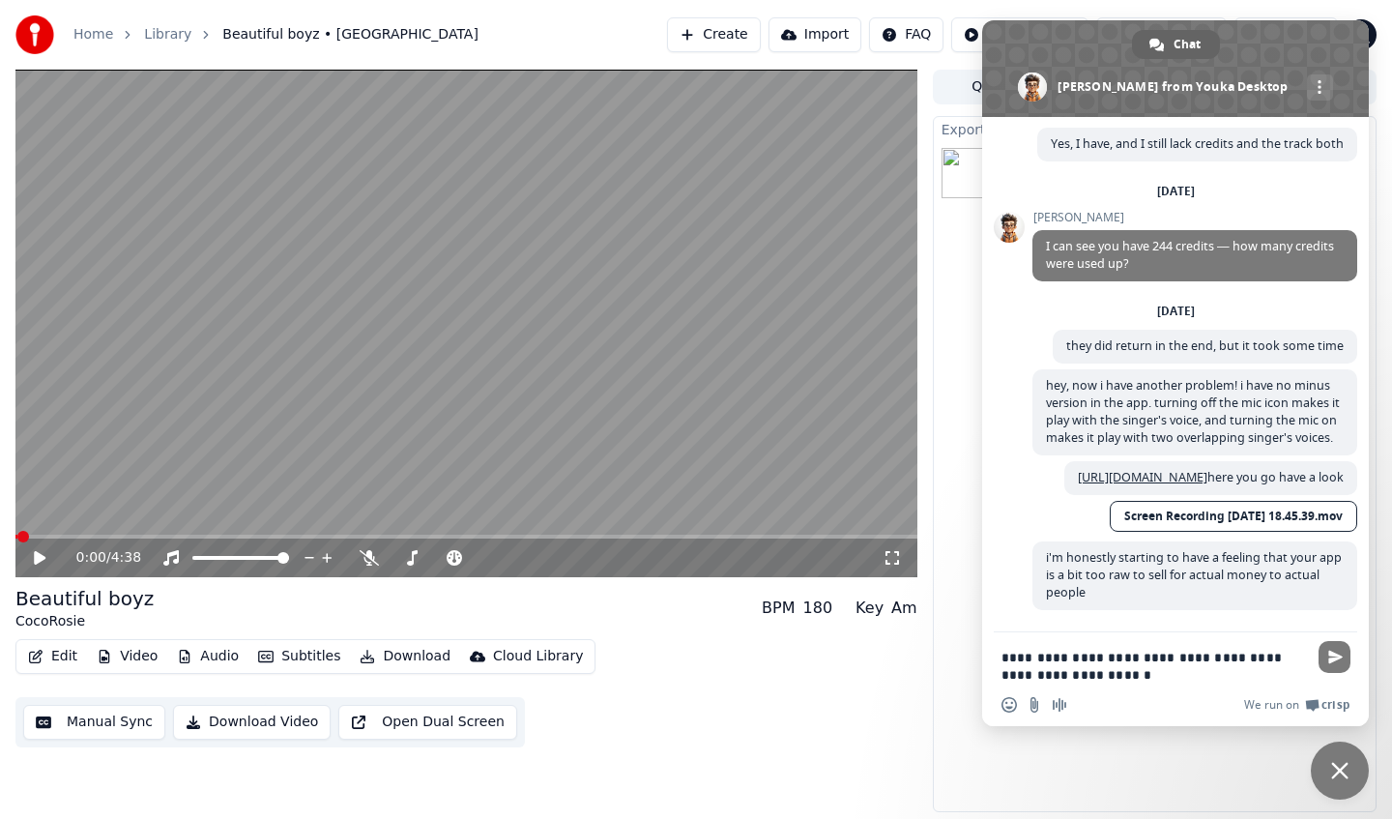
type textarea "**********"
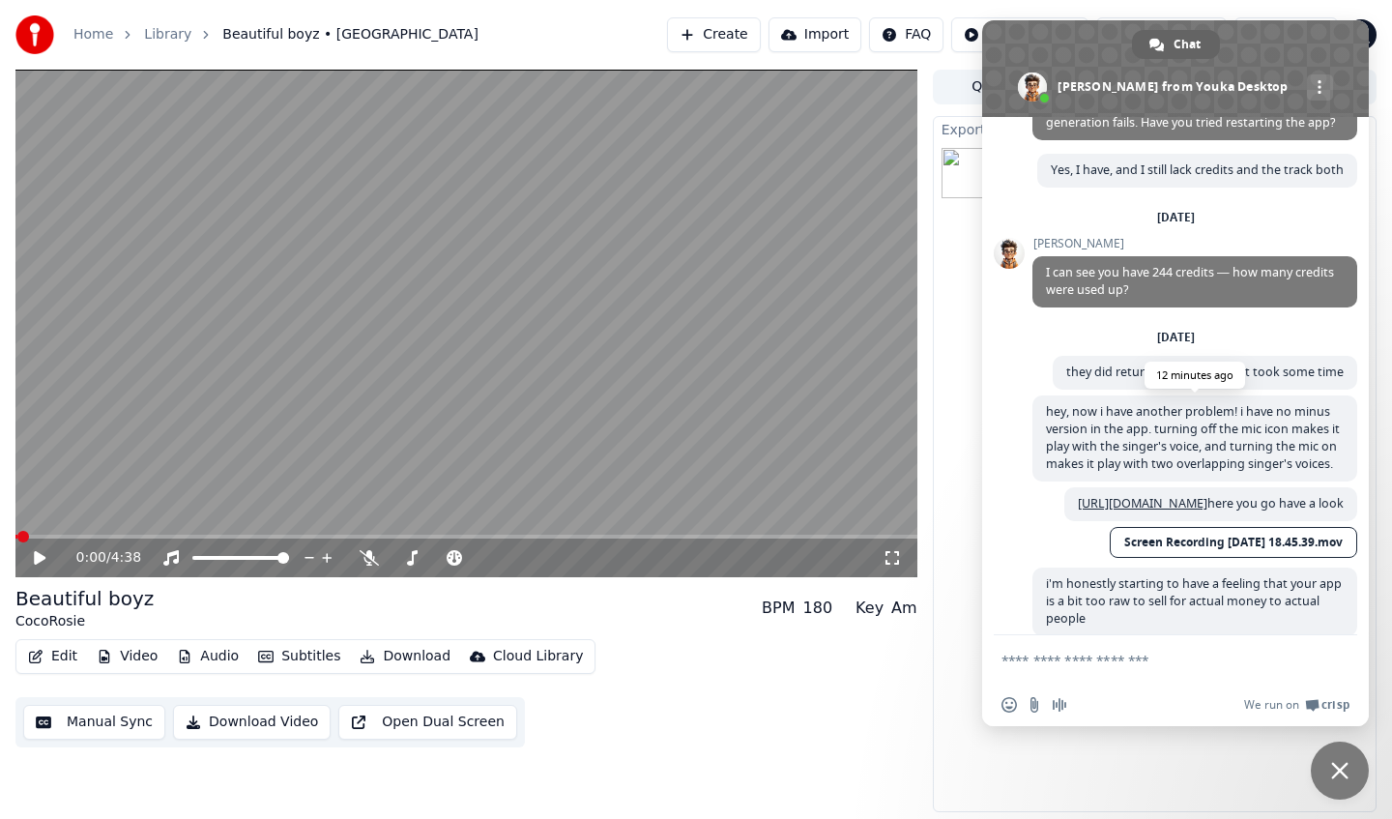
scroll to position [471, 0]
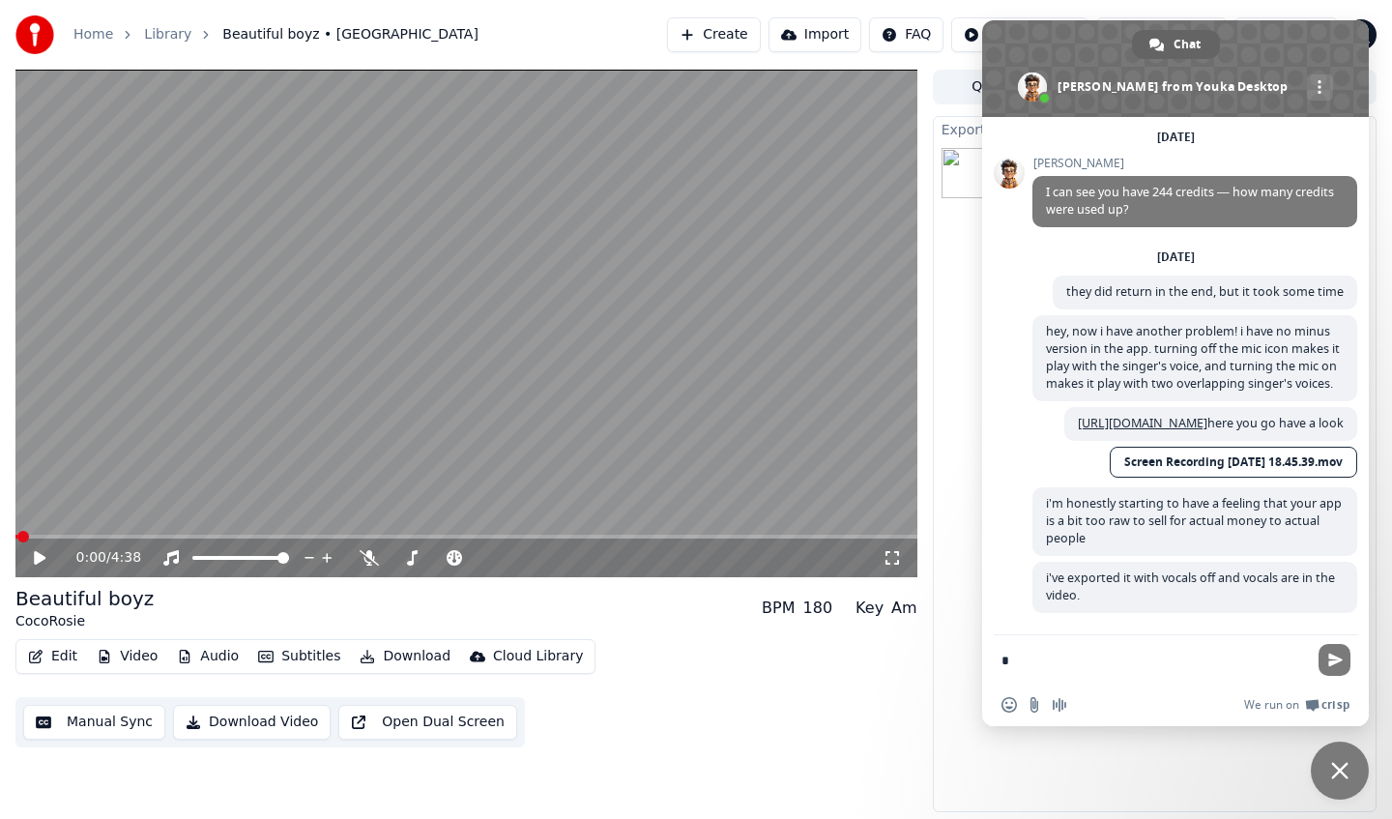
type textarea "*"
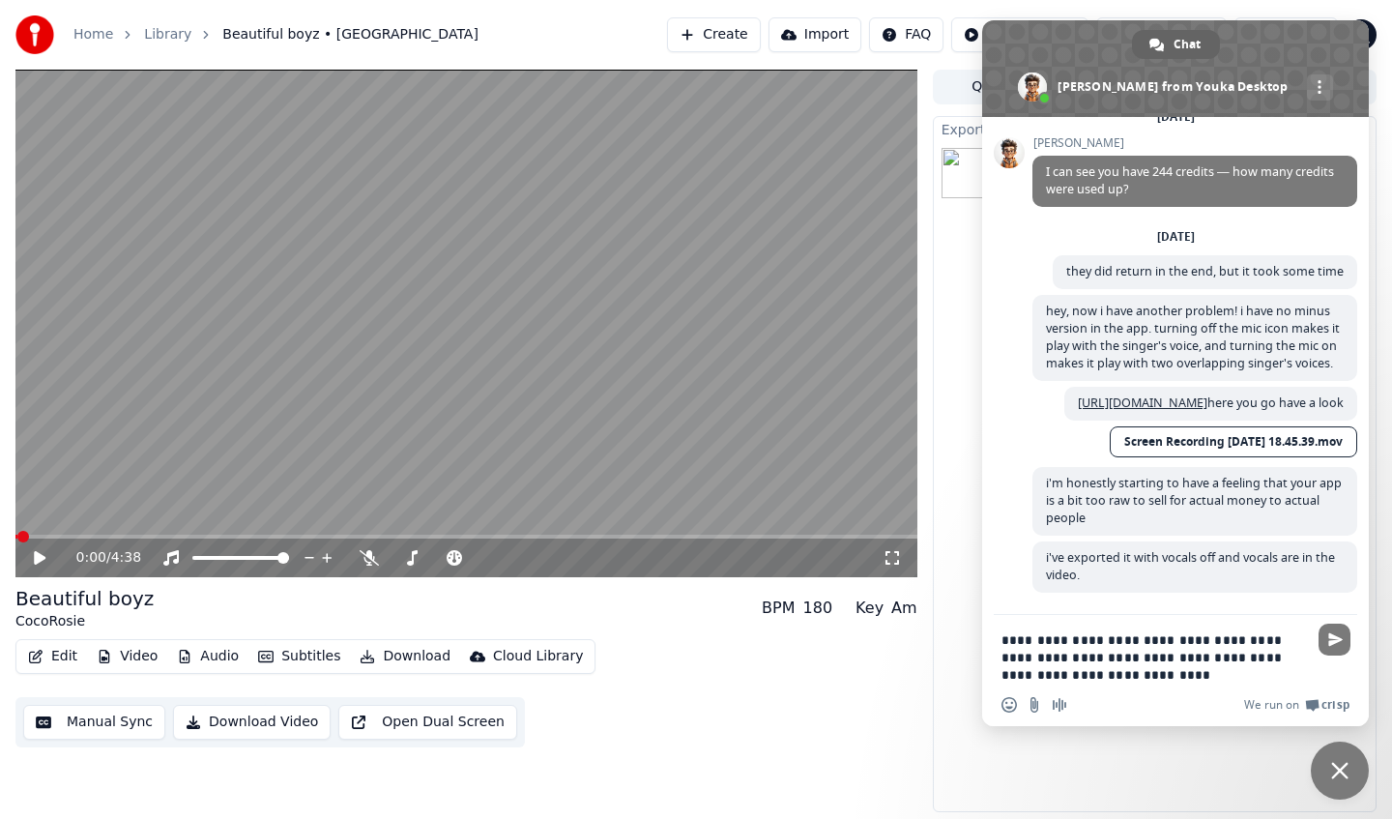
click at [1035, 679] on textarea "**********" at bounding box center [1155, 657] width 306 height 52
click at [1171, 684] on div "Insert an emoji Send a file Audio message We run on Crisp" at bounding box center [1175, 705] width 387 height 43
click at [1183, 677] on textarea "**********" at bounding box center [1155, 657] width 306 height 52
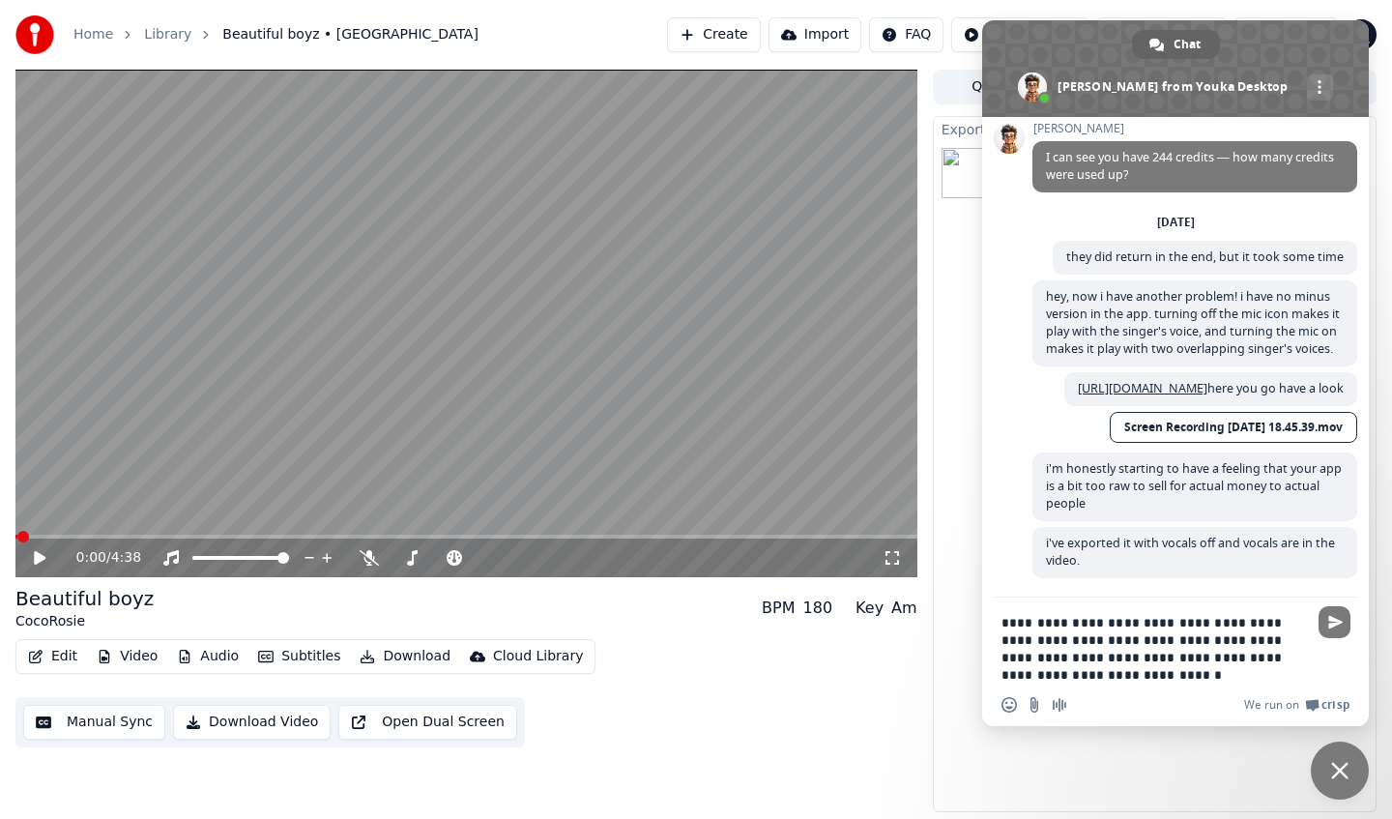
type textarea "**********"
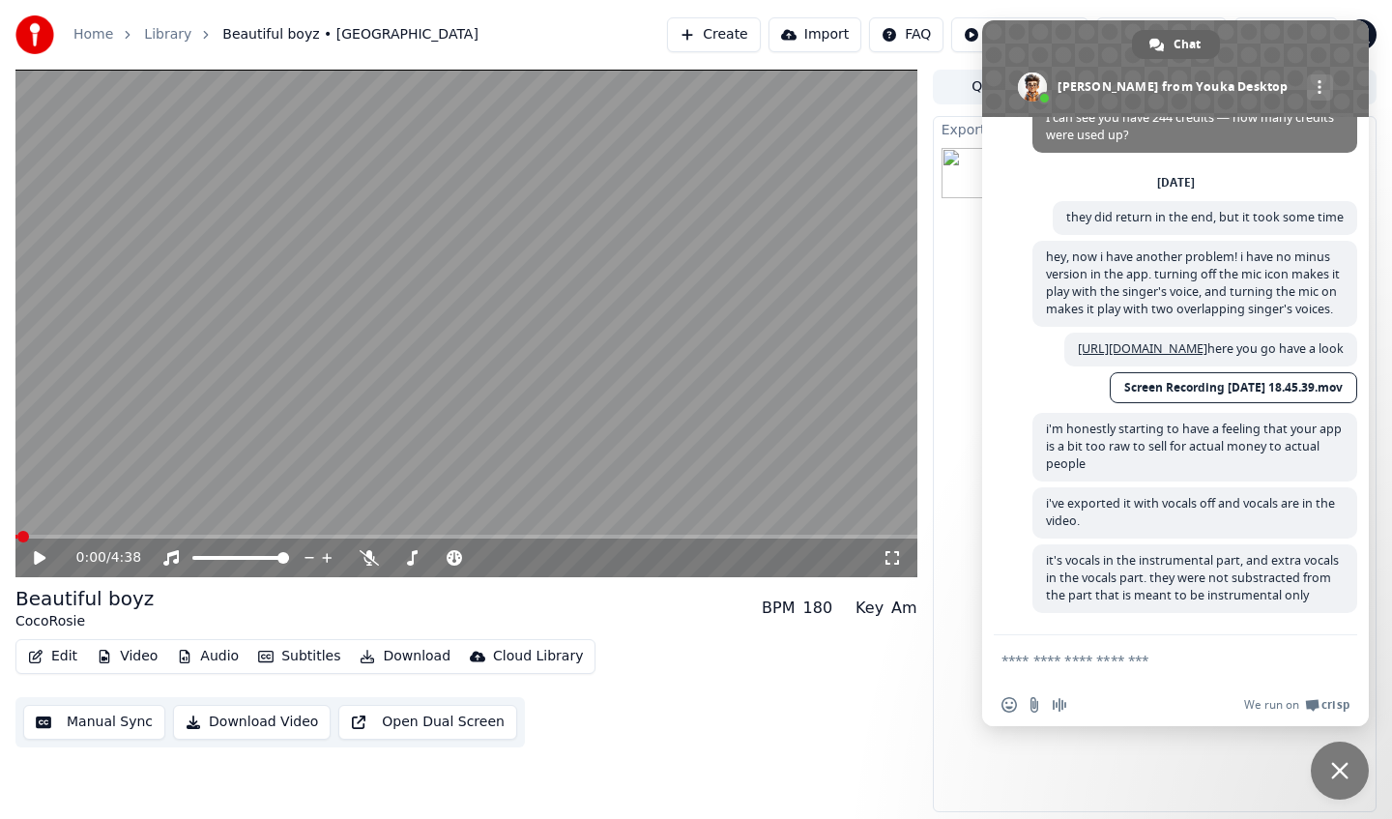
scroll to position [545, 0]
